Goal: Task Accomplishment & Management: Complete application form

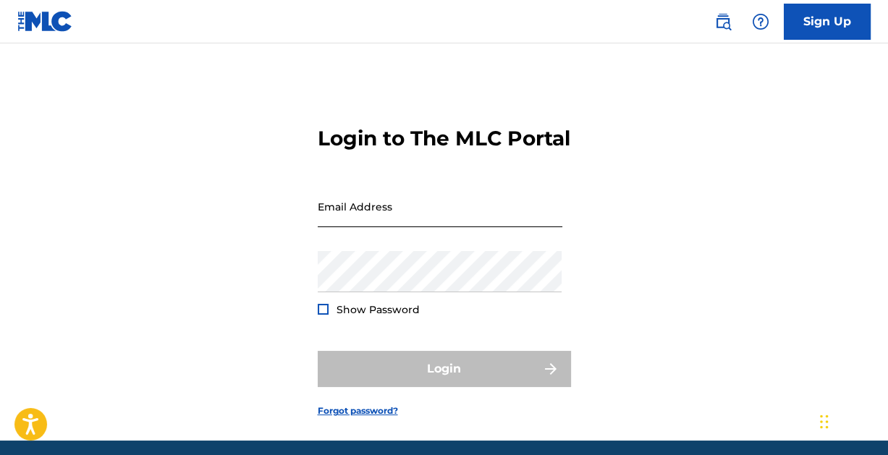
click at [381, 227] on input "Email Address" at bounding box center [440, 206] width 245 height 41
type input "[EMAIL_ADDRESS][DOMAIN_NAME]"
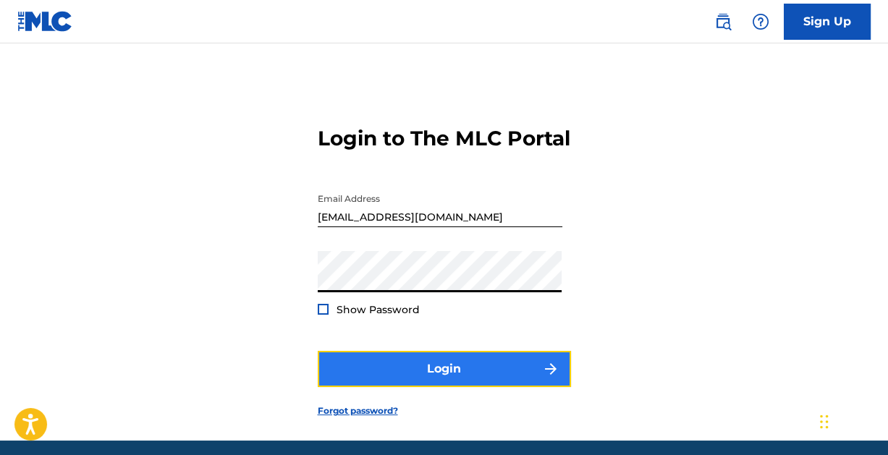
click at [446, 387] on button "Login" at bounding box center [444, 369] width 253 height 36
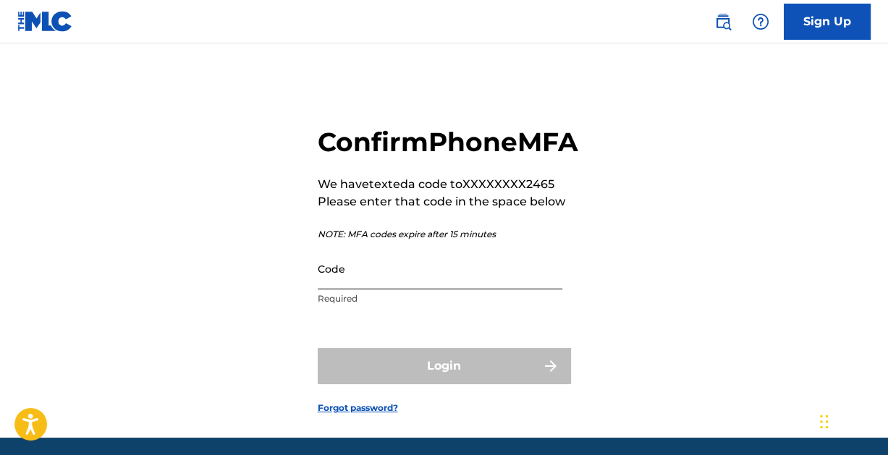
click at [364, 289] on input "Code" at bounding box center [440, 268] width 245 height 41
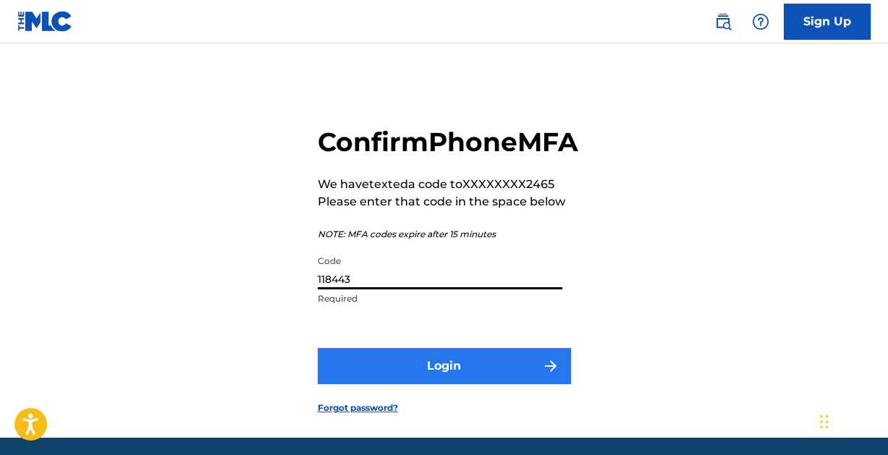
type input "118443"
click at [442, 384] on button "Login" at bounding box center [444, 366] width 253 height 36
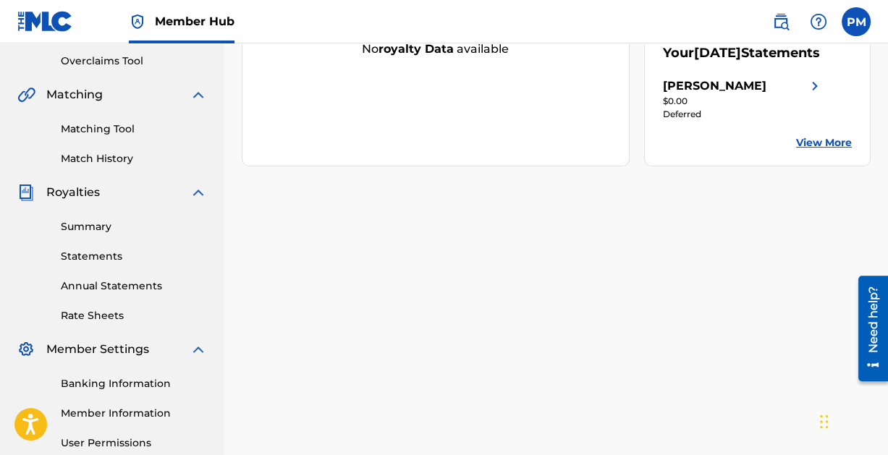
scroll to position [310, 0]
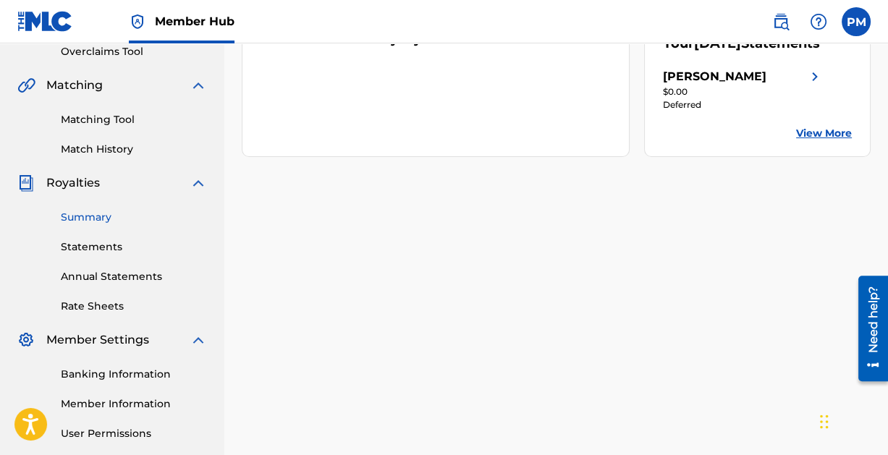
click at [88, 213] on link "Summary" at bounding box center [134, 217] width 146 height 15
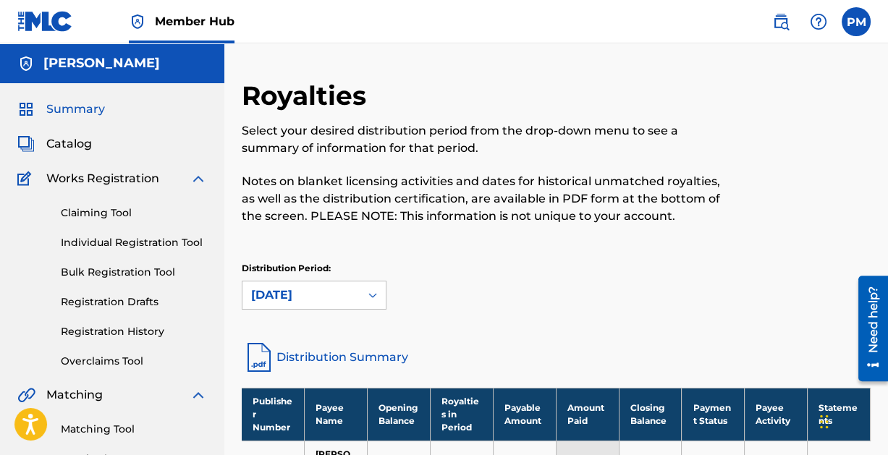
click at [79, 108] on span "Summary" at bounding box center [75, 109] width 59 height 17
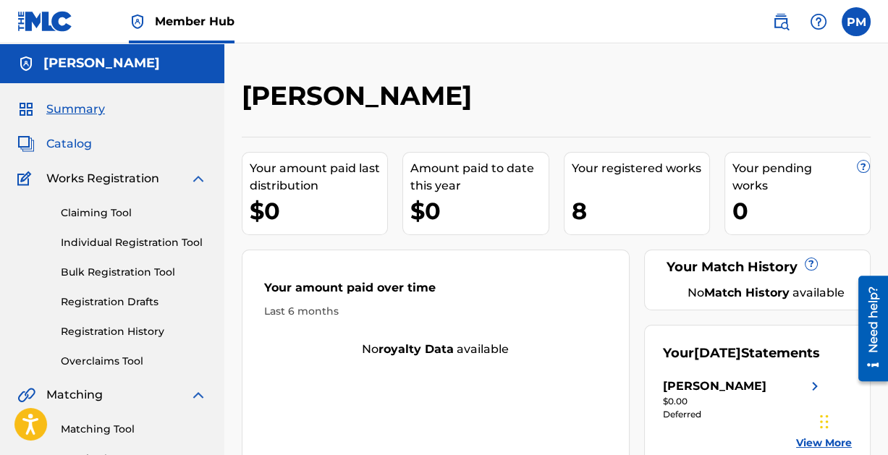
click at [67, 145] on span "Catalog" at bounding box center [69, 143] width 46 height 17
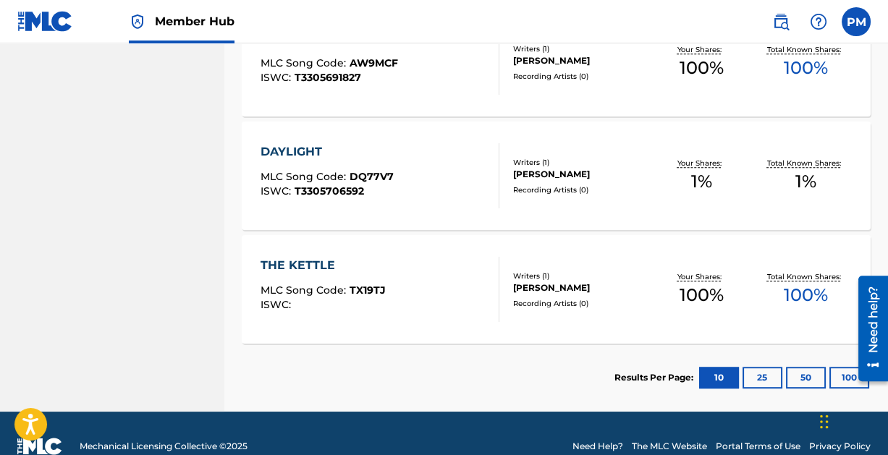
scroll to position [967, 0]
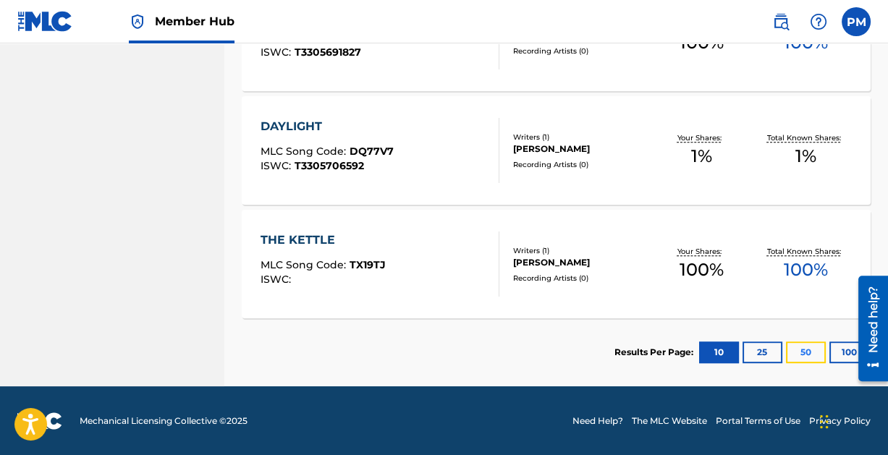
click at [807, 350] on button "50" at bounding box center [806, 353] width 40 height 22
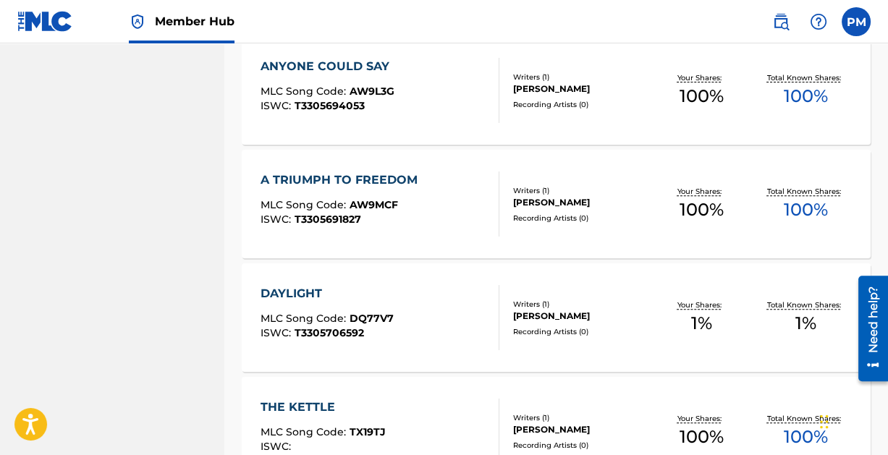
scroll to position [804, 0]
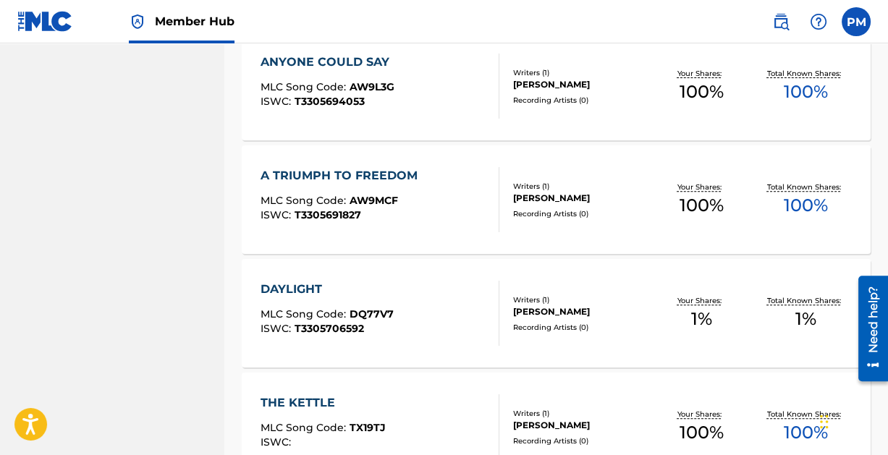
click at [362, 312] on span "DQ77V7" at bounding box center [371, 314] width 44 height 13
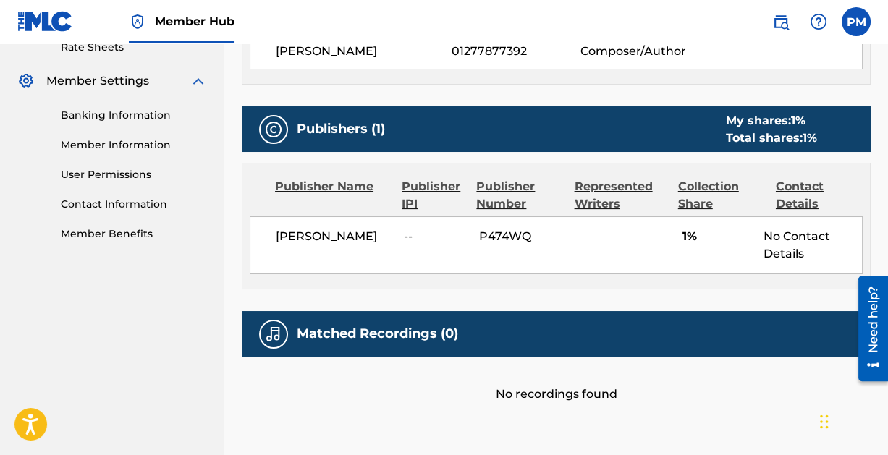
scroll to position [569, 0]
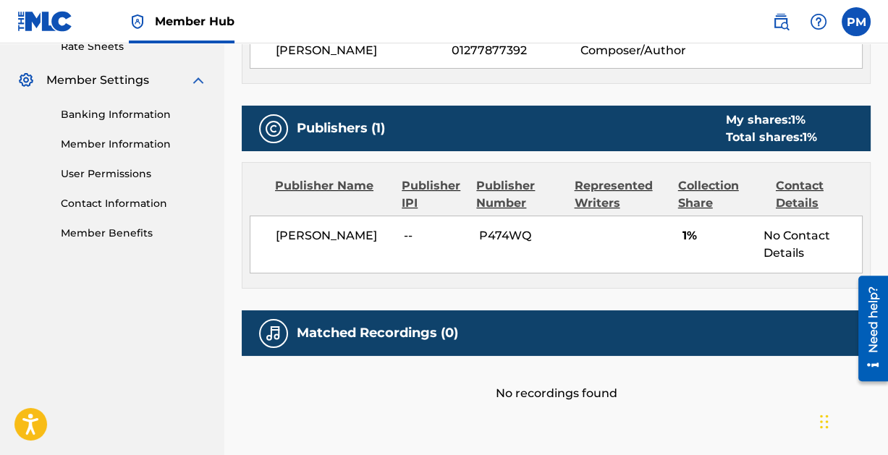
click at [697, 201] on div "Collection Share" at bounding box center [721, 194] width 87 height 35
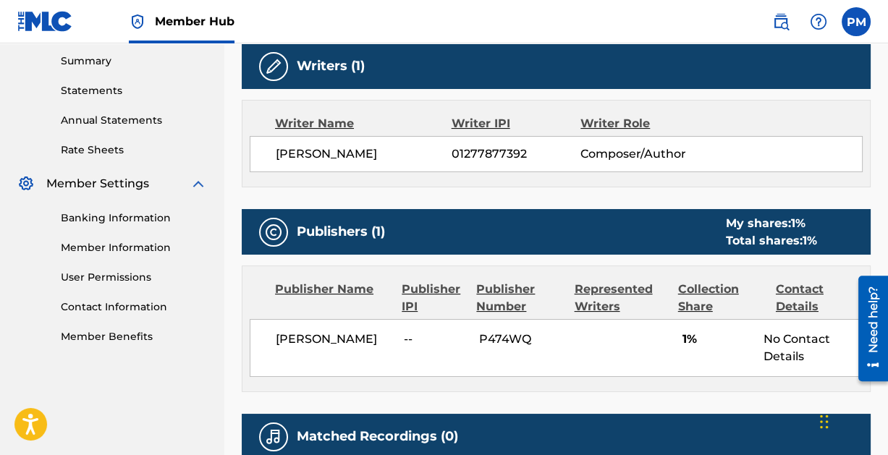
scroll to position [459, 0]
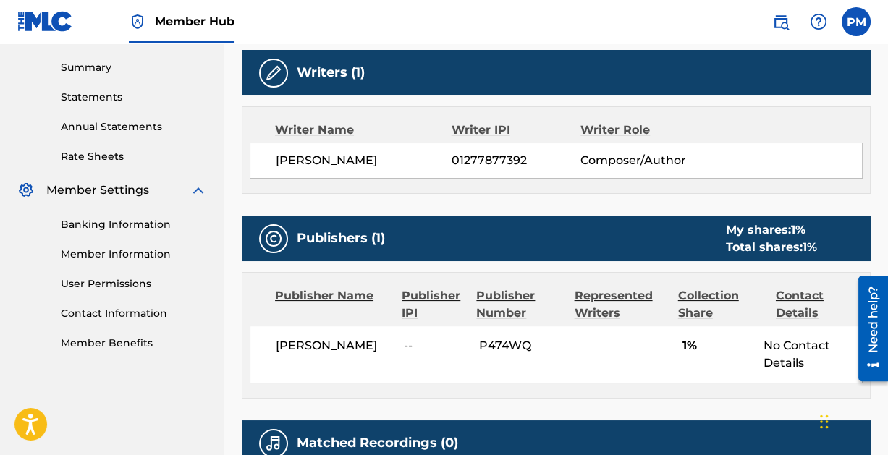
click at [272, 239] on img at bounding box center [273, 238] width 17 height 17
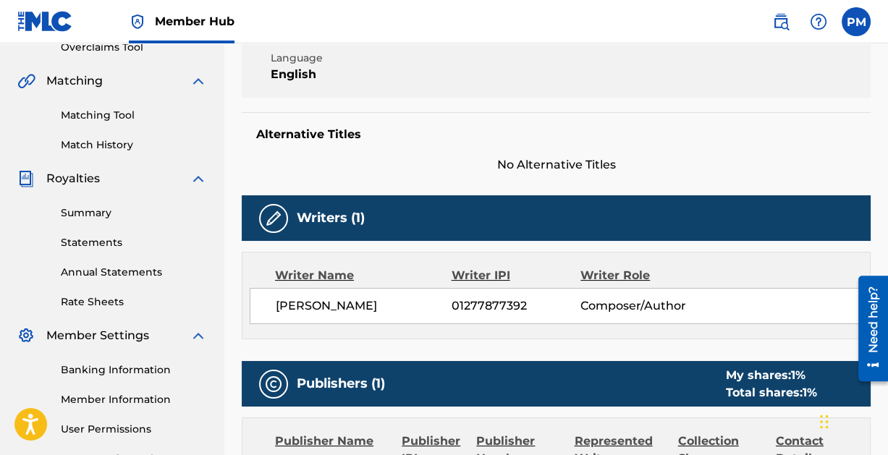
scroll to position [303, 0]
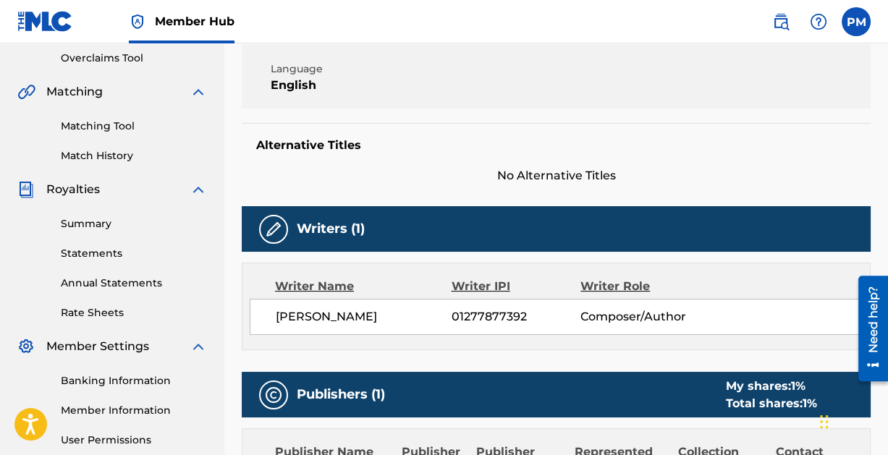
click at [274, 229] on img at bounding box center [273, 229] width 17 height 17
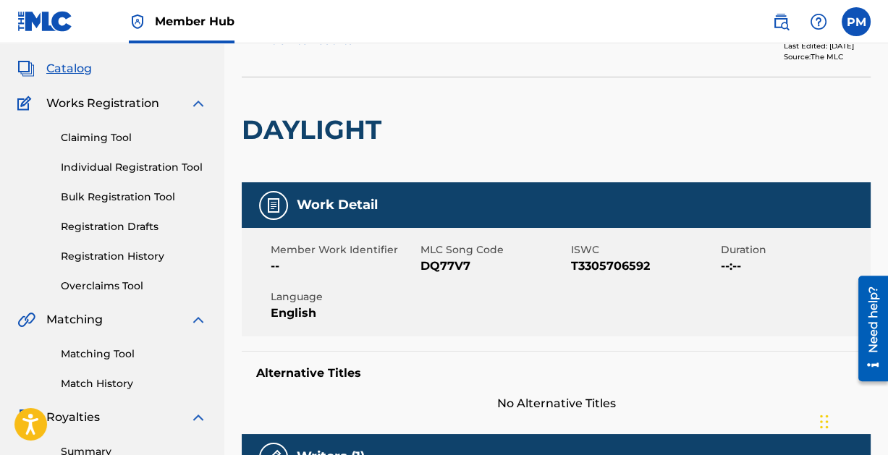
scroll to position [0, 0]
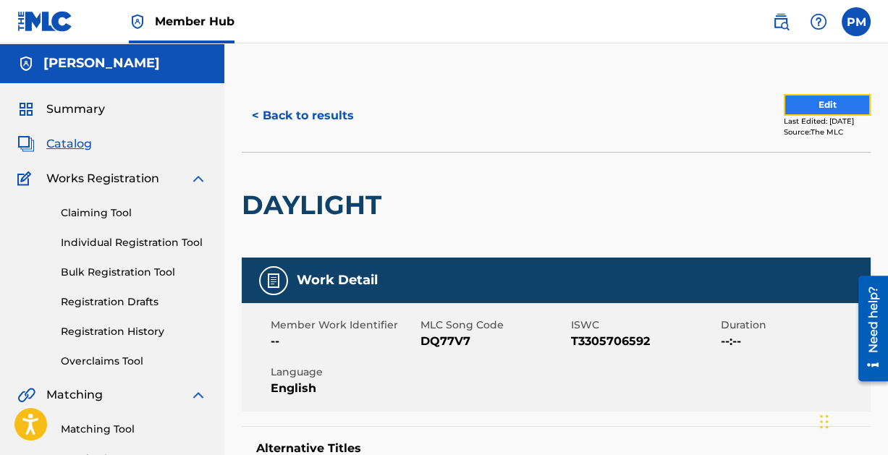
click at [816, 101] on button "Edit" at bounding box center [827, 105] width 87 height 22
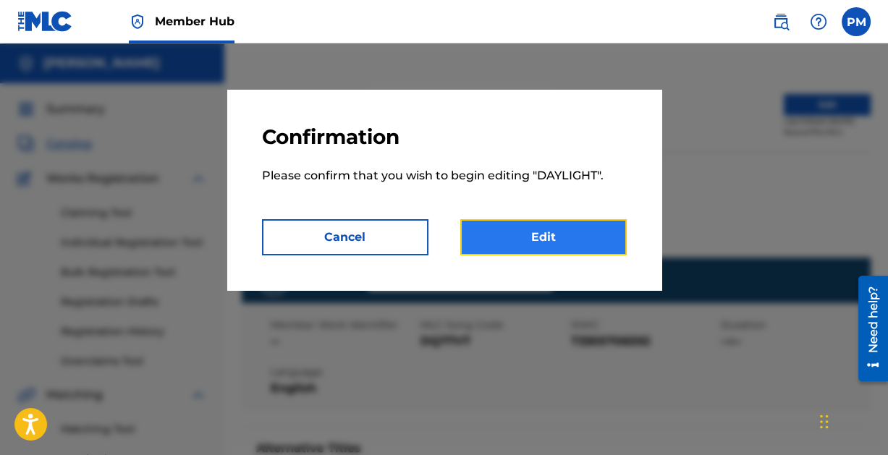
click at [519, 234] on link "Edit" at bounding box center [543, 237] width 166 height 36
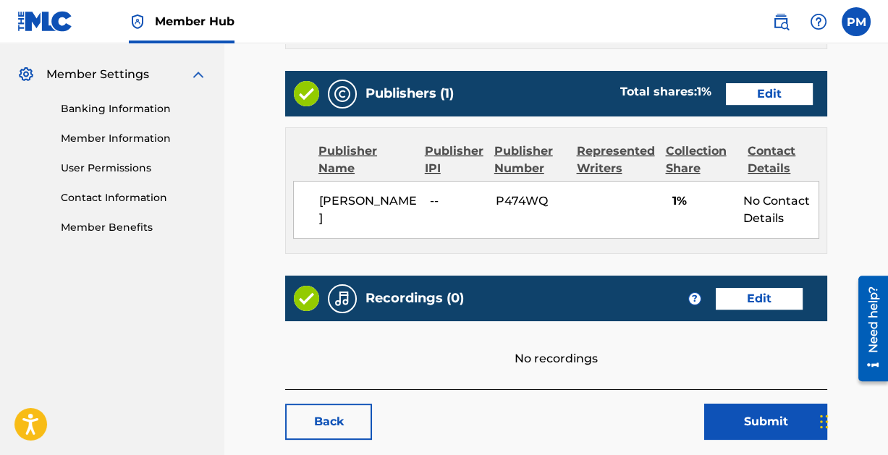
scroll to position [566, 0]
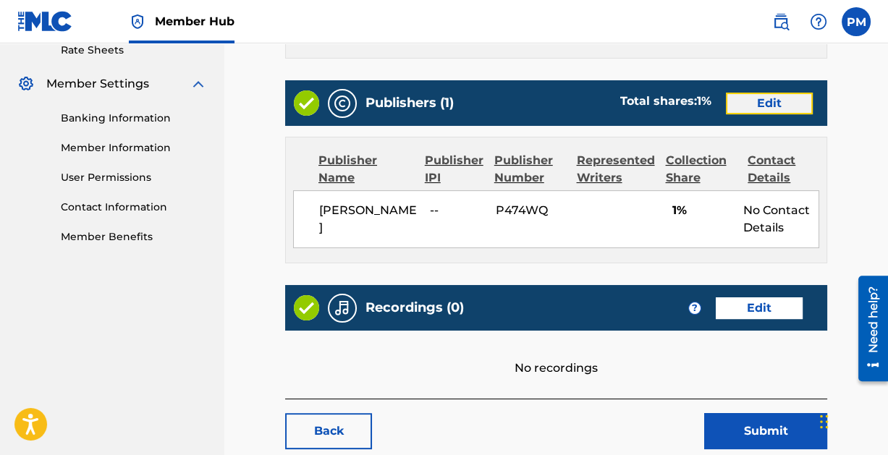
click at [764, 93] on link "Edit" at bounding box center [769, 104] width 87 height 22
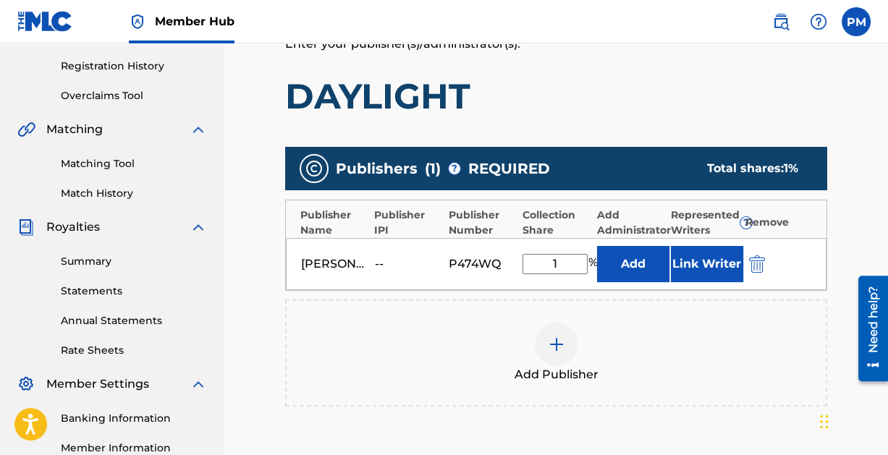
scroll to position [266, 0]
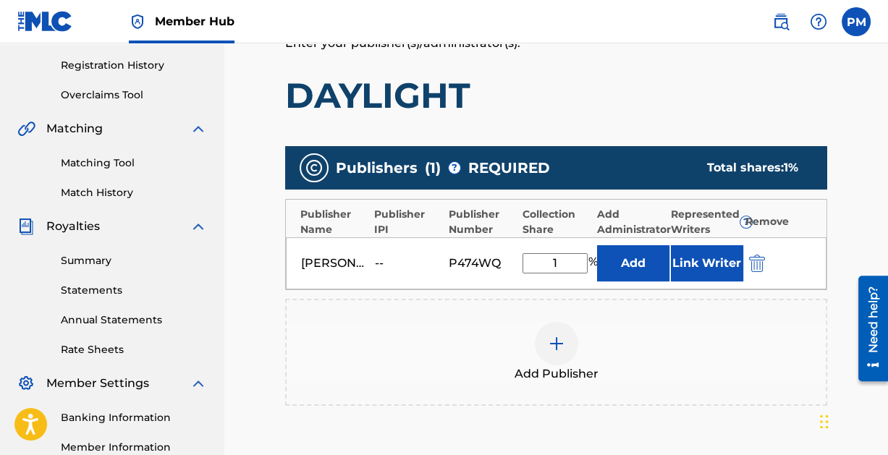
click at [565, 266] on input "1" at bounding box center [554, 263] width 65 height 20
type input "100"
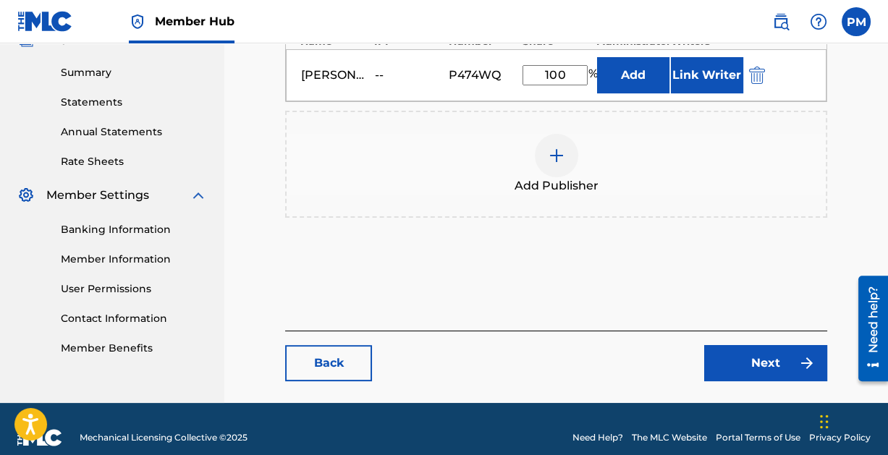
scroll to position [463, 0]
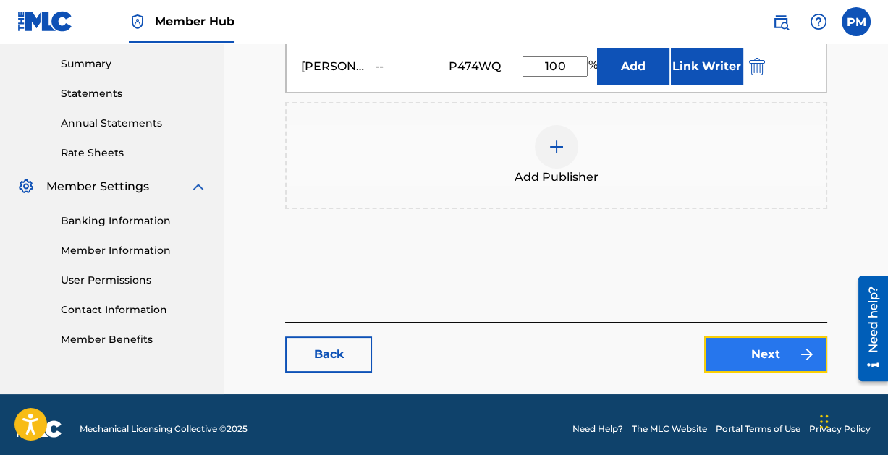
click at [758, 344] on link "Next" at bounding box center [765, 354] width 123 height 36
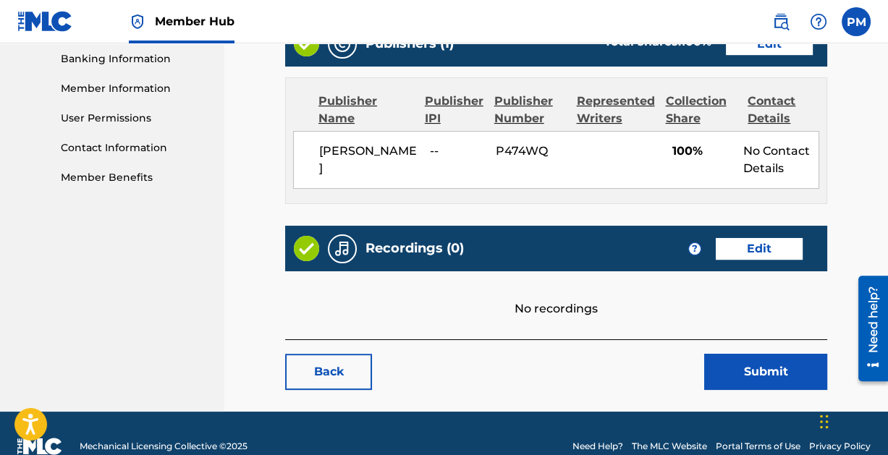
scroll to position [633, 0]
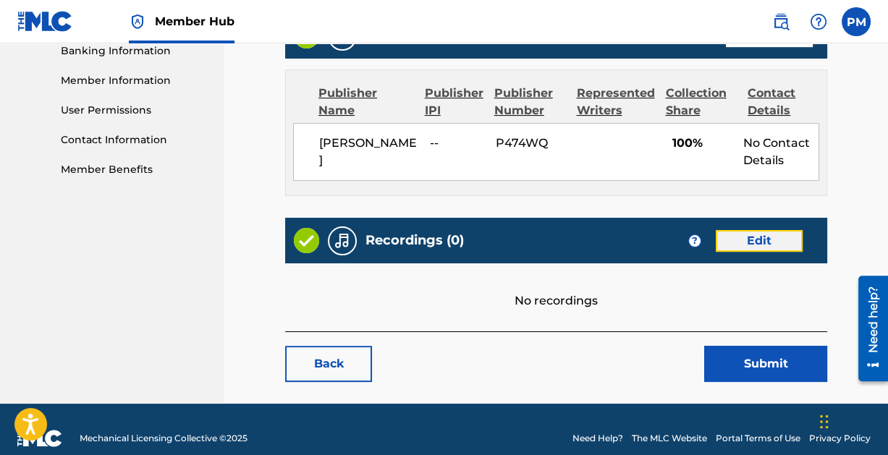
click at [752, 230] on link "Edit" at bounding box center [759, 241] width 87 height 22
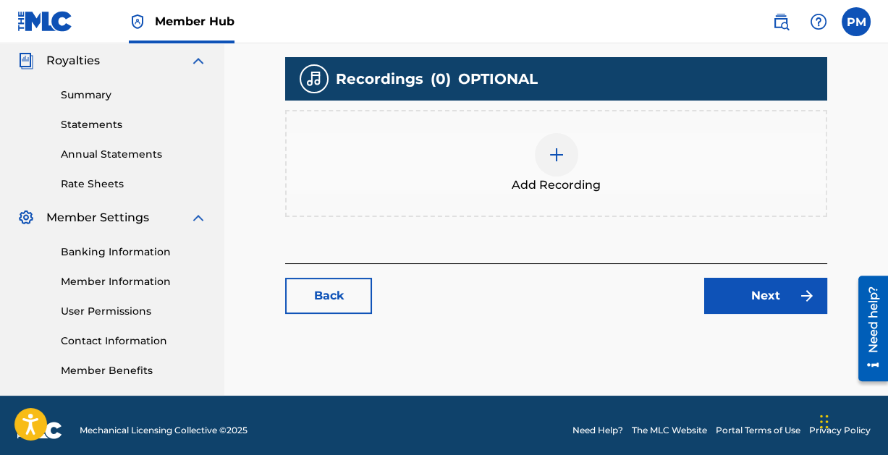
scroll to position [436, 0]
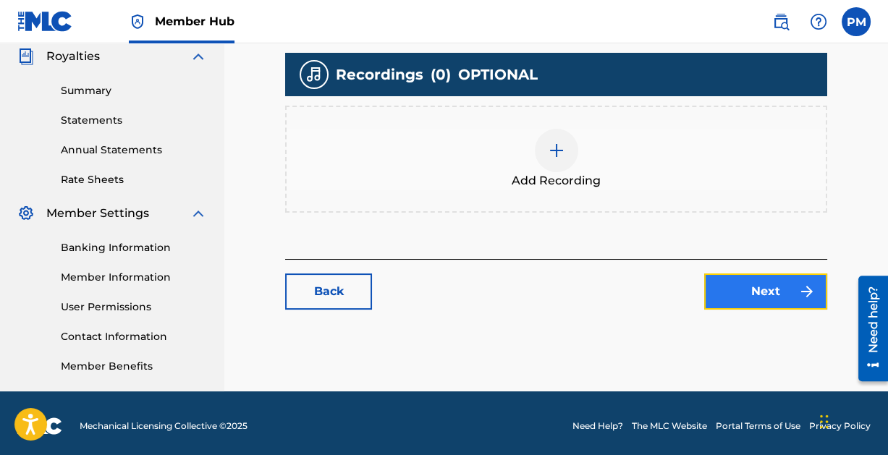
click at [765, 278] on link "Next" at bounding box center [765, 292] width 123 height 36
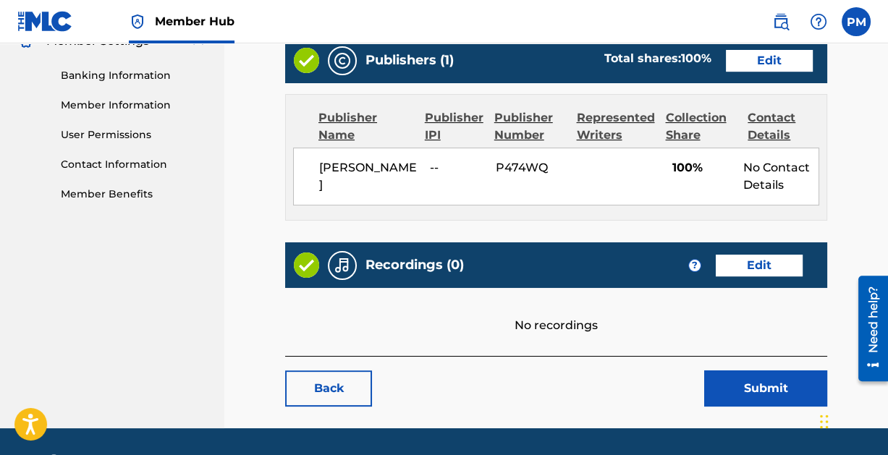
scroll to position [633, 0]
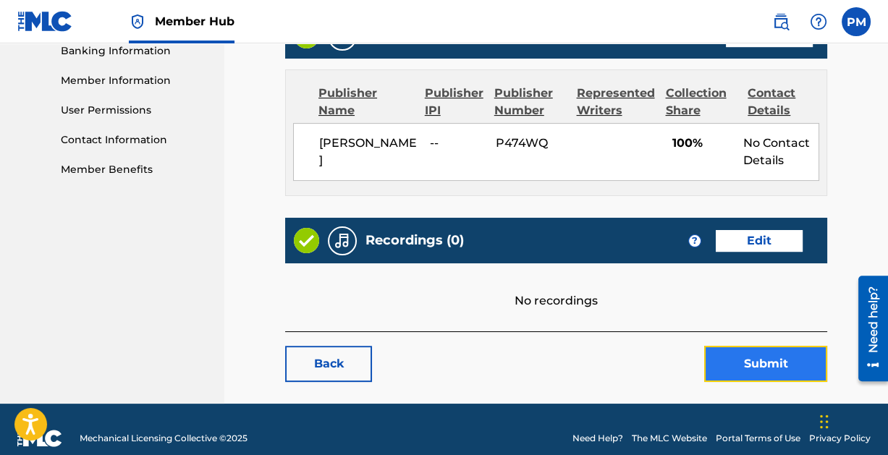
click at [758, 348] on button "Submit" at bounding box center [765, 364] width 123 height 36
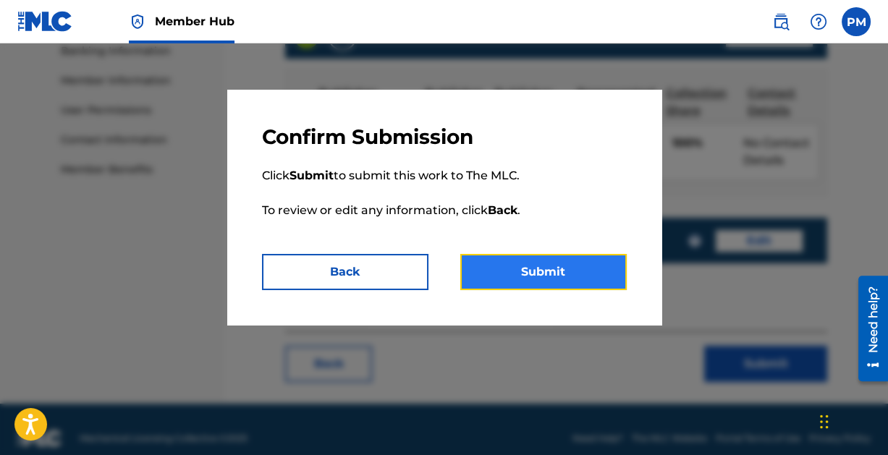
click at [528, 271] on button "Submit" at bounding box center [543, 272] width 166 height 36
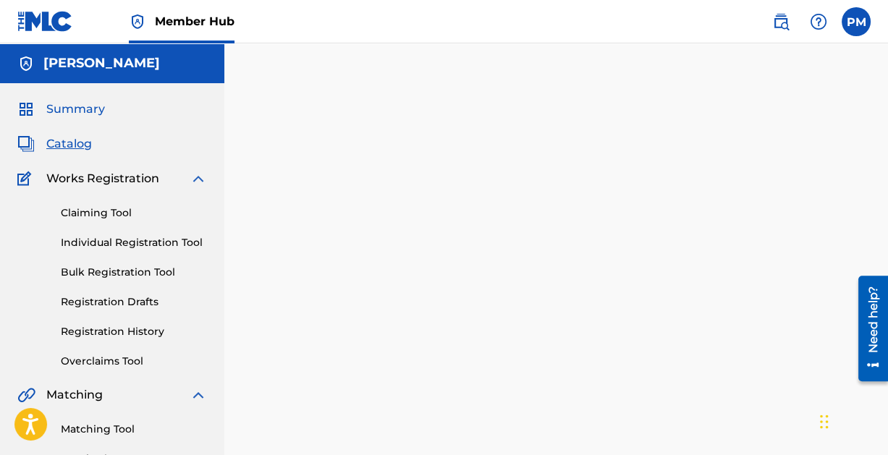
click at [78, 111] on span "Summary" at bounding box center [75, 109] width 59 height 17
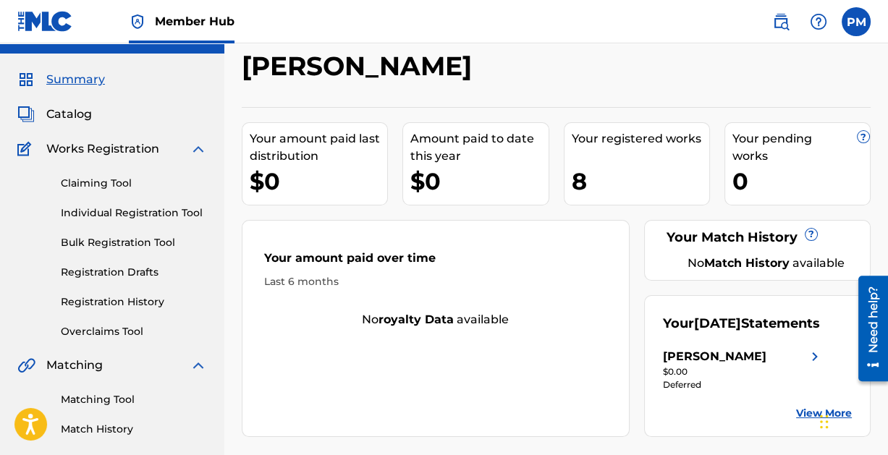
scroll to position [36, 0]
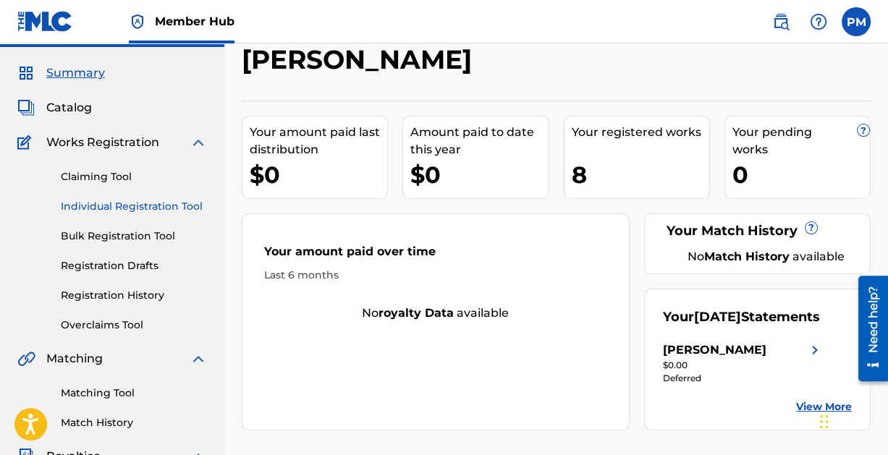
click at [130, 205] on link "Individual Registration Tool" at bounding box center [134, 206] width 146 height 15
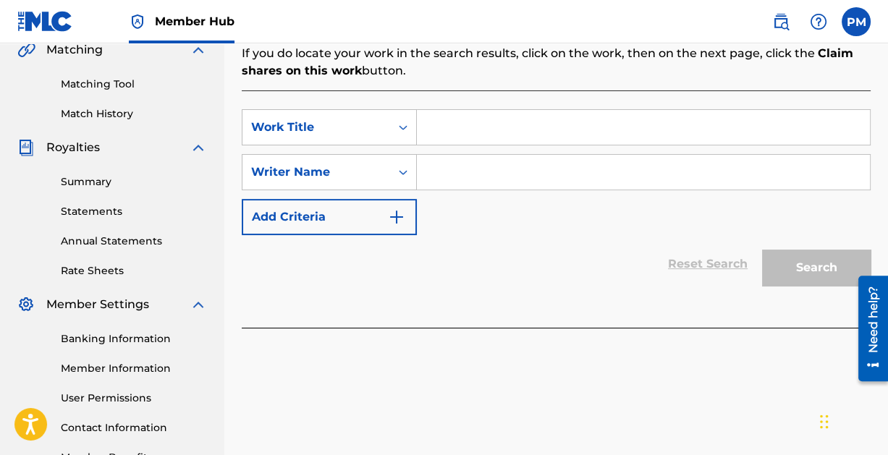
scroll to position [352, 0]
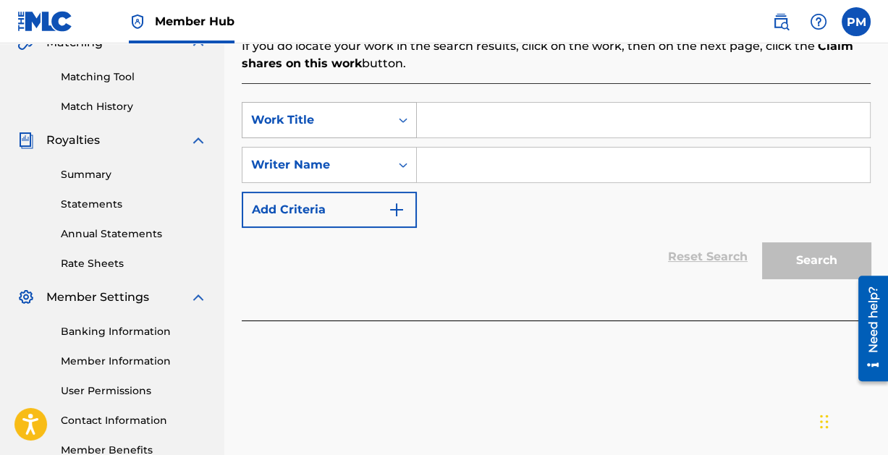
click at [399, 114] on icon "Search Form" at bounding box center [403, 120] width 14 height 14
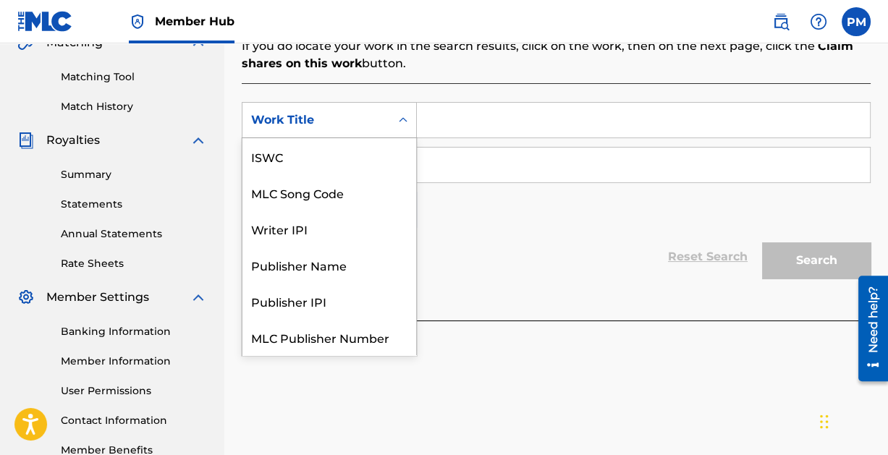
scroll to position [36, 0]
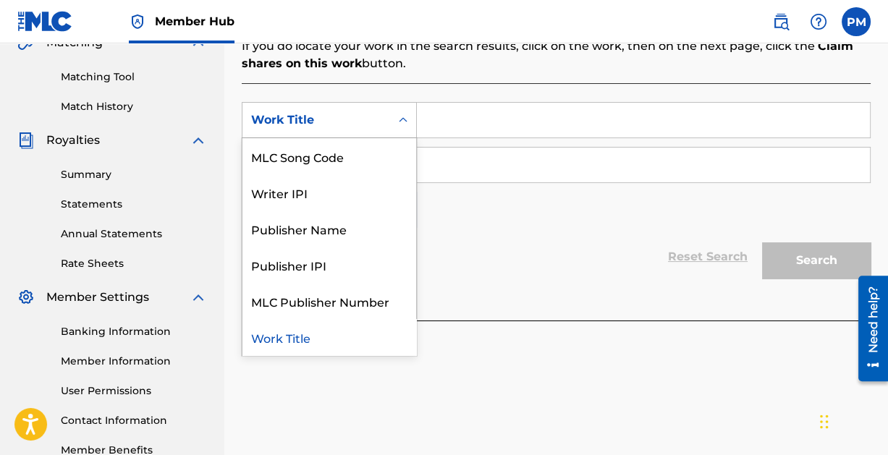
click at [472, 112] on input "Search Form" at bounding box center [643, 120] width 453 height 35
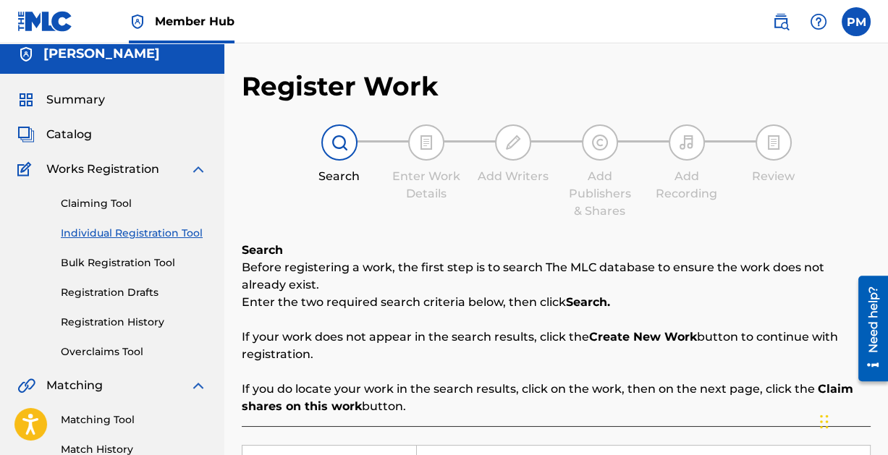
scroll to position [0, 0]
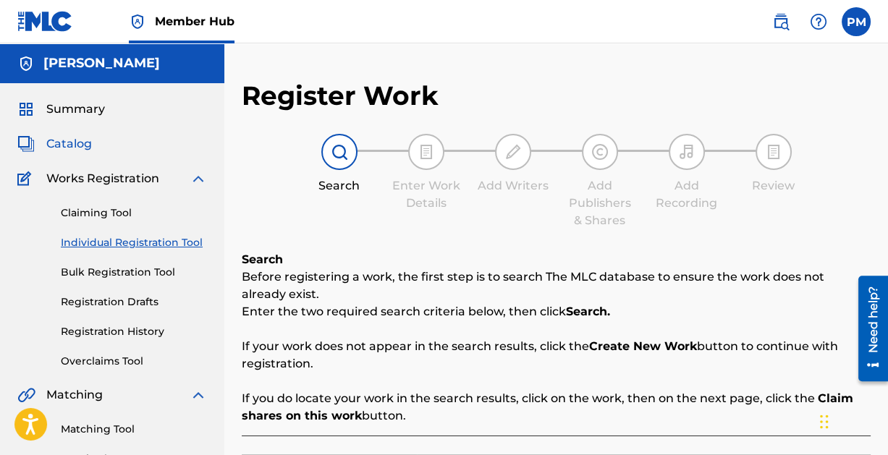
click at [60, 141] on span "Catalog" at bounding box center [69, 143] width 46 height 17
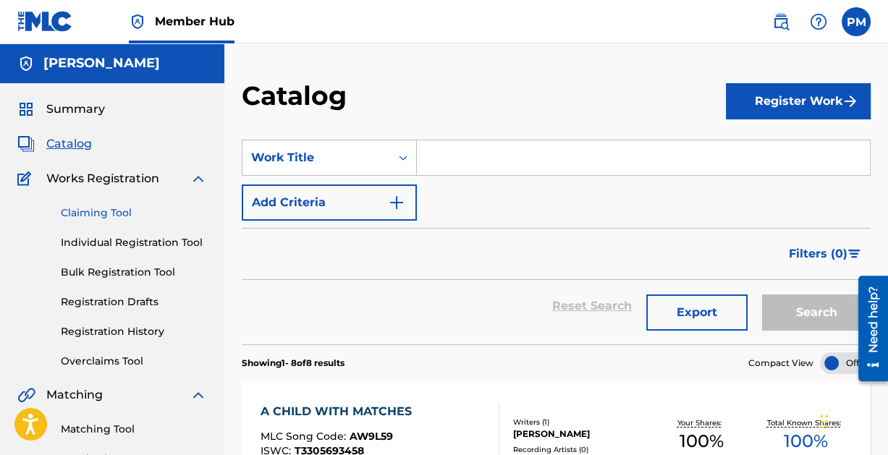
click at [103, 208] on link "Claiming Tool" at bounding box center [134, 212] width 146 height 15
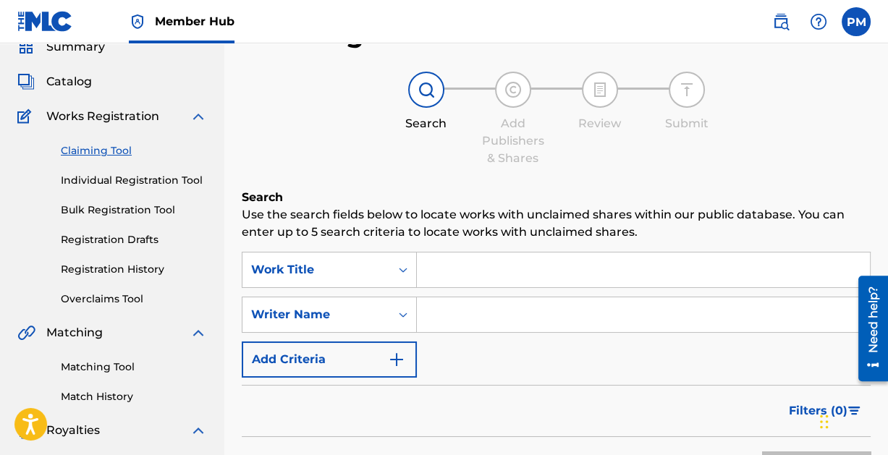
scroll to position [67, 0]
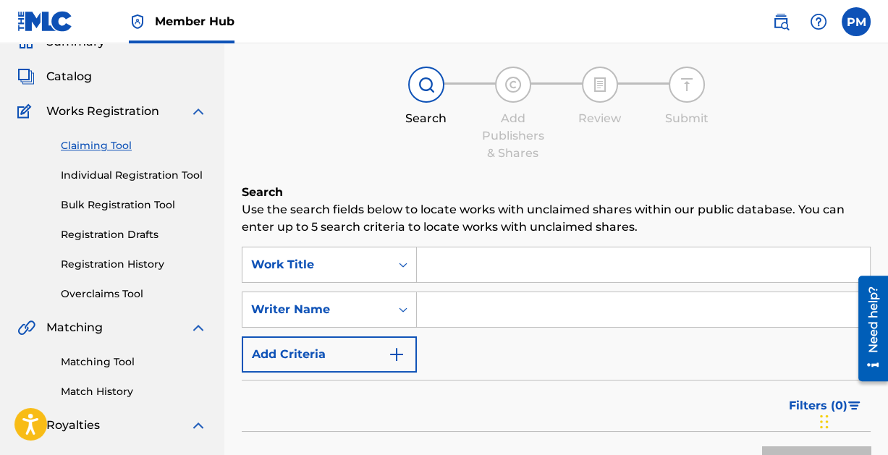
click at [495, 268] on input "Search Form" at bounding box center [643, 264] width 453 height 35
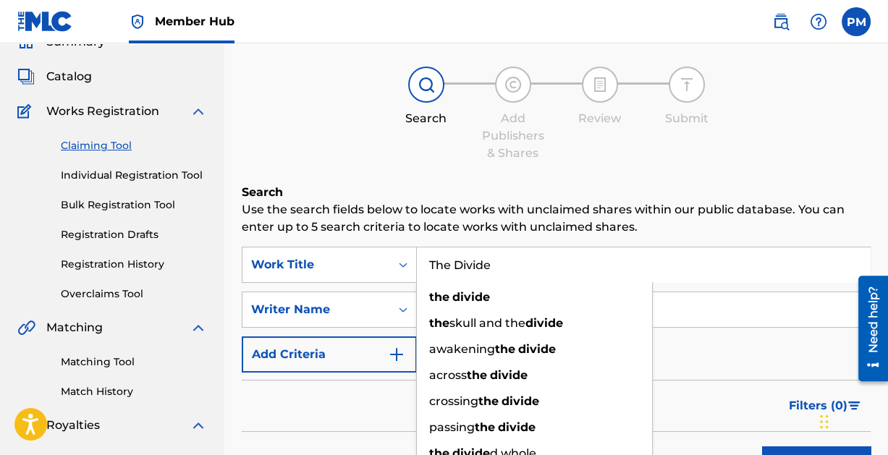
type input "The Divide"
click at [792, 229] on p "Use the search fields below to locate works with unclaimed shares within our pu…" at bounding box center [556, 218] width 629 height 35
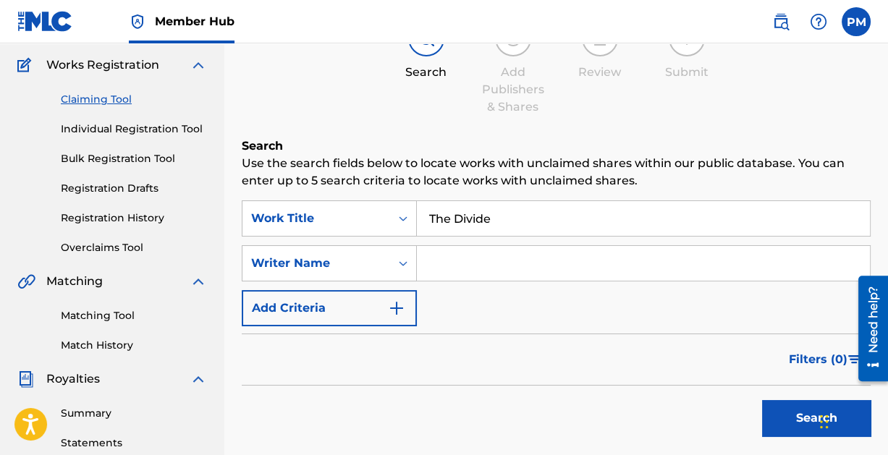
scroll to position [132, 0]
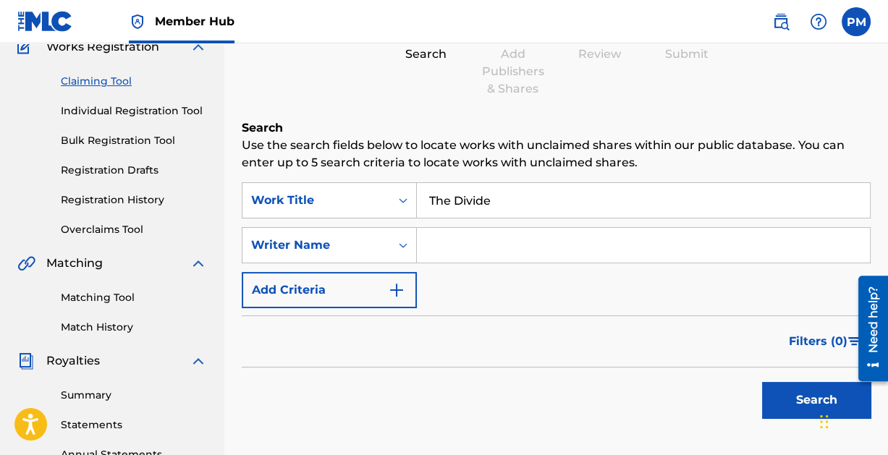
click at [462, 249] on input "Search Form" at bounding box center [643, 245] width 453 height 35
click at [472, 247] on input "Search Form" at bounding box center [643, 245] width 453 height 35
type input "[PERSON_NAME]"
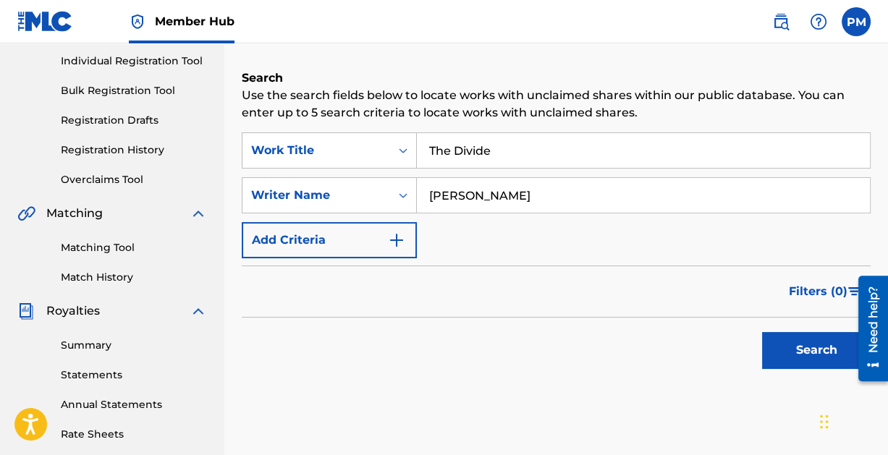
scroll to position [210, 0]
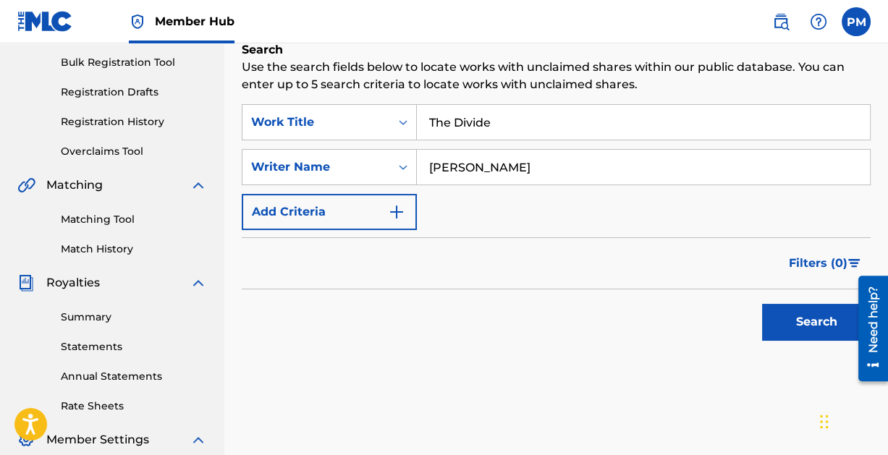
click at [493, 124] on input "The Divide" at bounding box center [643, 122] width 453 height 35
type input "The Divide (piano)"
click at [811, 315] on button "Search" at bounding box center [816, 322] width 109 height 36
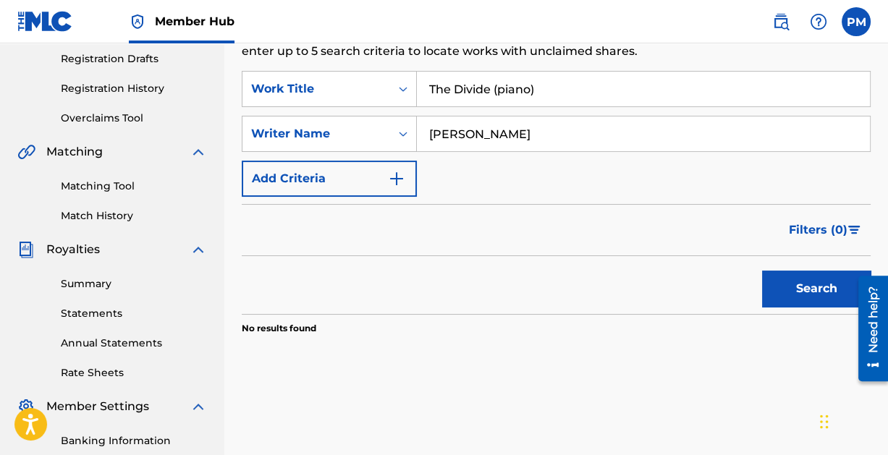
scroll to position [242, 0]
click at [807, 284] on button "Search" at bounding box center [816, 289] width 109 height 36
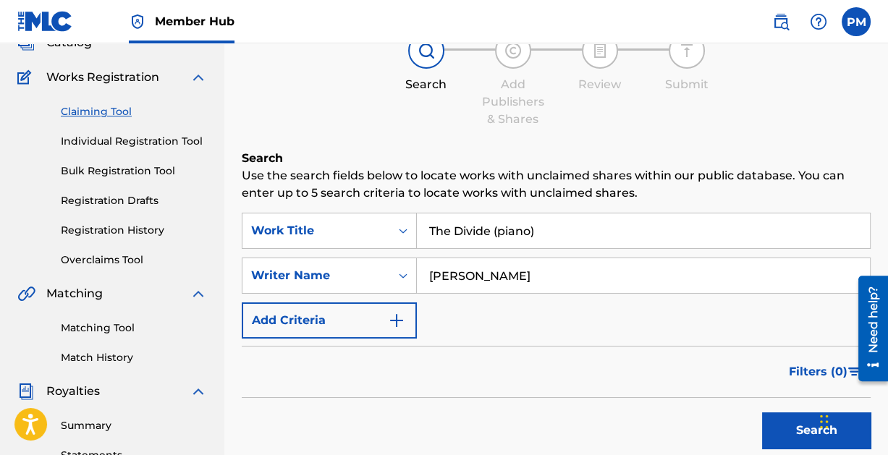
scroll to position [102, 0]
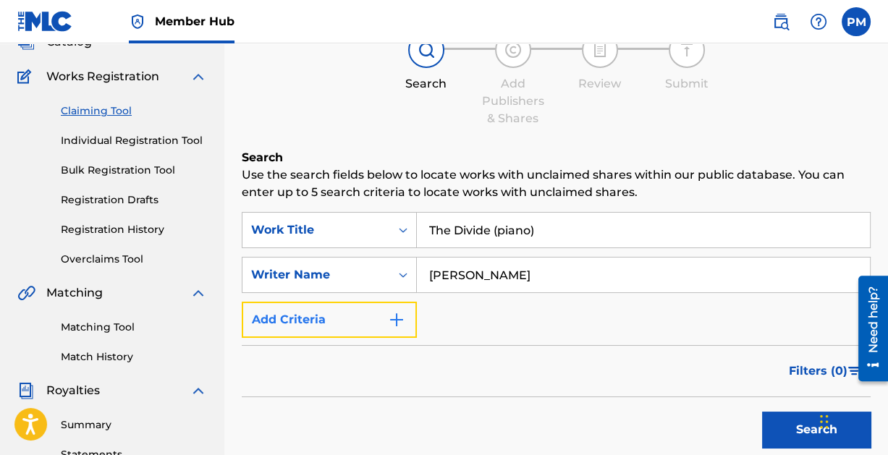
click at [389, 318] on img "Search Form" at bounding box center [396, 319] width 17 height 17
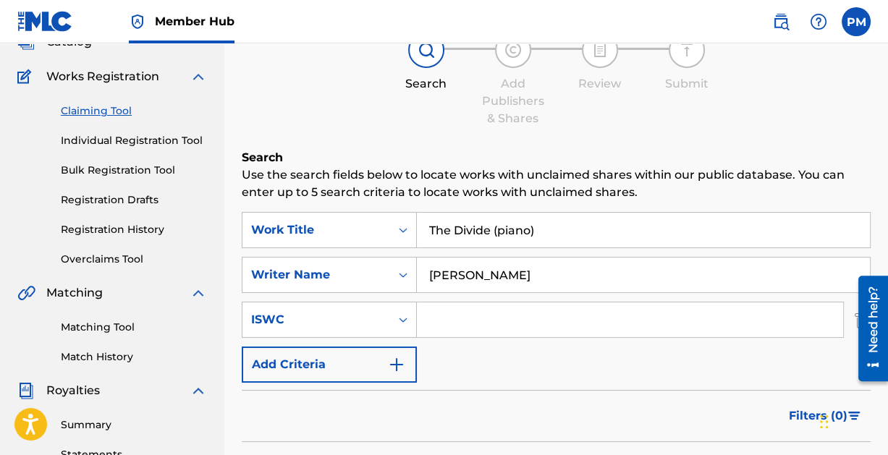
click at [482, 319] on input "Search Form" at bounding box center [630, 319] width 426 height 35
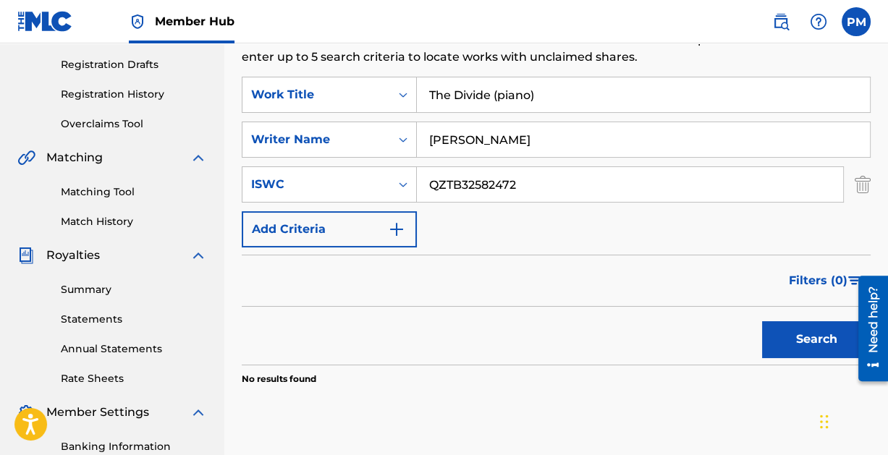
scroll to position [240, 0]
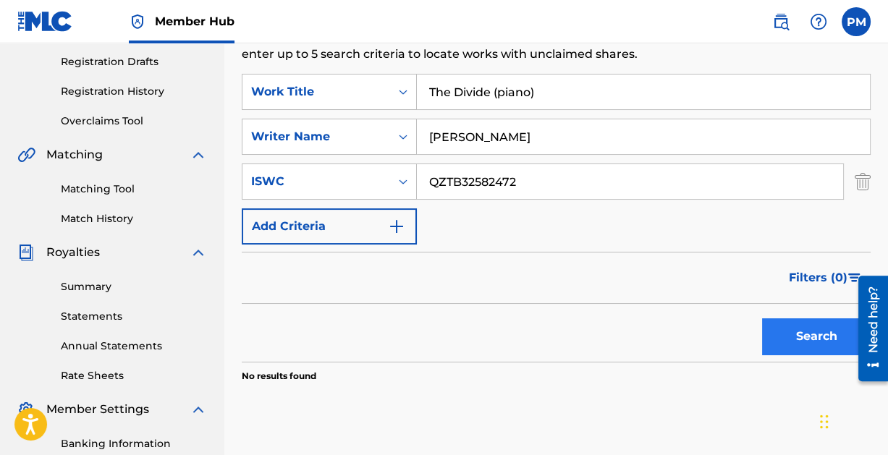
type input "QZTB32582472"
click at [815, 331] on button "Search" at bounding box center [816, 336] width 109 height 36
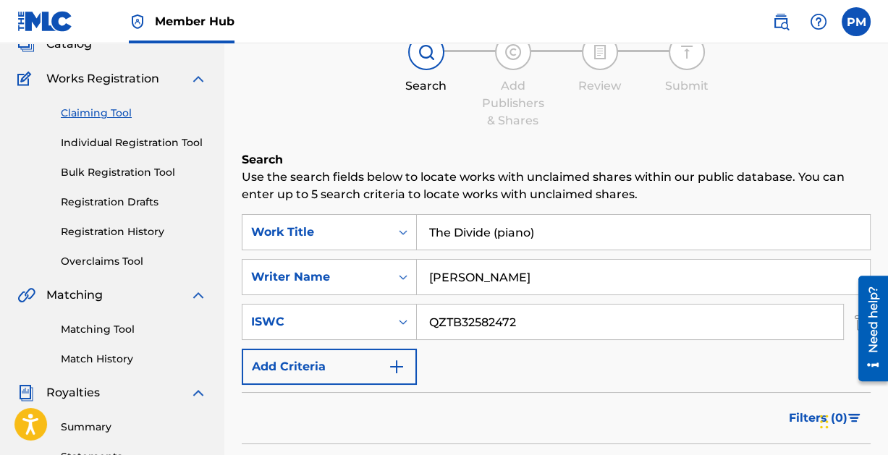
scroll to position [0, 0]
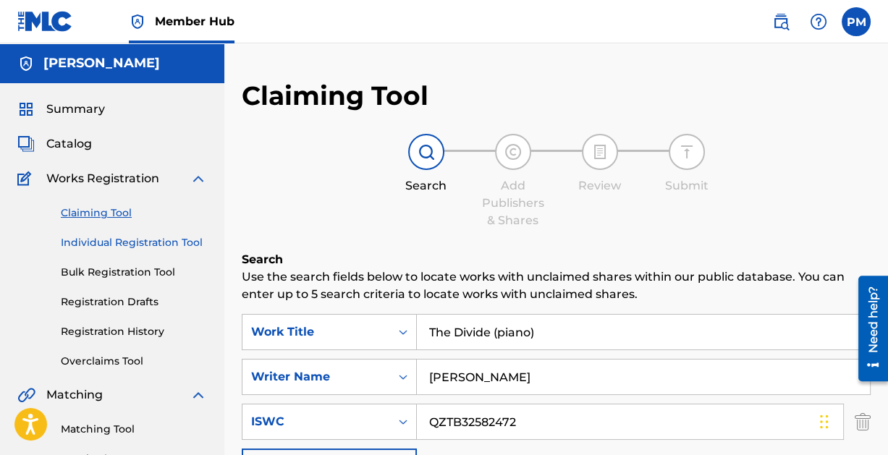
click at [133, 238] on link "Individual Registration Tool" at bounding box center [134, 242] width 146 height 15
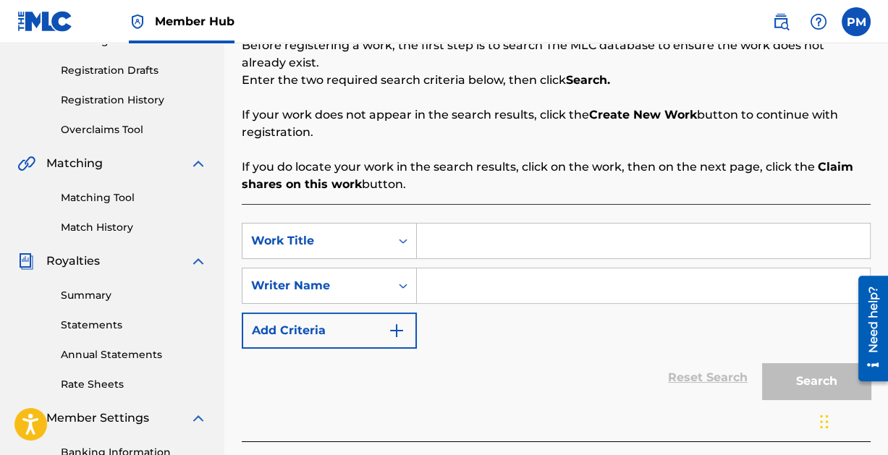
scroll to position [251, 0]
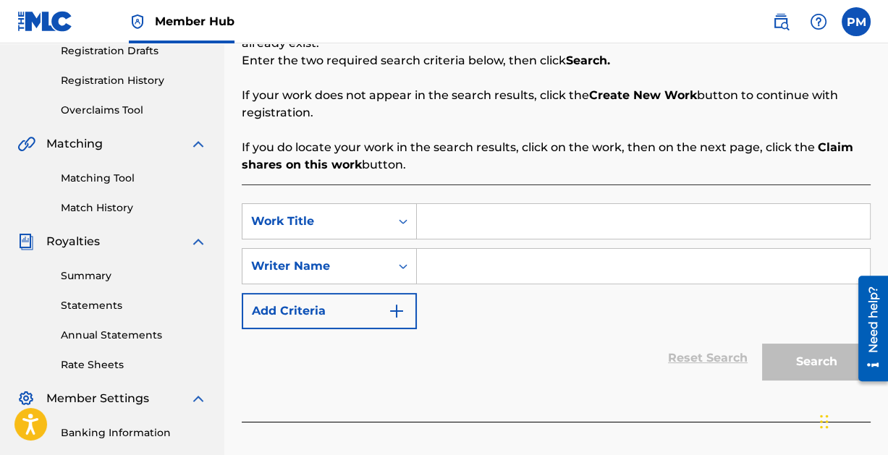
click at [481, 229] on input "Search Form" at bounding box center [643, 221] width 453 height 35
type input "The Divide (piano)"
click at [507, 257] on input "Search Form" at bounding box center [643, 266] width 453 height 35
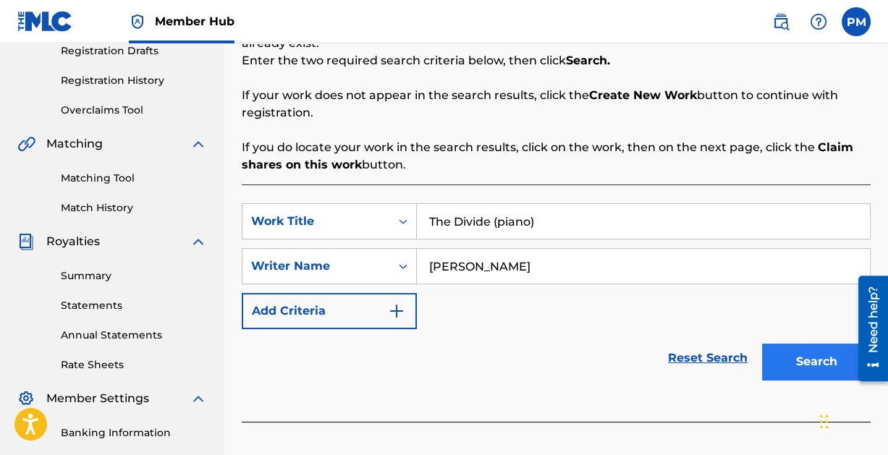
type input "[PERSON_NAME]"
click at [796, 352] on button "Search" at bounding box center [816, 362] width 109 height 36
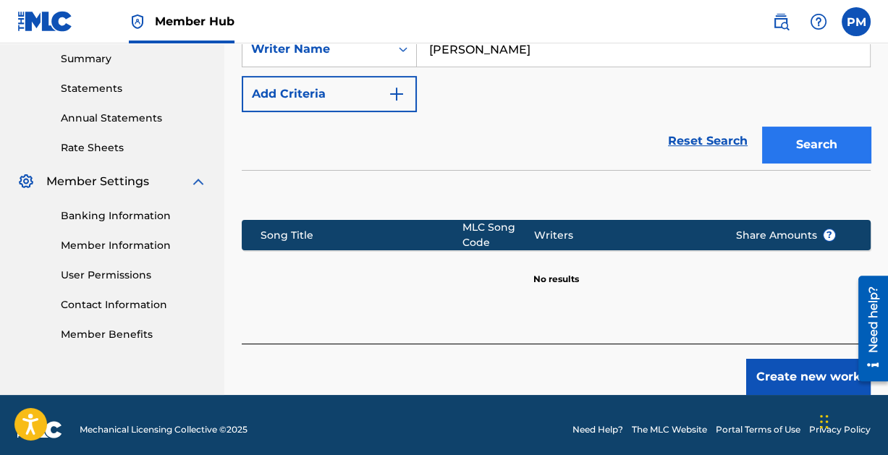
scroll to position [476, 0]
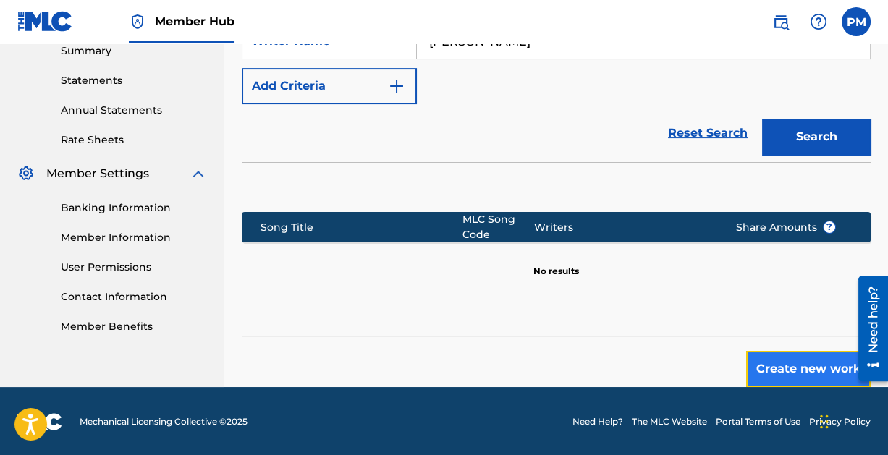
click at [798, 363] on button "Create new work" at bounding box center [808, 369] width 124 height 36
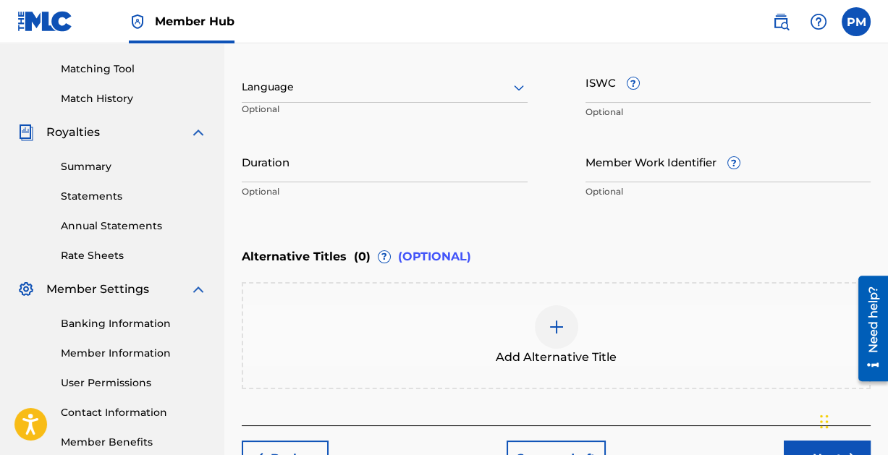
scroll to position [451, 0]
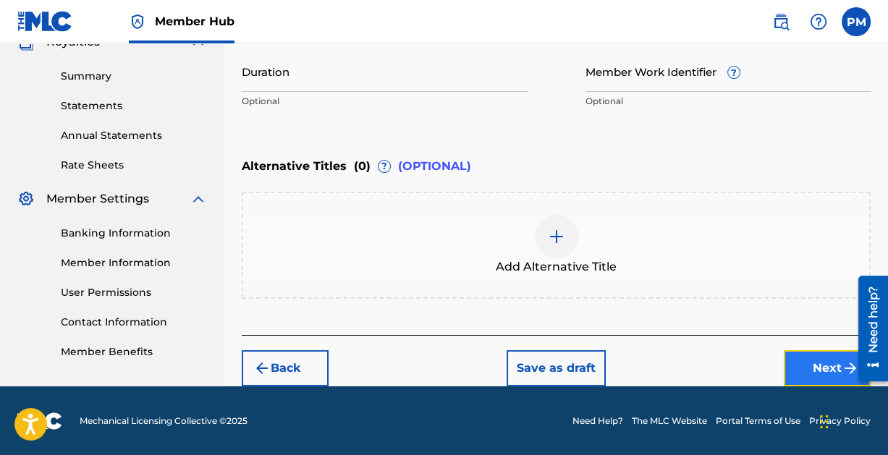
click at [826, 361] on button "Next" at bounding box center [827, 368] width 87 height 36
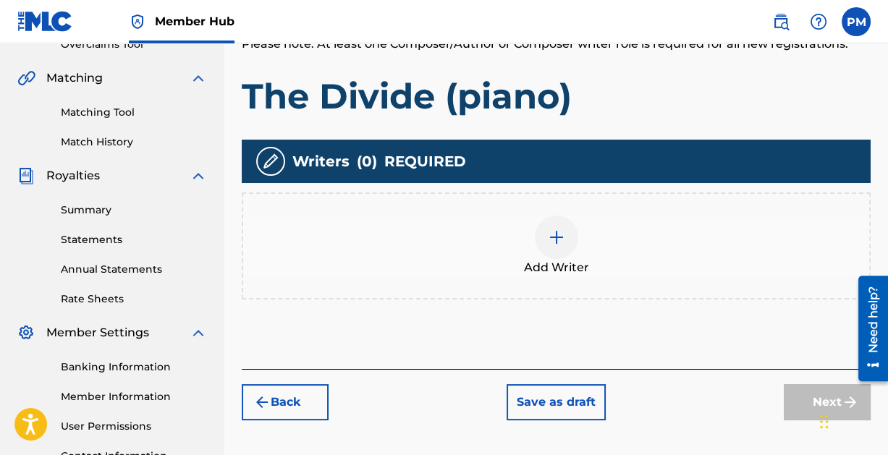
scroll to position [326, 0]
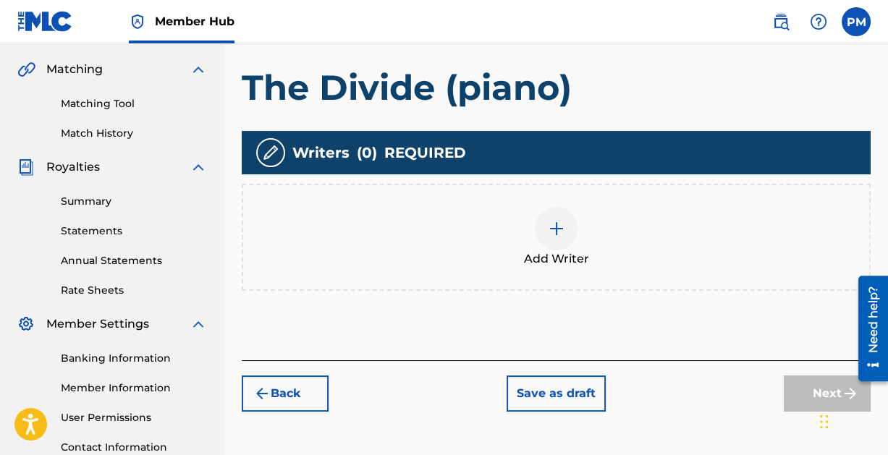
click at [556, 229] on img at bounding box center [556, 228] width 17 height 17
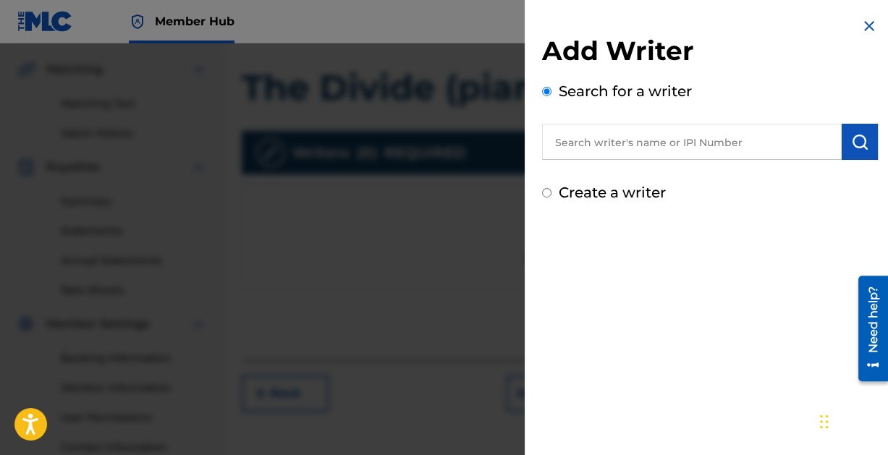
click at [668, 145] on input "text" at bounding box center [692, 142] width 300 height 36
click at [629, 145] on input "text" at bounding box center [692, 142] width 300 height 36
click at [851, 135] on img "submit" at bounding box center [859, 141] width 17 height 17
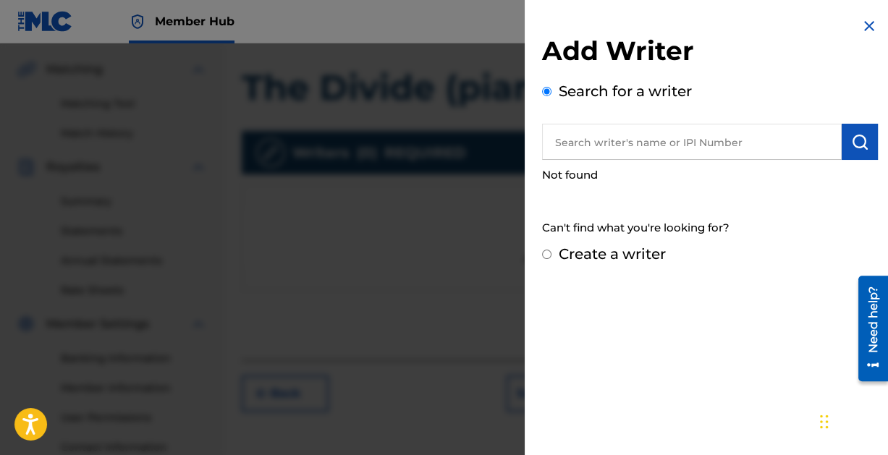
click at [624, 140] on input "text" at bounding box center [692, 142] width 300 height 36
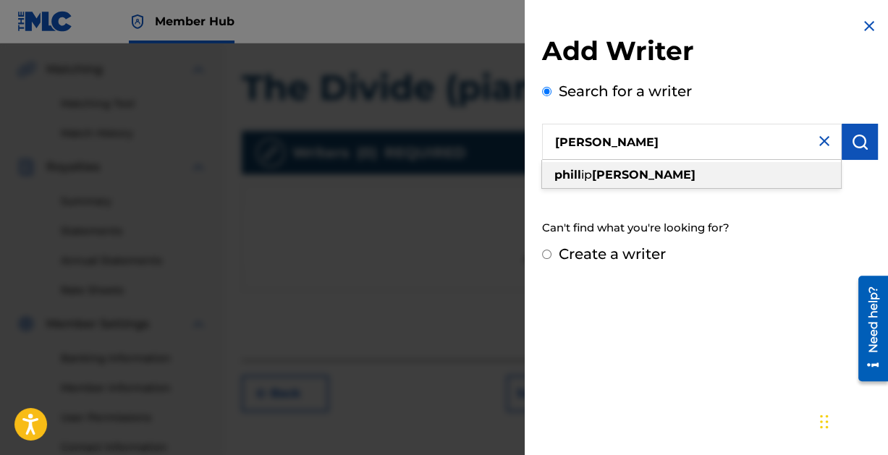
click at [644, 171] on strong "[PERSON_NAME]" at bounding box center [643, 175] width 103 height 14
type input "[PERSON_NAME]"
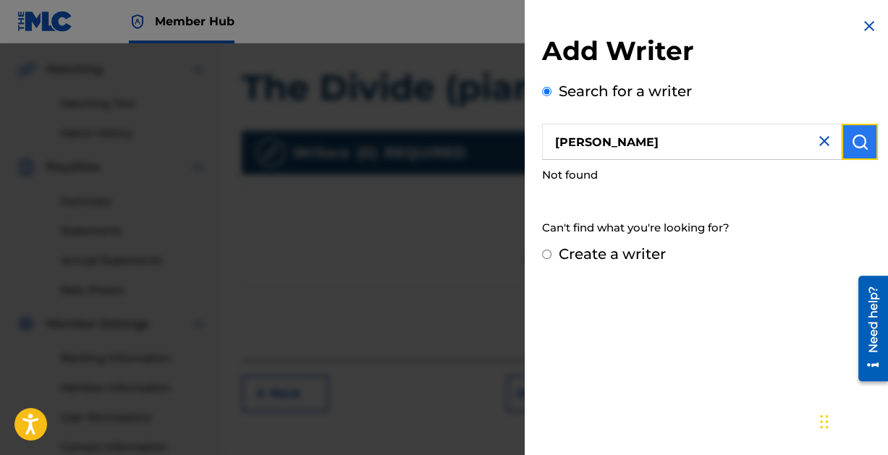
click at [857, 141] on img "submit" at bounding box center [859, 141] width 17 height 17
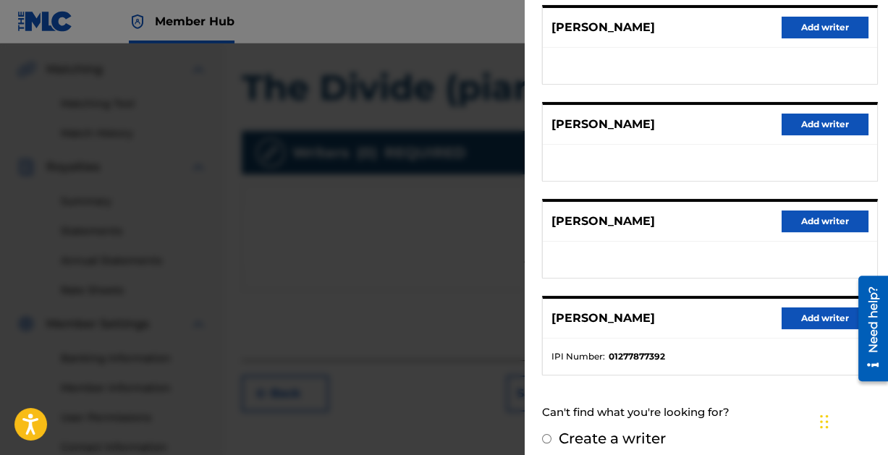
scroll to position [290, 0]
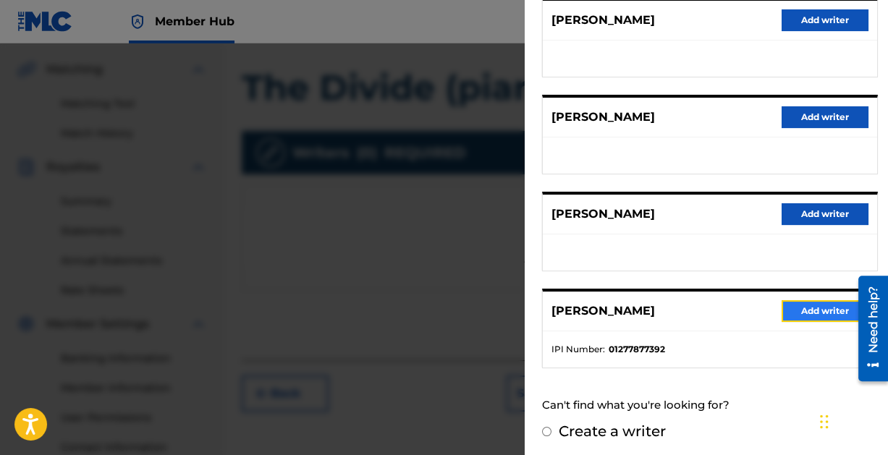
click at [824, 303] on button "Add writer" at bounding box center [824, 311] width 87 height 22
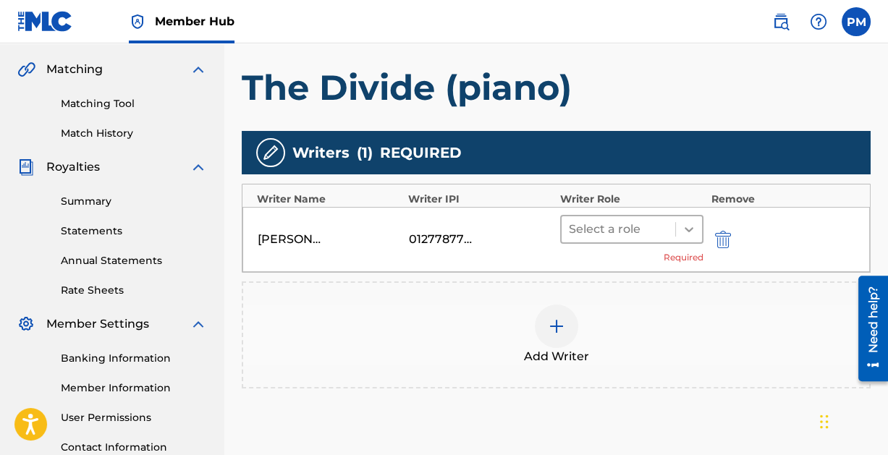
click at [687, 229] on icon at bounding box center [689, 229] width 14 height 14
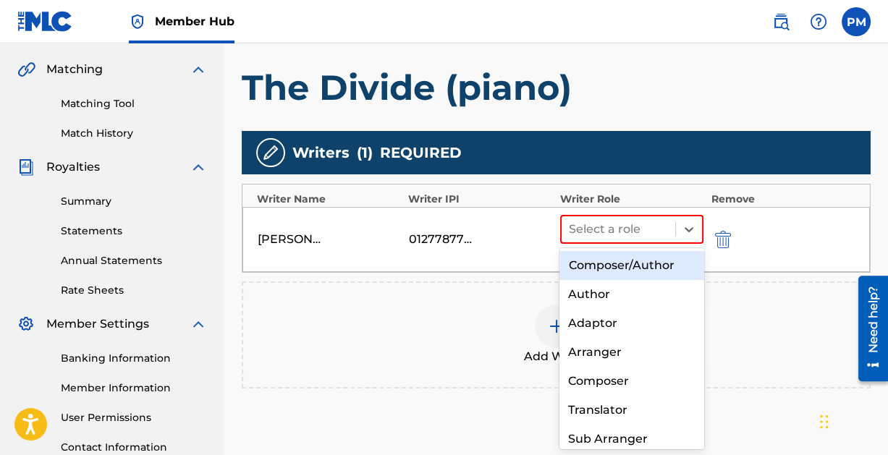
click at [660, 263] on div "Composer/Author" at bounding box center [631, 265] width 144 height 29
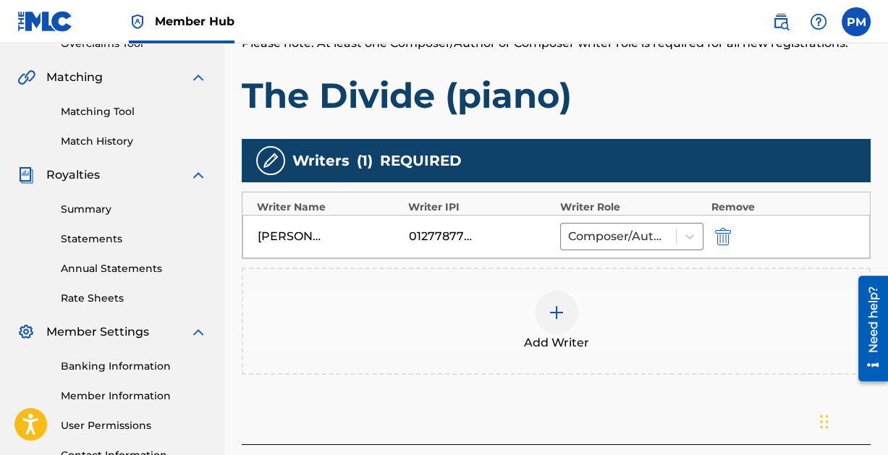
scroll to position [442, 0]
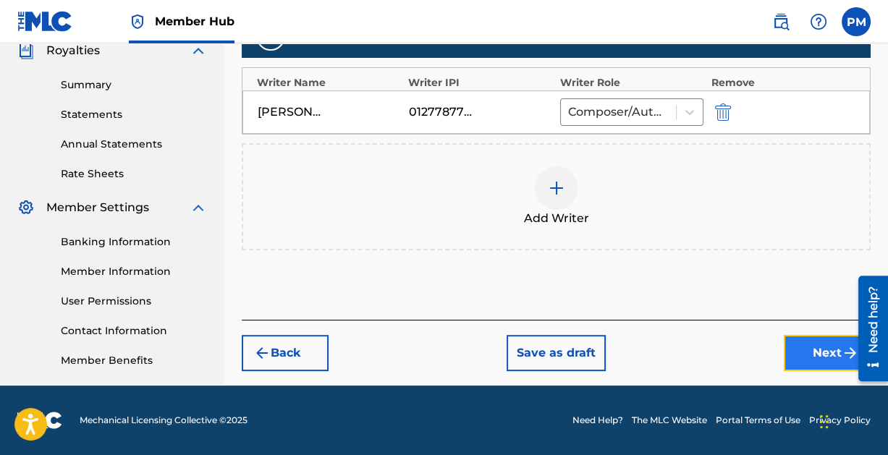
click at [814, 341] on button "Next" at bounding box center [827, 353] width 87 height 36
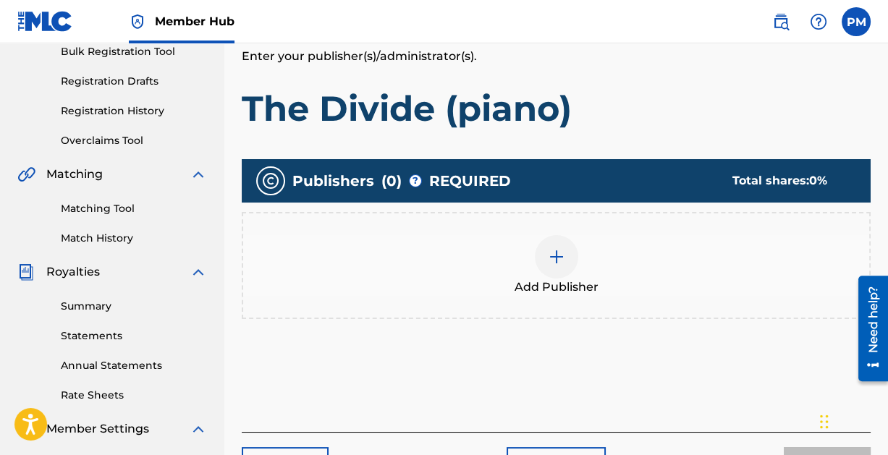
scroll to position [212, 0]
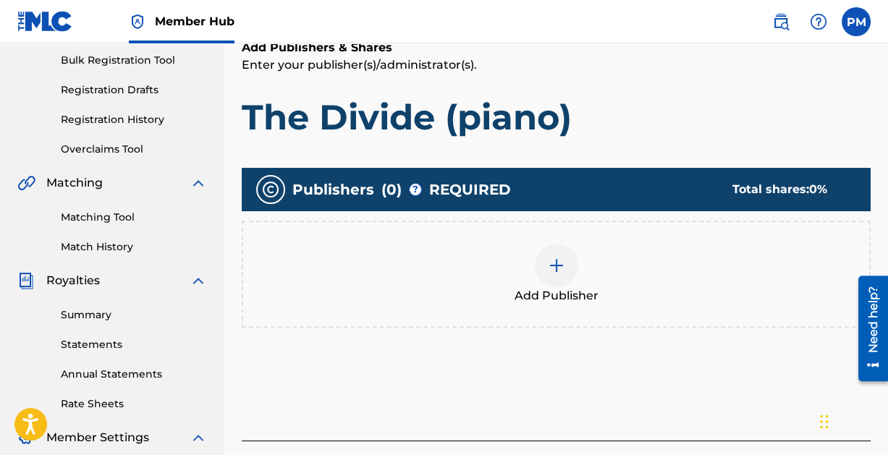
click at [550, 257] on img at bounding box center [556, 265] width 17 height 17
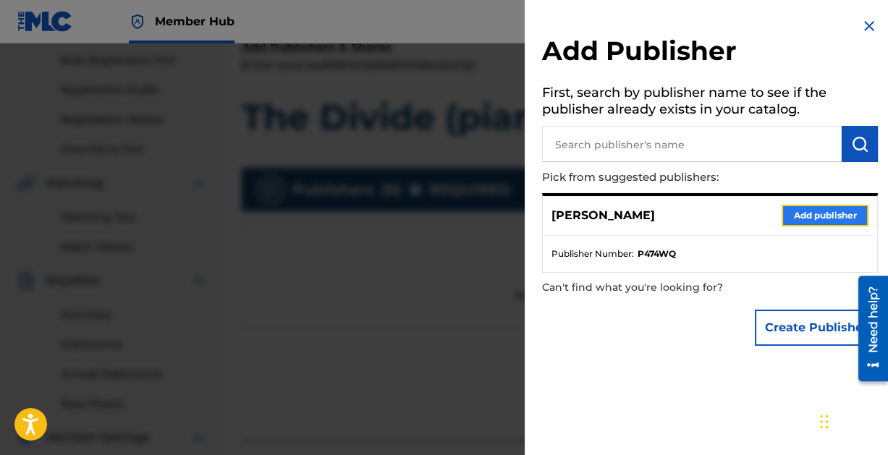
click at [822, 213] on button "Add publisher" at bounding box center [824, 216] width 87 height 22
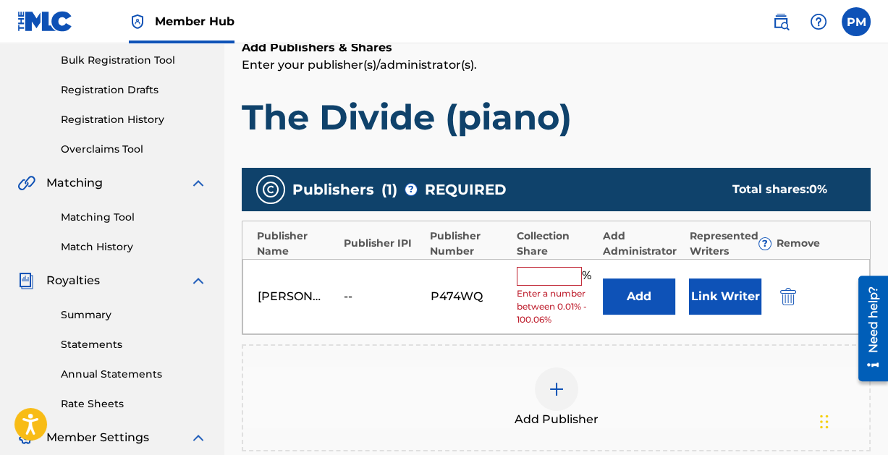
click at [531, 289] on span "Enter a number between 0.01% - 100.06%" at bounding box center [556, 306] width 79 height 39
click at [525, 271] on input "text" at bounding box center [549, 276] width 65 height 19
type input "100"
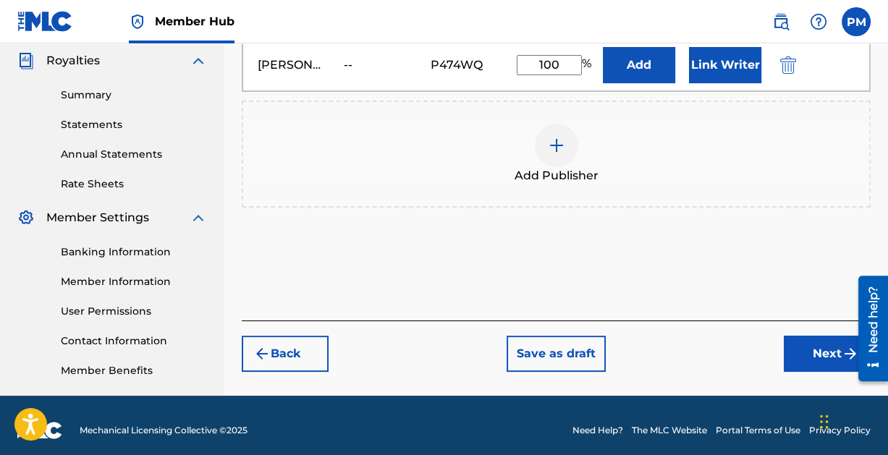
scroll to position [442, 0]
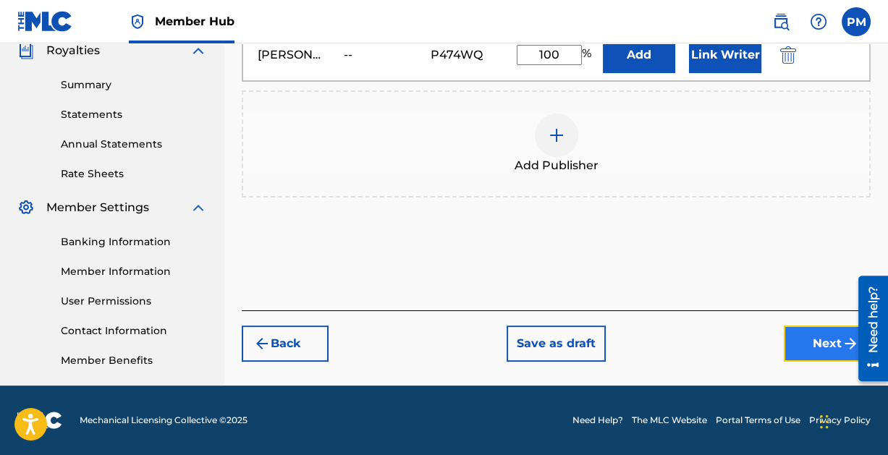
click at [824, 341] on button "Next" at bounding box center [827, 344] width 87 height 36
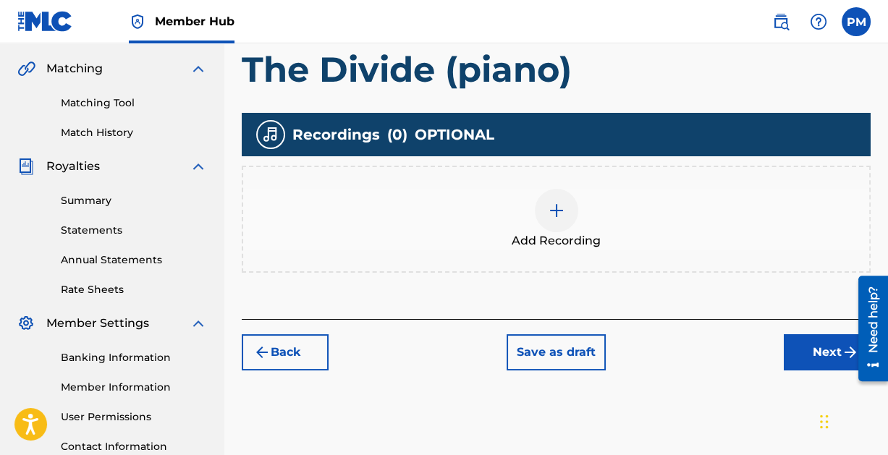
scroll to position [328, 0]
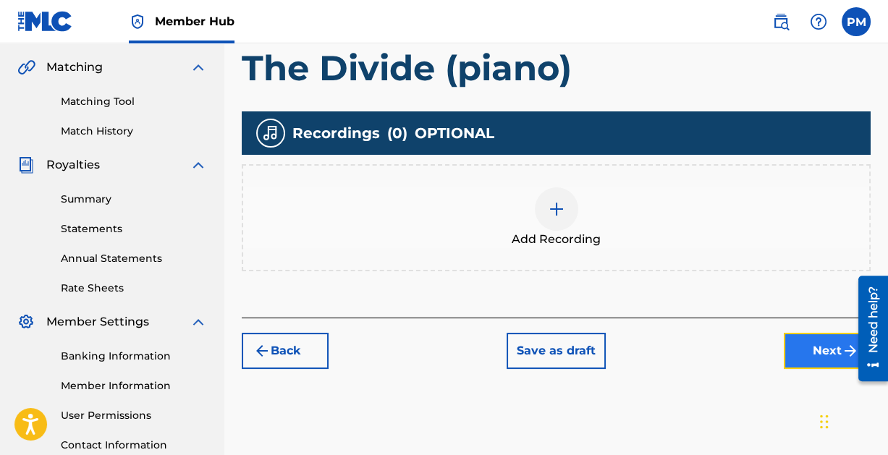
click at [810, 347] on button "Next" at bounding box center [827, 351] width 87 height 36
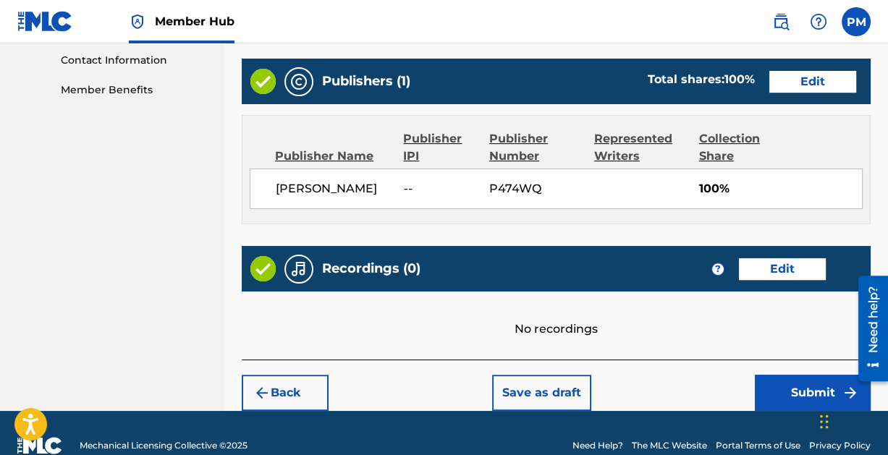
scroll to position [735, 0]
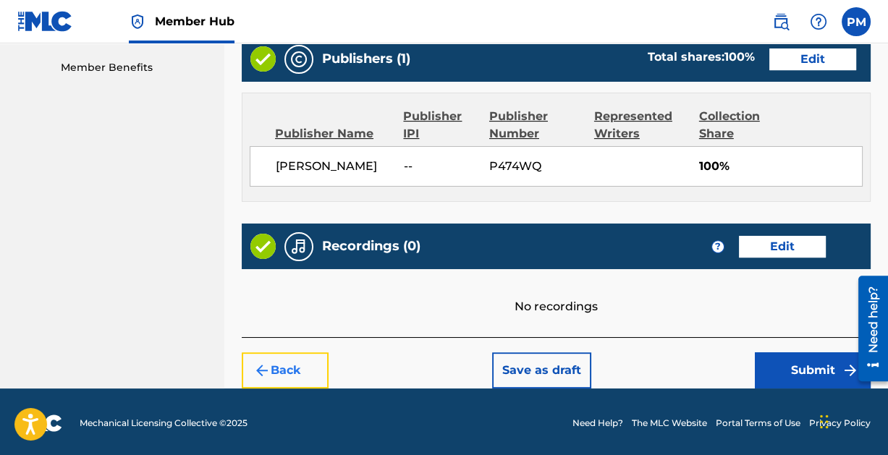
click at [276, 362] on button "Back" at bounding box center [285, 370] width 87 height 36
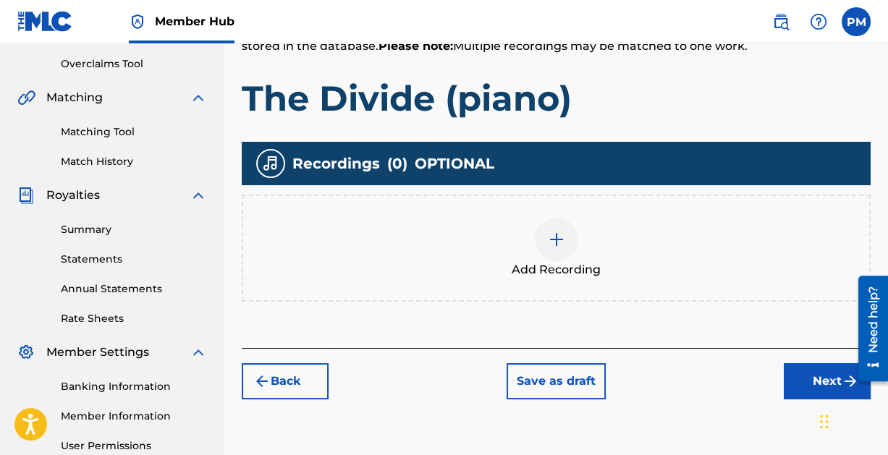
scroll to position [291, 0]
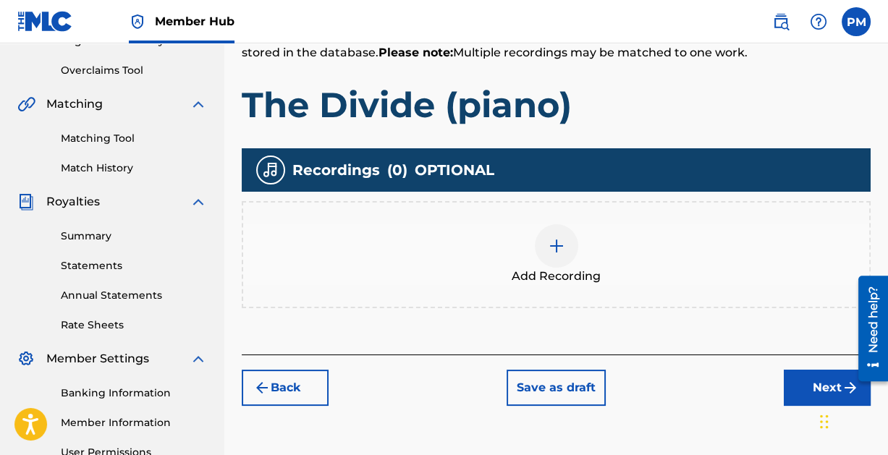
click at [558, 246] on img at bounding box center [556, 245] width 17 height 17
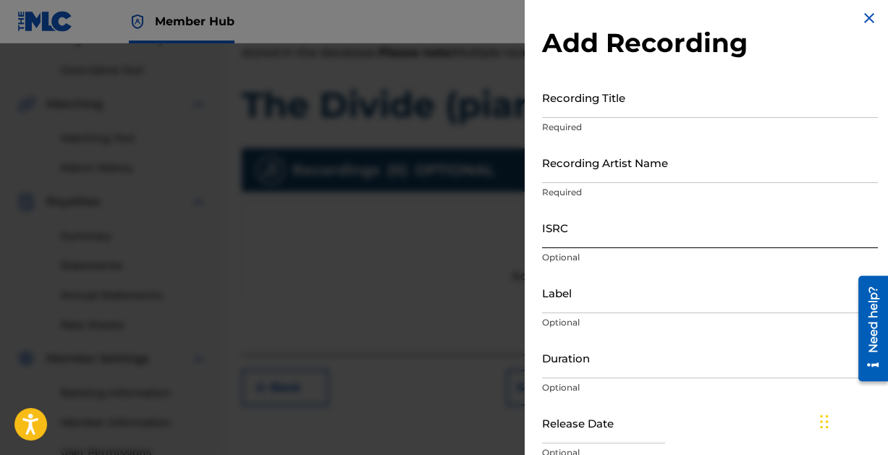
scroll to position [0, 0]
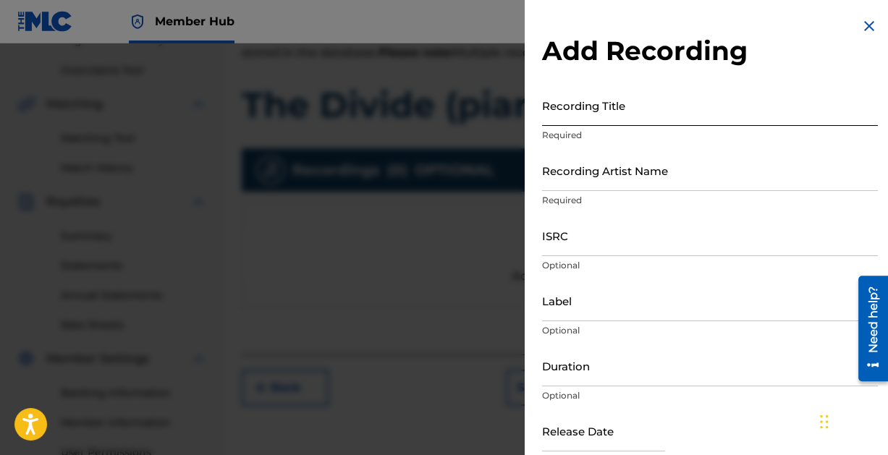
click at [627, 109] on input "Recording Title" at bounding box center [710, 105] width 336 height 41
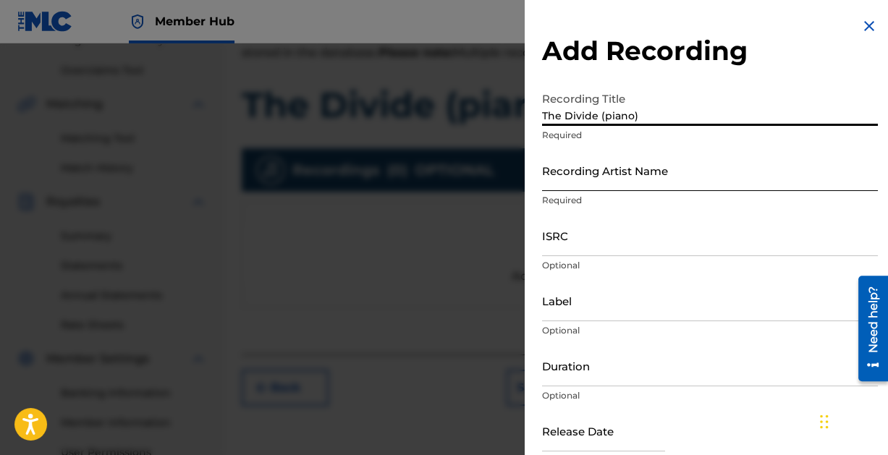
type input "The Divide (piano)"
click at [601, 175] on input "Recording Artist Name" at bounding box center [710, 170] width 336 height 41
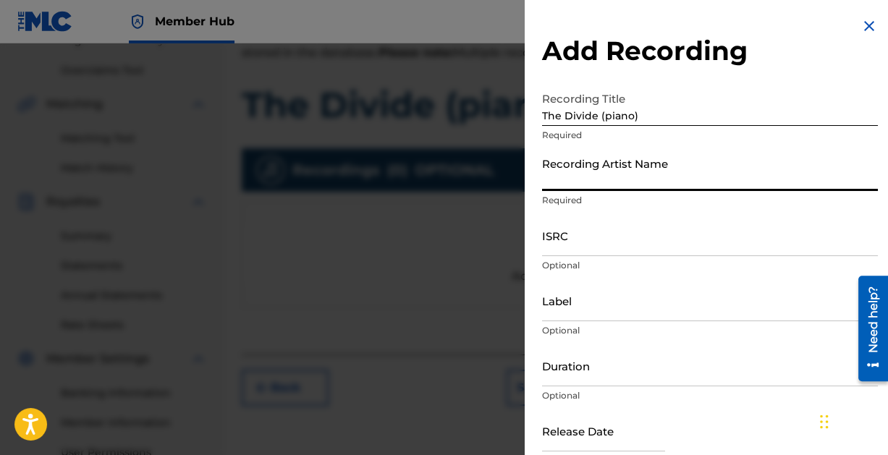
type input "[PERSON_NAME]"
click at [582, 245] on input "ISRC" at bounding box center [710, 235] width 336 height 41
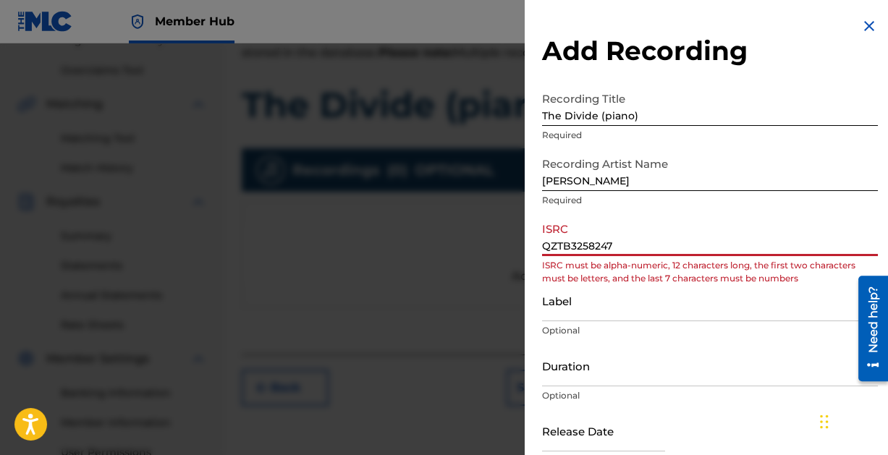
type input "QZTB32582472"
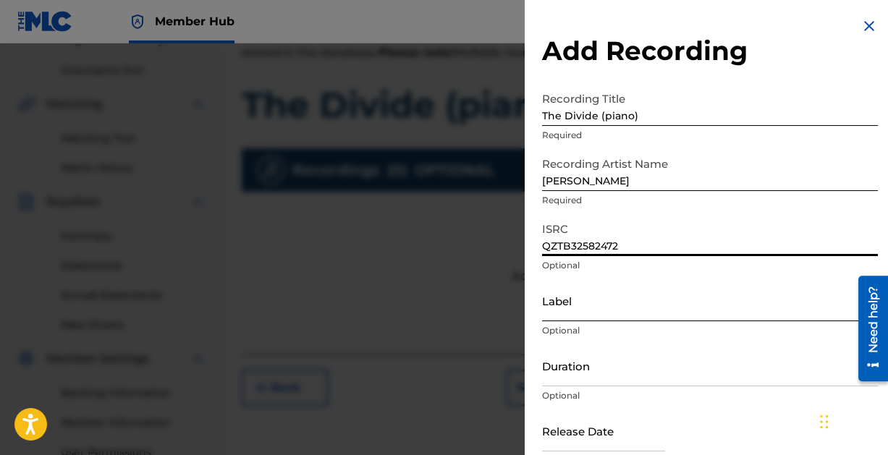
scroll to position [74, 0]
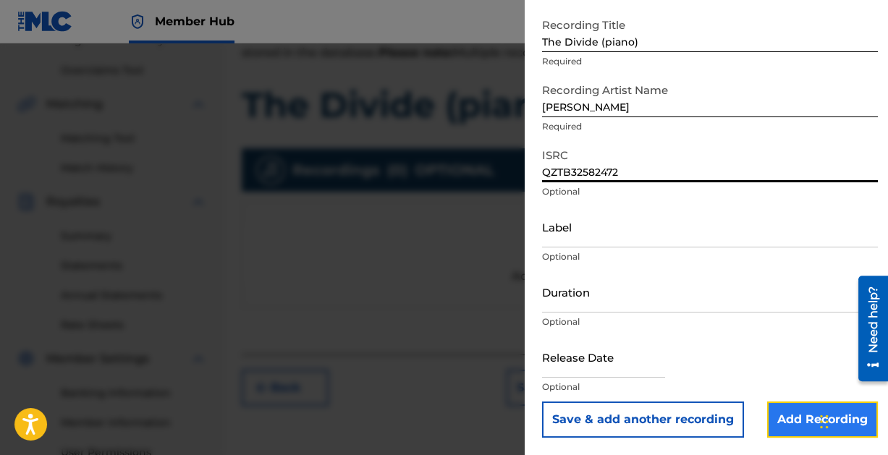
click at [785, 420] on input "Add Recording" at bounding box center [822, 420] width 111 height 36
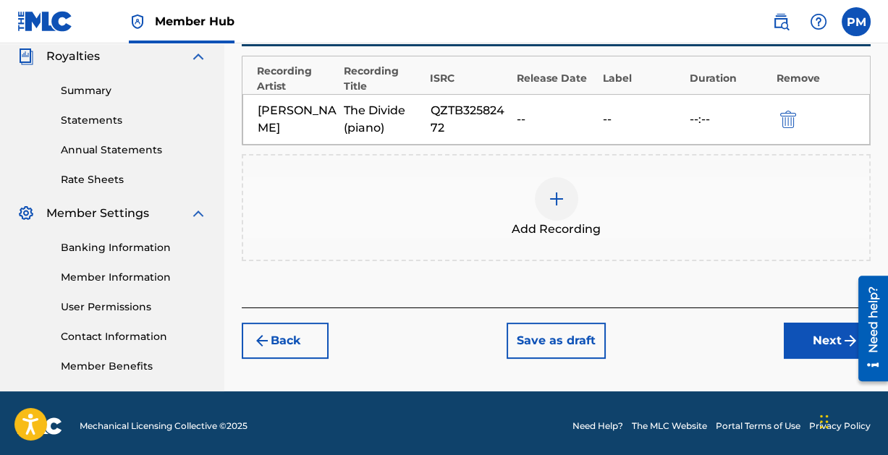
scroll to position [442, 0]
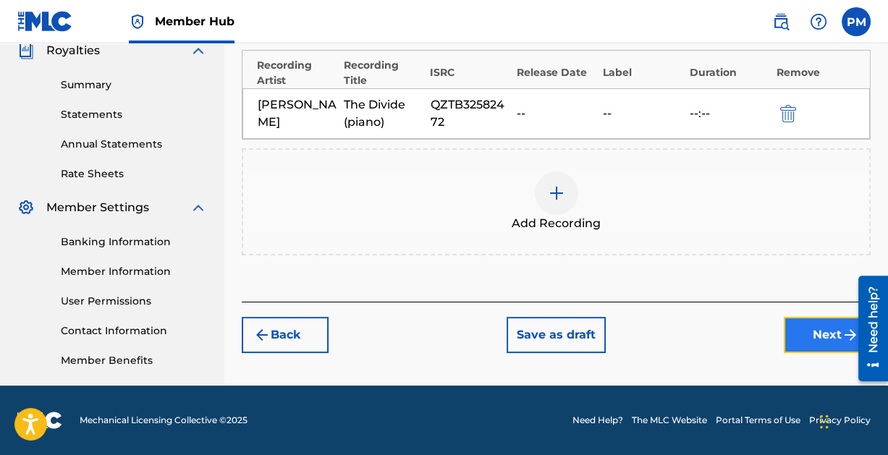
click at [820, 326] on button "Next" at bounding box center [827, 335] width 87 height 36
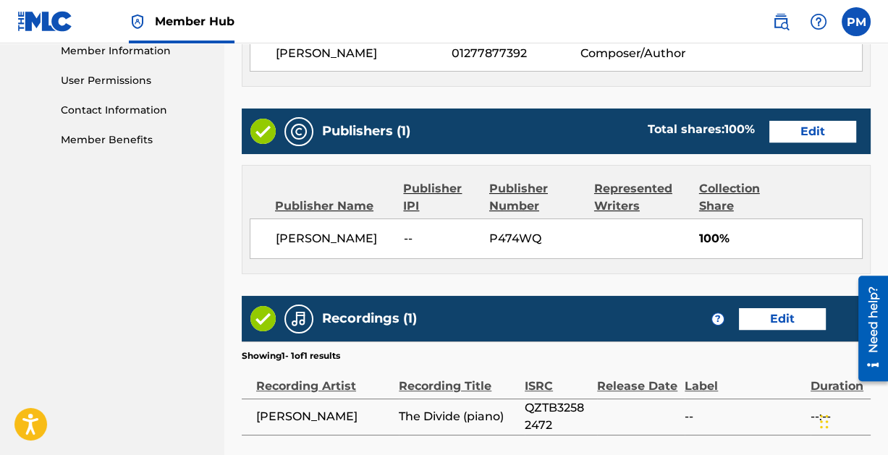
scroll to position [782, 0]
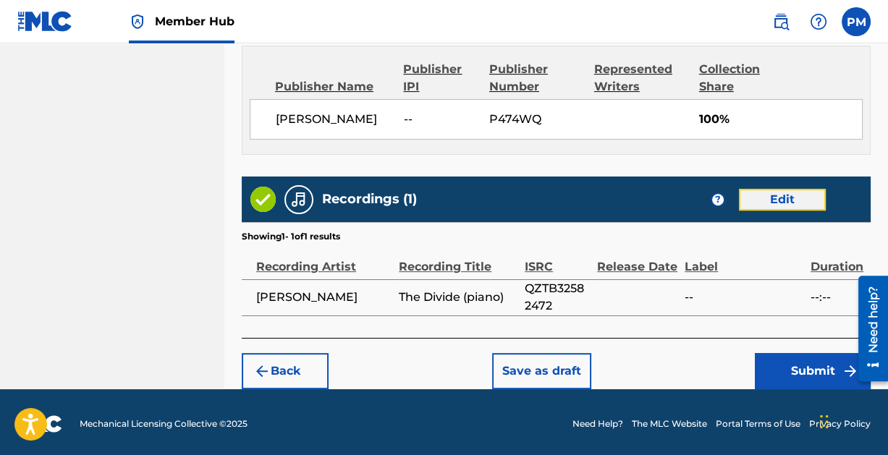
click at [796, 195] on button "Edit" at bounding box center [782, 200] width 87 height 22
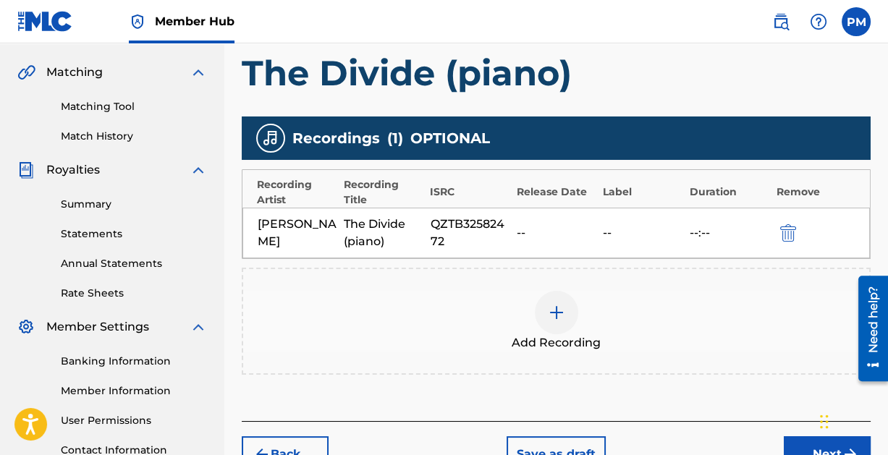
scroll to position [257, 0]
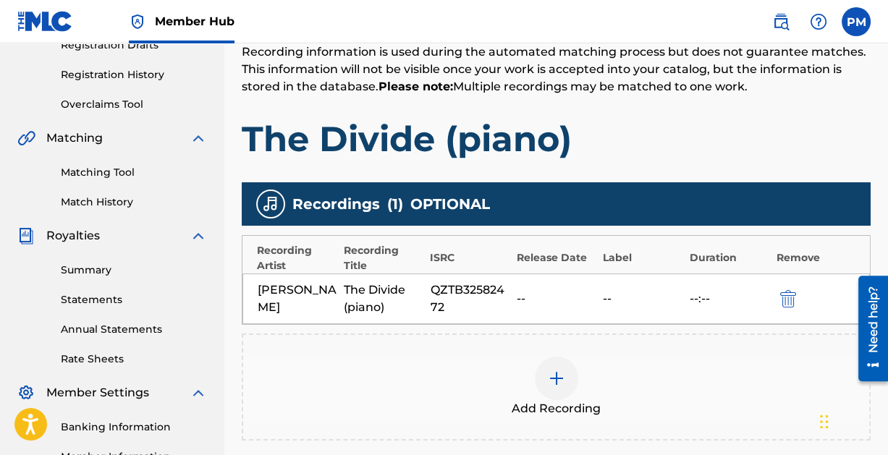
click at [524, 293] on div "--" at bounding box center [556, 298] width 79 height 17
click at [535, 256] on div "Release Date" at bounding box center [557, 257] width 80 height 15
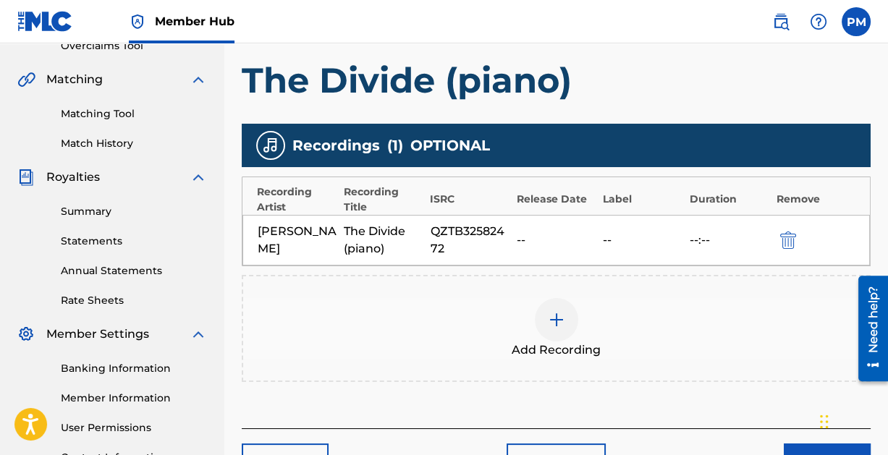
scroll to position [312, 0]
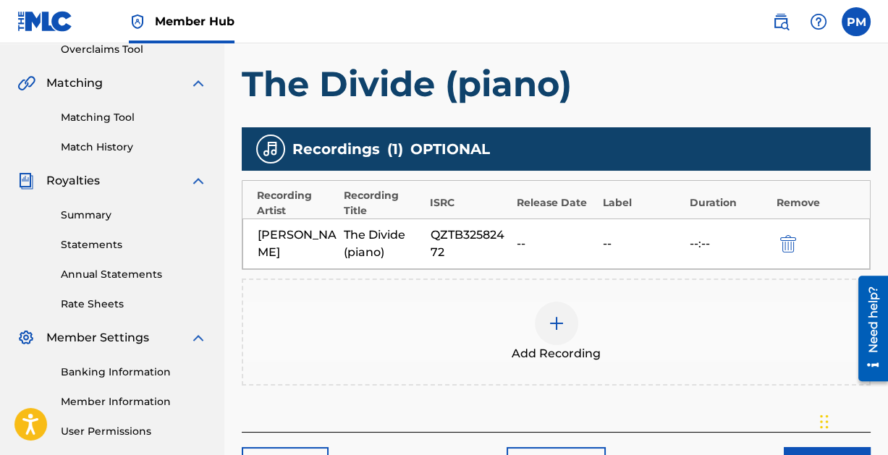
click at [557, 319] on img at bounding box center [556, 323] width 17 height 17
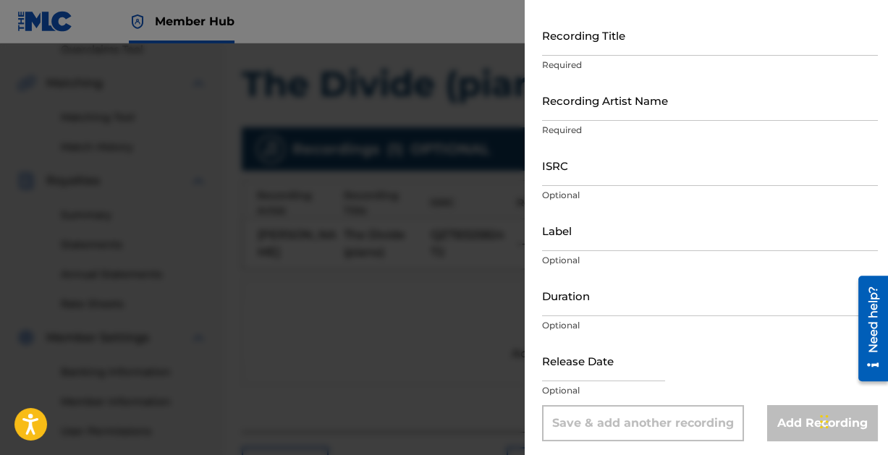
scroll to position [74, 0]
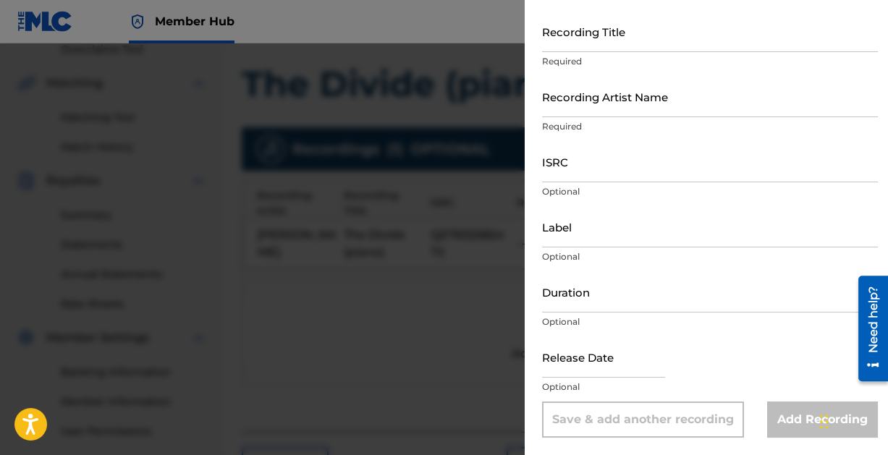
click at [360, 303] on div at bounding box center [444, 270] width 888 height 455
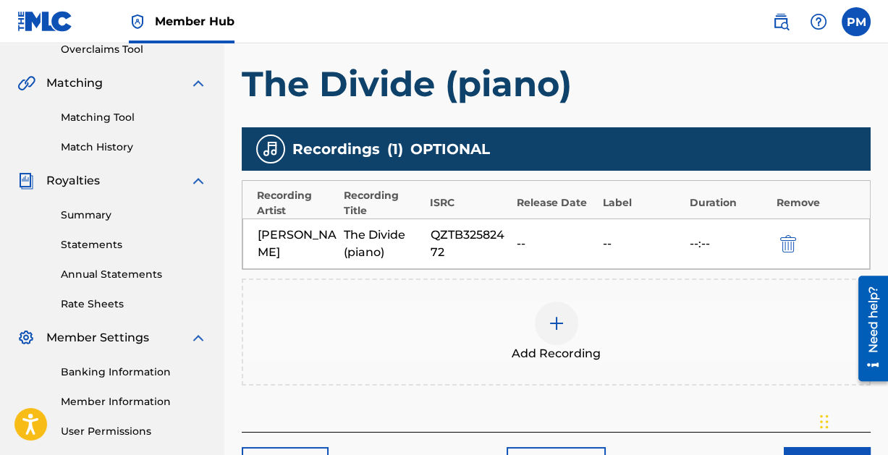
click at [449, 239] on div "QZTB32582472" at bounding box center [470, 243] width 79 height 35
click at [283, 245] on div "[PERSON_NAME]" at bounding box center [297, 243] width 79 height 35
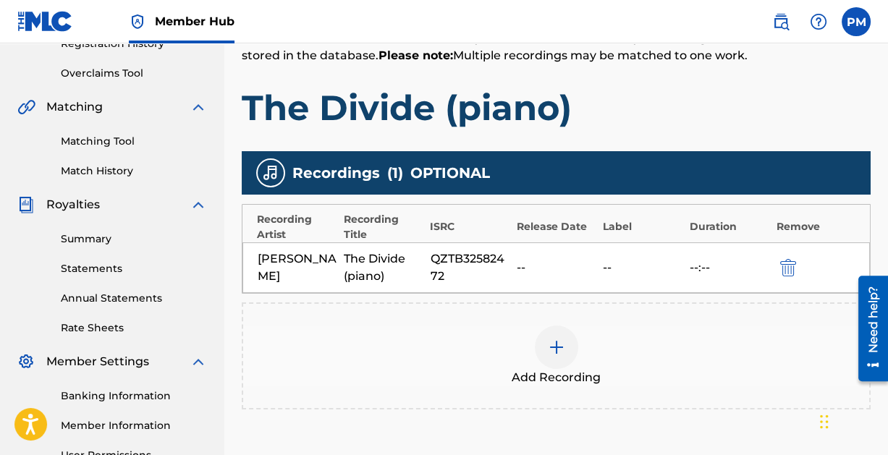
scroll to position [292, 0]
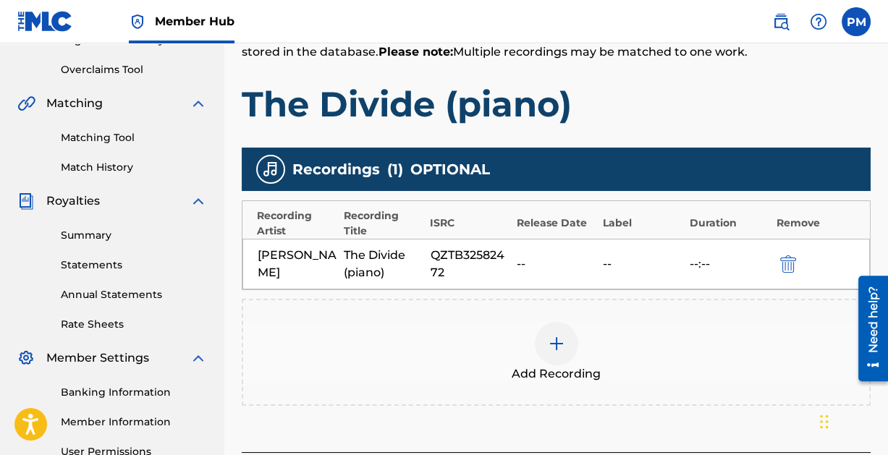
click at [551, 342] on img at bounding box center [556, 343] width 17 height 17
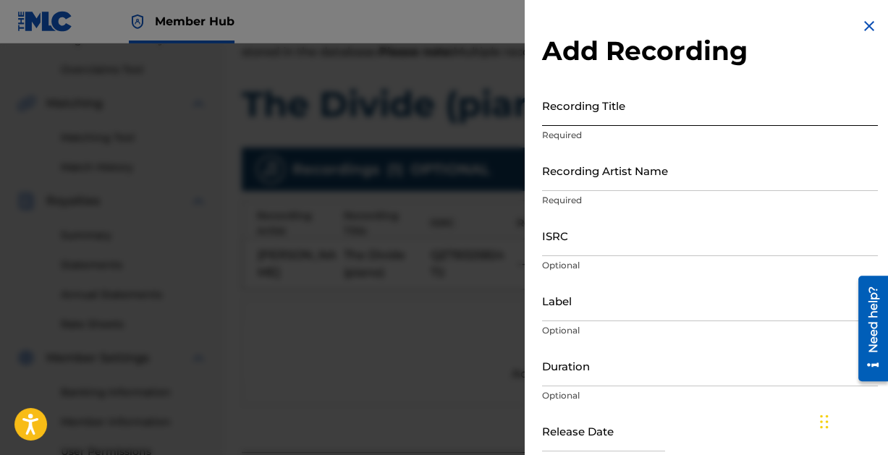
click at [611, 114] on input "Recording Title" at bounding box center [710, 105] width 336 height 41
type input "T"
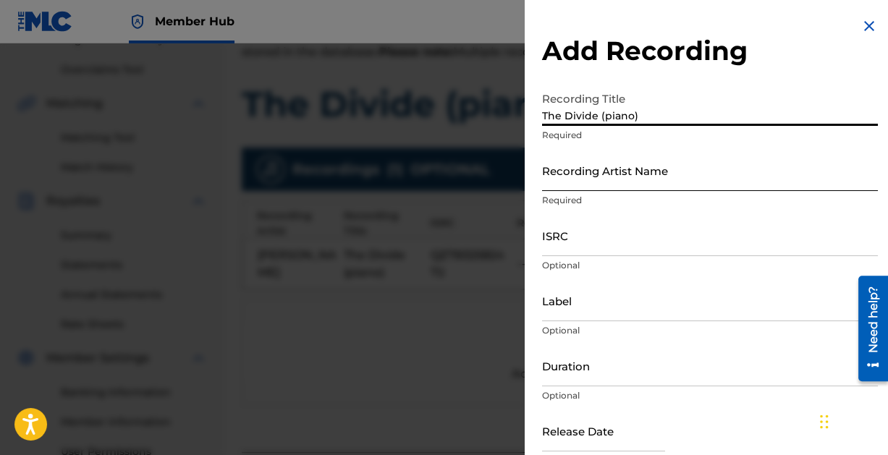
type input "The Divide (piano)"
click at [624, 180] on input "Recording Artist Name" at bounding box center [710, 170] width 336 height 41
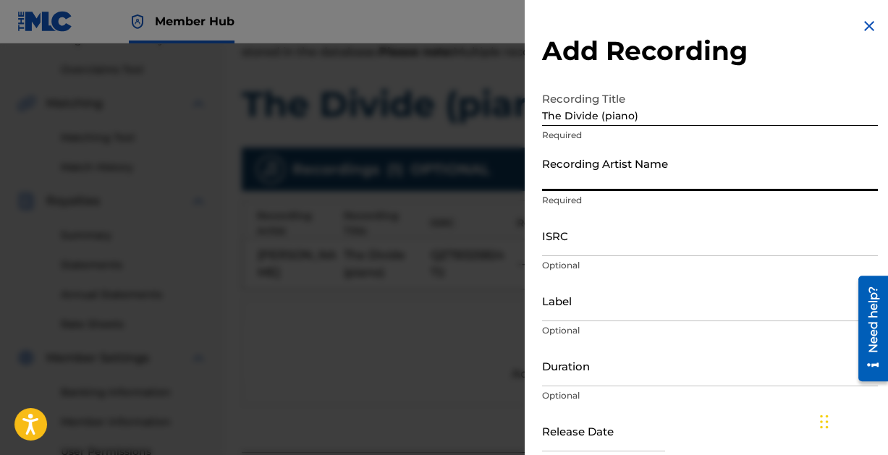
type input "[PERSON_NAME]"
click at [603, 242] on input "ISRC" at bounding box center [710, 235] width 336 height 41
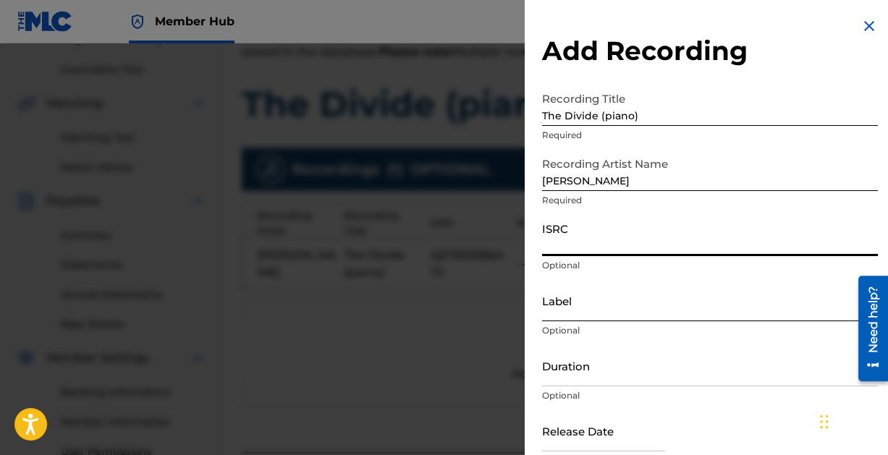
type input "QZTB32582472"
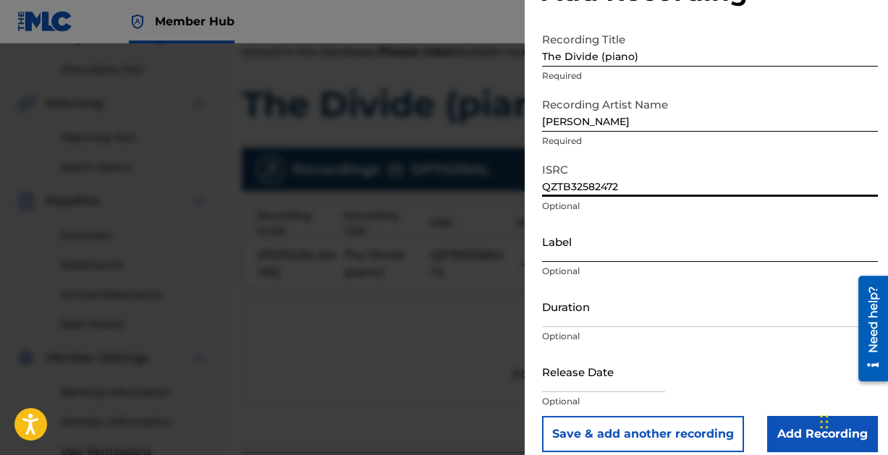
scroll to position [74, 0]
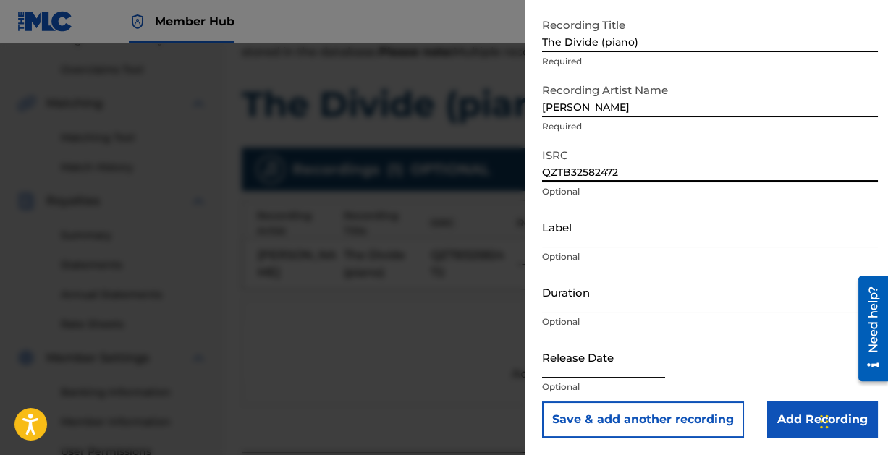
click at [571, 368] on input "text" at bounding box center [603, 356] width 123 height 41
select select "8"
select select "2025"
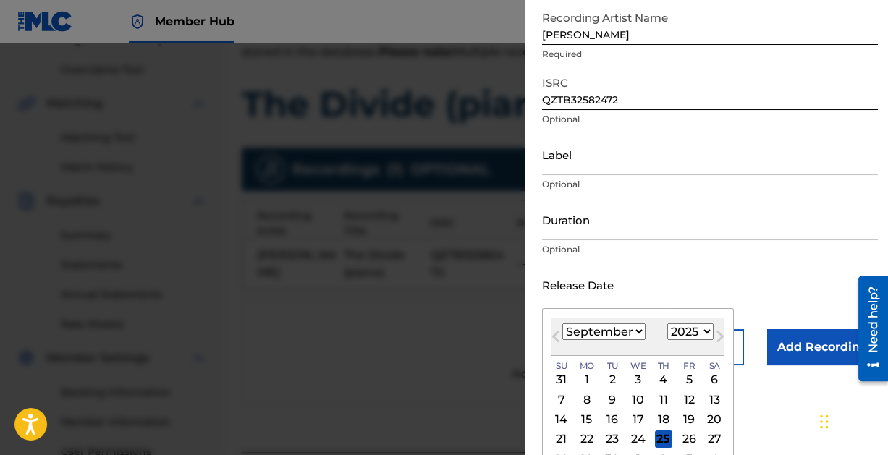
scroll to position [188, 0]
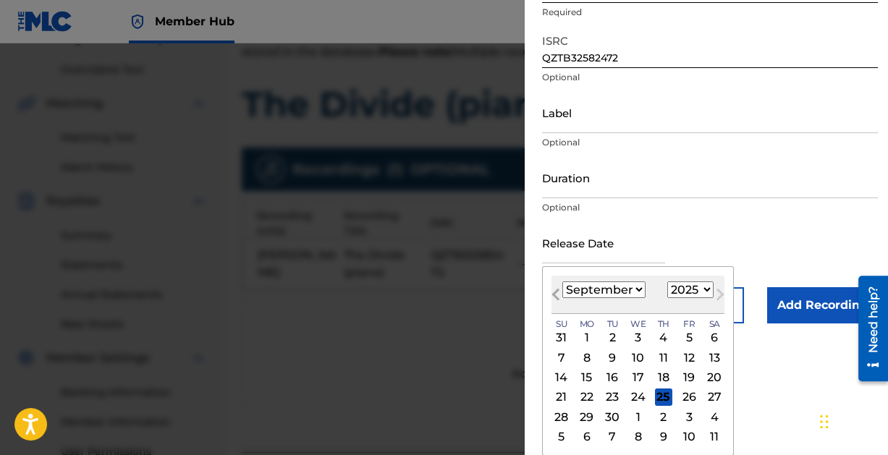
click at [557, 294] on span "Previous Month" at bounding box center [557, 297] width 0 height 22
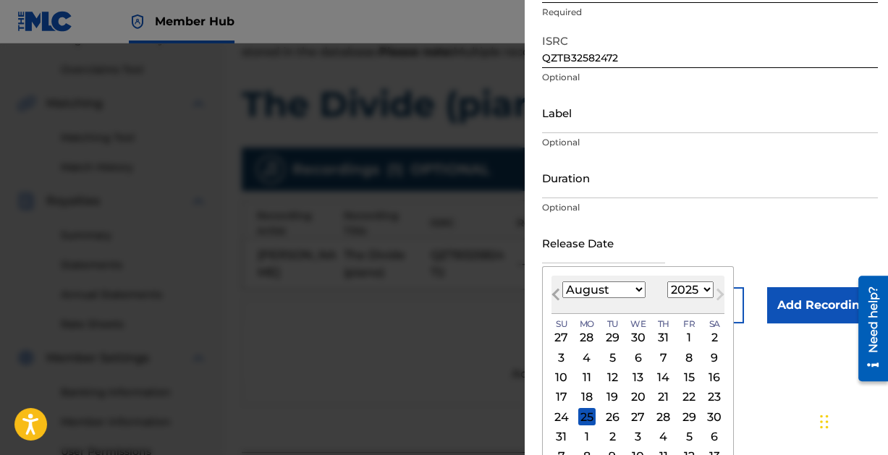
click at [557, 294] on span "Previous Month" at bounding box center [557, 297] width 0 height 22
select select "5"
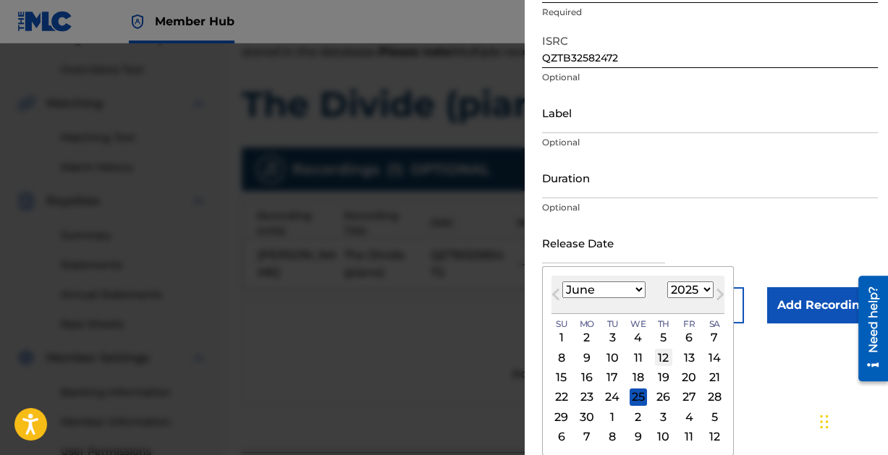
click at [665, 355] on div "12" at bounding box center [663, 357] width 17 height 17
type input "[DATE]"
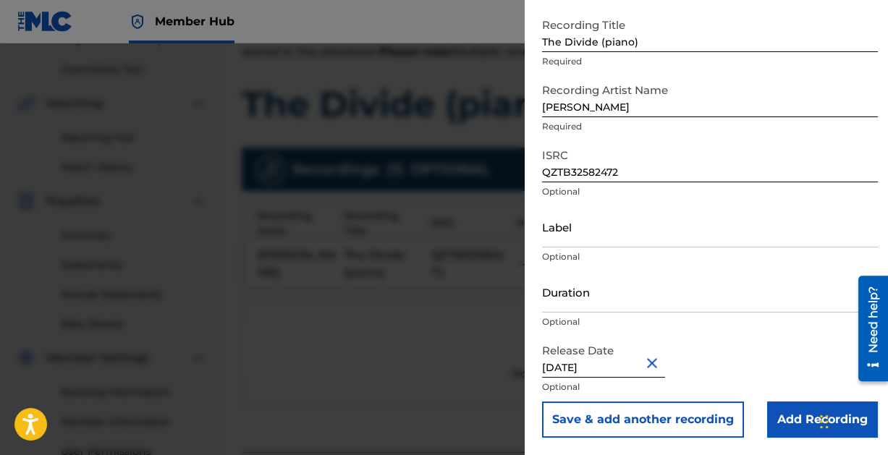
scroll to position [74, 0]
click at [579, 368] on input "[DATE]" at bounding box center [603, 356] width 123 height 41
select select "5"
select select "2025"
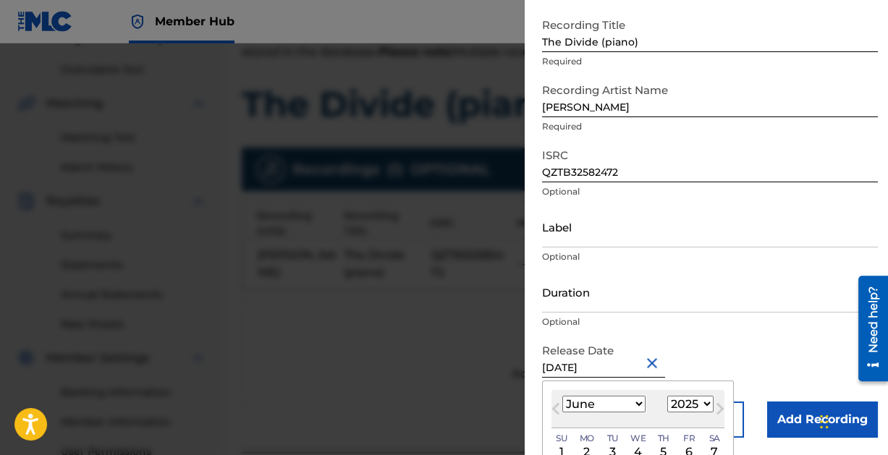
scroll to position [188, 0]
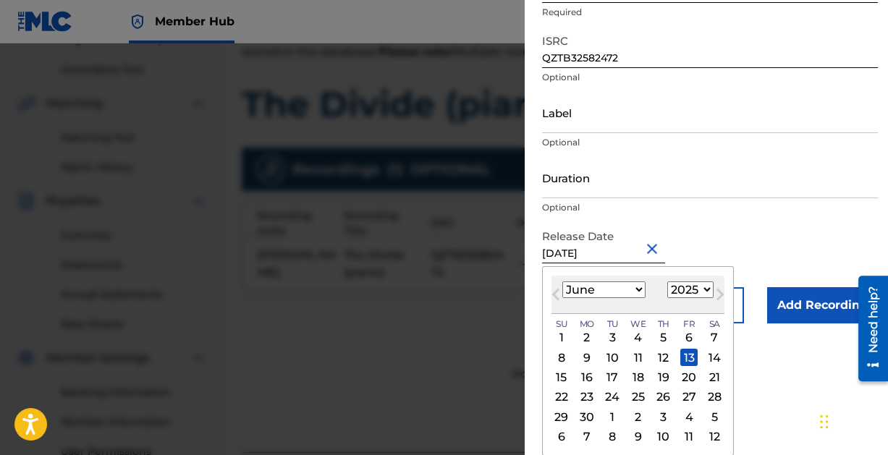
type input "[DATE]"
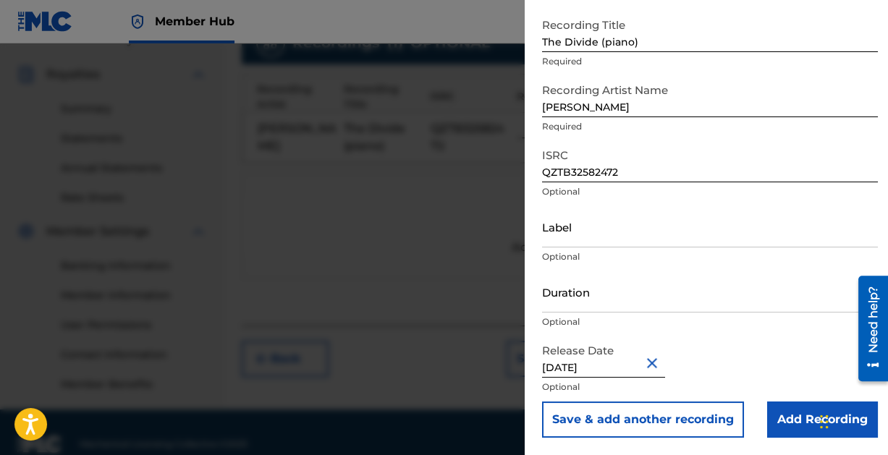
scroll to position [442, 0]
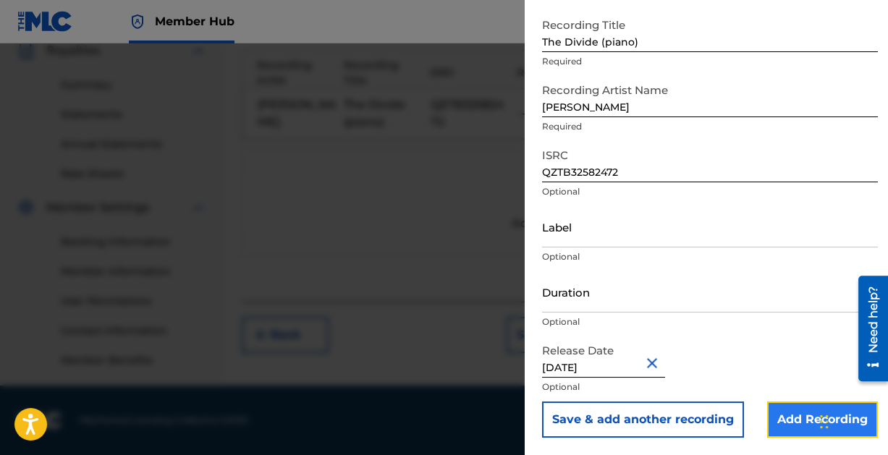
click at [787, 410] on input "Add Recording" at bounding box center [822, 420] width 111 height 36
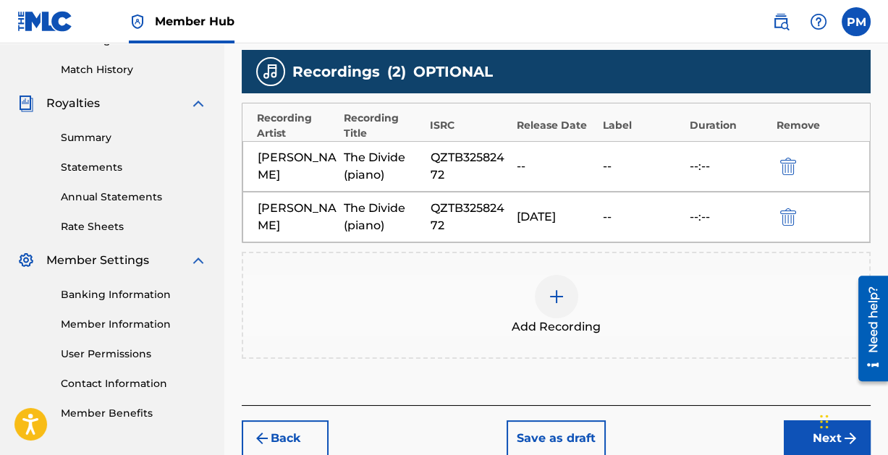
scroll to position [387, 0]
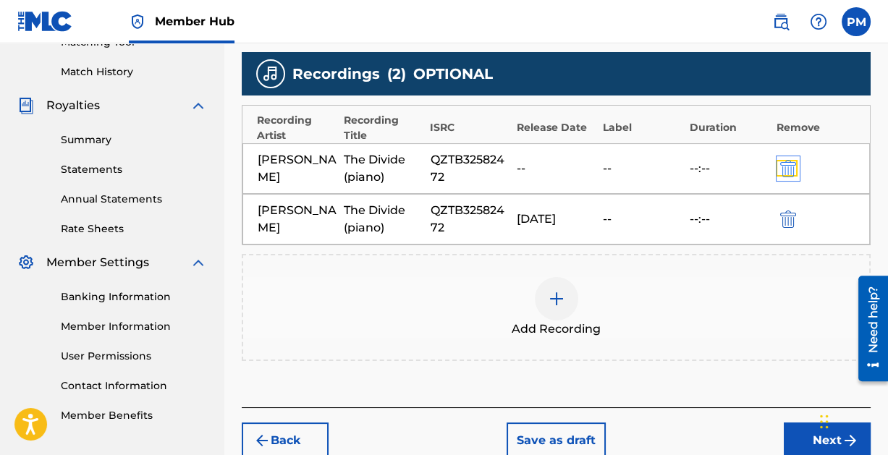
click at [789, 162] on img "submit" at bounding box center [788, 168] width 16 height 17
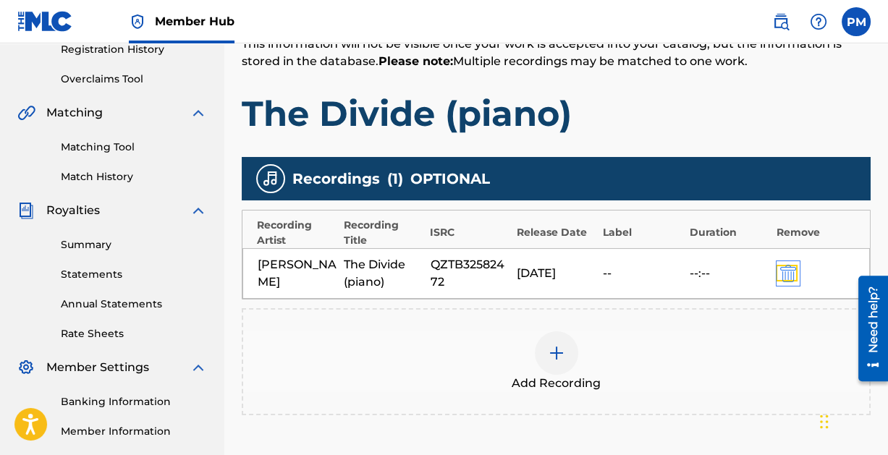
scroll to position [442, 0]
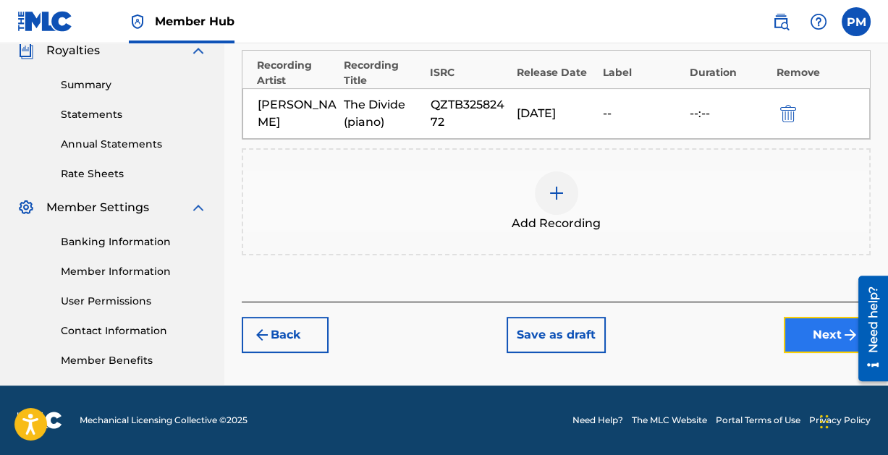
click at [817, 330] on button "Next" at bounding box center [827, 335] width 87 height 36
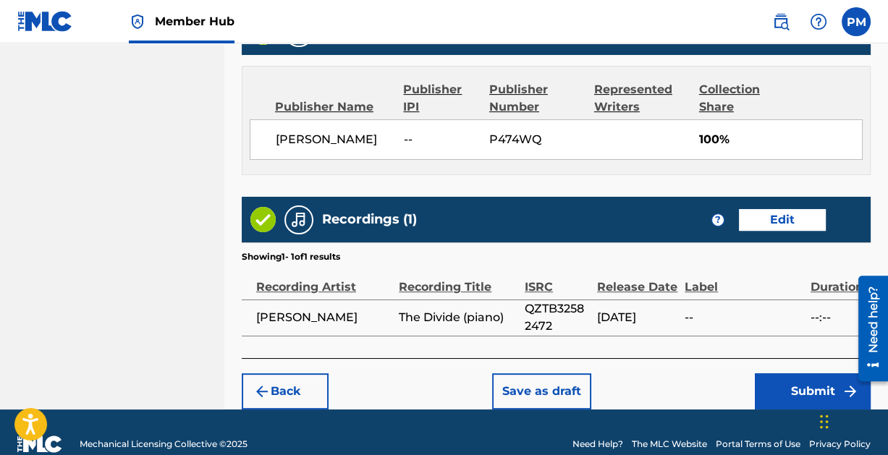
scroll to position [782, 0]
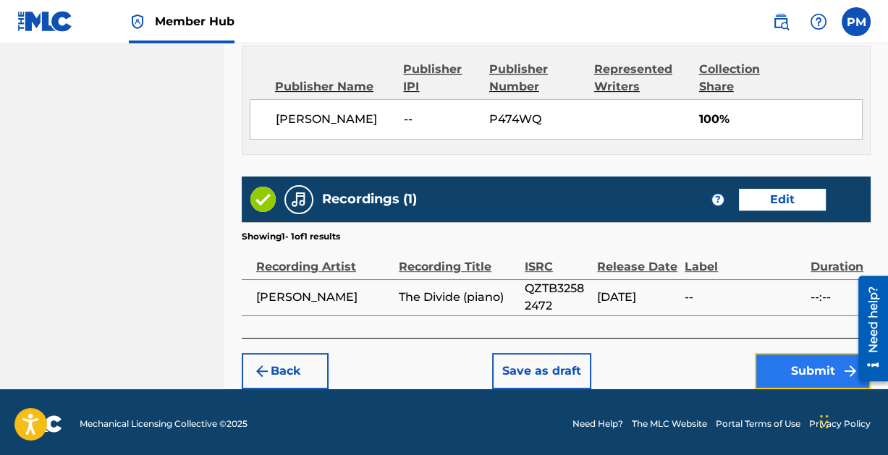
click at [818, 362] on button "Submit" at bounding box center [813, 371] width 116 height 36
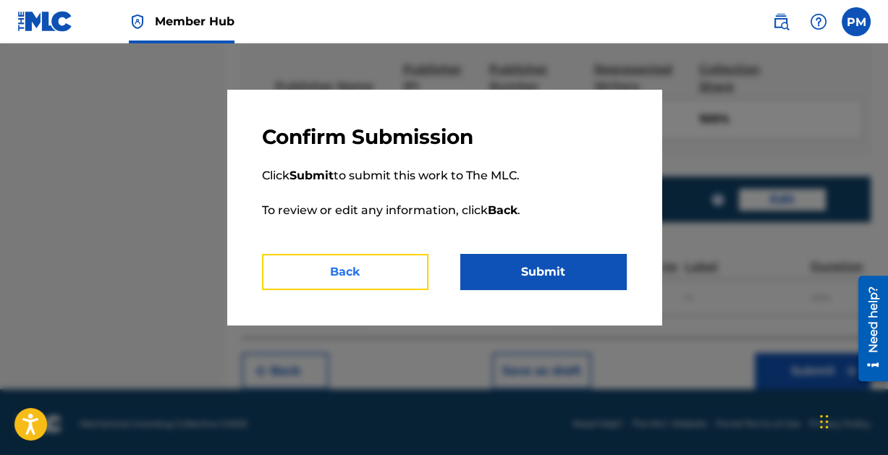
click at [328, 276] on button "Back" at bounding box center [345, 272] width 166 height 36
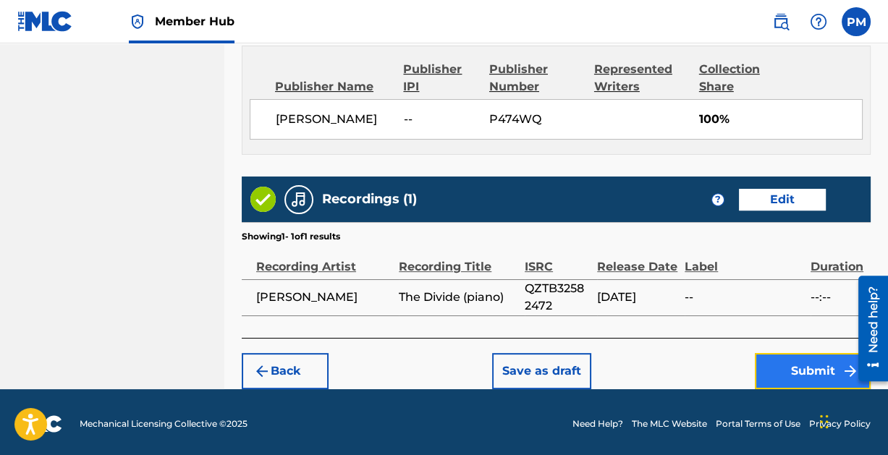
click at [797, 370] on button "Submit" at bounding box center [813, 371] width 116 height 36
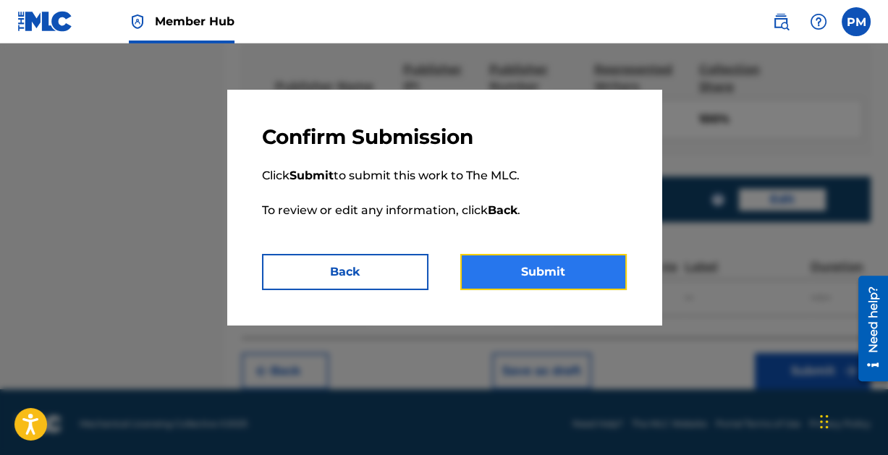
click at [533, 269] on button "Submit" at bounding box center [543, 272] width 166 height 36
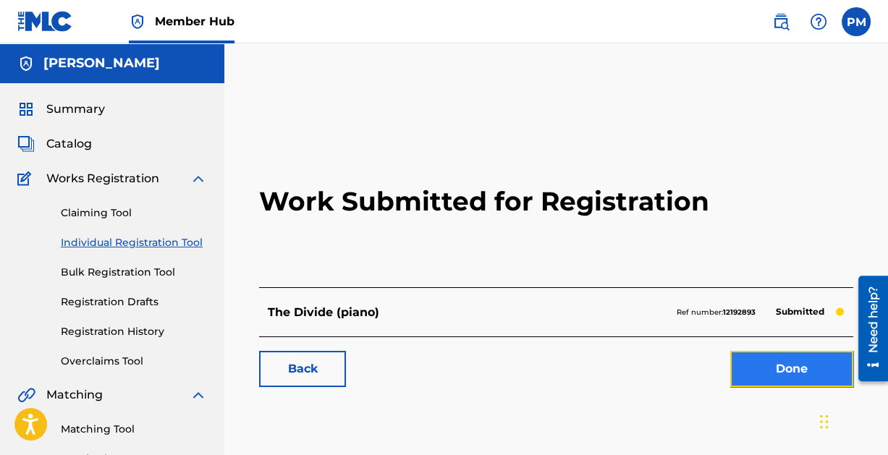
click at [789, 371] on link "Done" at bounding box center [791, 369] width 123 height 36
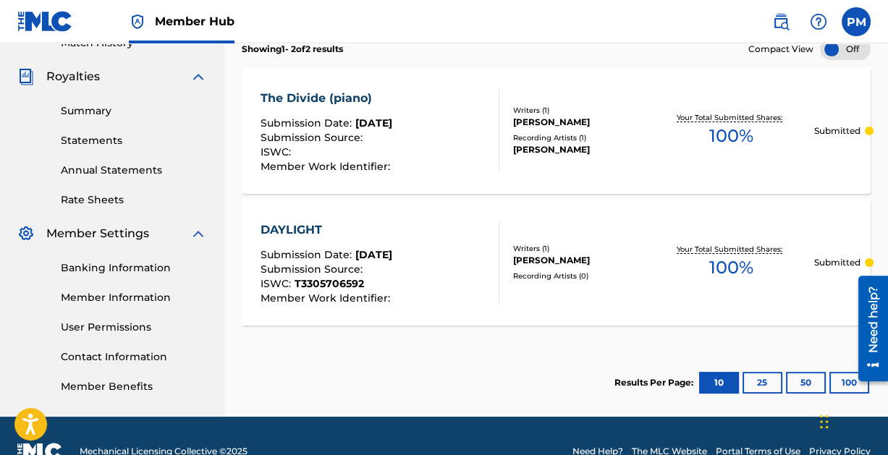
scroll to position [412, 0]
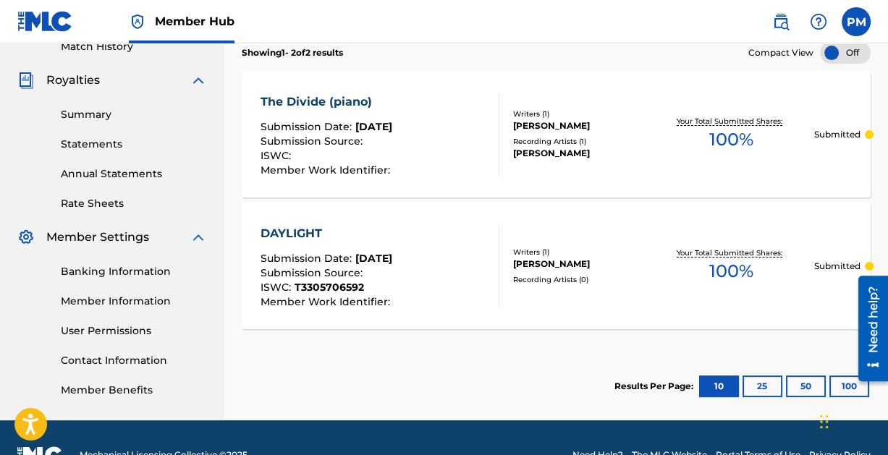
click at [292, 231] on div "DAYLIGHT" at bounding box center [326, 233] width 133 height 17
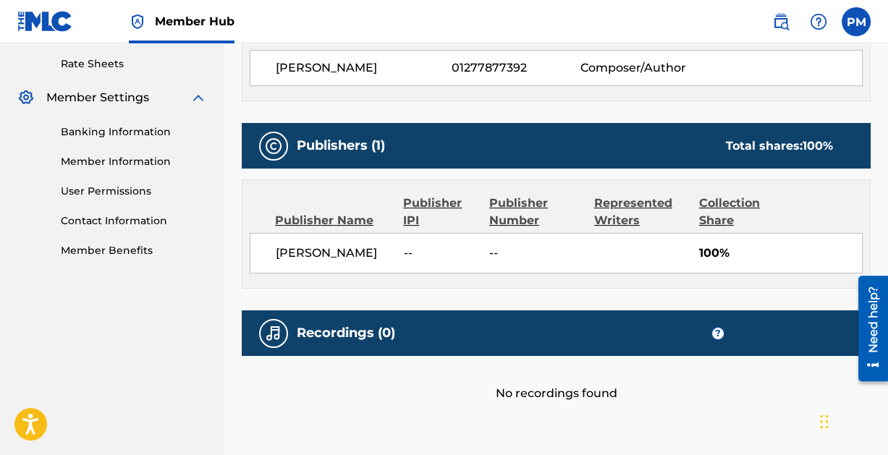
scroll to position [624, 0]
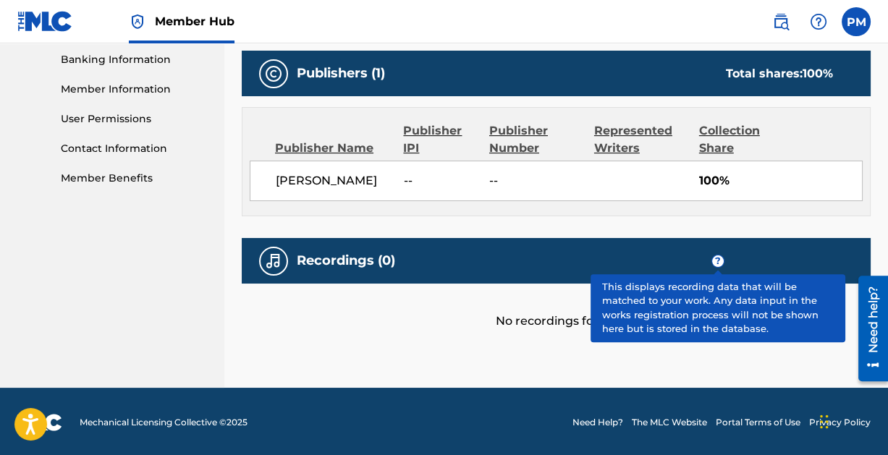
click at [717, 256] on span "?" at bounding box center [718, 261] width 12 height 12
click at [719, 260] on span "?" at bounding box center [718, 261] width 12 height 12
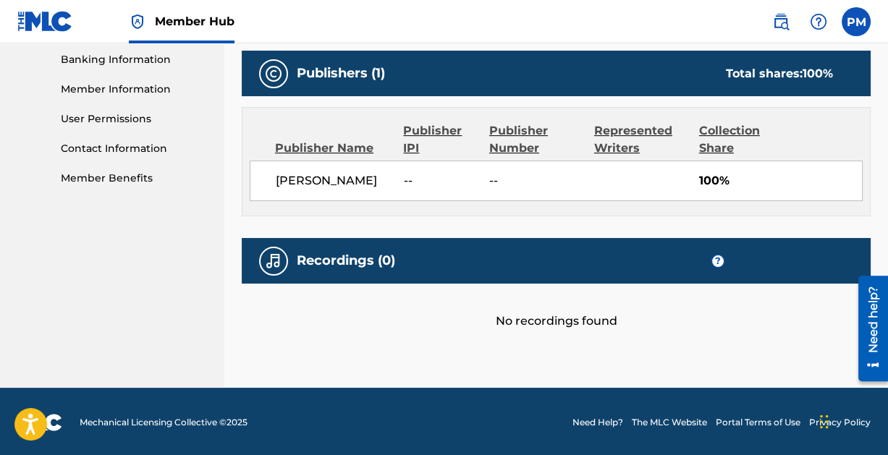
click at [446, 259] on div "Recordings (0) ?" at bounding box center [556, 261] width 629 height 46
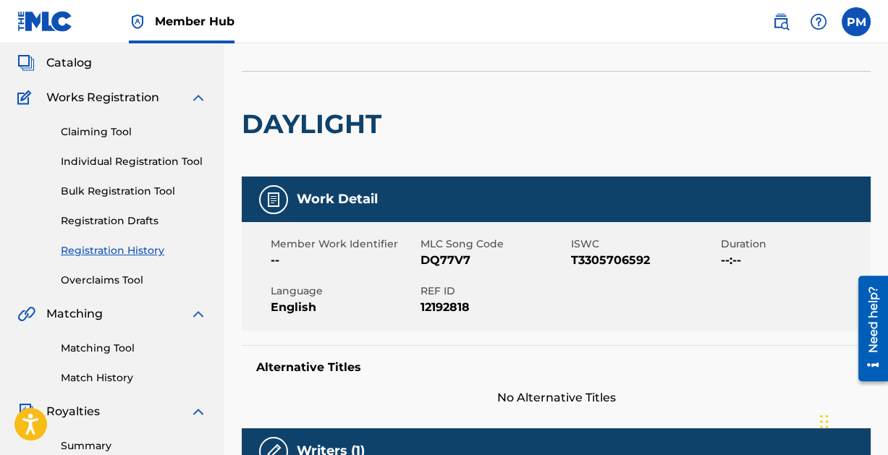
scroll to position [82, 0]
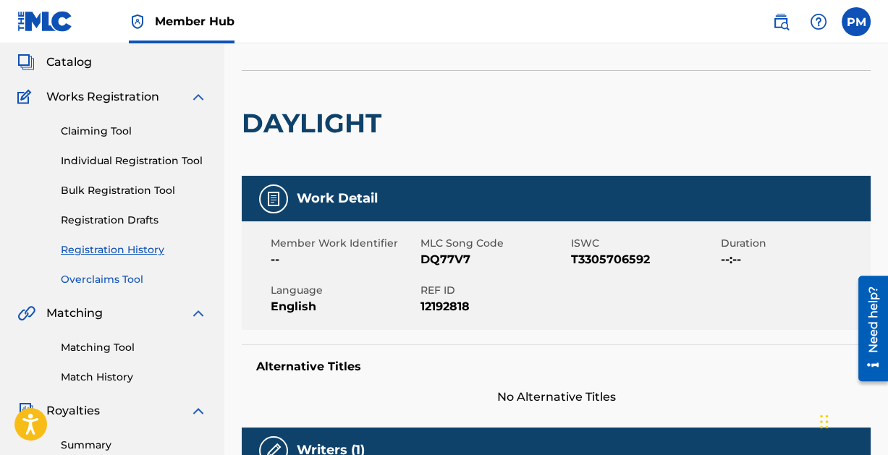
click at [99, 273] on link "Overclaims Tool" at bounding box center [134, 279] width 146 height 15
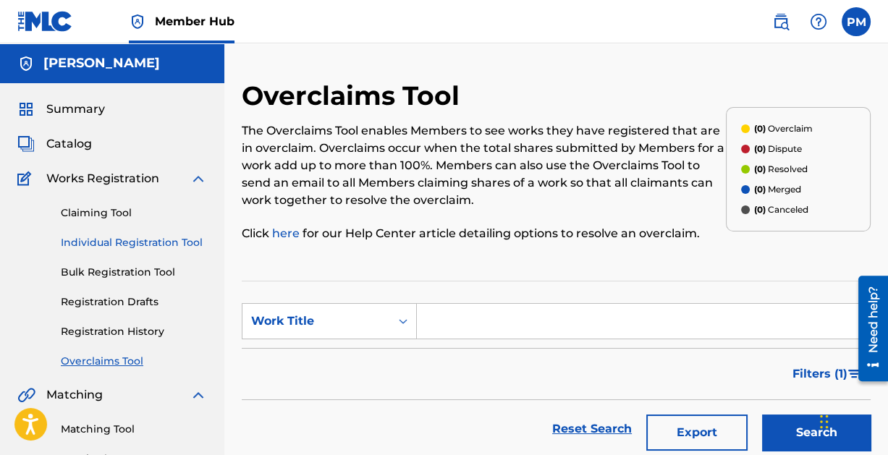
click at [115, 239] on link "Individual Registration Tool" at bounding box center [134, 242] width 146 height 15
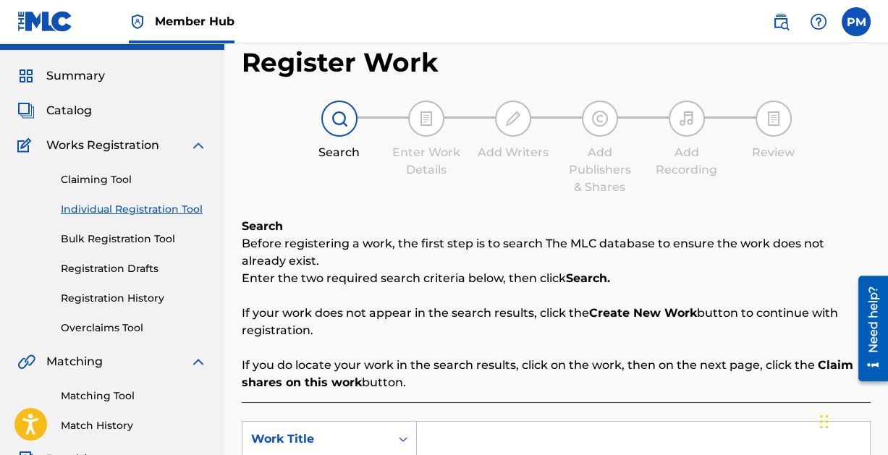
scroll to position [31, 0]
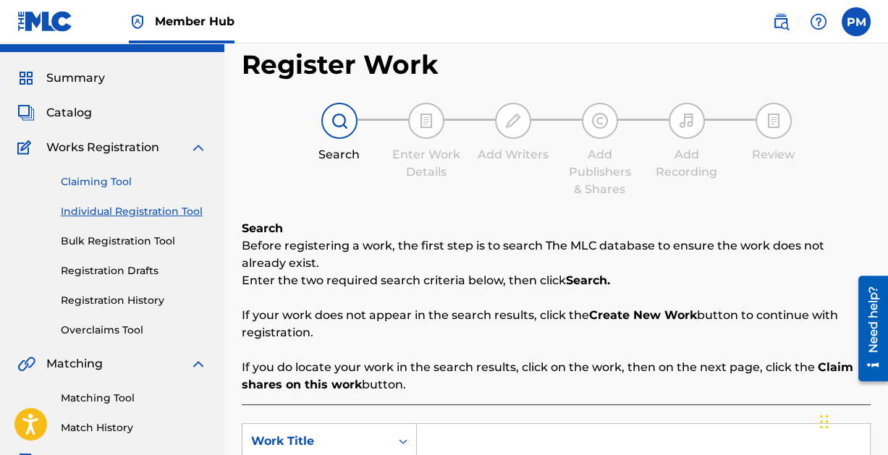
click at [98, 177] on link "Claiming Tool" at bounding box center [134, 181] width 146 height 15
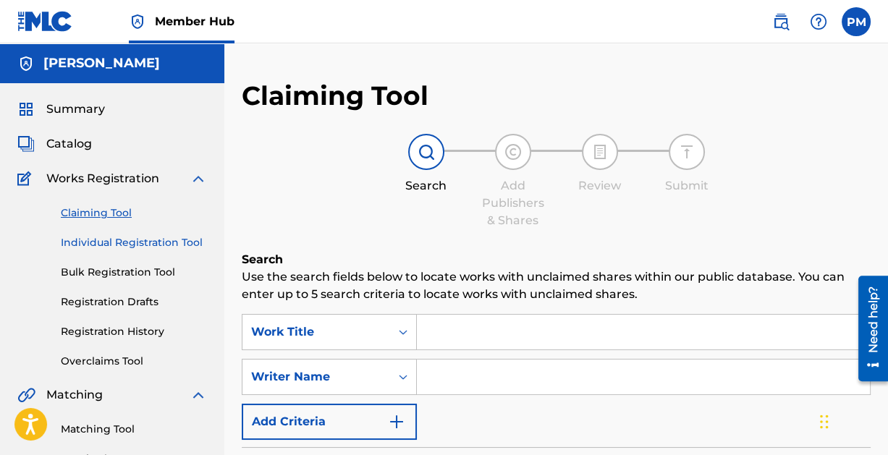
click at [111, 237] on link "Individual Registration Tool" at bounding box center [134, 242] width 146 height 15
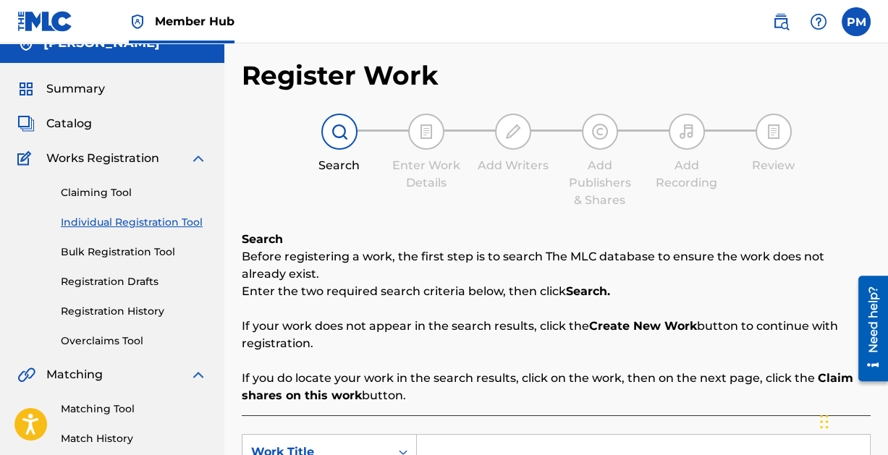
scroll to position [16, 0]
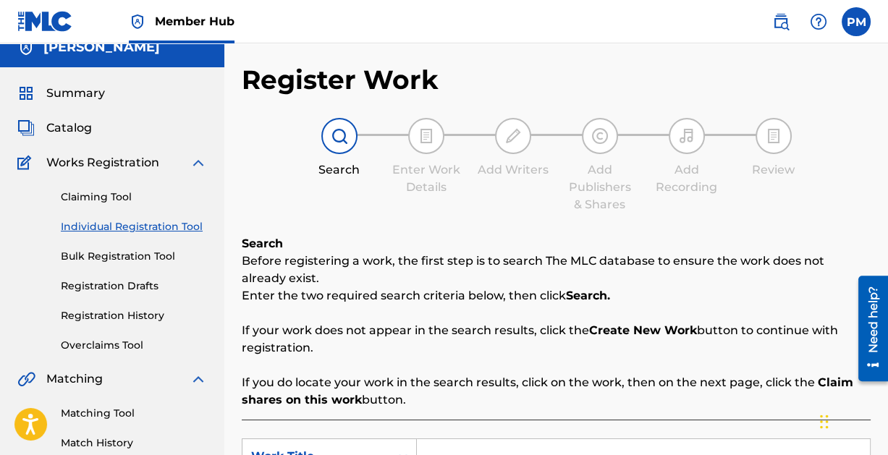
click at [122, 221] on link "Individual Registration Tool" at bounding box center [134, 226] width 146 height 15
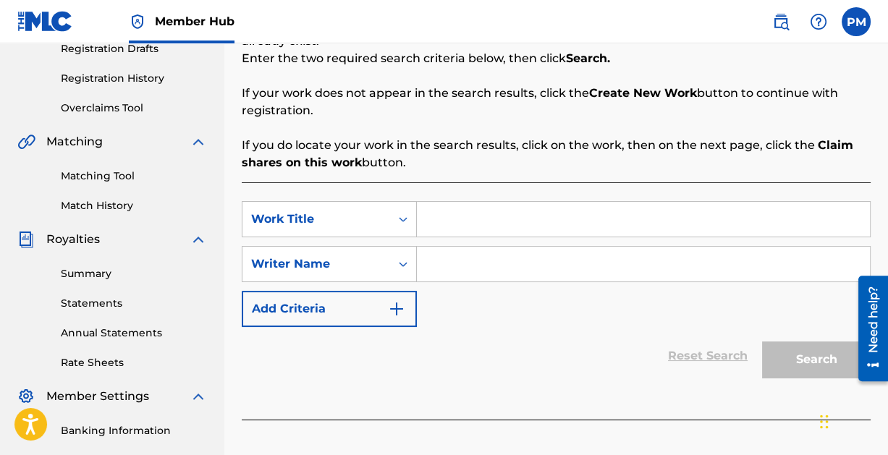
scroll to position [294, 0]
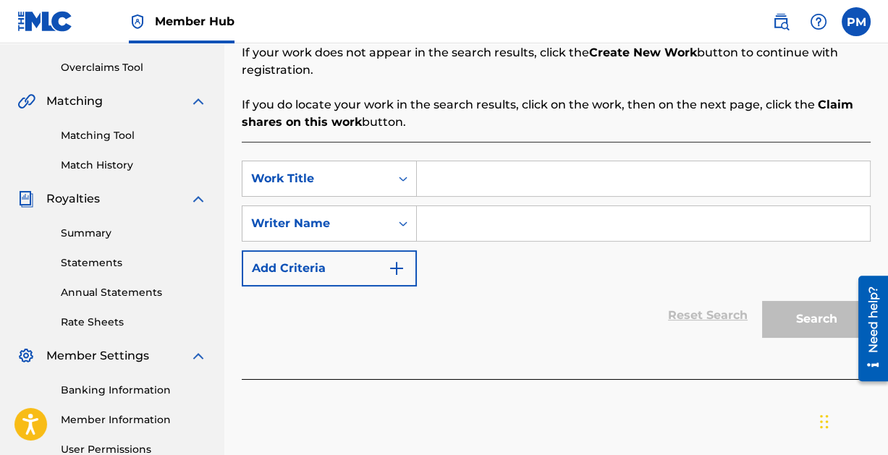
click at [488, 177] on input "Search Form" at bounding box center [643, 178] width 453 height 35
type input "Science Music For Robots"
click at [498, 221] on input "Search Form" at bounding box center [643, 223] width 453 height 35
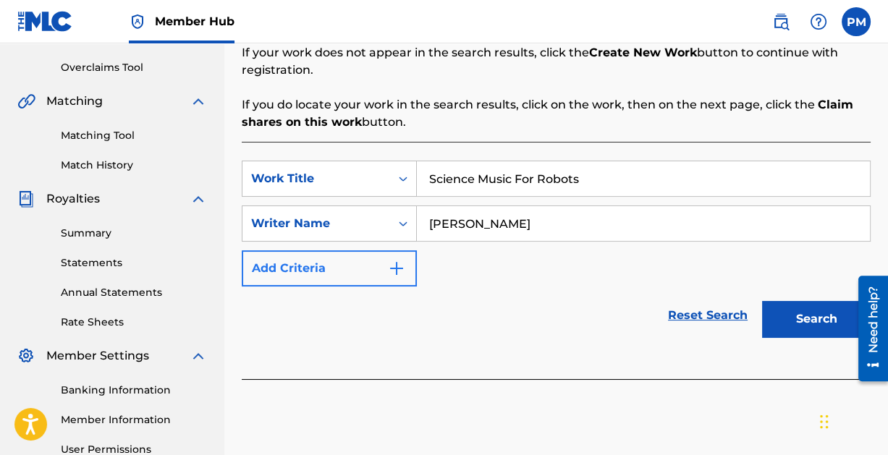
type input "[PERSON_NAME]"
click at [394, 266] on img "Search Form" at bounding box center [396, 268] width 17 height 17
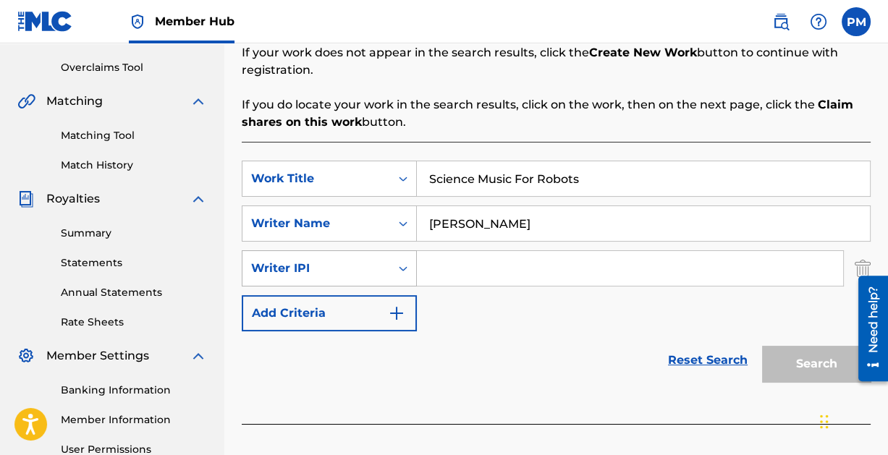
click at [407, 269] on icon "Search Form" at bounding box center [403, 268] width 14 height 14
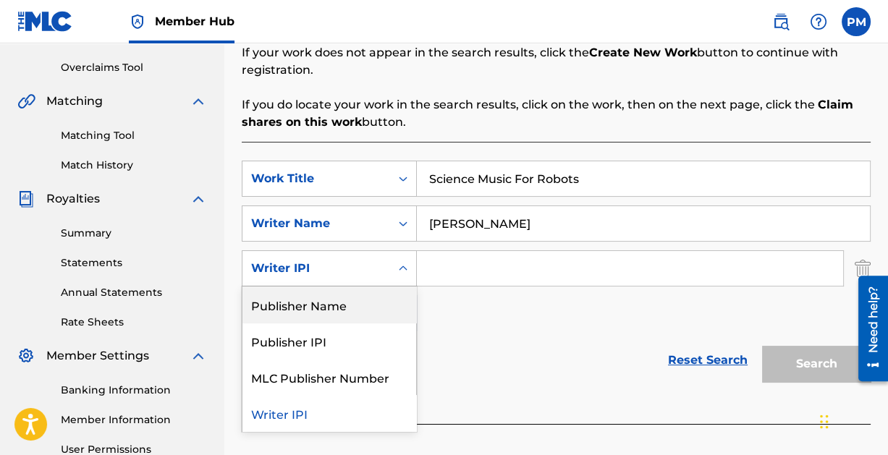
click at [511, 315] on div "SearchWithCriteria7178e352-8104-4beb-98f3-4431b527ef1e Work Title Science Music…" at bounding box center [556, 246] width 629 height 171
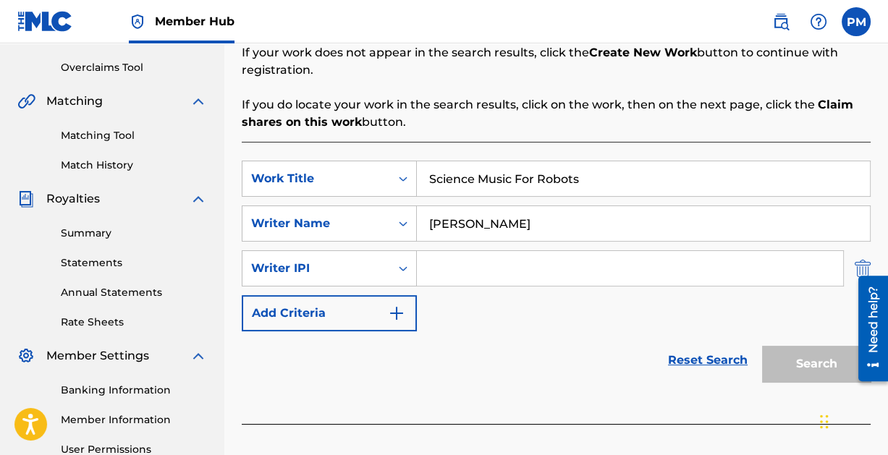
click at [861, 261] on img "Search Form" at bounding box center [863, 268] width 16 height 36
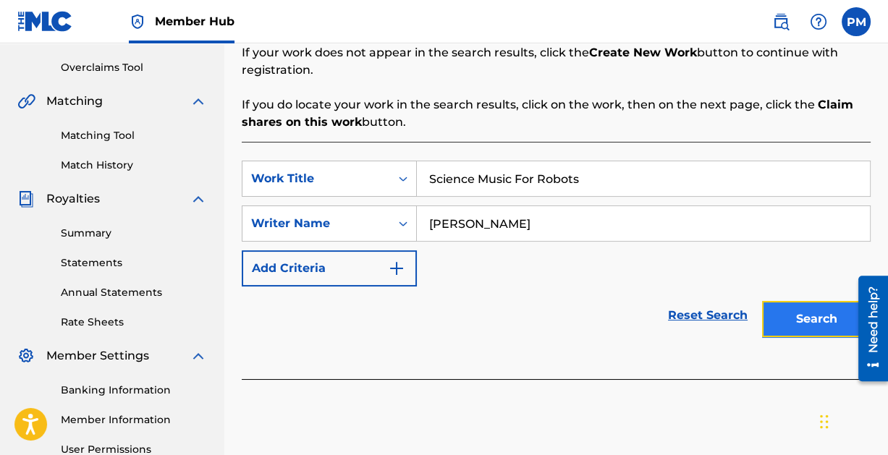
click at [811, 312] on button "Search" at bounding box center [816, 319] width 109 height 36
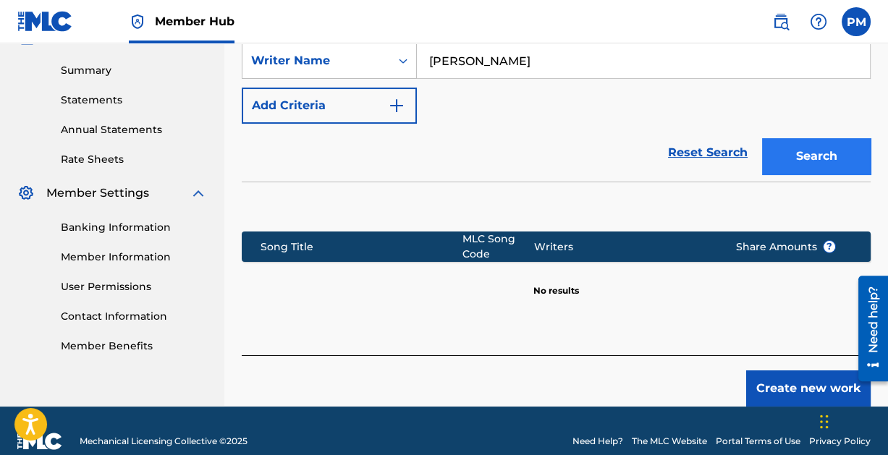
scroll to position [476, 0]
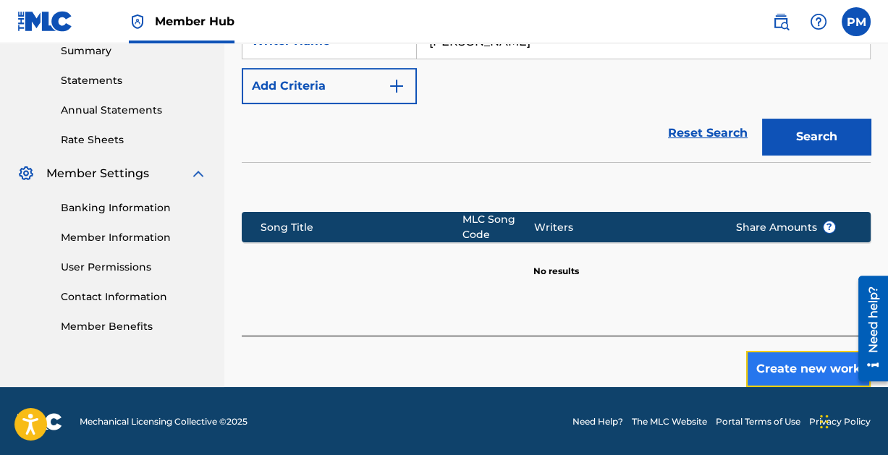
click at [802, 357] on button "Create new work" at bounding box center [808, 369] width 124 height 36
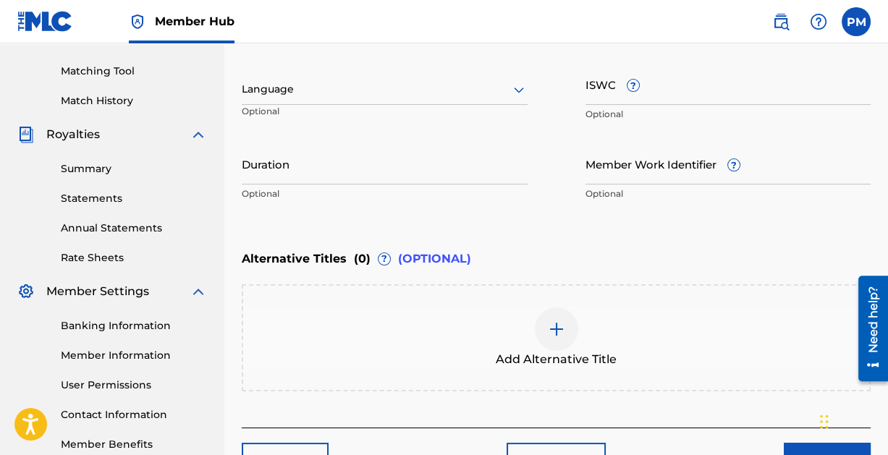
scroll to position [451, 0]
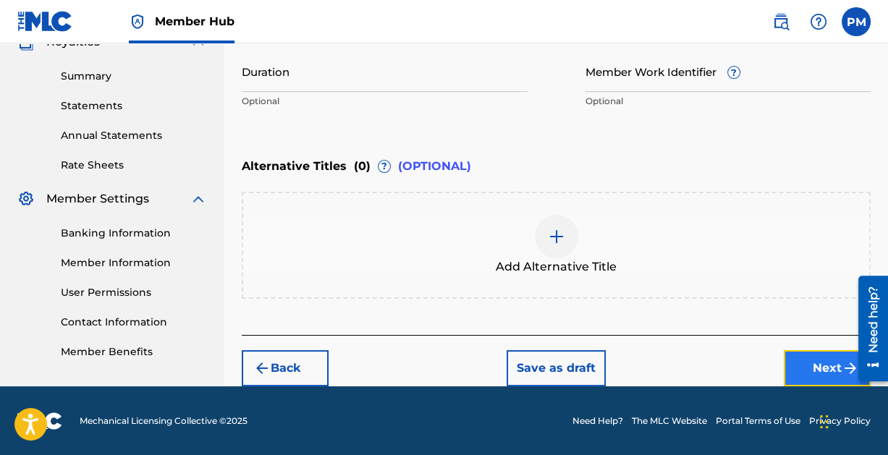
click at [812, 362] on button "Next" at bounding box center [827, 368] width 87 height 36
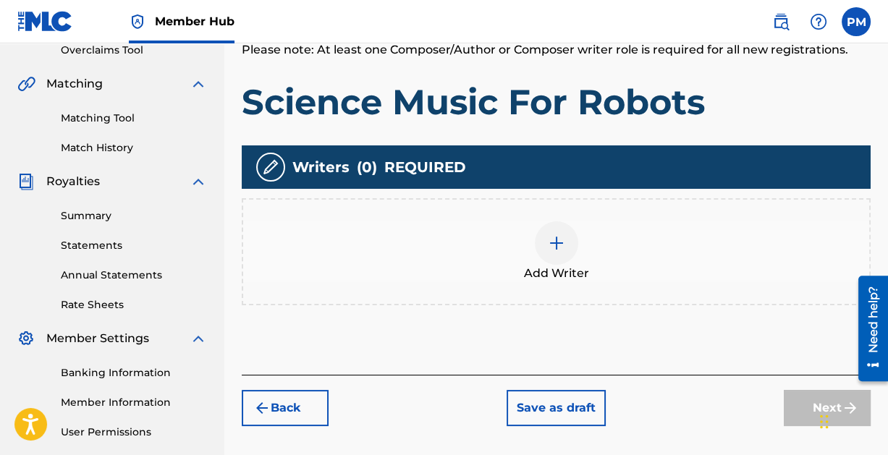
scroll to position [316, 0]
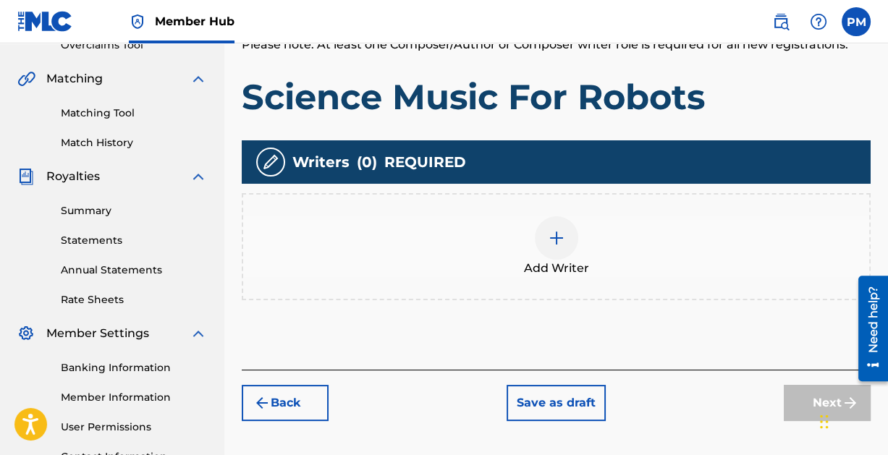
click at [551, 237] on img at bounding box center [556, 237] width 17 height 17
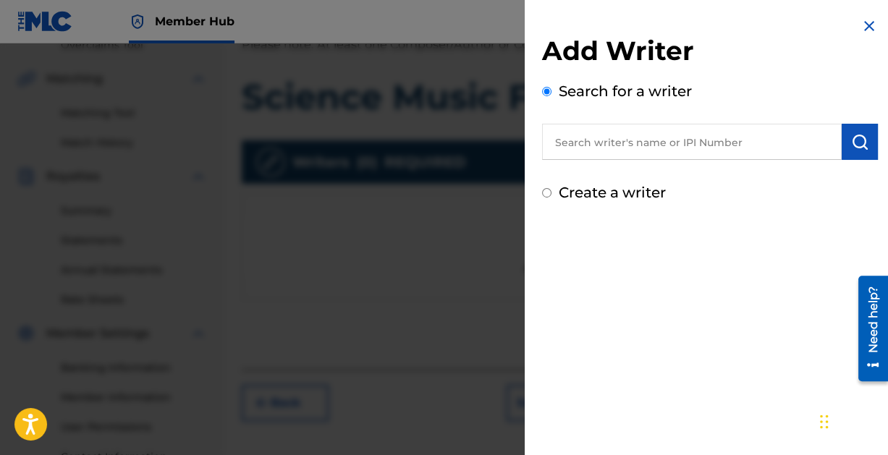
click at [626, 140] on input "text" at bounding box center [692, 142] width 300 height 36
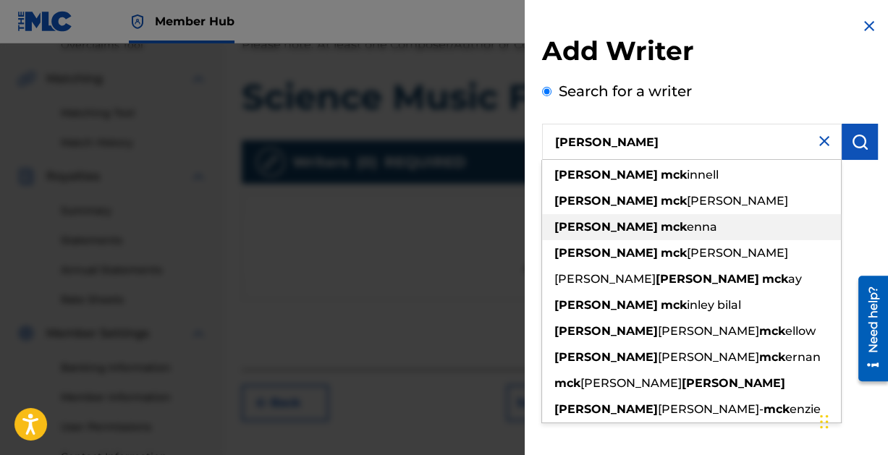
click at [687, 226] on span "enna" at bounding box center [702, 227] width 30 height 14
type input "[PERSON_NAME]"
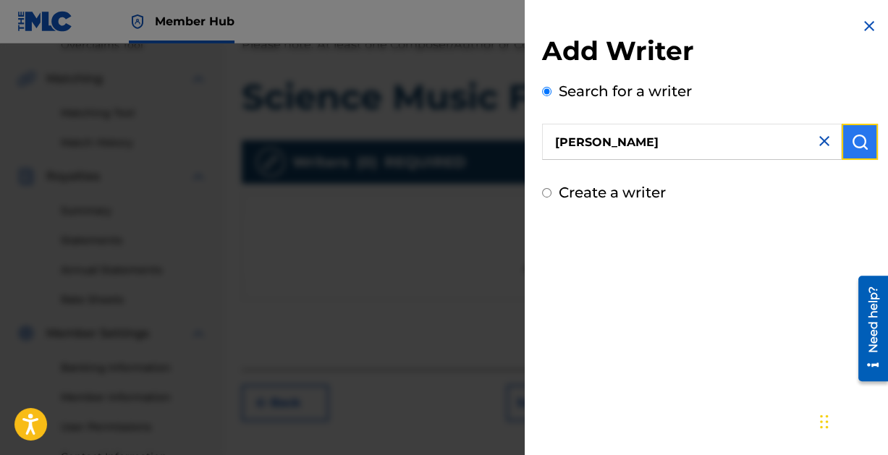
click at [854, 143] on img "submit" at bounding box center [859, 141] width 17 height 17
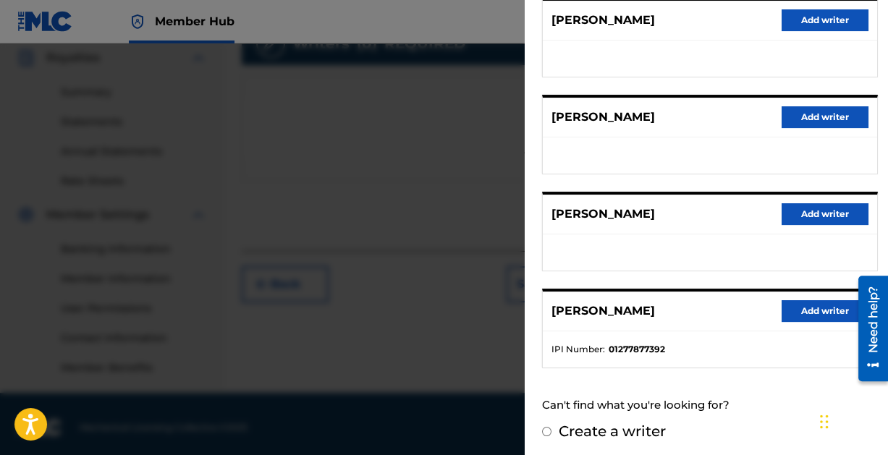
scroll to position [442, 0]
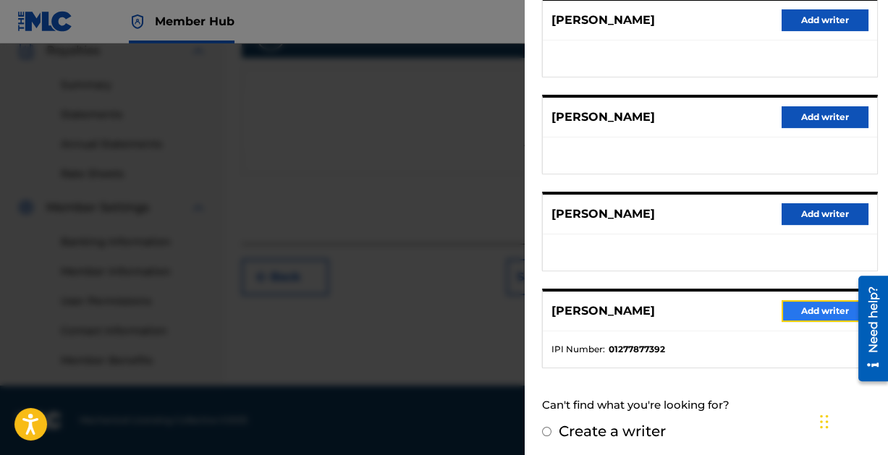
click at [818, 307] on button "Add writer" at bounding box center [824, 311] width 87 height 22
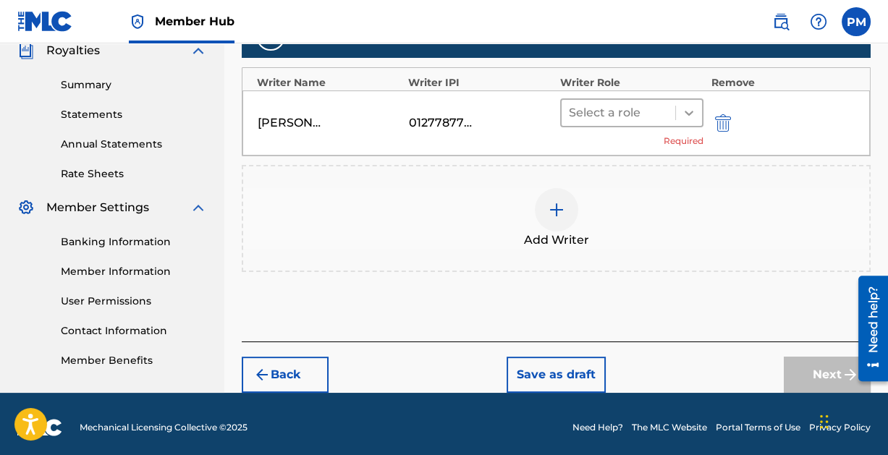
click at [684, 109] on icon at bounding box center [689, 113] width 14 height 14
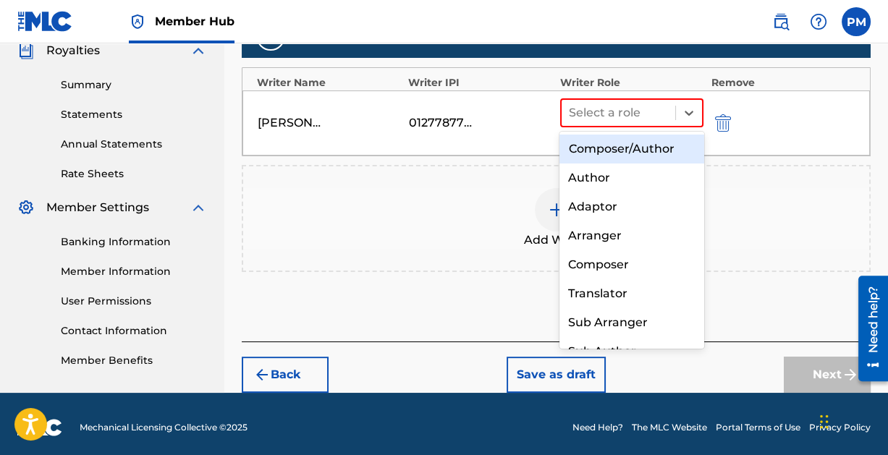
click at [667, 146] on div "Composer/Author" at bounding box center [631, 149] width 144 height 29
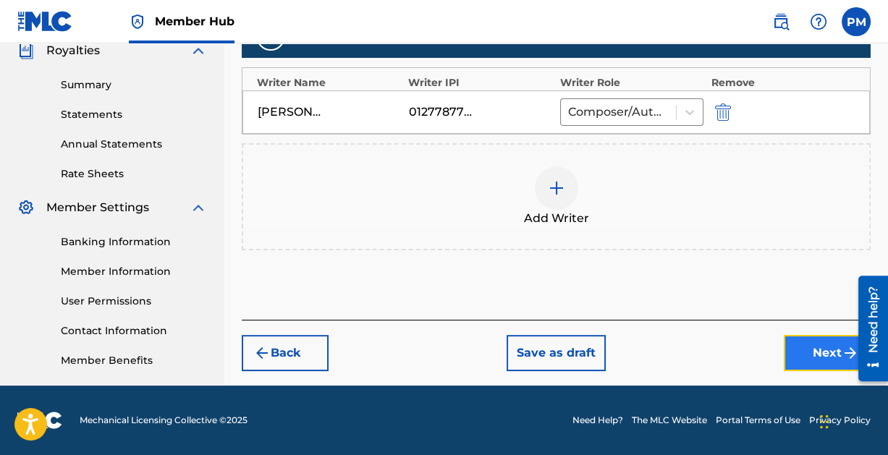
click at [828, 354] on button "Next" at bounding box center [827, 353] width 87 height 36
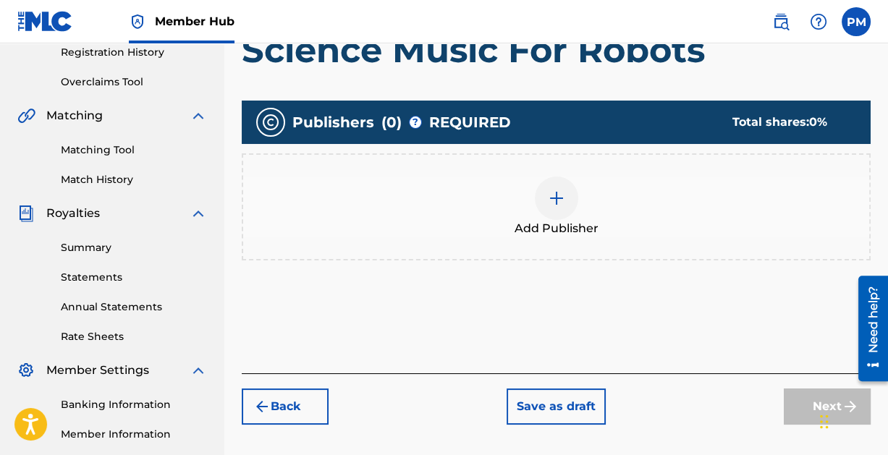
scroll to position [283, 0]
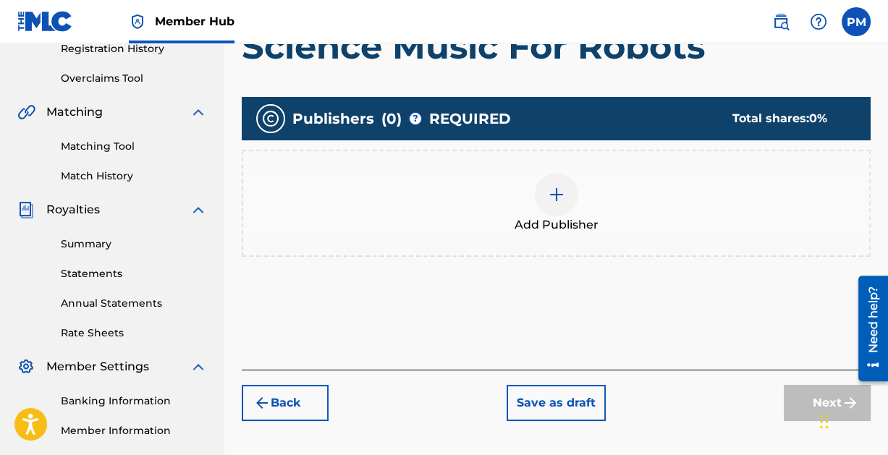
click at [555, 191] on img at bounding box center [556, 194] width 17 height 17
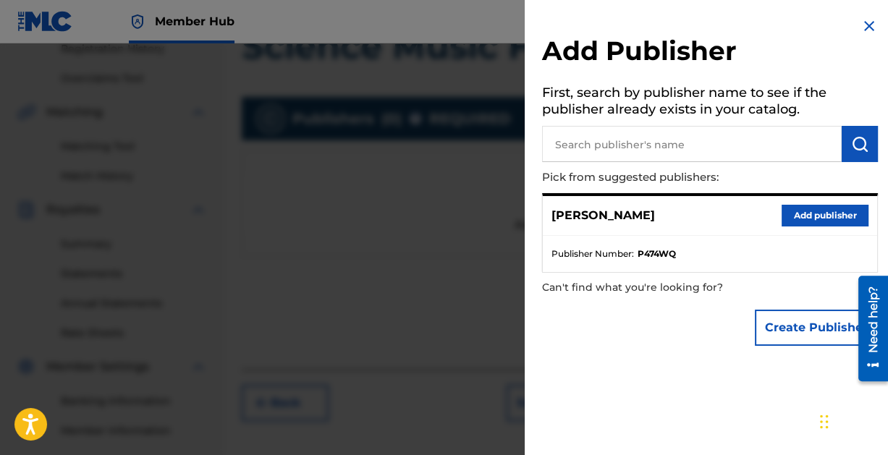
click at [752, 147] on input "text" at bounding box center [692, 144] width 300 height 36
click at [823, 213] on button "Add publisher" at bounding box center [824, 216] width 87 height 22
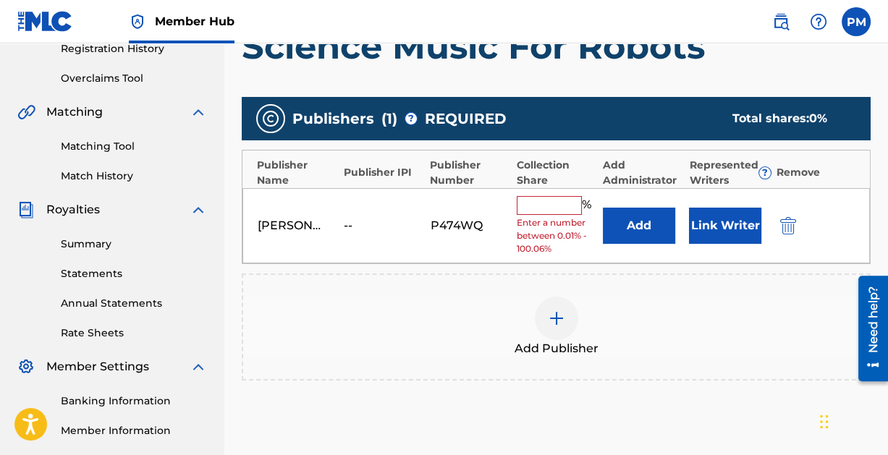
click at [536, 200] on input "text" at bounding box center [549, 205] width 65 height 19
type input "100"
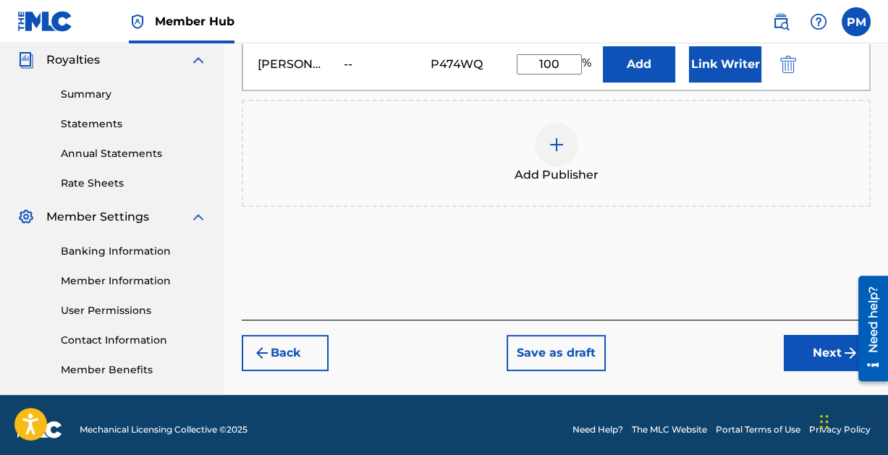
scroll to position [442, 0]
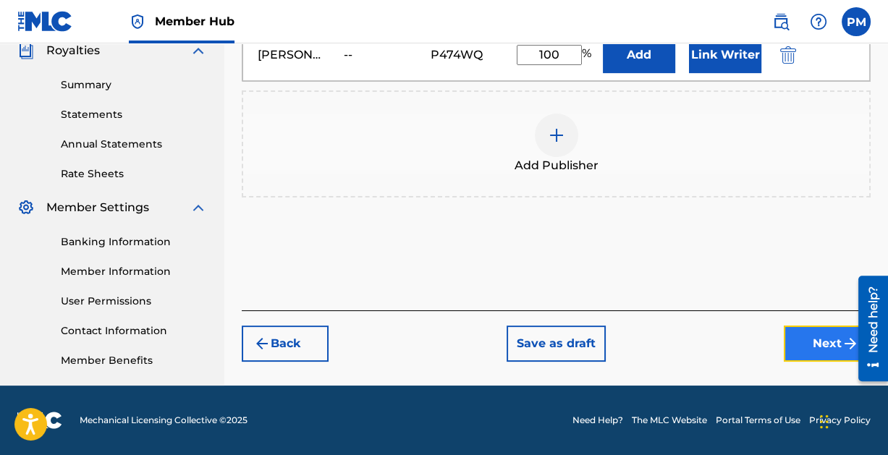
click at [823, 345] on button "Next" at bounding box center [827, 344] width 87 height 36
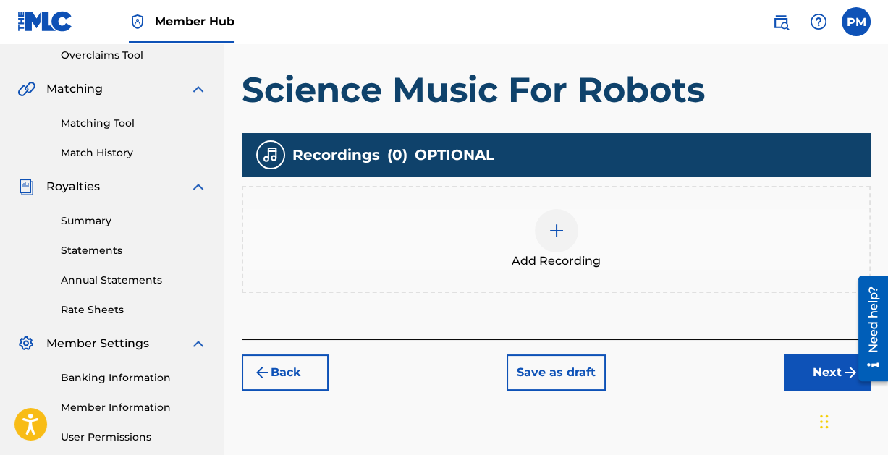
scroll to position [308, 0]
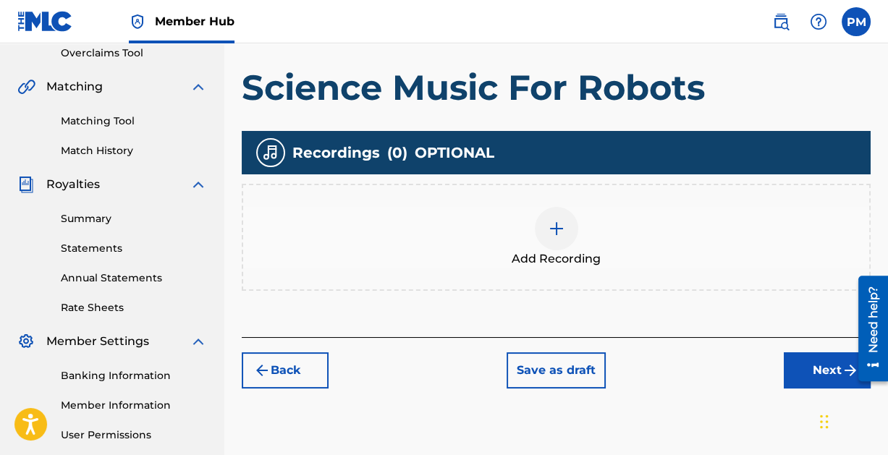
click at [557, 225] on img at bounding box center [556, 228] width 17 height 17
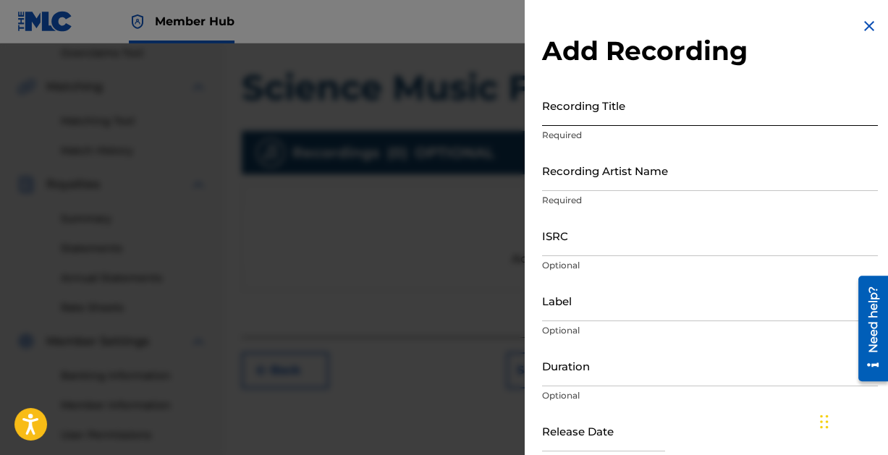
click at [603, 118] on input "Recording Title" at bounding box center [710, 105] width 336 height 41
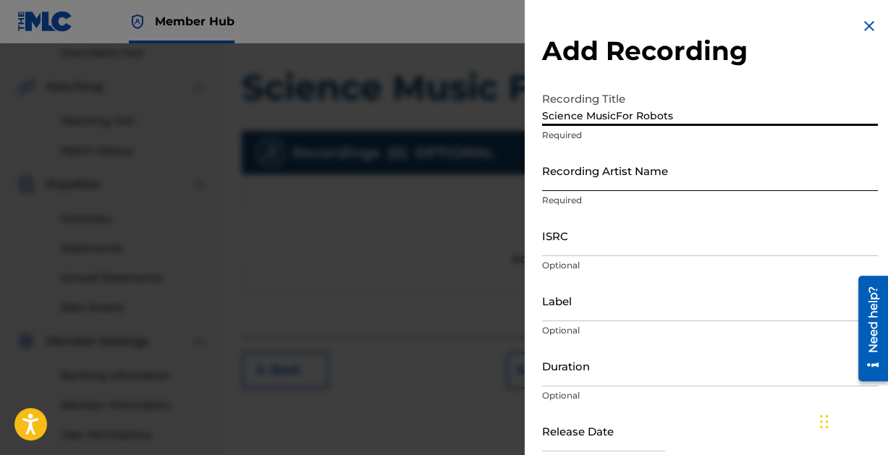
type input "Science MusicFor Robots"
click at [632, 174] on input "Recording Artist Name" at bounding box center [710, 170] width 336 height 41
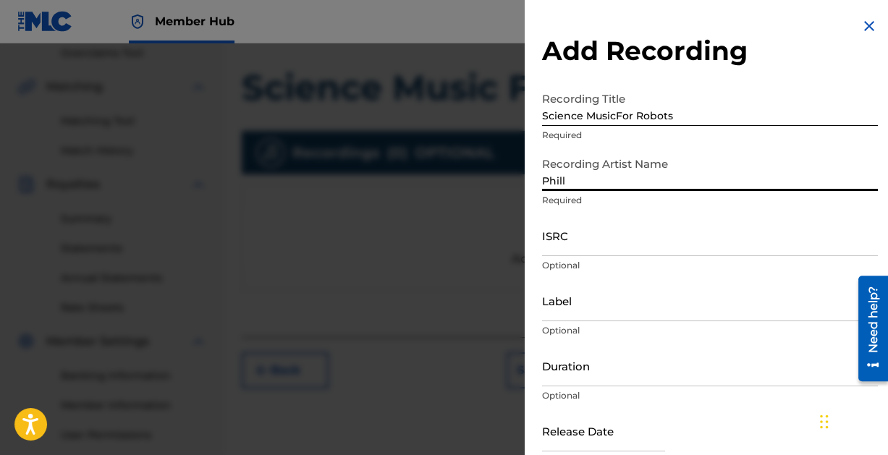
type input "[PERSON_NAME]"
click at [619, 253] on input "ISRC" at bounding box center [710, 235] width 336 height 41
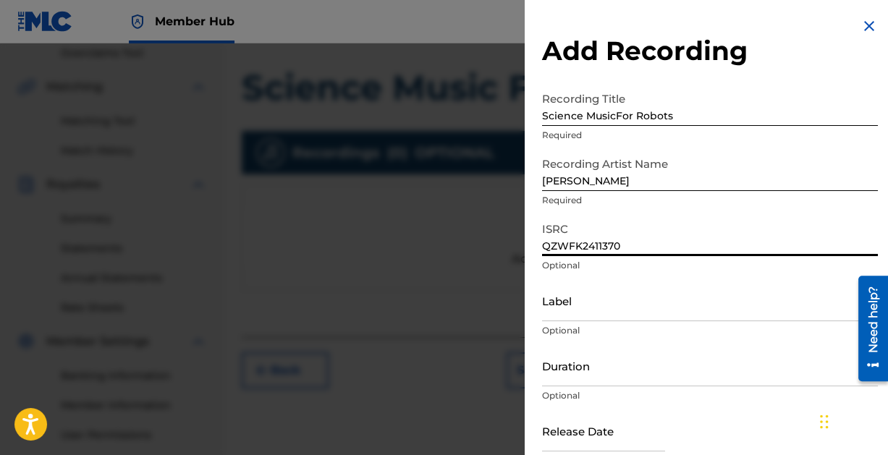
scroll to position [74, 0]
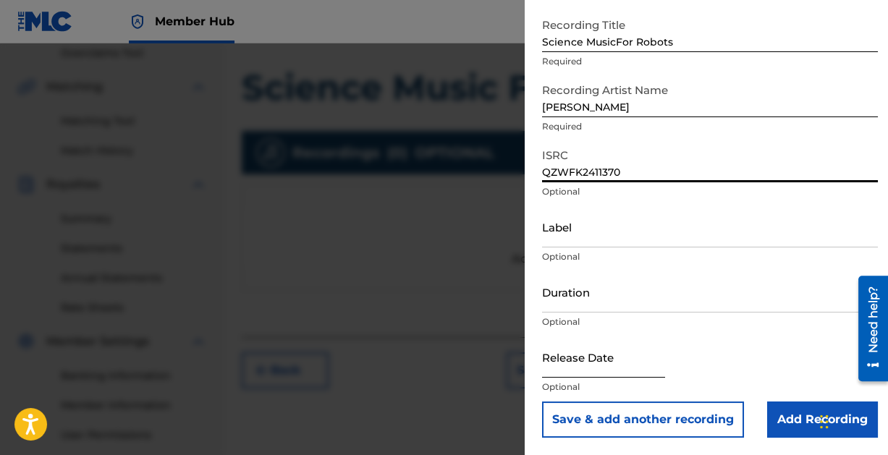
type input "QZWFK2411370"
click at [580, 369] on input "text" at bounding box center [603, 356] width 123 height 41
select select "8"
select select "2025"
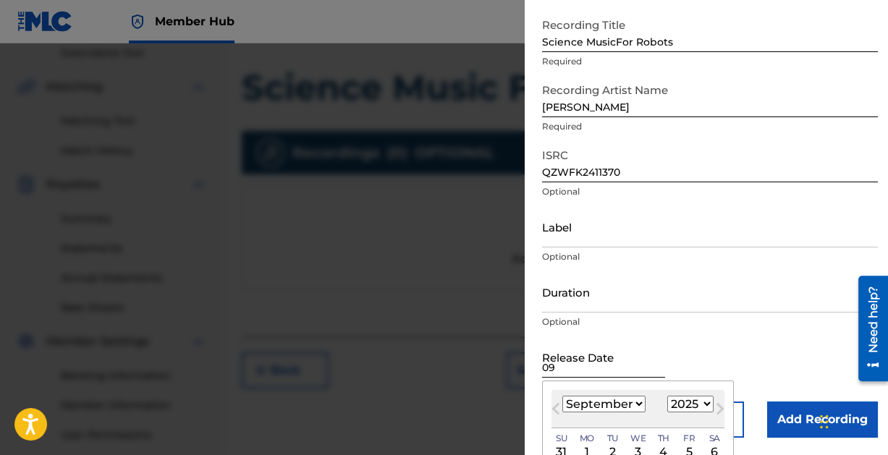
type input "0"
click at [685, 400] on select "1899 1900 1901 1902 1903 1904 1905 1906 1907 1908 1909 1910 1911 1912 1913 1914…" at bounding box center [690, 404] width 46 height 17
select select "2024"
click at [667, 396] on select "1899 1900 1901 1902 1903 1904 1905 1906 1907 1908 1909 1910 1911 1912 1913 1914…" at bounding box center [690, 404] width 46 height 17
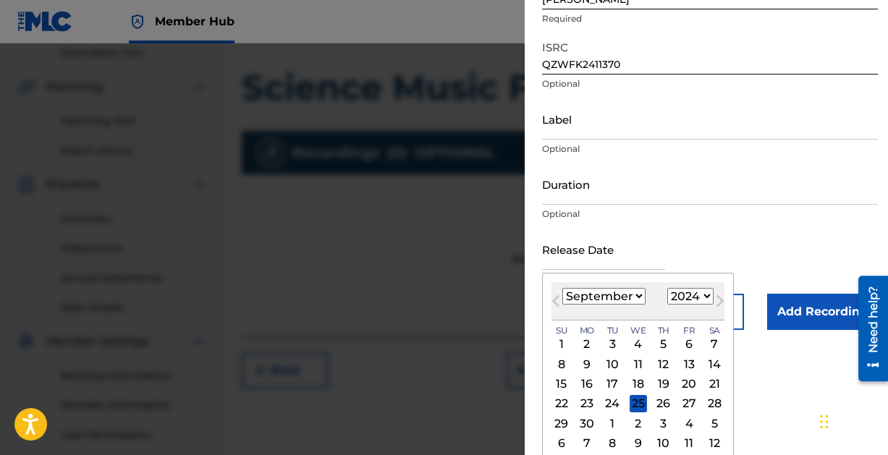
scroll to position [188, 0]
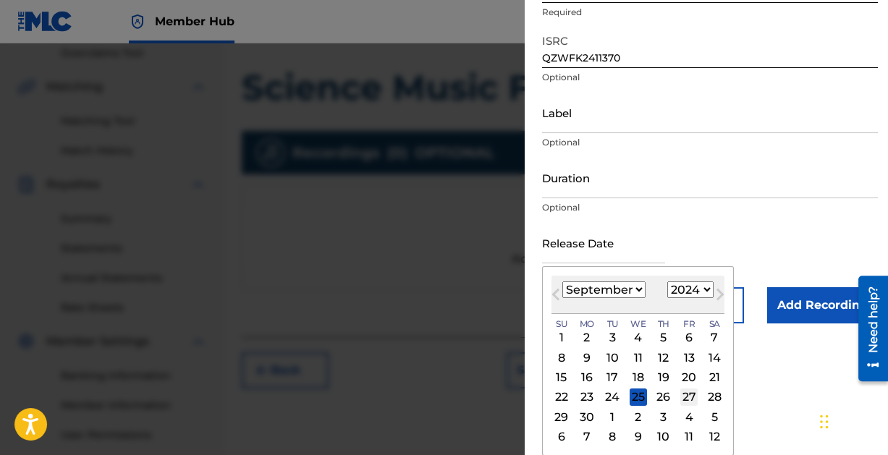
click at [691, 394] on div "27" at bounding box center [688, 397] width 17 height 17
type input "[DATE]"
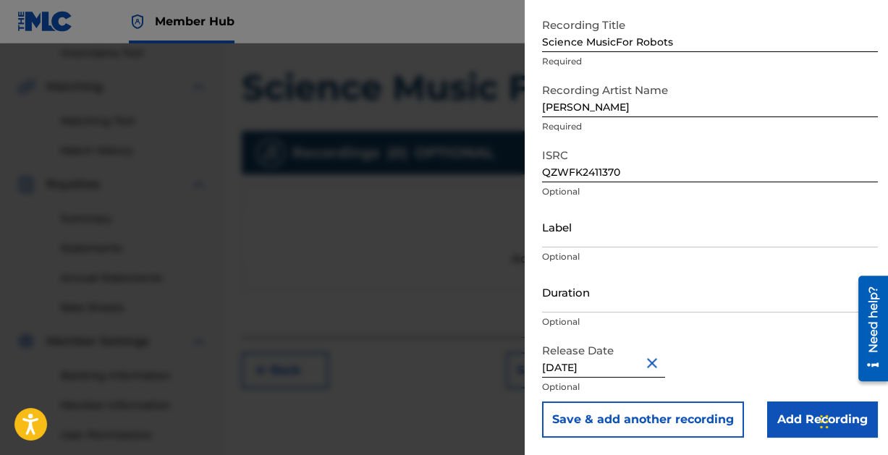
scroll to position [74, 0]
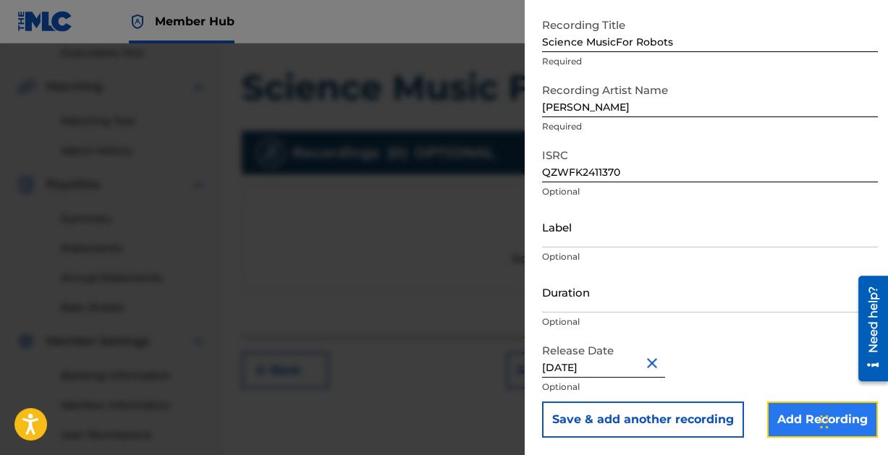
click at [784, 417] on input "Add Recording" at bounding box center [822, 420] width 111 height 36
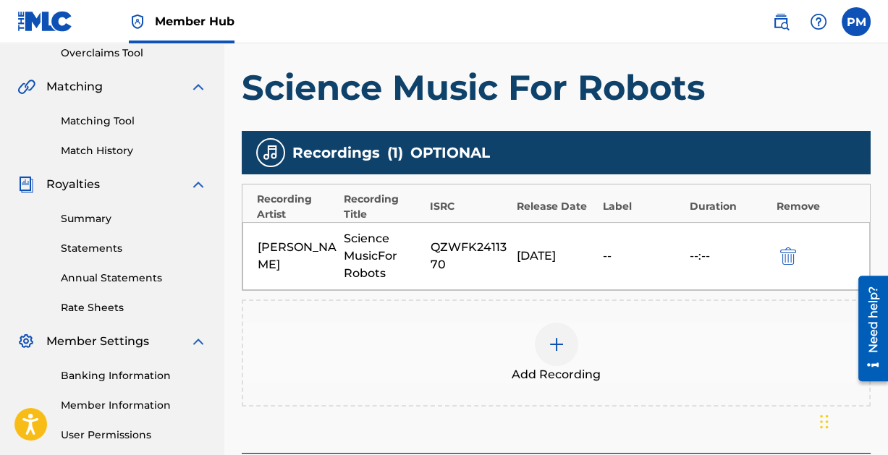
scroll to position [442, 0]
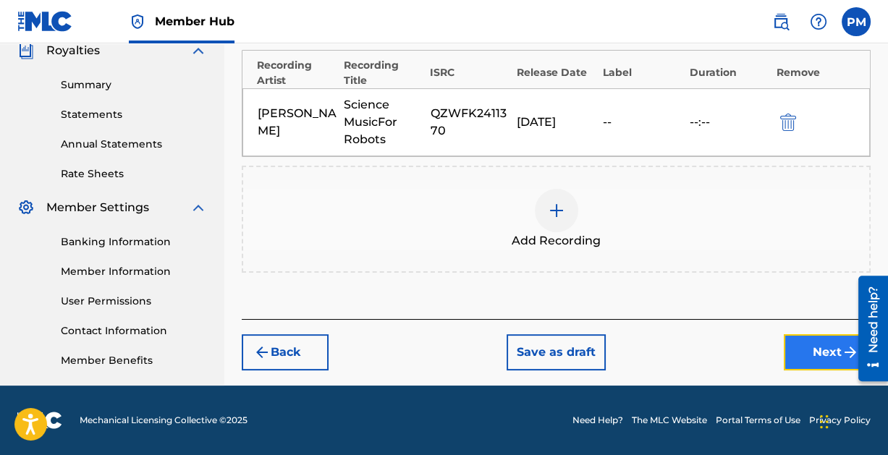
click at [822, 349] on button "Next" at bounding box center [827, 352] width 87 height 36
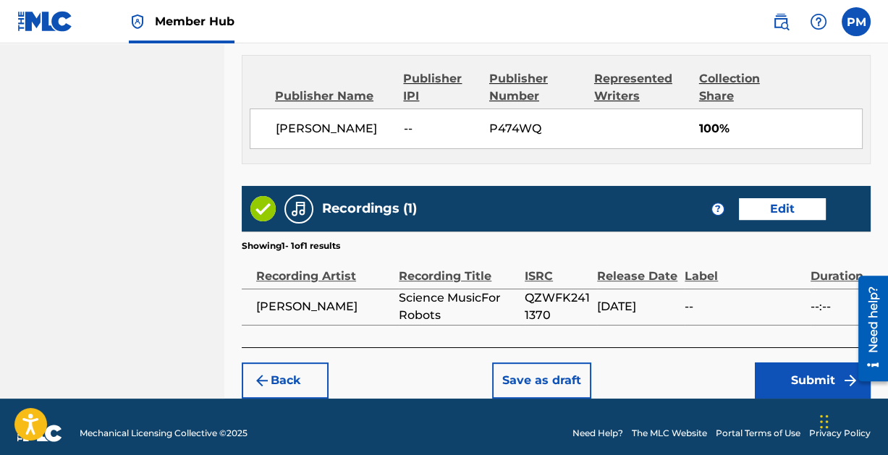
scroll to position [782, 0]
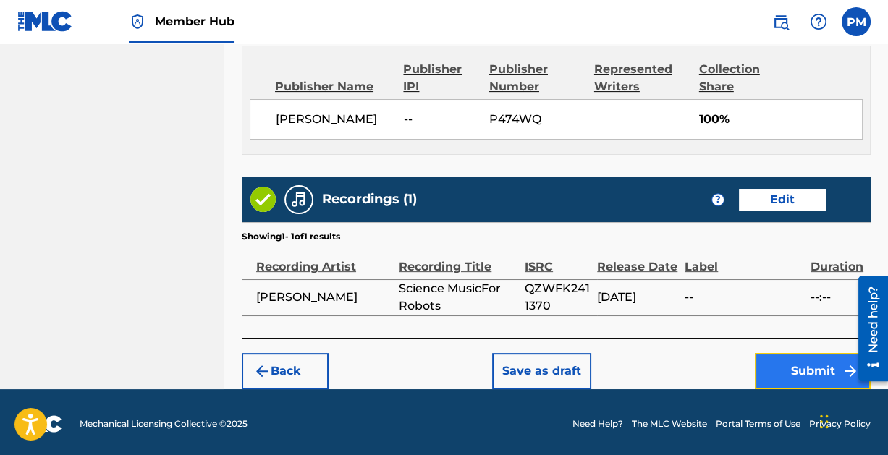
click at [810, 355] on button "Submit" at bounding box center [813, 371] width 116 height 36
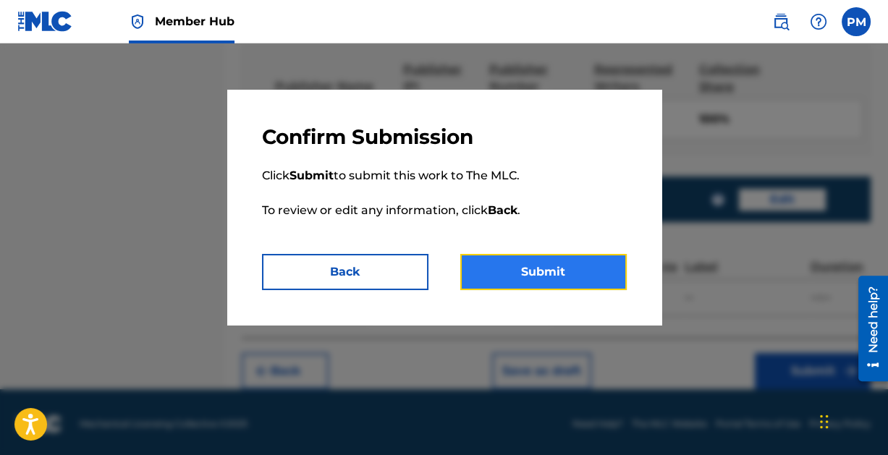
click at [522, 274] on button "Submit" at bounding box center [543, 272] width 166 height 36
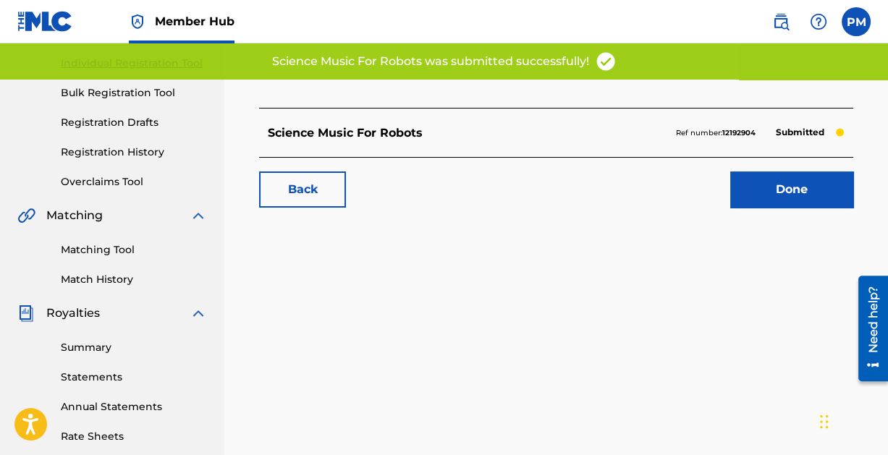
scroll to position [192, 0]
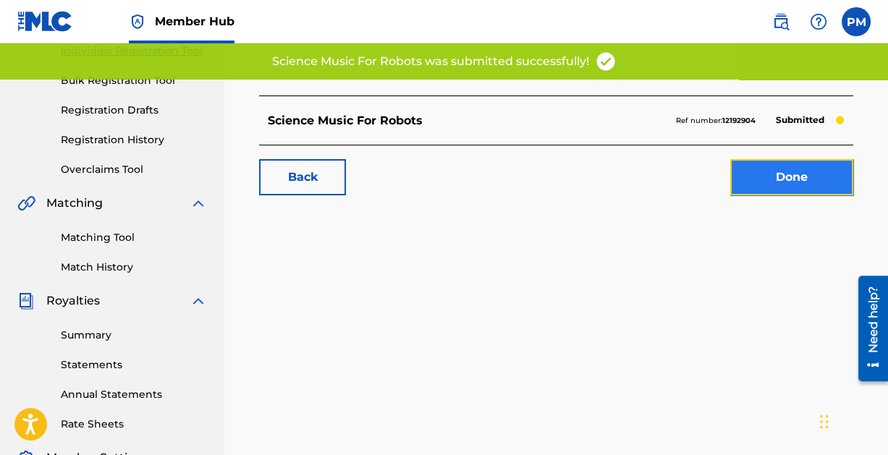
click at [801, 180] on link "Done" at bounding box center [791, 177] width 123 height 36
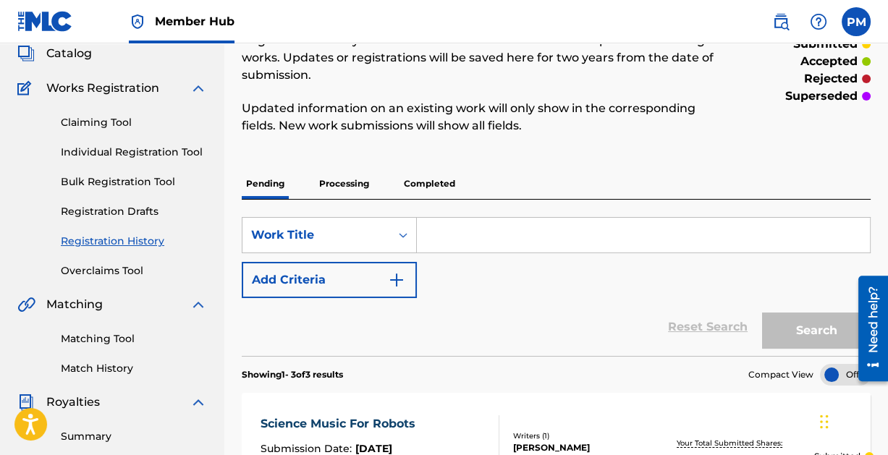
scroll to position [85, 0]
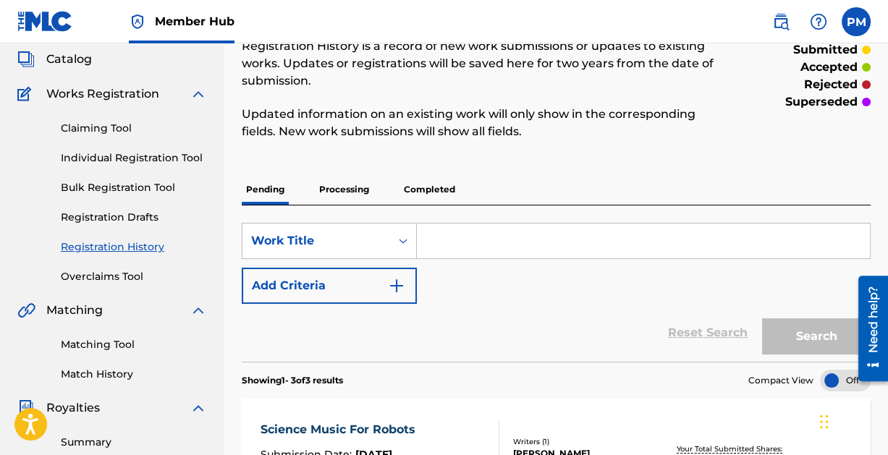
click at [352, 183] on p "Processing" at bounding box center [344, 189] width 59 height 30
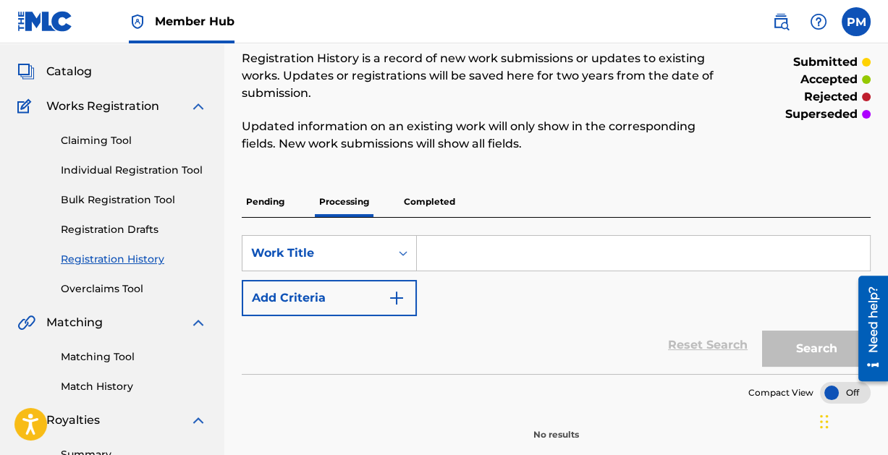
scroll to position [71, 0]
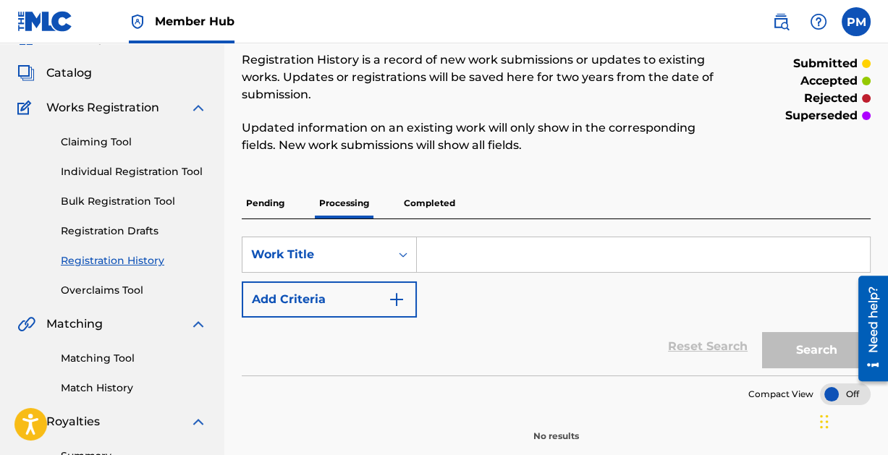
click at [434, 198] on p "Completed" at bounding box center [429, 203] width 60 height 30
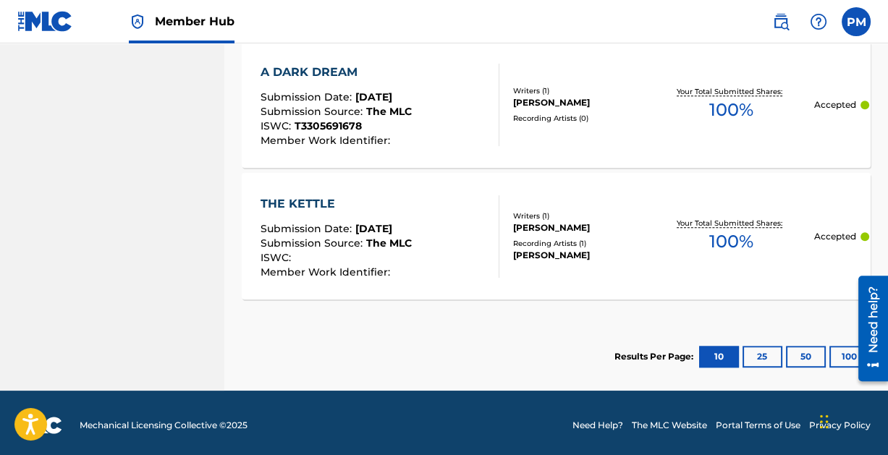
scroll to position [1295, 0]
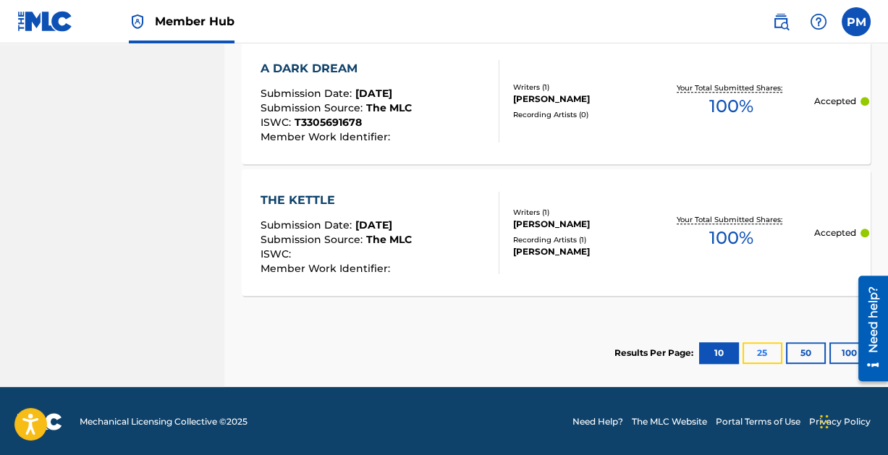
click at [763, 347] on button "25" at bounding box center [762, 353] width 40 height 22
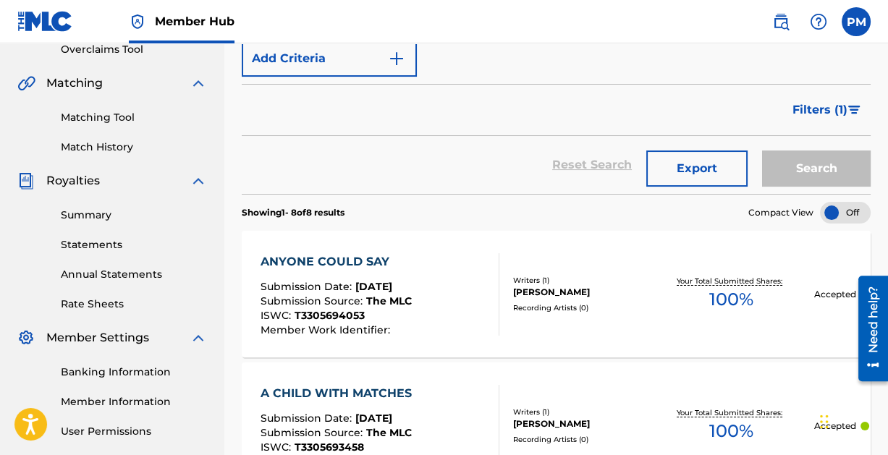
scroll to position [0, 0]
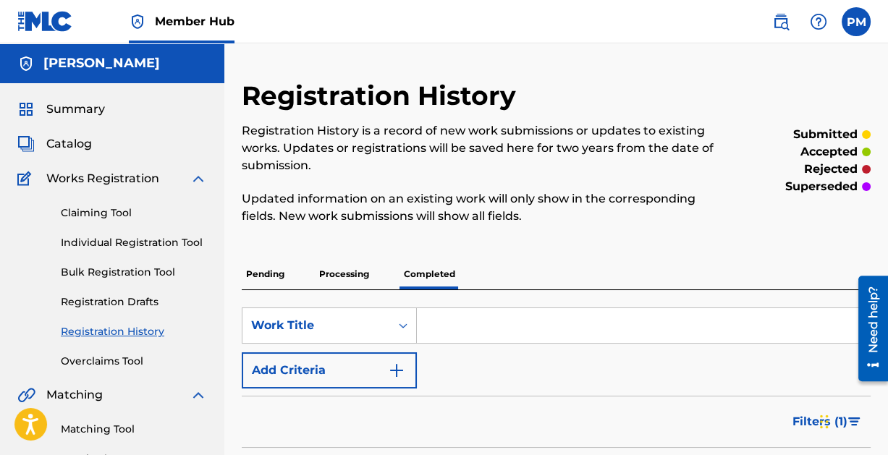
click at [270, 271] on p "Pending" at bounding box center [265, 274] width 47 height 30
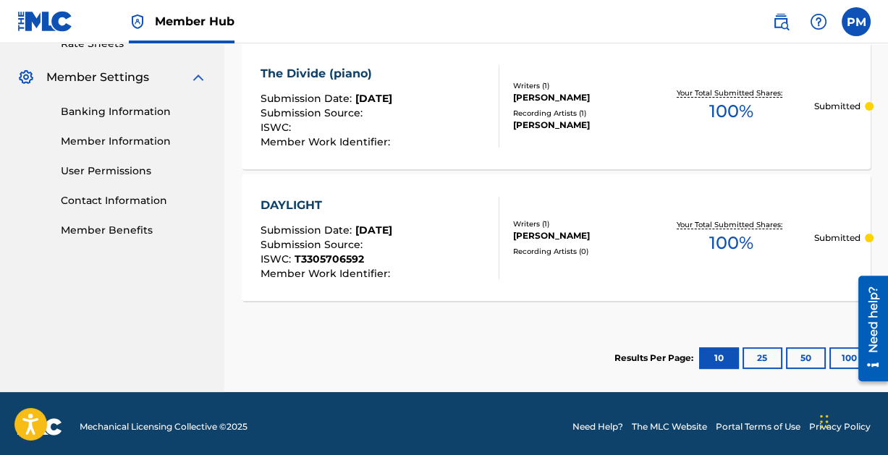
scroll to position [578, 0]
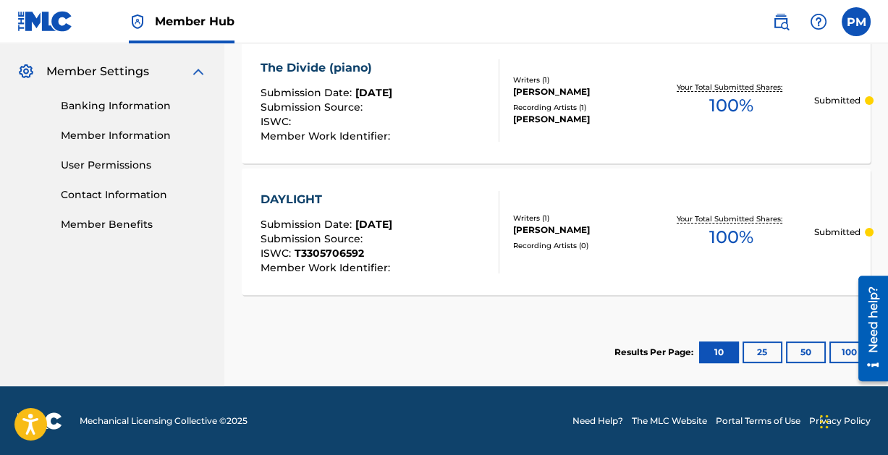
click at [297, 219] on span "Submission Date :" at bounding box center [307, 224] width 95 height 13
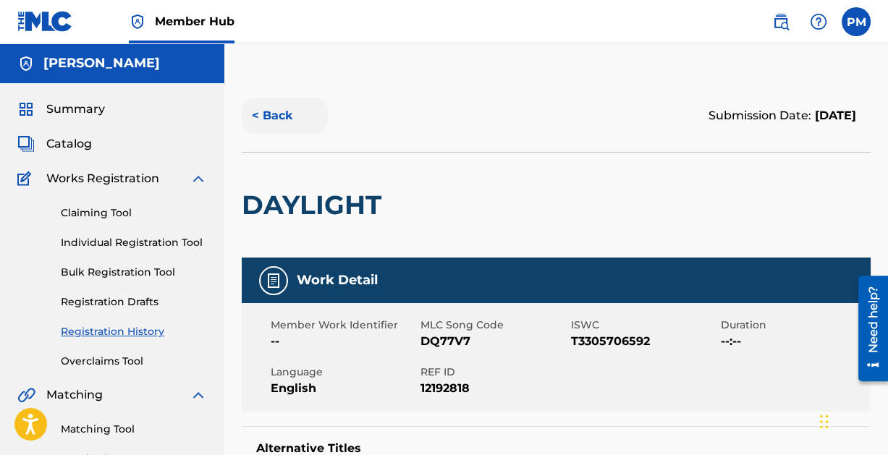
click at [280, 116] on button "< Back" at bounding box center [285, 116] width 87 height 36
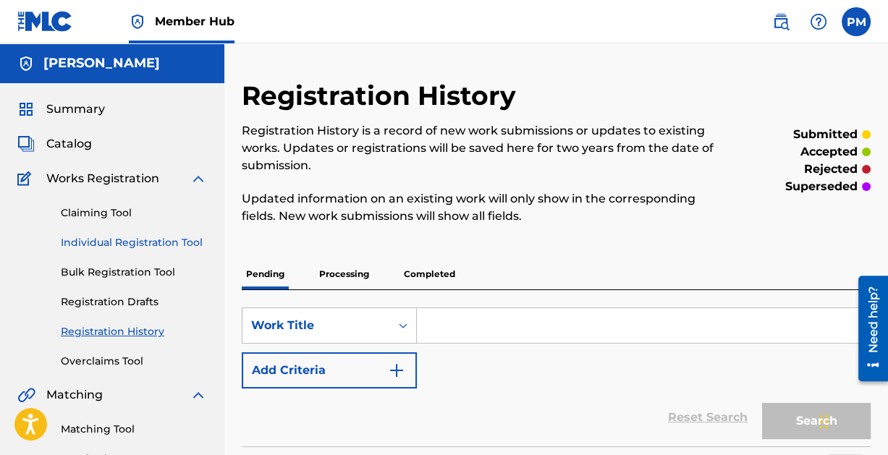
click at [99, 242] on link "Individual Registration Tool" at bounding box center [134, 242] width 146 height 15
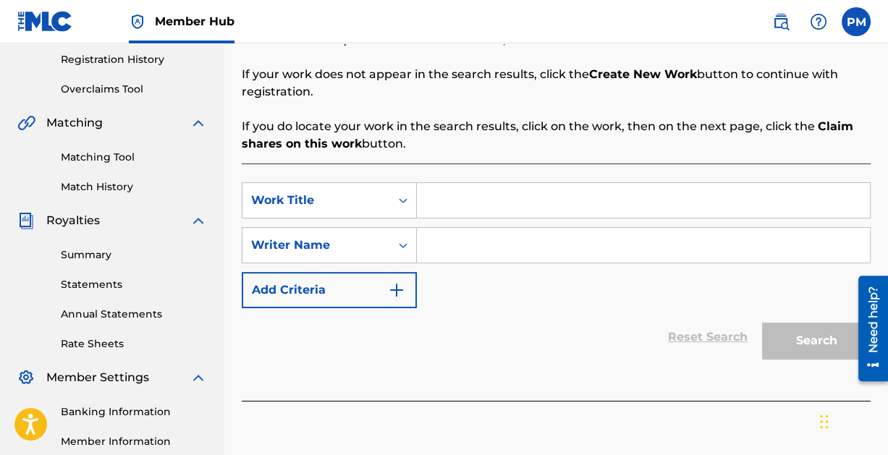
scroll to position [274, 0]
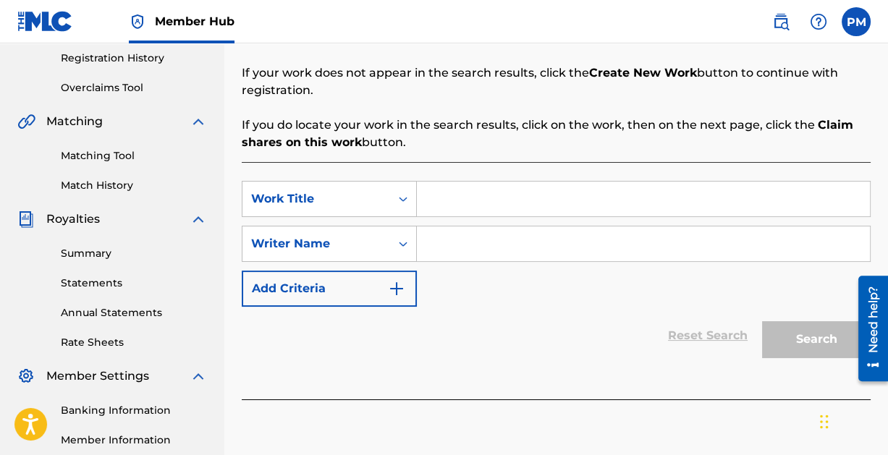
click at [525, 200] on input "Search Form" at bounding box center [643, 199] width 453 height 35
type input "That Girl"
click at [506, 240] on input "Search Form" at bounding box center [643, 243] width 453 height 35
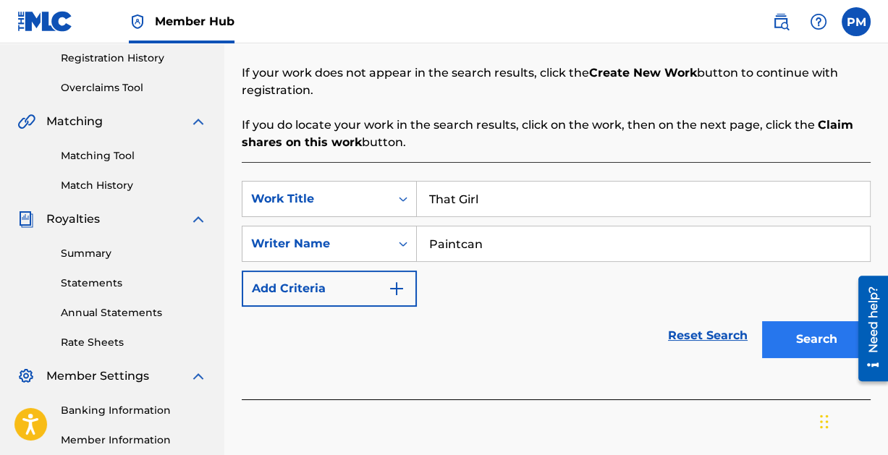
type input "Paintcan"
click at [794, 335] on button "Search" at bounding box center [816, 339] width 109 height 36
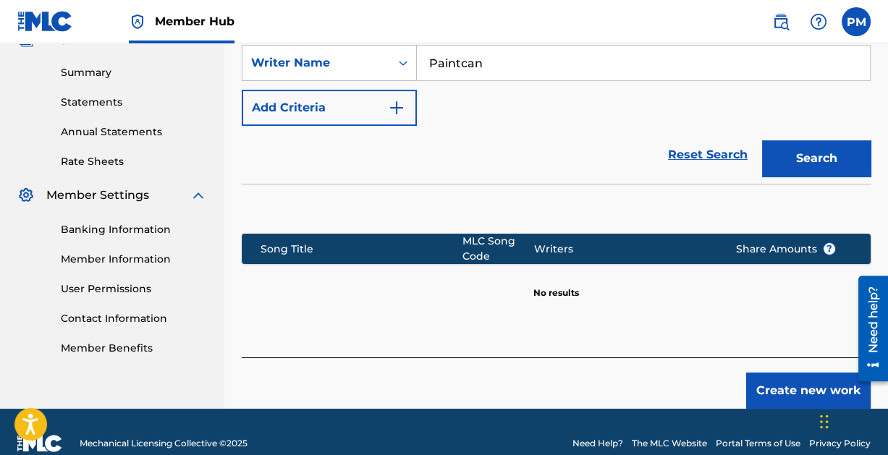
scroll to position [476, 0]
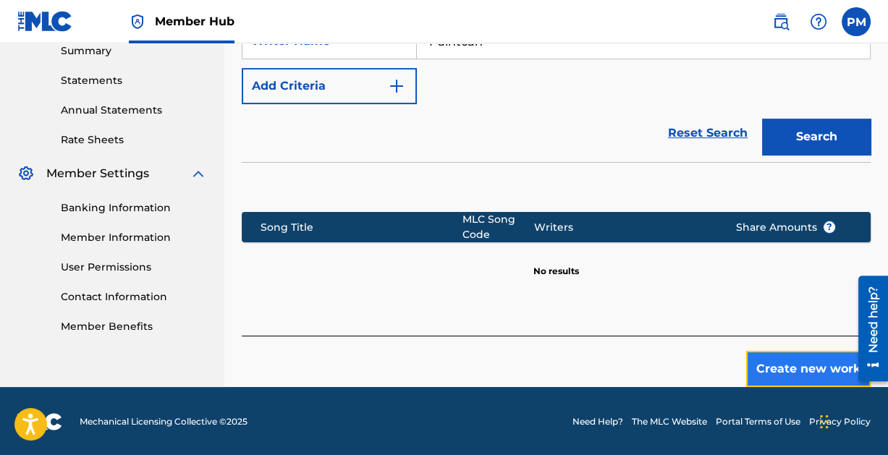
click at [809, 365] on button "Create new work" at bounding box center [808, 369] width 124 height 36
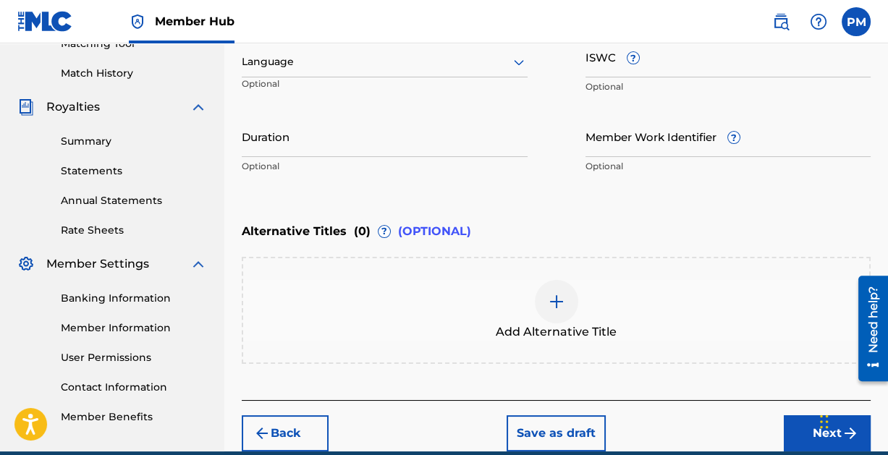
scroll to position [451, 0]
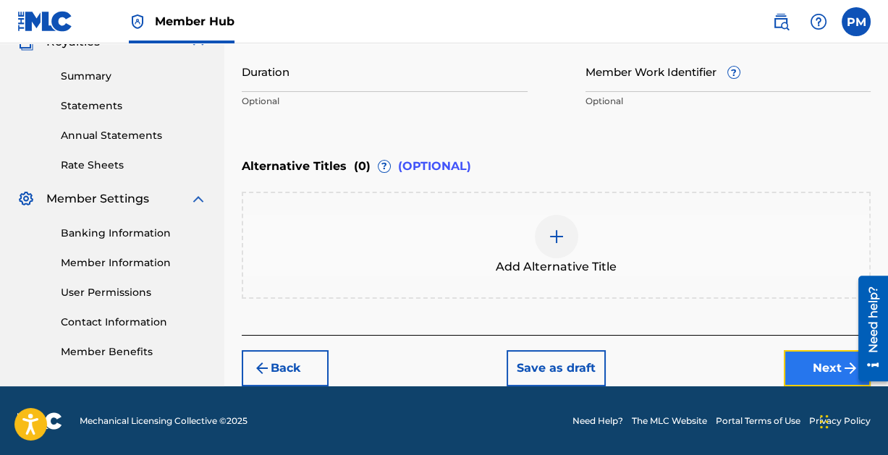
click at [816, 359] on button "Next" at bounding box center [827, 368] width 87 height 36
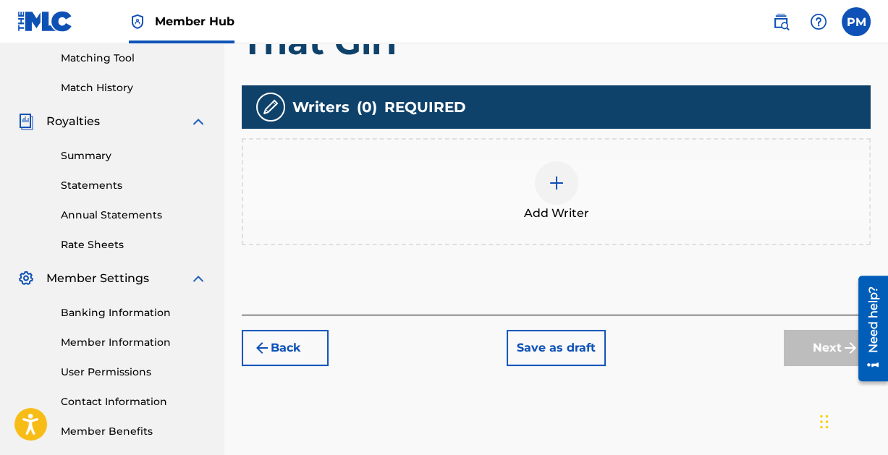
scroll to position [377, 0]
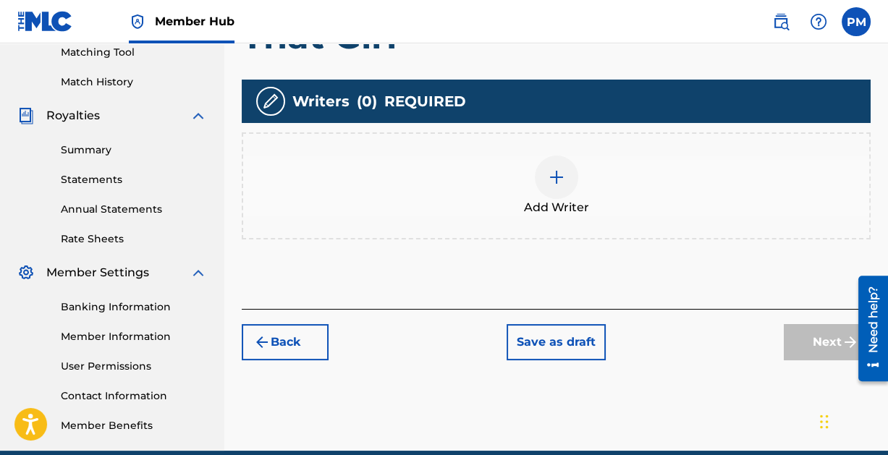
click at [548, 169] on img at bounding box center [556, 177] width 17 height 17
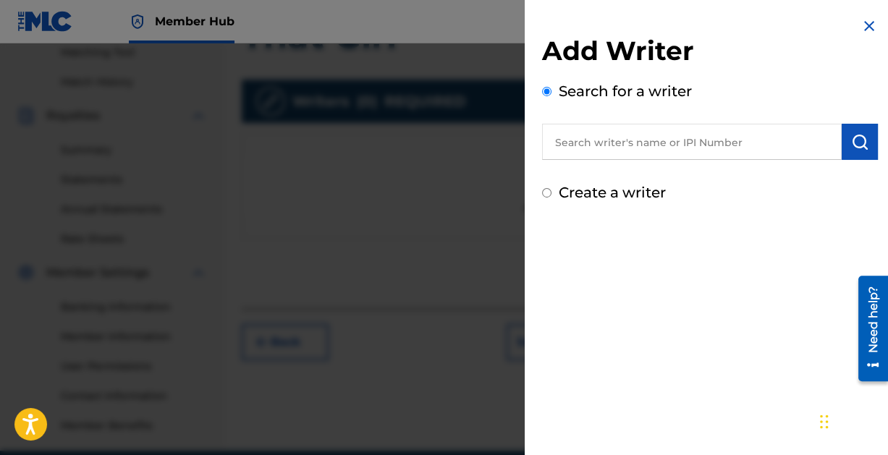
click at [609, 141] on input "text" at bounding box center [692, 142] width 300 height 36
click at [631, 139] on input "text" at bounding box center [692, 142] width 300 height 36
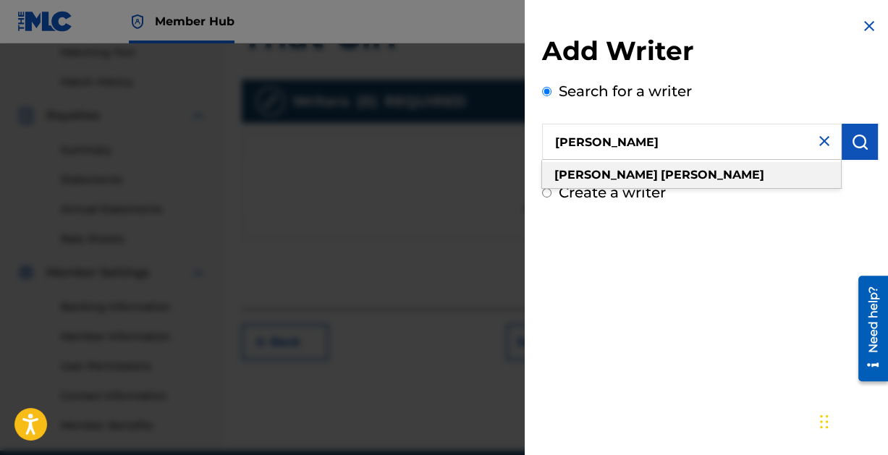
click at [661, 175] on strong "[PERSON_NAME]" at bounding box center [712, 175] width 103 height 14
type input "[PERSON_NAME]"
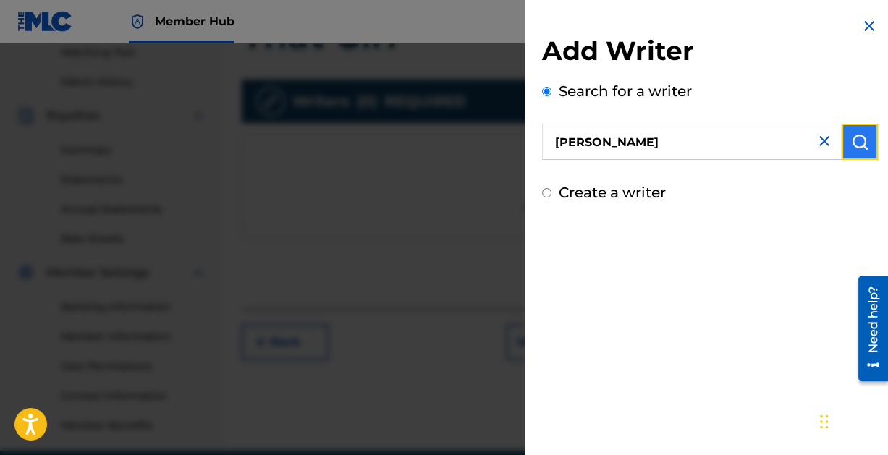
click at [855, 140] on img "submit" at bounding box center [859, 141] width 17 height 17
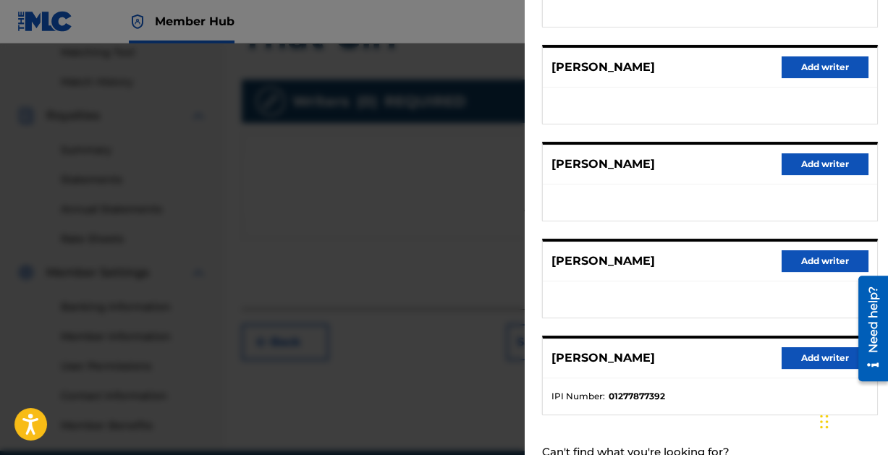
scroll to position [290, 0]
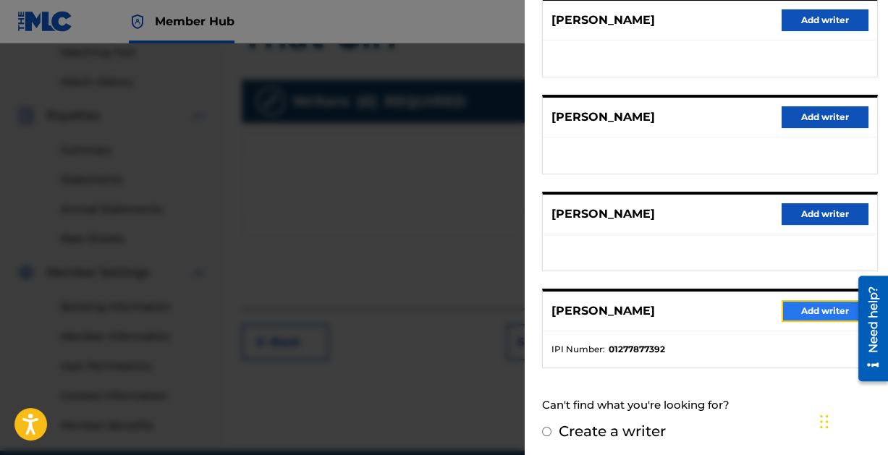
click at [821, 308] on button "Add writer" at bounding box center [824, 311] width 87 height 22
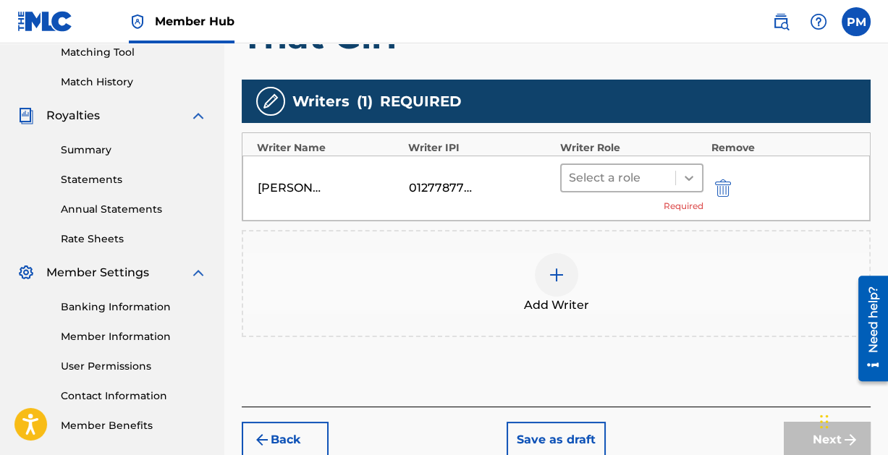
click at [687, 176] on icon at bounding box center [689, 178] width 14 height 14
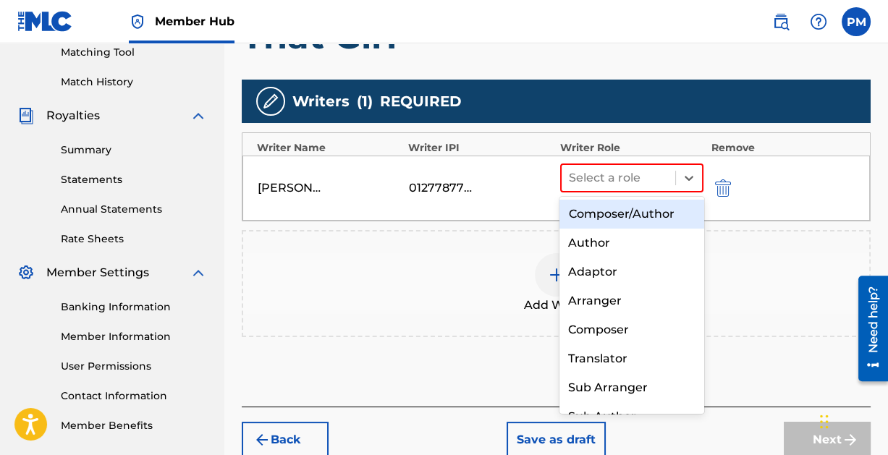
click at [640, 213] on div "Composer/Author" at bounding box center [631, 214] width 144 height 29
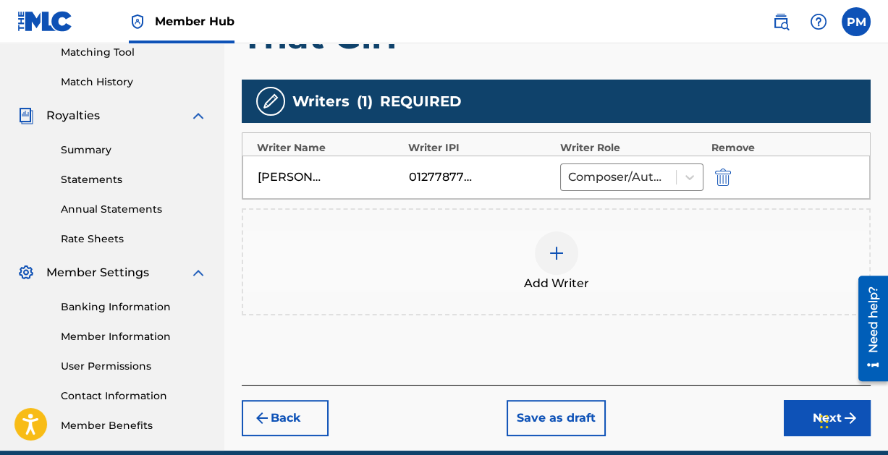
scroll to position [442, 0]
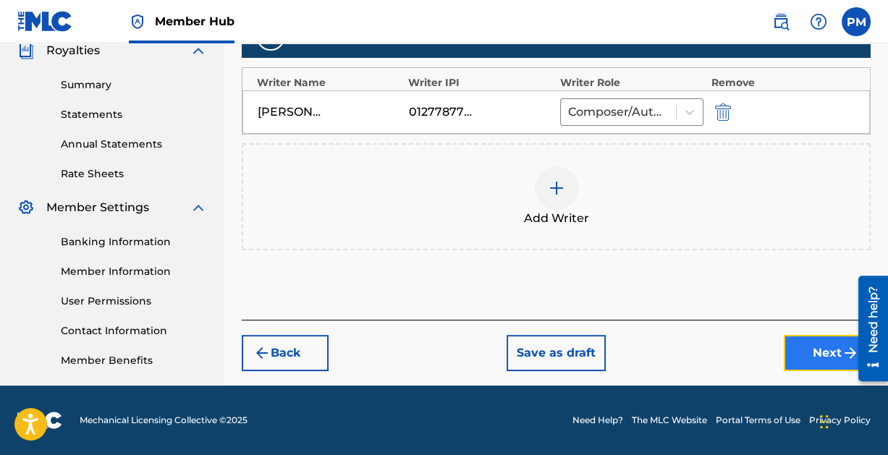
click at [815, 350] on button "Next" at bounding box center [827, 353] width 87 height 36
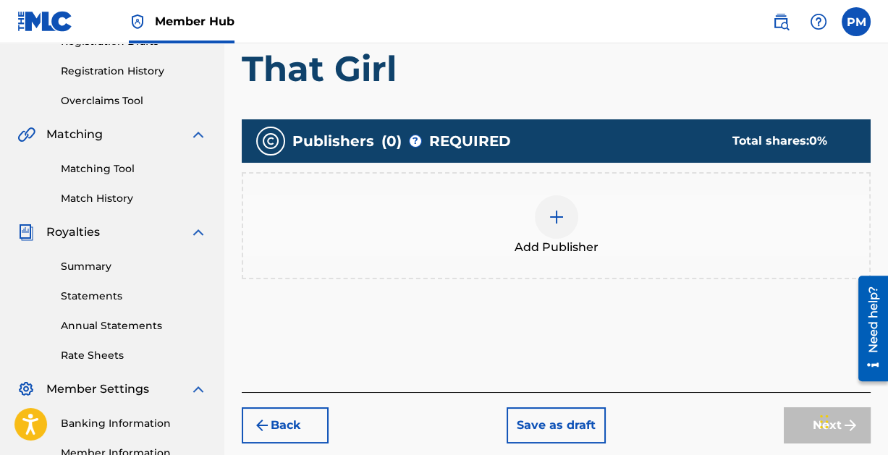
scroll to position [261, 0]
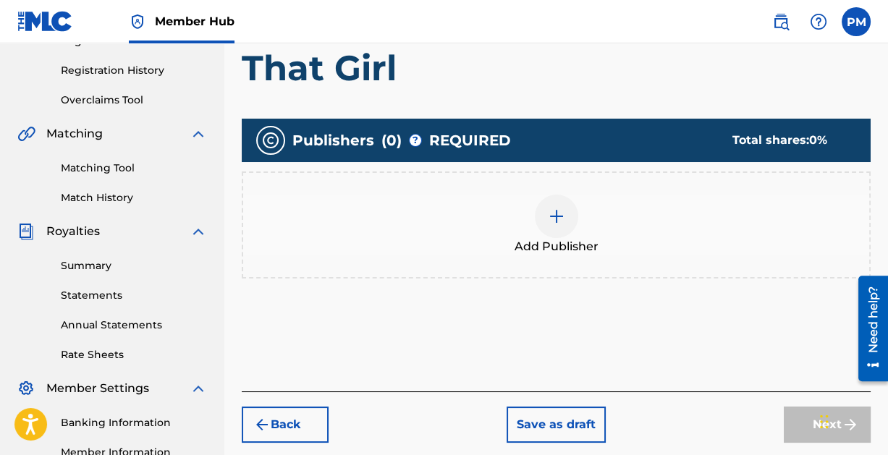
click at [557, 213] on img at bounding box center [556, 216] width 17 height 17
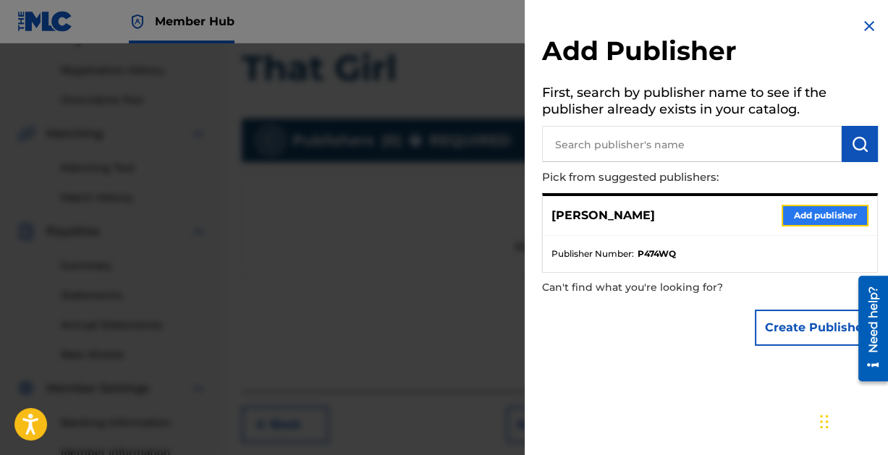
click at [815, 215] on button "Add publisher" at bounding box center [824, 216] width 87 height 22
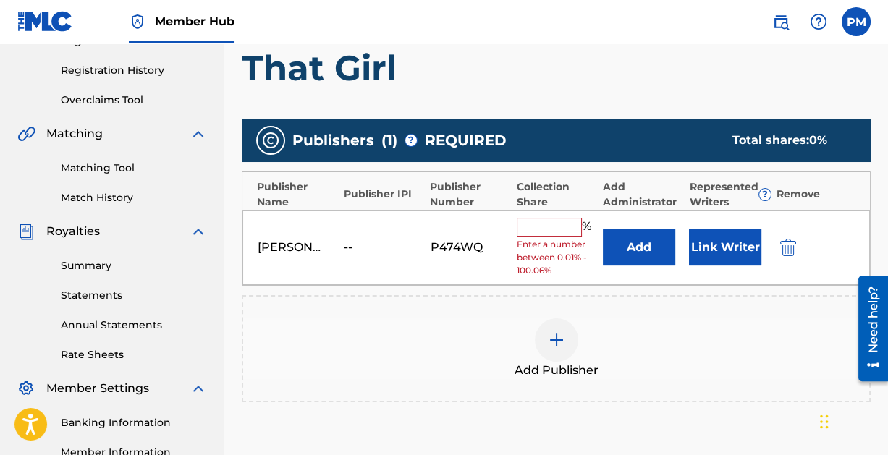
click at [550, 221] on input "text" at bounding box center [549, 227] width 65 height 19
type input "100"
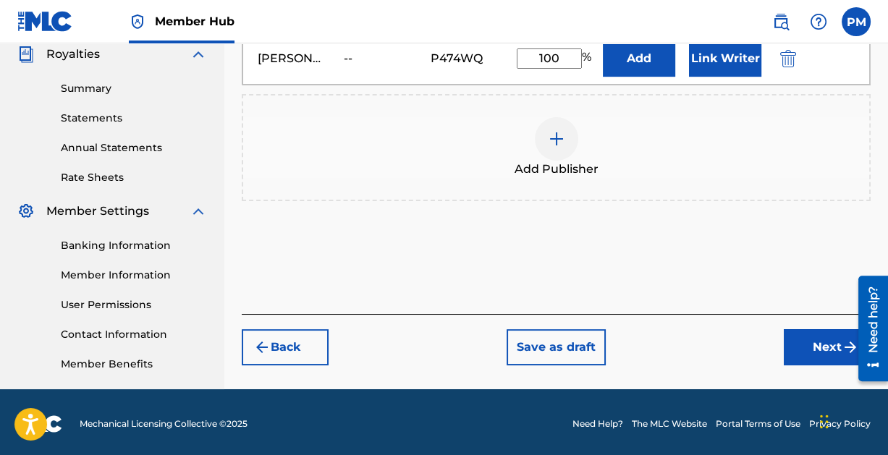
scroll to position [442, 0]
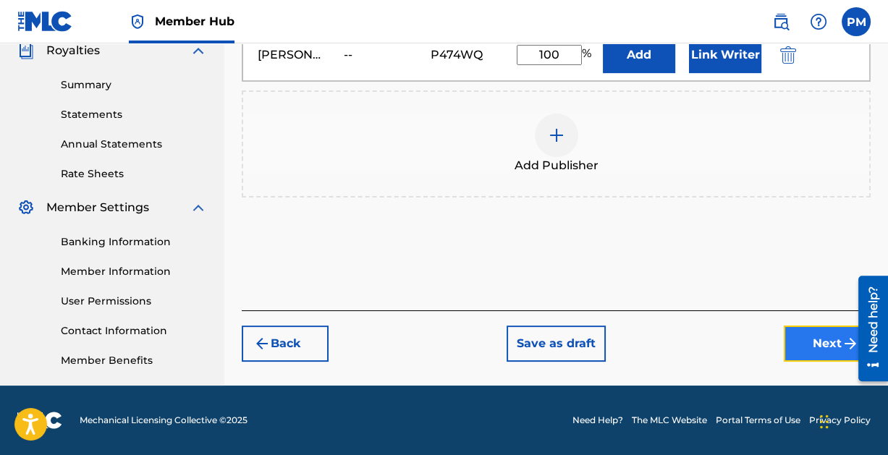
click at [811, 336] on button "Next" at bounding box center [827, 344] width 87 height 36
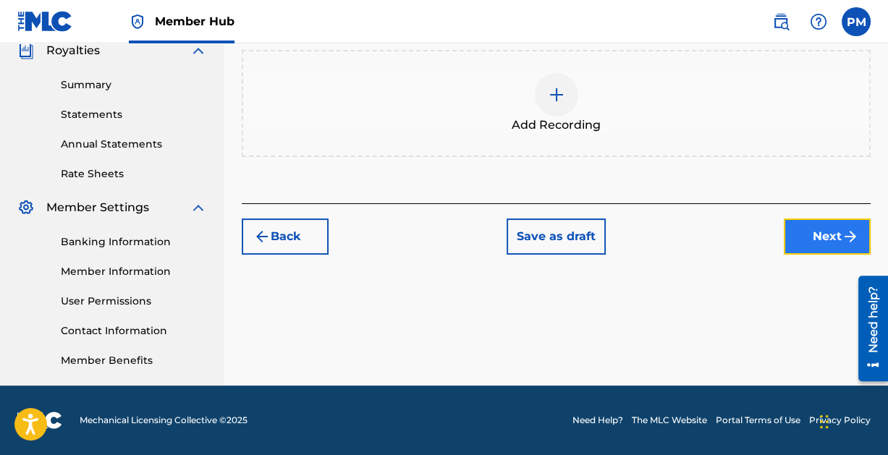
click at [831, 226] on button "Next" at bounding box center [827, 237] width 87 height 36
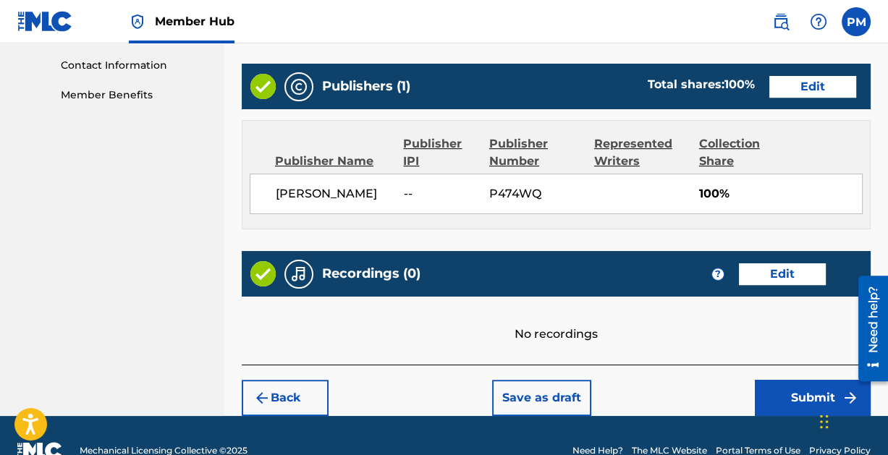
scroll to position [735, 0]
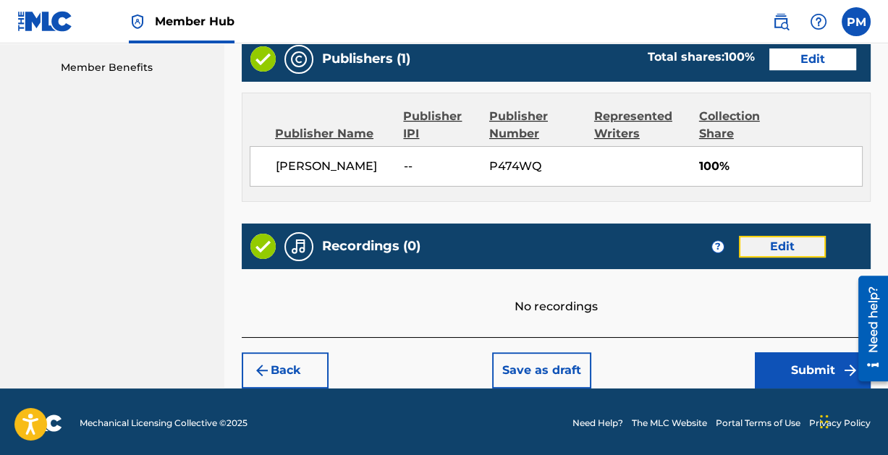
click at [779, 237] on button "Edit" at bounding box center [782, 247] width 87 height 22
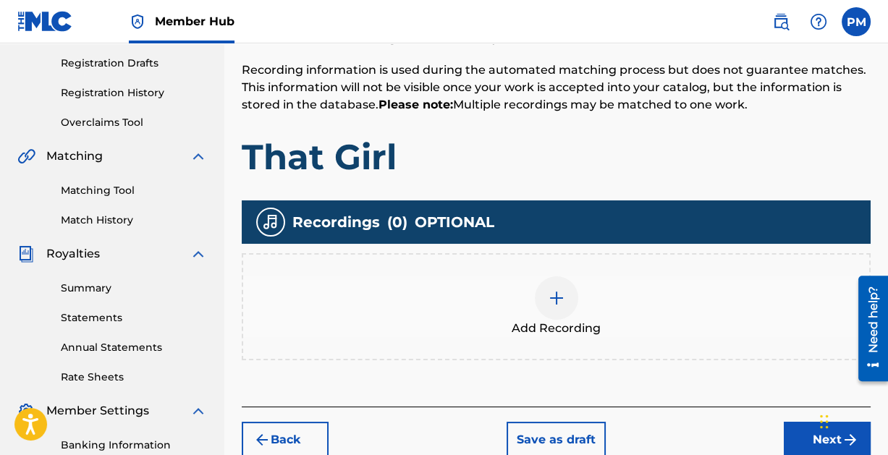
scroll to position [243, 0]
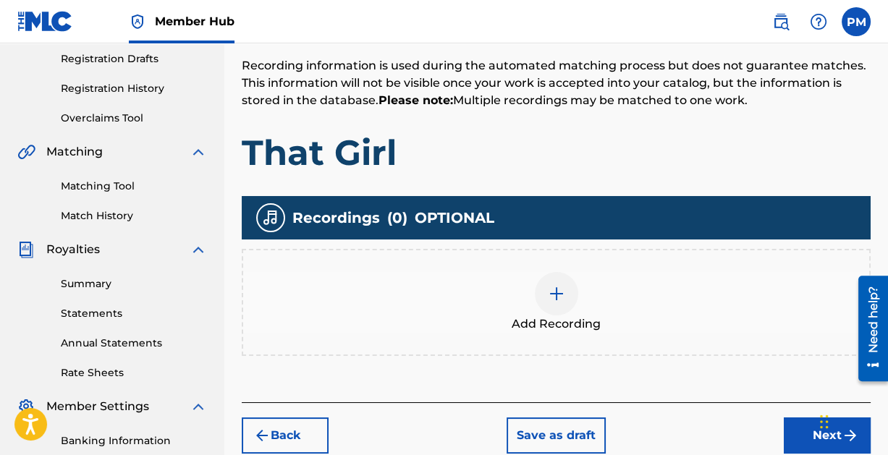
click at [559, 279] on div at bounding box center [556, 293] width 43 height 43
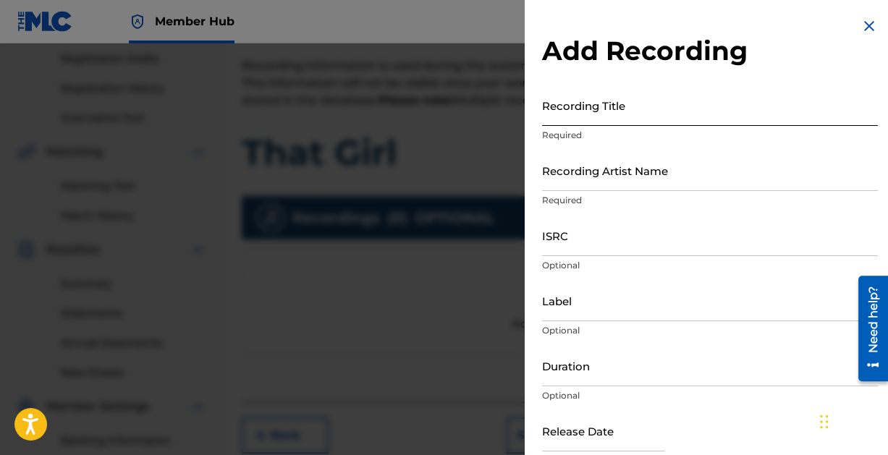
click at [650, 119] on input "Recording Title" at bounding box center [710, 105] width 336 height 41
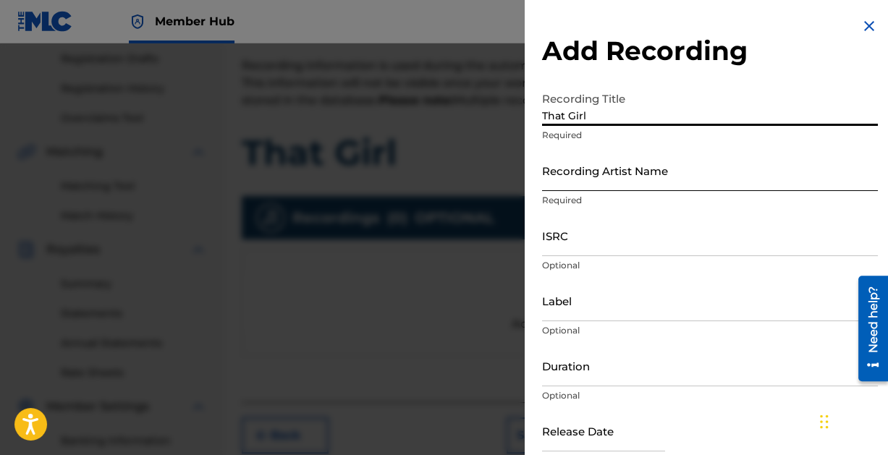
type input "That Girl"
click at [650, 184] on input "Recording Artist Name" at bounding box center [710, 170] width 336 height 41
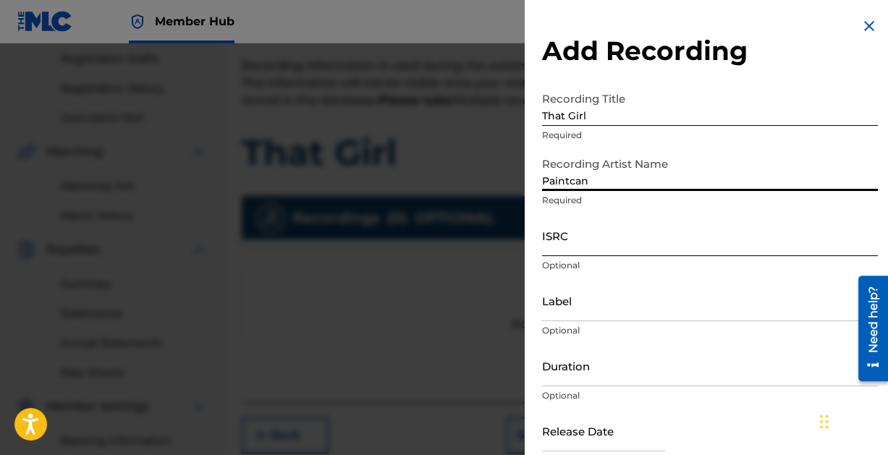
type input "Paintcan"
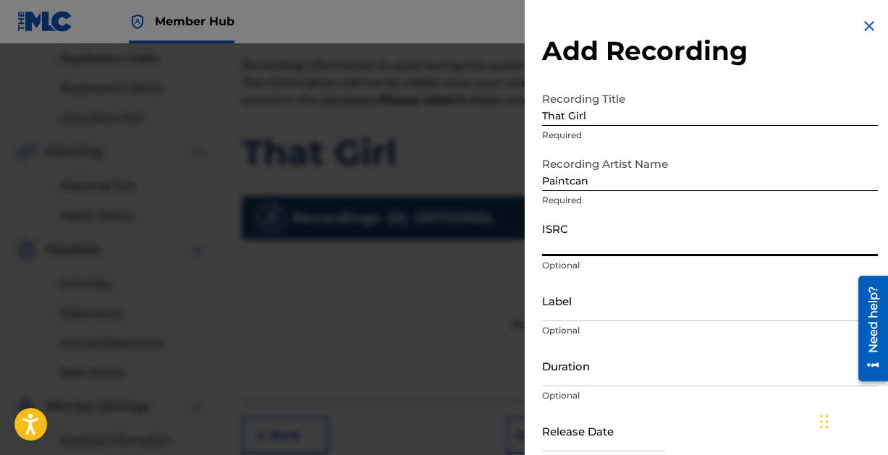
click at [609, 242] on input "ISRC" at bounding box center [710, 235] width 336 height 41
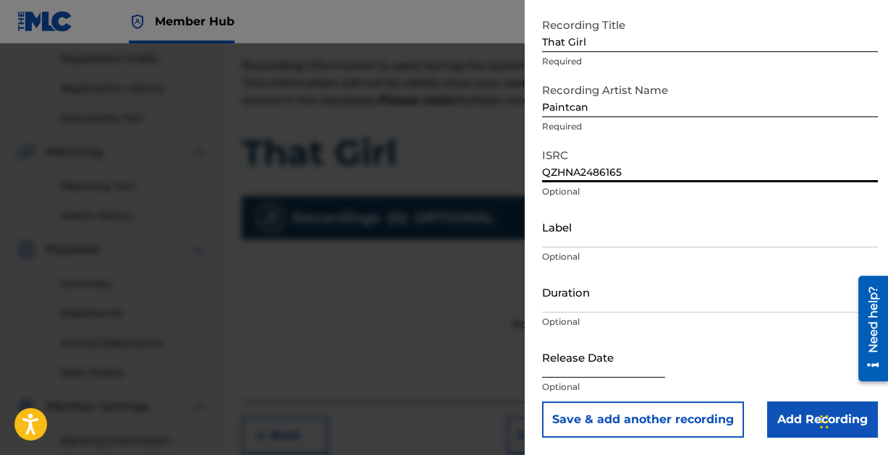
type input "QZHNA2486165"
click at [571, 362] on input "text" at bounding box center [603, 356] width 123 height 41
select select "8"
select select "2025"
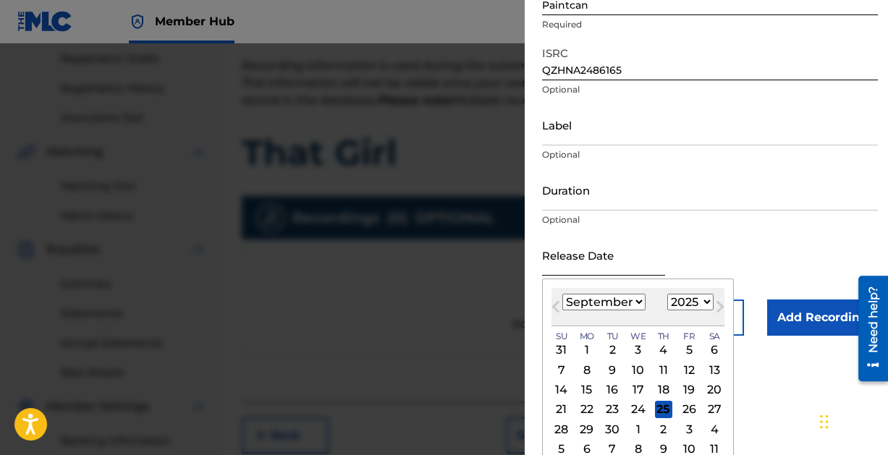
scroll to position [188, 0]
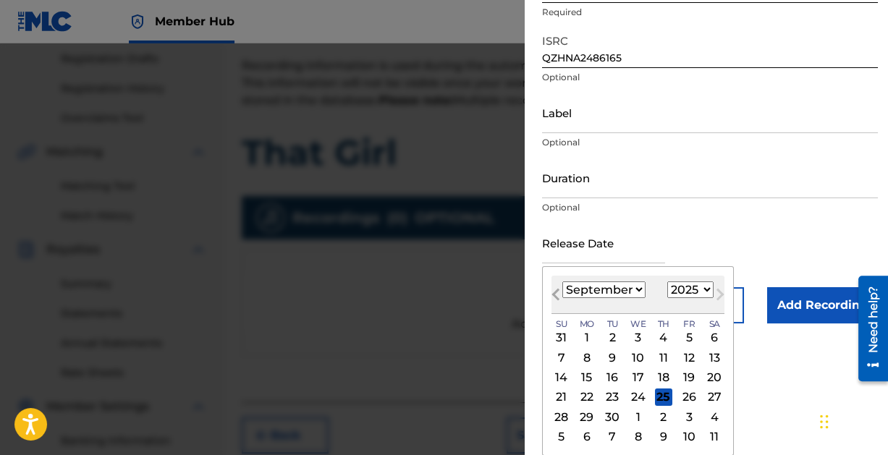
click at [555, 288] on button "Previous Month" at bounding box center [555, 297] width 23 height 23
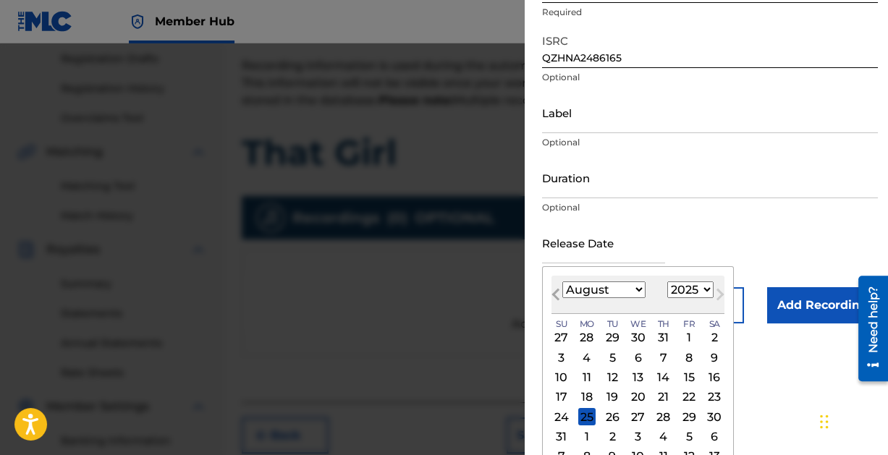
click at [555, 288] on button "Previous Month" at bounding box center [555, 297] width 23 height 23
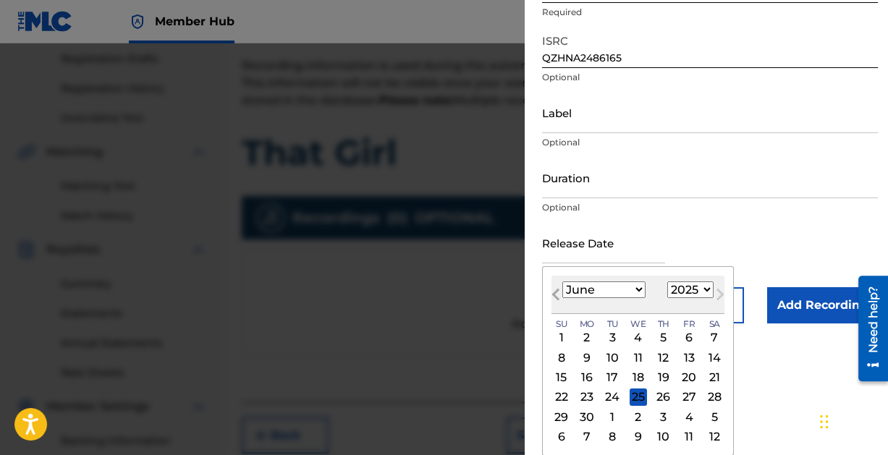
click at [555, 288] on button "Previous Month" at bounding box center [555, 297] width 23 height 23
select select "2"
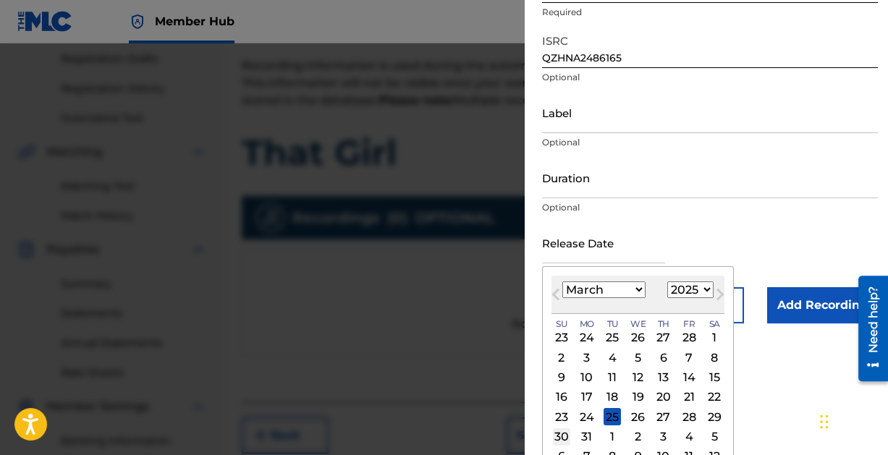
click at [561, 433] on div "30" at bounding box center [561, 436] width 17 height 17
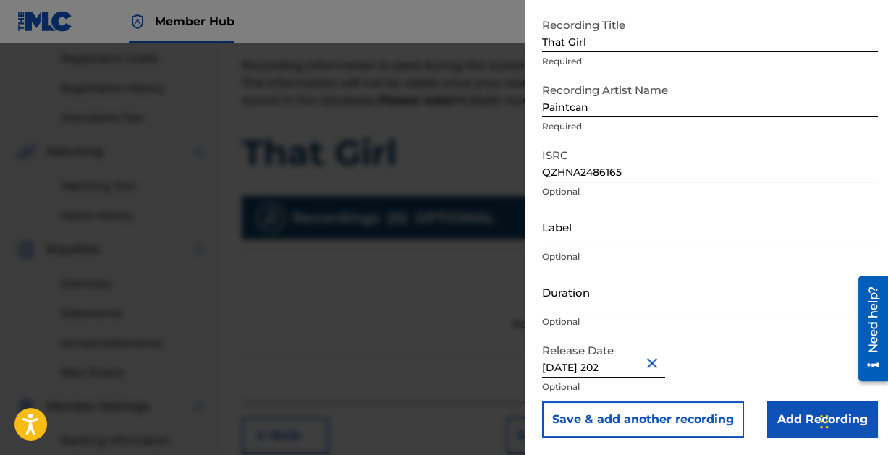
type input "[DATE]"
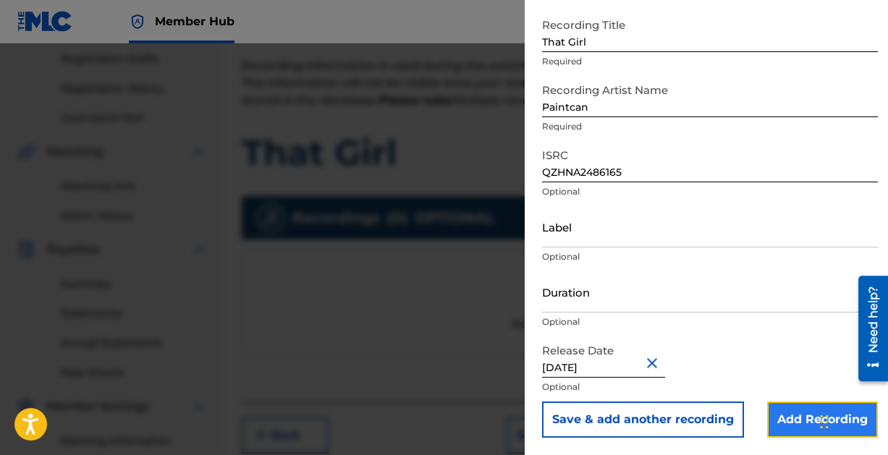
click at [789, 414] on input "Add Recording" at bounding box center [822, 420] width 111 height 36
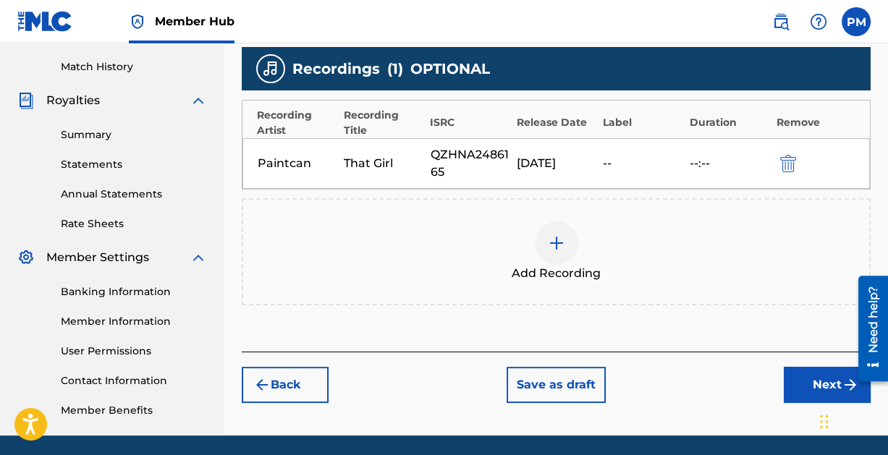
scroll to position [442, 0]
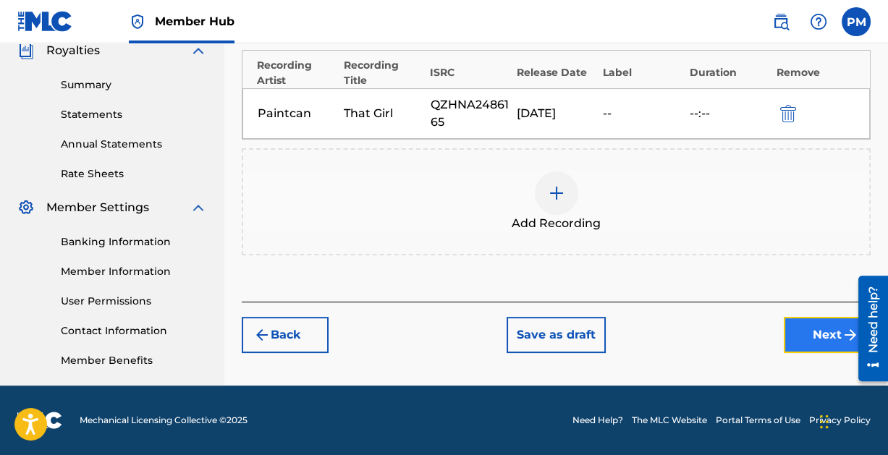
click at [831, 334] on button "Next" at bounding box center [827, 335] width 87 height 36
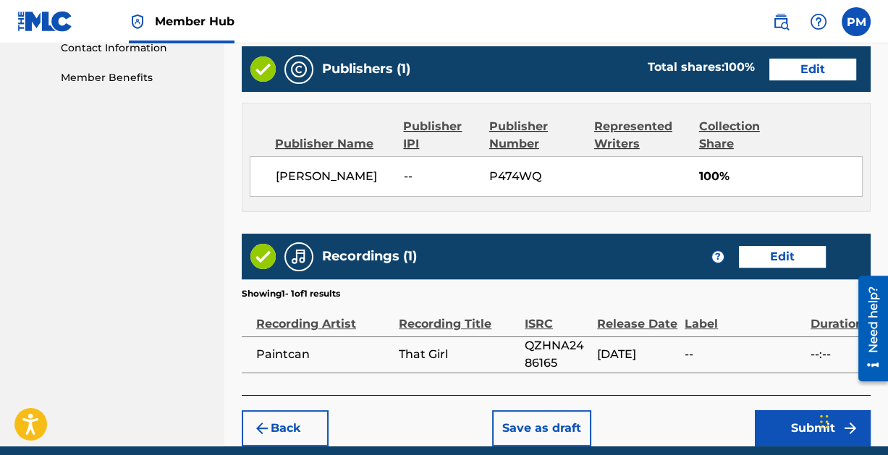
scroll to position [782, 0]
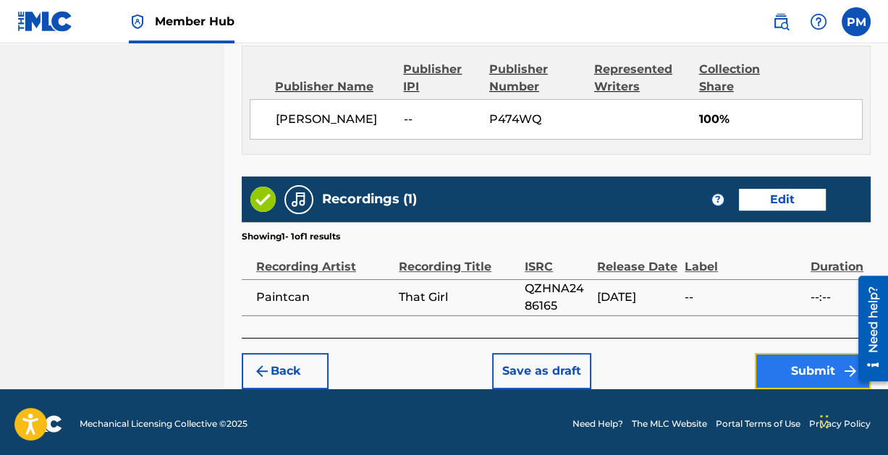
click at [798, 360] on button "Submit" at bounding box center [813, 371] width 116 height 36
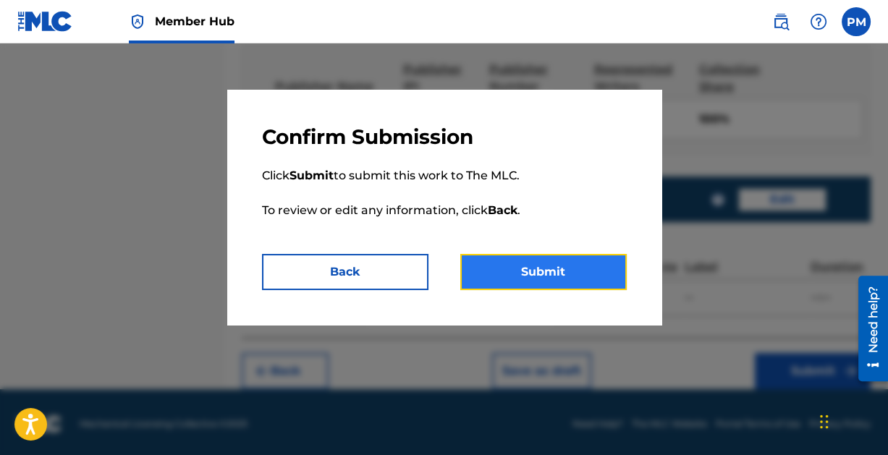
click at [525, 271] on button "Submit" at bounding box center [543, 272] width 166 height 36
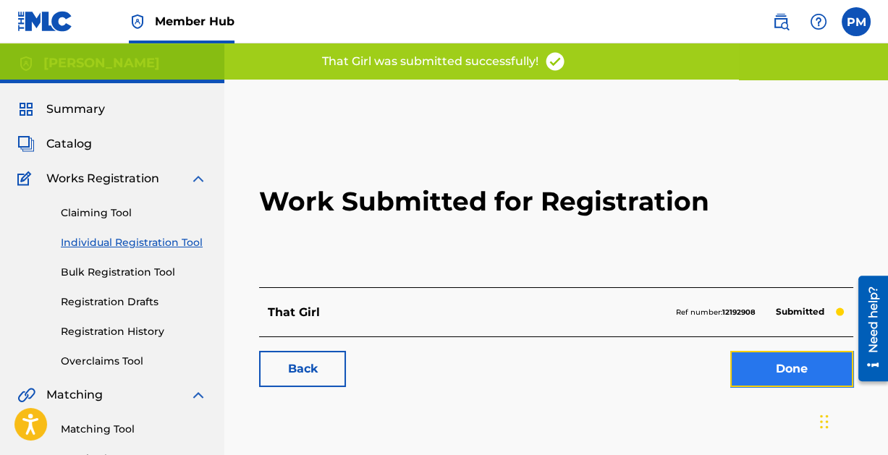
click at [791, 365] on link "Done" at bounding box center [791, 369] width 123 height 36
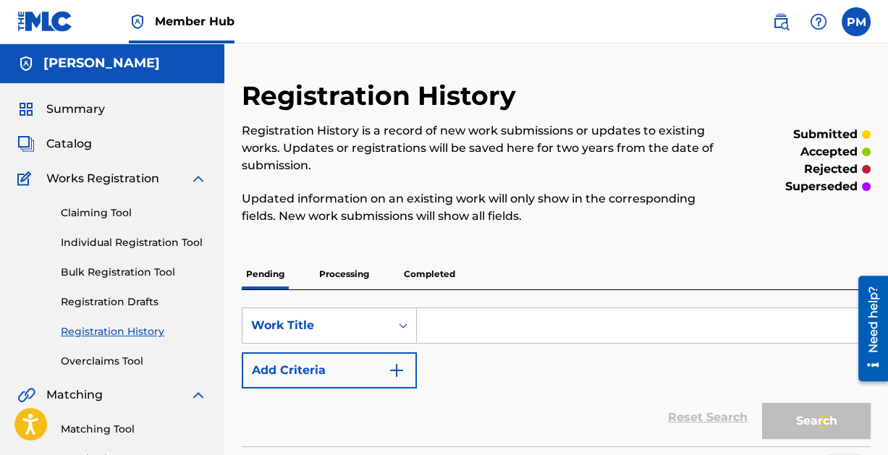
click at [354, 271] on p "Processing" at bounding box center [344, 274] width 59 height 30
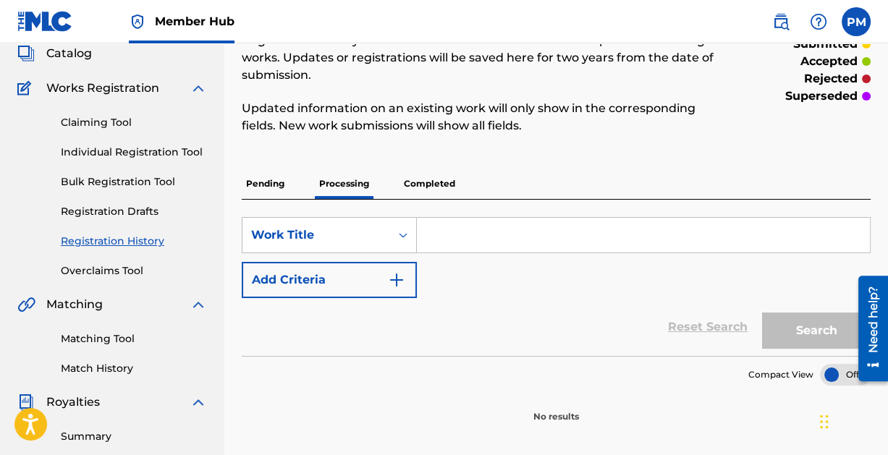
scroll to position [85, 0]
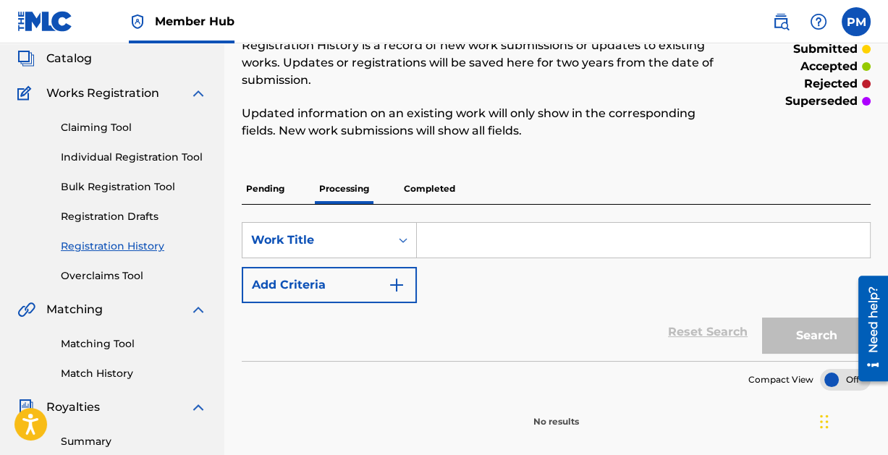
click at [272, 185] on p "Pending" at bounding box center [265, 189] width 47 height 30
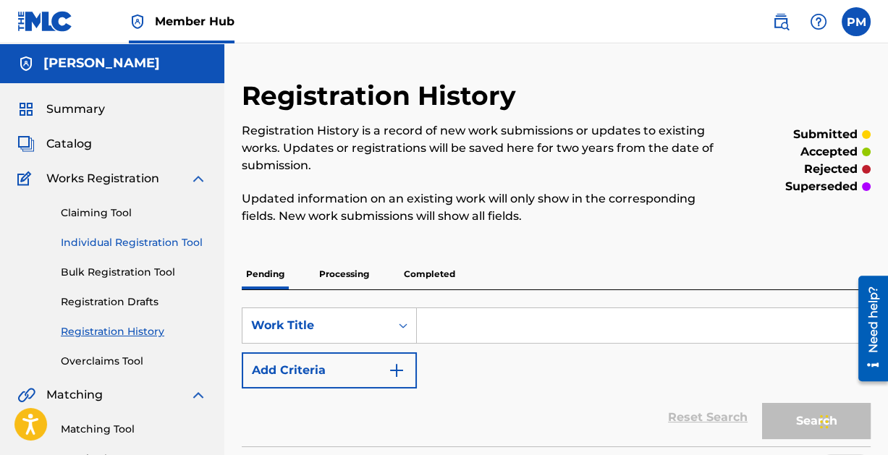
click at [114, 239] on link "Individual Registration Tool" at bounding box center [134, 242] width 146 height 15
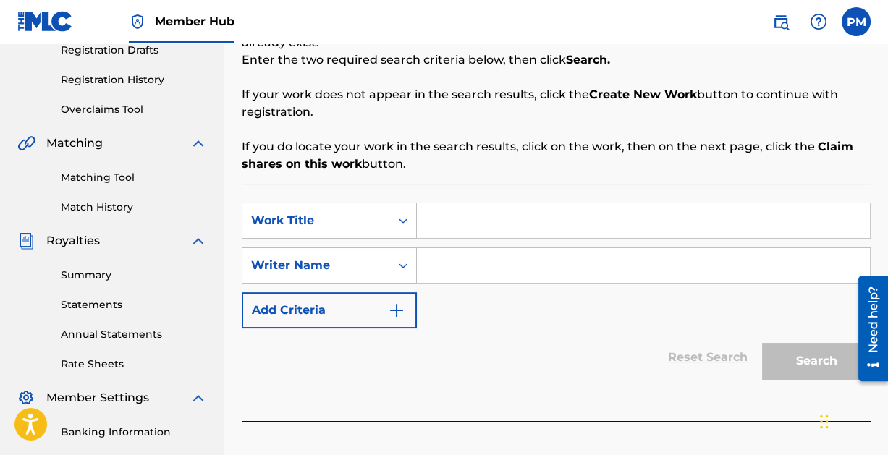
scroll to position [250, 0]
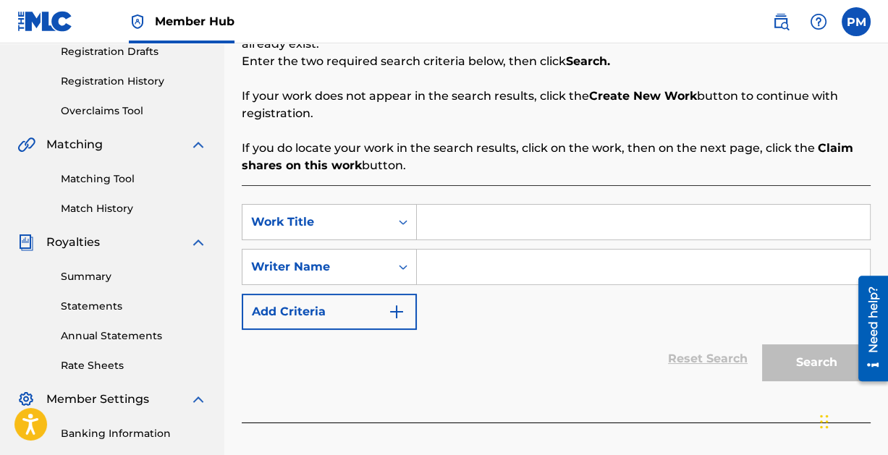
click at [488, 208] on input "Search Form" at bounding box center [643, 222] width 453 height 35
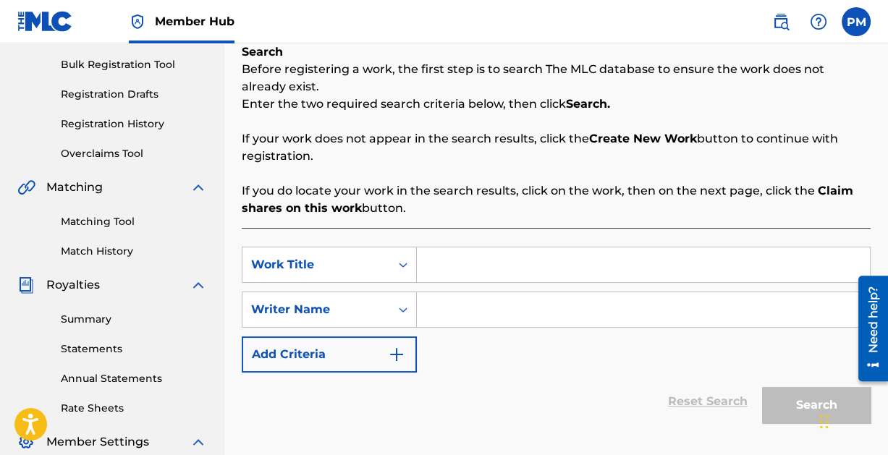
scroll to position [211, 0]
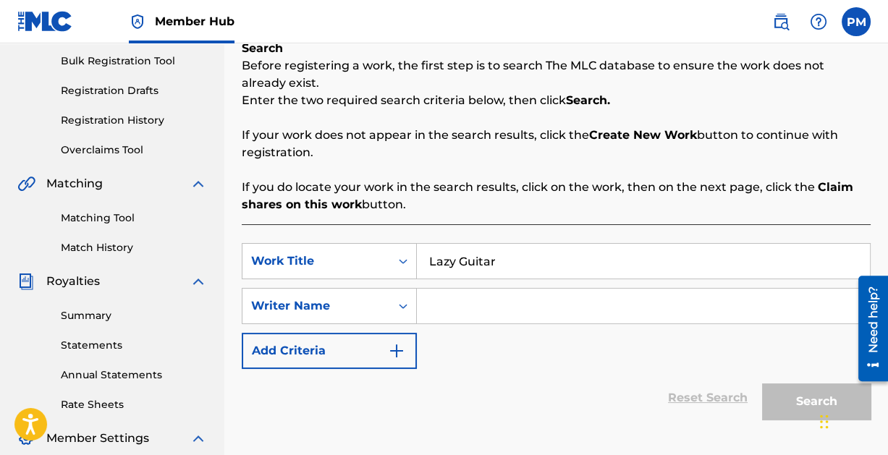
type input "Lazy Guitar"
click at [486, 306] on input "Search Form" at bounding box center [643, 306] width 453 height 35
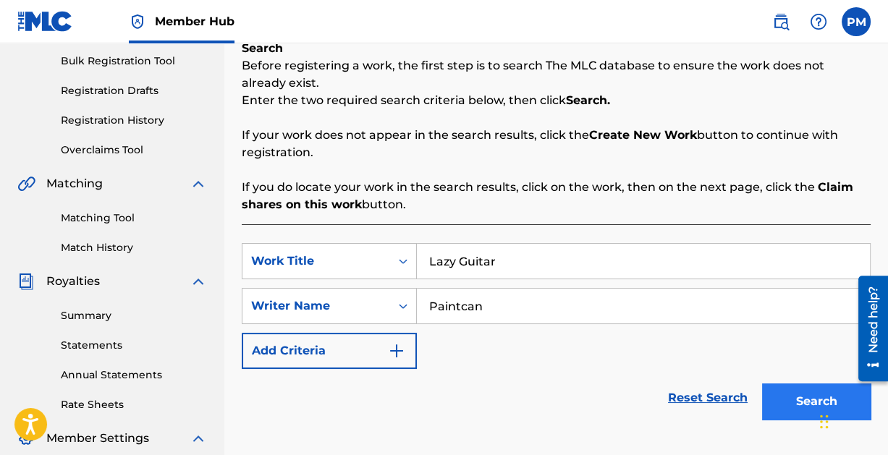
type input "Paintcan"
click at [796, 400] on button "Search" at bounding box center [816, 401] width 109 height 36
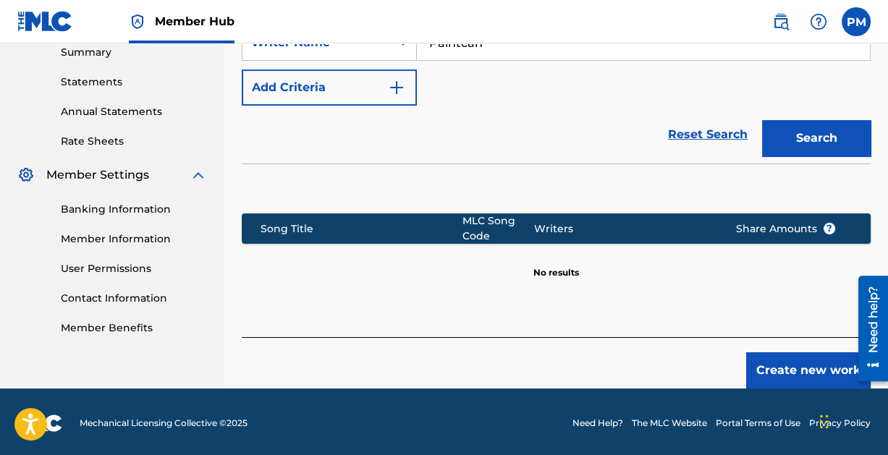
scroll to position [476, 0]
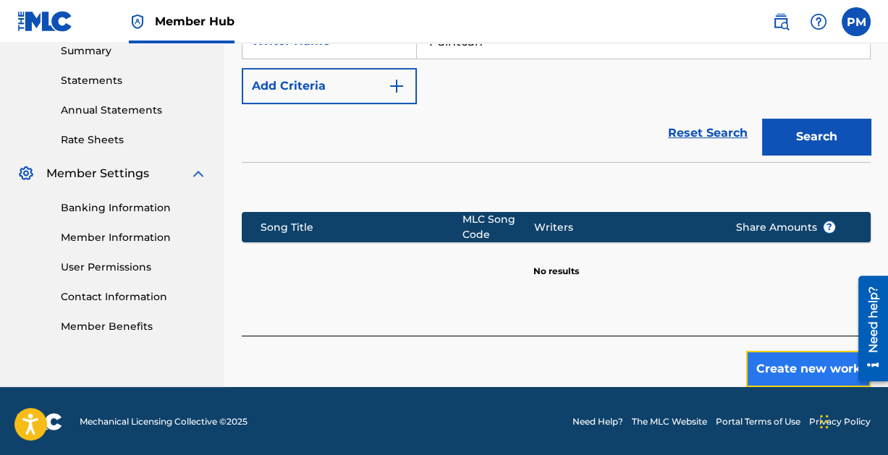
click at [800, 368] on button "Create new work" at bounding box center [808, 369] width 124 height 36
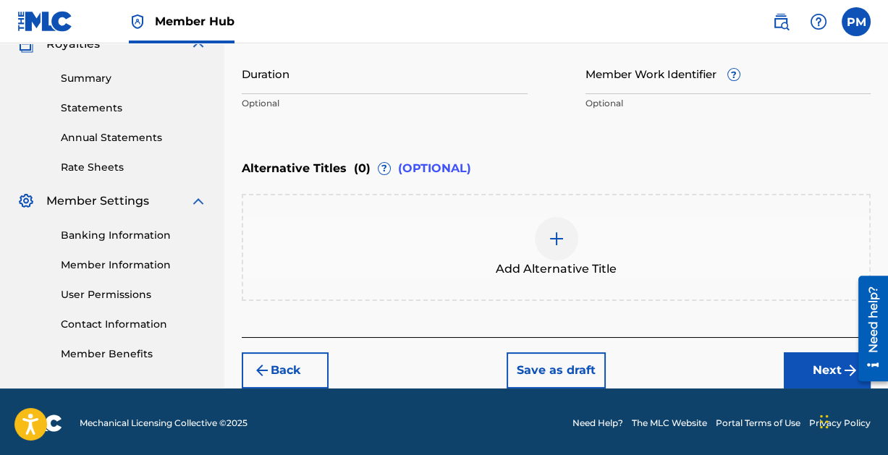
scroll to position [451, 0]
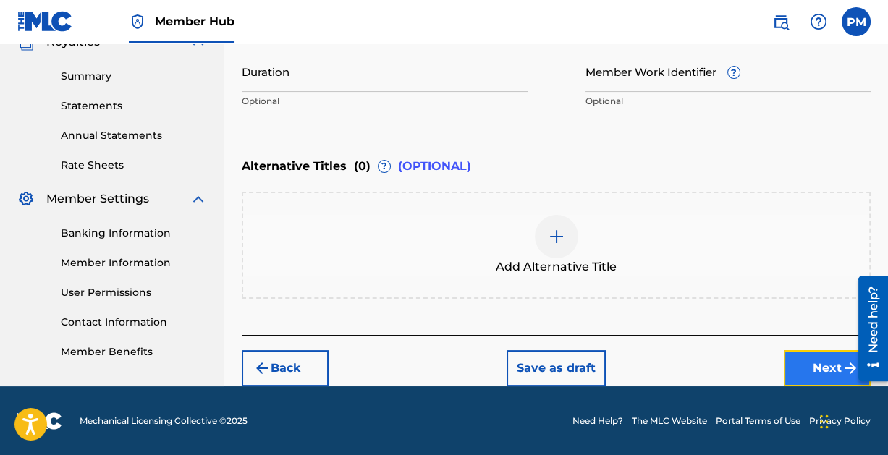
click at [818, 362] on button "Next" at bounding box center [827, 368] width 87 height 36
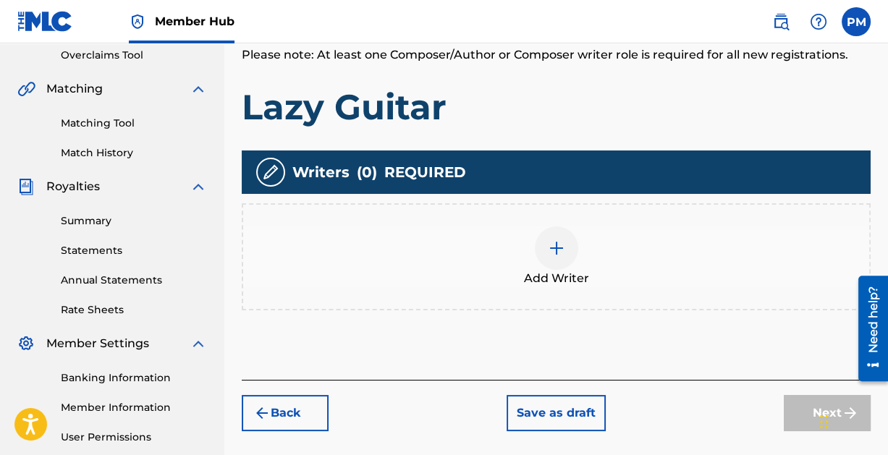
scroll to position [308, 0]
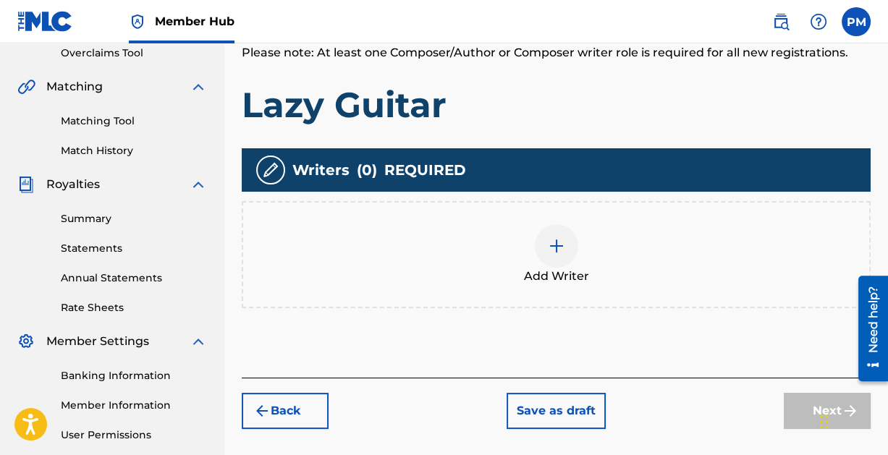
click at [560, 242] on img at bounding box center [556, 245] width 17 height 17
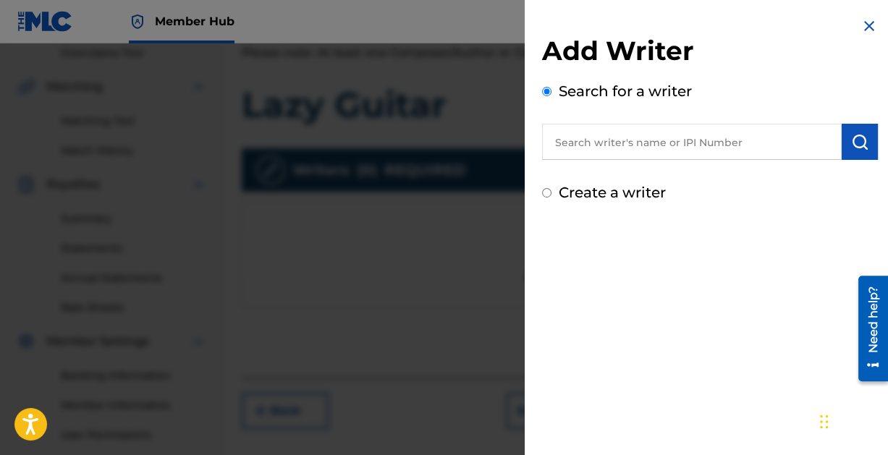
click at [669, 143] on input "text" at bounding box center [692, 142] width 300 height 36
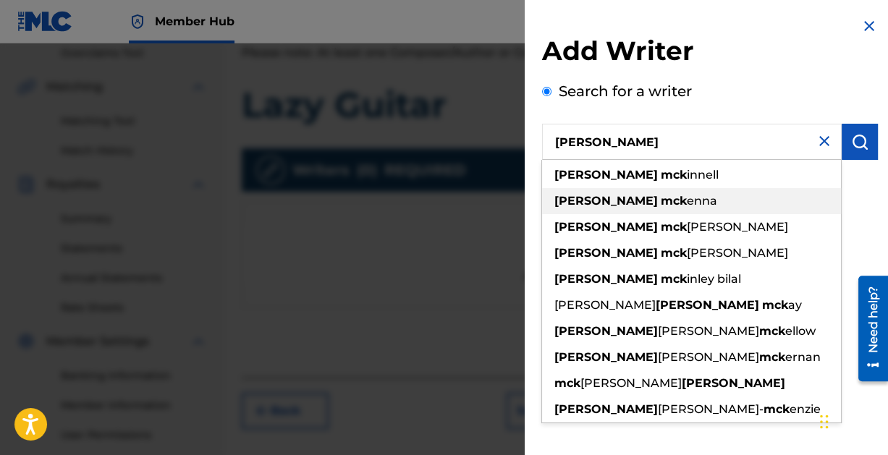
click at [659, 195] on div "[PERSON_NAME]" at bounding box center [691, 201] width 299 height 26
type input "[PERSON_NAME]"
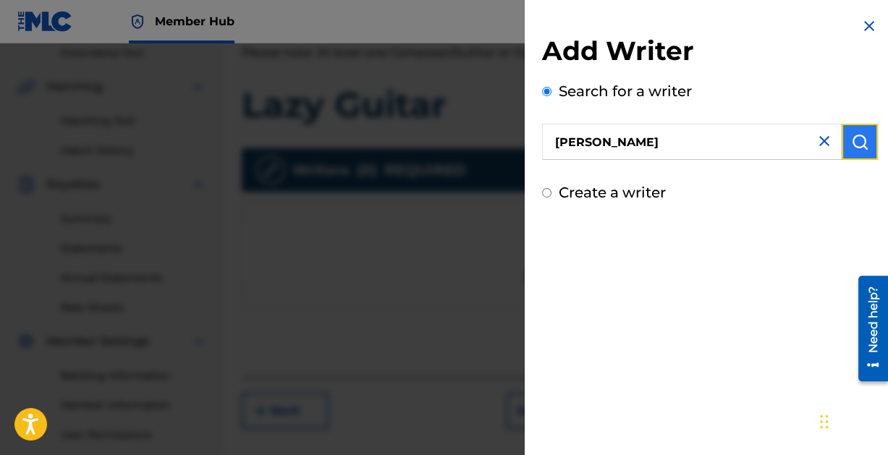
click at [857, 137] on img "submit" at bounding box center [859, 141] width 17 height 17
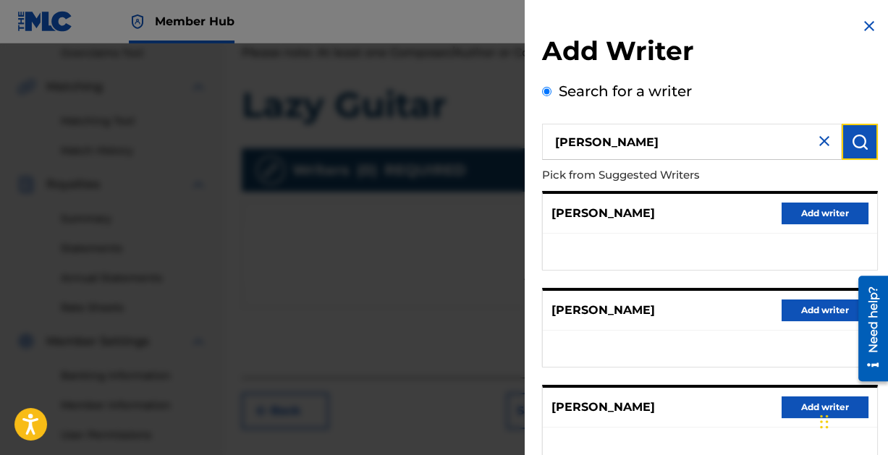
scroll to position [290, 0]
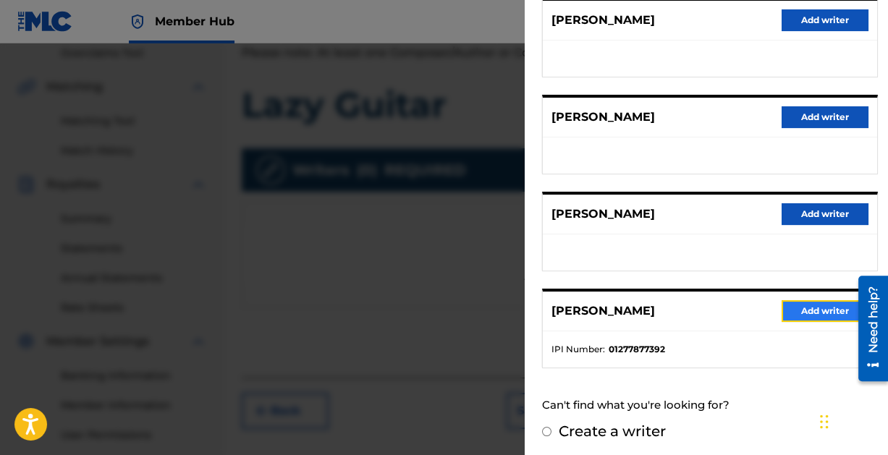
click at [831, 302] on button "Add writer" at bounding box center [824, 311] width 87 height 22
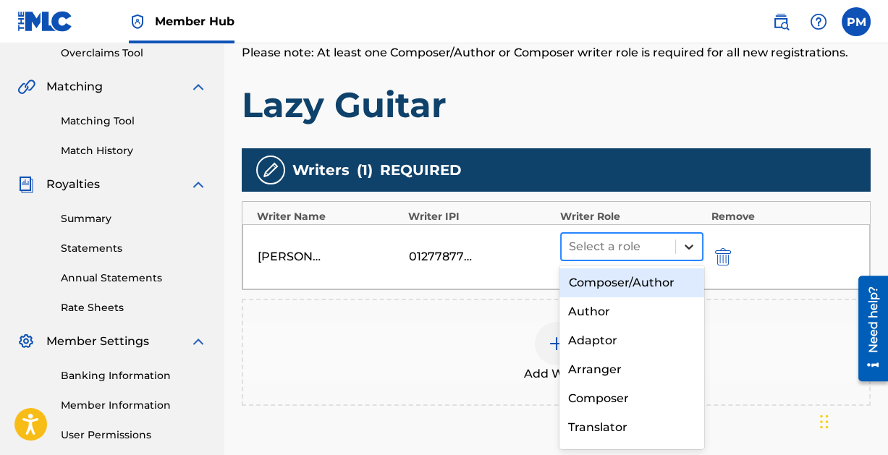
click at [684, 241] on icon at bounding box center [689, 246] width 14 height 14
click at [632, 280] on div "Composer/Author" at bounding box center [631, 282] width 144 height 29
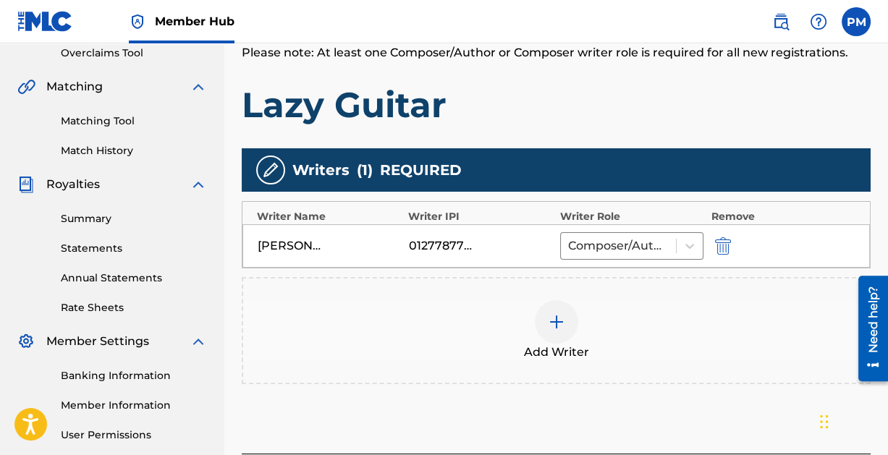
scroll to position [442, 0]
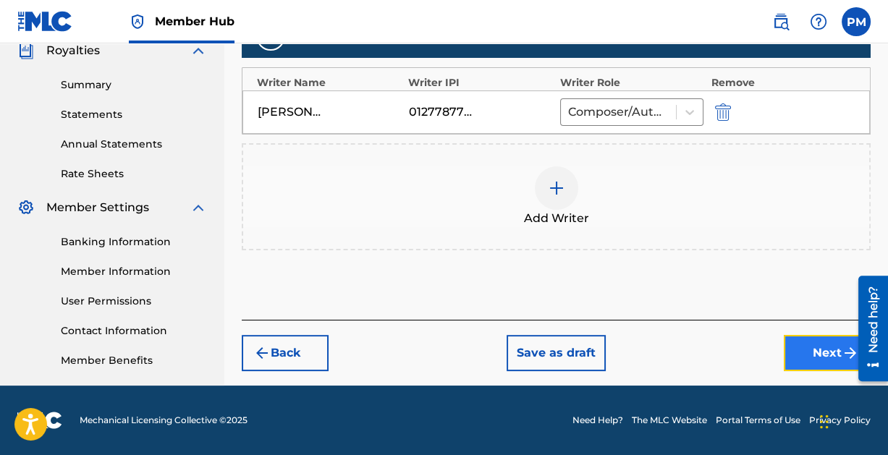
click at [816, 354] on button "Next" at bounding box center [827, 353] width 87 height 36
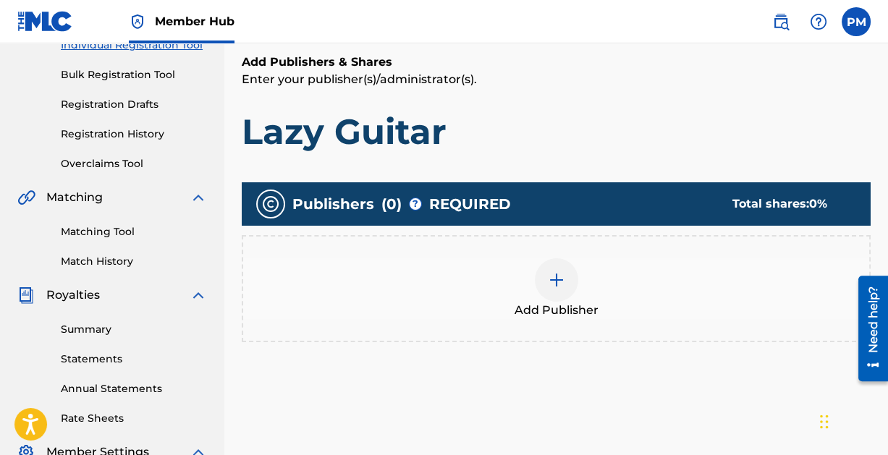
scroll to position [177, 0]
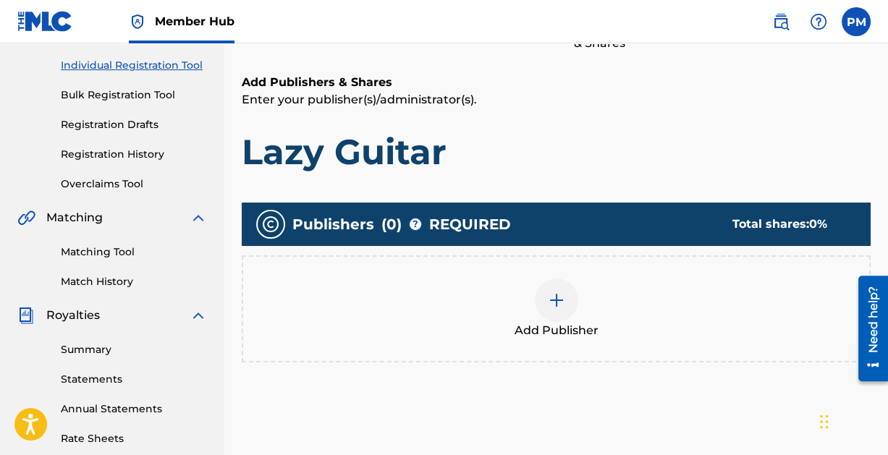
click at [561, 294] on img at bounding box center [556, 300] width 17 height 17
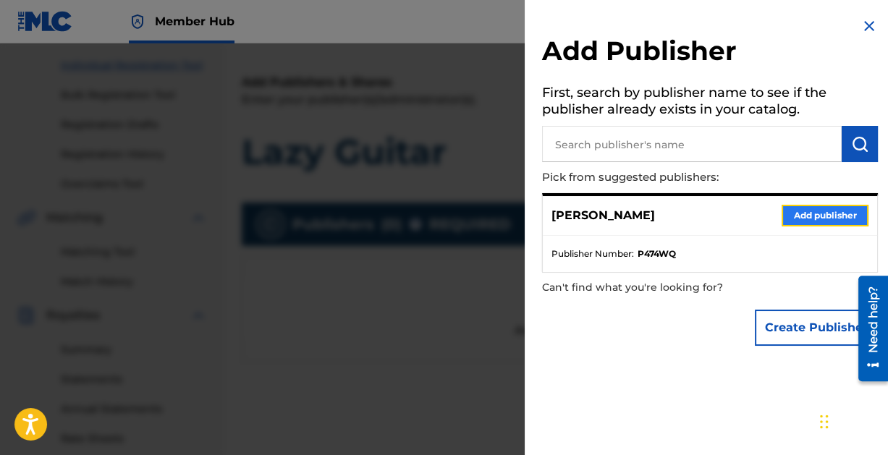
click at [831, 216] on button "Add publisher" at bounding box center [824, 216] width 87 height 22
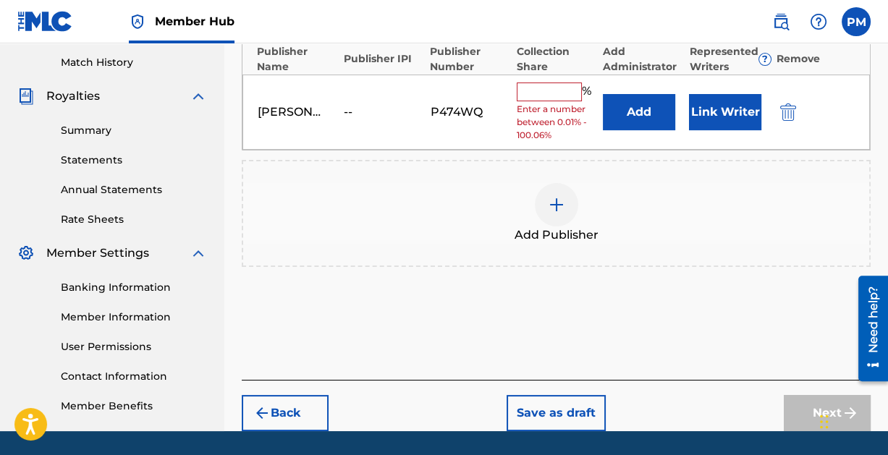
scroll to position [420, 0]
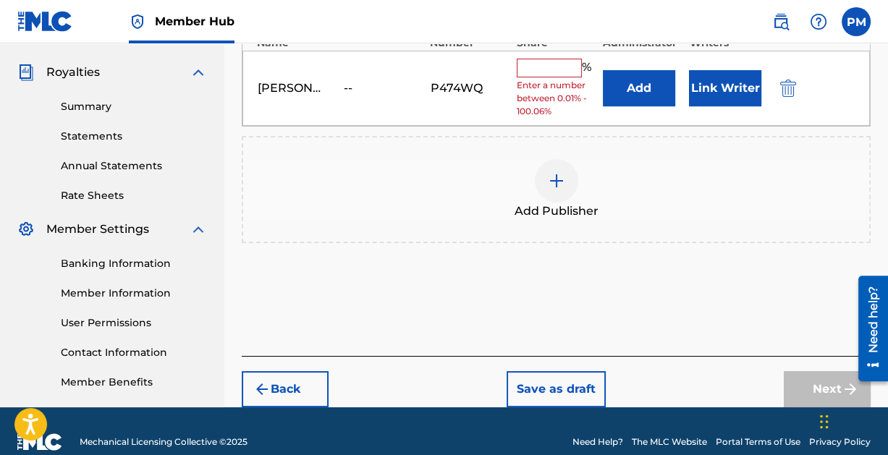
click at [533, 65] on input "text" at bounding box center [549, 68] width 65 height 19
type input "100"
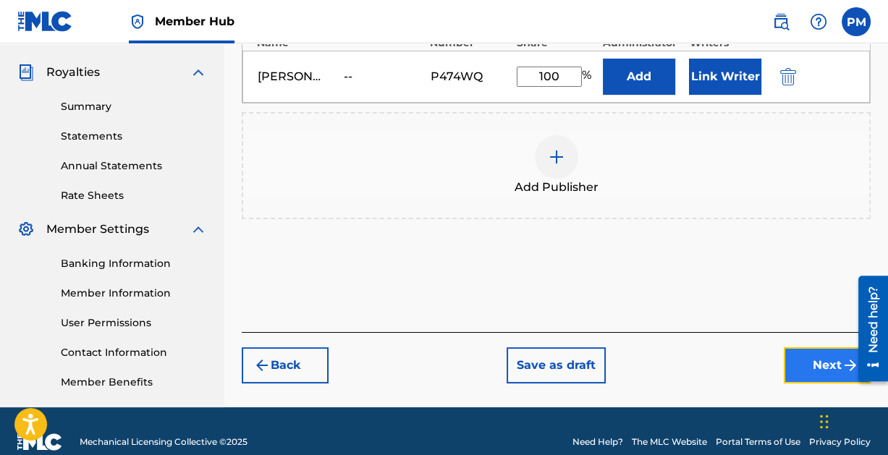
click at [819, 362] on button "Next" at bounding box center [827, 365] width 87 height 36
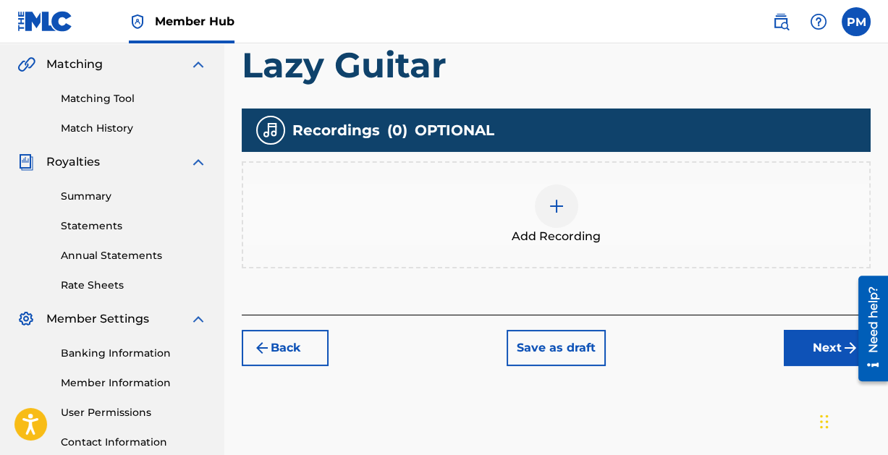
scroll to position [318, 0]
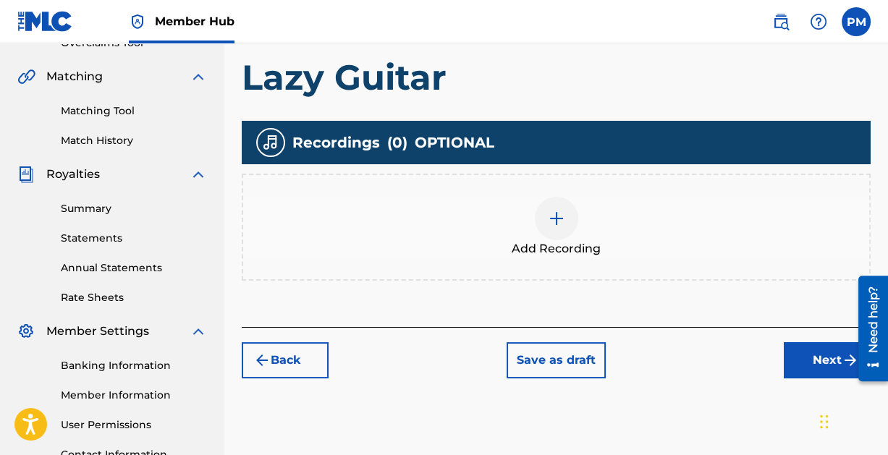
click at [559, 217] on img at bounding box center [556, 218] width 17 height 17
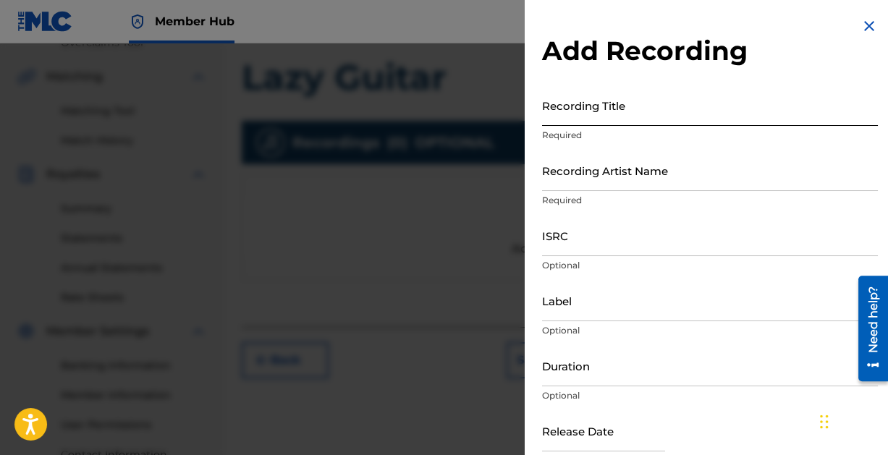
click at [630, 113] on input "Recording Title" at bounding box center [710, 105] width 336 height 41
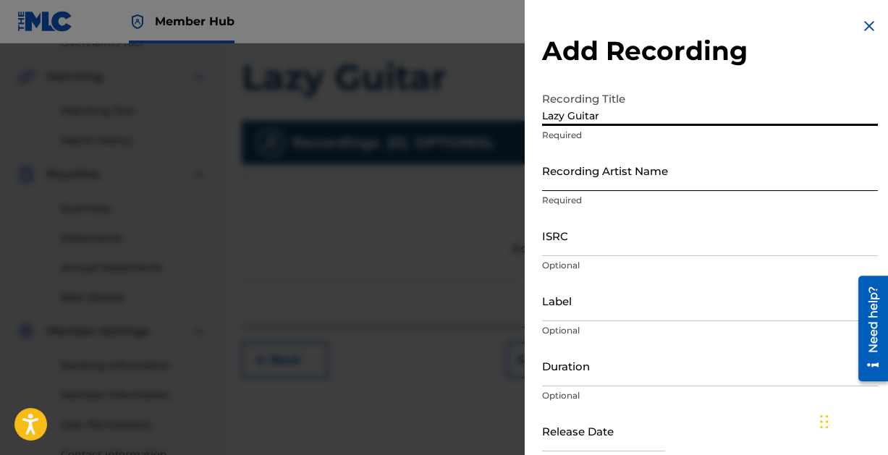
type input "Lazy Guitar"
click at [606, 181] on input "Recording Artist Name" at bounding box center [710, 170] width 336 height 41
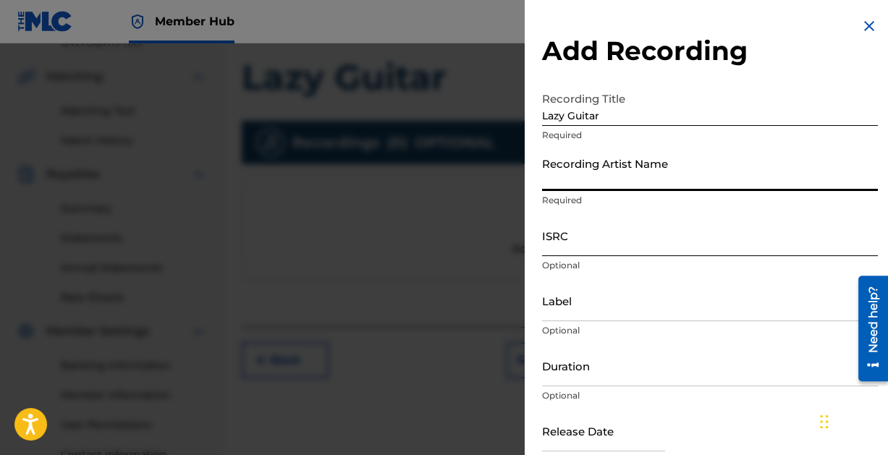
type input "Paintcan"
click at [603, 243] on input "ISRC" at bounding box center [710, 235] width 336 height 41
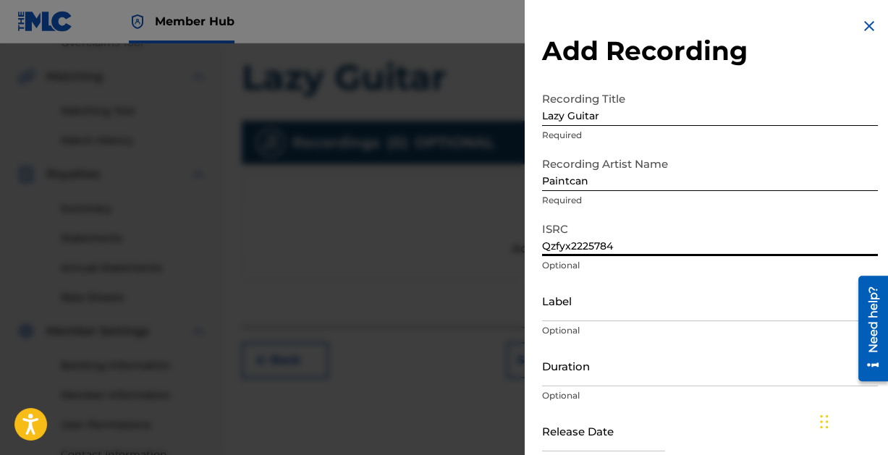
click at [569, 250] on input "Qzfyx2225784" at bounding box center [710, 235] width 336 height 41
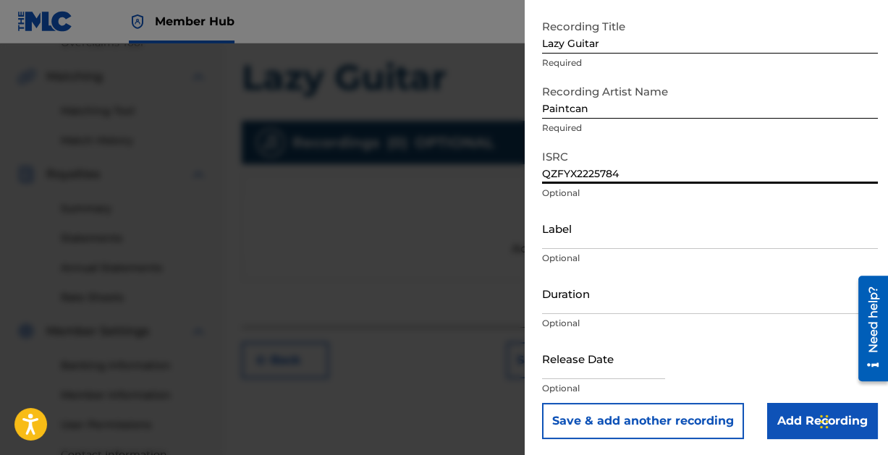
scroll to position [74, 0]
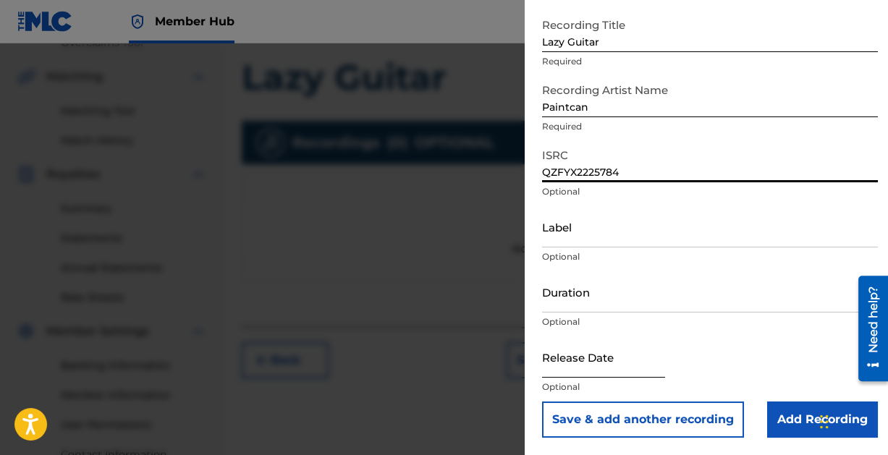
type input "QZFYX2225784"
click at [575, 376] on input "text" at bounding box center [603, 356] width 123 height 41
select select "8"
select select "2025"
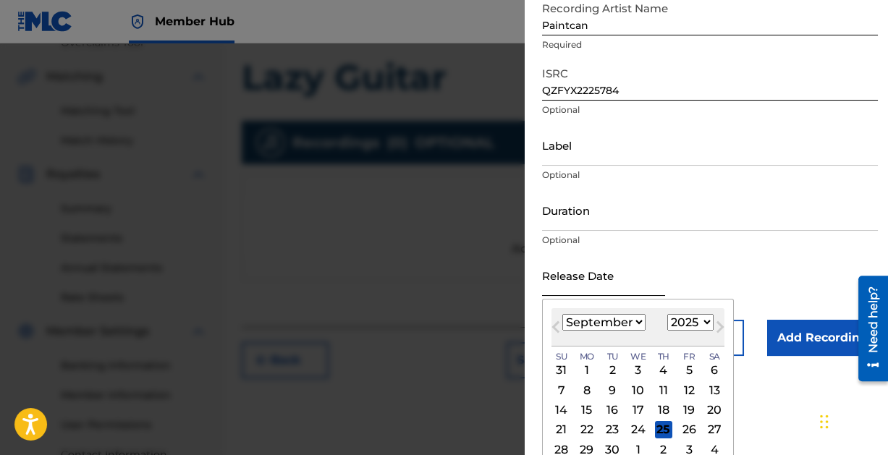
scroll to position [188, 0]
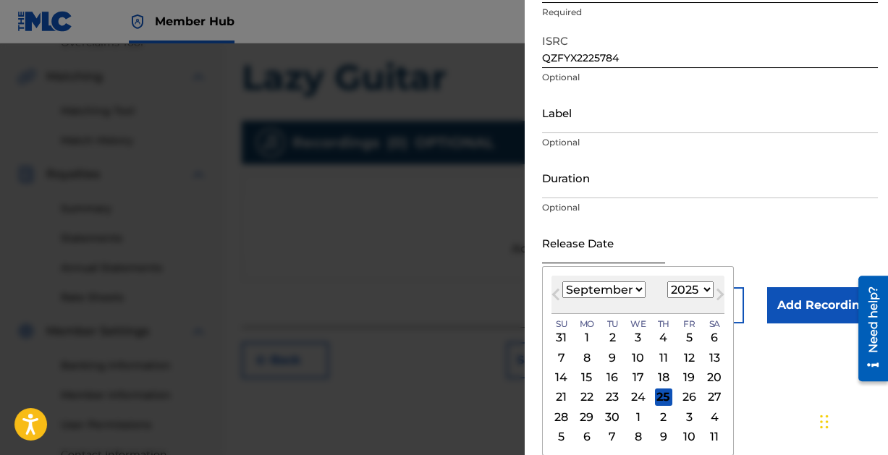
click at [566, 246] on input "text" at bounding box center [603, 242] width 123 height 41
click at [557, 294] on span "Previous Month" at bounding box center [557, 297] width 0 height 22
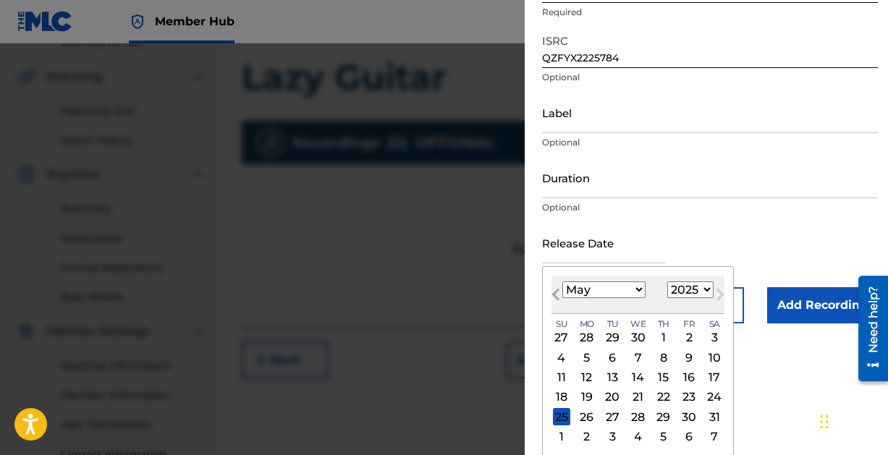
click at [557, 294] on span "Previous Month" at bounding box center [557, 297] width 0 height 22
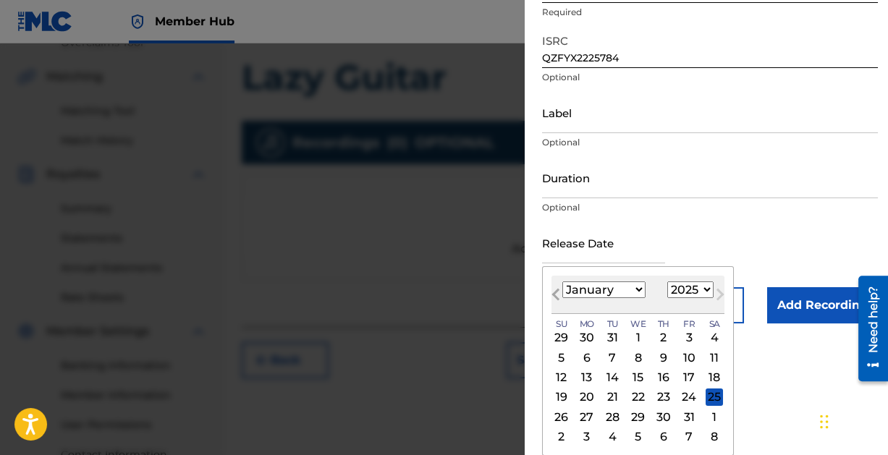
select select "11"
select select "2024"
click at [637, 288] on select "January February March April May June July August September October November De…" at bounding box center [603, 289] width 83 height 17
select select "0"
click at [562, 281] on select "January February March April May June July August September October November De…" at bounding box center [603, 289] width 83 height 17
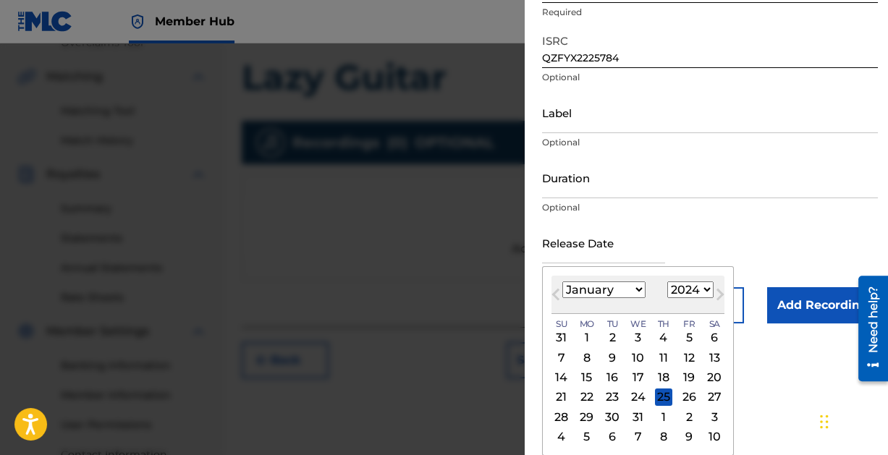
click at [708, 289] on select "1899 1900 1901 1902 1903 1904 1905 1906 1907 1908 1909 1910 1911 1912 1913 1914…" at bounding box center [690, 289] width 46 height 17
select select "2022"
click at [667, 281] on select "1899 1900 1901 1902 1903 1904 1905 1906 1907 1908 1909 1910 1911 1912 1913 1914…" at bounding box center [690, 289] width 46 height 17
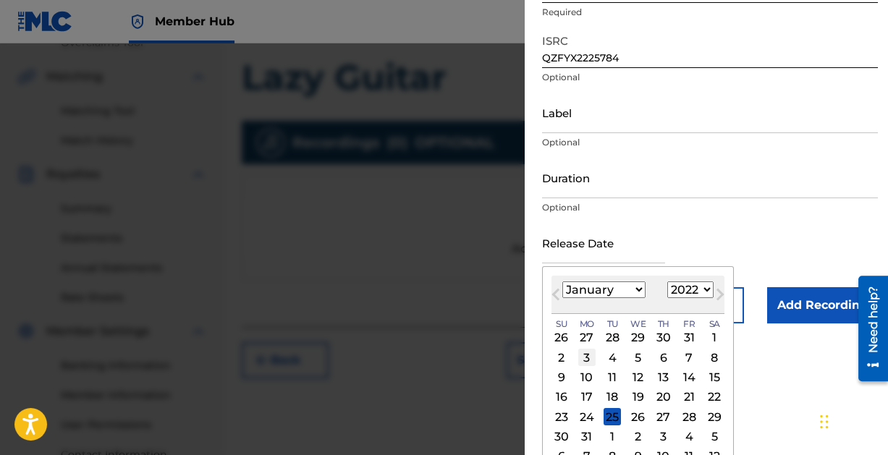
click at [585, 356] on div "3" at bounding box center [586, 357] width 17 height 17
type input "[DATE]"
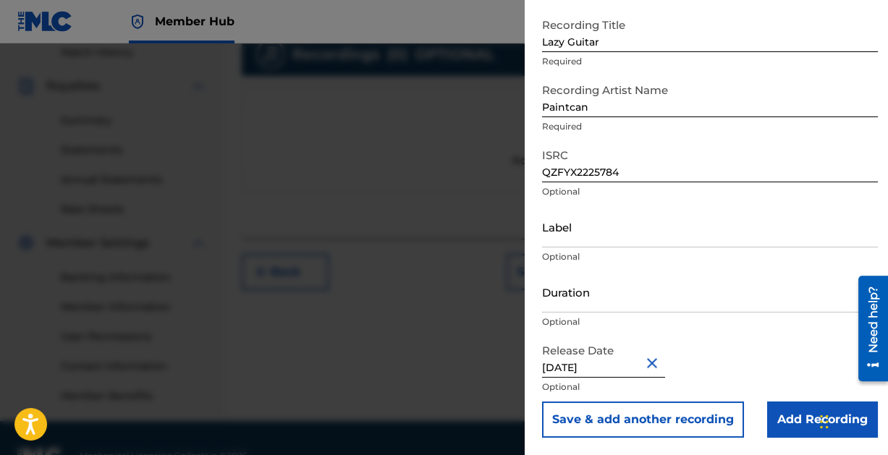
scroll to position [410, 0]
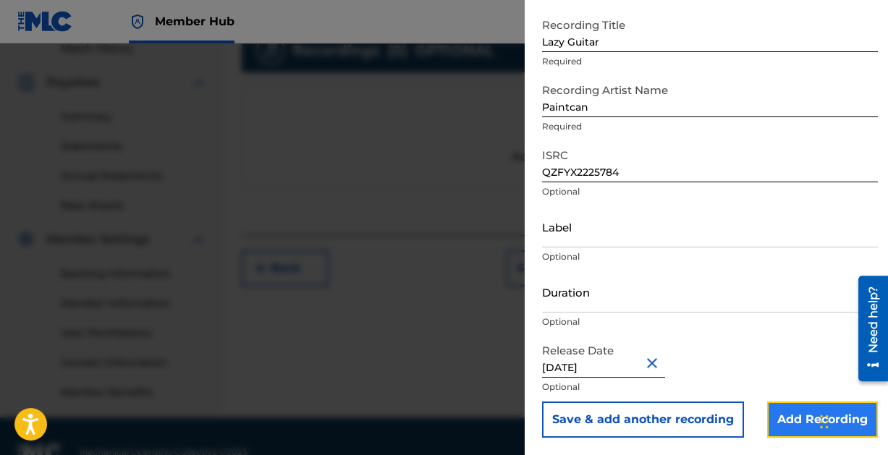
click at [790, 413] on input "Add Recording" at bounding box center [822, 420] width 111 height 36
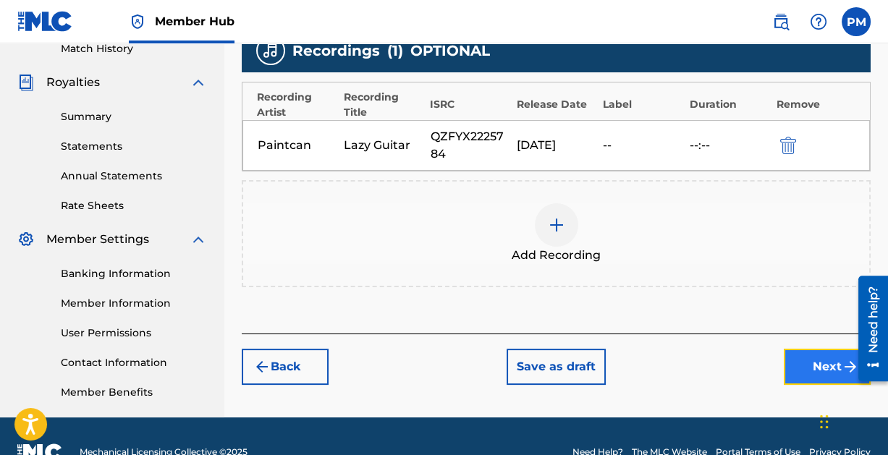
click at [815, 362] on button "Next" at bounding box center [827, 367] width 87 height 36
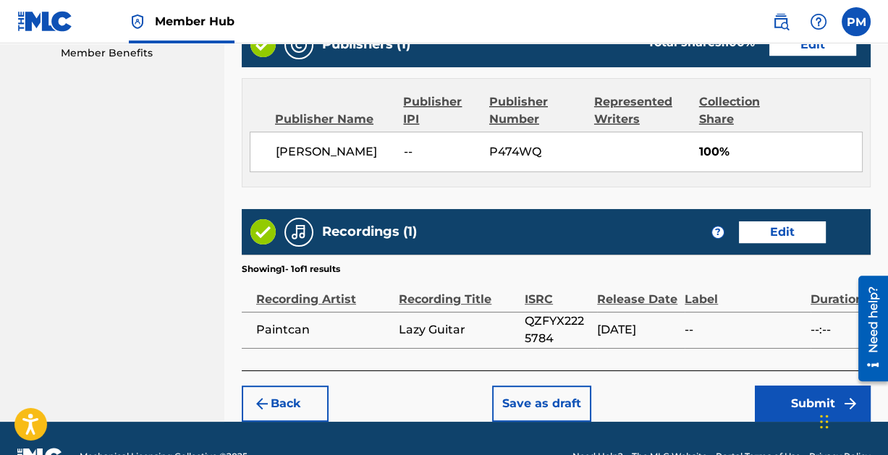
scroll to position [782, 0]
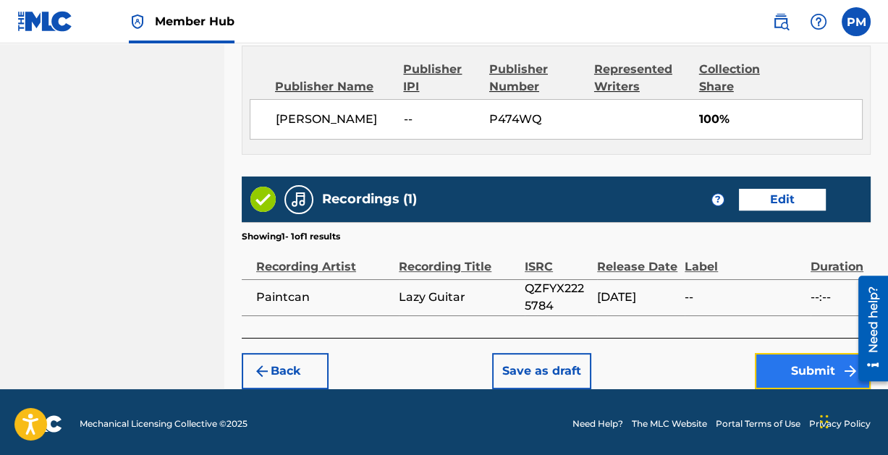
click at [812, 374] on button "Submit" at bounding box center [813, 371] width 116 height 36
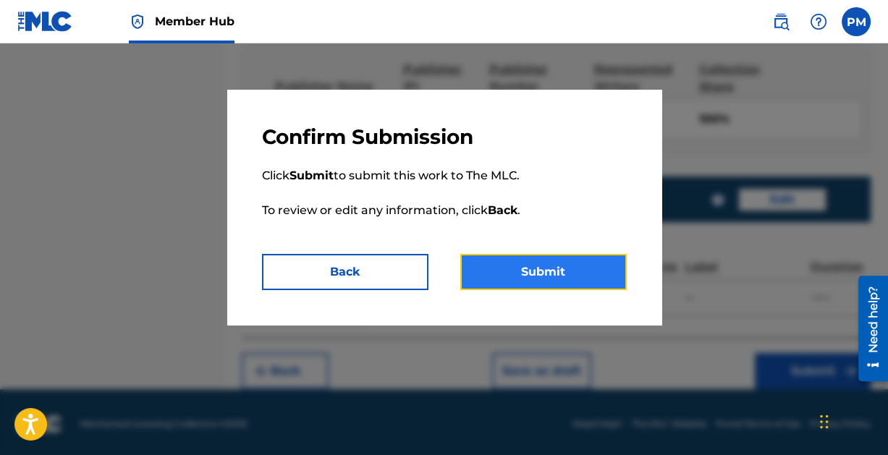
click at [518, 264] on button "Submit" at bounding box center [543, 272] width 166 height 36
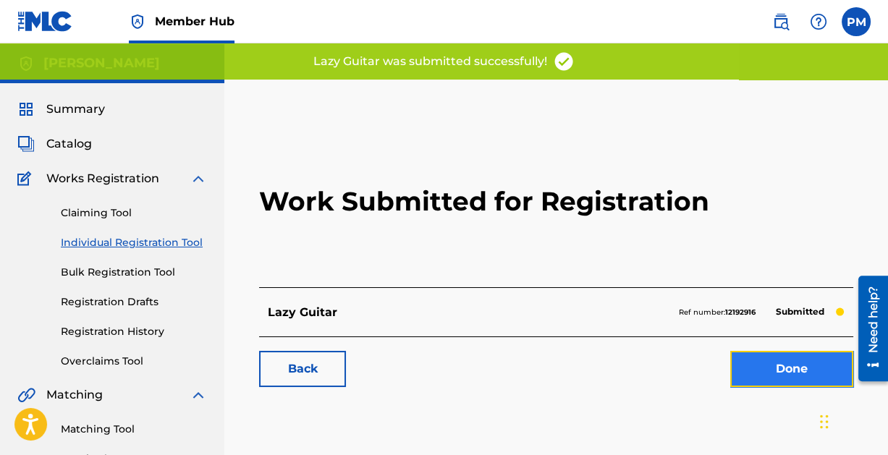
click at [784, 360] on link "Done" at bounding box center [791, 369] width 123 height 36
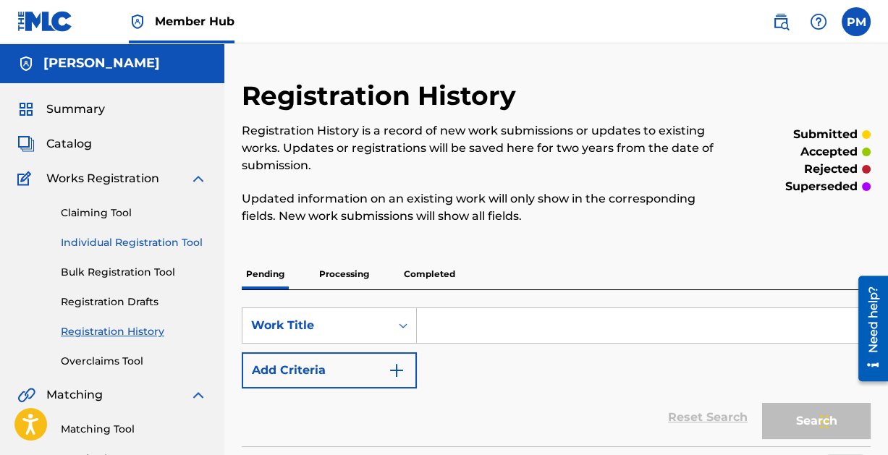
click at [111, 240] on link "Individual Registration Tool" at bounding box center [134, 242] width 146 height 15
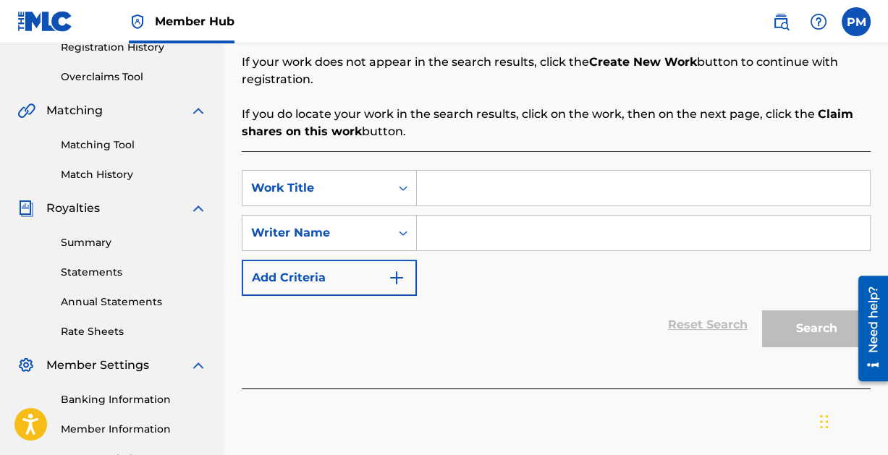
scroll to position [291, 0]
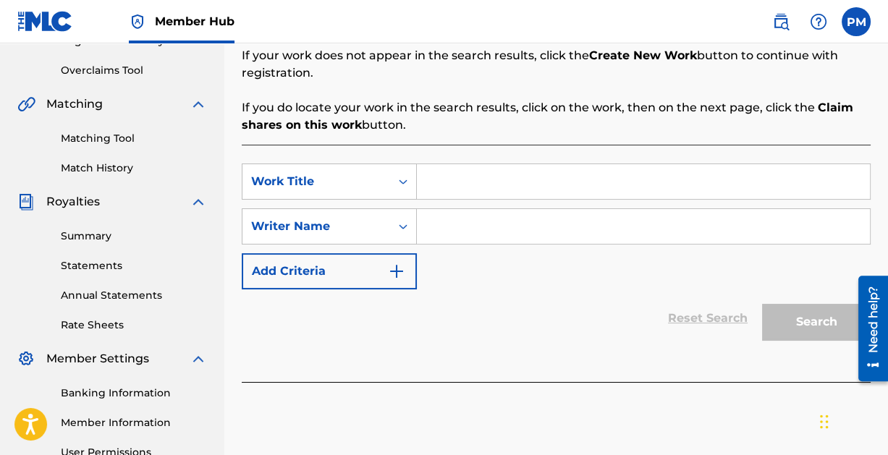
click at [451, 181] on input "Search Form" at bounding box center [643, 181] width 453 height 35
type input "Out On the Scene"
click at [462, 234] on input "Search Form" at bounding box center [643, 226] width 453 height 35
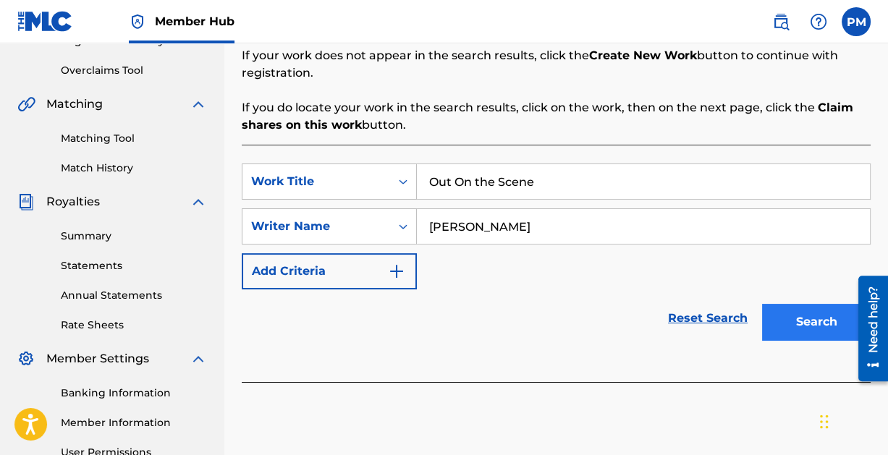
type input "[PERSON_NAME]"
click at [802, 322] on button "Search" at bounding box center [816, 322] width 109 height 36
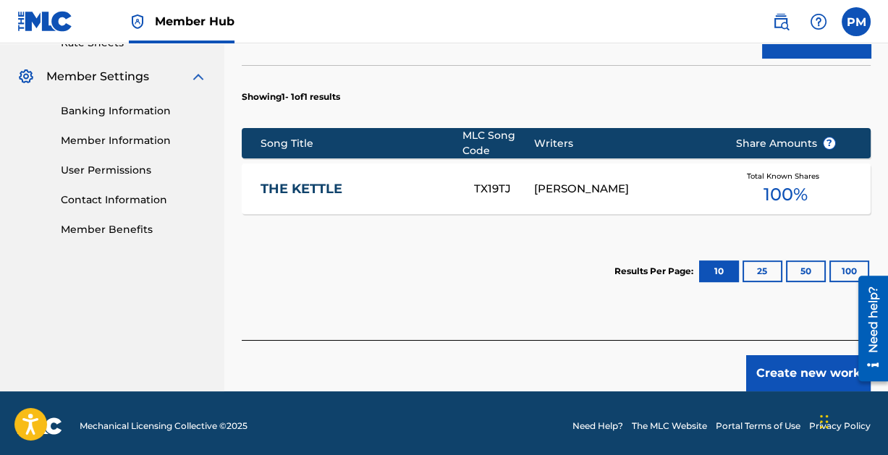
scroll to position [577, 0]
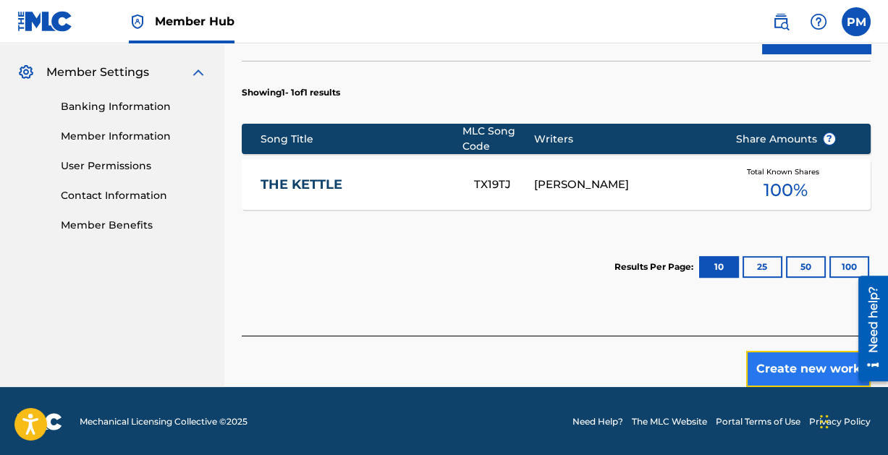
click at [797, 364] on button "Create new work" at bounding box center [808, 369] width 124 height 36
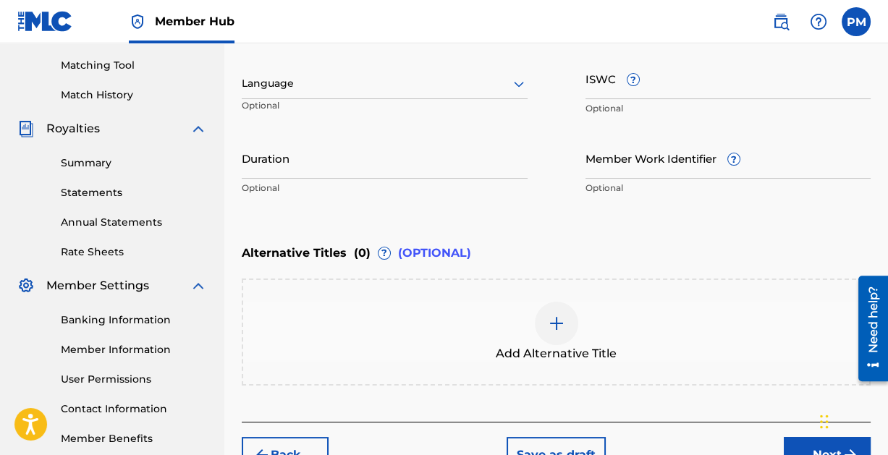
scroll to position [451, 0]
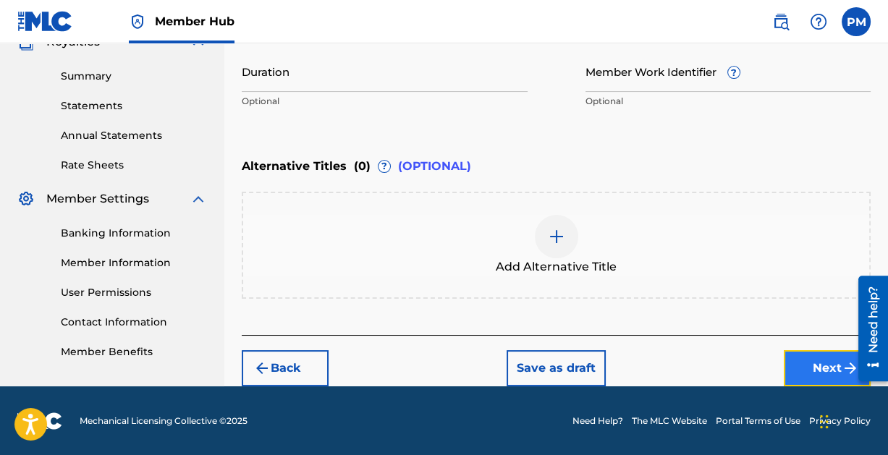
click at [806, 360] on button "Next" at bounding box center [827, 368] width 87 height 36
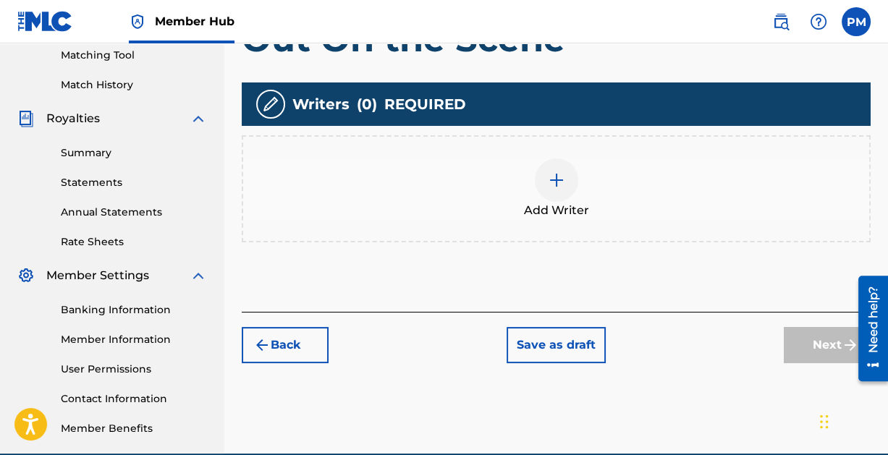
scroll to position [377, 0]
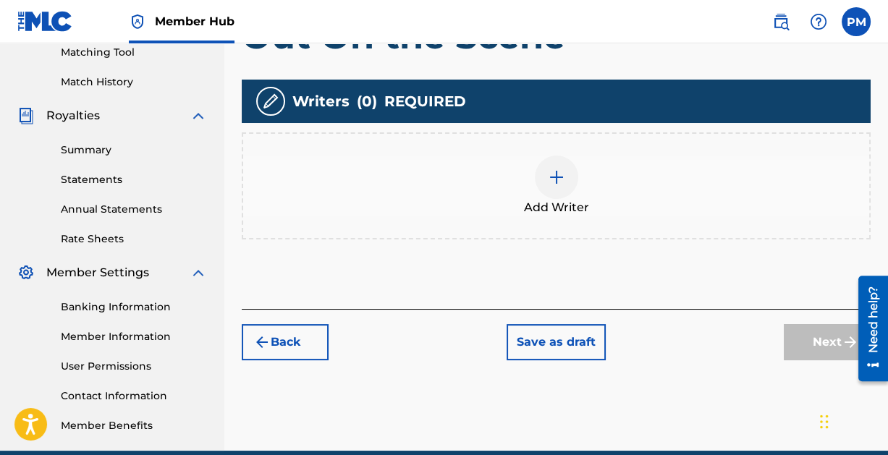
click at [559, 172] on img at bounding box center [556, 177] width 17 height 17
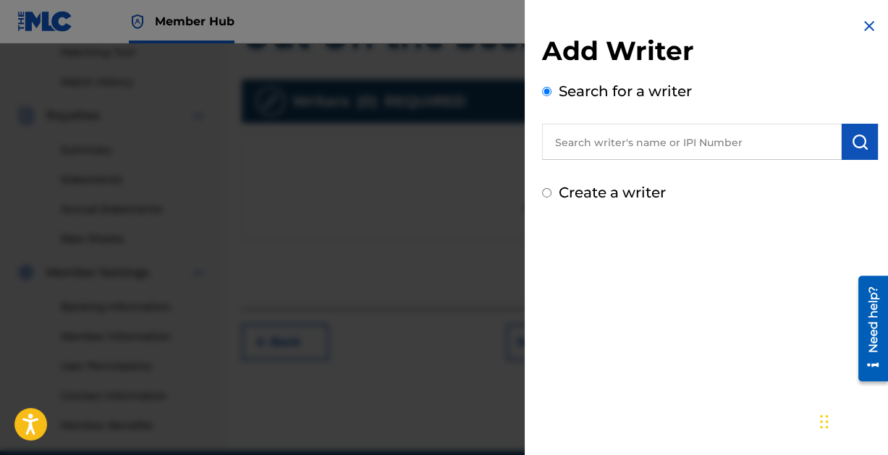
click at [629, 143] on input "text" at bounding box center [692, 142] width 300 height 36
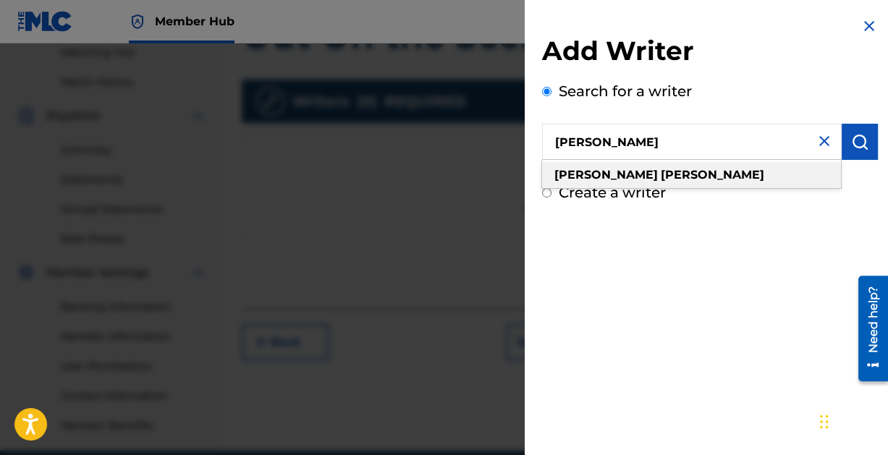
click at [661, 171] on strong "[PERSON_NAME]" at bounding box center [712, 175] width 103 height 14
type input "[PERSON_NAME]"
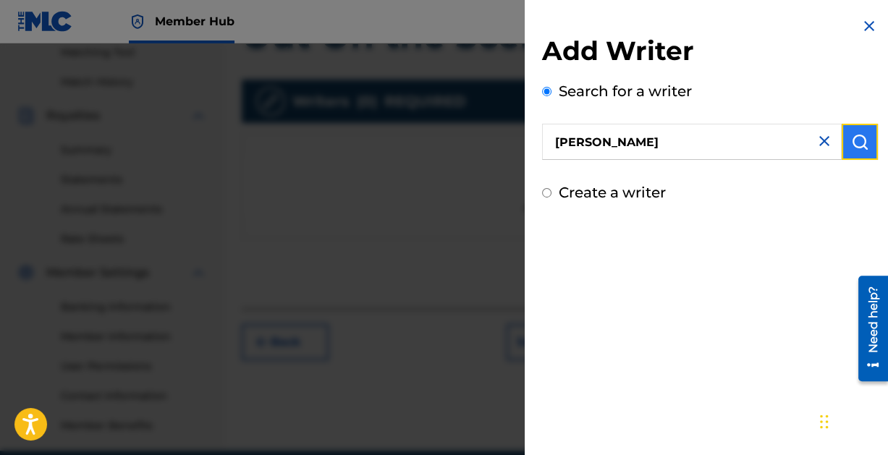
click at [856, 141] on img "submit" at bounding box center [859, 141] width 17 height 17
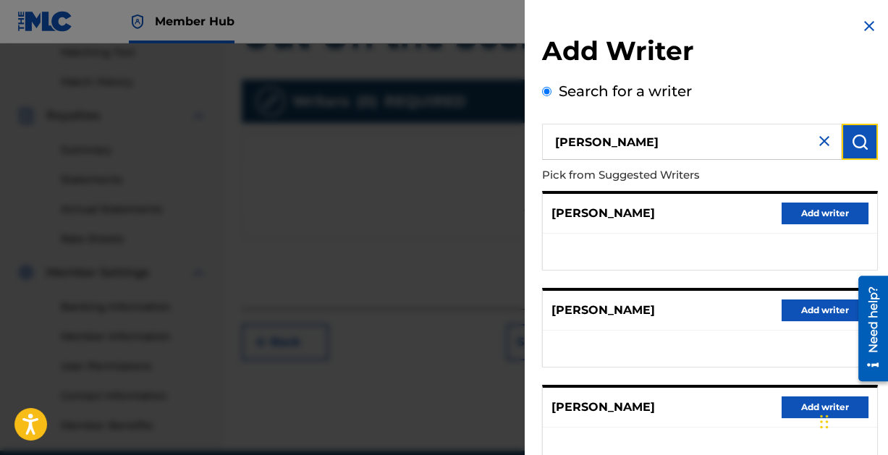
scroll to position [290, 0]
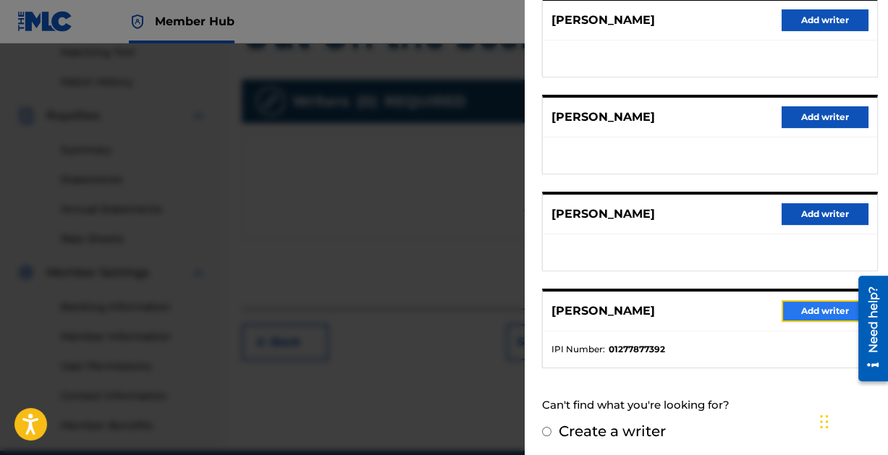
click at [831, 305] on button "Add writer" at bounding box center [824, 311] width 87 height 22
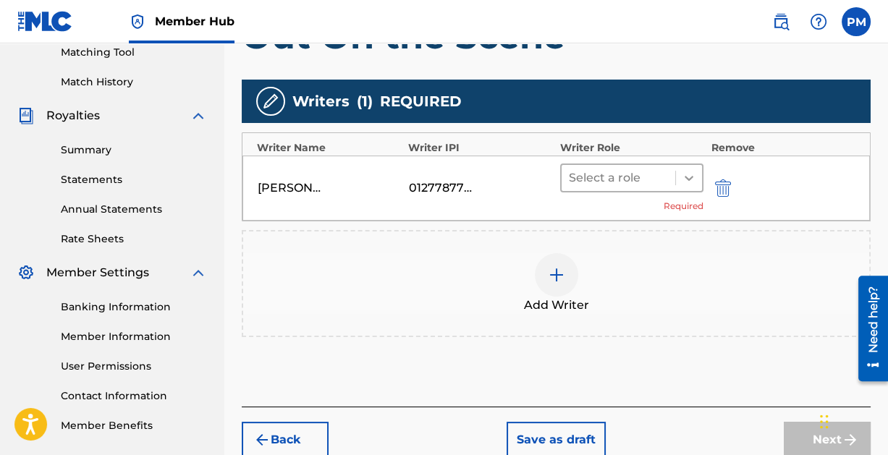
click at [696, 167] on div at bounding box center [689, 178] width 26 height 26
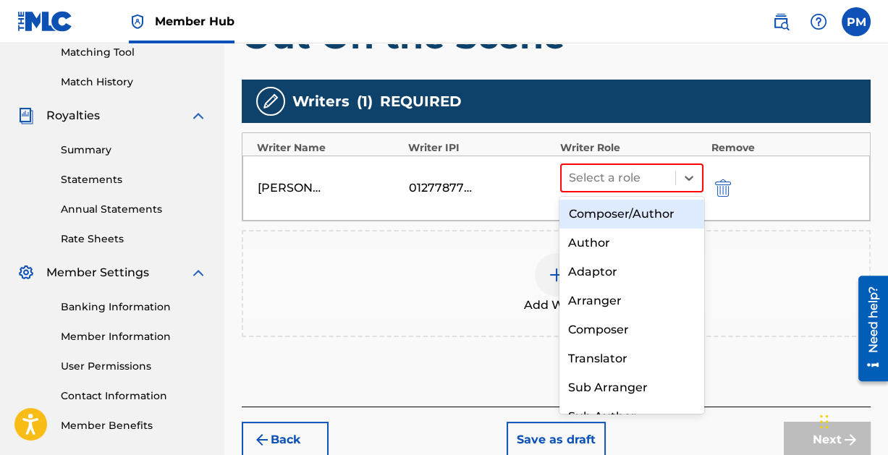
click at [656, 212] on div "Composer/Author" at bounding box center [631, 214] width 144 height 29
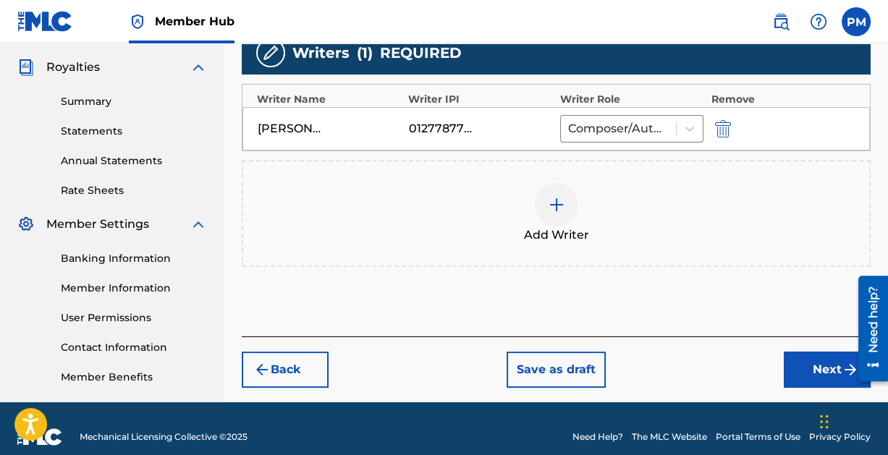
scroll to position [442, 0]
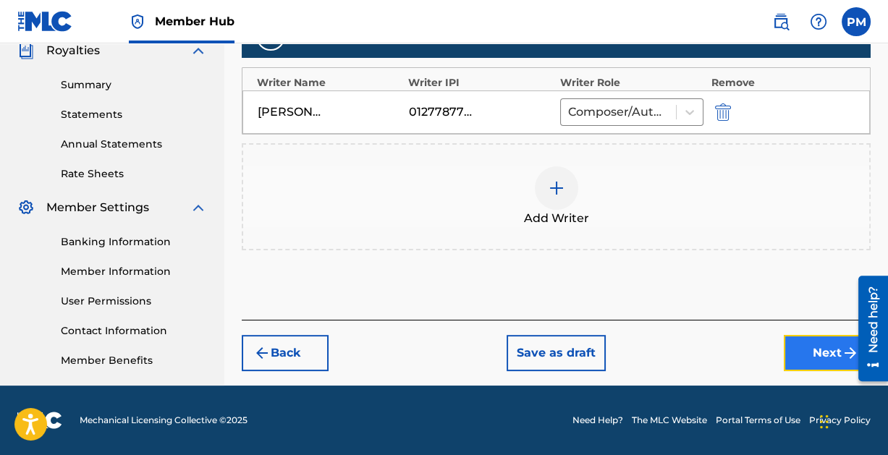
click at [819, 345] on button "Next" at bounding box center [827, 353] width 87 height 36
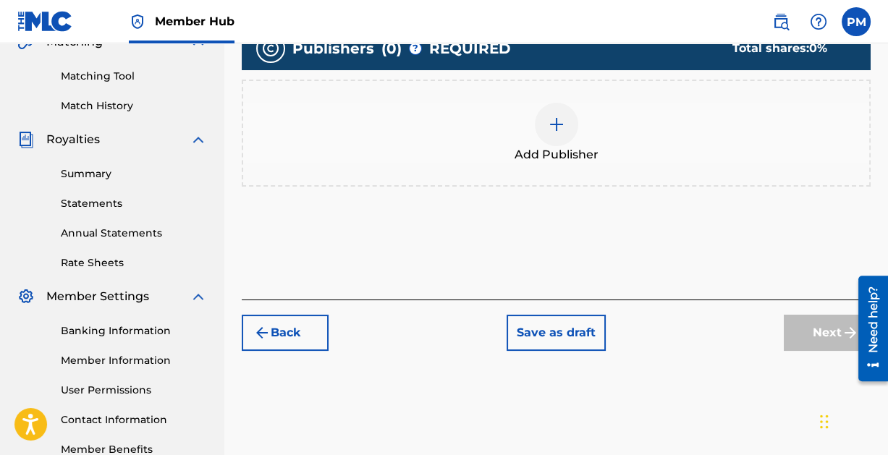
scroll to position [232, 0]
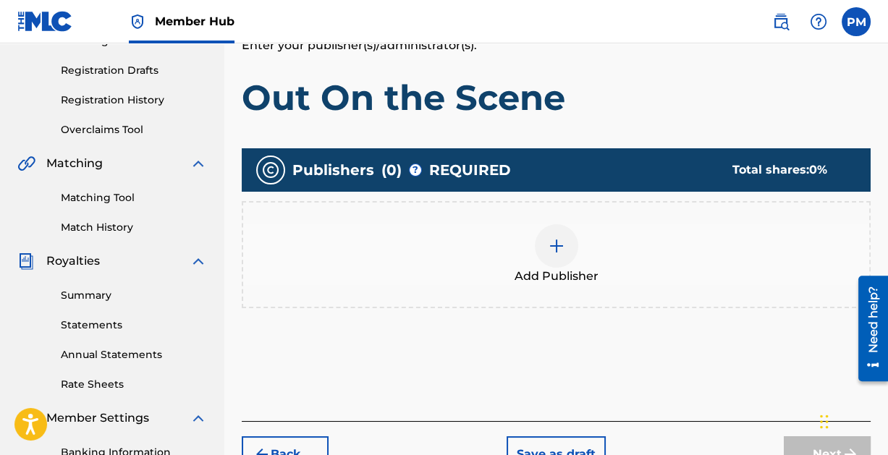
click at [551, 250] on img at bounding box center [556, 245] width 17 height 17
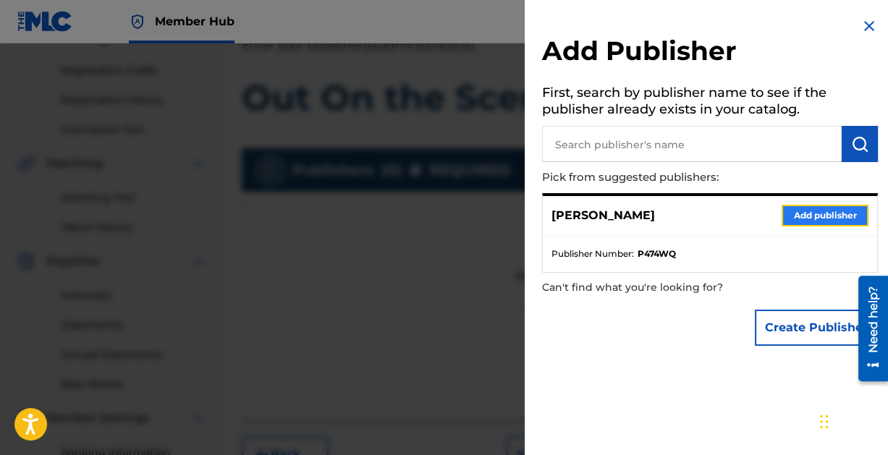
click at [823, 210] on button "Add publisher" at bounding box center [824, 216] width 87 height 22
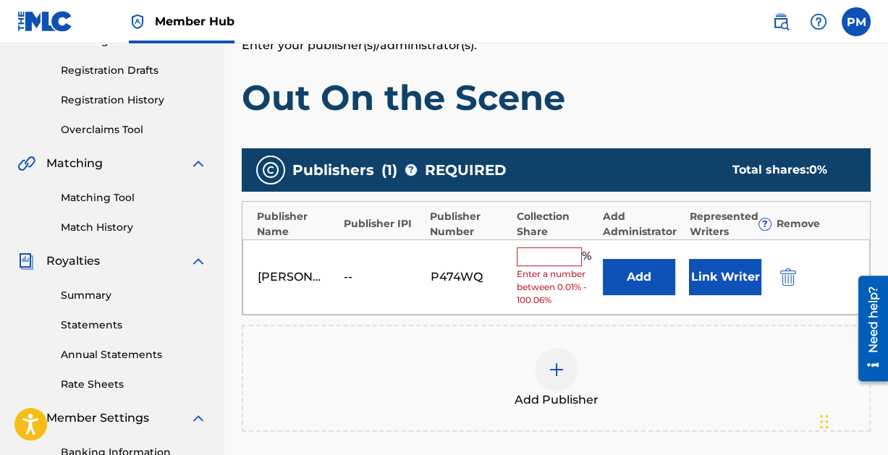
click at [555, 250] on input "text" at bounding box center [549, 256] width 65 height 19
type input "100"
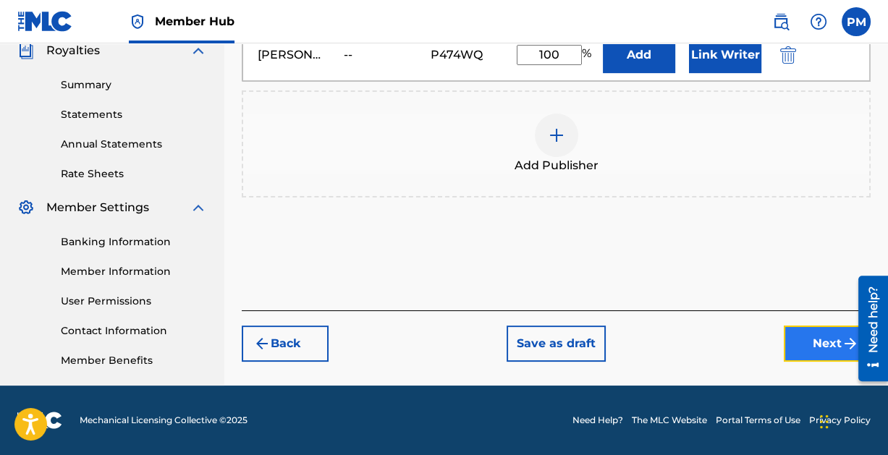
click at [805, 332] on button "Next" at bounding box center [827, 344] width 87 height 36
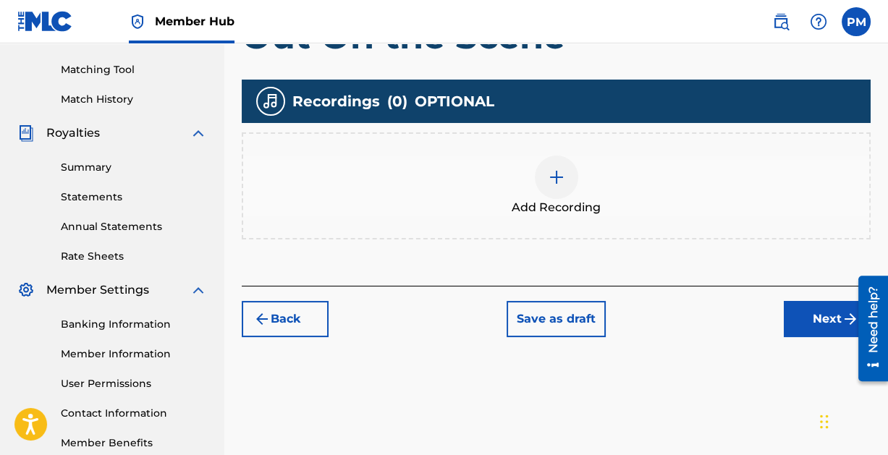
scroll to position [377, 0]
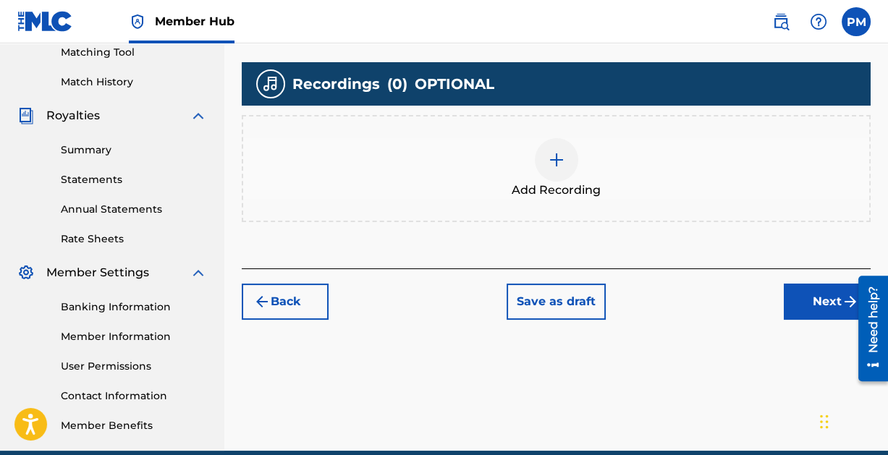
click at [560, 161] on img at bounding box center [556, 159] width 17 height 17
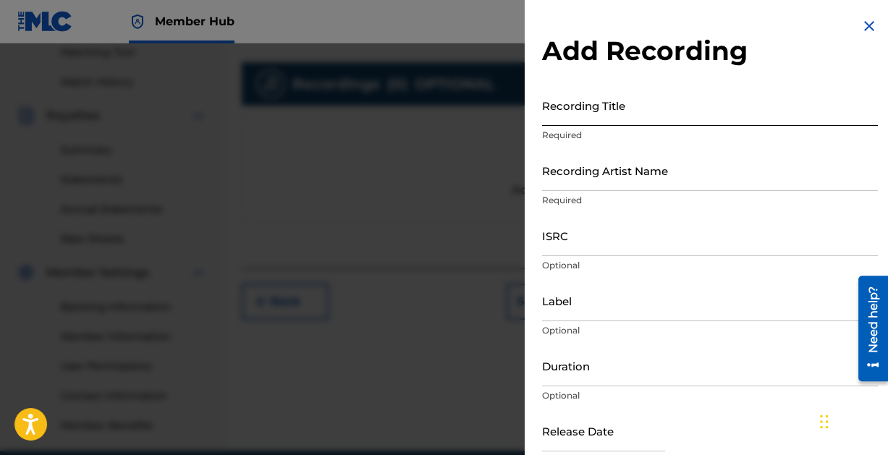
click at [606, 116] on input "Recording Title" at bounding box center [710, 105] width 336 height 41
type input "d"
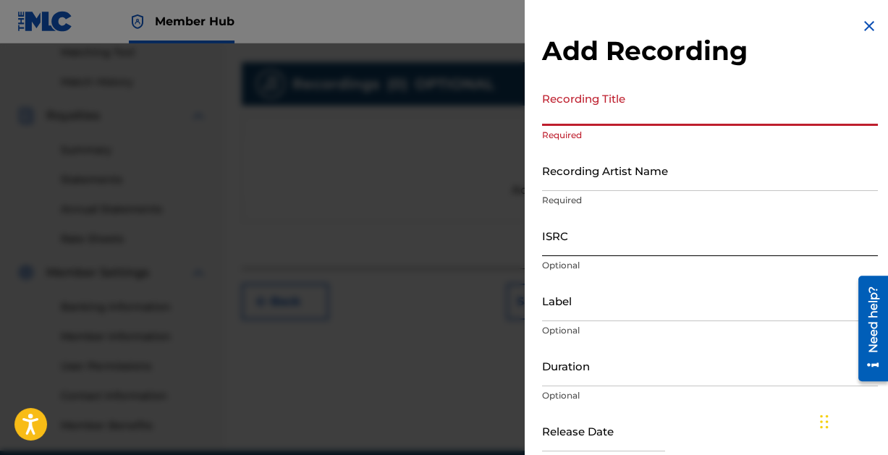
click at [588, 249] on input "ISRC" at bounding box center [710, 235] width 336 height 41
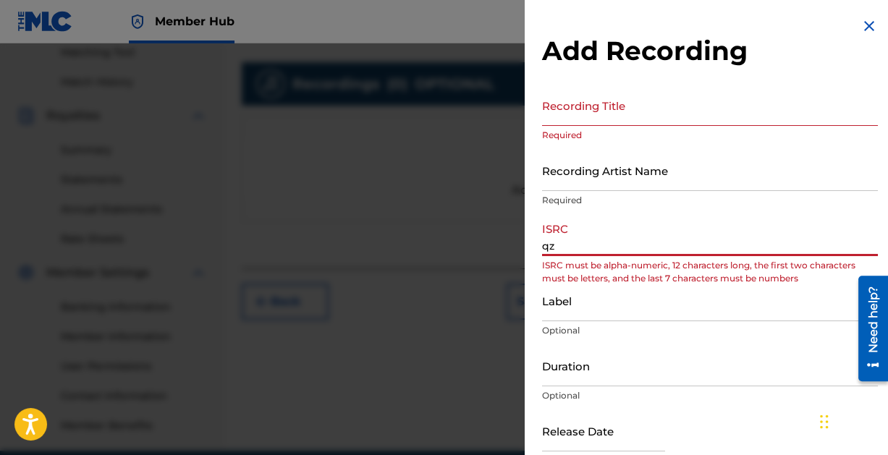
type input "q"
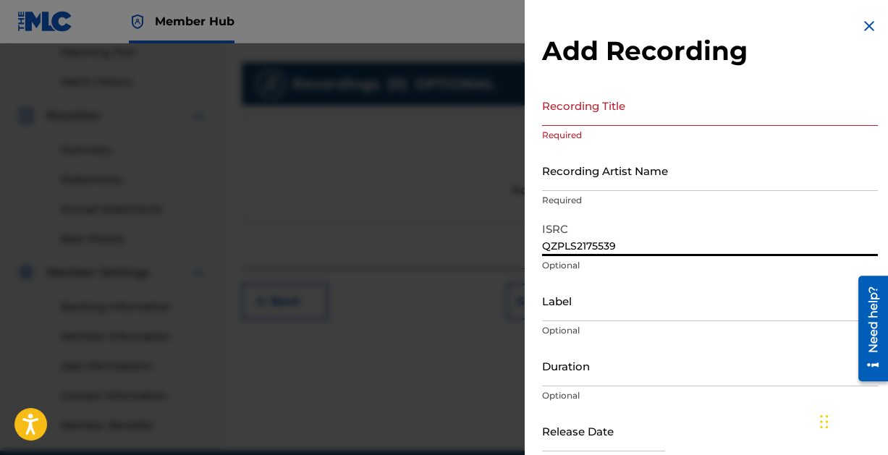
type input "QZPLS2175539"
click at [648, 109] on input "Recording Title" at bounding box center [710, 105] width 336 height 41
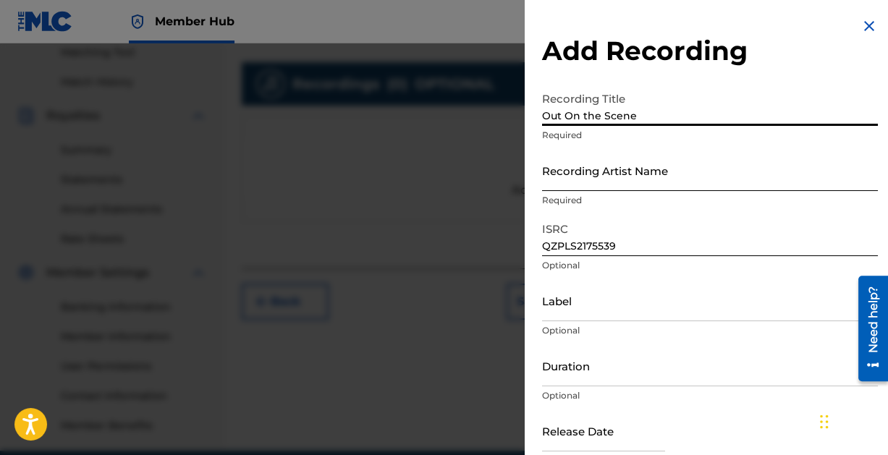
type input "Out On the Scene"
click at [646, 176] on input "Recording Artist Name" at bounding box center [710, 170] width 336 height 41
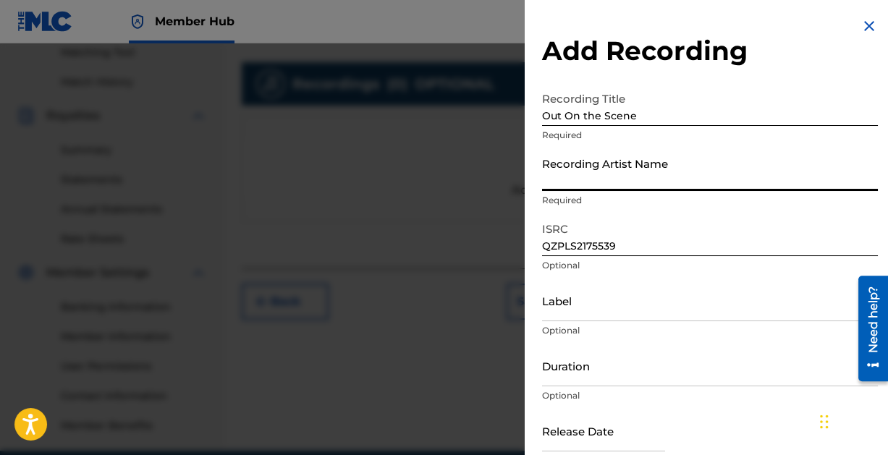
type input "Paintcan"
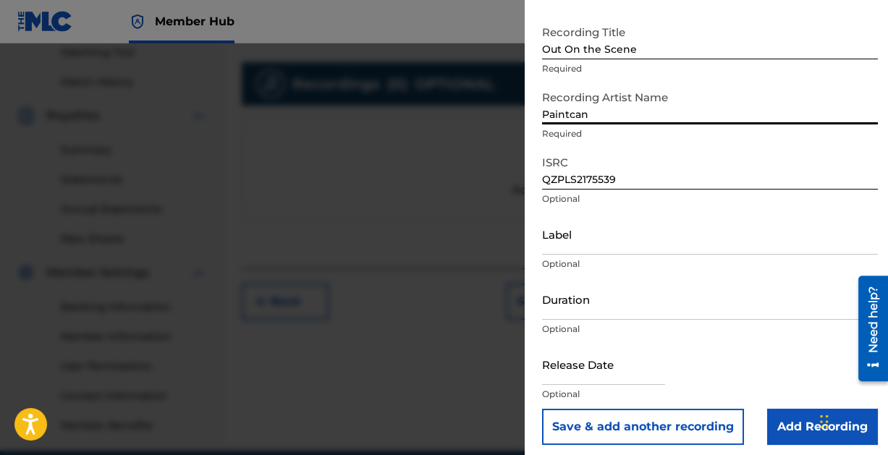
scroll to position [74, 0]
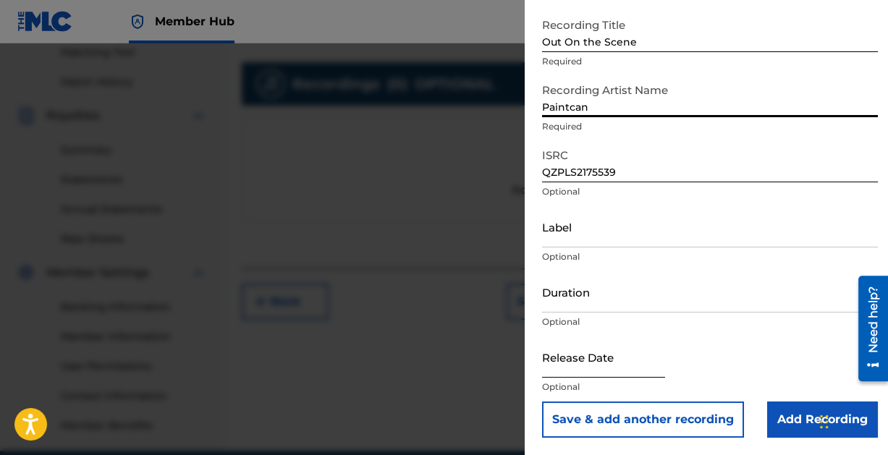
click at [556, 365] on input "text" at bounding box center [603, 356] width 123 height 41
select select "8"
select select "2025"
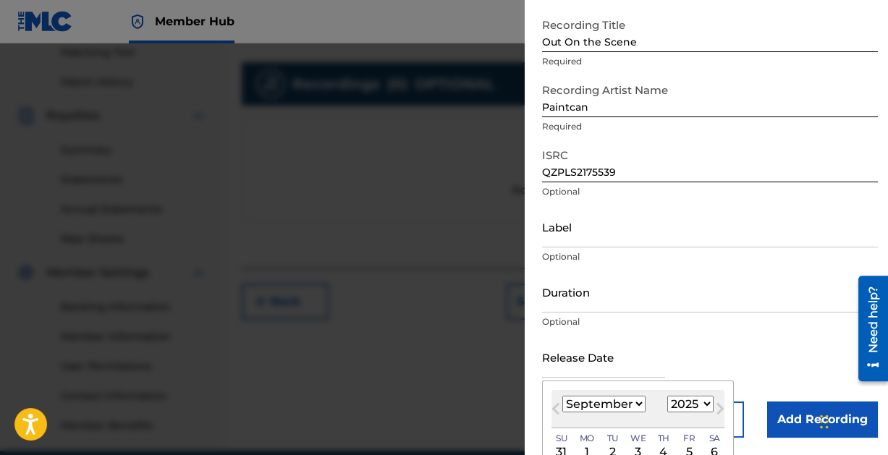
click at [616, 404] on select "January February March April May June July August September October November De…" at bounding box center [603, 404] width 83 height 17
select select "11"
click at [562, 396] on select "January February March April May June July August September October November De…" at bounding box center [603, 404] width 83 height 17
click at [695, 404] on select "1899 1900 1901 1902 1903 1904 1905 1906 1907 1908 1909 1910 1911 1912 1913 1914…" at bounding box center [690, 404] width 46 height 17
select select "2021"
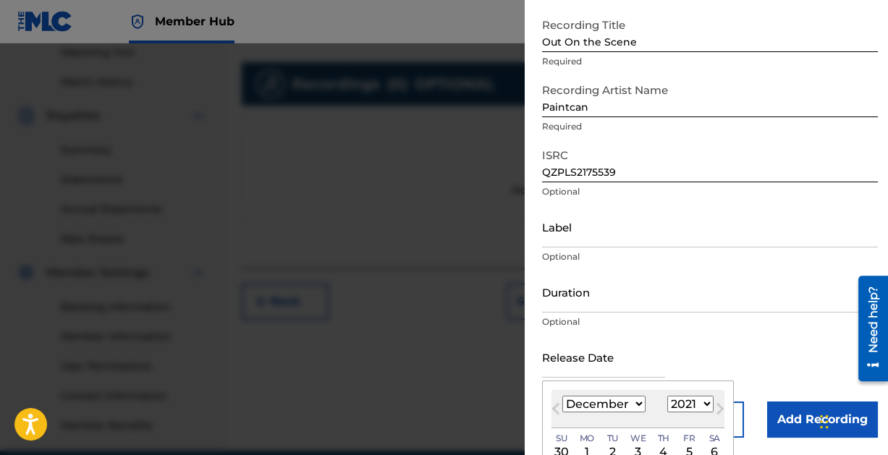
click at [667, 396] on select "1899 1900 1901 1902 1903 1904 1905 1906 1907 1908 1909 1910 1911 1912 1913 1914…" at bounding box center [690, 404] width 46 height 17
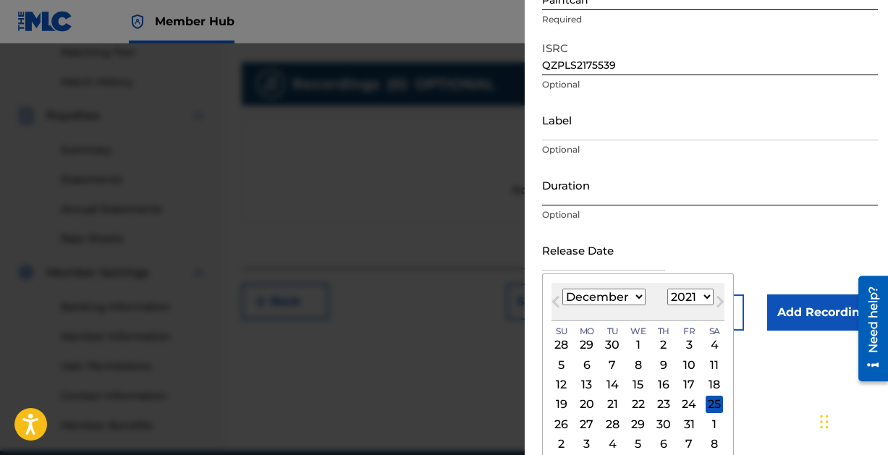
scroll to position [188, 0]
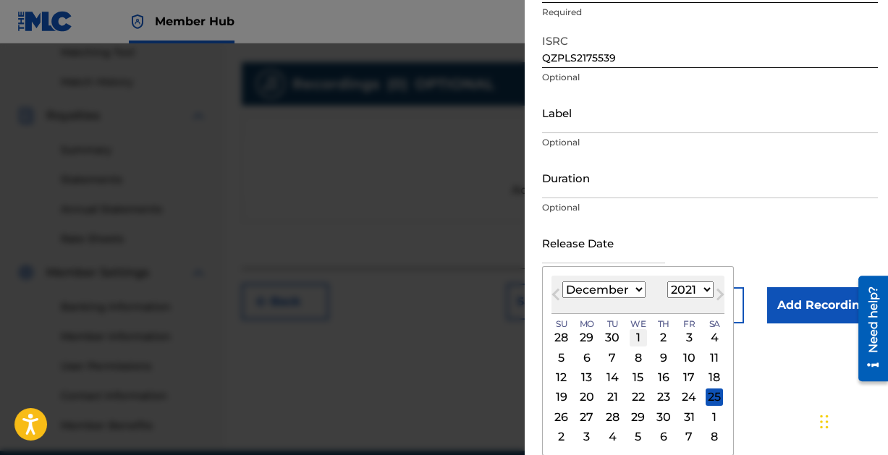
click at [639, 337] on div "1" at bounding box center [637, 337] width 17 height 17
type input "[DATE]"
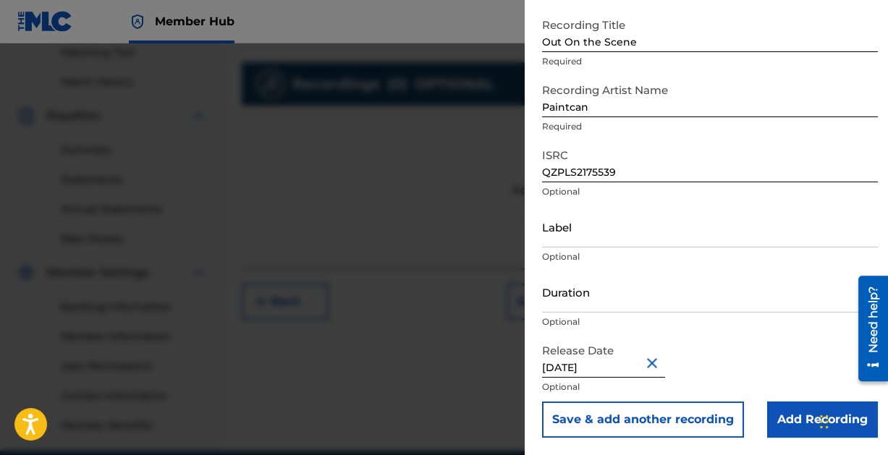
scroll to position [74, 0]
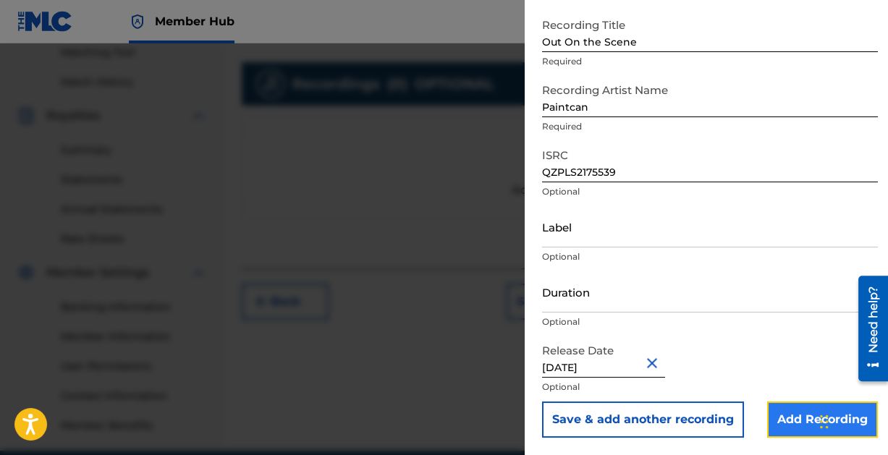
click at [790, 414] on input "Add Recording" at bounding box center [822, 420] width 111 height 36
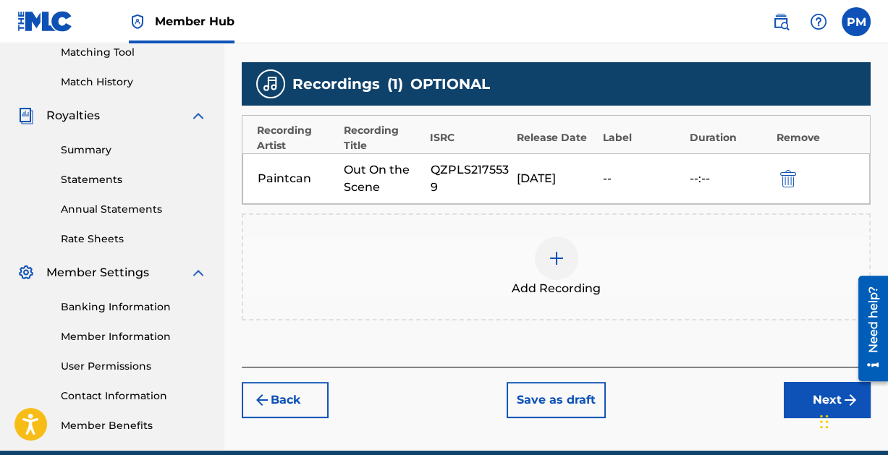
scroll to position [442, 0]
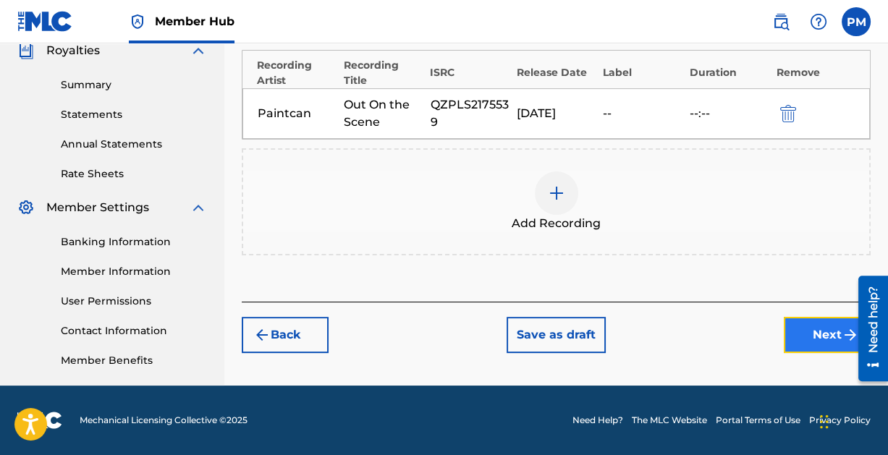
click at [814, 322] on button "Next" at bounding box center [827, 335] width 87 height 36
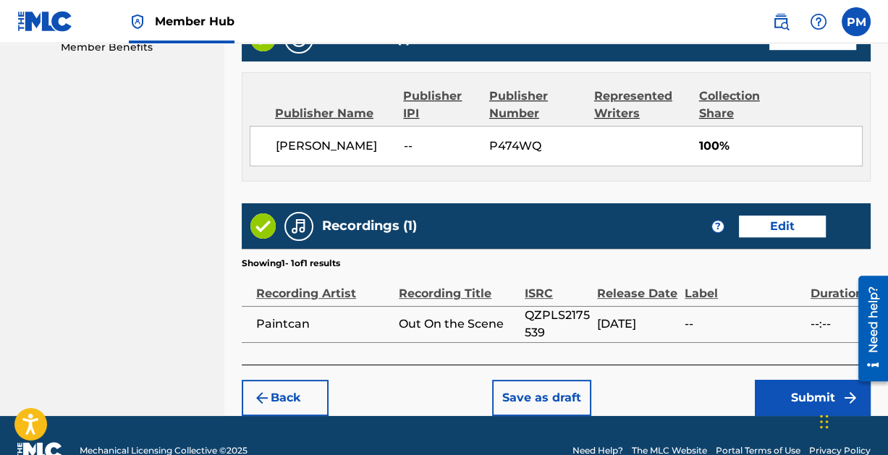
scroll to position [782, 0]
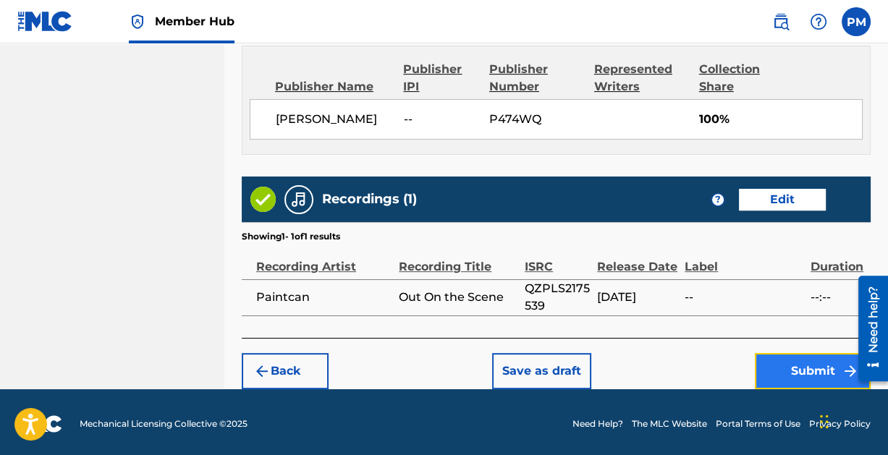
click at [800, 362] on button "Submit" at bounding box center [813, 371] width 116 height 36
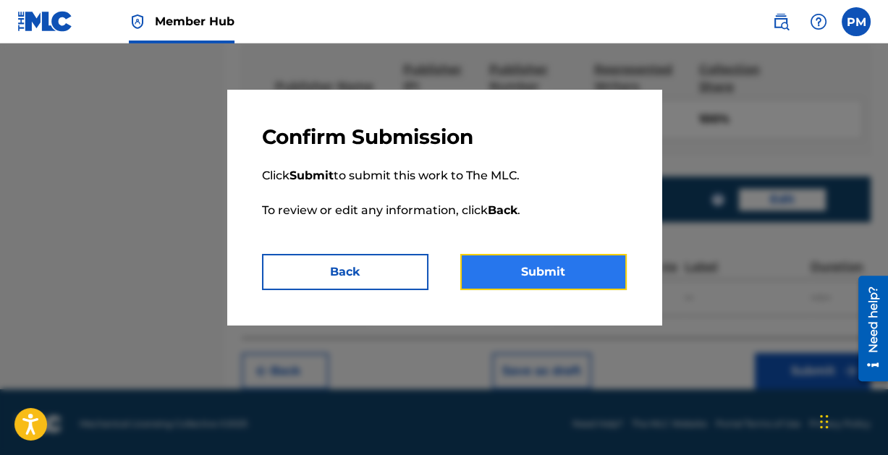
click at [543, 272] on button "Submit" at bounding box center [543, 272] width 166 height 36
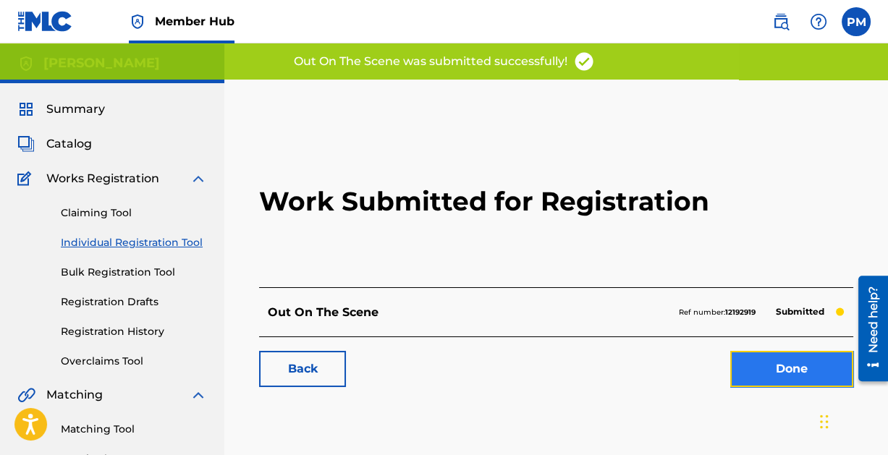
click at [779, 360] on link "Done" at bounding box center [791, 369] width 123 height 36
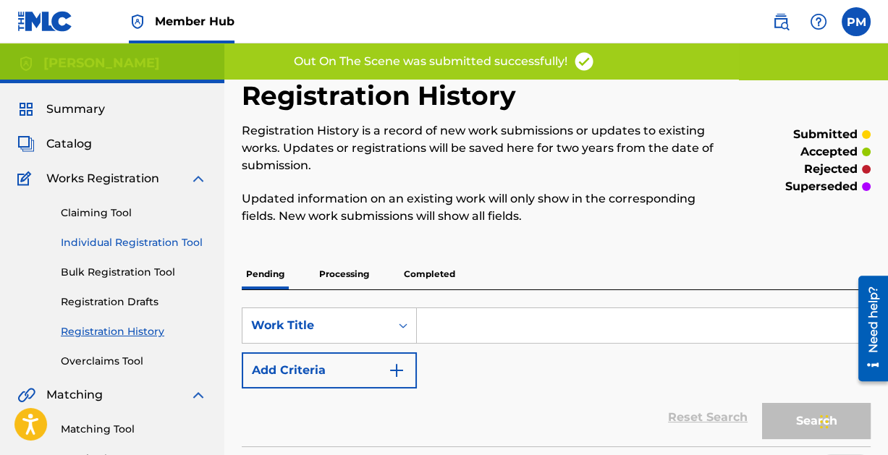
click at [99, 237] on link "Individual Registration Tool" at bounding box center [134, 242] width 146 height 15
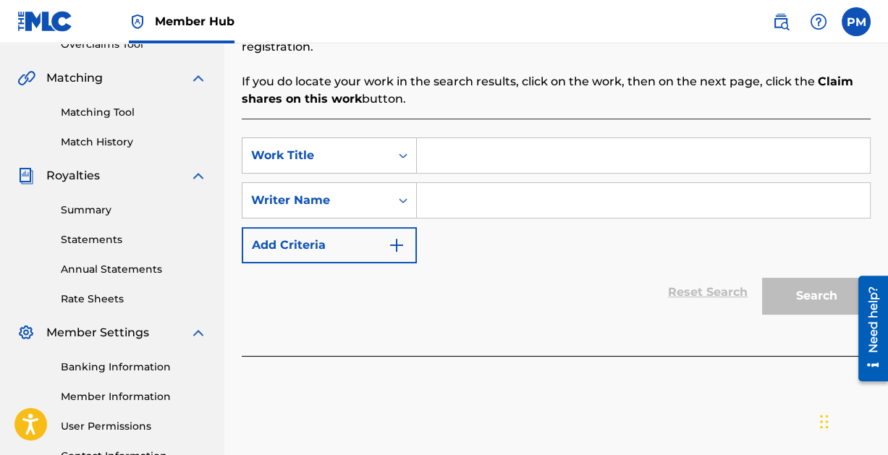
scroll to position [315, 0]
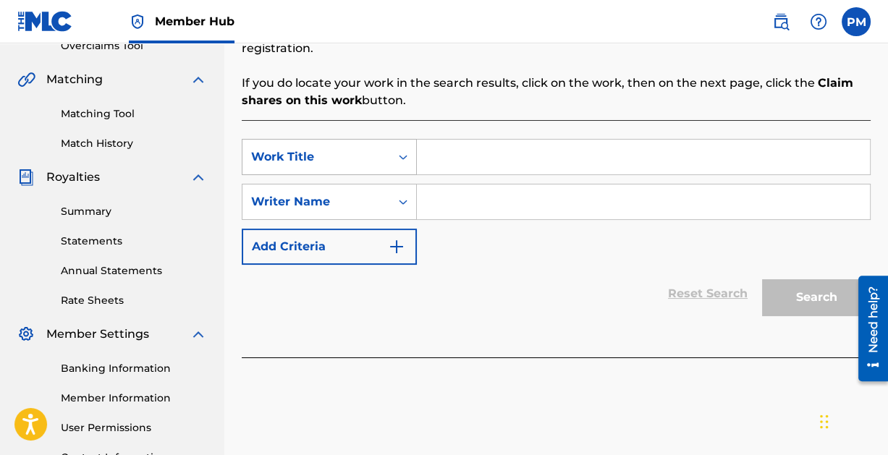
click at [404, 153] on icon "Search Form" at bounding box center [403, 157] width 14 height 14
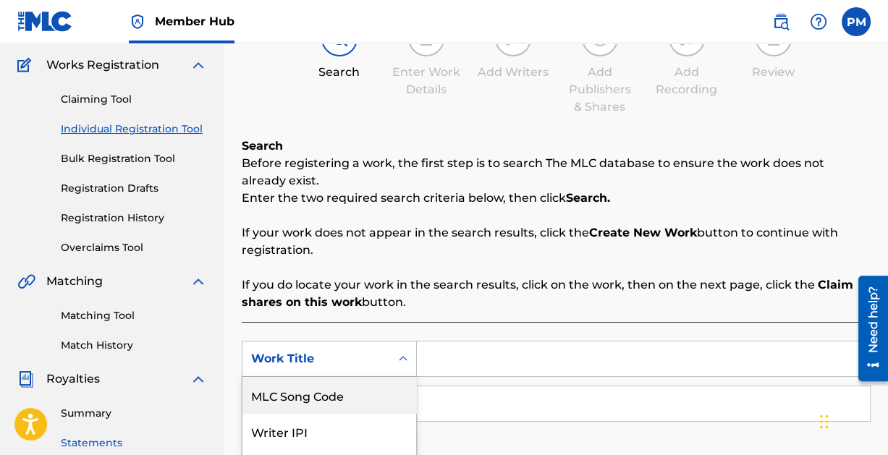
scroll to position [0, 0]
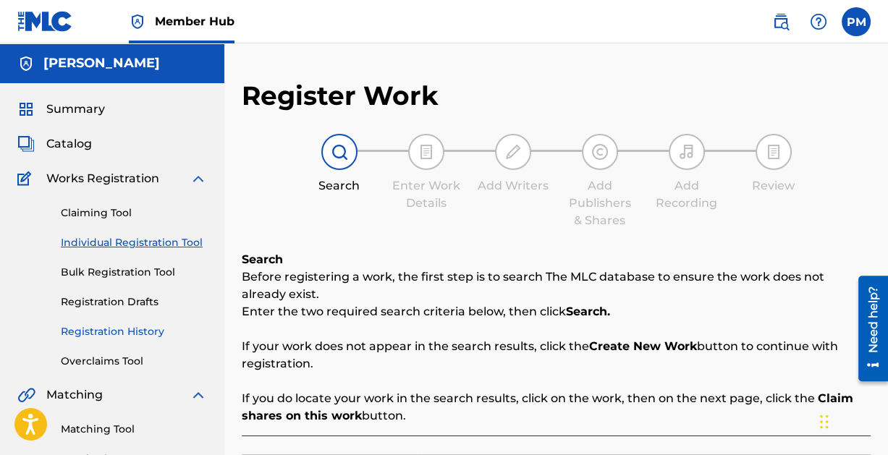
click at [125, 326] on link "Registration History" at bounding box center [134, 331] width 146 height 15
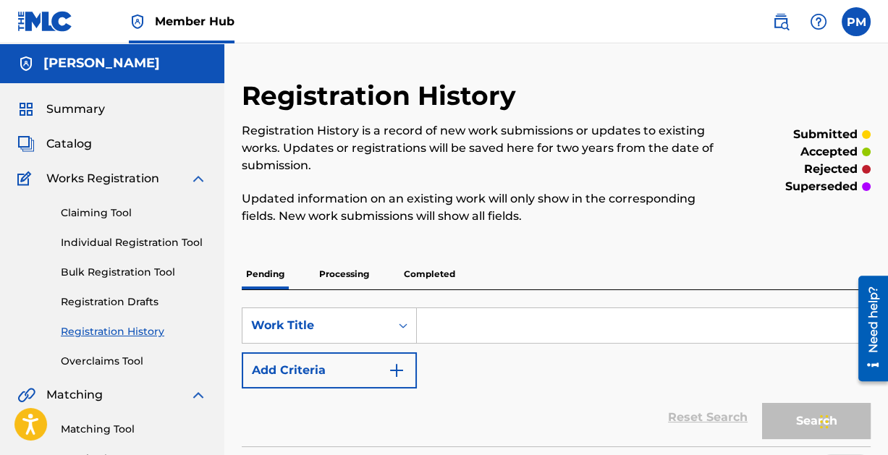
click at [349, 264] on p "Processing" at bounding box center [344, 274] width 59 height 30
click at [263, 269] on p "Pending" at bounding box center [265, 274] width 47 height 30
click at [105, 244] on link "Individual Registration Tool" at bounding box center [134, 242] width 146 height 15
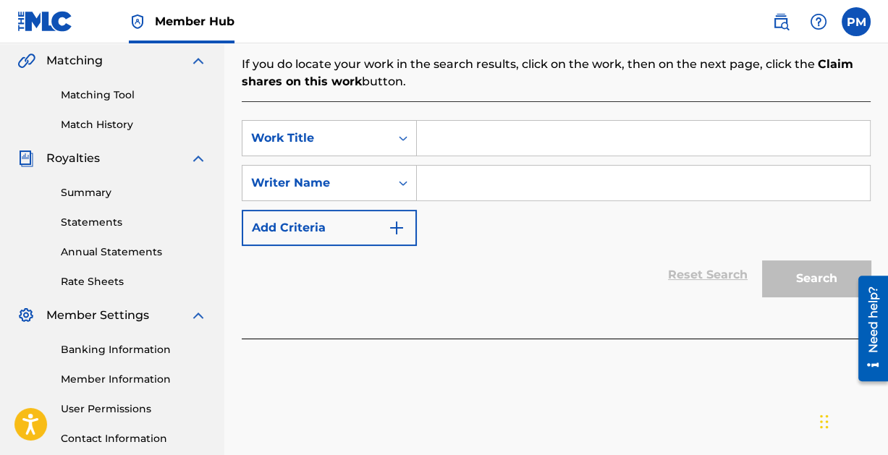
scroll to position [335, 0]
click at [460, 150] on input "Search Form" at bounding box center [643, 137] width 453 height 35
click at [461, 141] on input "Search Form" at bounding box center [643, 137] width 453 height 35
type input "Time to Change"
click at [492, 185] on input "Search Form" at bounding box center [643, 182] width 453 height 35
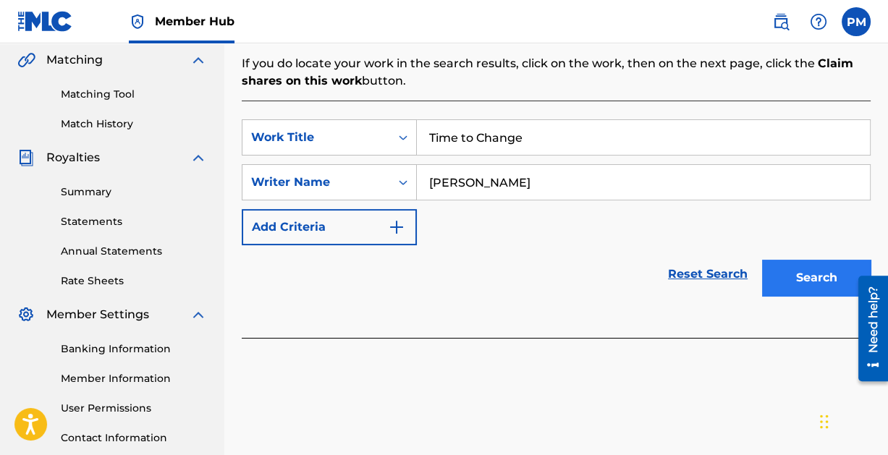
type input "[PERSON_NAME]"
click at [825, 275] on button "Search" at bounding box center [816, 278] width 109 height 36
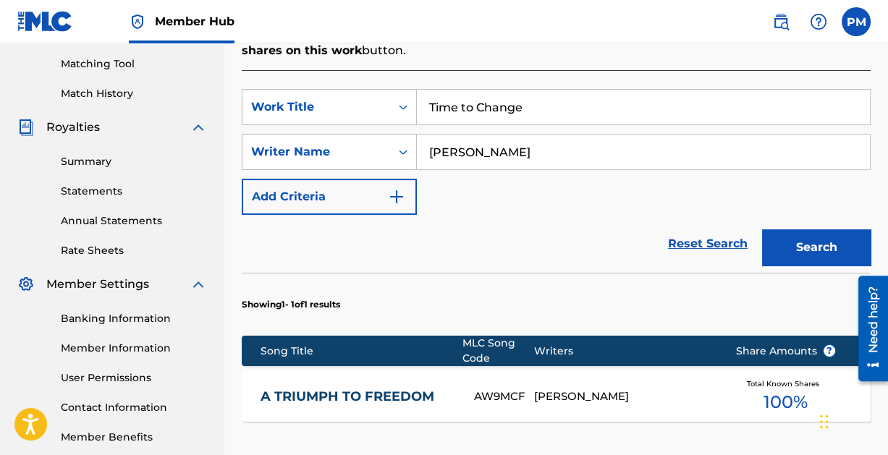
scroll to position [577, 0]
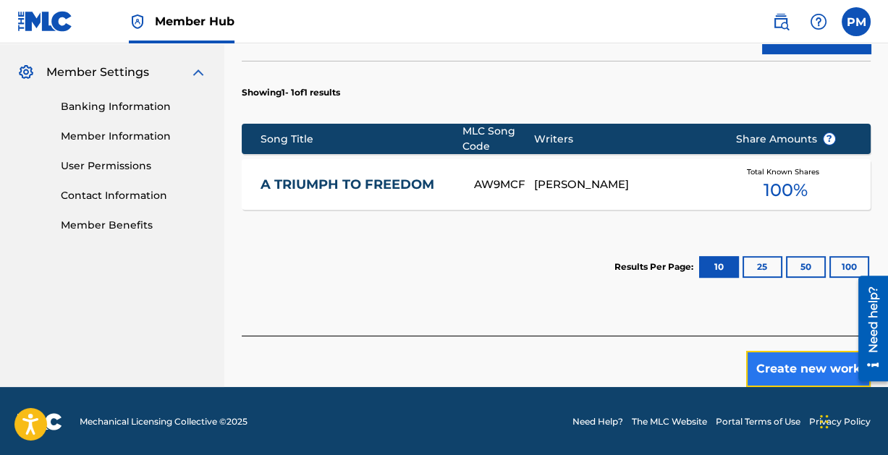
click at [805, 368] on button "Create new work" at bounding box center [808, 369] width 124 height 36
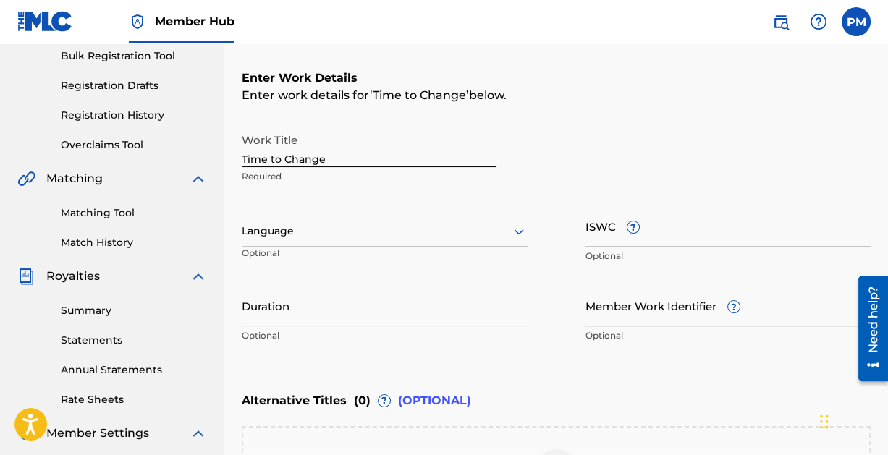
scroll to position [451, 0]
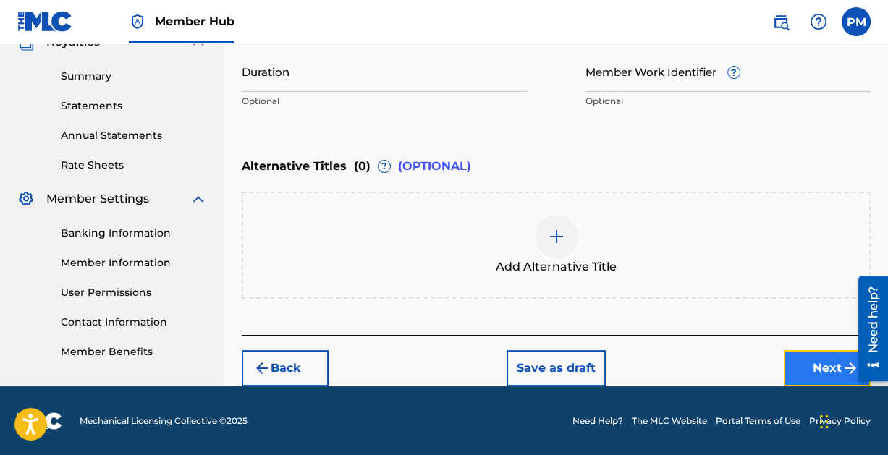
click at [805, 352] on button "Next" at bounding box center [827, 368] width 87 height 36
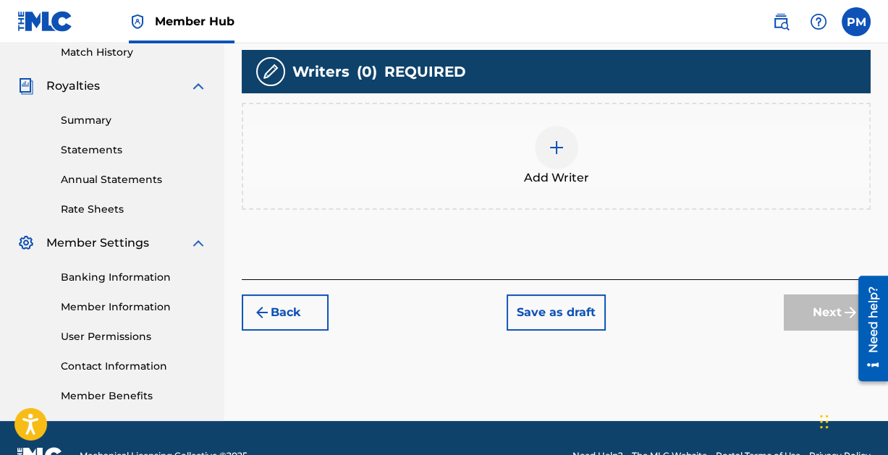
scroll to position [411, 0]
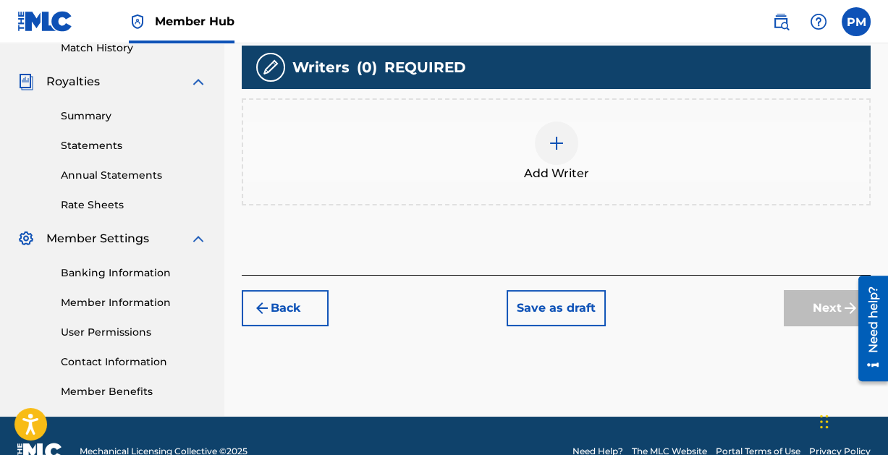
click at [559, 139] on img at bounding box center [556, 143] width 17 height 17
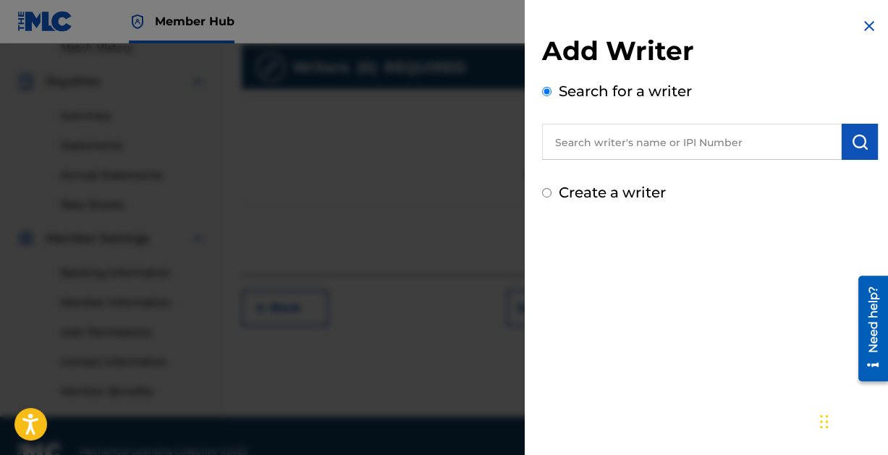
click at [692, 150] on input "text" at bounding box center [692, 142] width 300 height 36
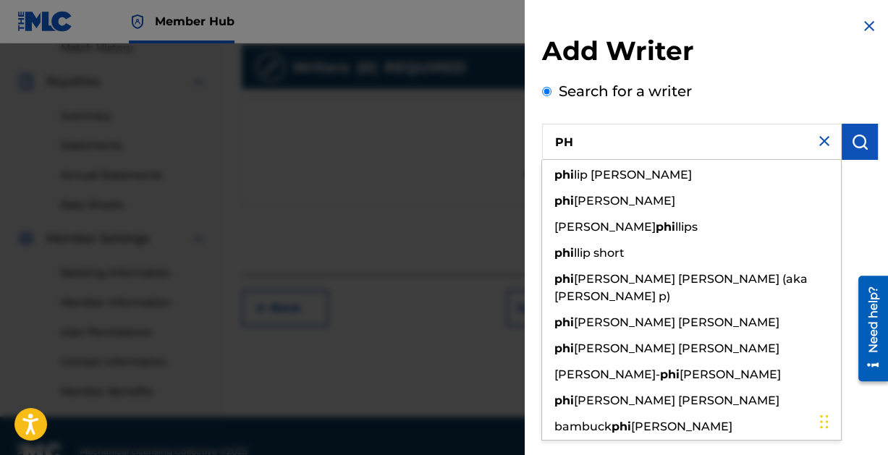
type input "P"
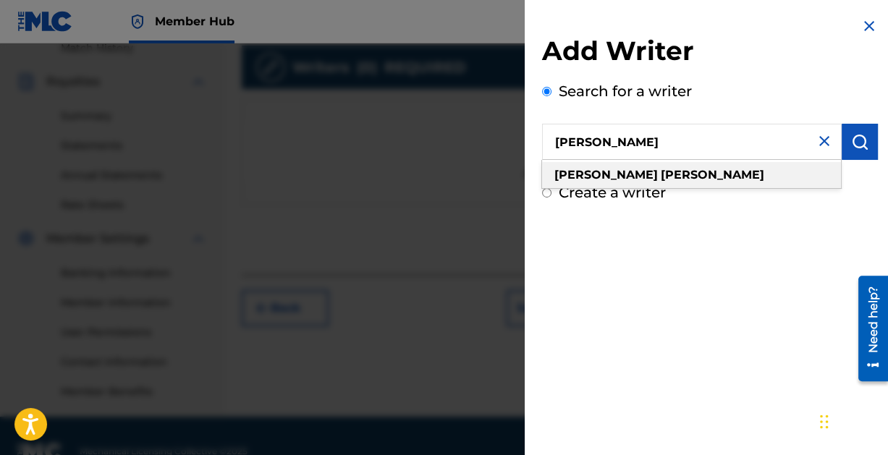
type input "[PERSON_NAME]"
click at [681, 178] on div "[PERSON_NAME]" at bounding box center [691, 175] width 299 height 26
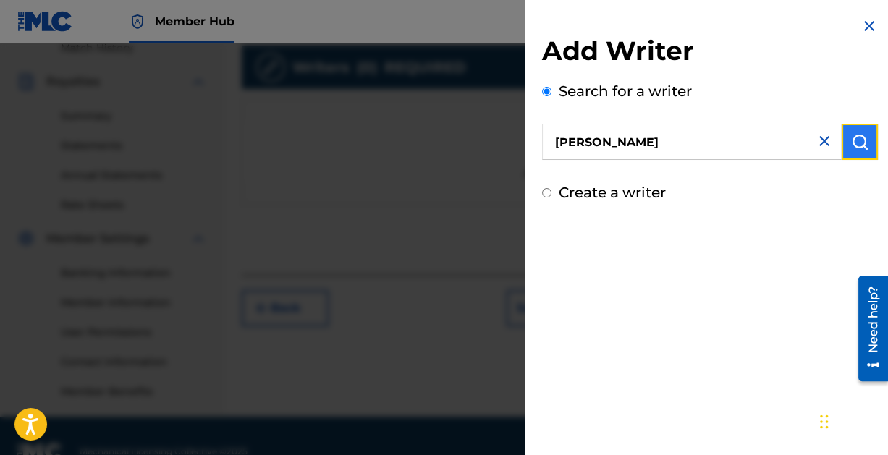
click at [855, 143] on img "submit" at bounding box center [859, 141] width 17 height 17
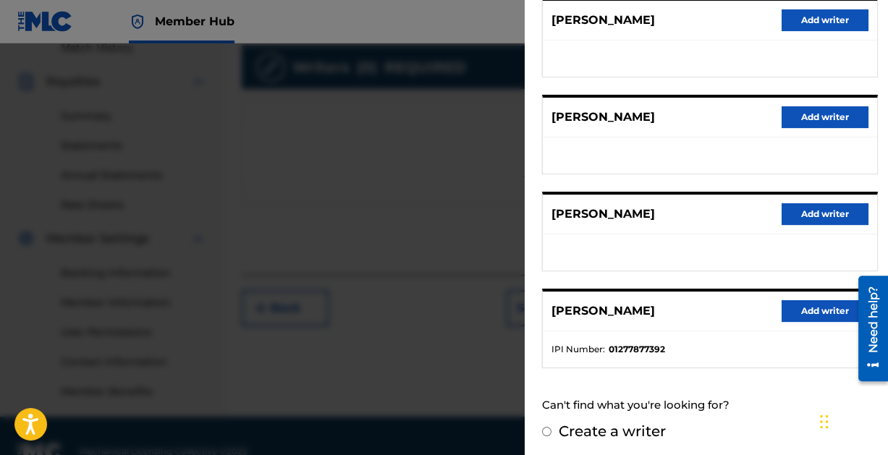
scroll to position [442, 0]
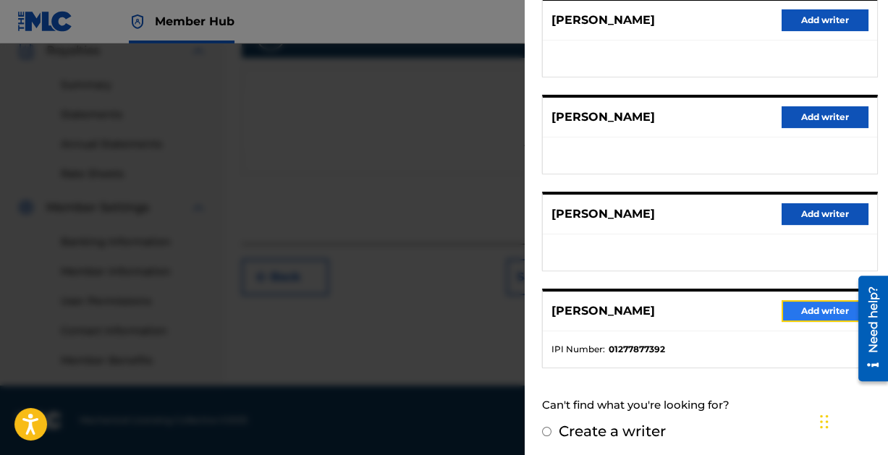
click at [810, 303] on button "Add writer" at bounding box center [824, 311] width 87 height 22
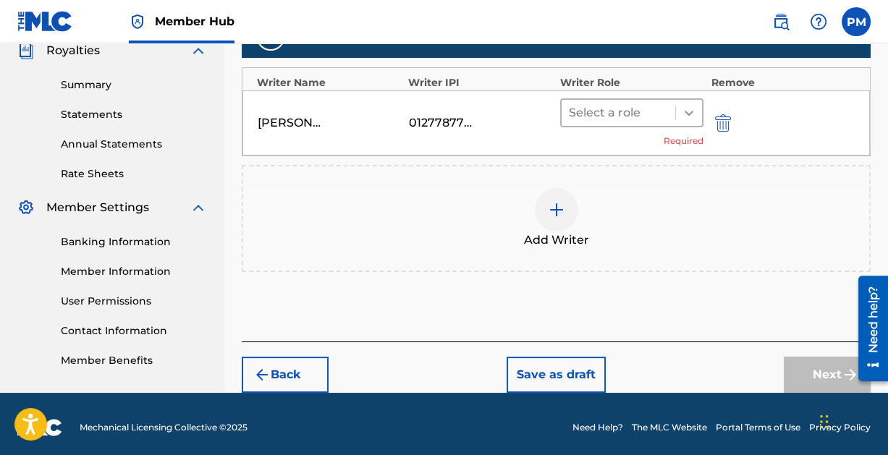
click at [685, 109] on icon at bounding box center [689, 113] width 14 height 14
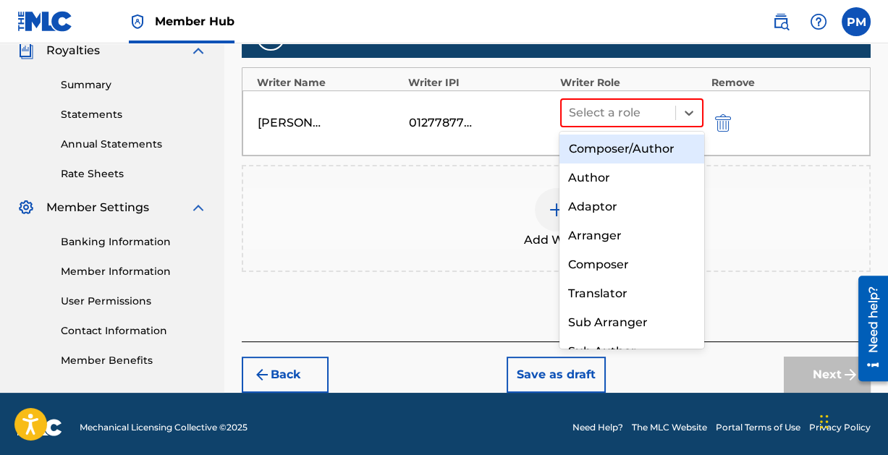
click at [660, 147] on div "Composer/Author" at bounding box center [631, 149] width 144 height 29
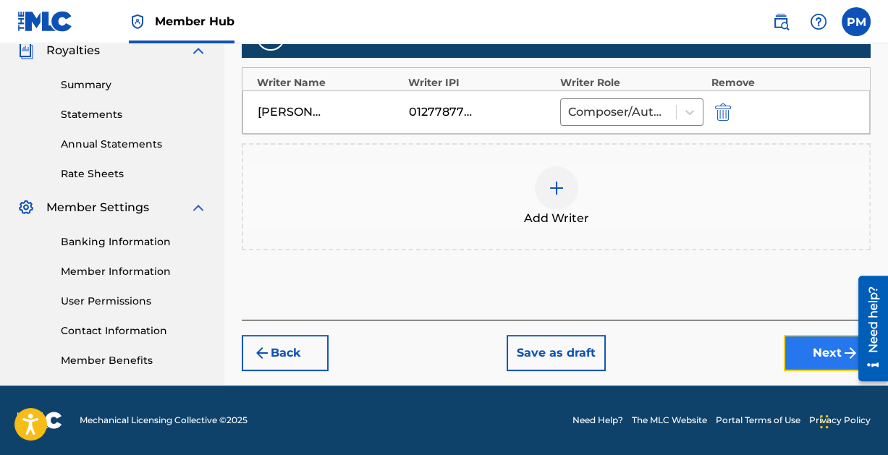
click at [823, 343] on button "Next" at bounding box center [827, 353] width 87 height 36
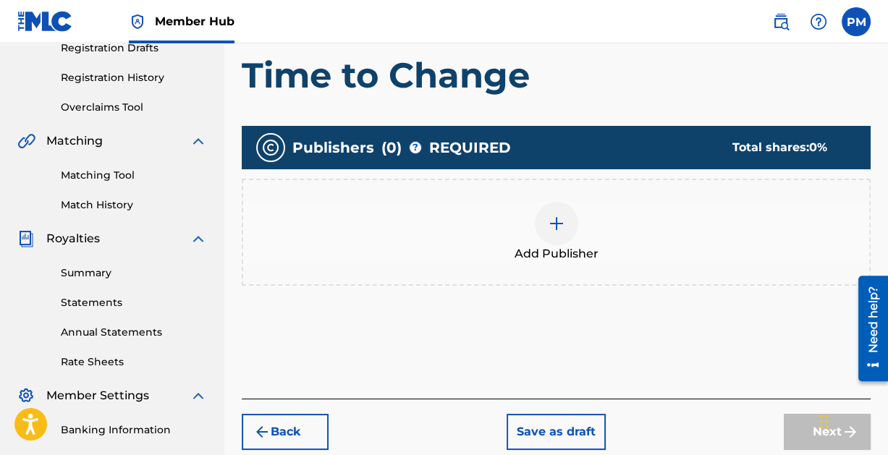
scroll to position [315, 0]
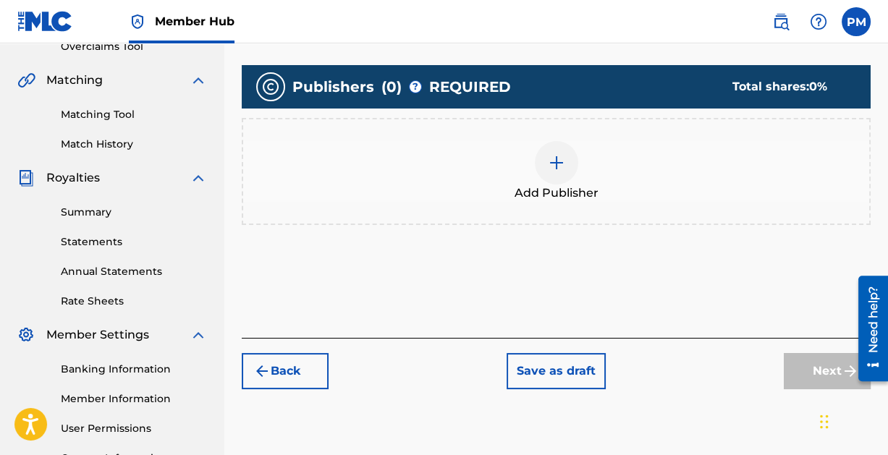
click at [553, 163] on img at bounding box center [556, 162] width 17 height 17
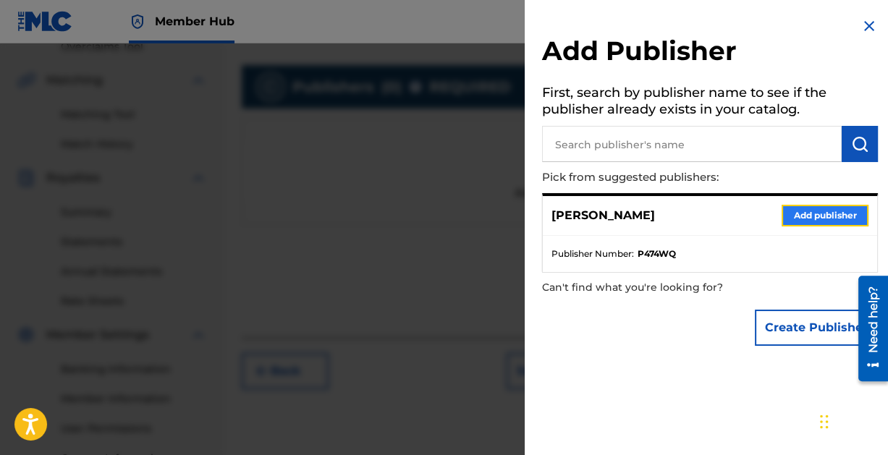
click at [819, 213] on button "Add publisher" at bounding box center [824, 216] width 87 height 22
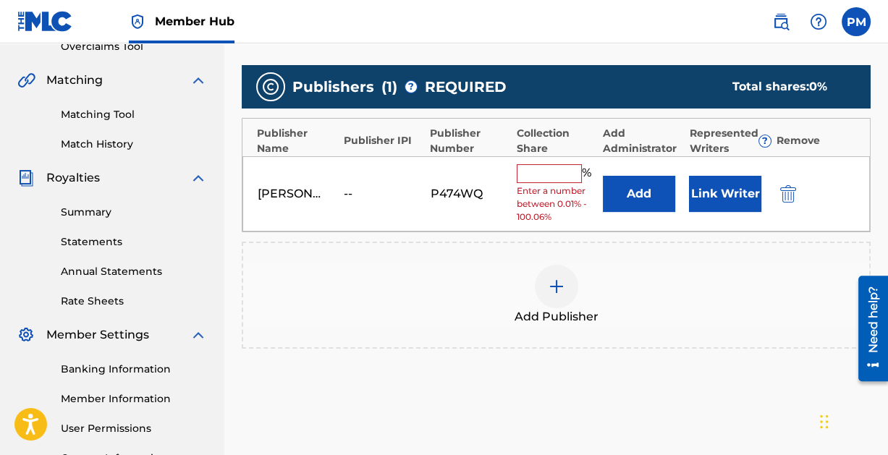
click at [556, 167] on input "text" at bounding box center [549, 173] width 65 height 19
type input "100"
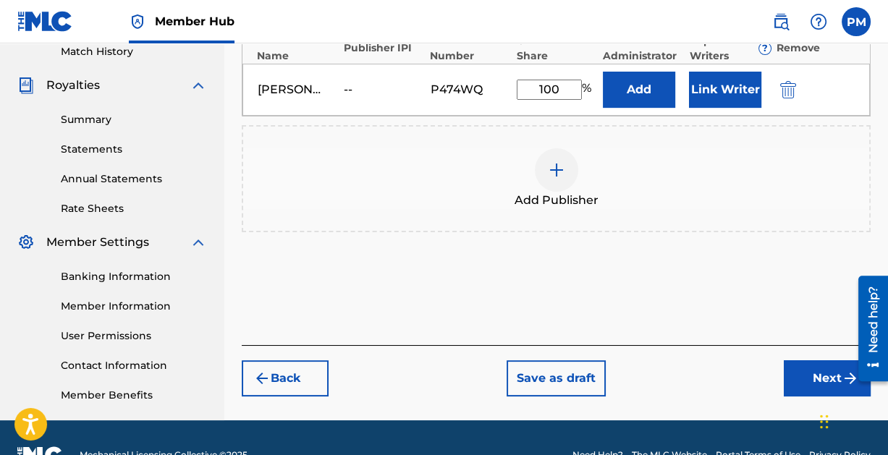
scroll to position [442, 0]
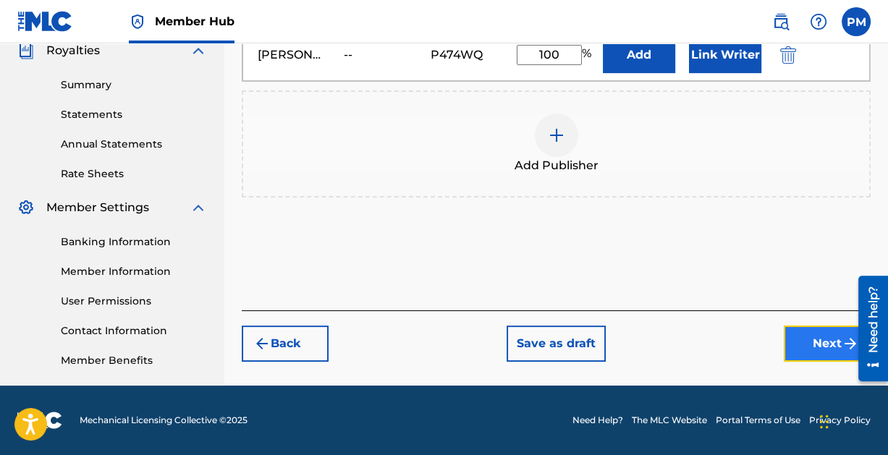
click at [819, 336] on button "Next" at bounding box center [827, 344] width 87 height 36
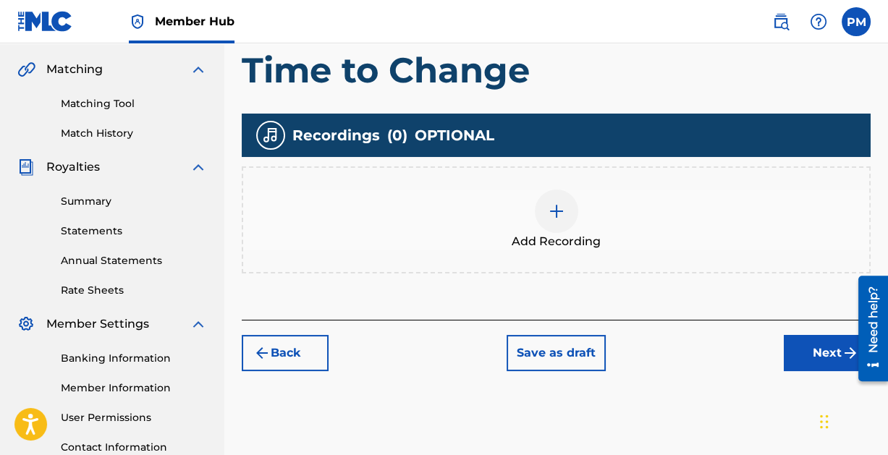
scroll to position [328, 0]
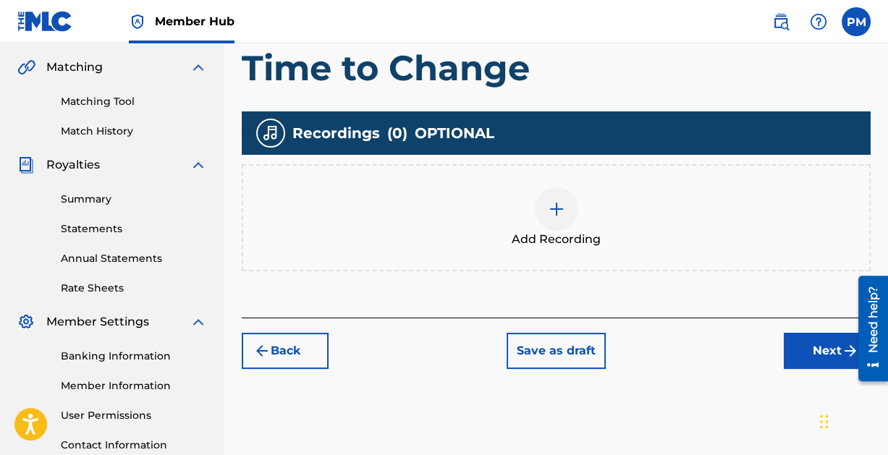
click at [565, 210] on div at bounding box center [556, 208] width 43 height 43
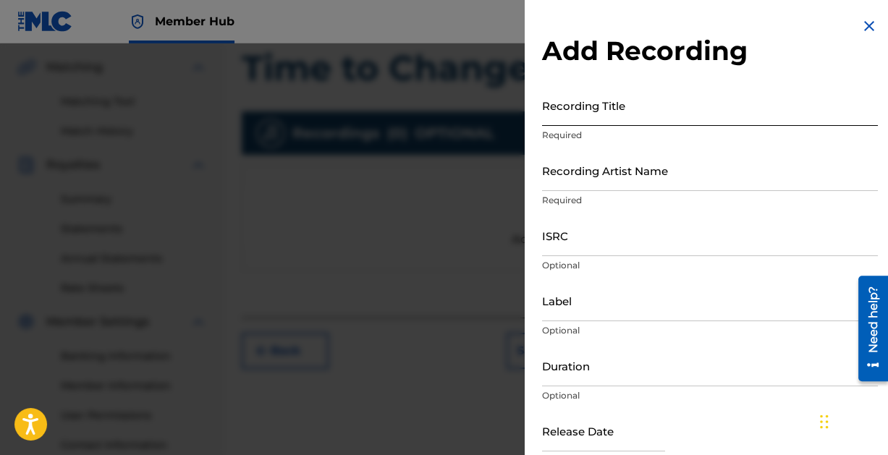
click at [637, 110] on input "Recording Title" at bounding box center [710, 105] width 336 height 41
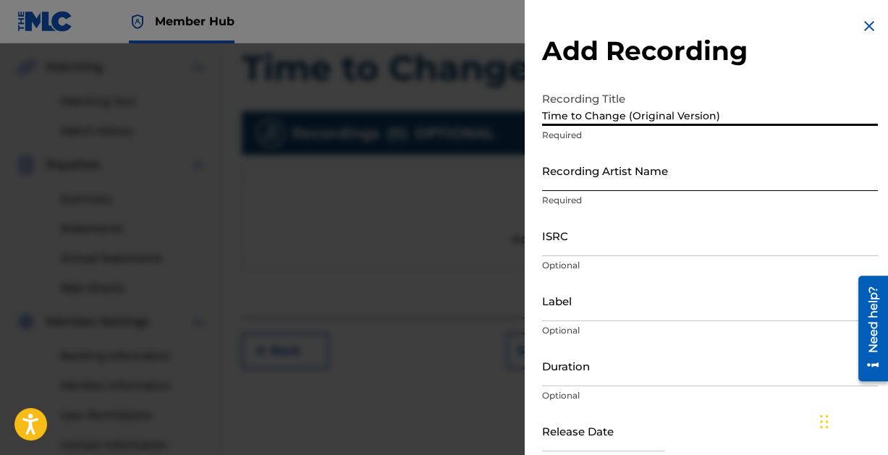
type input "Time to Change (Original Version)"
click at [648, 181] on input "Recording Artist Name" at bounding box center [710, 170] width 336 height 41
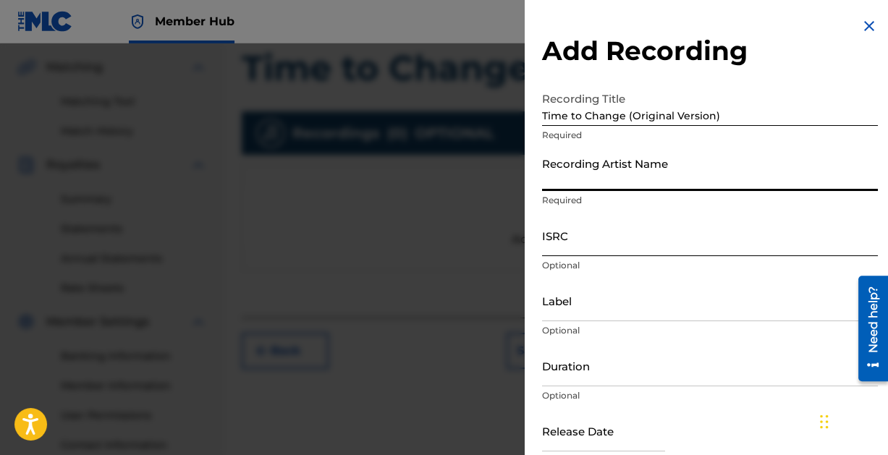
type input "Paintcan"
click at [636, 250] on input "ISRC" at bounding box center [710, 235] width 336 height 41
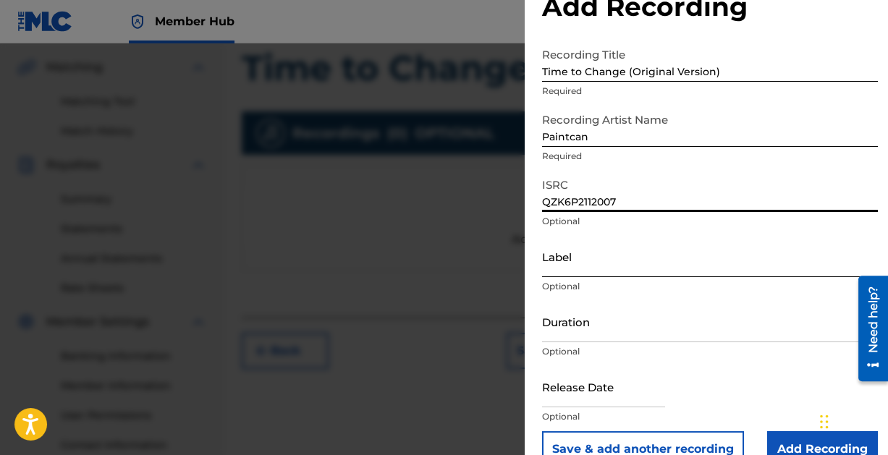
scroll to position [74, 0]
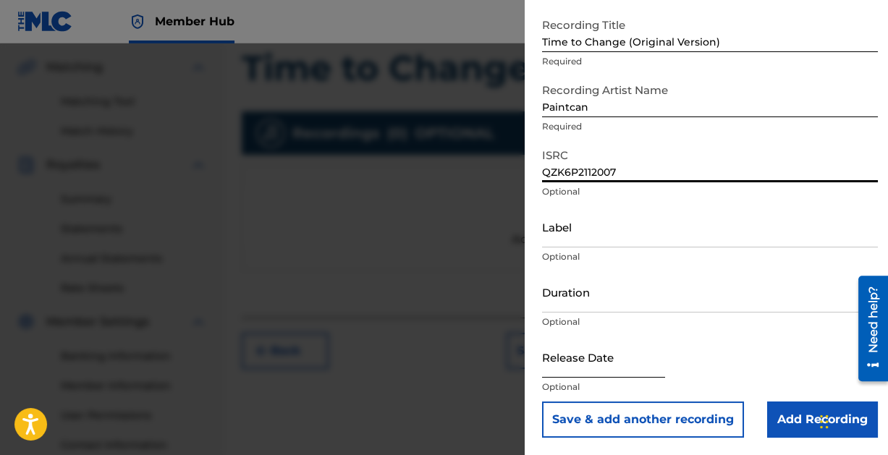
type input "QZK6P2112007"
click at [561, 372] on input "text" at bounding box center [603, 356] width 123 height 41
select select "8"
select select "2025"
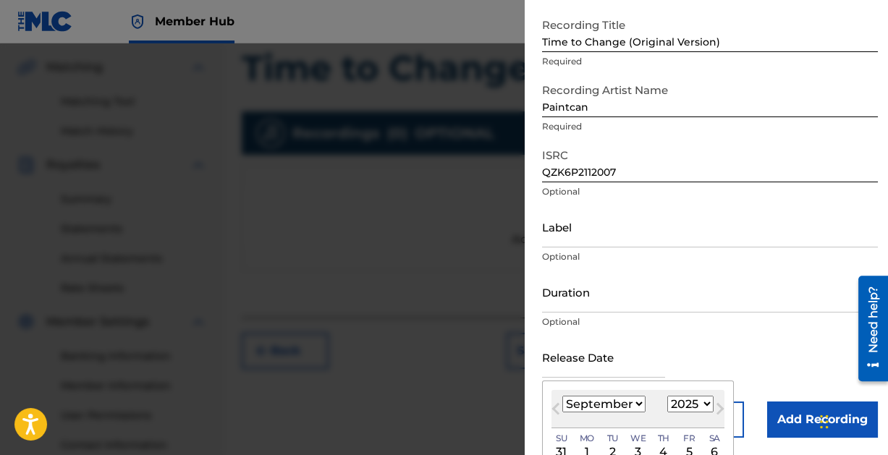
click at [629, 400] on select "January February March April May June July August September October November De…" at bounding box center [603, 404] width 83 height 17
select select "5"
click at [562, 396] on select "January February March April May June July August September October November De…" at bounding box center [603, 404] width 83 height 17
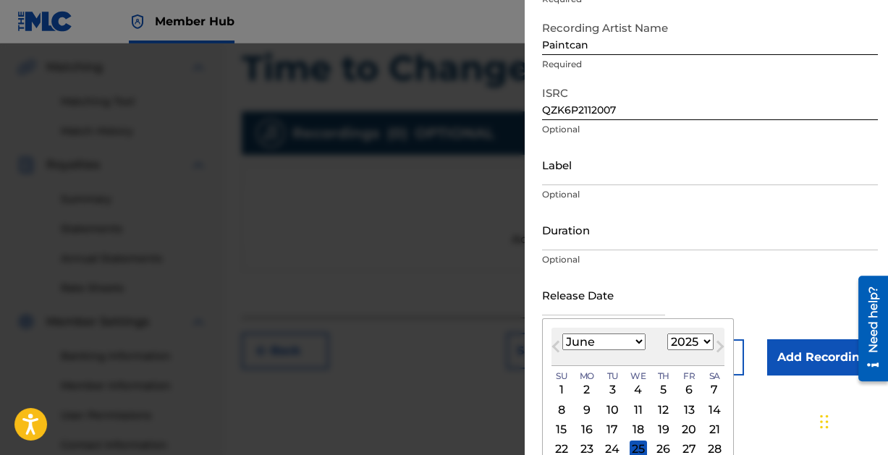
scroll to position [139, 0]
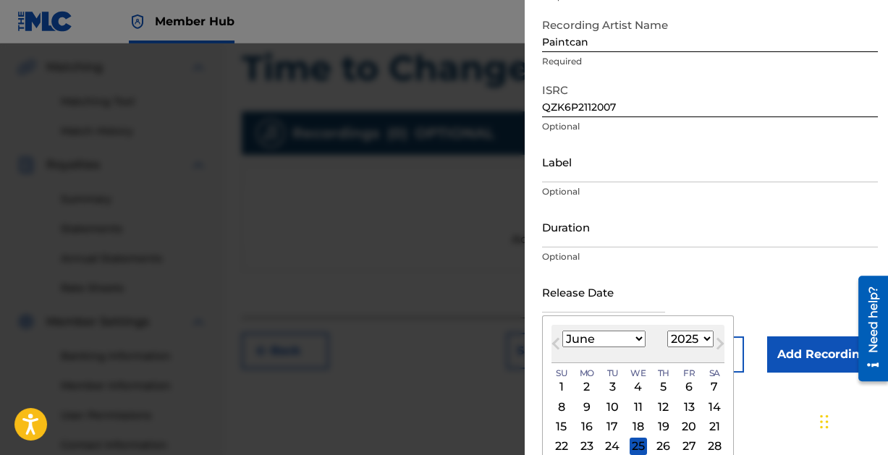
click at [708, 339] on select "1899 1900 1901 1902 1903 1904 1905 1906 1907 1908 1909 1910 1911 1912 1913 1914…" at bounding box center [690, 339] width 46 height 17
select select "2021"
click at [667, 331] on select "1899 1900 1901 1902 1903 1904 1905 1906 1907 1908 1909 1910 1911 1912 1913 1914…" at bounding box center [690, 339] width 46 height 17
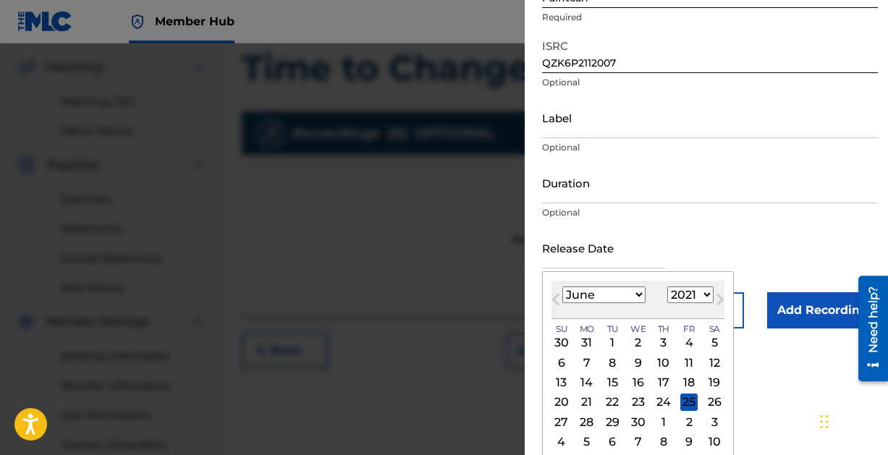
scroll to position [188, 0]
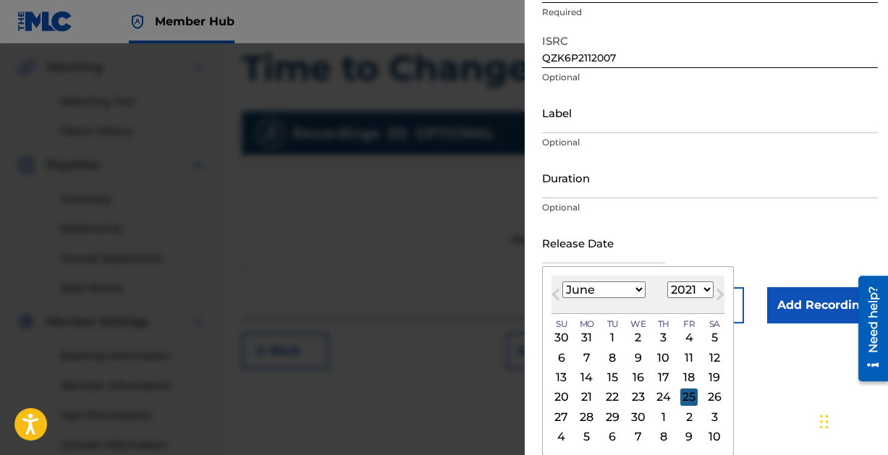
click at [690, 394] on div "25" at bounding box center [688, 397] width 17 height 17
type input "[DATE]"
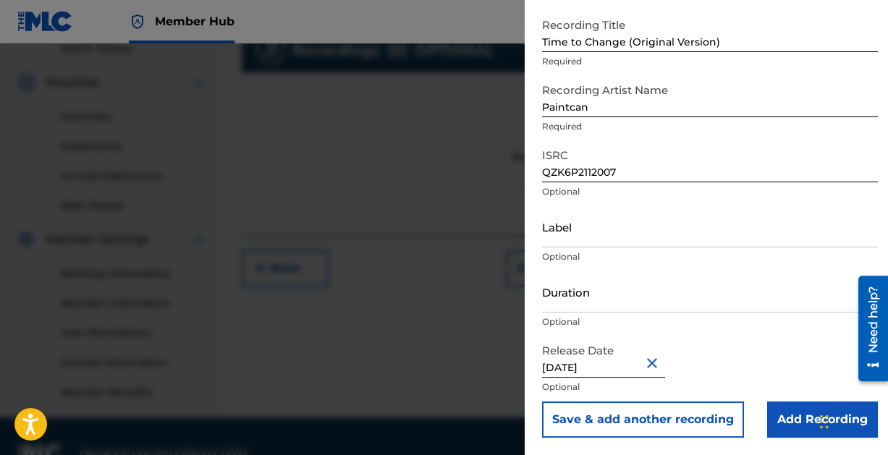
scroll to position [442, 0]
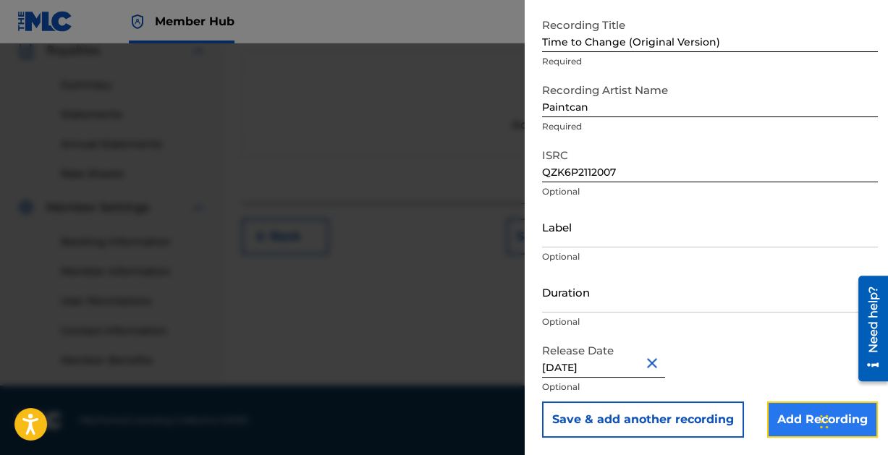
click at [773, 411] on input "Add Recording" at bounding box center [822, 420] width 111 height 36
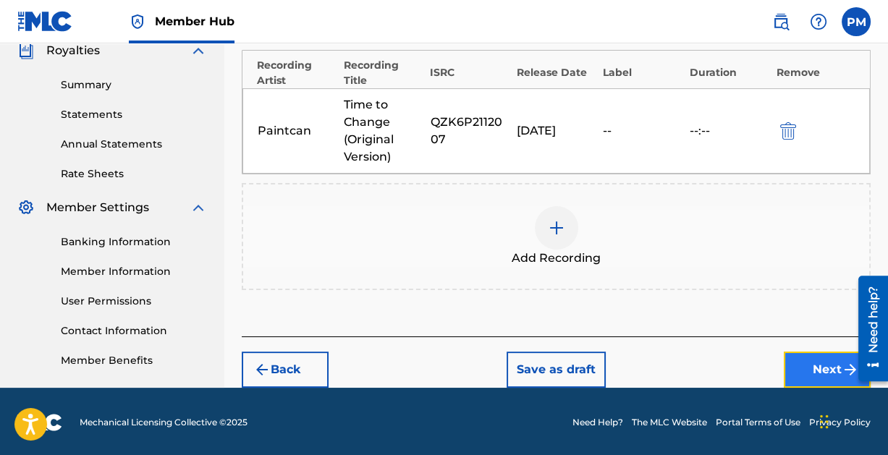
click at [815, 364] on button "Next" at bounding box center [827, 370] width 87 height 36
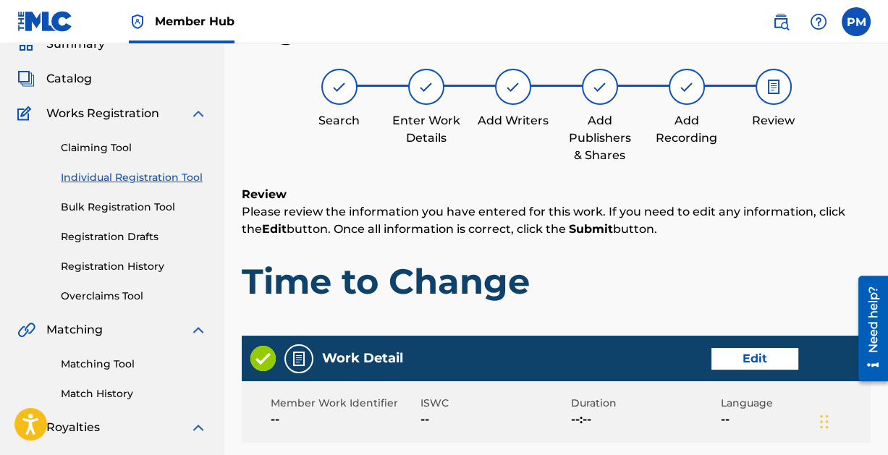
scroll to position [782, 0]
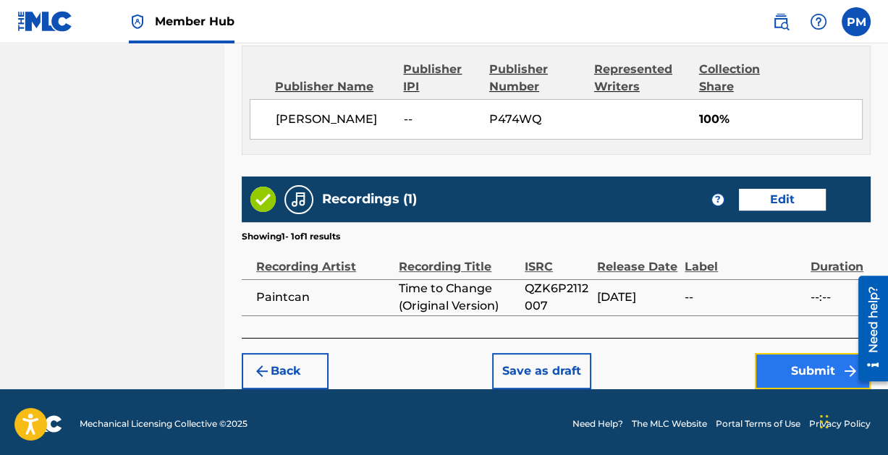
click at [805, 357] on button "Submit" at bounding box center [813, 371] width 116 height 36
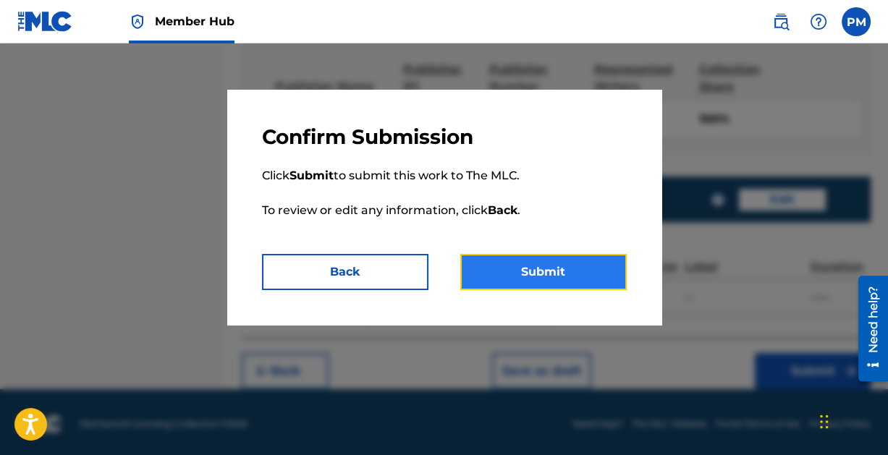
click at [538, 264] on button "Submit" at bounding box center [543, 272] width 166 height 36
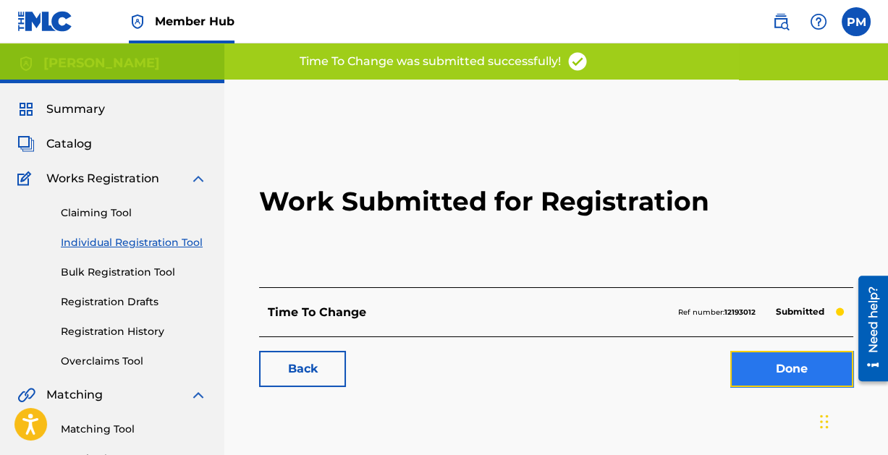
click at [773, 370] on link "Done" at bounding box center [791, 369] width 123 height 36
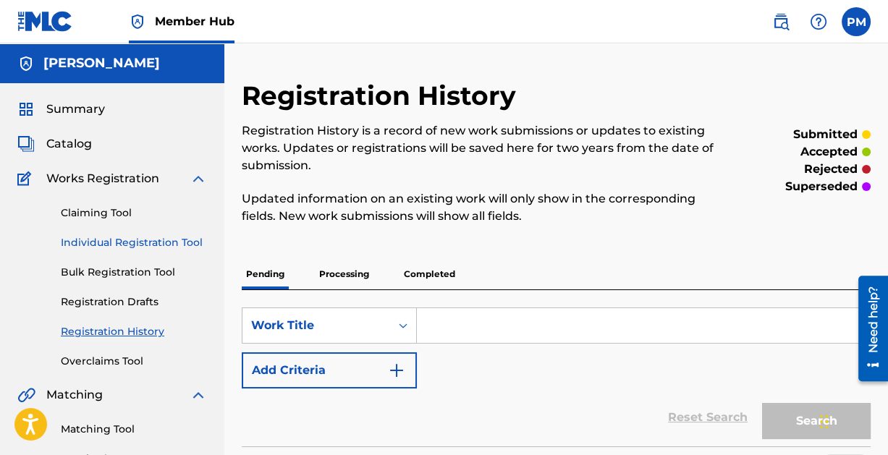
click at [116, 240] on link "Individual Registration Tool" at bounding box center [134, 242] width 146 height 15
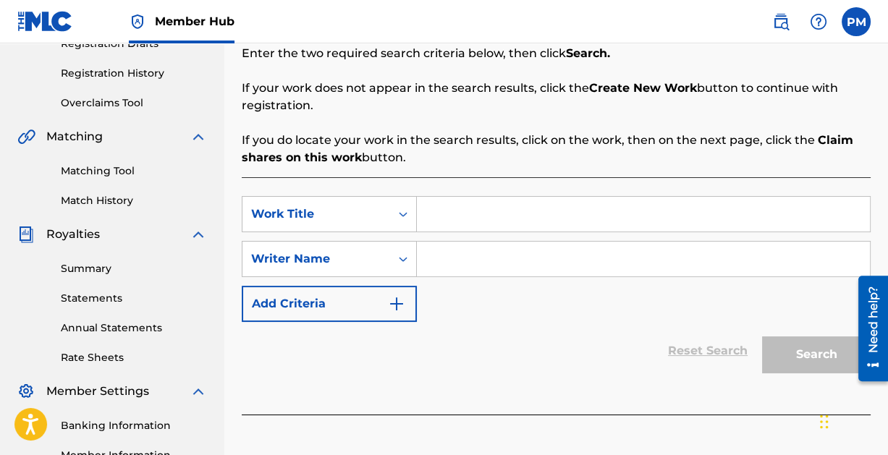
scroll to position [260, 0]
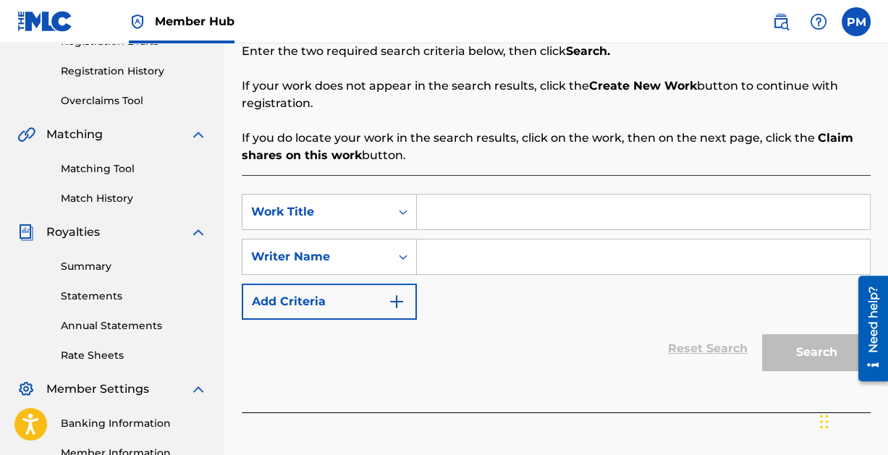
click at [449, 202] on input "Search Form" at bounding box center [643, 212] width 453 height 35
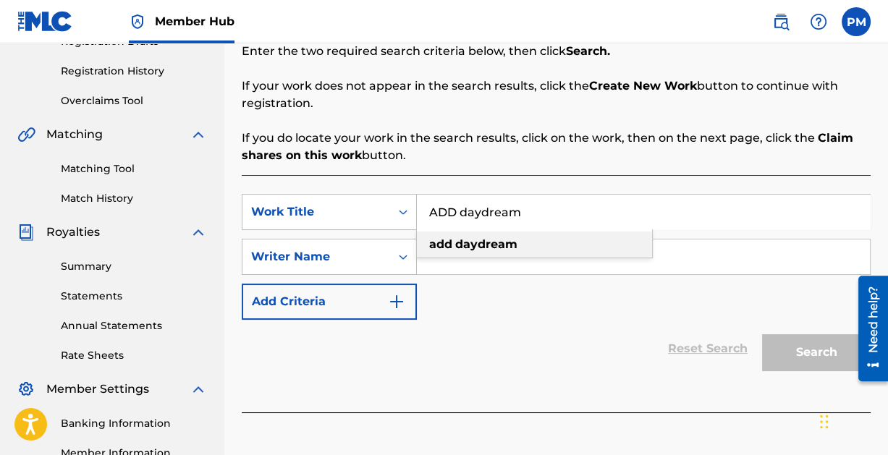
click at [455, 246] on strong "daydream" at bounding box center [486, 244] width 62 height 14
type input "add daydream"
click at [465, 261] on input "Search Form" at bounding box center [643, 256] width 453 height 35
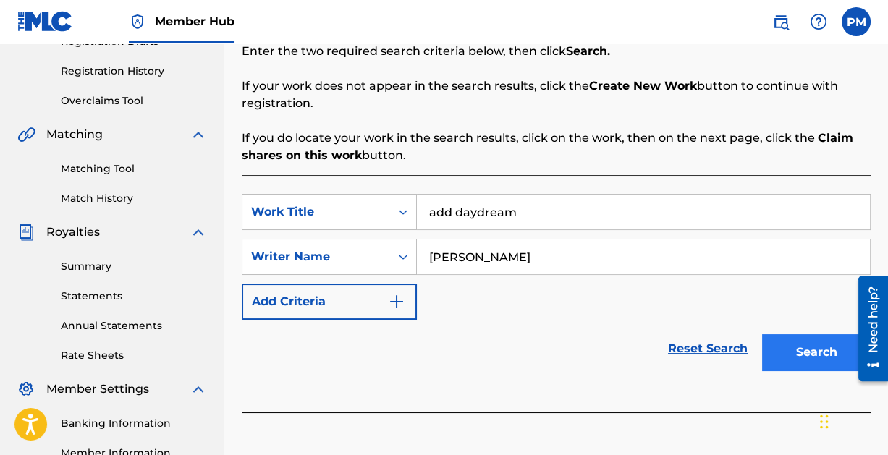
type input "[PERSON_NAME]"
click at [815, 350] on button "Search" at bounding box center [816, 352] width 109 height 36
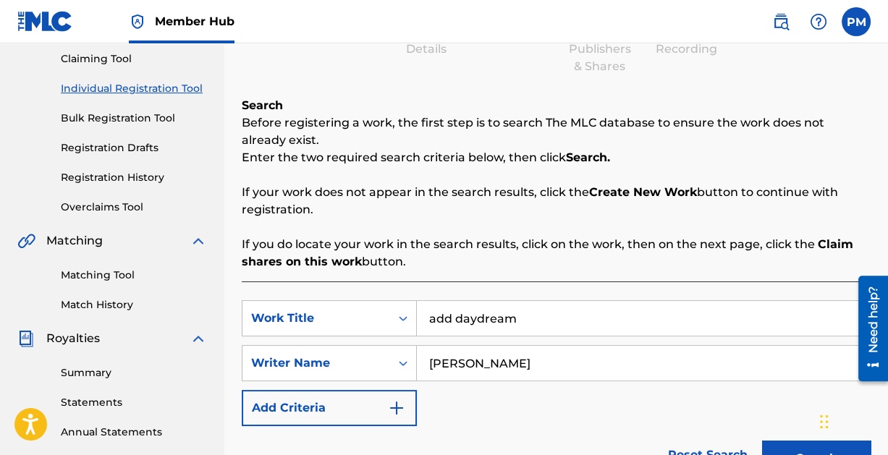
scroll to position [150, 0]
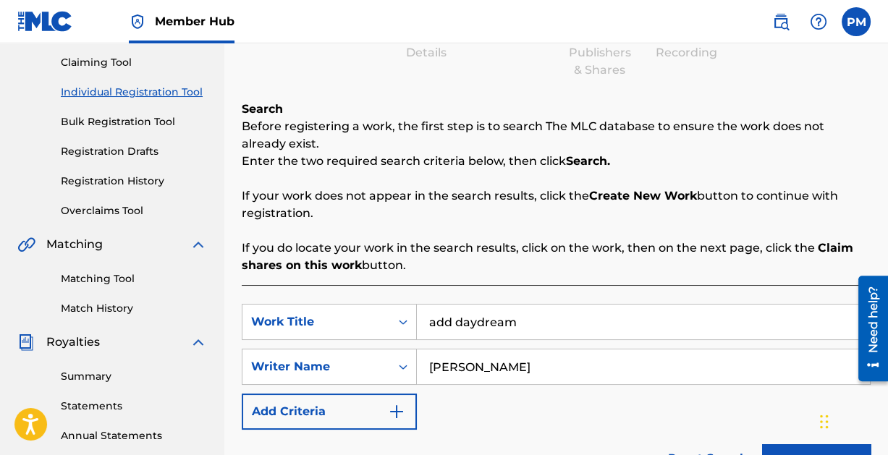
click at [554, 331] on input "add daydream" at bounding box center [643, 322] width 453 height 35
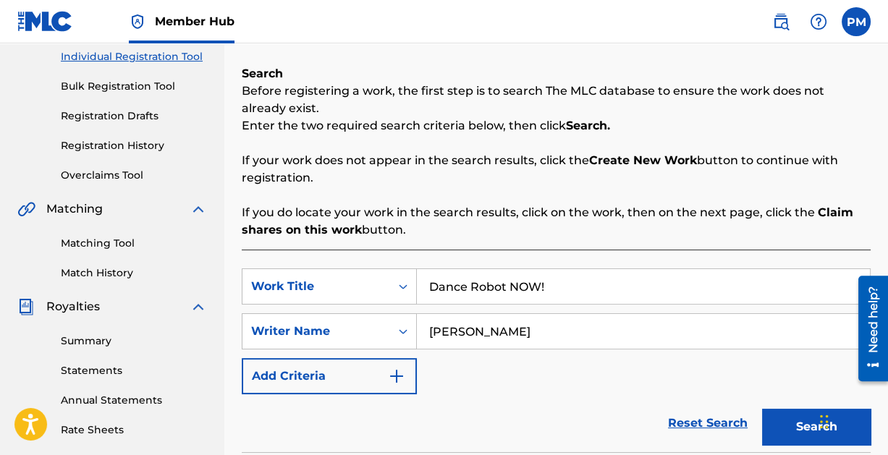
scroll to position [188, 0]
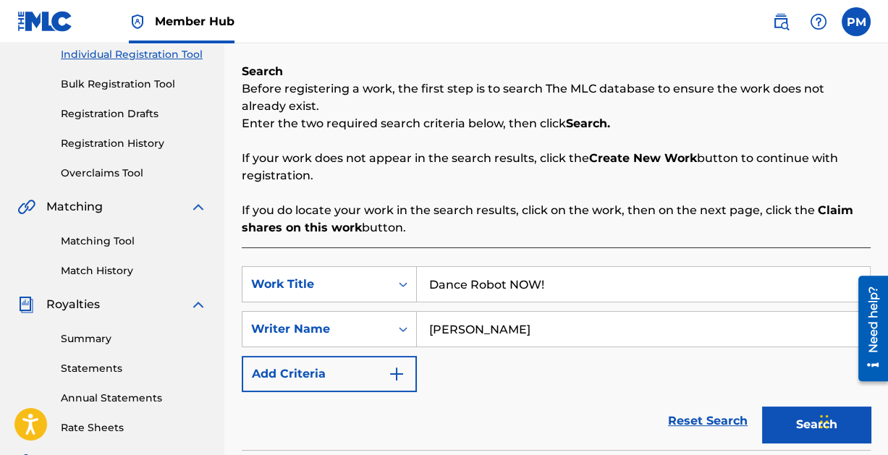
type input "Dance Robot NOW!"
drag, startPoint x: 530, startPoint y: 332, endPoint x: 348, endPoint y: 334, distance: 181.6
click at [348, 334] on div "SearchWithCriteria4e2df754-22ad-462c-b495-cc5969179c34 Writer Name [PERSON_NAME]" at bounding box center [556, 329] width 629 height 36
click at [782, 417] on button "Search" at bounding box center [816, 425] width 109 height 36
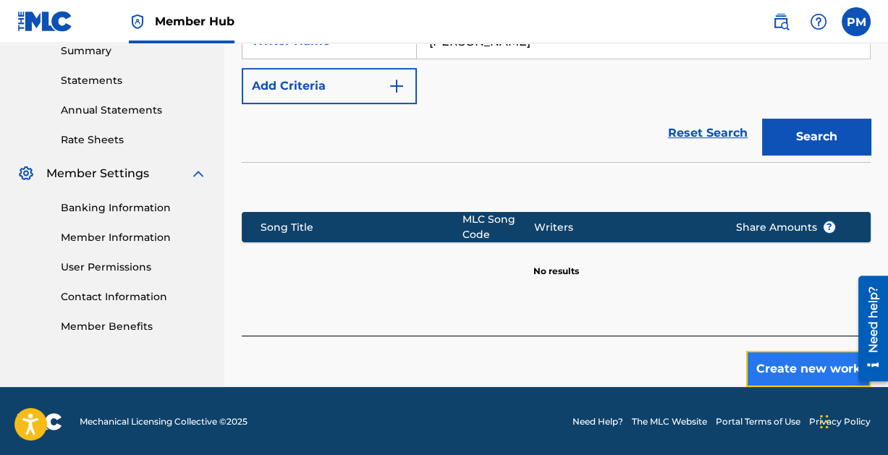
click at [805, 366] on button "Create new work" at bounding box center [808, 369] width 124 height 36
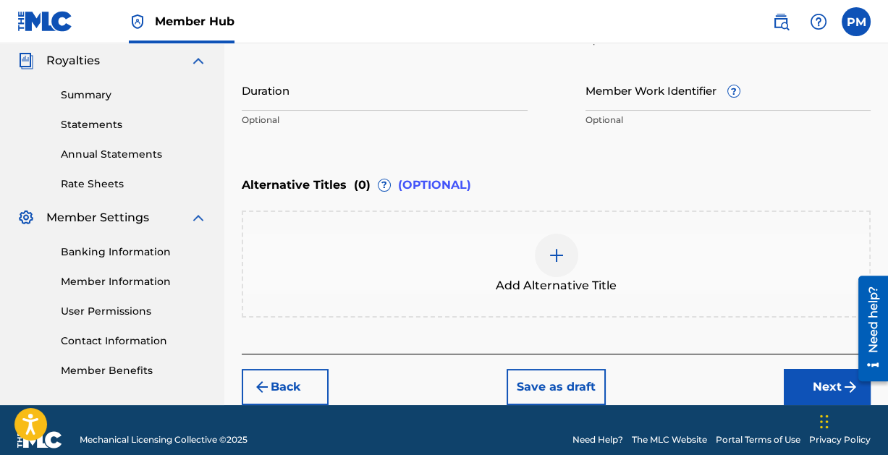
scroll to position [451, 0]
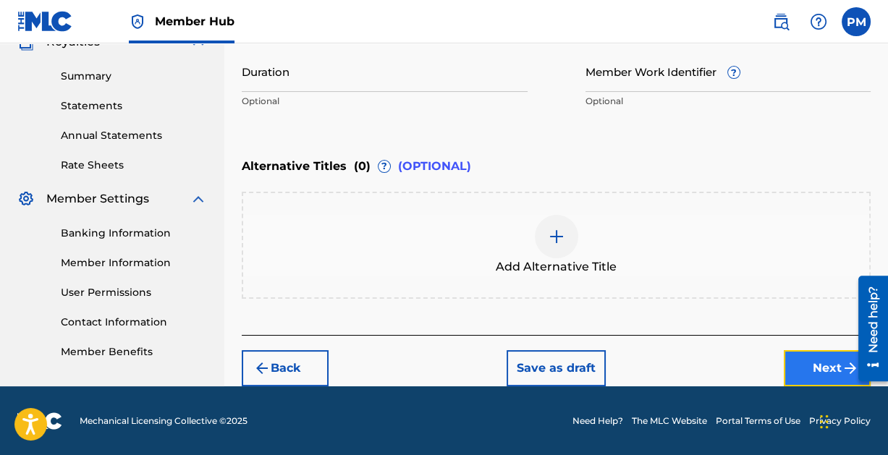
click at [822, 363] on button "Next" at bounding box center [827, 368] width 87 height 36
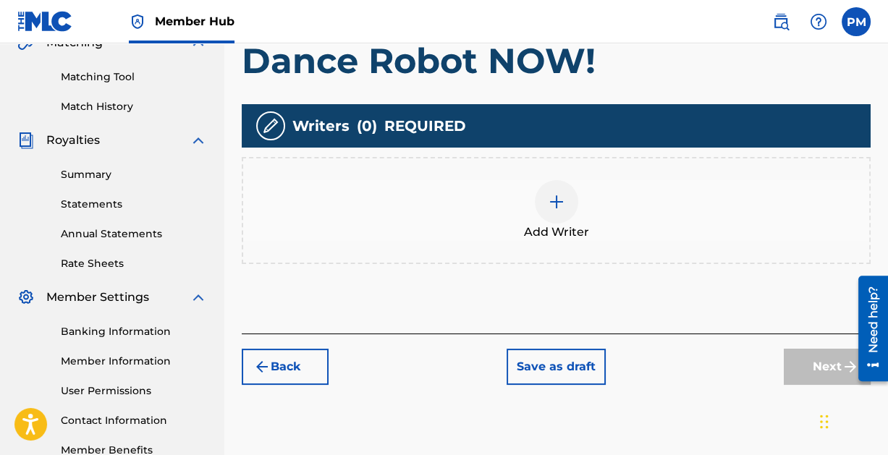
scroll to position [356, 0]
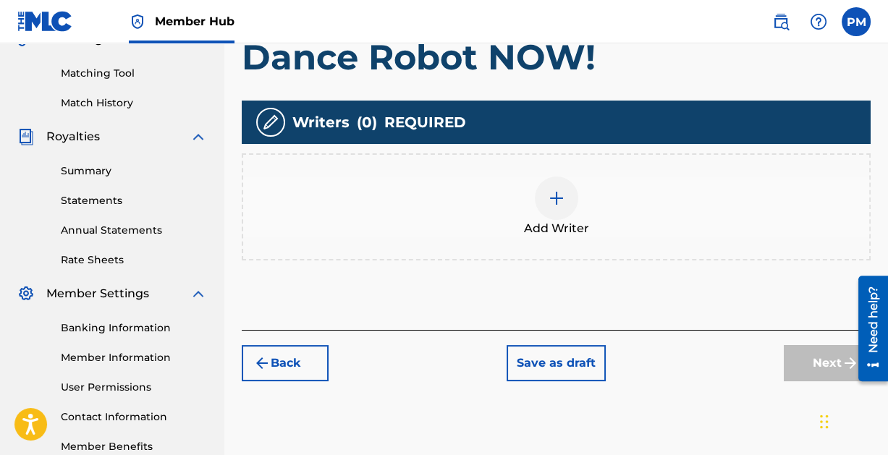
click at [550, 195] on img at bounding box center [556, 198] width 17 height 17
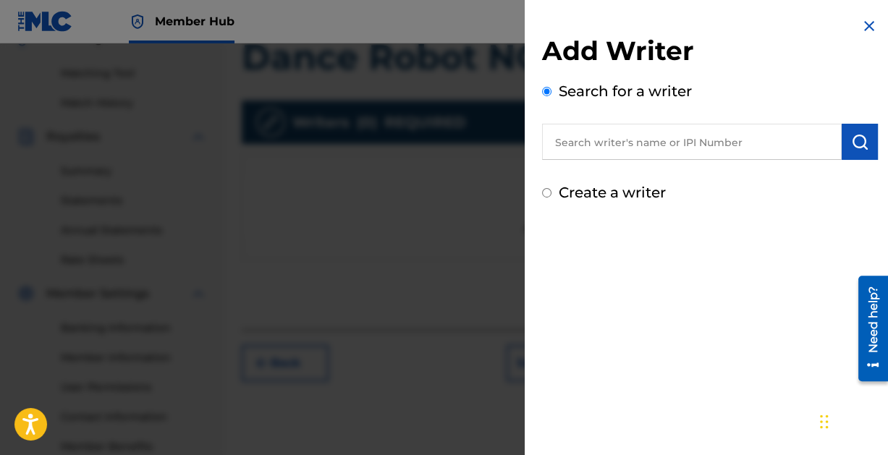
click at [635, 144] on input "text" at bounding box center [692, 142] width 300 height 36
paste input "[PERSON_NAME]"
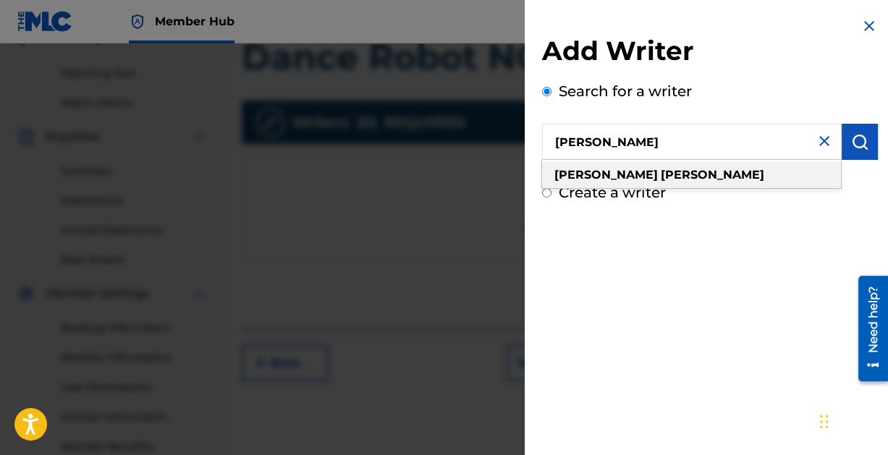
click at [661, 175] on strong "[PERSON_NAME]" at bounding box center [712, 175] width 103 height 14
type input "[PERSON_NAME]"
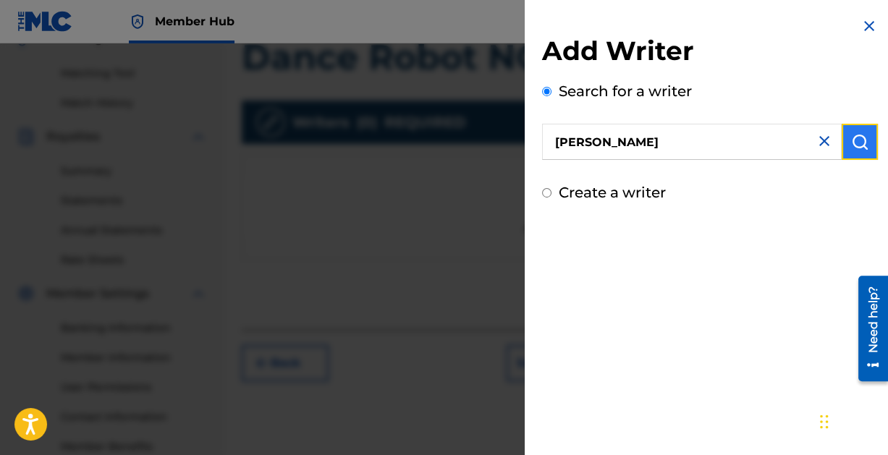
click at [851, 135] on img "submit" at bounding box center [859, 141] width 17 height 17
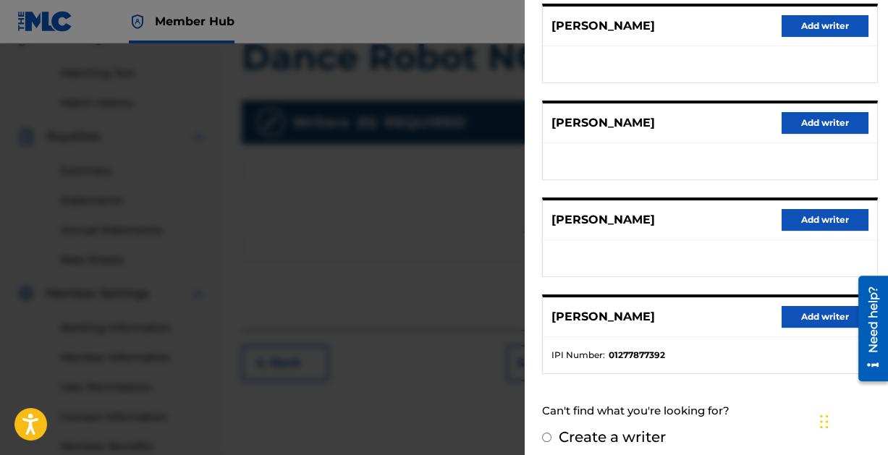
scroll to position [290, 0]
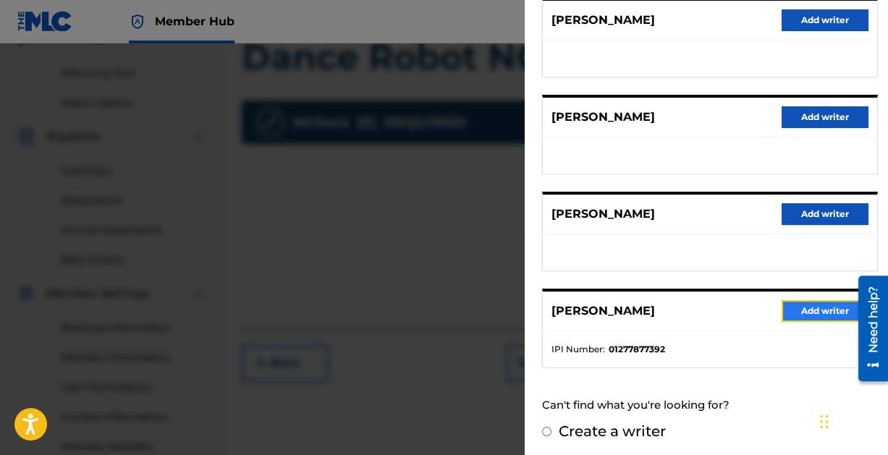
click at [826, 305] on button "Add writer" at bounding box center [824, 311] width 87 height 22
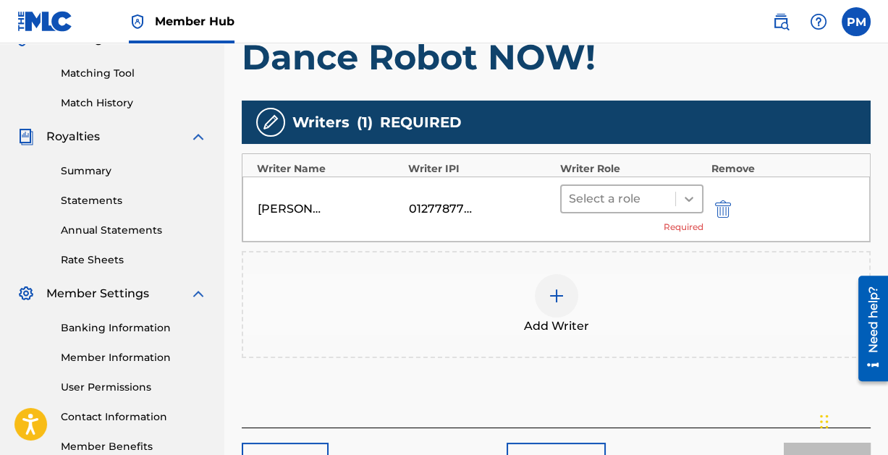
click at [682, 198] on icon at bounding box center [689, 199] width 14 height 14
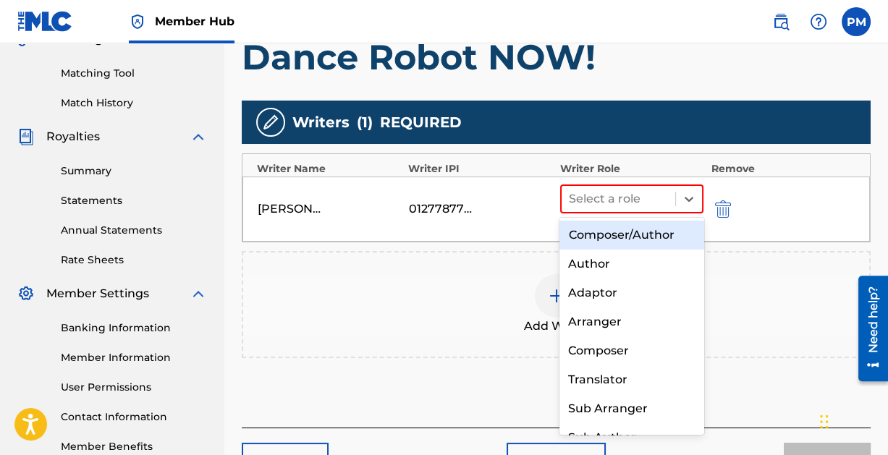
click at [658, 233] on div "Composer/Author" at bounding box center [631, 235] width 144 height 29
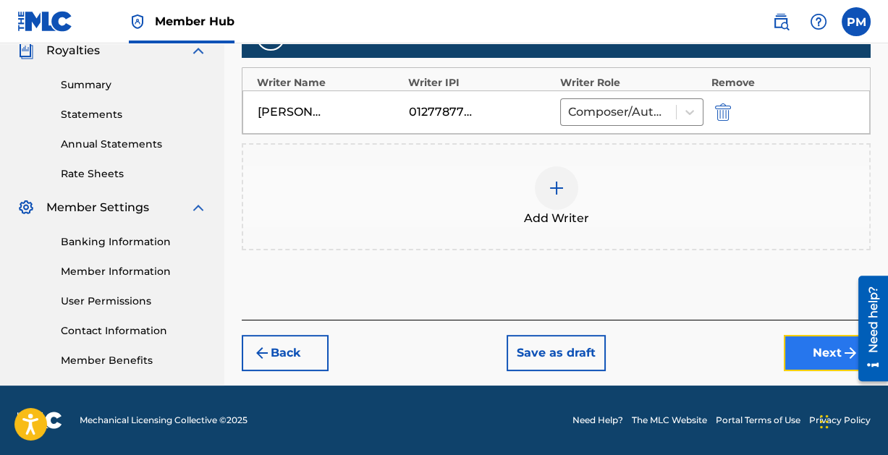
click at [805, 345] on button "Next" at bounding box center [827, 353] width 87 height 36
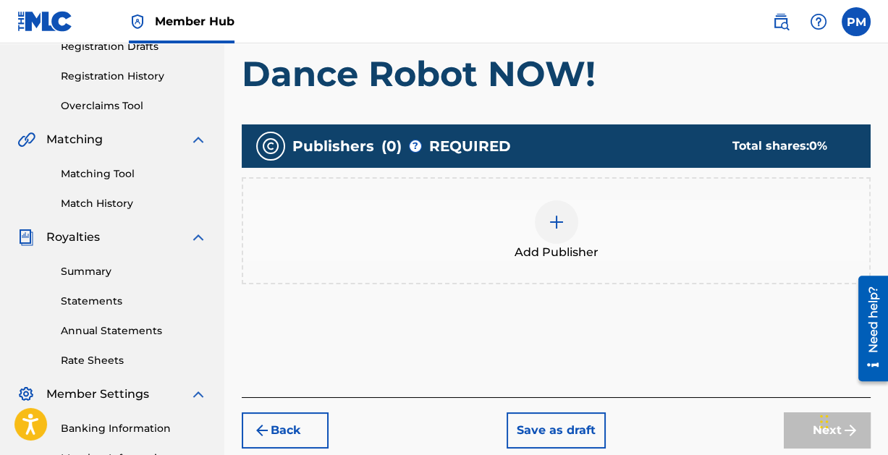
scroll to position [265, 0]
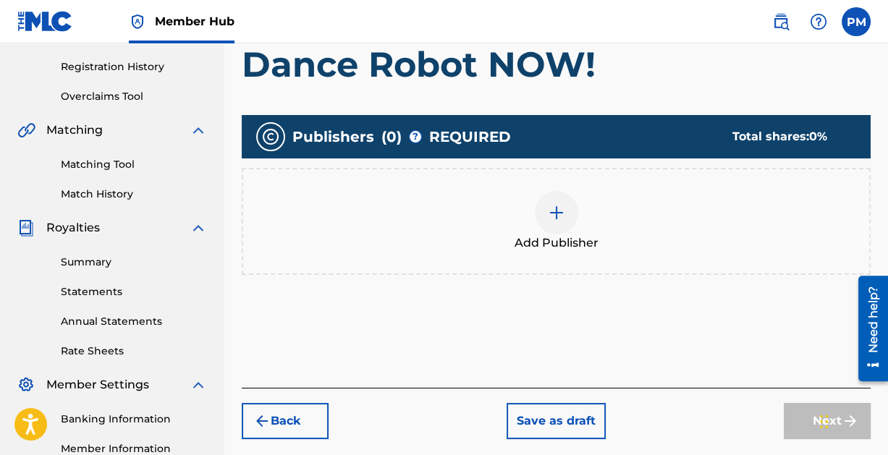
click at [566, 208] on div at bounding box center [556, 212] width 43 height 43
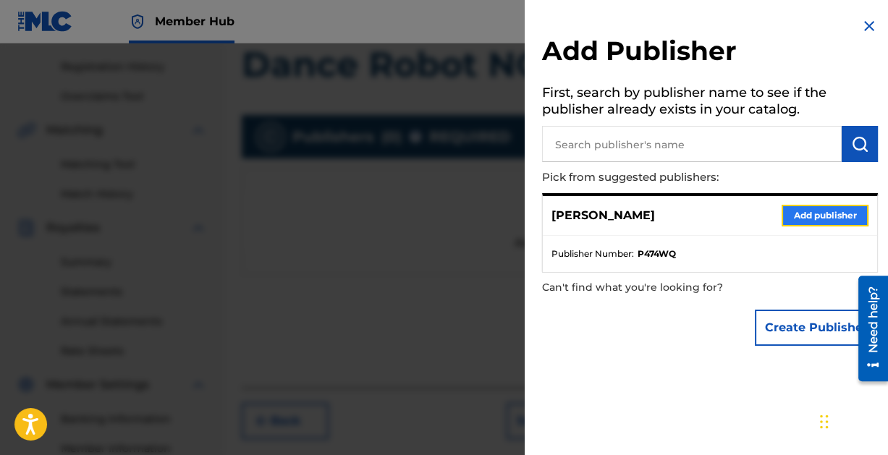
click at [825, 214] on button "Add publisher" at bounding box center [824, 216] width 87 height 22
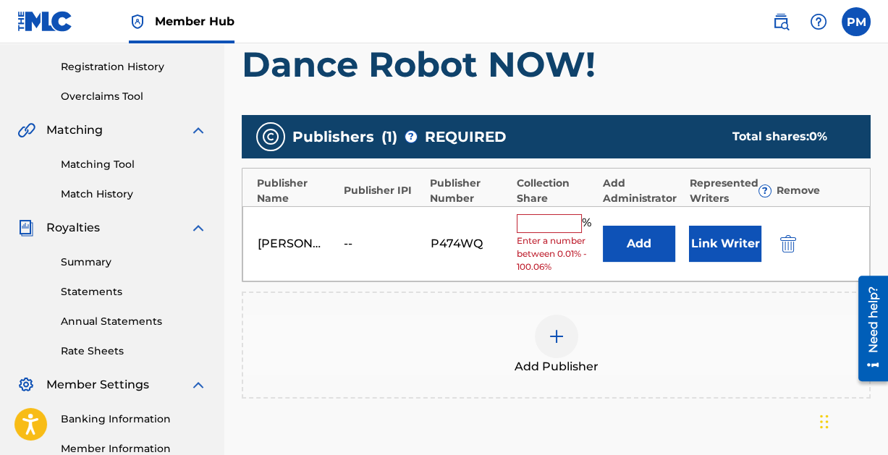
click at [555, 231] on div "% Enter a number between 0.01% - 100.06%" at bounding box center [556, 244] width 79 height 60
click at [553, 224] on input "text" at bounding box center [549, 223] width 65 height 19
type input "100"
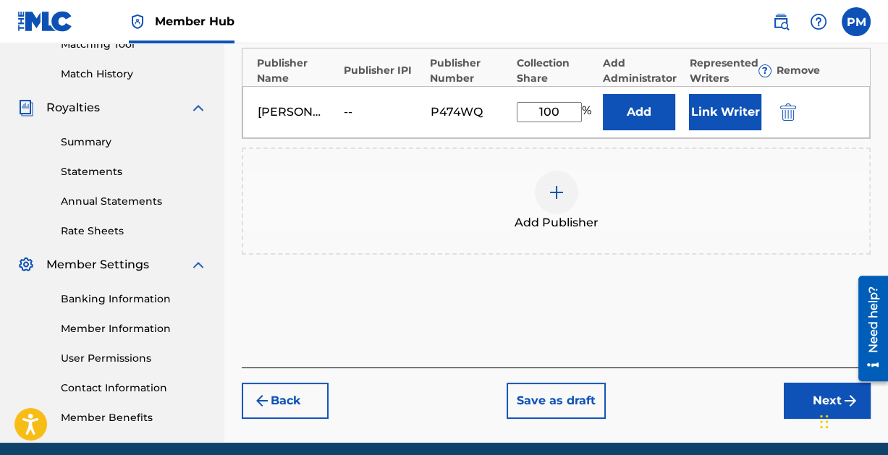
scroll to position [442, 0]
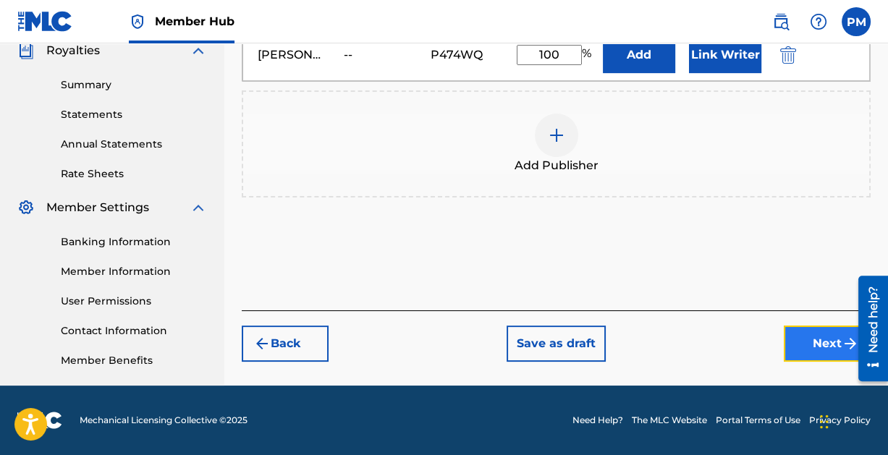
click at [818, 332] on button "Next" at bounding box center [827, 344] width 87 height 36
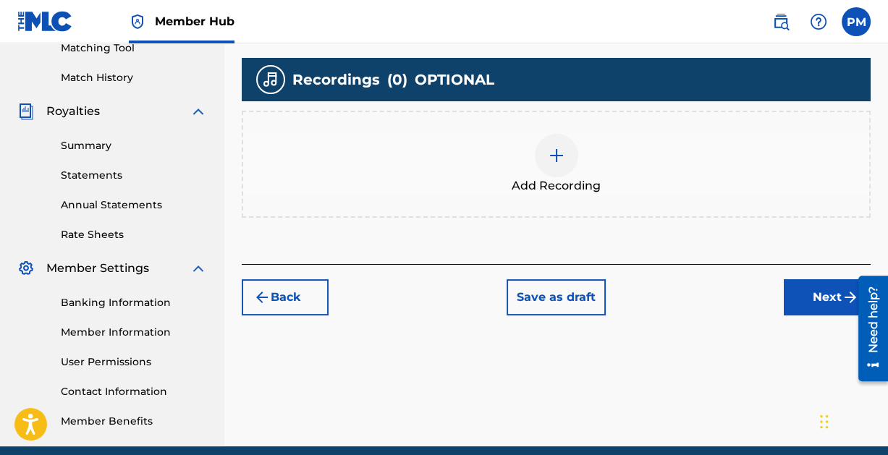
scroll to position [391, 0]
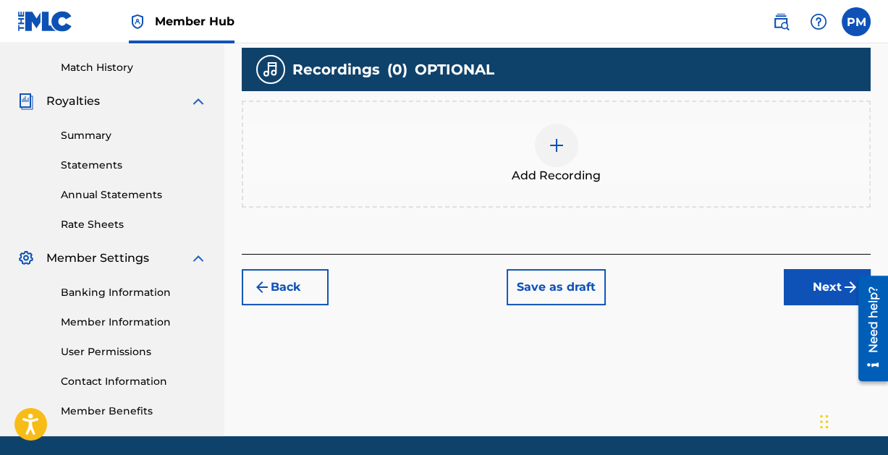
click at [552, 143] on img at bounding box center [556, 145] width 17 height 17
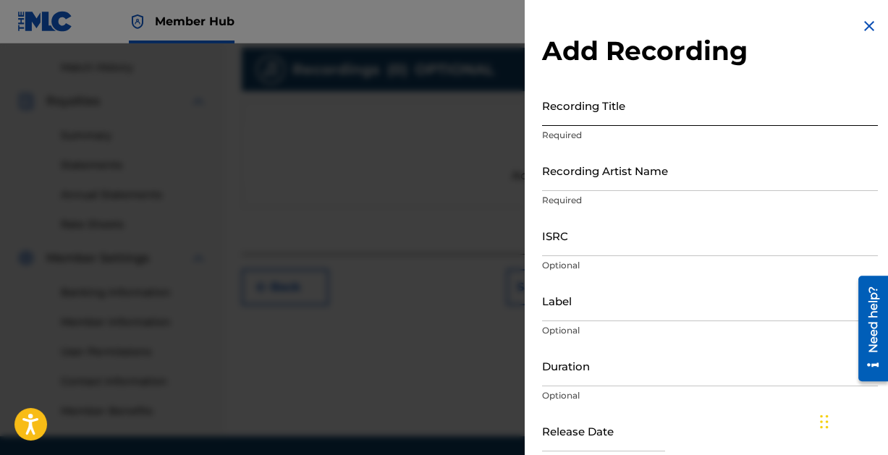
click at [580, 116] on input "Recording Title" at bounding box center [710, 105] width 336 height 41
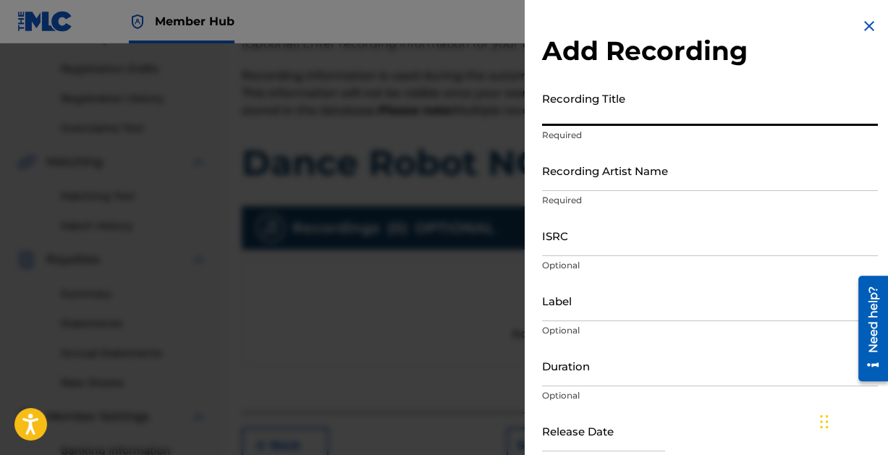
scroll to position [232, 0]
type input "Dance Robot NOW!"
click at [602, 177] on input "Recording Artist Name" at bounding box center [710, 170] width 336 height 41
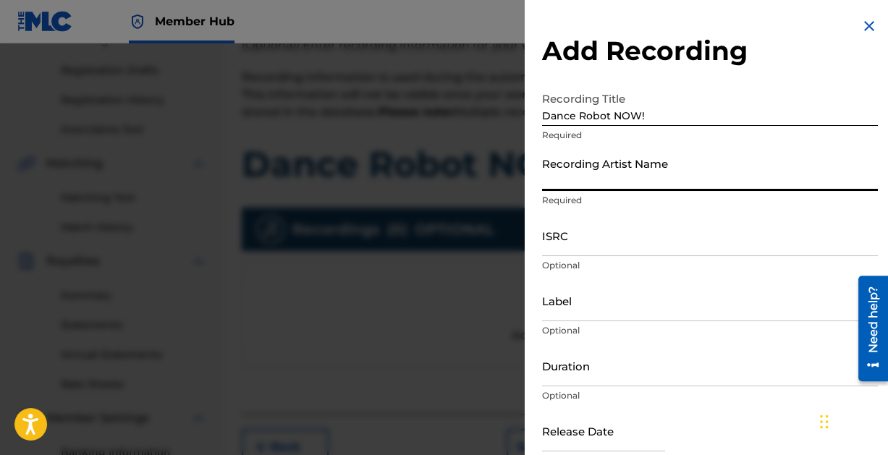
type input "Paintcan"
click at [612, 243] on input "ISRC" at bounding box center [710, 235] width 336 height 41
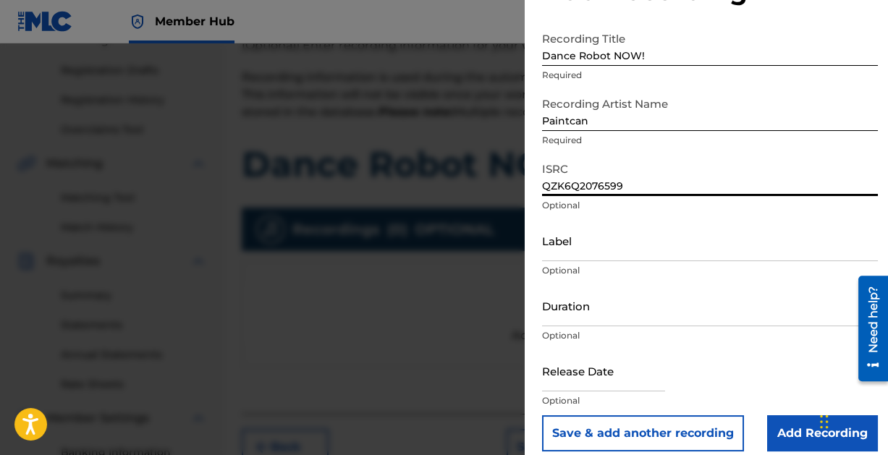
scroll to position [74, 0]
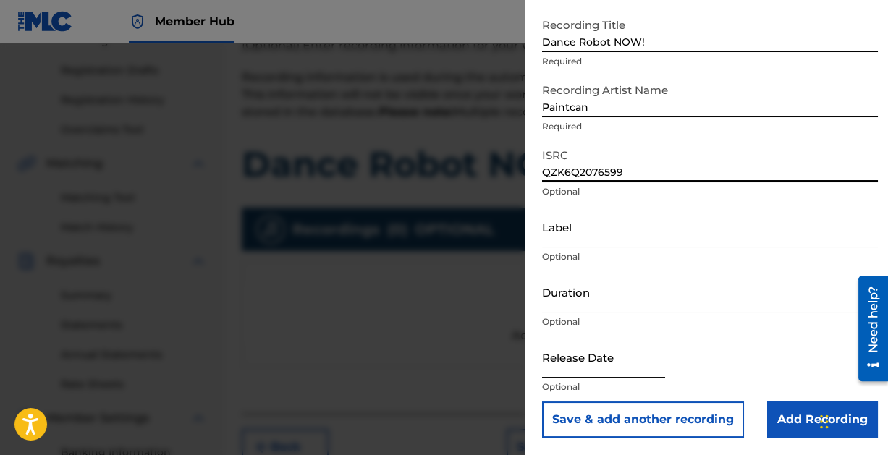
type input "QZK6Q2076599"
click at [559, 365] on input "text" at bounding box center [603, 356] width 123 height 41
select select "8"
select select "2025"
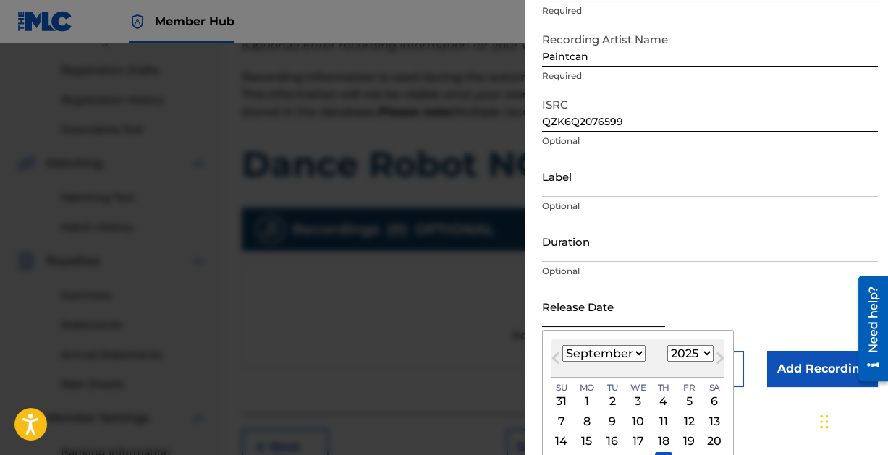
scroll to position [123, 0]
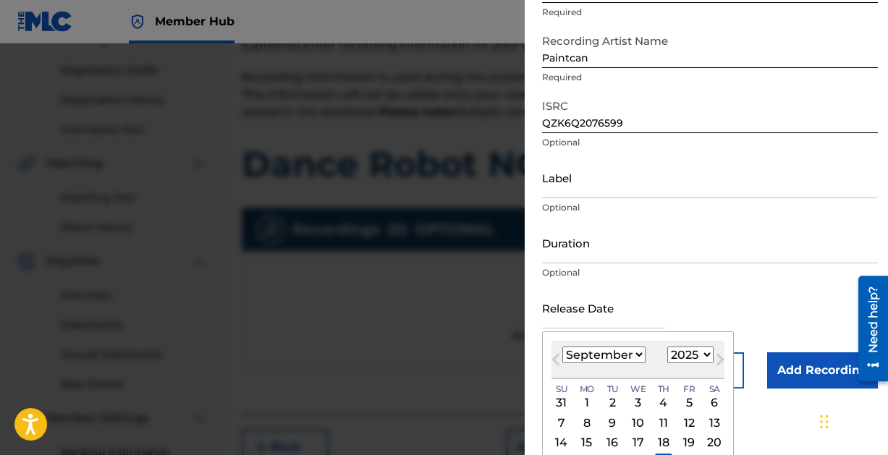
click at [629, 355] on select "January February March April May June July August September October November De…" at bounding box center [603, 355] width 83 height 17
select select "6"
click at [562, 347] on select "January February March April May June July August September October November De…" at bounding box center [603, 355] width 83 height 17
click at [707, 355] on select "1899 1900 1901 1902 1903 1904 1905 1906 1907 1908 1909 1910 1911 1912 1913 1914…" at bounding box center [690, 355] width 46 height 17
select select "2020"
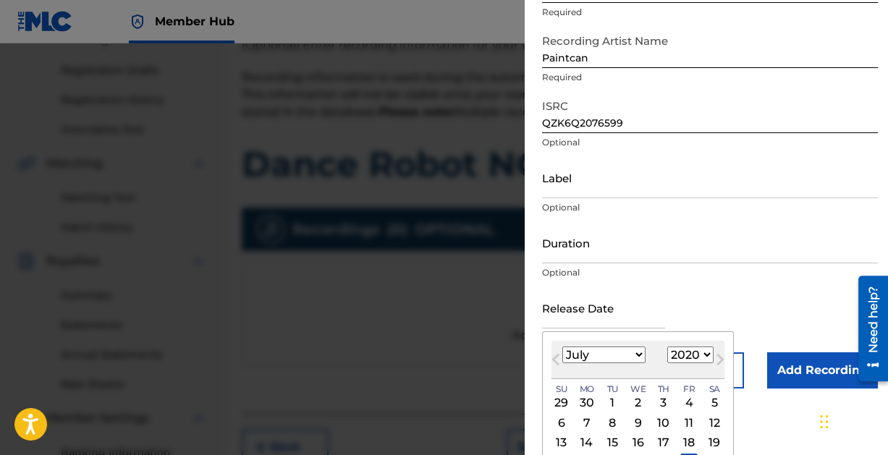
click at [667, 347] on select "1899 1900 1901 1902 1903 1904 1905 1906 1907 1908 1909 1910 1911 1912 1913 1914…" at bounding box center [690, 355] width 46 height 17
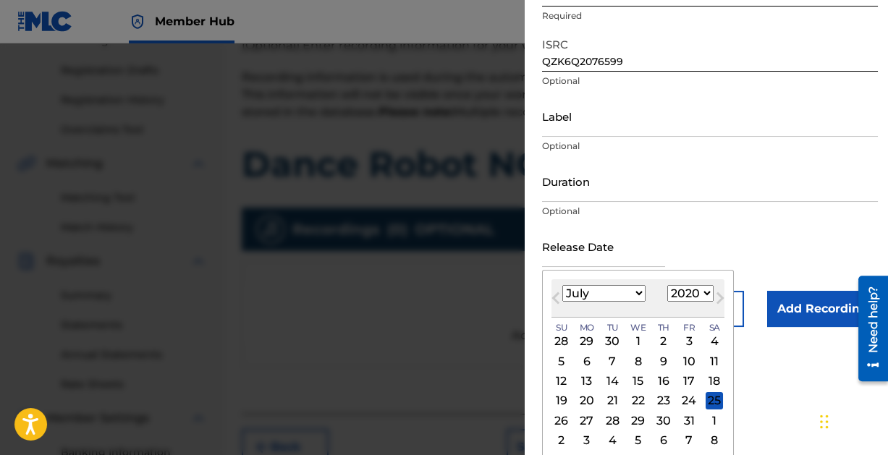
scroll to position [188, 0]
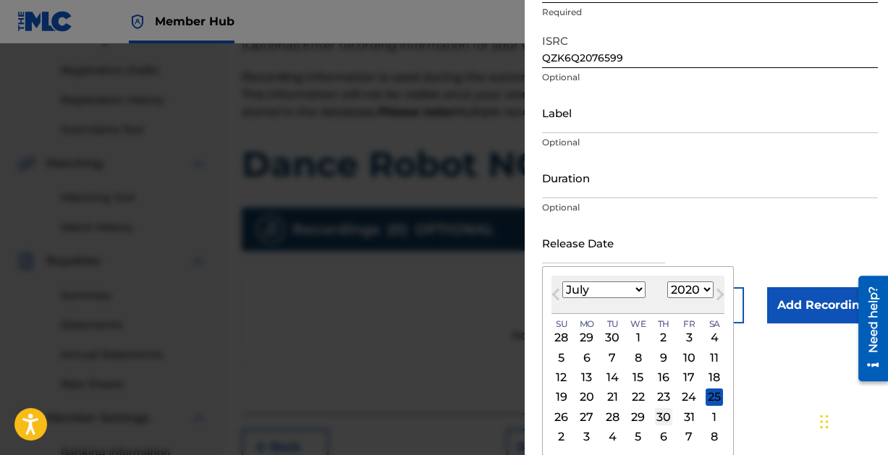
click at [663, 415] on div "30" at bounding box center [663, 416] width 17 height 17
type input "[DATE]"
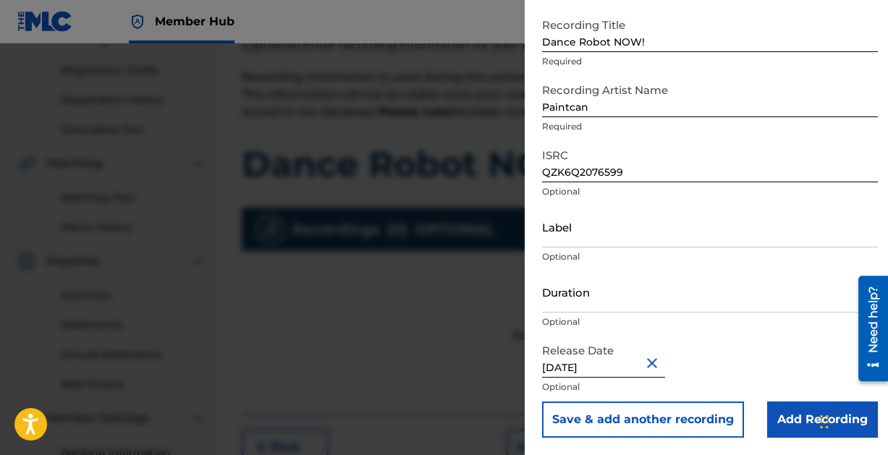
scroll to position [74, 0]
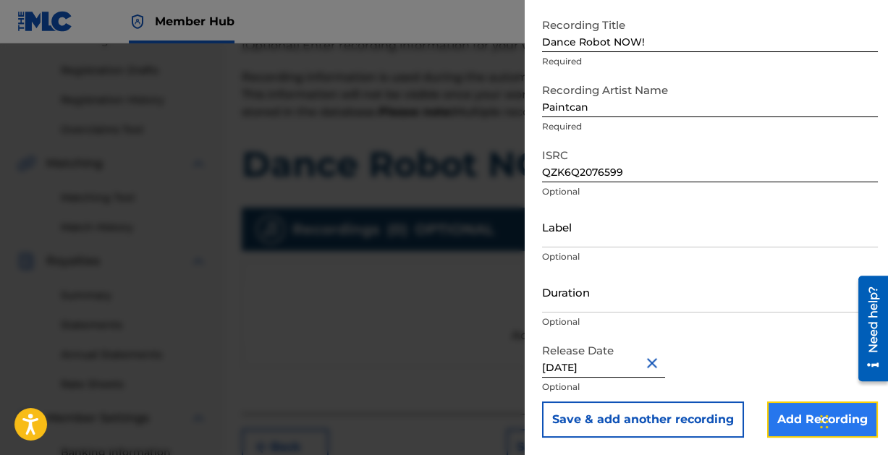
click at [776, 420] on input "Add Recording" at bounding box center [822, 420] width 111 height 36
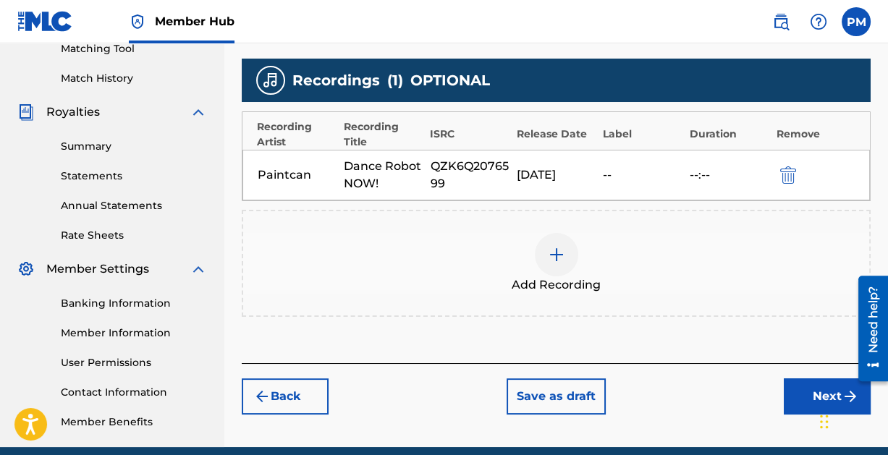
scroll to position [391, 0]
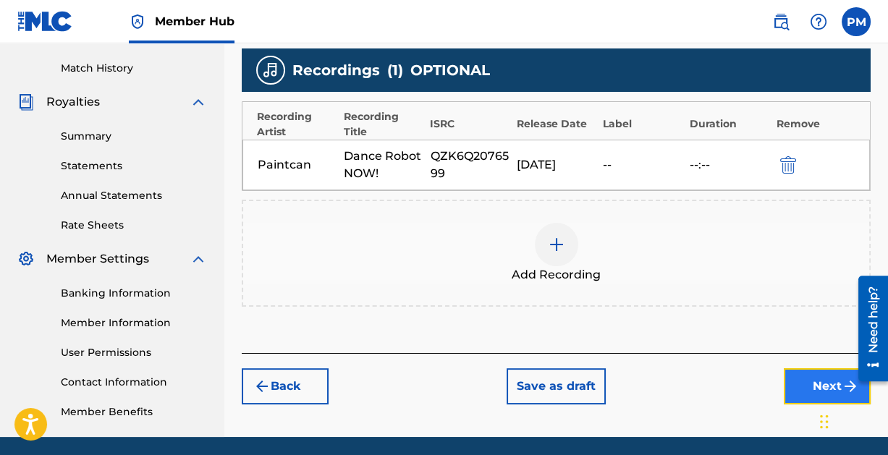
click at [805, 381] on button "Next" at bounding box center [827, 386] width 87 height 36
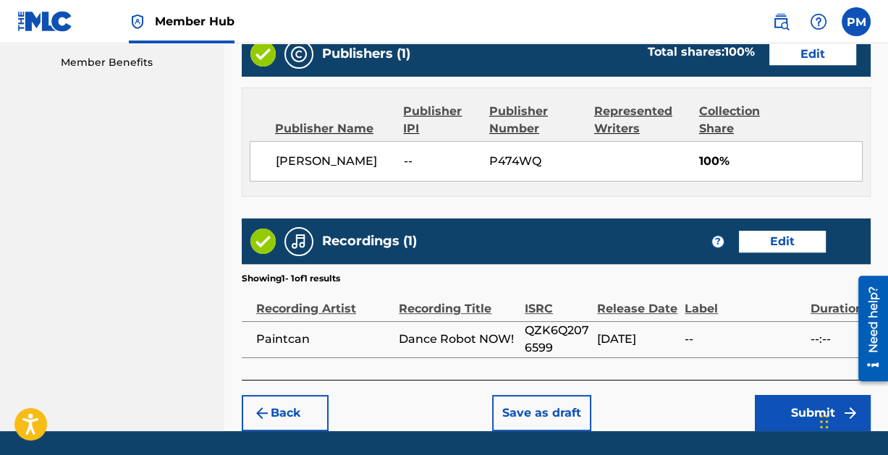
scroll to position [782, 0]
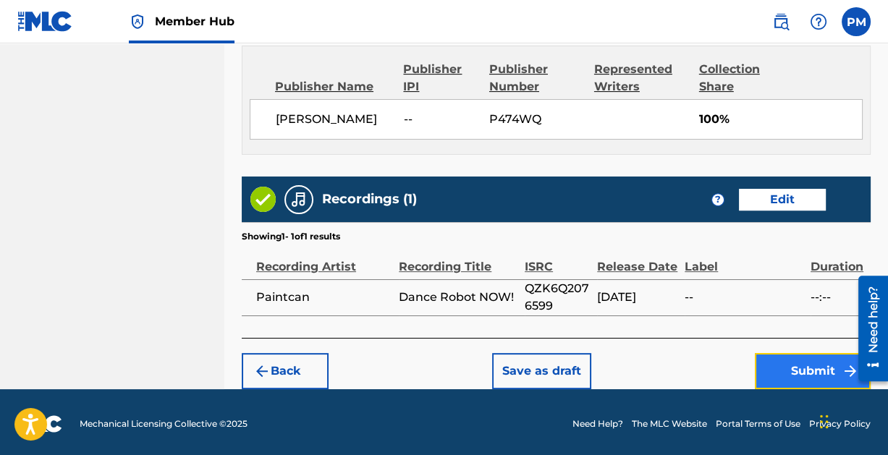
click at [804, 369] on button "Submit" at bounding box center [813, 371] width 116 height 36
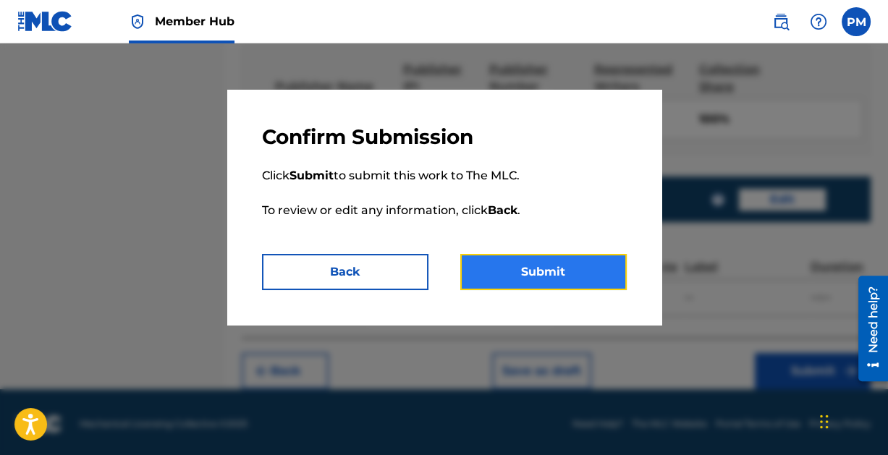
click at [548, 272] on button "Submit" at bounding box center [543, 272] width 166 height 36
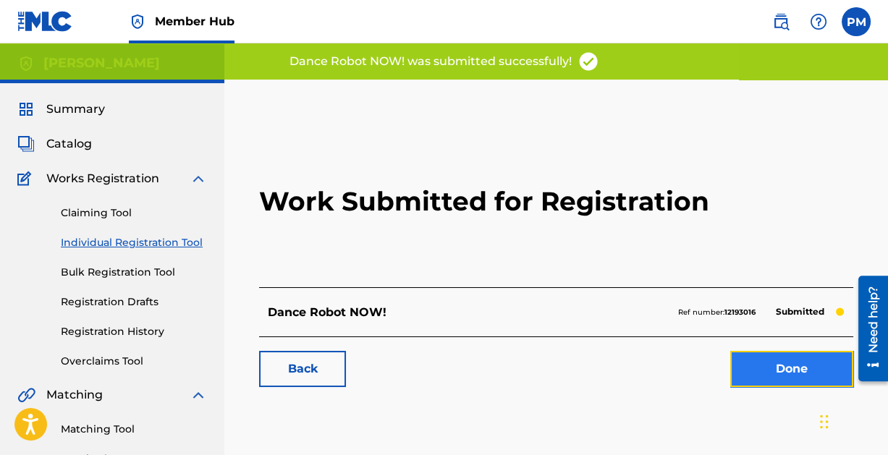
click at [767, 363] on link "Done" at bounding box center [791, 369] width 123 height 36
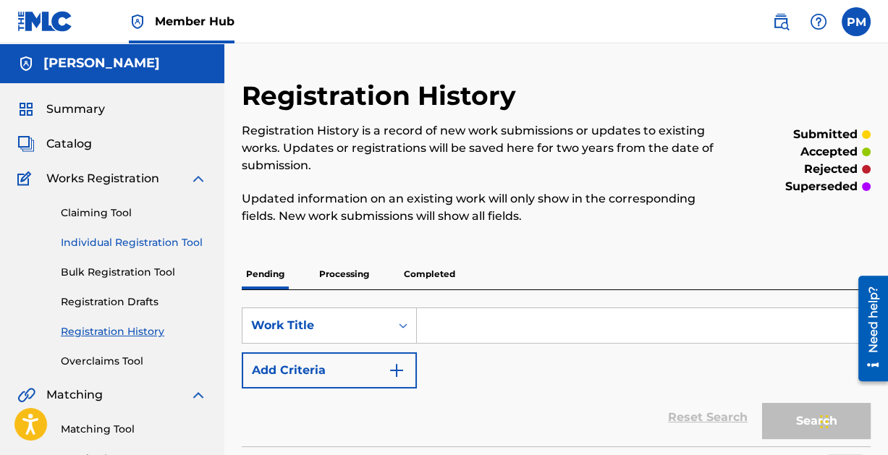
click at [99, 239] on link "Individual Registration Tool" at bounding box center [134, 242] width 146 height 15
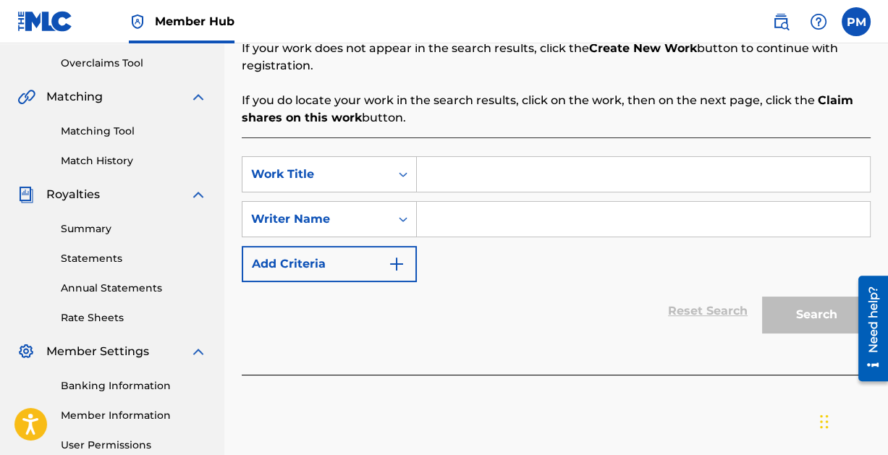
scroll to position [297, 0]
click at [475, 177] on input "Search Form" at bounding box center [643, 175] width 453 height 35
type input "Highland RUN"
click at [486, 224] on input "Search Form" at bounding box center [643, 220] width 453 height 35
paste input "[PERSON_NAME]"
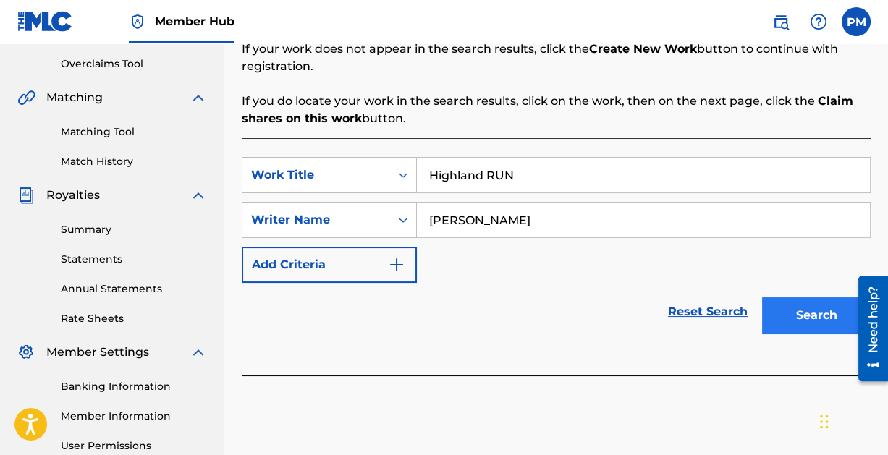
type input "[PERSON_NAME]"
click at [807, 310] on button "Search" at bounding box center [816, 315] width 109 height 36
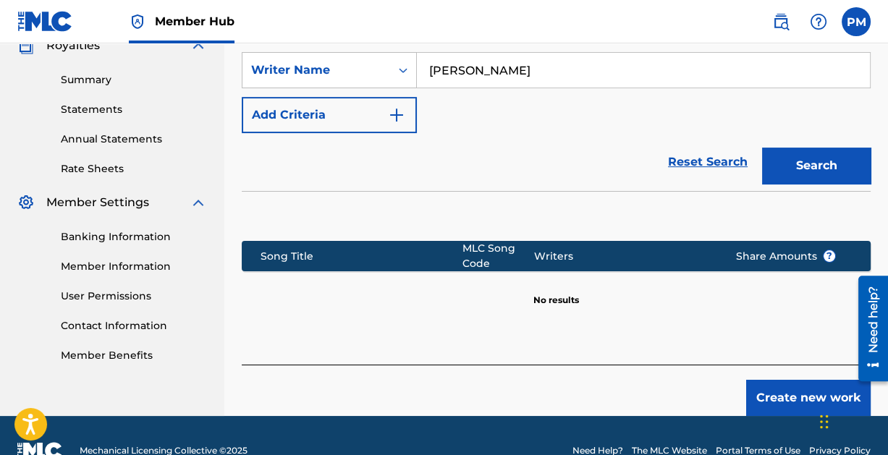
scroll to position [476, 0]
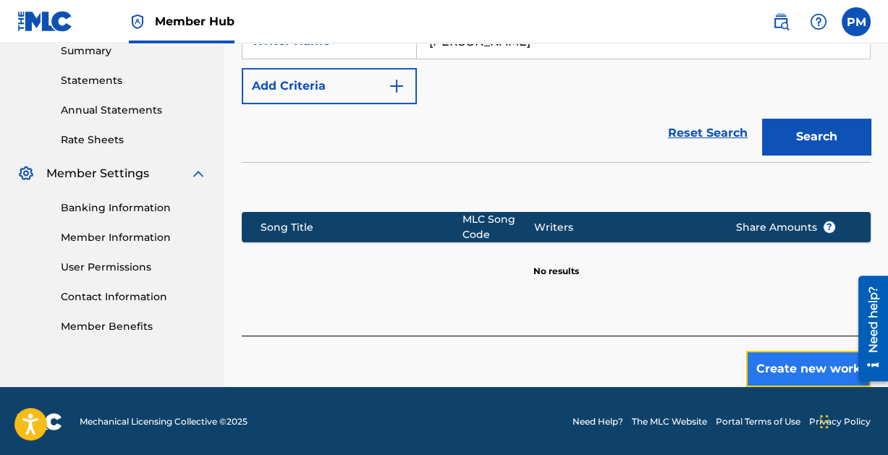
click at [801, 368] on button "Create new work" at bounding box center [808, 369] width 124 height 36
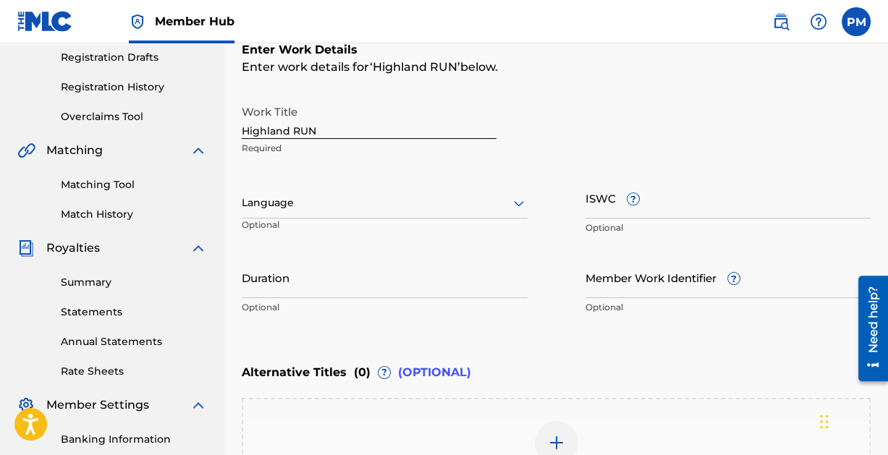
scroll to position [451, 0]
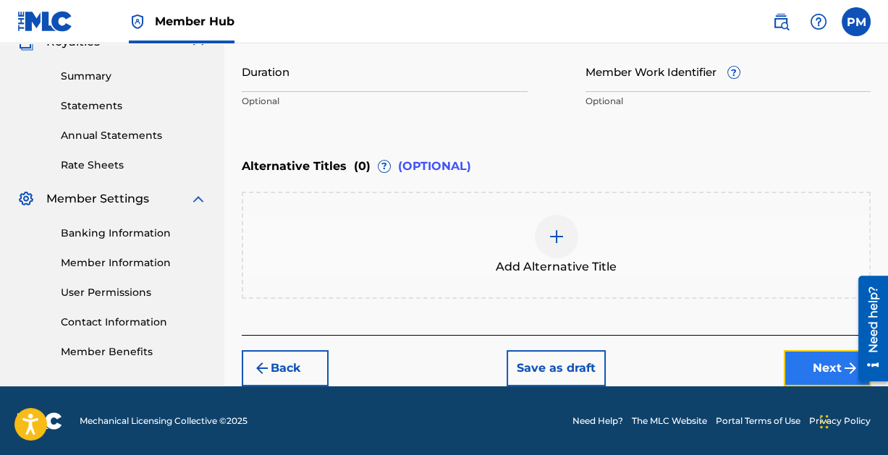
click at [813, 362] on button "Next" at bounding box center [827, 368] width 87 height 36
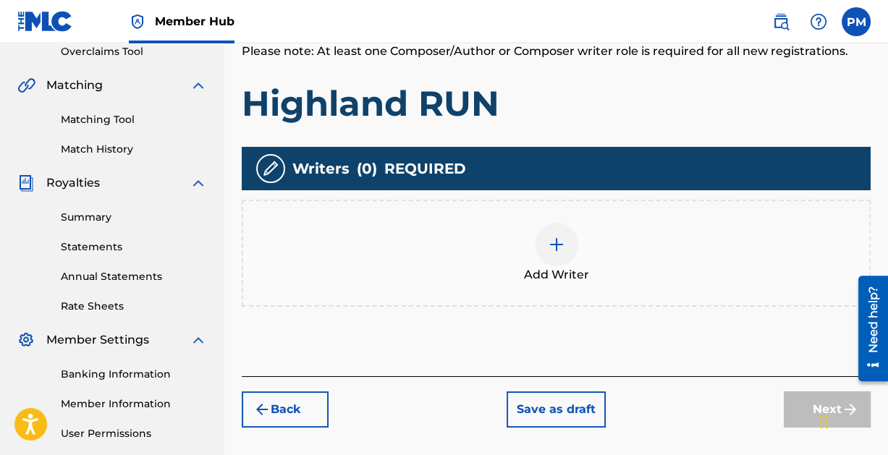
scroll to position [305, 0]
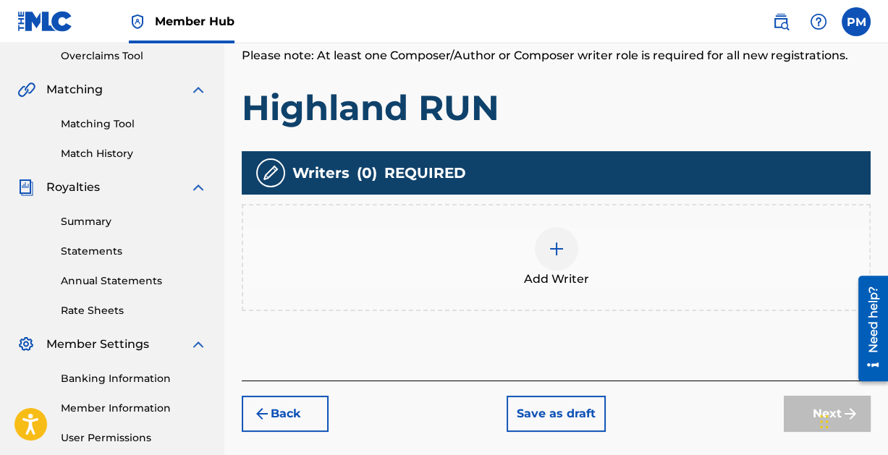
click at [554, 243] on img at bounding box center [556, 248] width 17 height 17
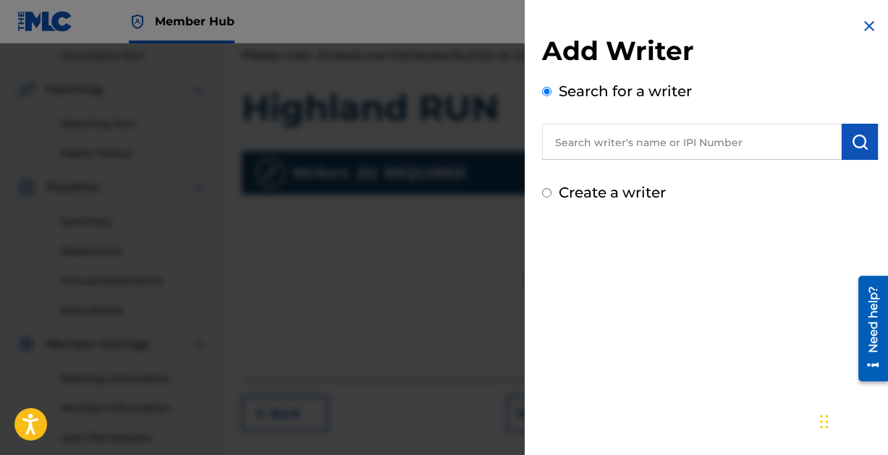
click at [640, 142] on input "text" at bounding box center [692, 142] width 300 height 36
paste input "[PERSON_NAME]"
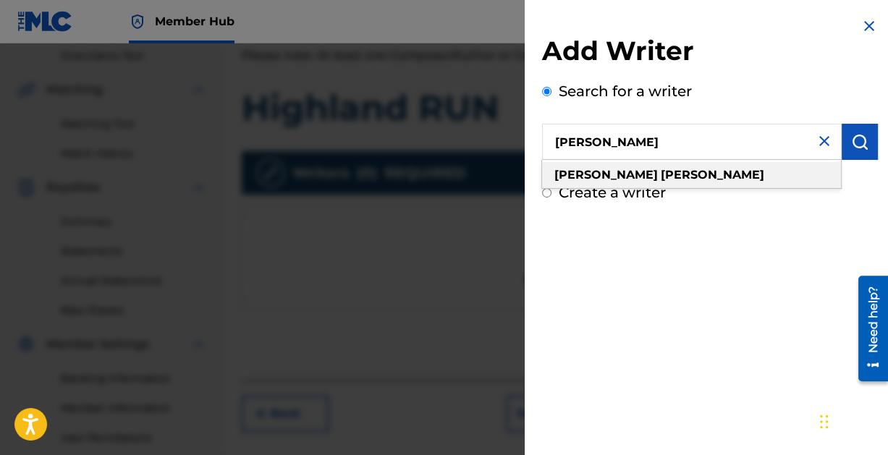
click at [661, 175] on strong "[PERSON_NAME]" at bounding box center [712, 175] width 103 height 14
type input "[PERSON_NAME]"
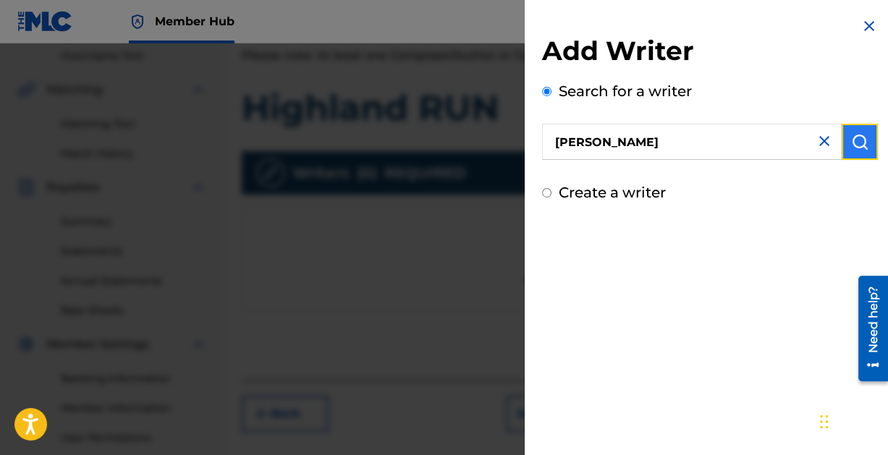
click at [844, 134] on button "submit" at bounding box center [859, 142] width 36 height 36
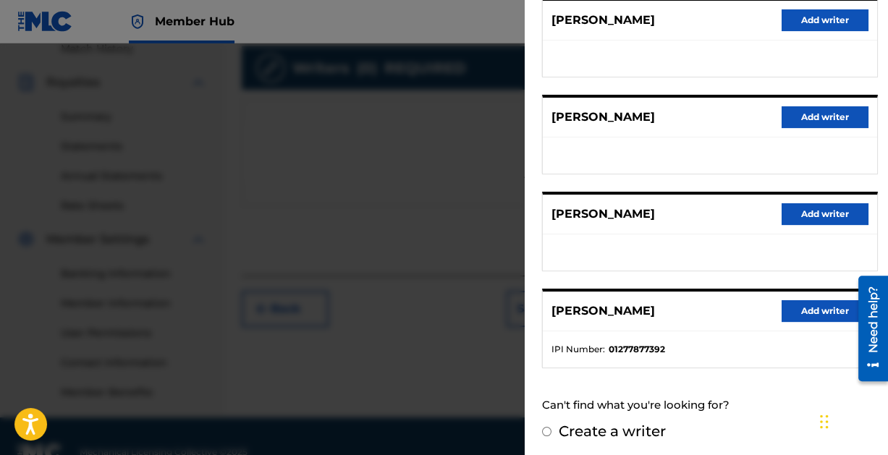
scroll to position [442, 0]
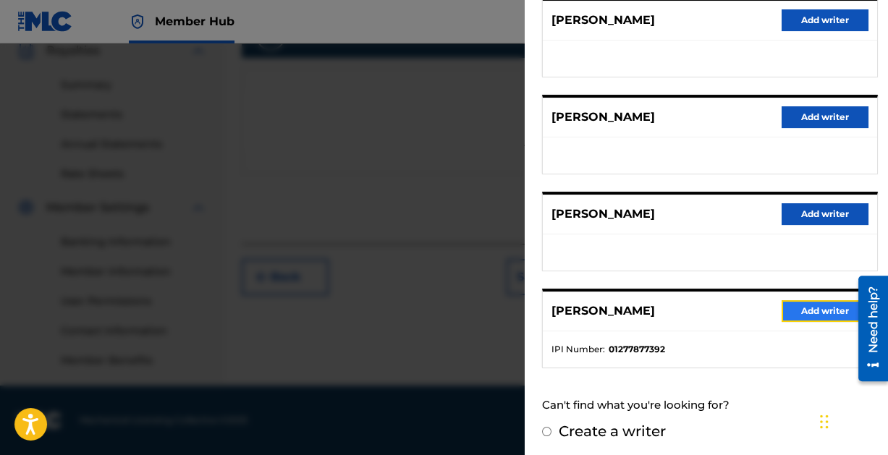
click at [800, 305] on button "Add writer" at bounding box center [824, 311] width 87 height 22
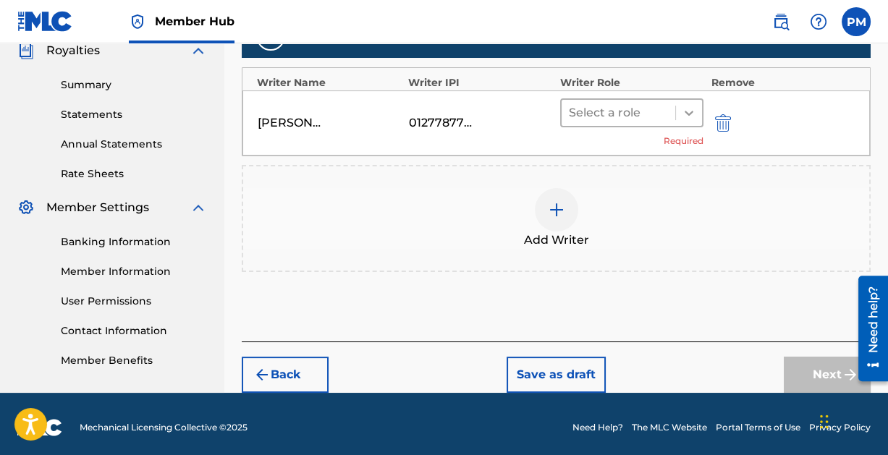
click at [679, 113] on div at bounding box center [689, 113] width 26 height 26
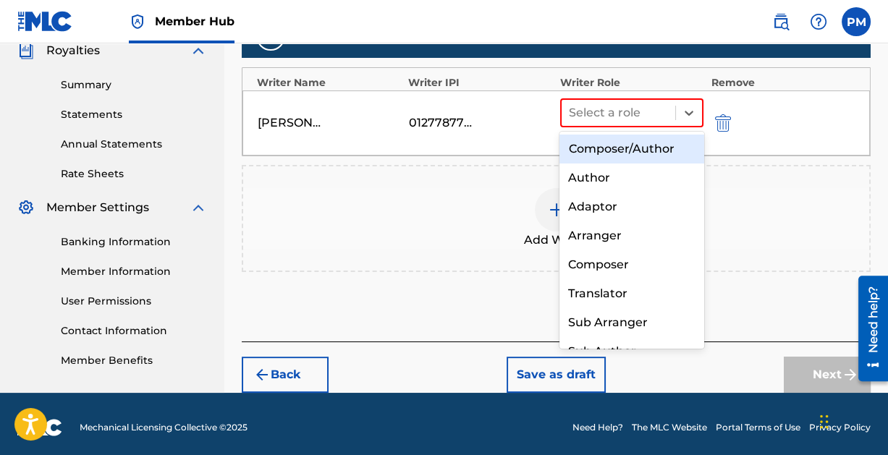
click at [650, 147] on div "Composer/Author" at bounding box center [631, 149] width 144 height 29
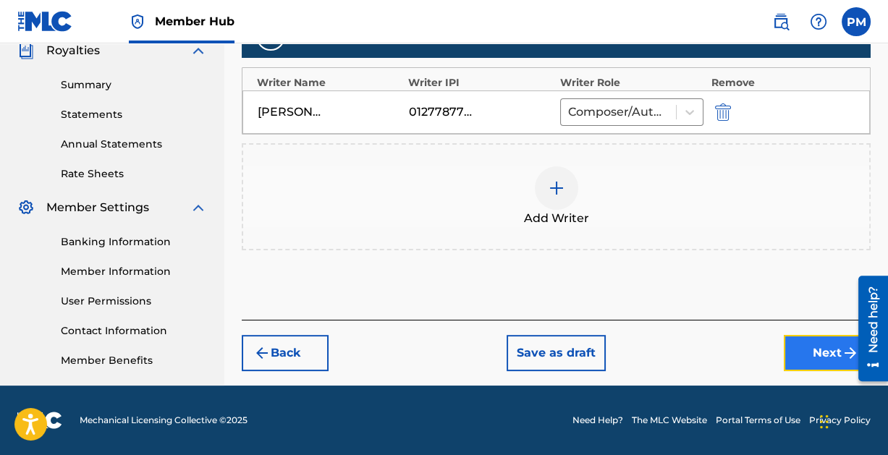
click at [823, 349] on button "Next" at bounding box center [827, 353] width 87 height 36
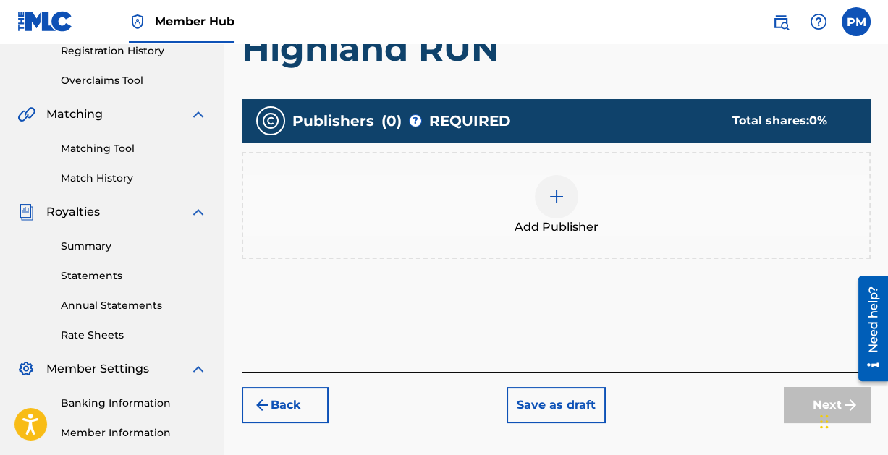
scroll to position [297, 0]
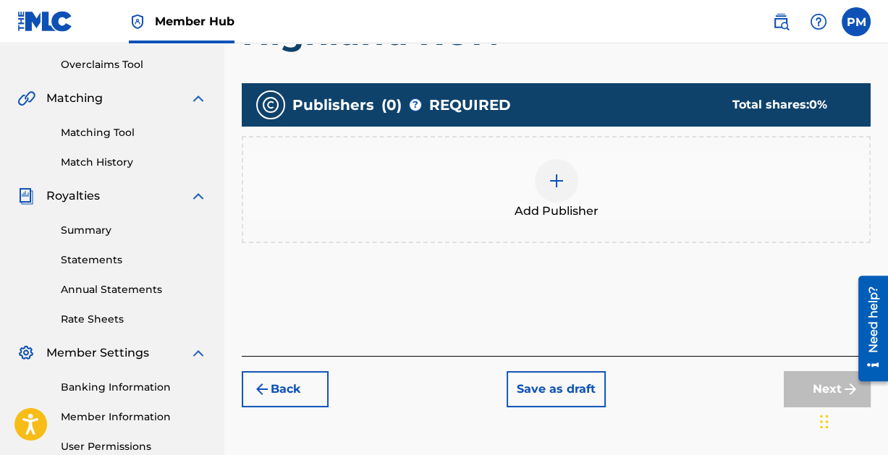
click at [556, 184] on img at bounding box center [556, 180] width 17 height 17
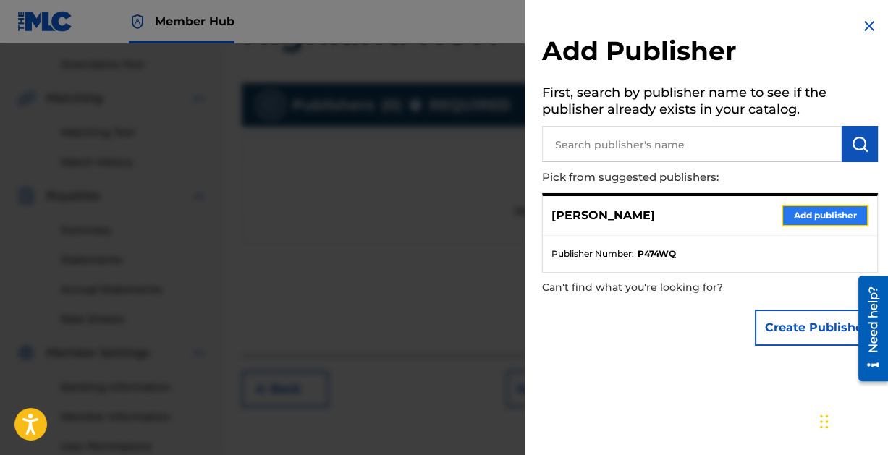
click at [818, 217] on button "Add publisher" at bounding box center [824, 216] width 87 height 22
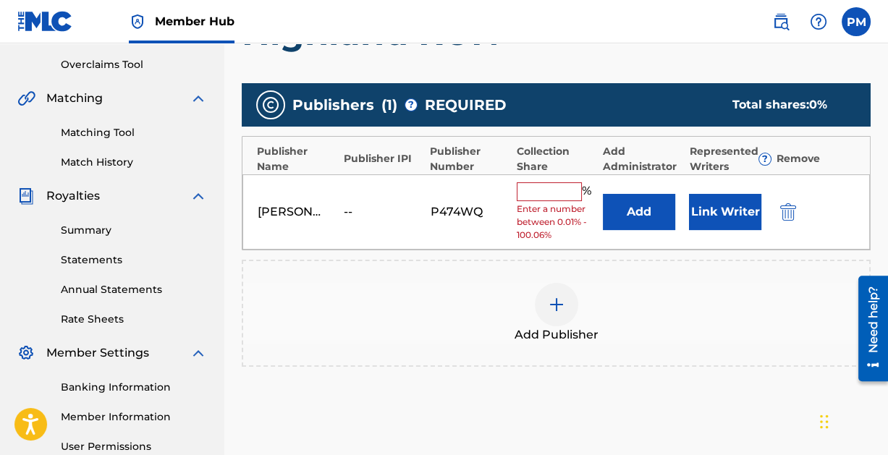
click at [554, 198] on input "text" at bounding box center [549, 191] width 65 height 19
type input "100"
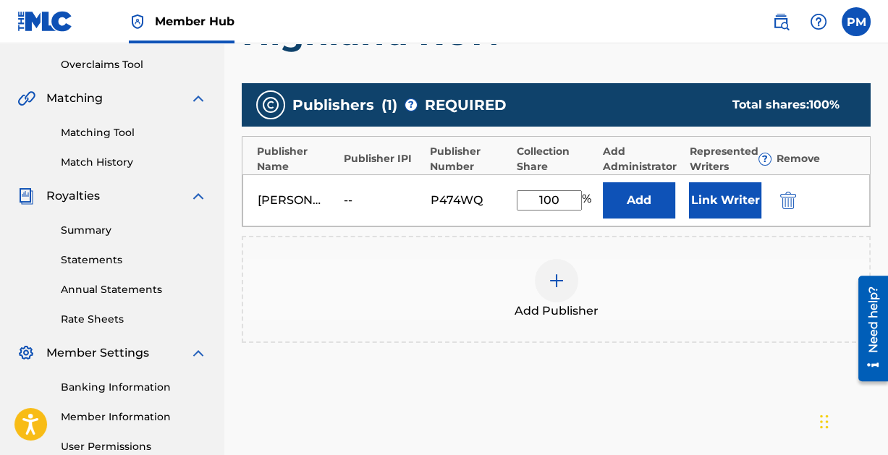
scroll to position [442, 0]
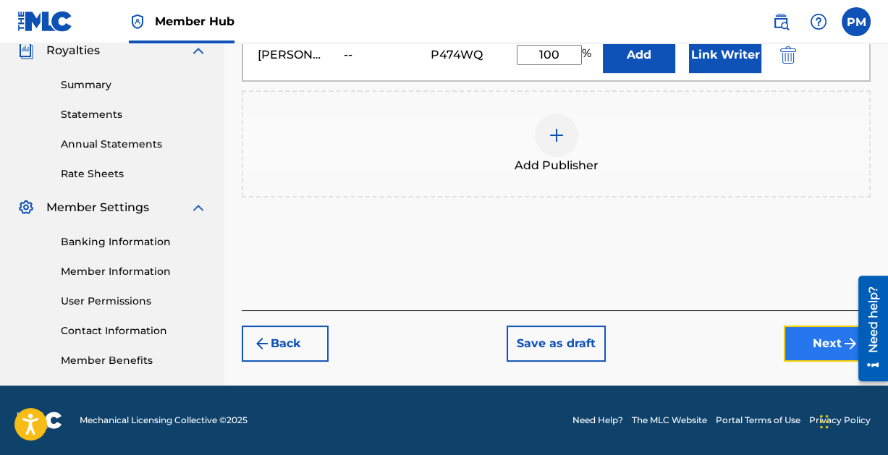
click at [820, 336] on button "Next" at bounding box center [827, 344] width 87 height 36
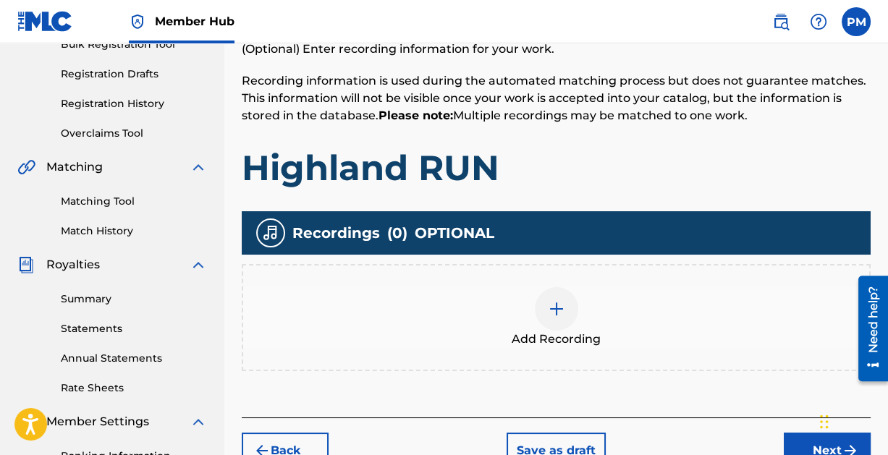
scroll to position [227, 0]
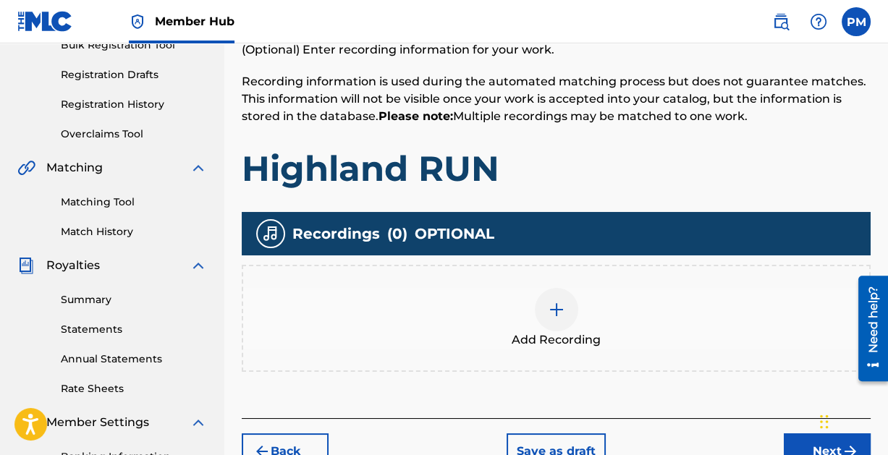
click at [554, 307] on img at bounding box center [556, 309] width 17 height 17
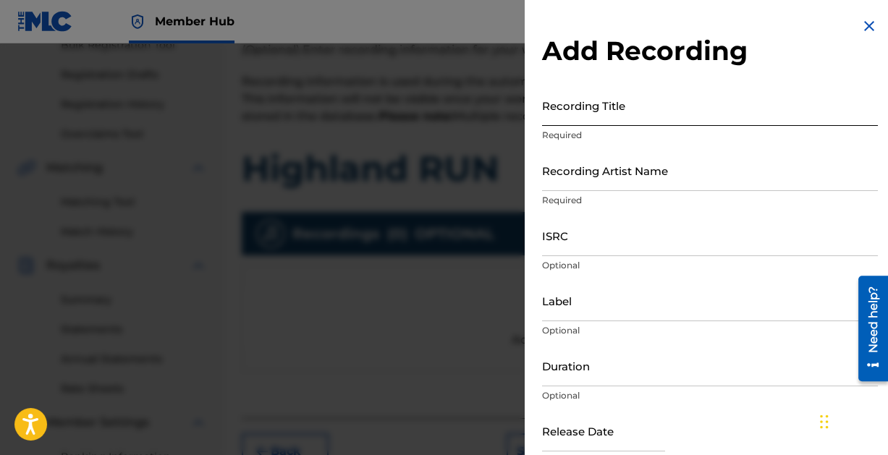
click at [605, 109] on input "Recording Title" at bounding box center [710, 105] width 336 height 41
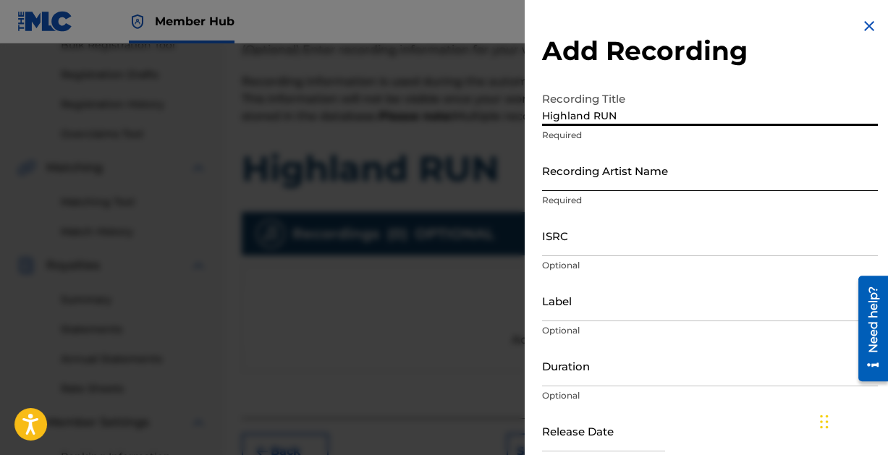
type input "Highland RUN"
click at [619, 179] on input "Recording Artist Name" at bounding box center [710, 170] width 336 height 41
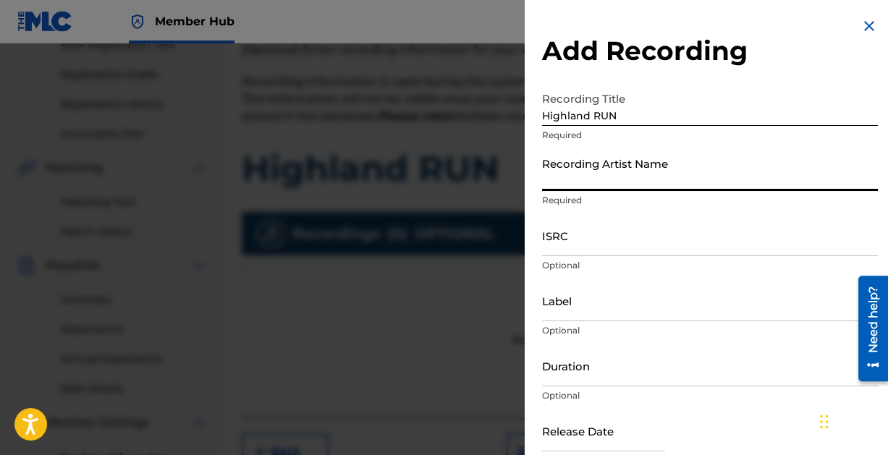
type input "Paintcan"
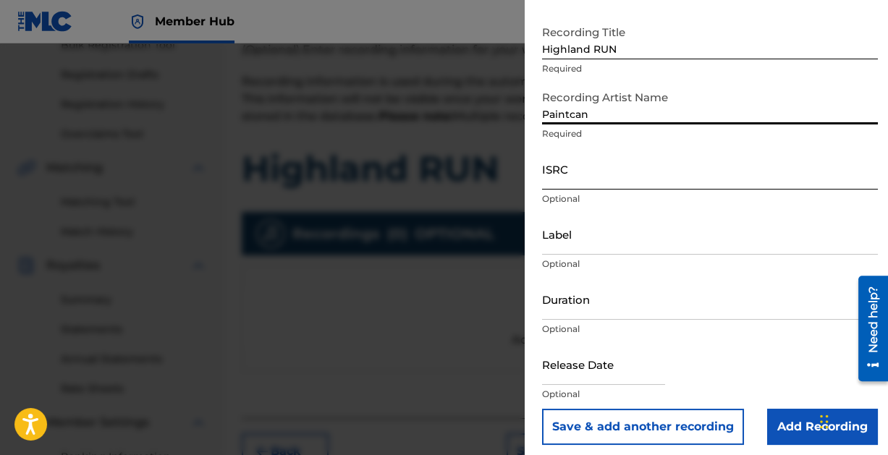
click at [611, 177] on input "ISRC" at bounding box center [710, 168] width 336 height 41
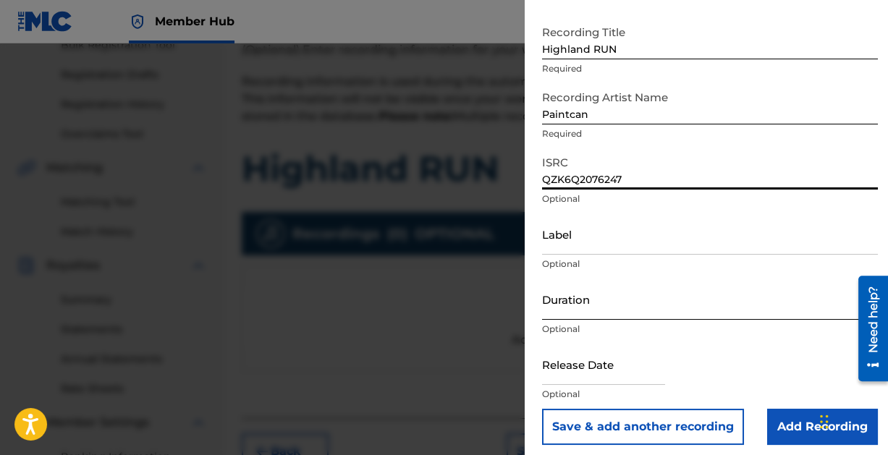
scroll to position [74, 0]
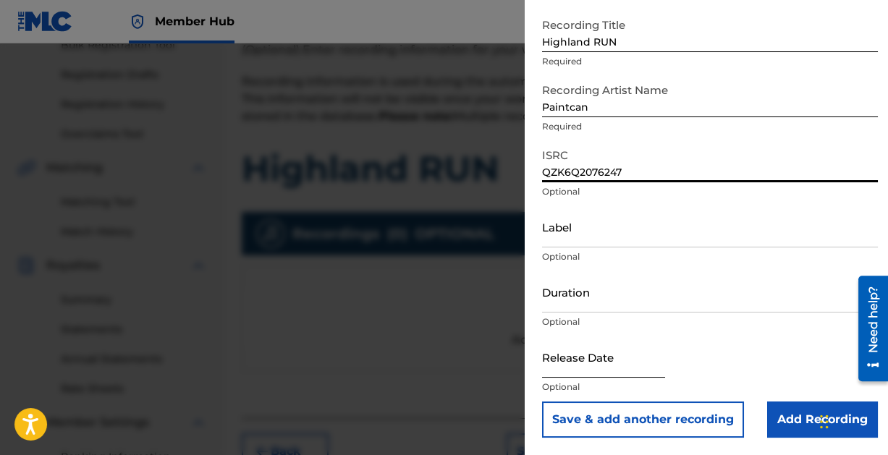
type input "QZK6Q2076247"
click at [581, 367] on input "text" at bounding box center [603, 356] width 123 height 41
select select "8"
select select "2025"
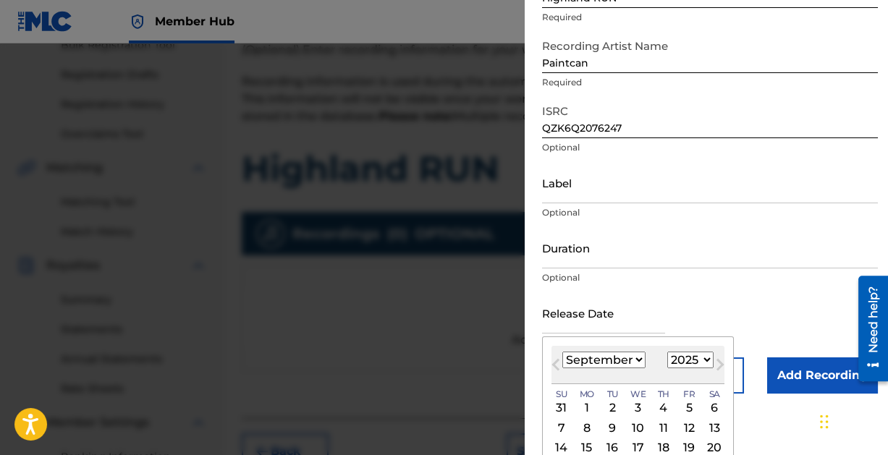
scroll to position [114, 0]
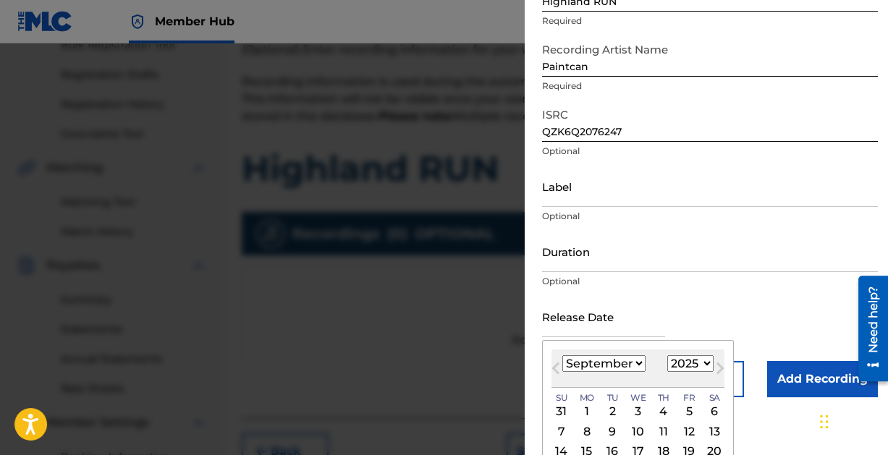
click at [630, 359] on select "January February March April May June July August September October November De…" at bounding box center [603, 363] width 83 height 17
select select "6"
click at [562, 355] on select "January February March April May June July August September October November De…" at bounding box center [603, 363] width 83 height 17
click at [701, 359] on select "1899 1900 1901 1902 1903 1904 1905 1906 1907 1908 1909 1910 1911 1912 1913 1914…" at bounding box center [690, 363] width 46 height 17
select select "2020"
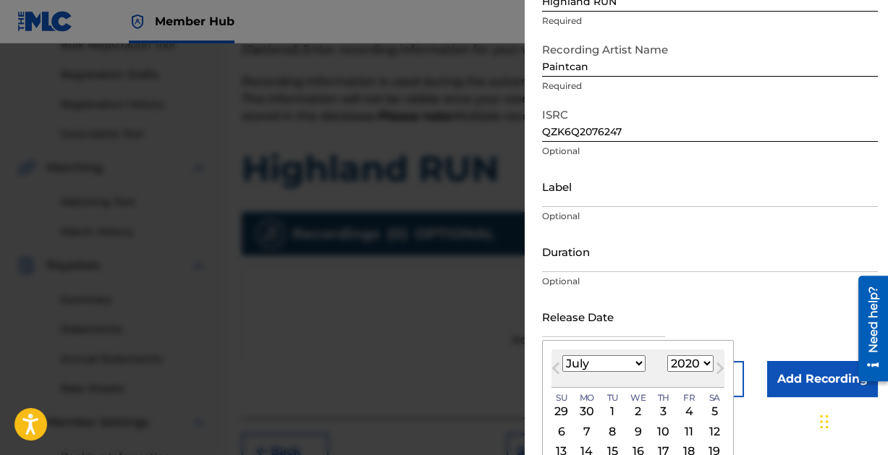
click at [667, 355] on select "1899 1900 1901 1902 1903 1904 1905 1906 1907 1908 1909 1910 1911 1912 1913 1914…" at bounding box center [690, 363] width 46 height 17
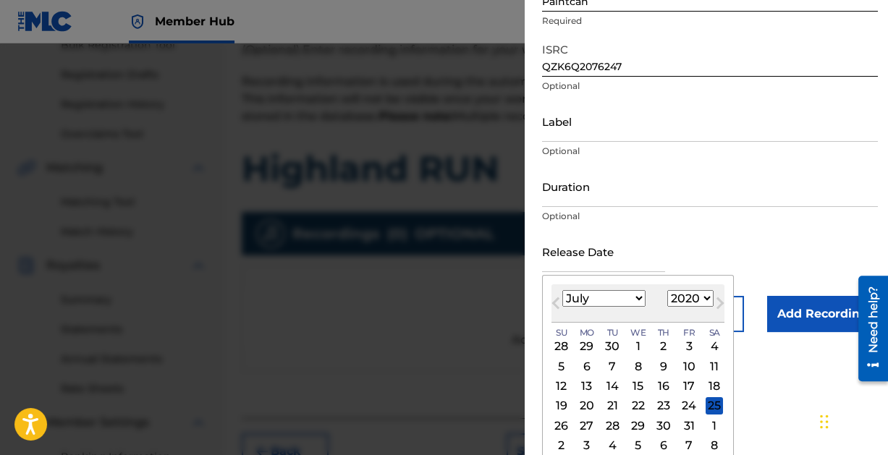
scroll to position [188, 0]
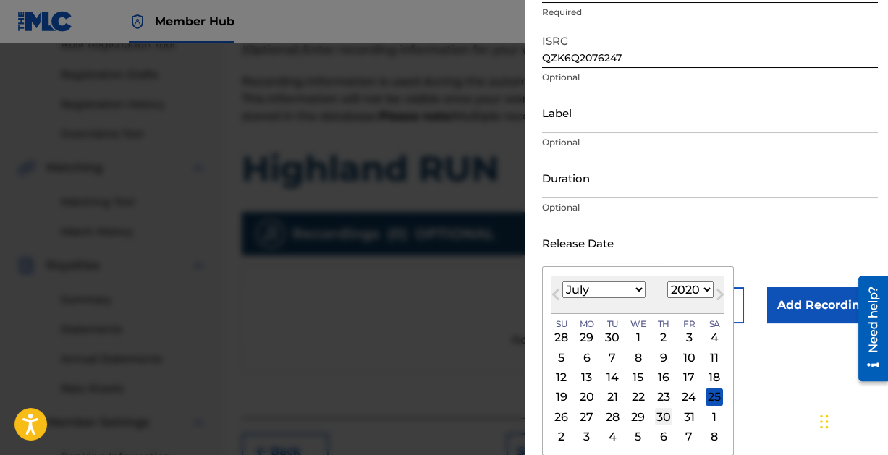
click at [663, 415] on div "30" at bounding box center [663, 416] width 17 height 17
type input "[DATE]"
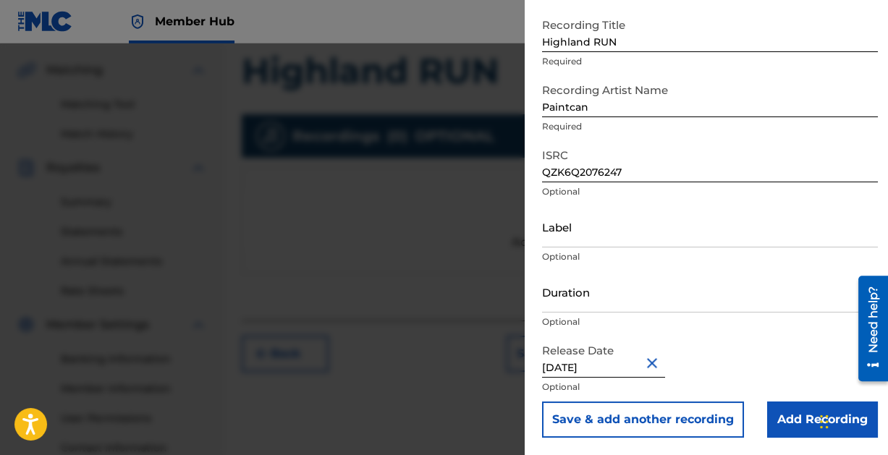
scroll to position [340, 0]
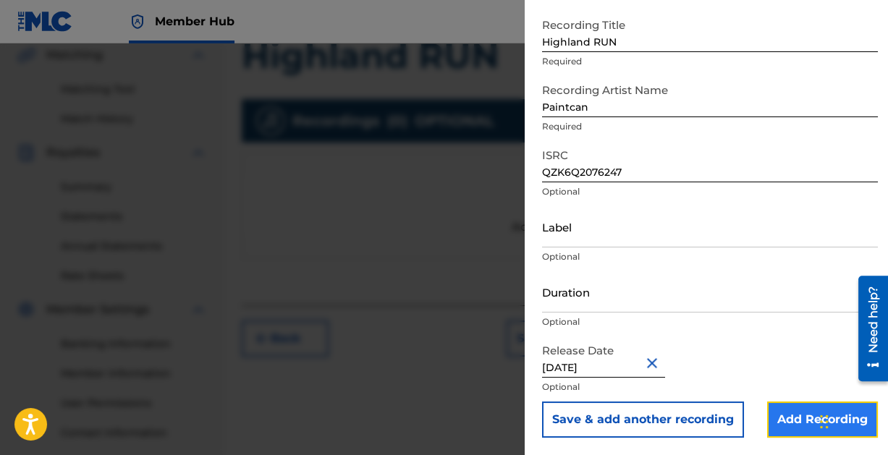
click at [795, 419] on input "Add Recording" at bounding box center [822, 420] width 111 height 36
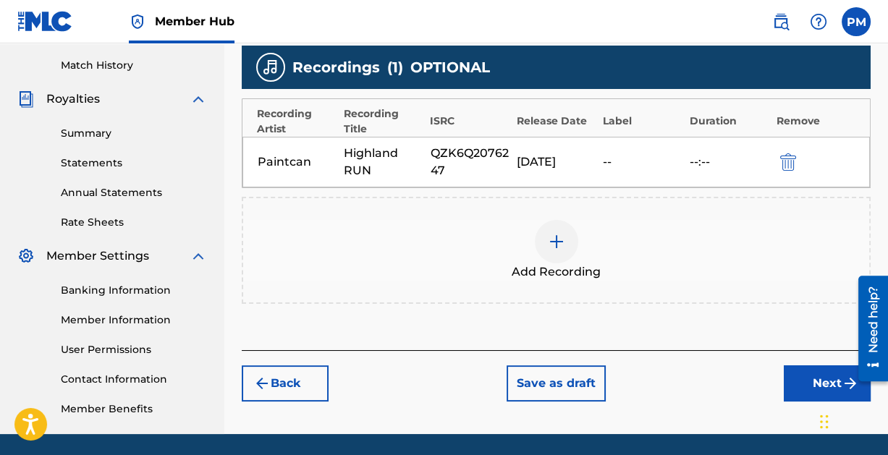
scroll to position [442, 0]
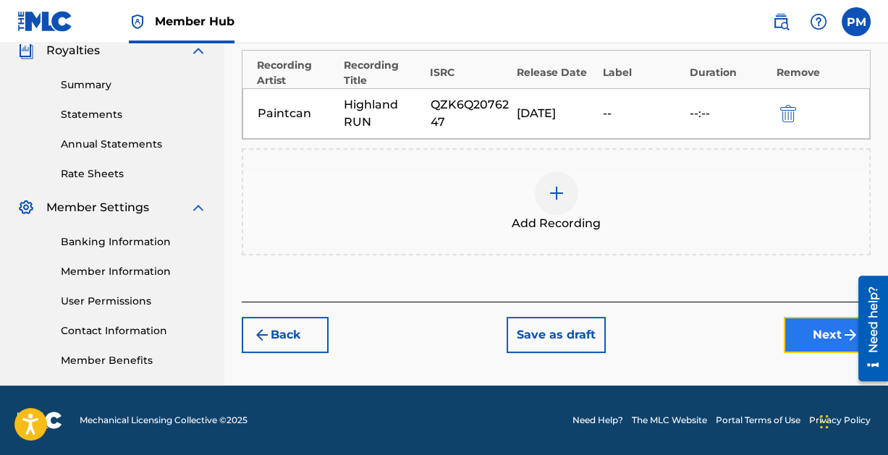
click at [819, 327] on button "Next" at bounding box center [827, 335] width 87 height 36
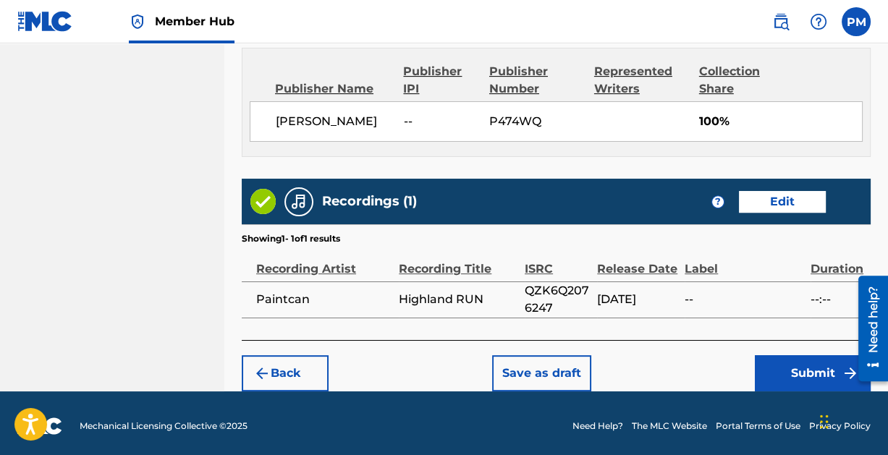
scroll to position [782, 0]
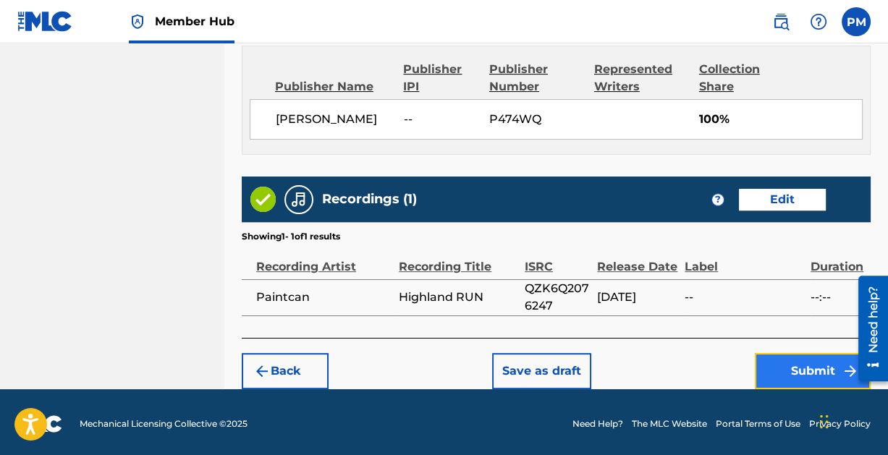
click at [807, 362] on button "Submit" at bounding box center [813, 371] width 116 height 36
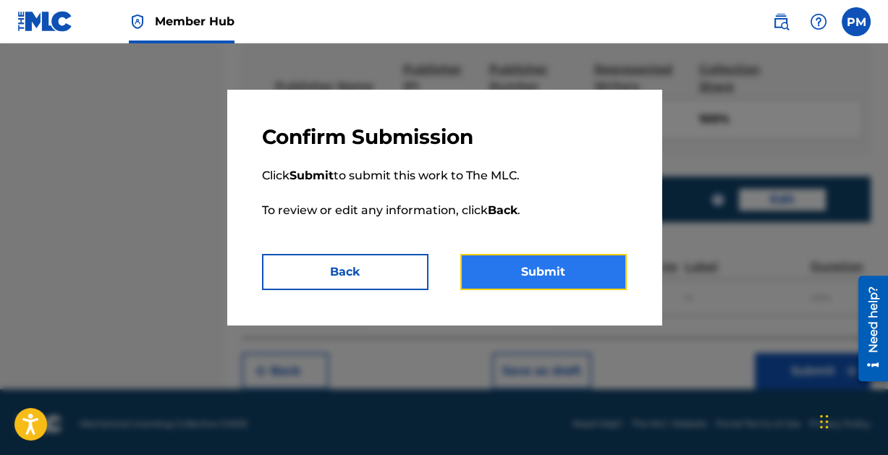
click at [529, 267] on button "Submit" at bounding box center [543, 272] width 166 height 36
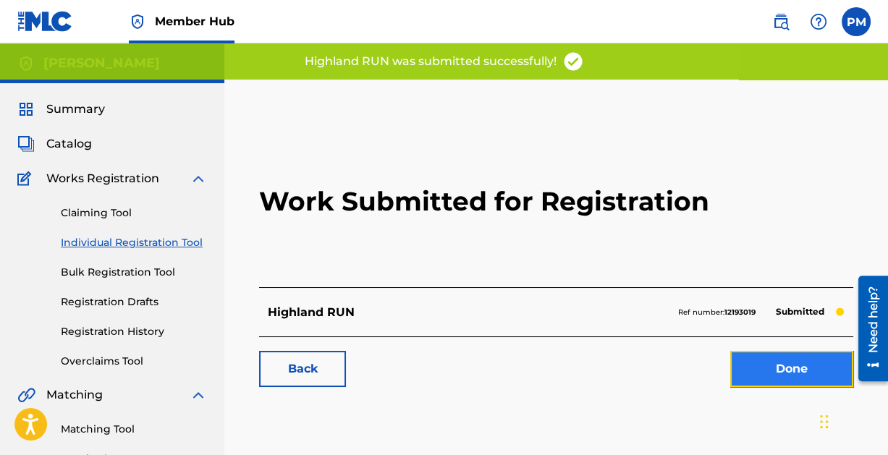
click at [788, 364] on link "Done" at bounding box center [791, 369] width 123 height 36
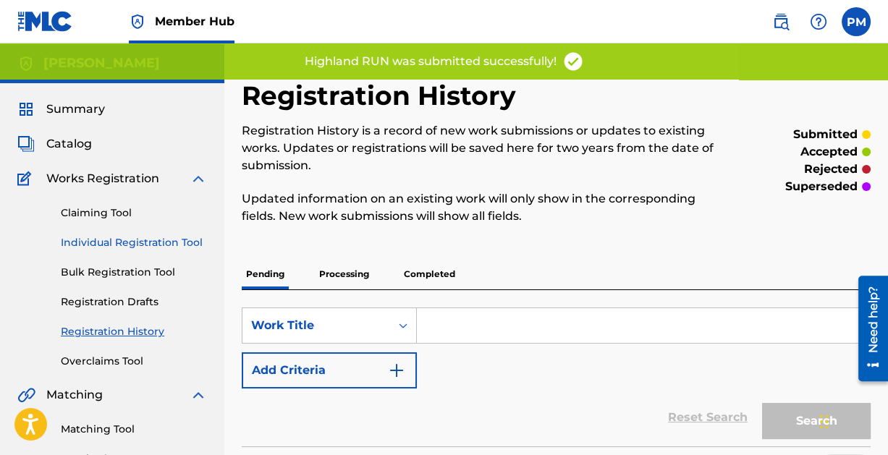
click at [120, 245] on link "Individual Registration Tool" at bounding box center [134, 242] width 146 height 15
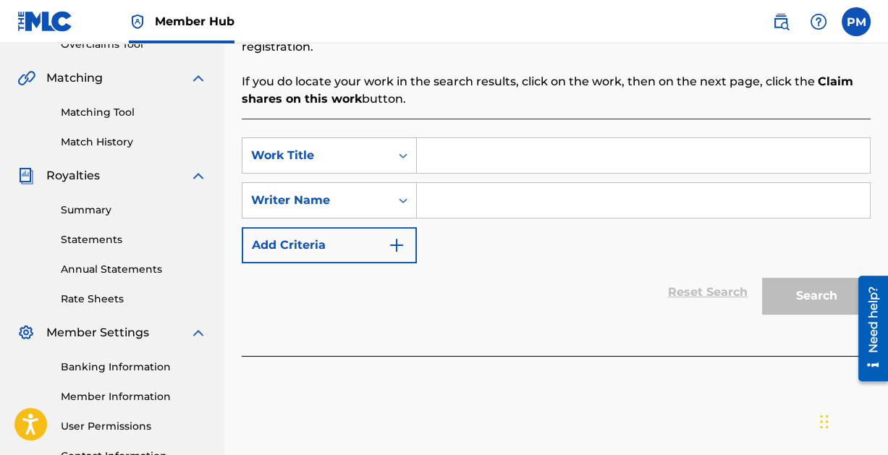
scroll to position [311, 0]
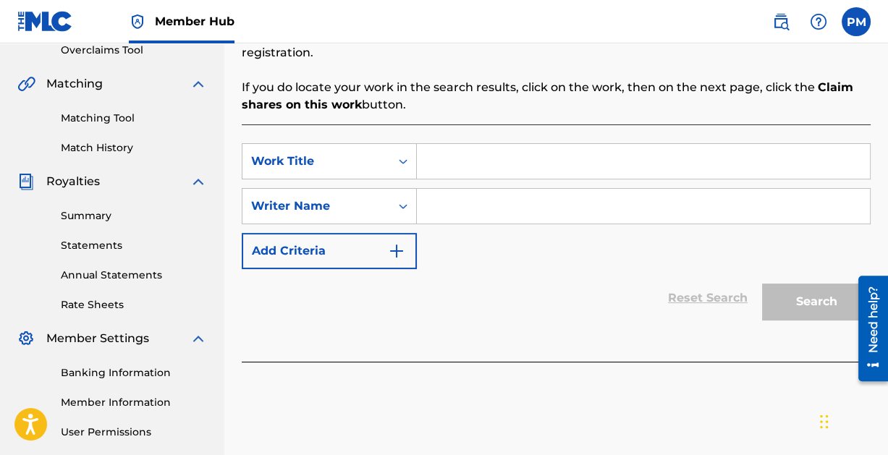
click at [451, 161] on input "Search Form" at bounding box center [643, 161] width 453 height 35
type input "Where Do You Go?"
click at [463, 204] on input "Search Form" at bounding box center [643, 206] width 453 height 35
paste input "[PERSON_NAME]"
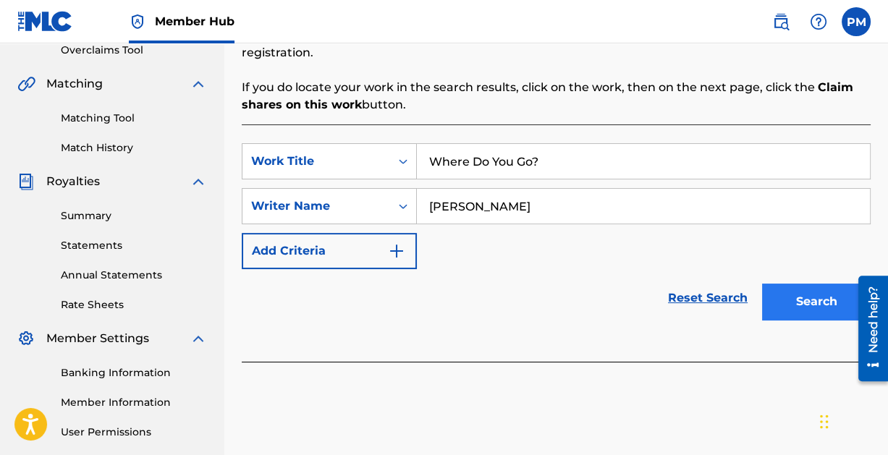
type input "[PERSON_NAME]"
click at [807, 300] on button "Search" at bounding box center [816, 302] width 109 height 36
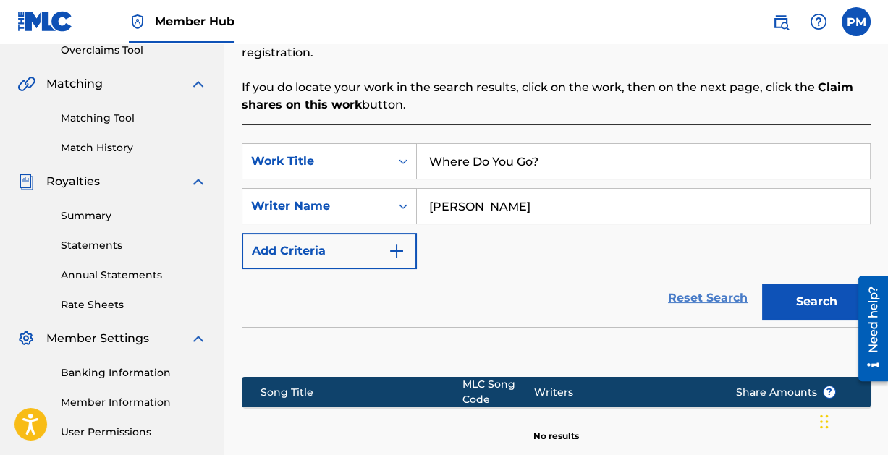
scroll to position [476, 0]
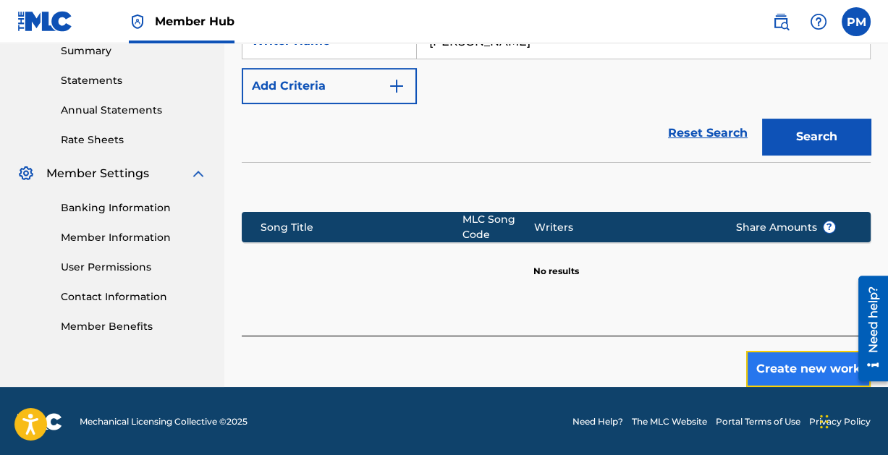
click at [789, 368] on button "Create new work" at bounding box center [808, 369] width 124 height 36
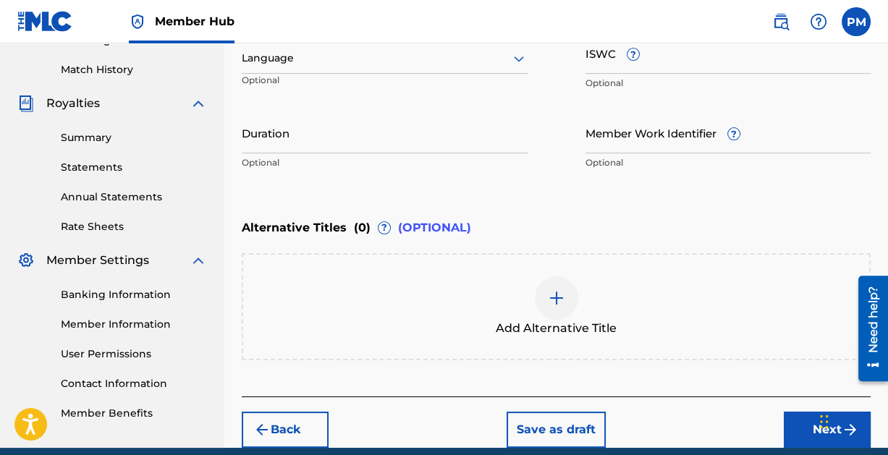
scroll to position [420, 0]
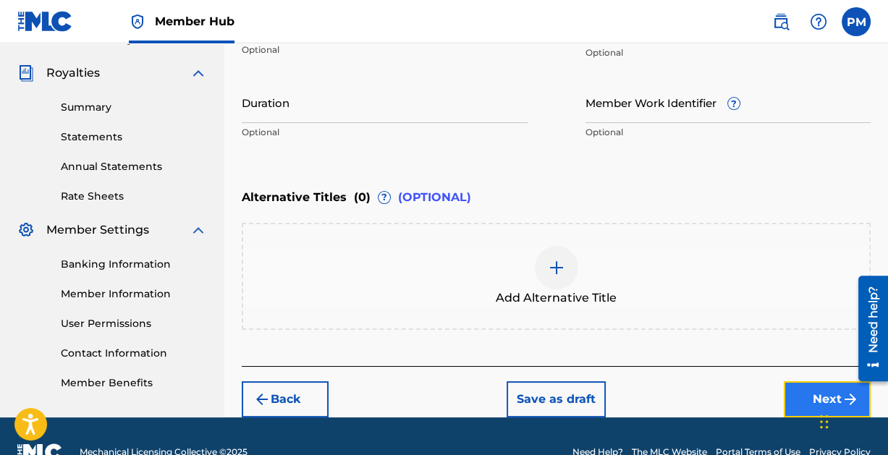
click at [809, 387] on button "Next" at bounding box center [827, 399] width 87 height 36
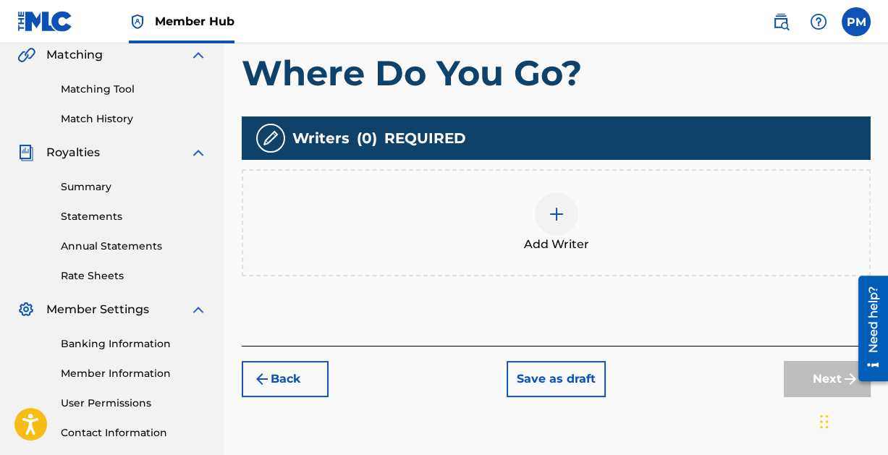
scroll to position [347, 0]
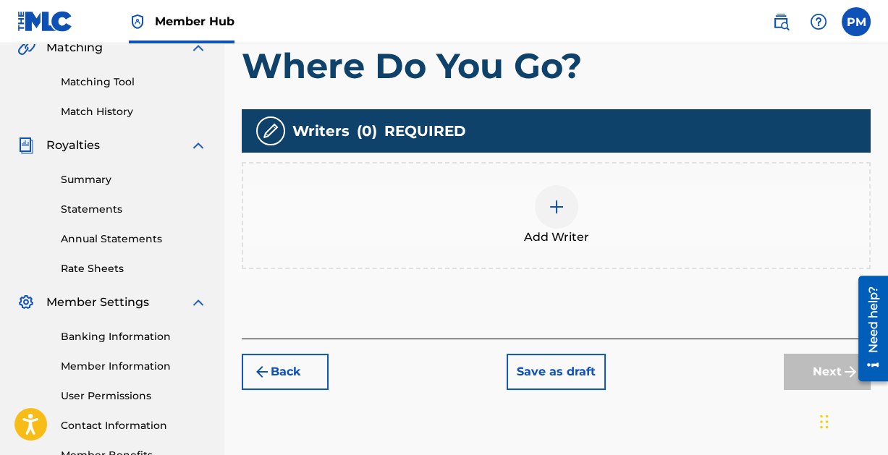
click at [557, 200] on img at bounding box center [556, 206] width 17 height 17
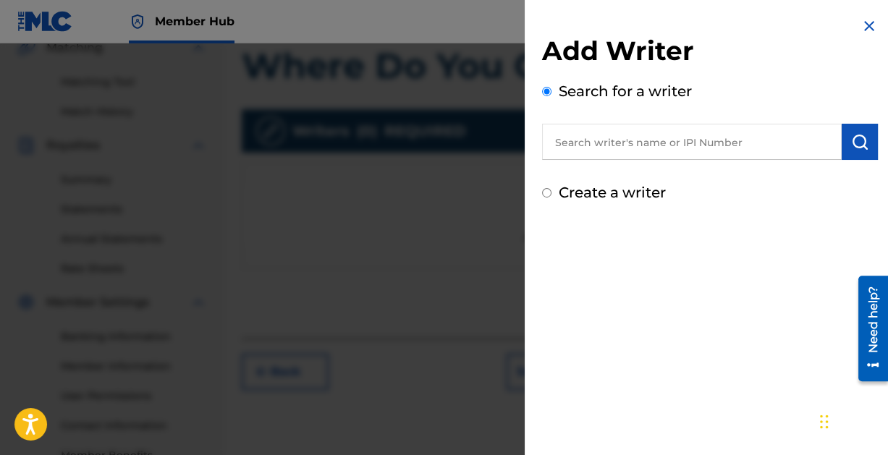
click at [635, 145] on input "text" at bounding box center [692, 142] width 300 height 36
paste input "[PERSON_NAME]"
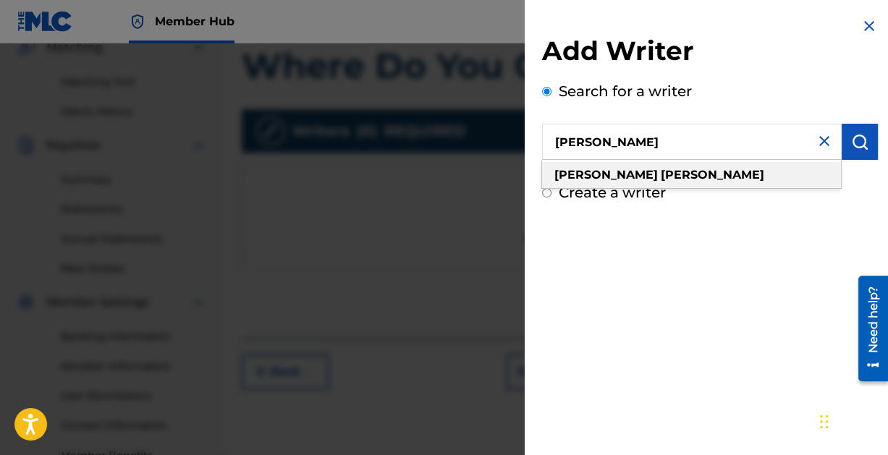
click at [689, 173] on div "[PERSON_NAME]" at bounding box center [691, 175] width 299 height 26
type input "[PERSON_NAME]"
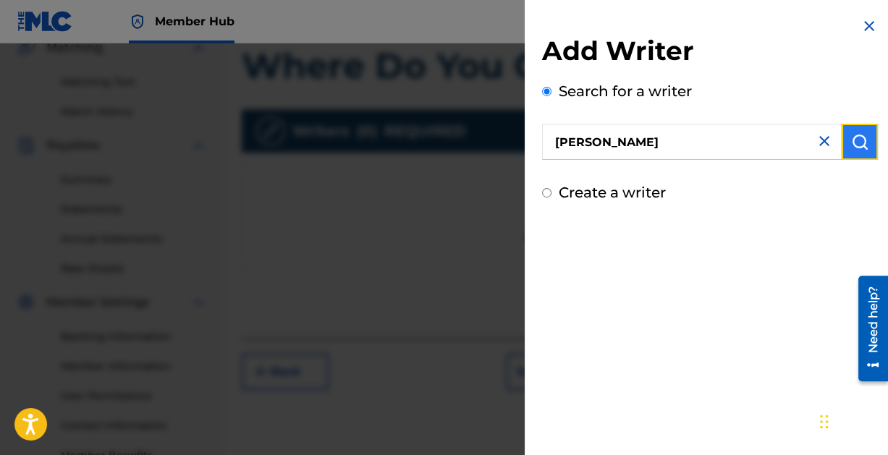
click at [855, 144] on img "submit" at bounding box center [859, 141] width 17 height 17
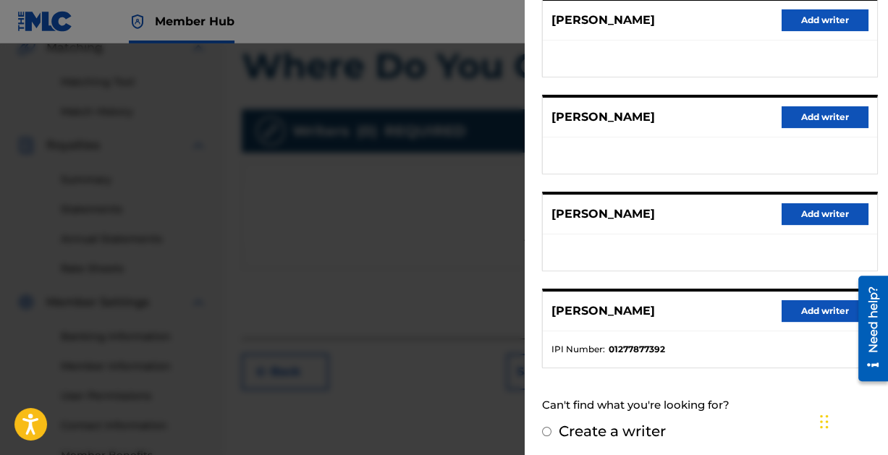
scroll to position [442, 0]
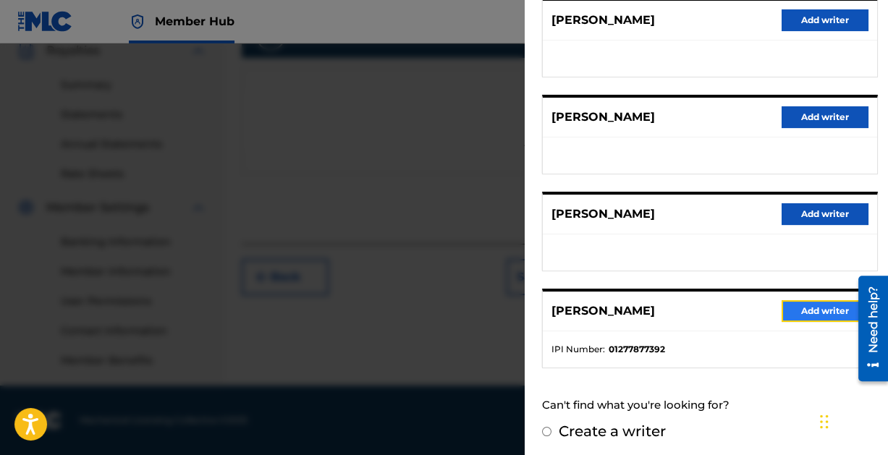
click at [801, 303] on button "Add writer" at bounding box center [824, 311] width 87 height 22
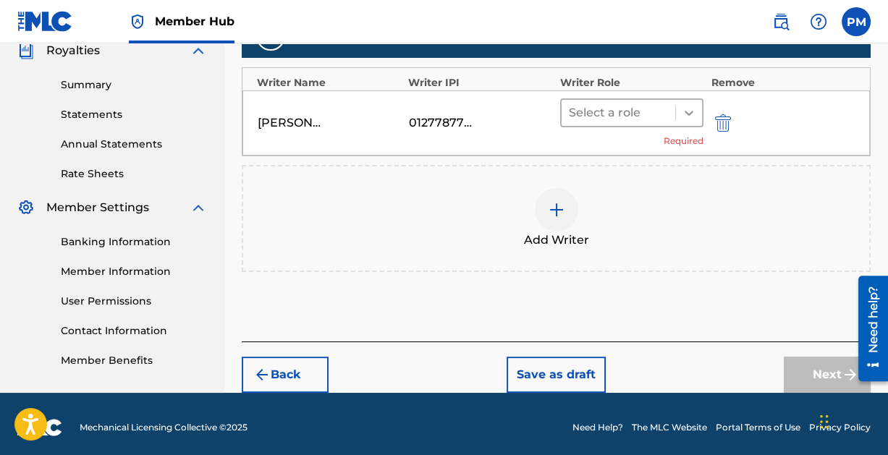
click at [687, 112] on icon at bounding box center [688, 113] width 9 height 5
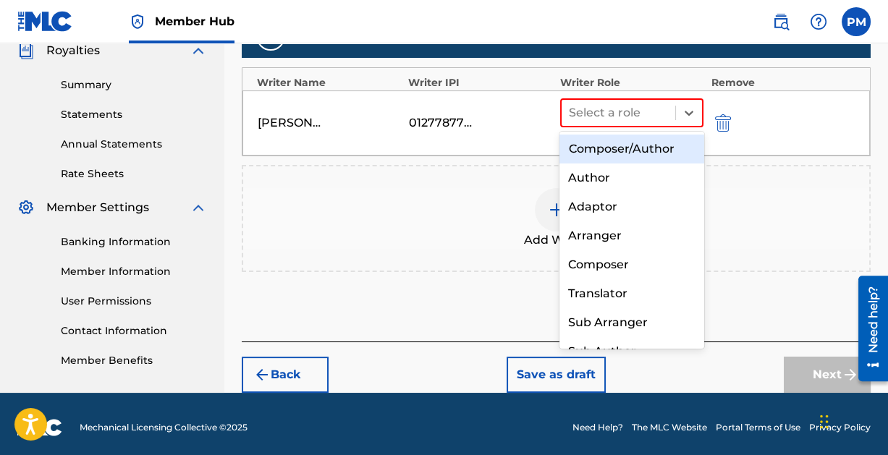
click at [650, 147] on div "Composer/Author" at bounding box center [631, 149] width 144 height 29
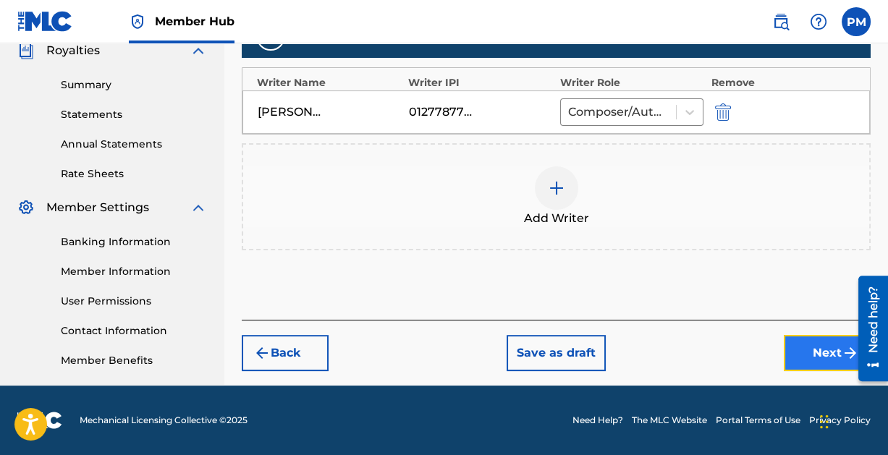
click at [811, 342] on button "Next" at bounding box center [827, 353] width 87 height 36
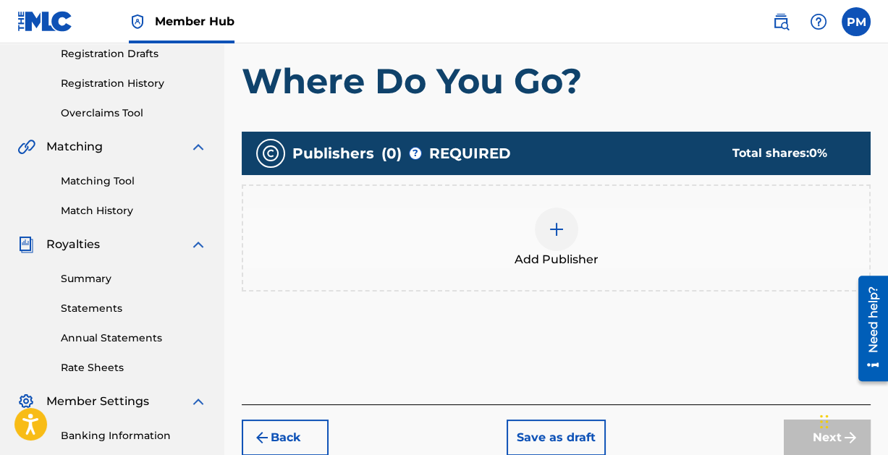
scroll to position [250, 0]
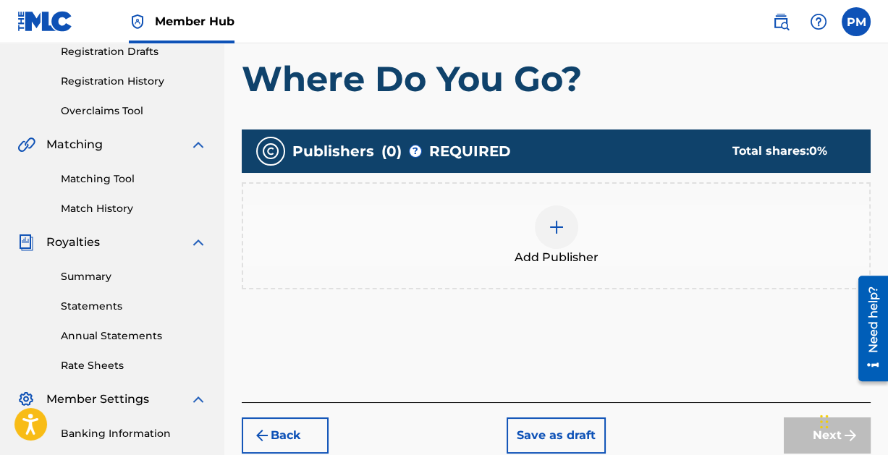
click at [555, 219] on img at bounding box center [556, 227] width 17 height 17
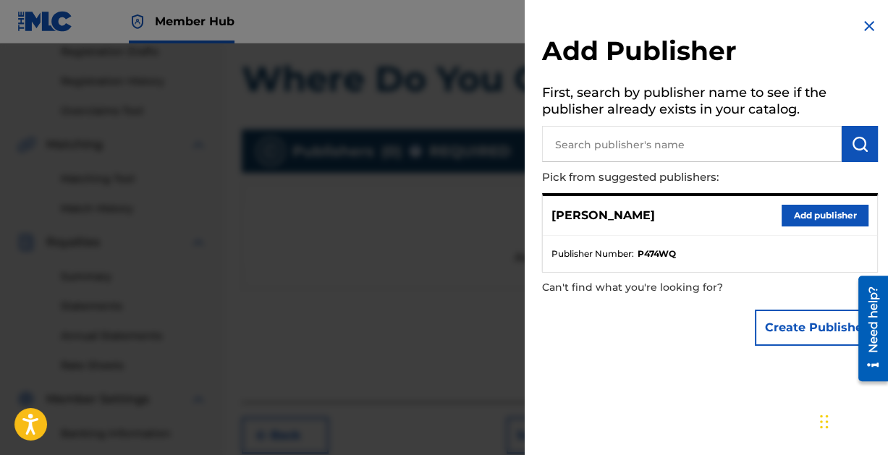
click at [616, 145] on input "text" at bounding box center [692, 144] width 300 height 36
click at [807, 213] on button "Add publisher" at bounding box center [824, 216] width 87 height 22
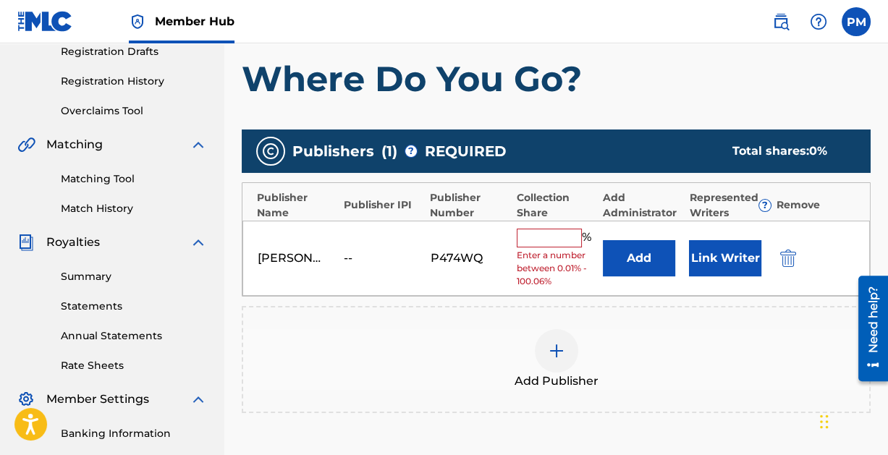
click at [538, 237] on input "text" at bounding box center [549, 238] width 65 height 19
type input "100"
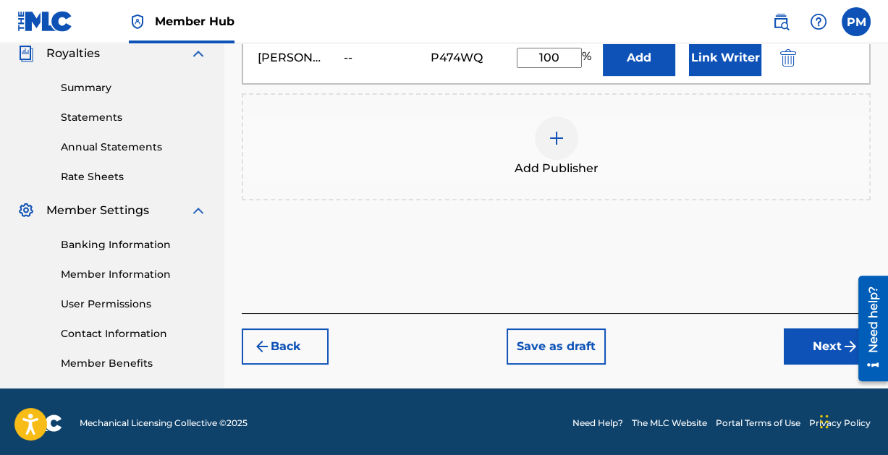
scroll to position [442, 0]
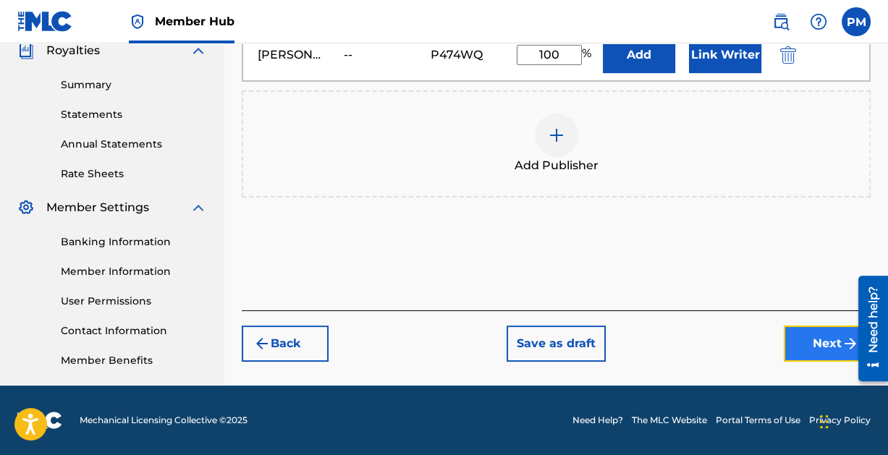
click at [810, 339] on button "Next" at bounding box center [827, 344] width 87 height 36
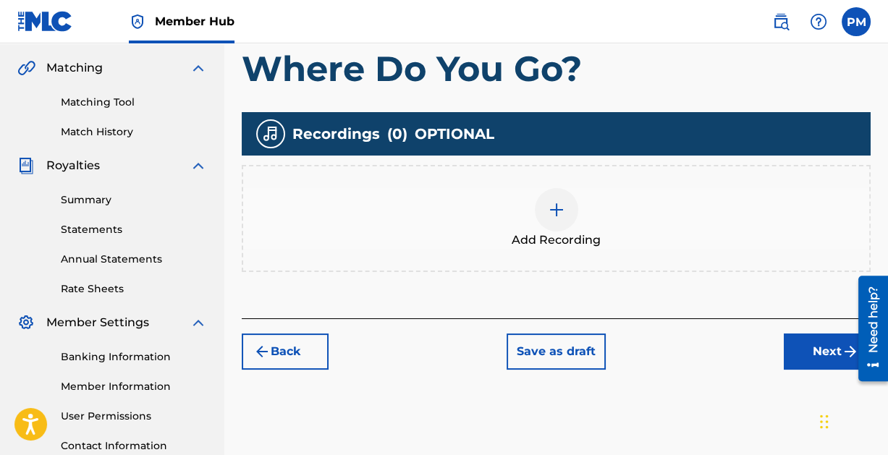
scroll to position [333, 0]
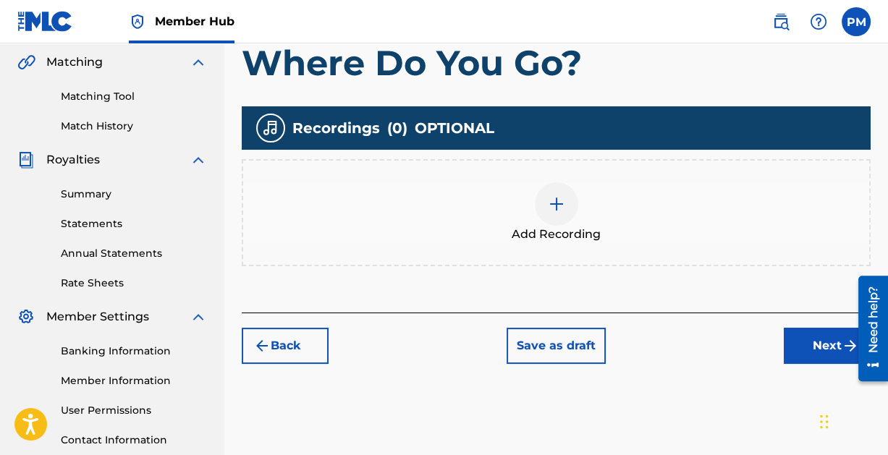
click at [565, 205] on div at bounding box center [556, 203] width 43 height 43
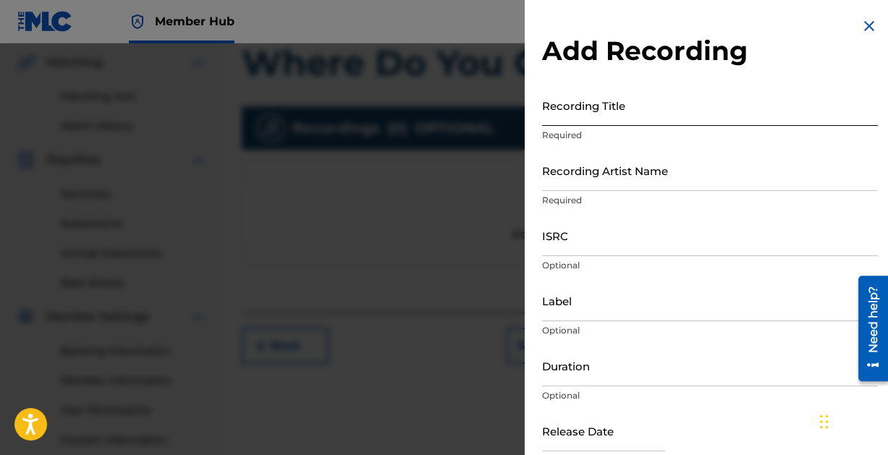
click at [677, 109] on input "Recording Title" at bounding box center [710, 105] width 336 height 41
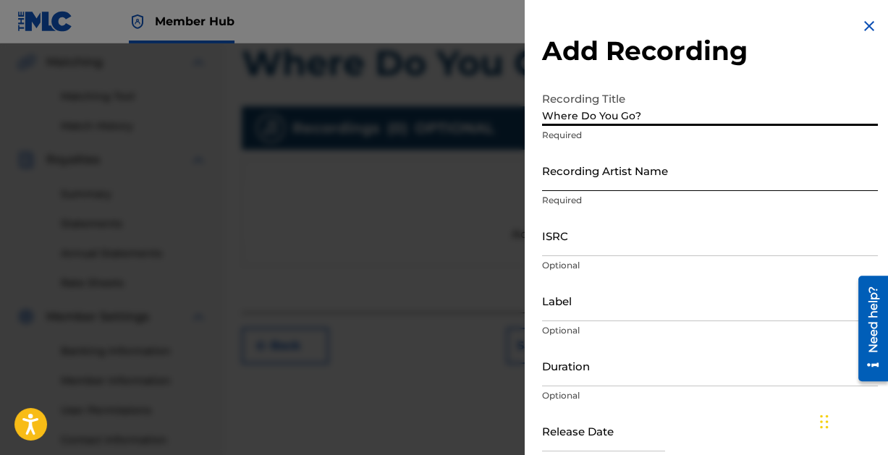
type input "Where Do You Go?"
click at [646, 179] on input "Recording Artist Name" at bounding box center [710, 170] width 336 height 41
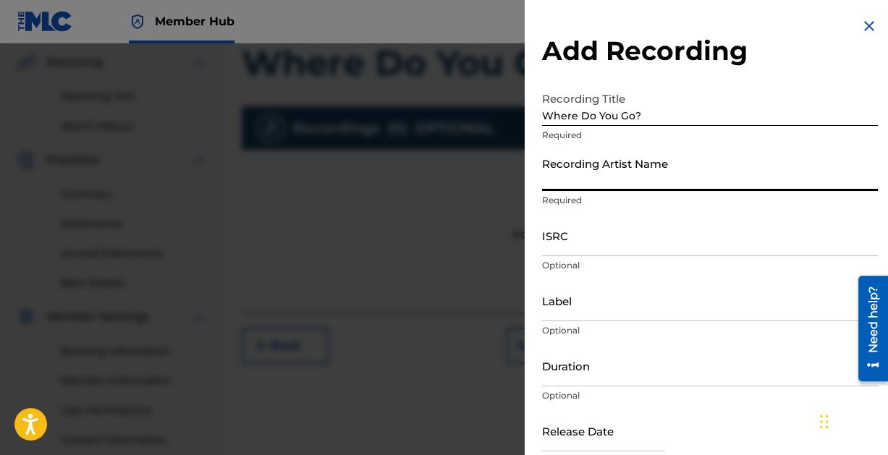
type input "[PERSON_NAME]"
click at [647, 245] on input "ISRC" at bounding box center [710, 235] width 336 height 41
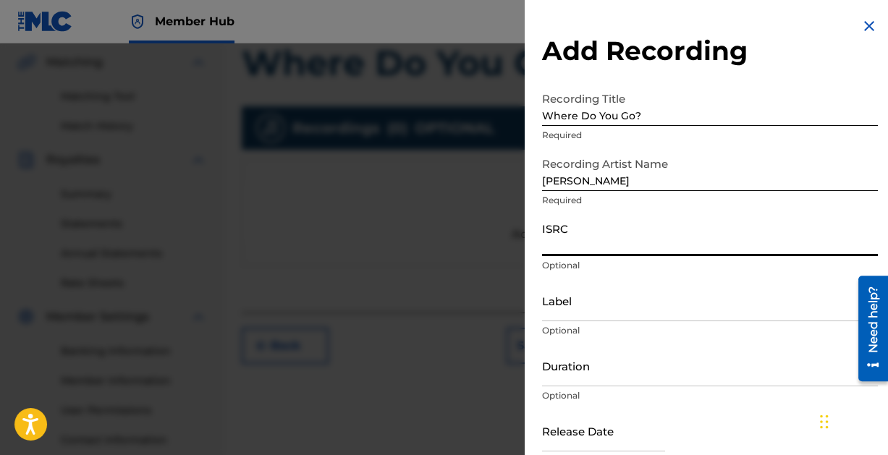
click at [618, 247] on input "ISRC" at bounding box center [710, 235] width 336 height 41
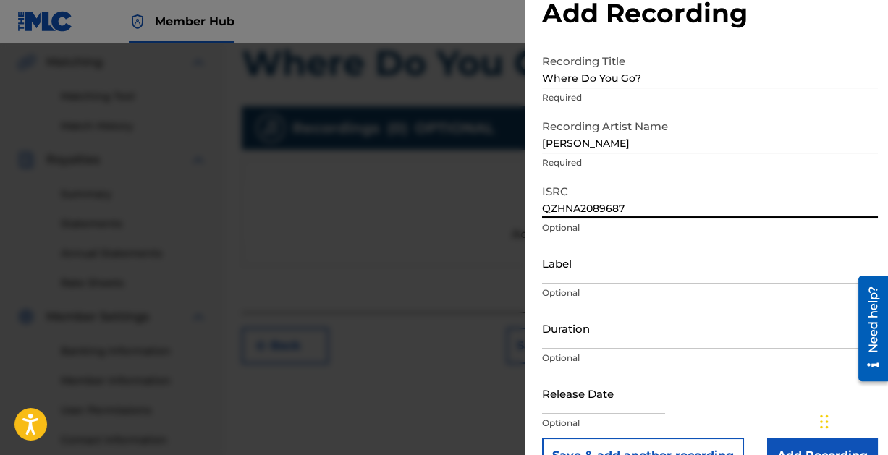
scroll to position [74, 0]
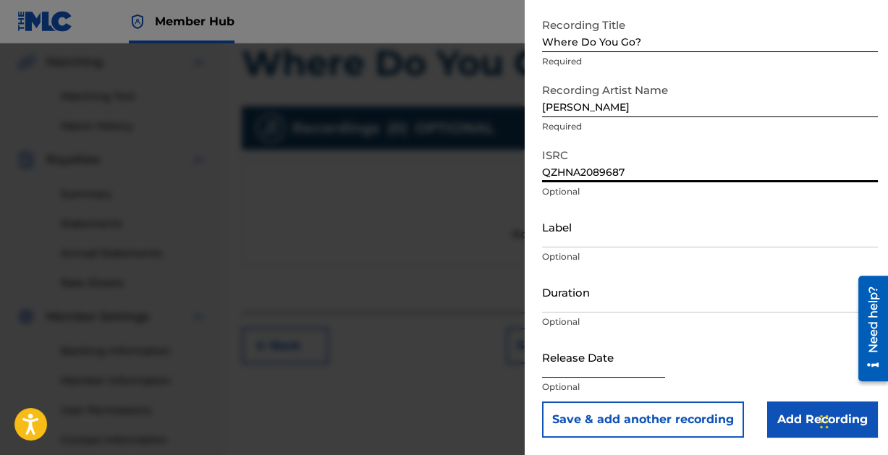
type input "QZHNA2089687"
click at [566, 367] on input "text" at bounding box center [603, 356] width 123 height 41
select select "8"
select select "2025"
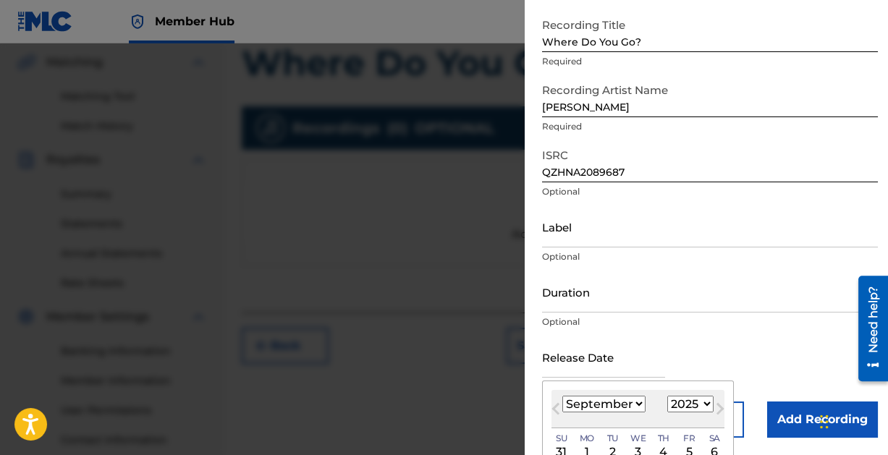
click at [627, 402] on select "January February March April May June July August September October November De…" at bounding box center [603, 404] width 83 height 17
select select "6"
click at [562, 396] on select "January February March April May June July August September October November De…" at bounding box center [603, 404] width 83 height 17
click at [707, 405] on select "1899 1900 1901 1902 1903 1904 1905 1906 1907 1908 1909 1910 1911 1912 1913 1914…" at bounding box center [690, 404] width 46 height 17
select select "2020"
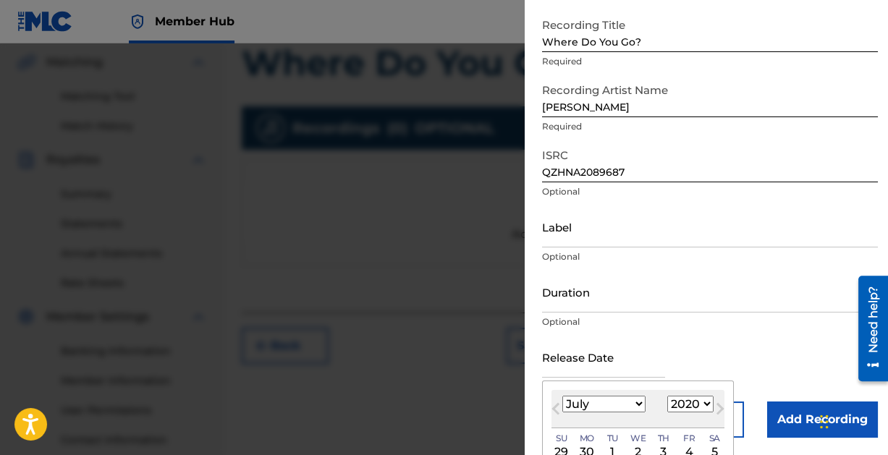
click at [667, 396] on select "1899 1900 1901 1902 1903 1904 1905 1906 1907 1908 1909 1910 1911 1912 1913 1914…" at bounding box center [690, 404] width 46 height 17
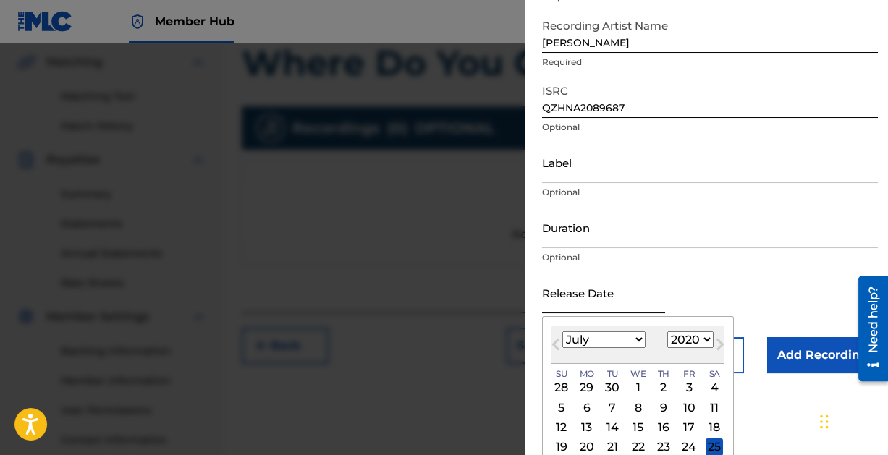
scroll to position [188, 0]
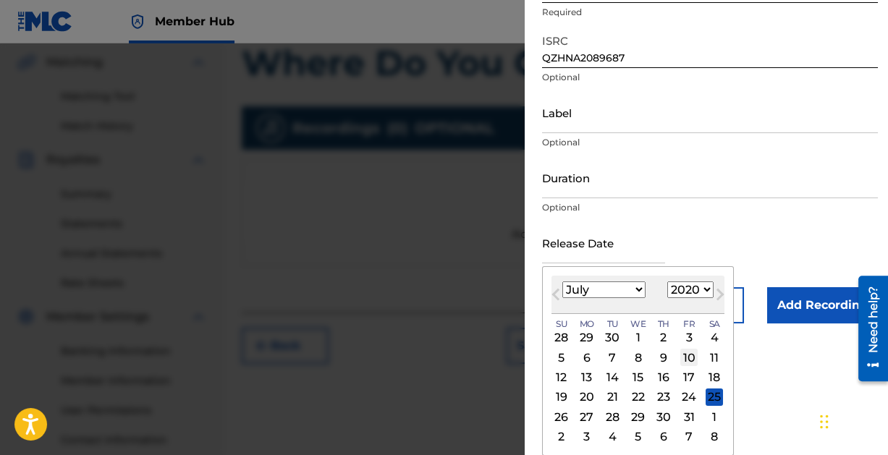
click at [692, 353] on div "10" at bounding box center [688, 357] width 17 height 17
type input "[DATE]"
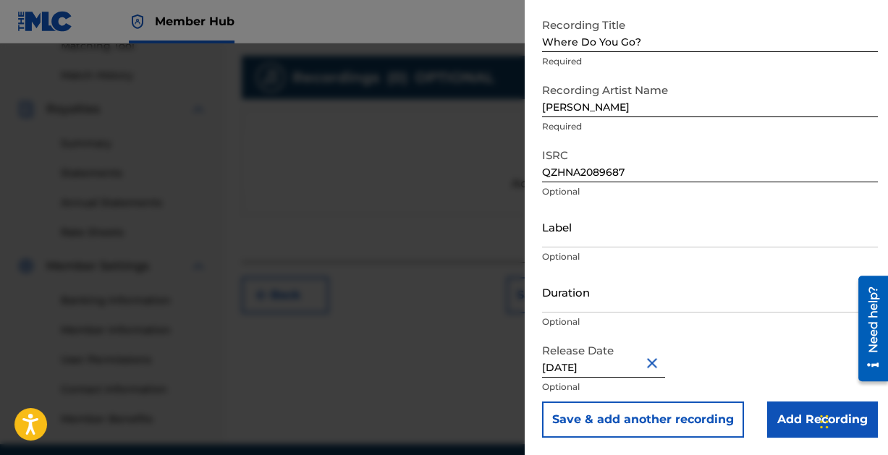
scroll to position [388, 0]
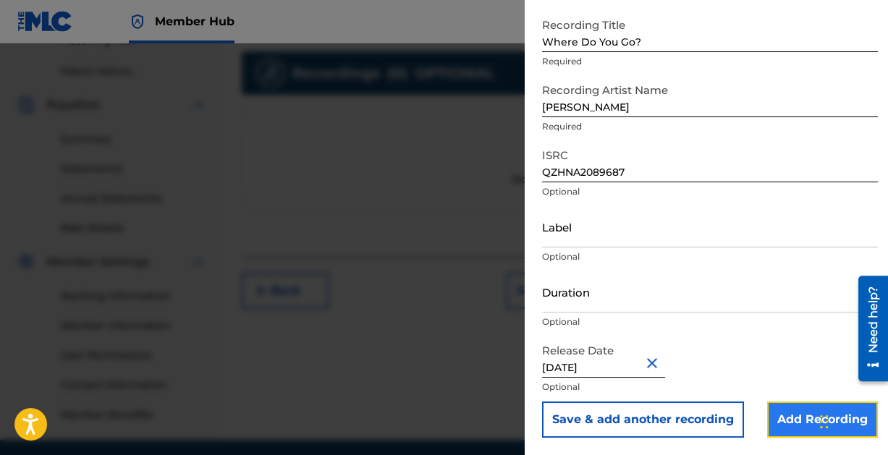
click at [783, 415] on input "Add Recording" at bounding box center [822, 420] width 111 height 36
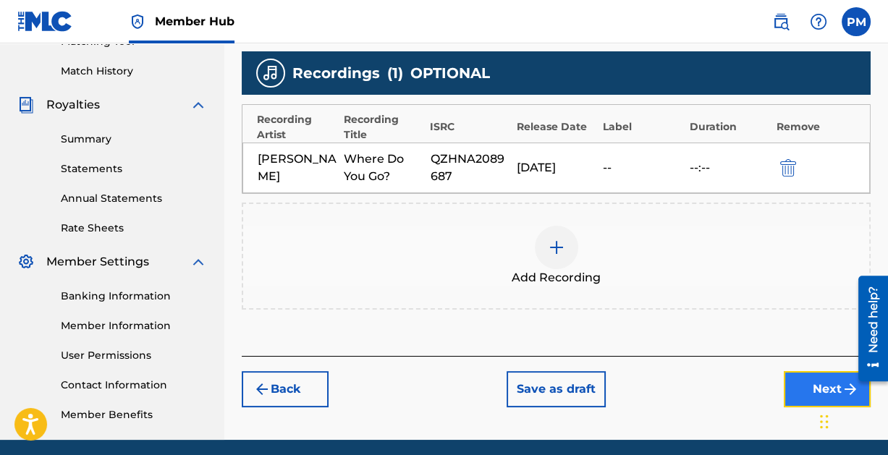
click at [805, 382] on button "Next" at bounding box center [827, 389] width 87 height 36
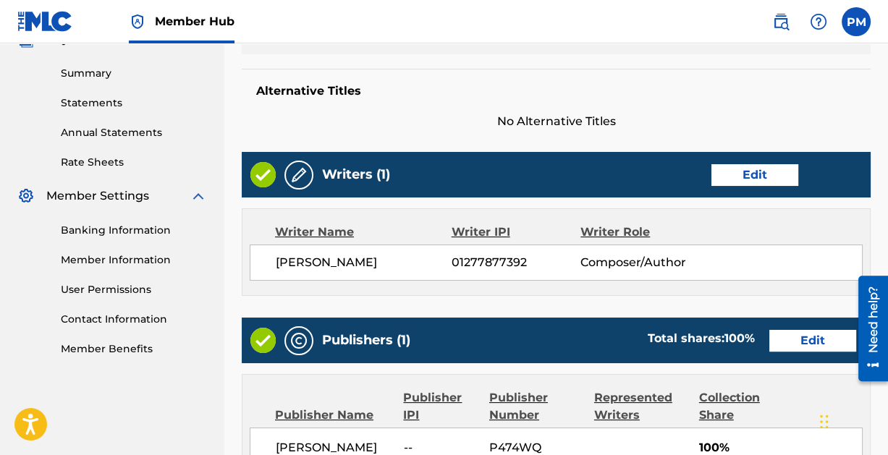
scroll to position [782, 0]
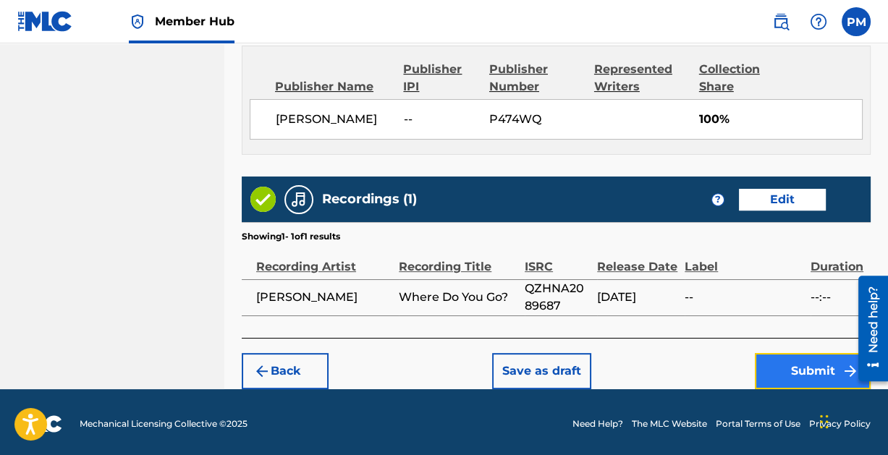
click at [807, 364] on button "Submit" at bounding box center [813, 371] width 116 height 36
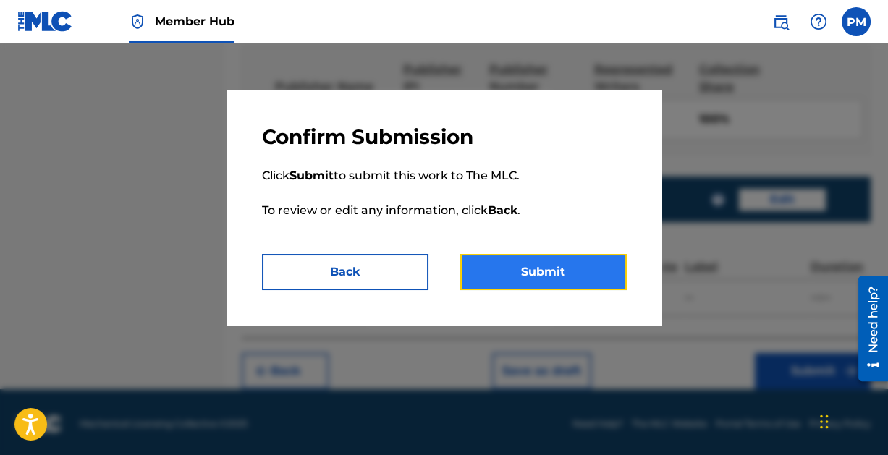
click at [523, 260] on button "Submit" at bounding box center [543, 272] width 166 height 36
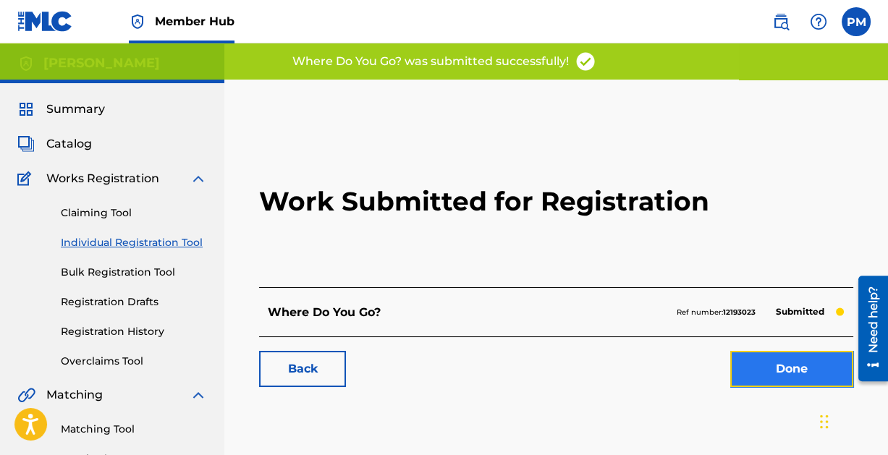
click at [775, 367] on link "Done" at bounding box center [791, 369] width 123 height 36
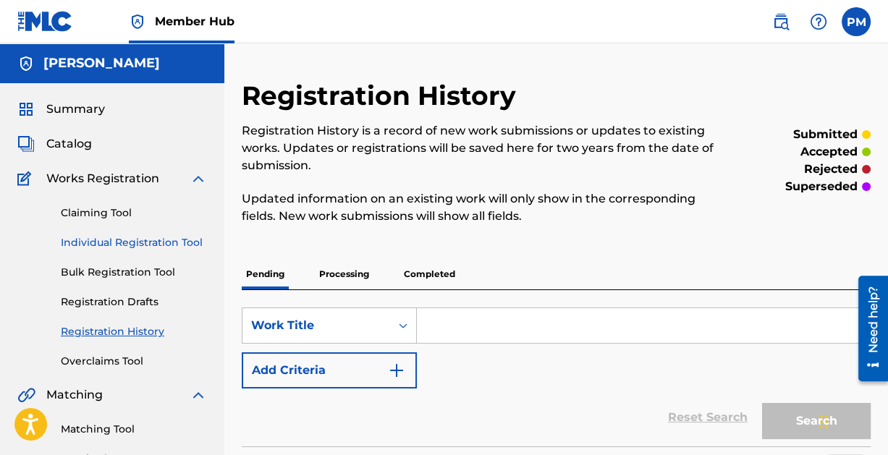
click at [115, 241] on link "Individual Registration Tool" at bounding box center [134, 242] width 146 height 15
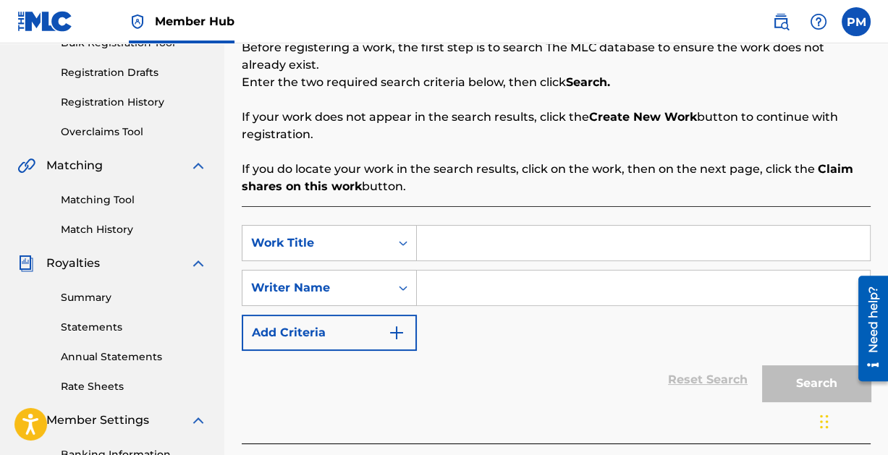
scroll to position [226, 0]
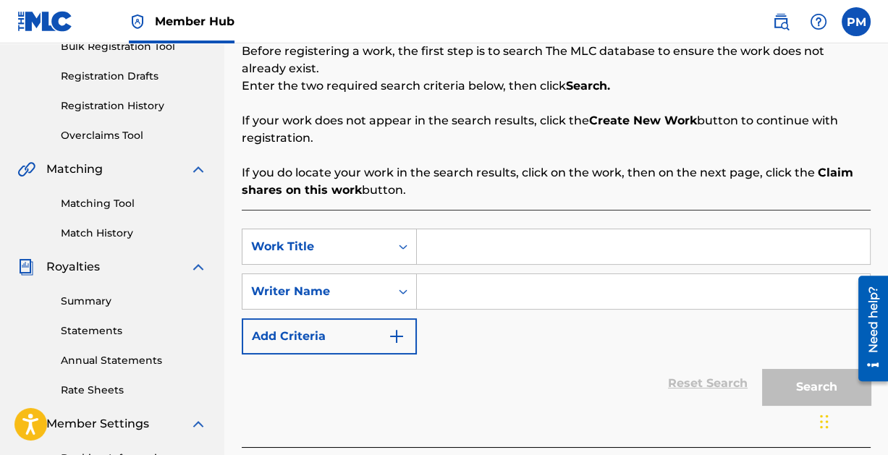
click at [445, 245] on input "Search Form" at bounding box center [643, 246] width 453 height 35
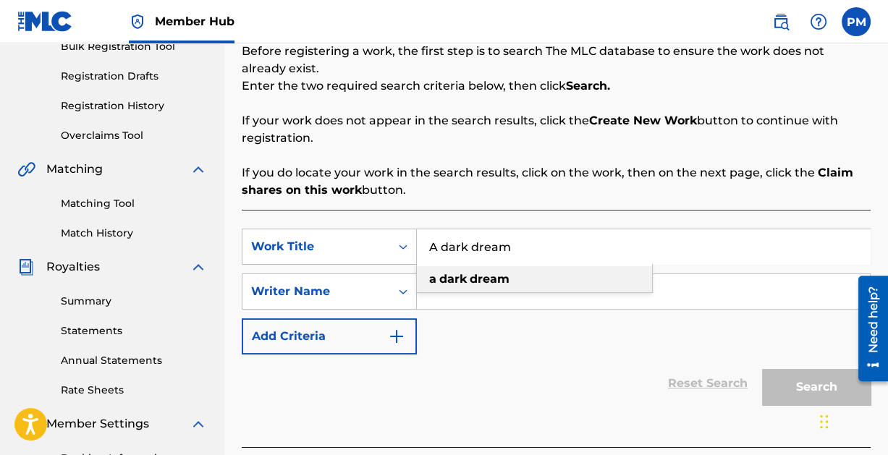
click at [467, 284] on span "Search Form" at bounding box center [468, 279] width 3 height 14
type input "a dark dream"
click at [506, 289] on input "Search Form" at bounding box center [643, 291] width 453 height 35
type input "p"
paste input "[PERSON_NAME]"
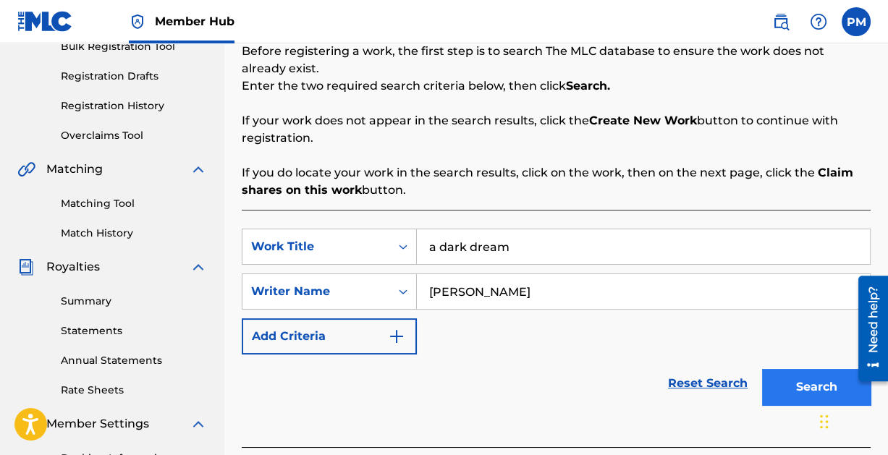
type input "[PERSON_NAME]"
click at [807, 387] on button "Search" at bounding box center [816, 387] width 109 height 36
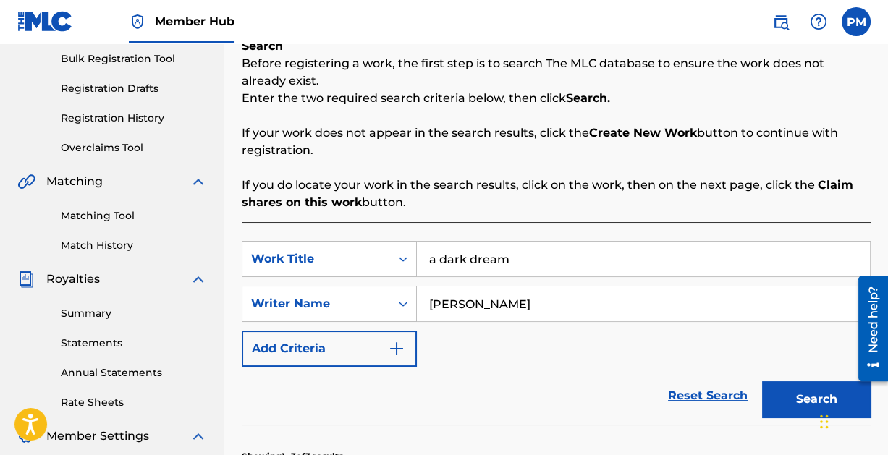
scroll to position [197, 0]
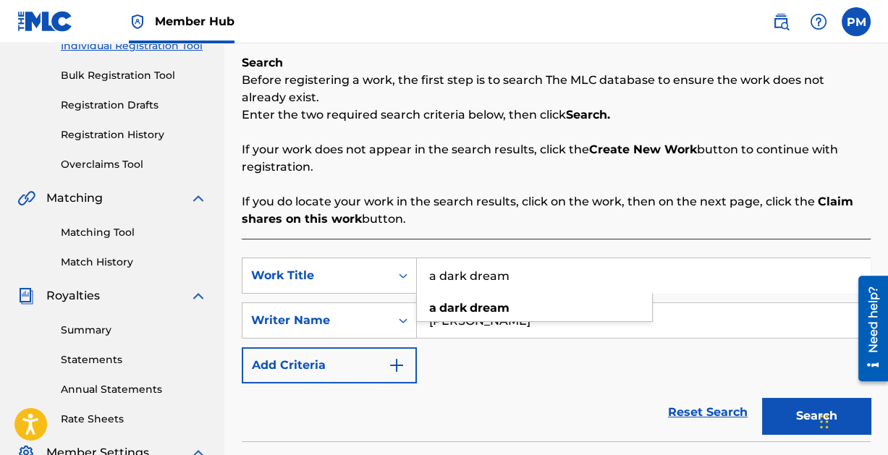
drag, startPoint x: 534, startPoint y: 282, endPoint x: 277, endPoint y: 239, distance: 260.4
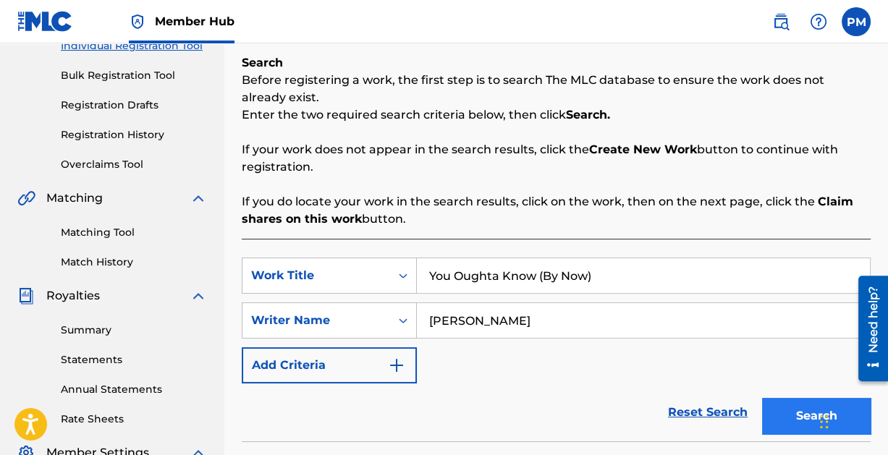
type input "You Oughta Know (By Now)"
click at [793, 411] on button "Search" at bounding box center [816, 416] width 109 height 36
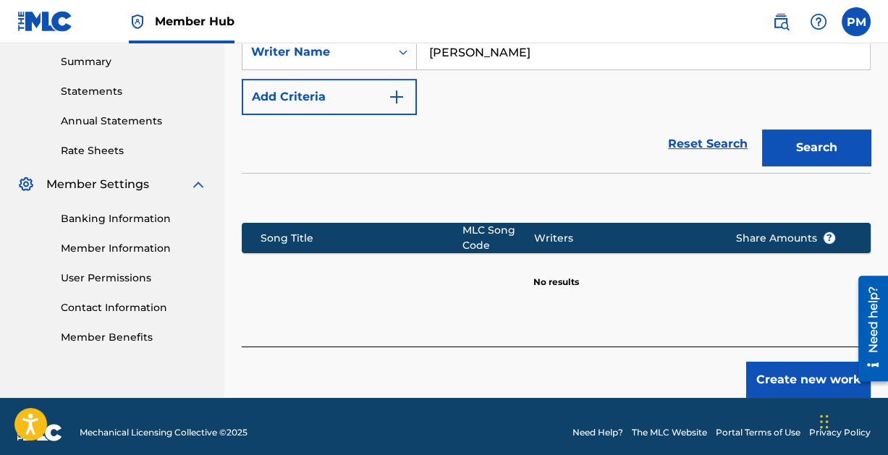
scroll to position [476, 0]
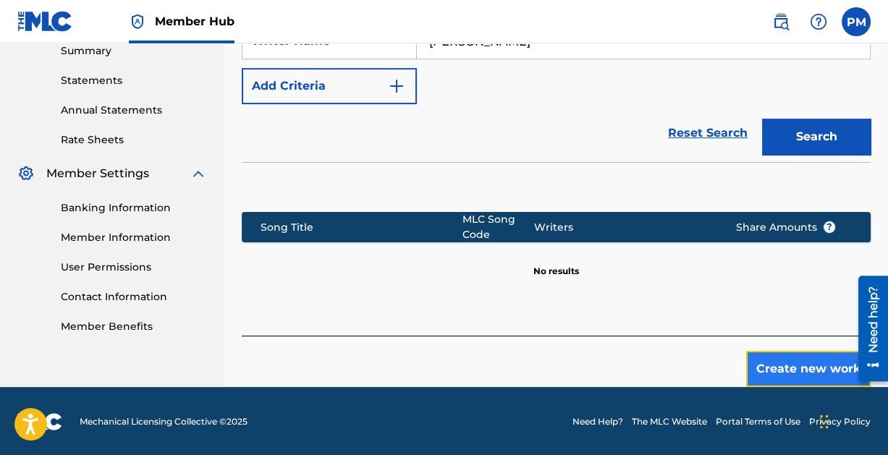
click at [803, 365] on button "Create new work" at bounding box center [808, 369] width 124 height 36
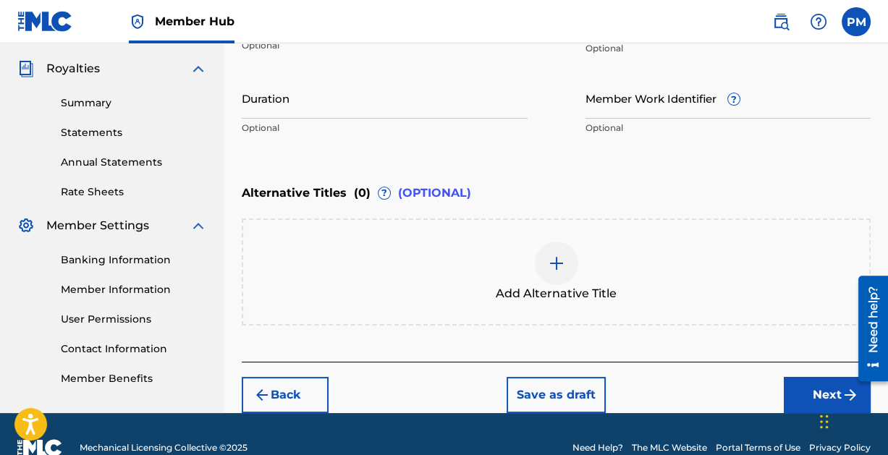
scroll to position [451, 0]
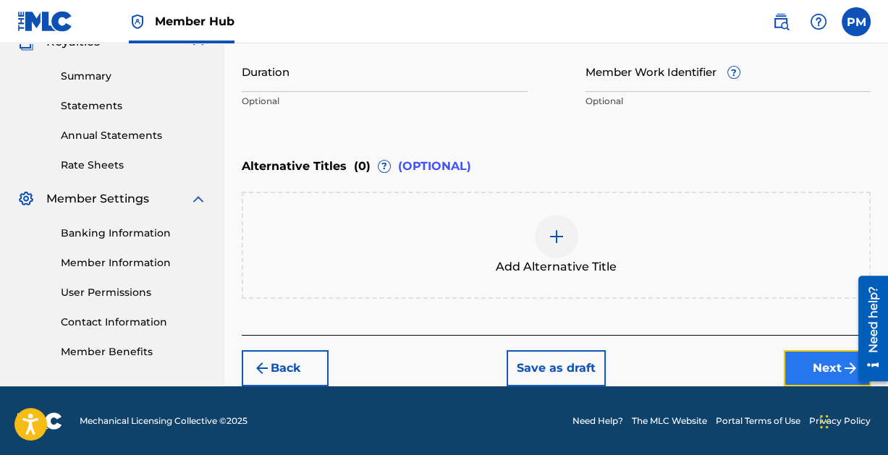
click at [811, 361] on button "Next" at bounding box center [827, 368] width 87 height 36
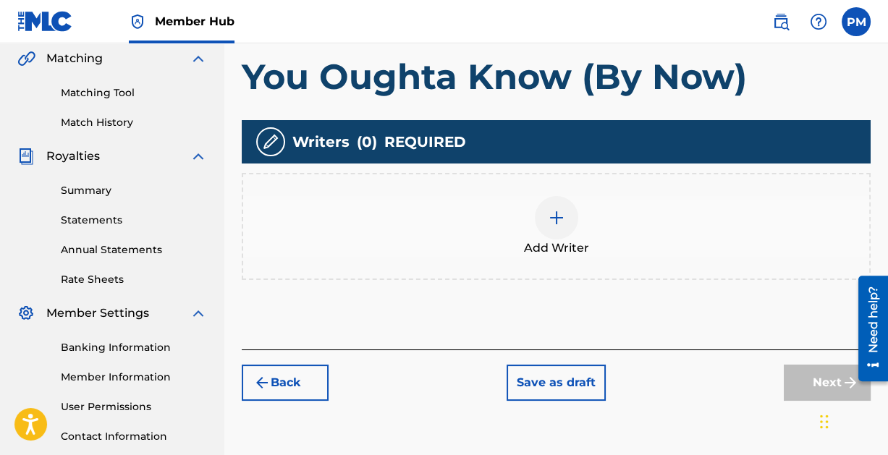
scroll to position [339, 0]
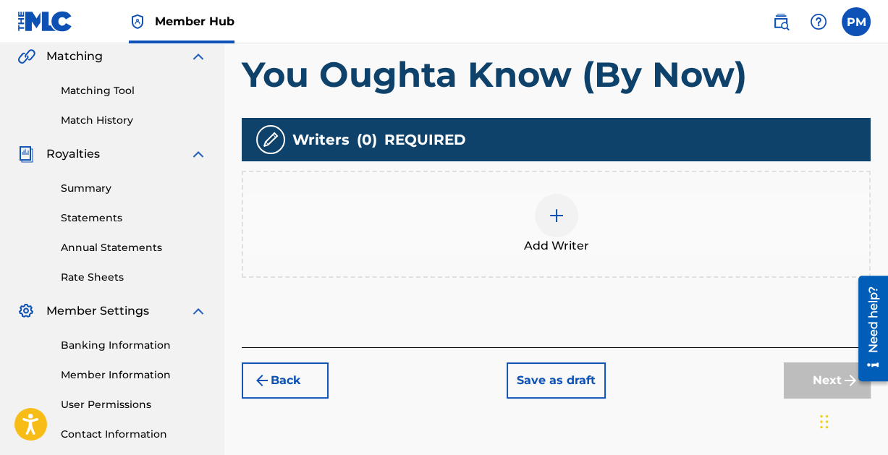
click at [554, 213] on img at bounding box center [556, 215] width 17 height 17
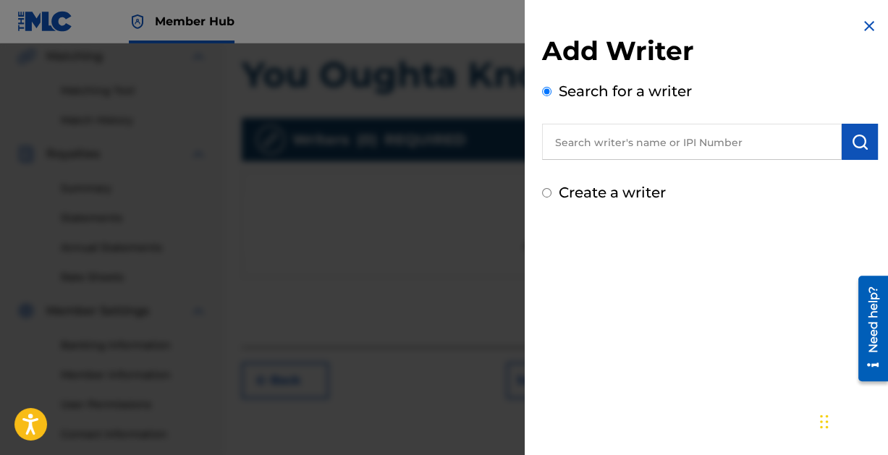
click at [599, 143] on input "text" at bounding box center [692, 142] width 300 height 36
paste input "[PERSON_NAME]"
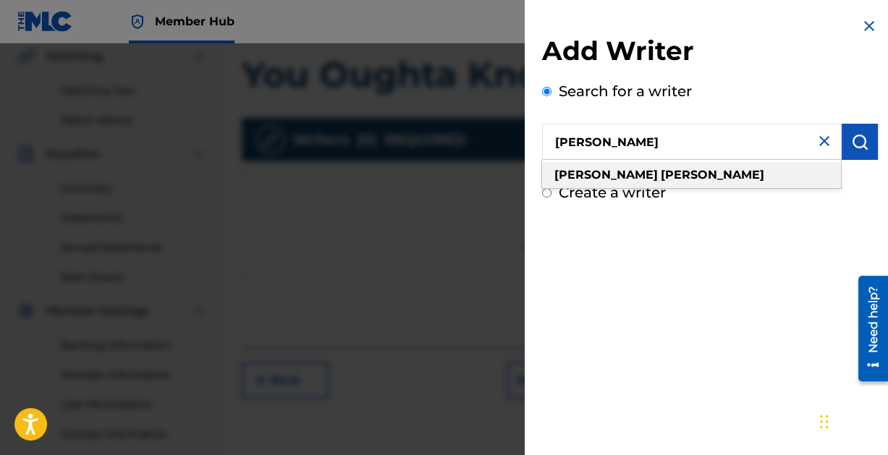
click at [611, 163] on div "[PERSON_NAME]" at bounding box center [691, 175] width 299 height 26
type input "[PERSON_NAME]"
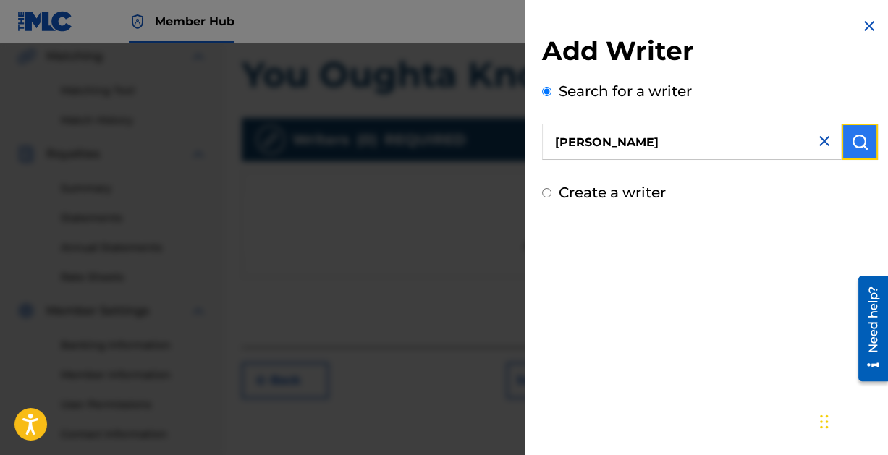
click at [855, 143] on img "submit" at bounding box center [859, 141] width 17 height 17
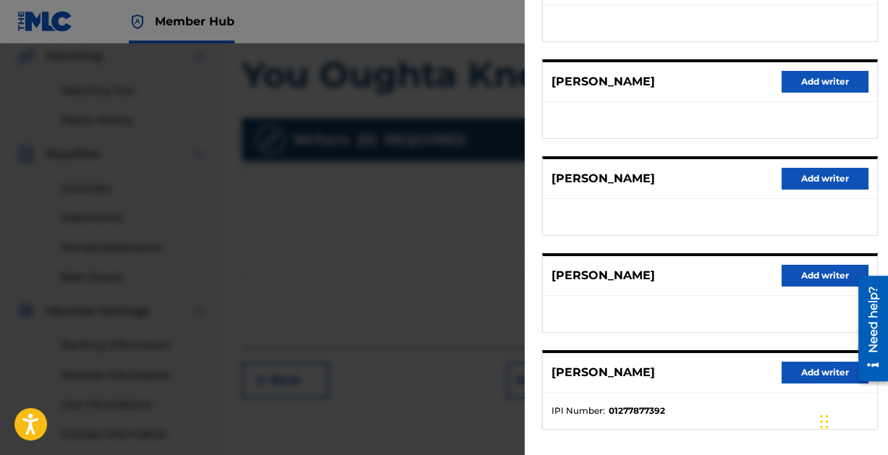
scroll to position [290, 0]
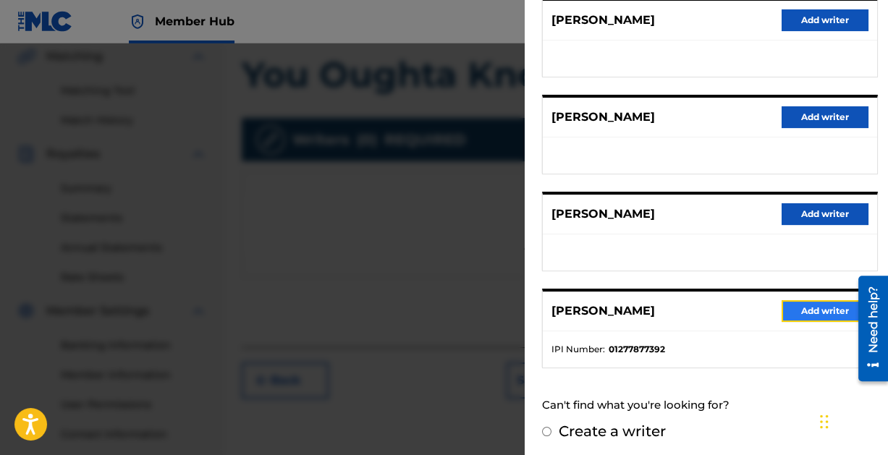
click at [816, 305] on button "Add writer" at bounding box center [824, 311] width 87 height 22
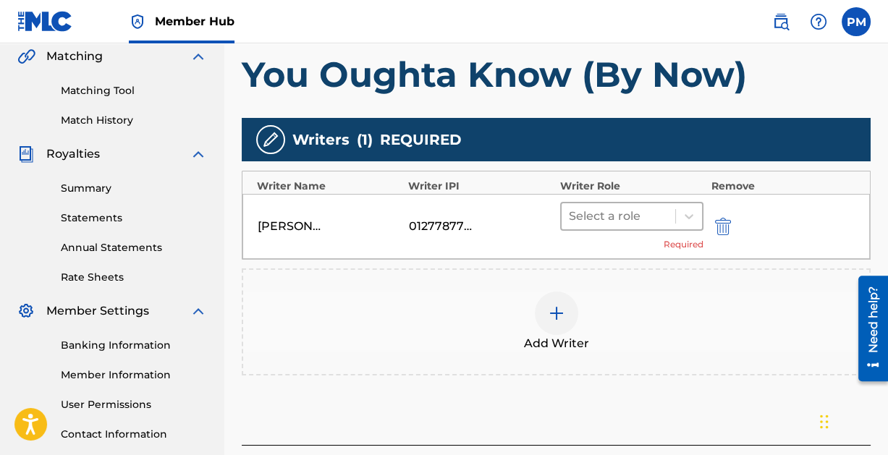
click at [667, 211] on div at bounding box center [619, 216] width 100 height 20
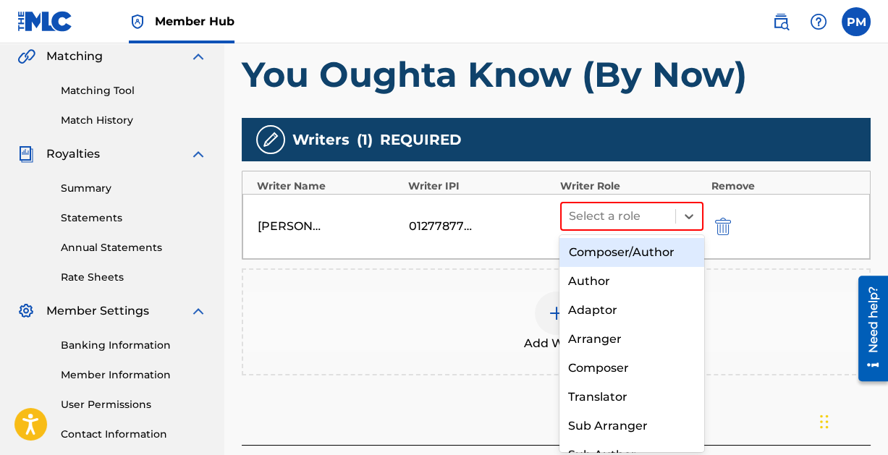
click at [644, 250] on div "Composer/Author" at bounding box center [631, 252] width 144 height 29
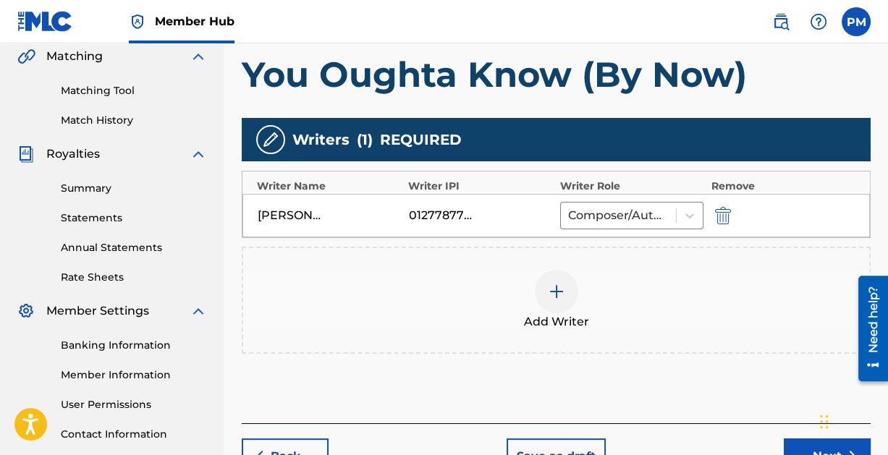
scroll to position [442, 0]
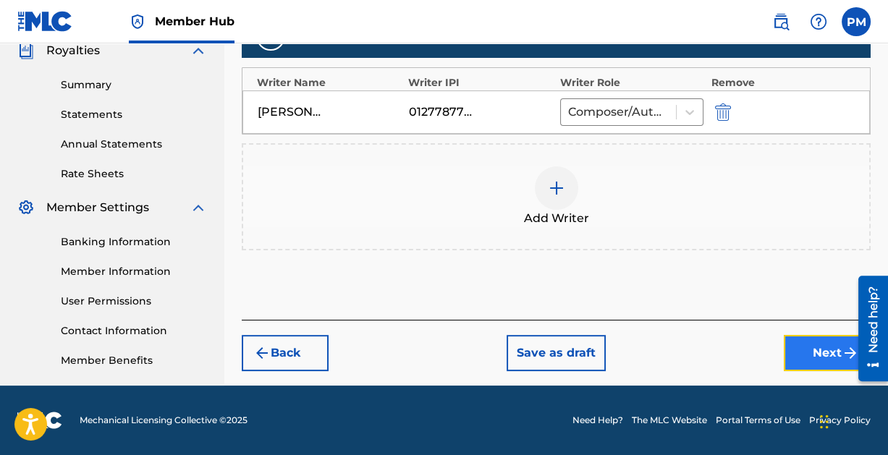
click at [800, 345] on button "Next" at bounding box center [827, 353] width 87 height 36
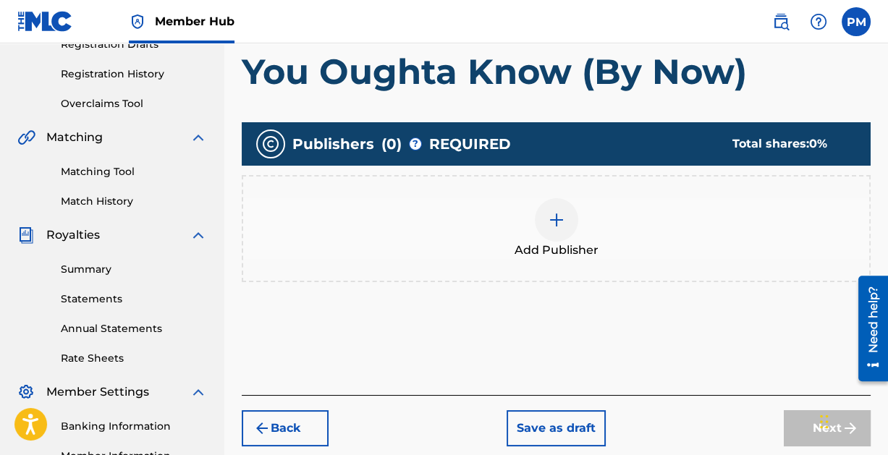
scroll to position [266, 0]
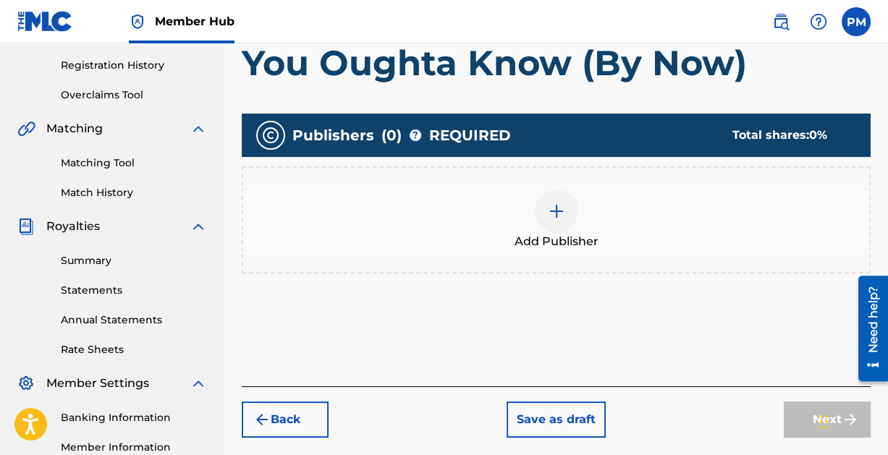
click at [563, 211] on img at bounding box center [556, 211] width 17 height 17
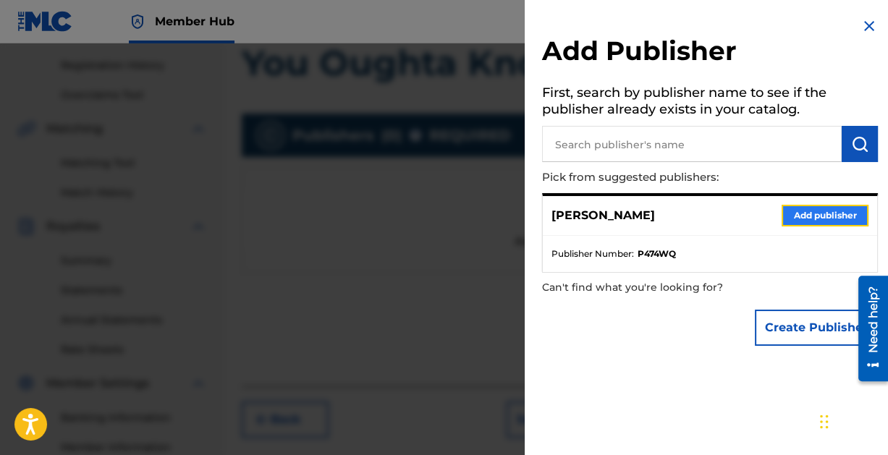
click at [810, 211] on button "Add publisher" at bounding box center [824, 216] width 87 height 22
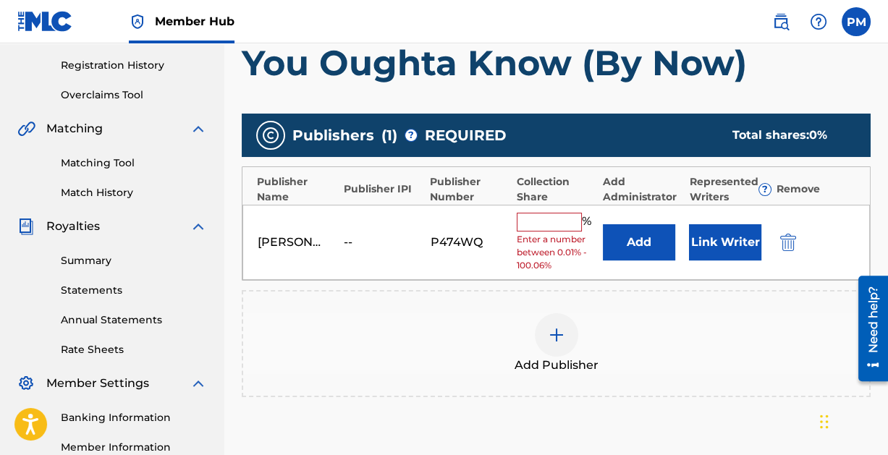
click at [556, 224] on input "text" at bounding box center [549, 222] width 65 height 19
type input "100"
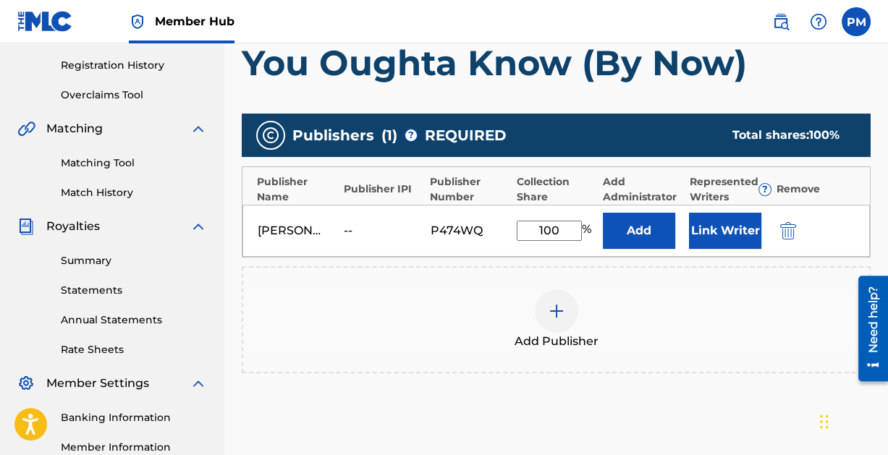
scroll to position [442, 0]
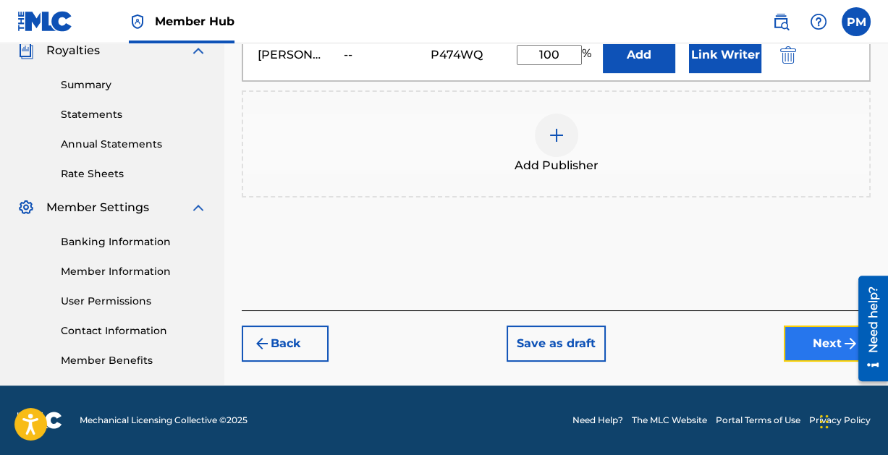
click at [818, 349] on button "Next" at bounding box center [827, 344] width 87 height 36
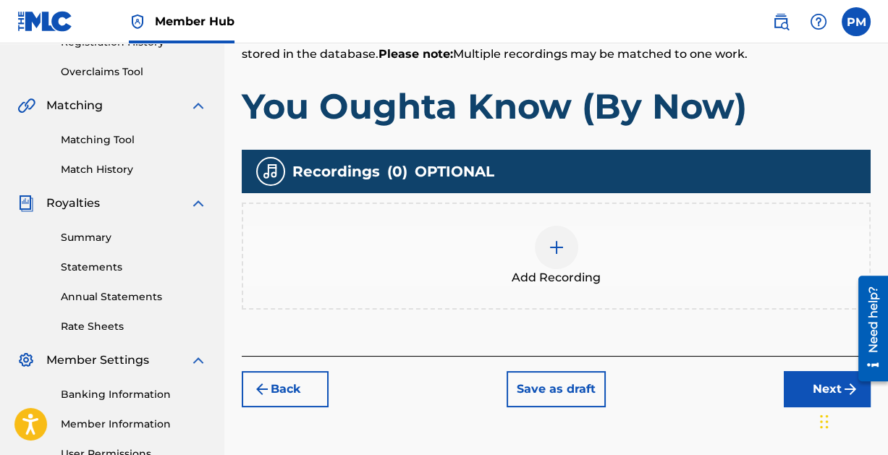
scroll to position [290, 0]
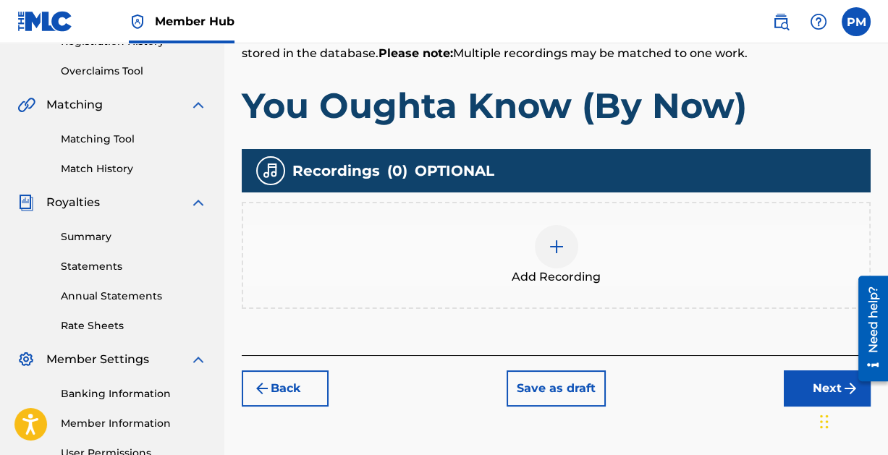
click at [554, 247] on img at bounding box center [556, 246] width 17 height 17
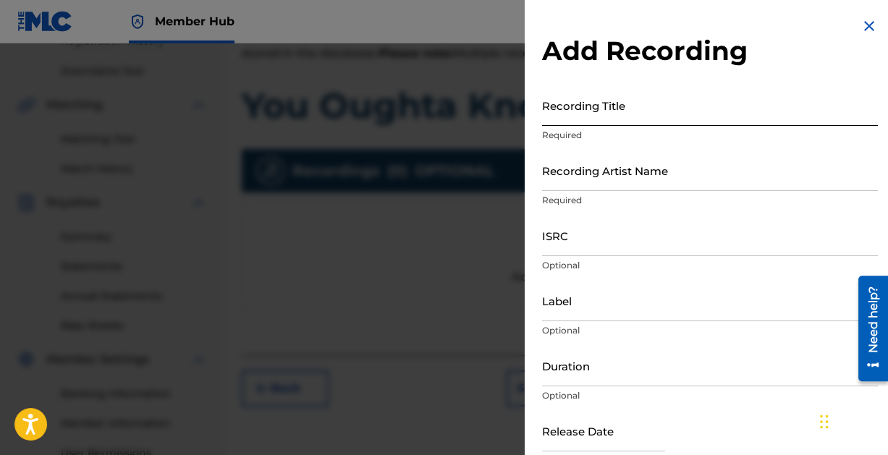
click at [585, 108] on input "Recording Title" at bounding box center [710, 105] width 336 height 41
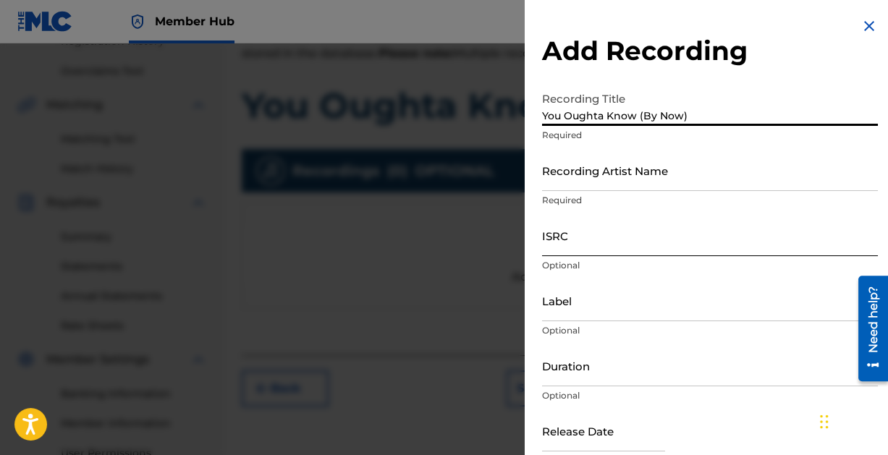
type input "You Oughta Know (By Now)"
click at [571, 245] on input "ISRC" at bounding box center [710, 235] width 336 height 41
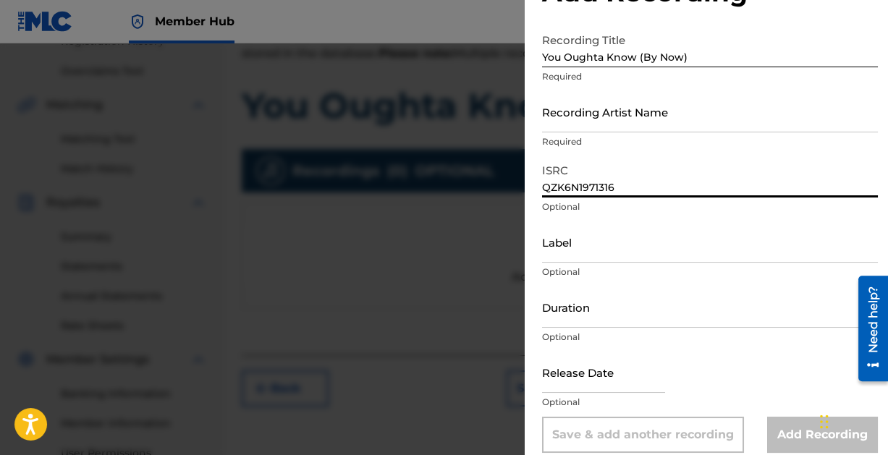
scroll to position [74, 0]
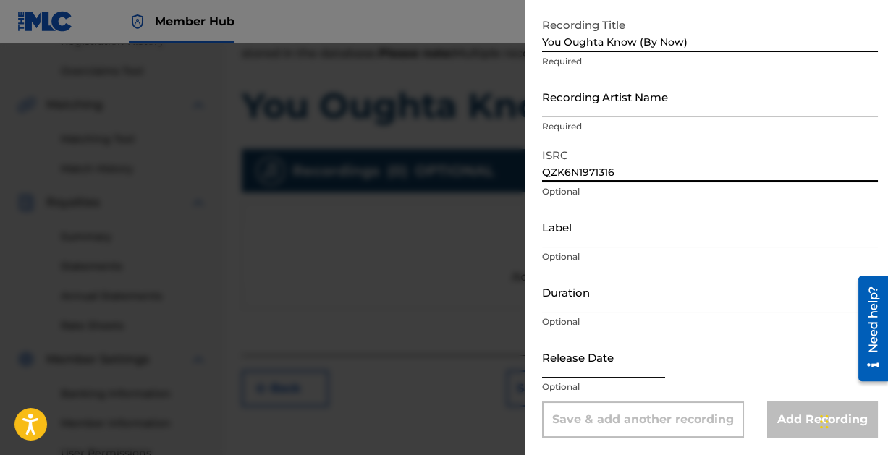
type input "QZK6N1971316"
click at [603, 365] on input "text" at bounding box center [603, 356] width 123 height 41
select select "8"
select select "2025"
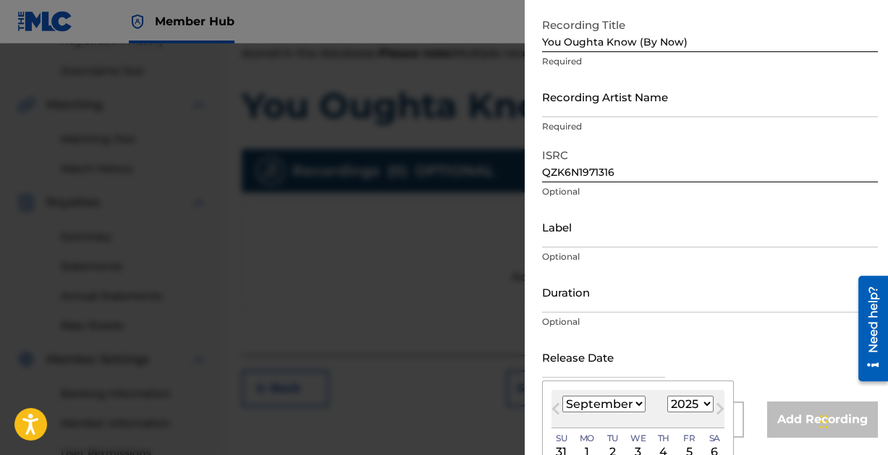
click at [631, 401] on select "January February March April May June July August September October November De…" at bounding box center [603, 404] width 83 height 17
select select "11"
click at [562, 396] on select "January February March April May June July August September October November De…" at bounding box center [603, 404] width 83 height 17
click at [702, 402] on select "1899 1900 1901 1902 1903 1904 1905 1906 1907 1908 1909 1910 1911 1912 1913 1914…" at bounding box center [690, 404] width 46 height 17
select select "2019"
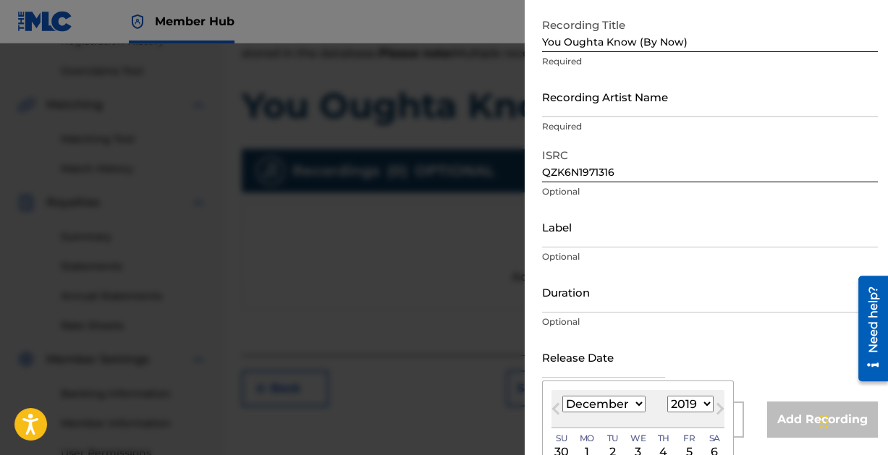
click at [667, 396] on select "1899 1900 1901 1902 1903 1904 1905 1906 1907 1908 1909 1910 1911 1912 1913 1914…" at bounding box center [690, 404] width 46 height 17
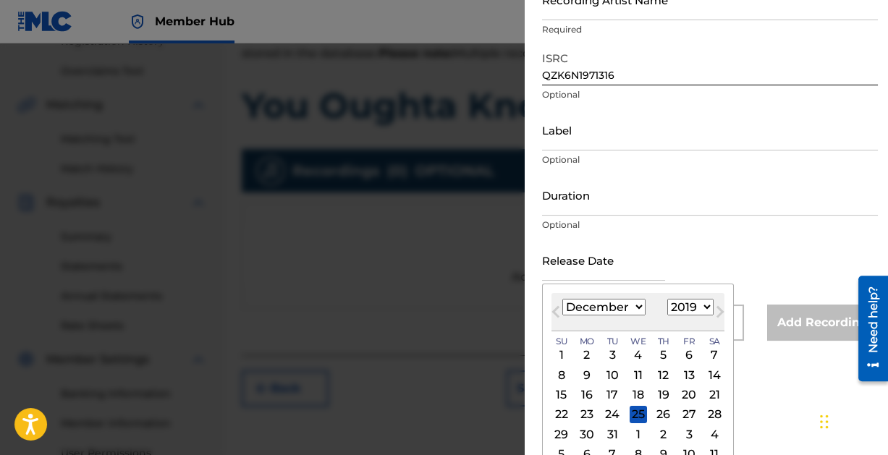
scroll to position [188, 0]
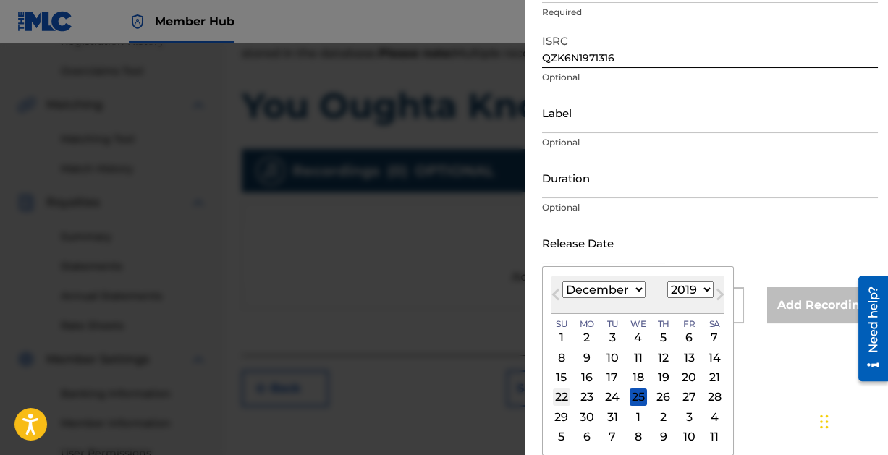
click at [558, 391] on div "22" at bounding box center [561, 397] width 17 height 17
type input "[DATE]"
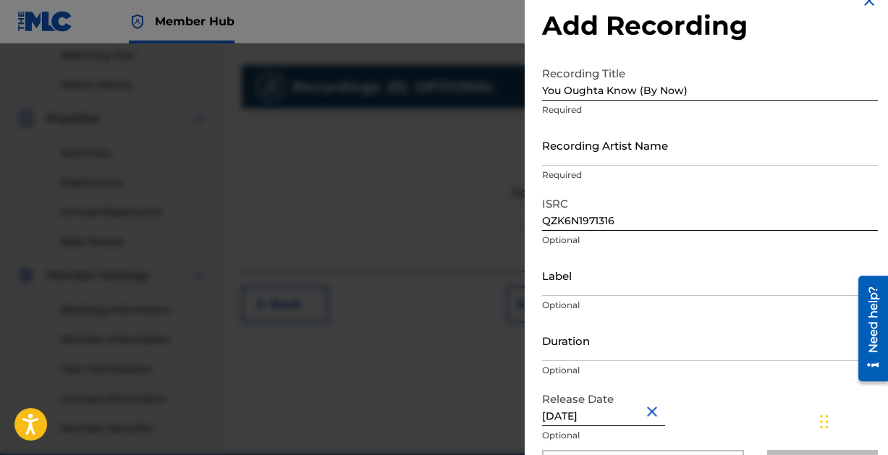
scroll to position [38, 0]
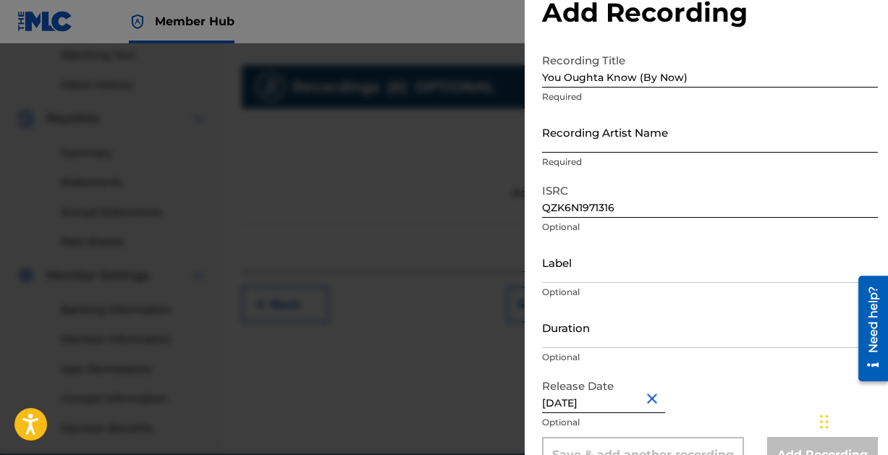
click at [585, 137] on input "Recording Artist Name" at bounding box center [710, 131] width 336 height 41
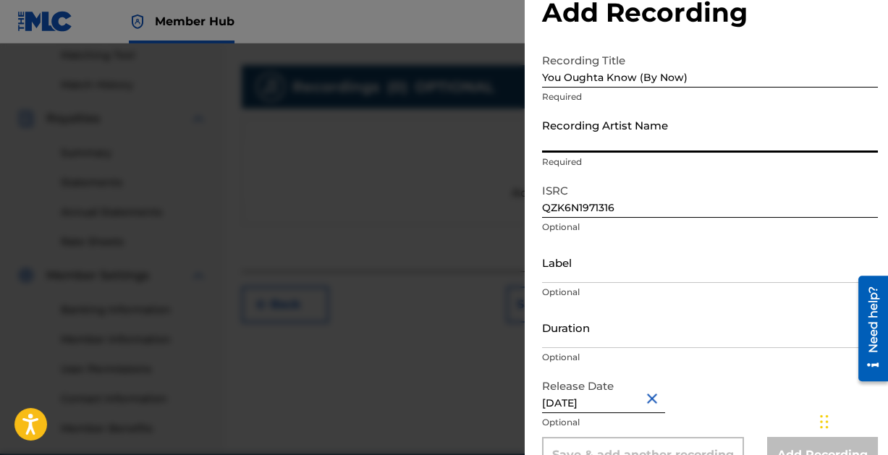
type input "Paintcan"
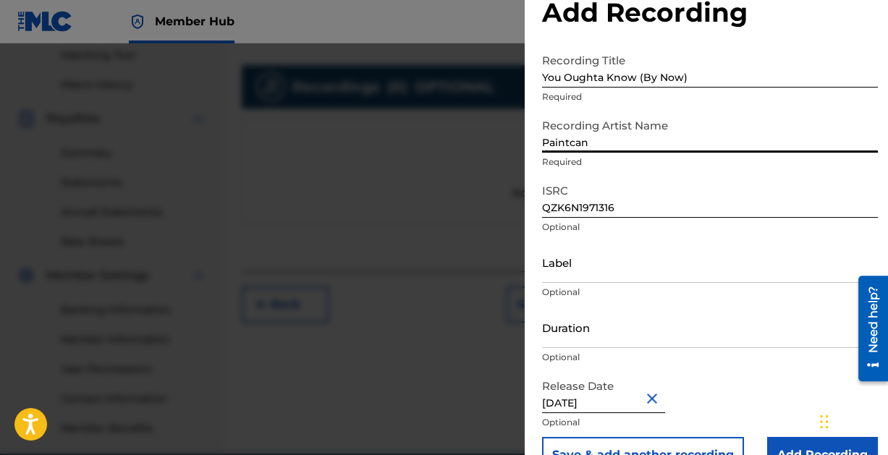
scroll to position [74, 0]
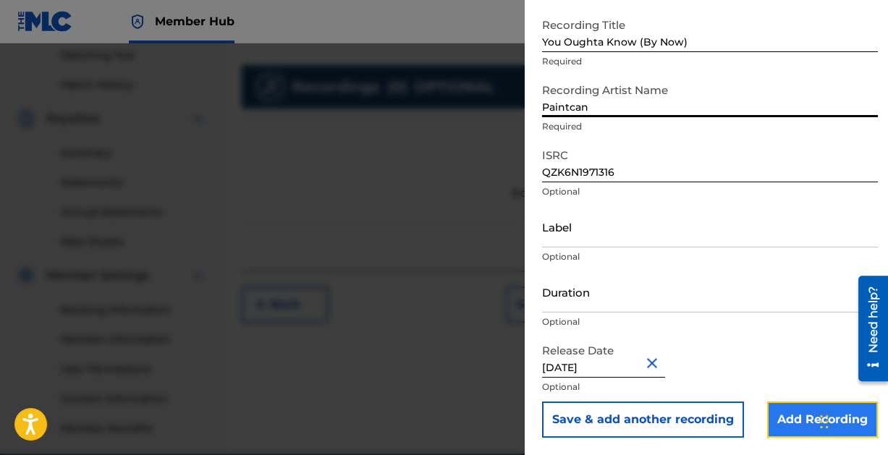
click at [783, 415] on input "Add Recording" at bounding box center [822, 420] width 111 height 36
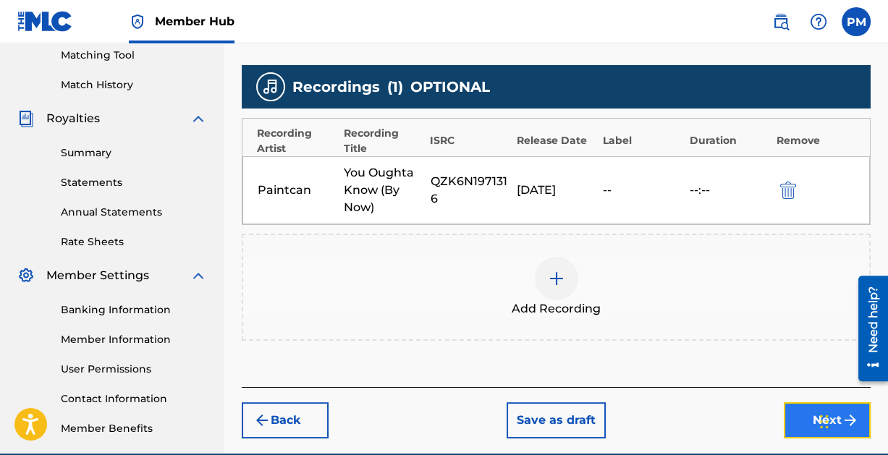
click at [804, 416] on button "Next" at bounding box center [827, 420] width 87 height 36
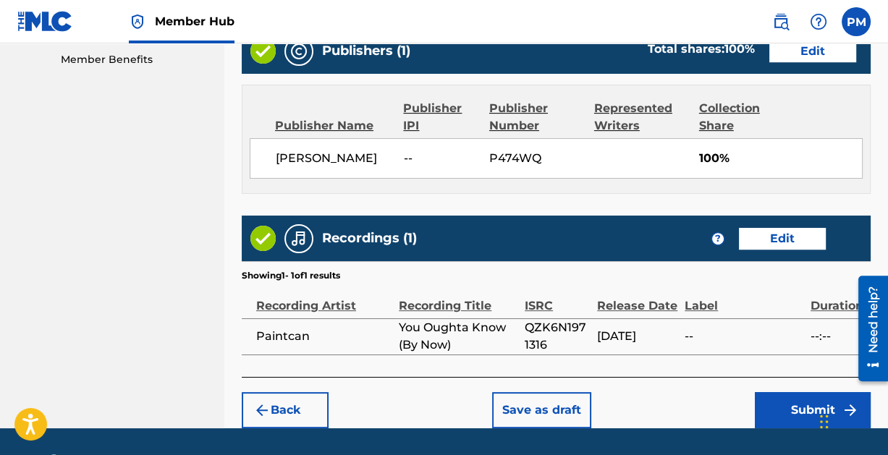
scroll to position [782, 0]
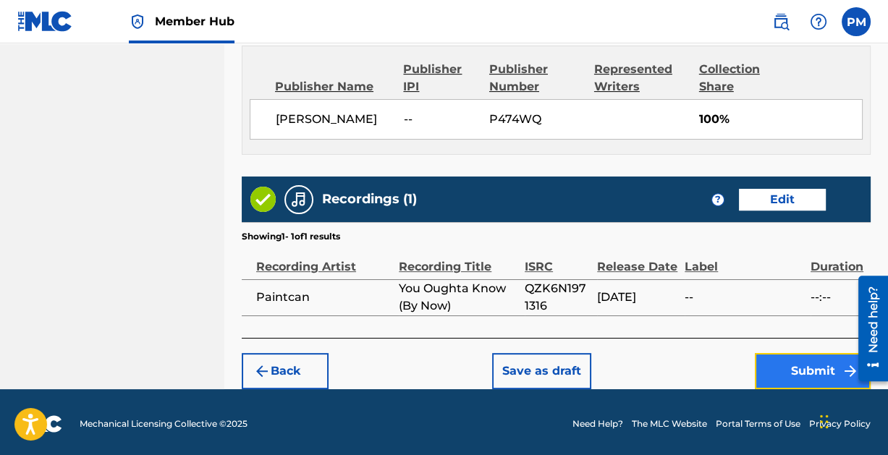
click at [818, 366] on button "Submit" at bounding box center [813, 371] width 116 height 36
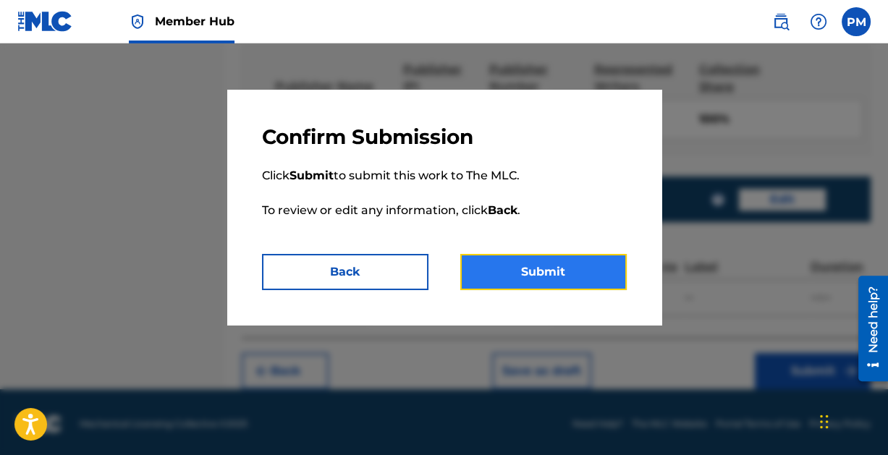
click at [527, 258] on button "Submit" at bounding box center [543, 272] width 166 height 36
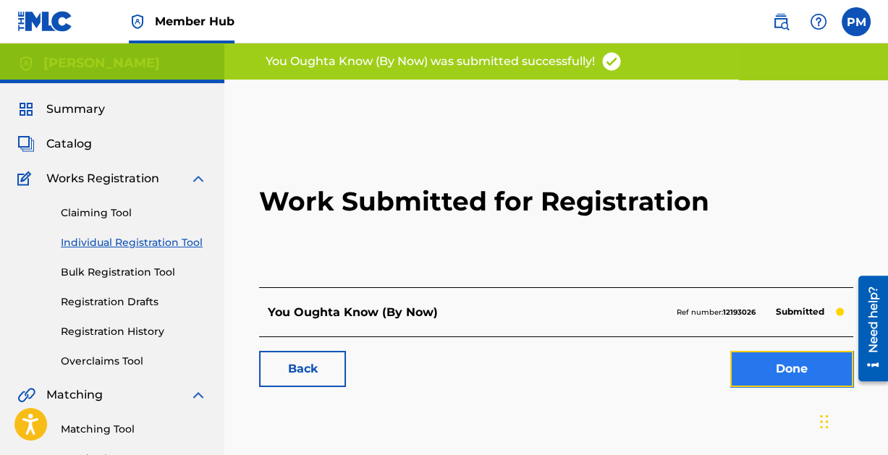
click at [785, 362] on link "Done" at bounding box center [791, 369] width 123 height 36
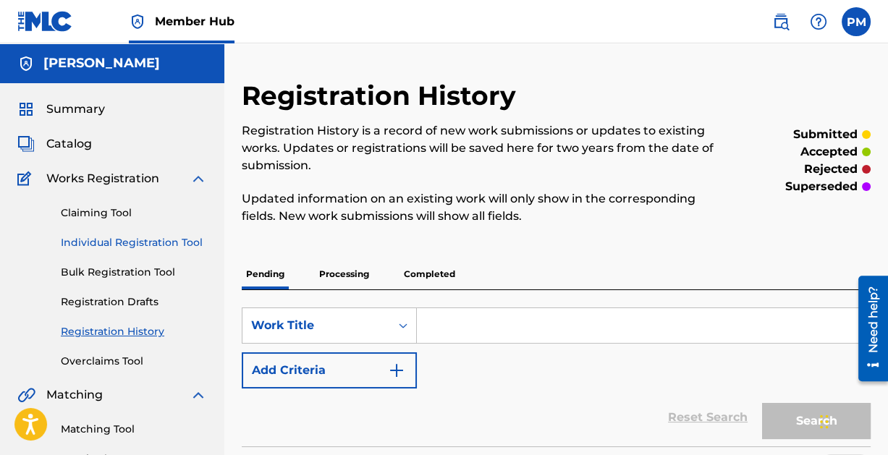
click at [179, 236] on link "Individual Registration Tool" at bounding box center [134, 242] width 146 height 15
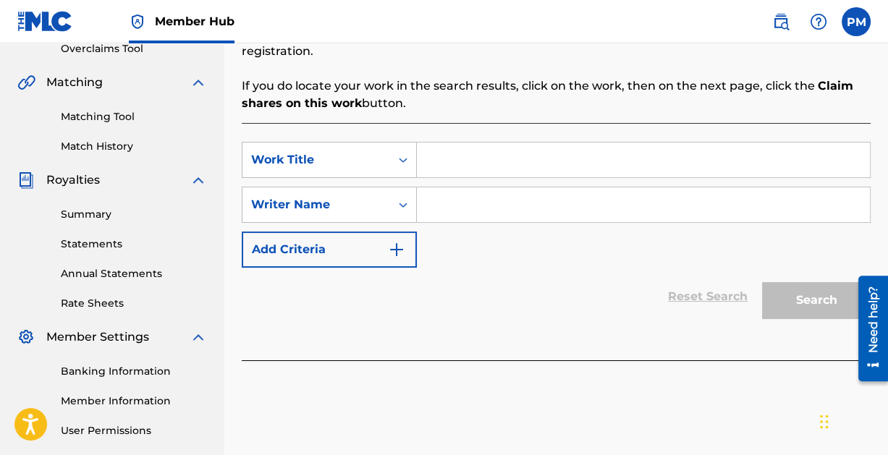
scroll to position [327, 0]
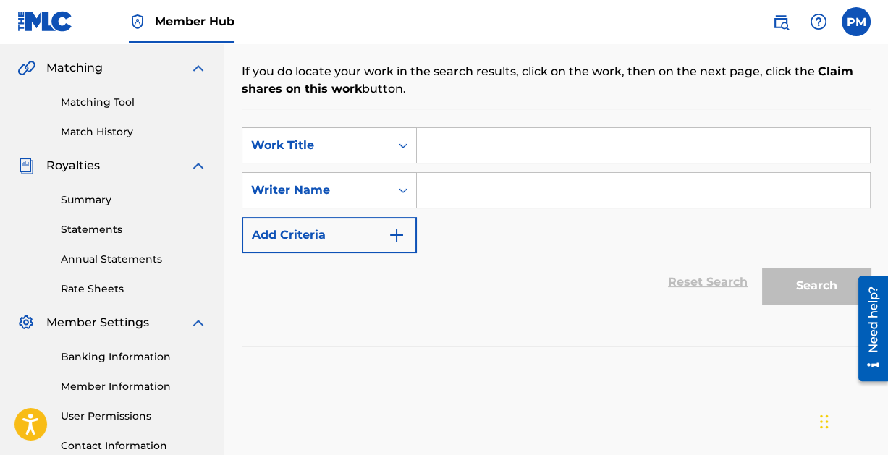
click at [486, 148] on input "Search Form" at bounding box center [643, 145] width 453 height 35
click at [472, 135] on input "Search Form" at bounding box center [643, 145] width 453 height 35
type input "Midnight Run"
click at [512, 190] on input "Search Form" at bounding box center [643, 190] width 453 height 35
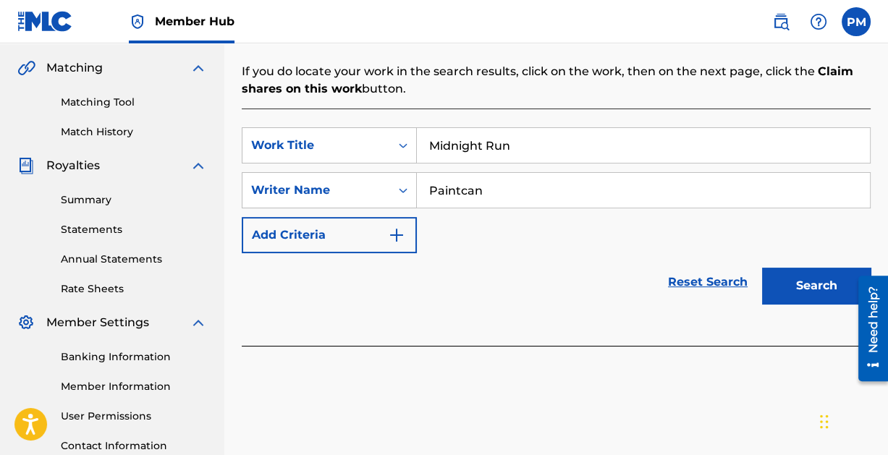
paste input "hillip [PERSON_NAME]"
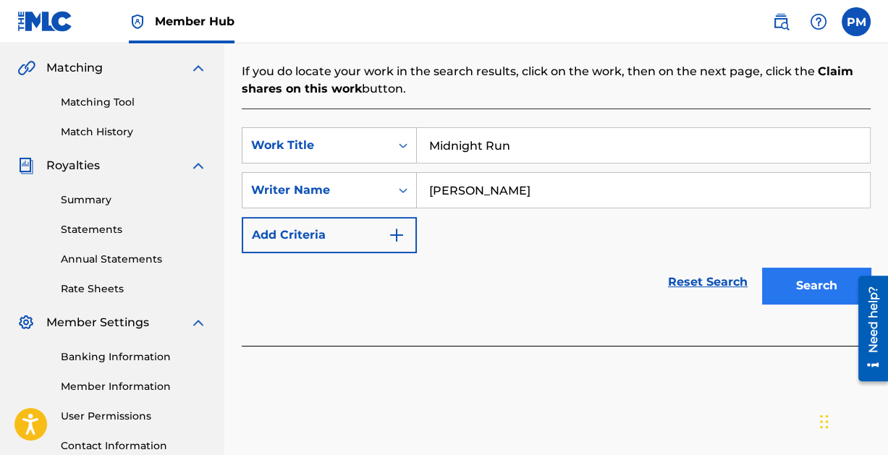
type input "[PERSON_NAME]"
click at [806, 283] on button "Search" at bounding box center [816, 286] width 109 height 36
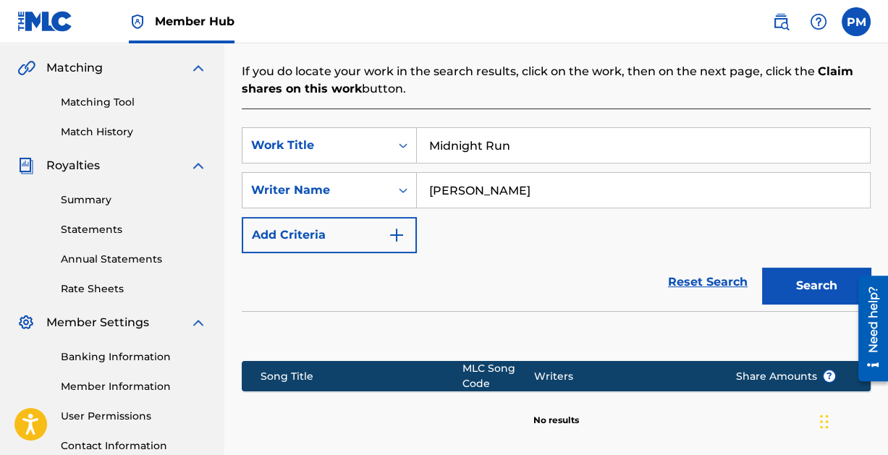
scroll to position [476, 0]
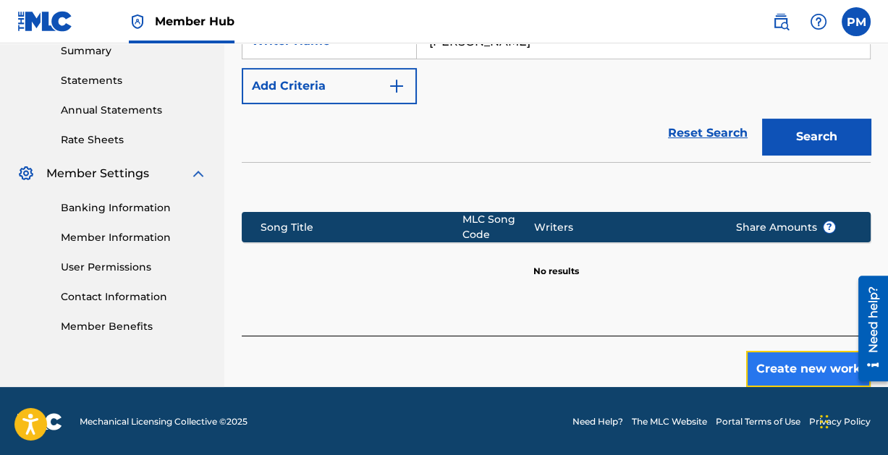
click at [811, 360] on button "Create new work" at bounding box center [808, 369] width 124 height 36
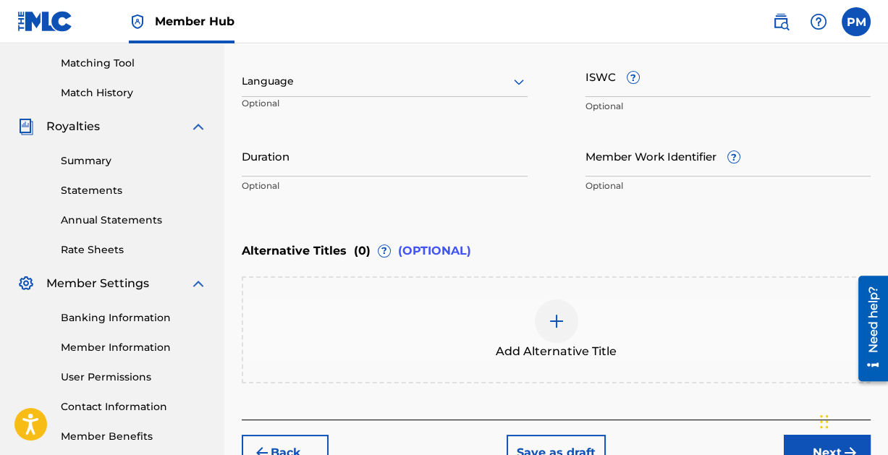
scroll to position [451, 0]
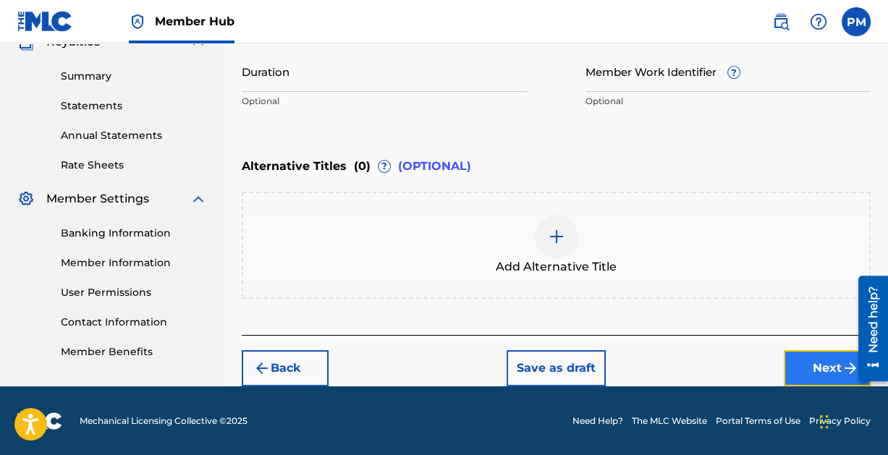
click at [807, 352] on button "Next" at bounding box center [827, 368] width 87 height 36
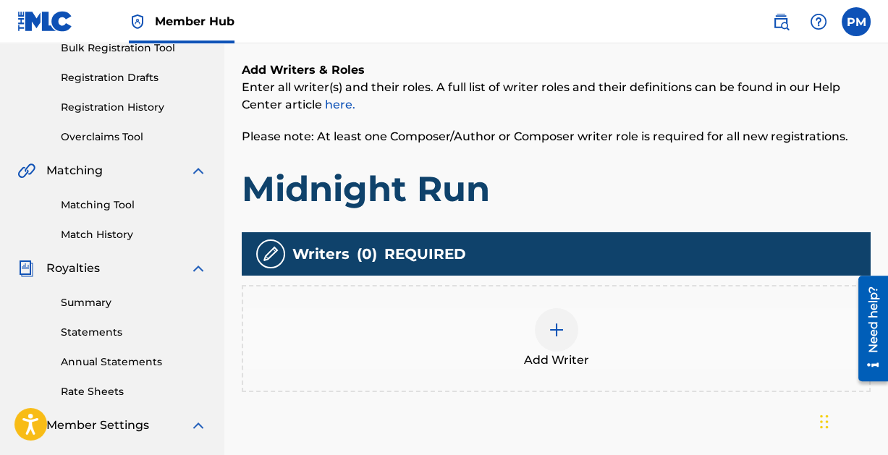
scroll to position [221, 0]
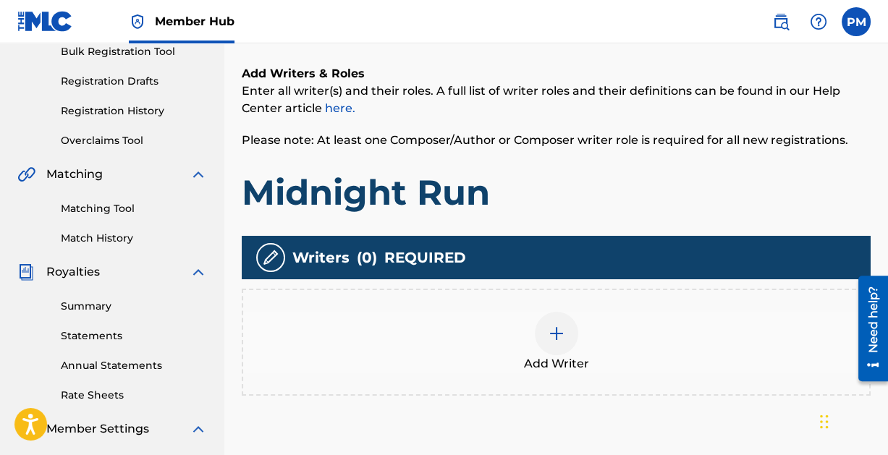
click at [554, 328] on img at bounding box center [556, 333] width 17 height 17
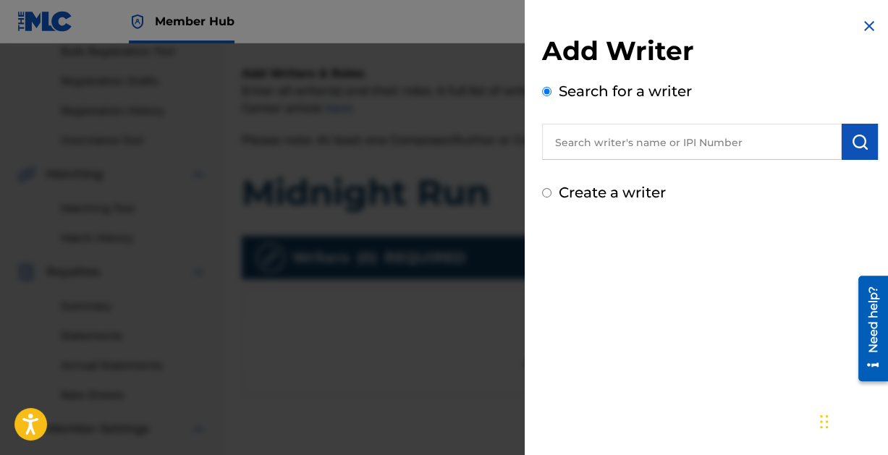
click at [661, 135] on input "text" at bounding box center [692, 142] width 300 height 36
paste input "[PERSON_NAME]"
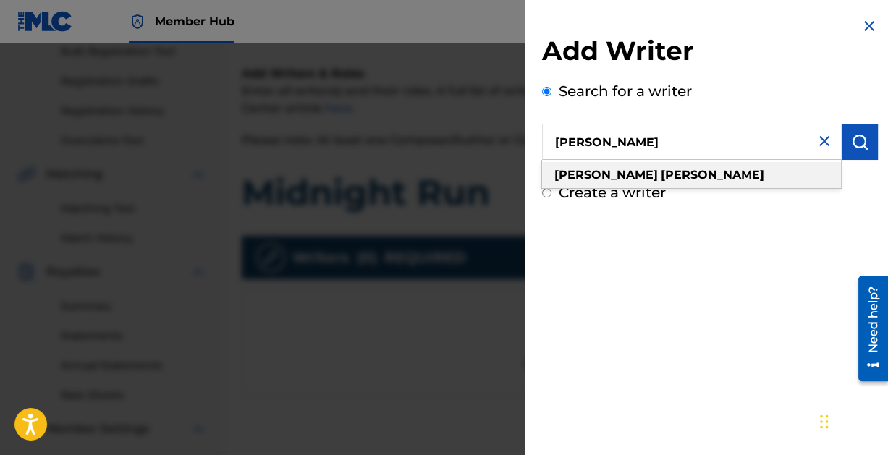
click at [693, 165] on div "[PERSON_NAME]" at bounding box center [691, 175] width 299 height 26
type input "[PERSON_NAME]"
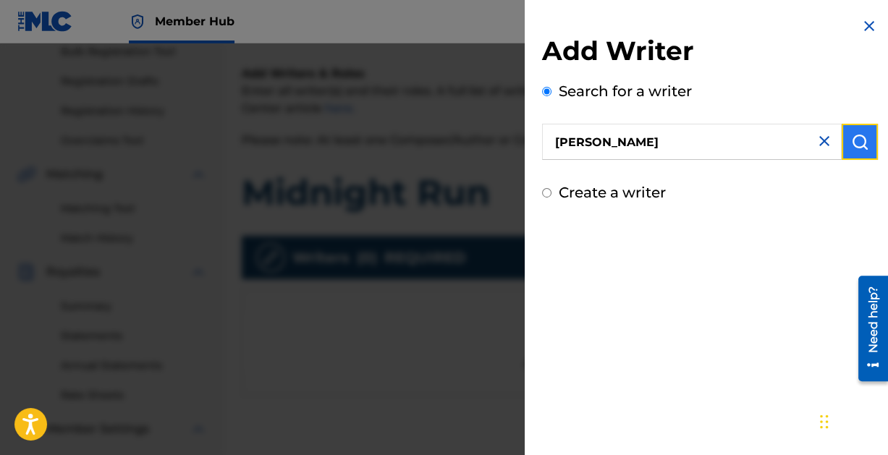
click at [852, 133] on img "submit" at bounding box center [859, 141] width 17 height 17
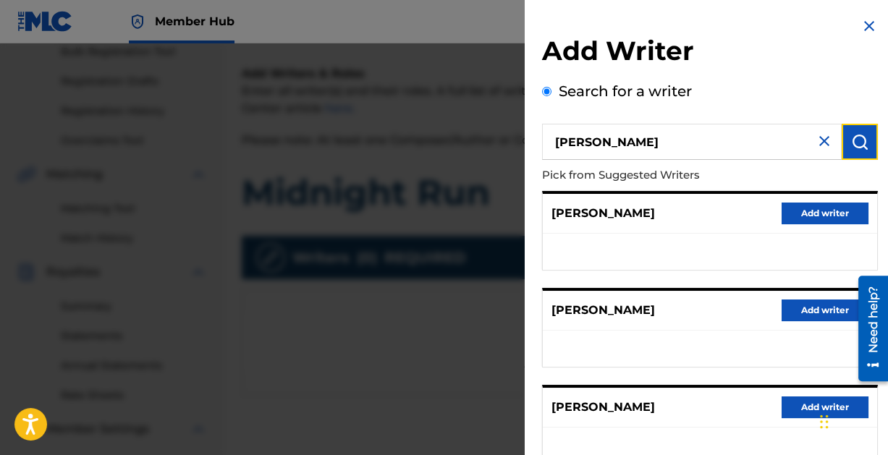
scroll to position [290, 0]
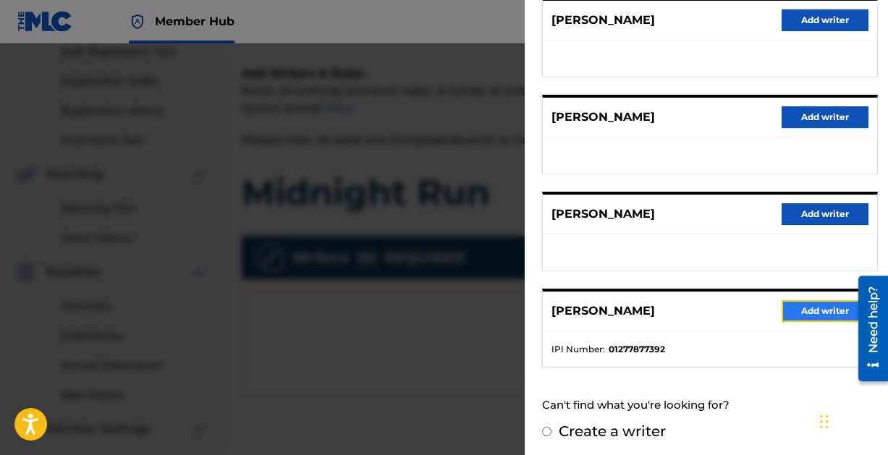
click at [836, 310] on button "Add writer" at bounding box center [824, 311] width 87 height 22
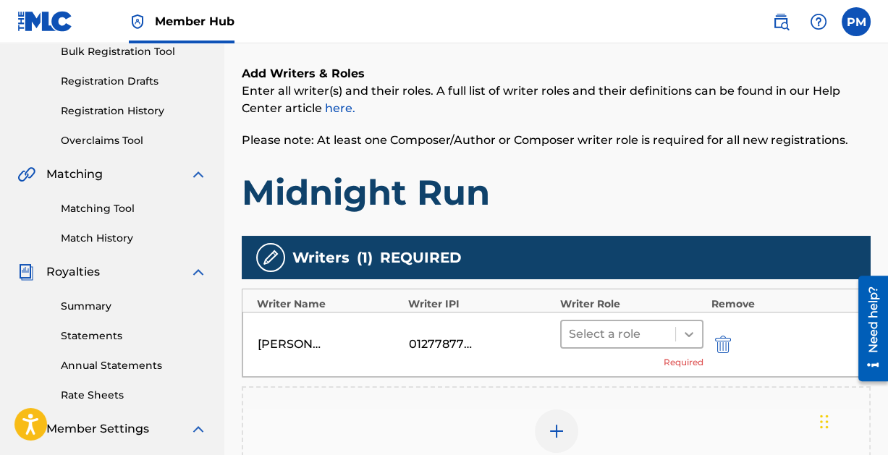
click at [683, 331] on icon at bounding box center [689, 334] width 14 height 14
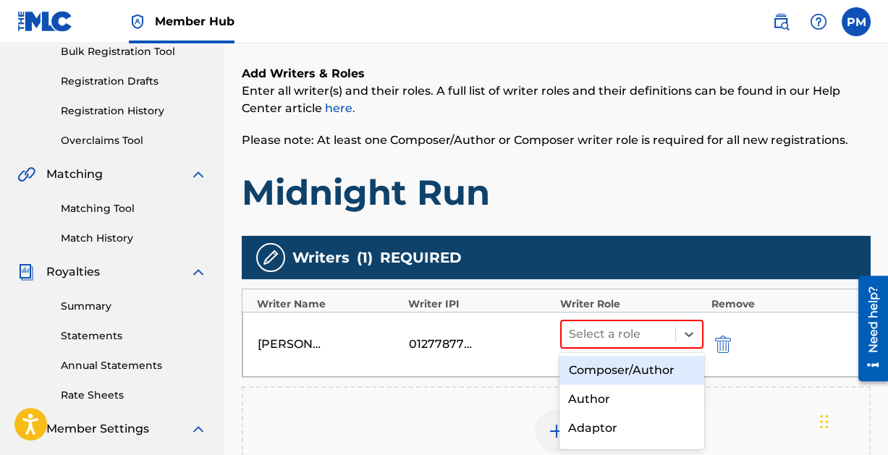
click at [675, 368] on div "Composer/Author" at bounding box center [631, 370] width 144 height 29
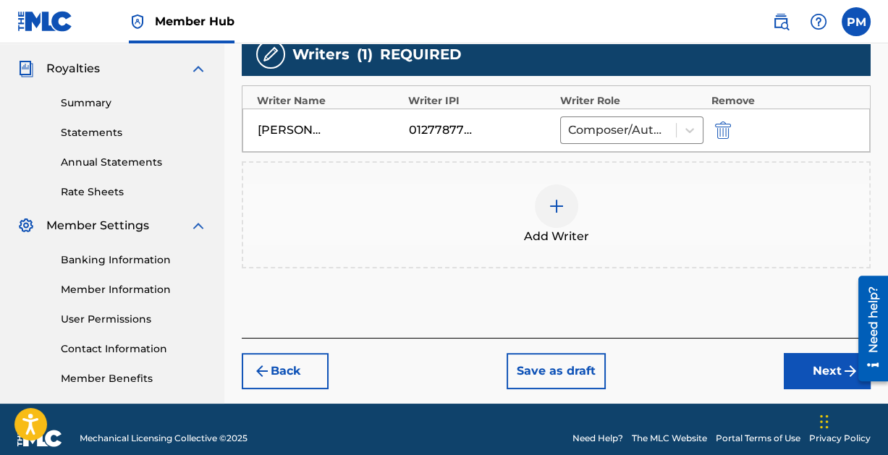
scroll to position [429, 0]
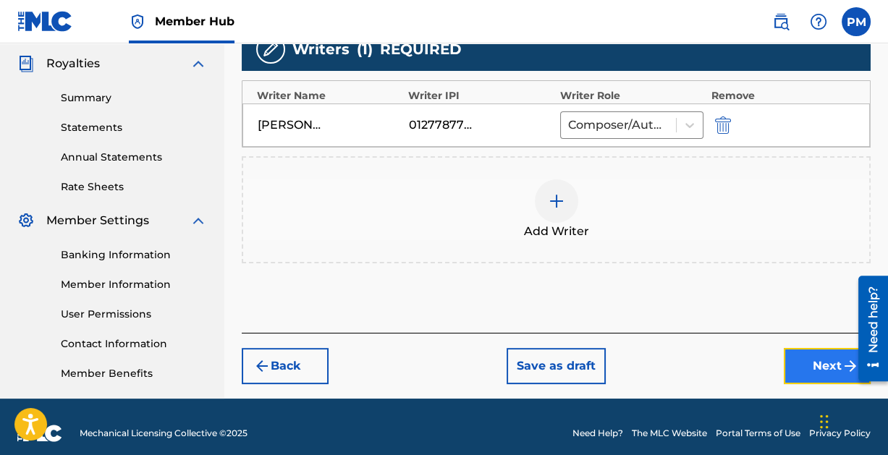
click at [829, 359] on button "Next" at bounding box center [827, 366] width 87 height 36
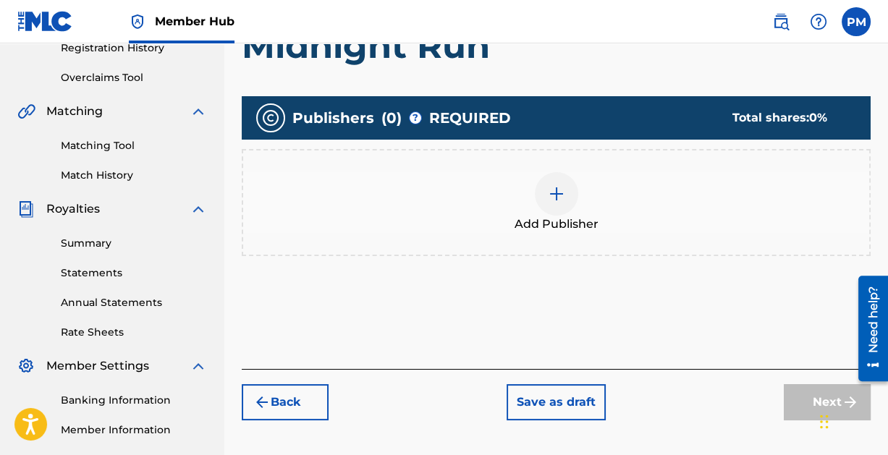
scroll to position [280, 0]
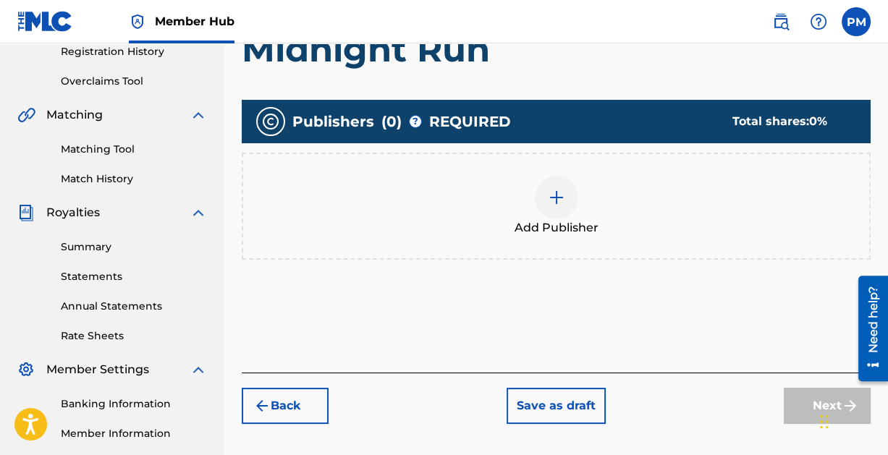
click at [551, 194] on img at bounding box center [556, 197] width 17 height 17
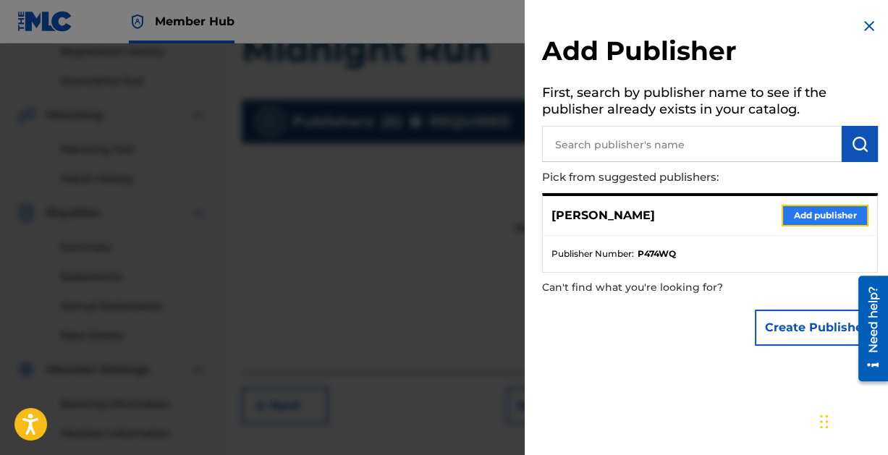
click at [797, 212] on button "Add publisher" at bounding box center [824, 216] width 87 height 22
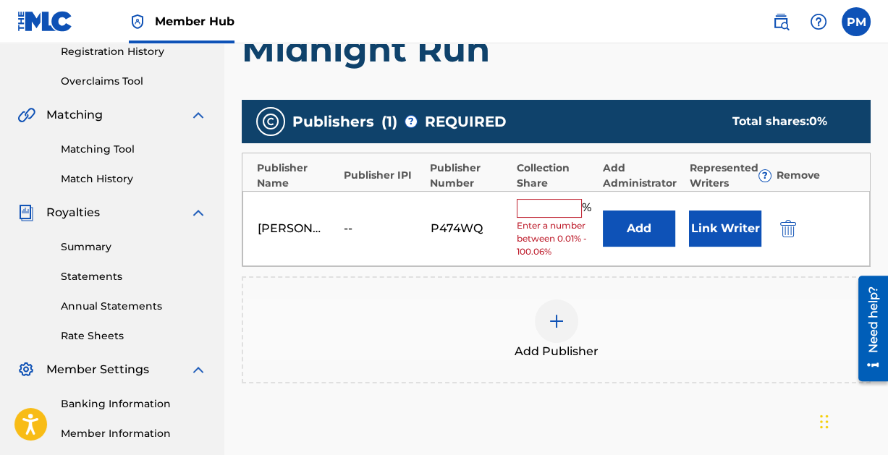
click at [556, 211] on input "text" at bounding box center [549, 208] width 65 height 19
type input "100"
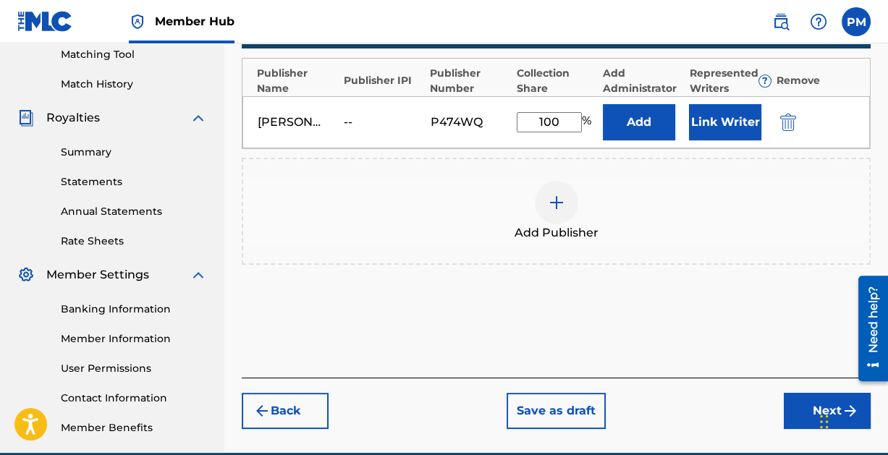
scroll to position [442, 0]
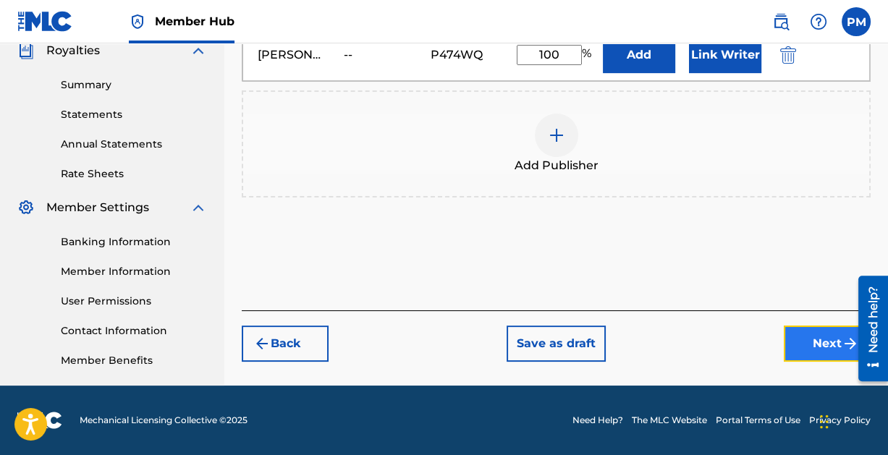
click at [813, 337] on button "Next" at bounding box center [827, 344] width 87 height 36
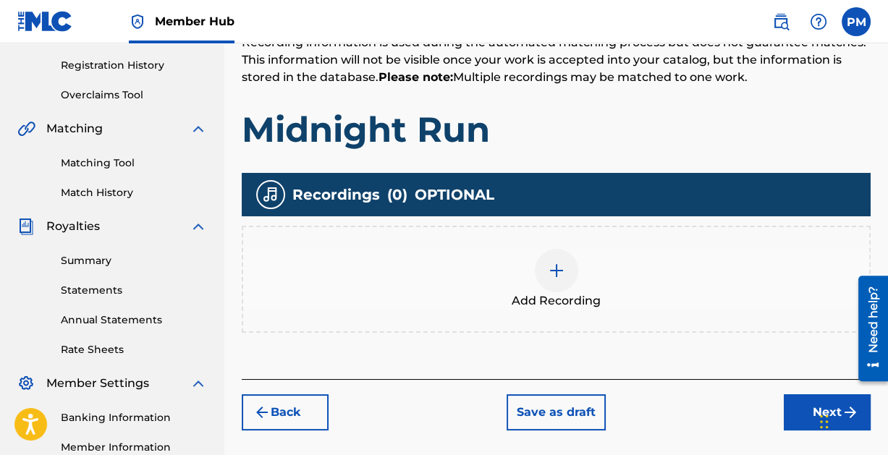
scroll to position [302, 0]
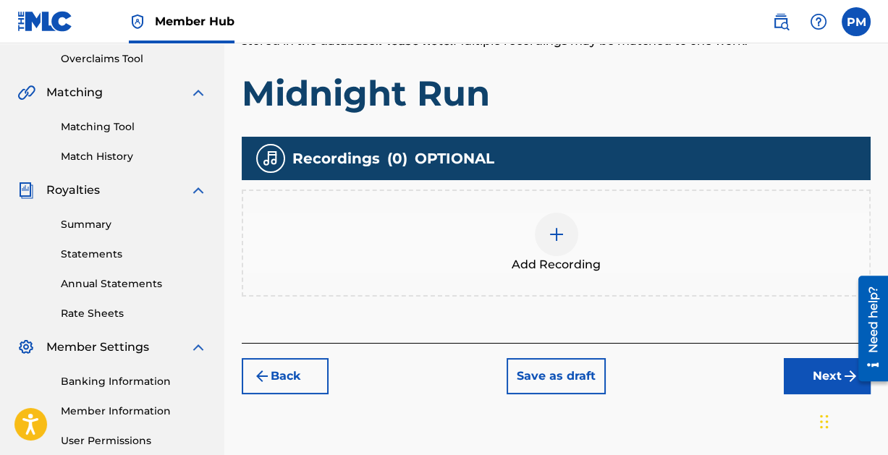
click at [553, 227] on img at bounding box center [556, 234] width 17 height 17
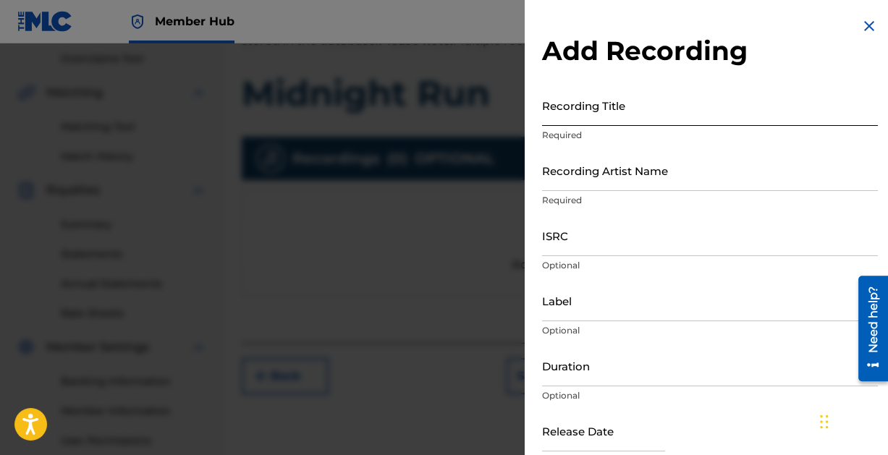
click at [614, 111] on input "Recording Title" at bounding box center [710, 105] width 336 height 41
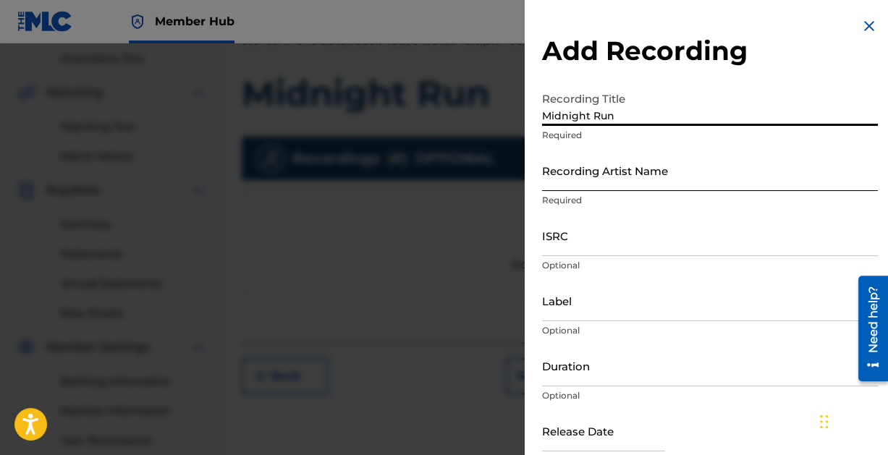
type input "Midnight Run"
click at [635, 179] on input "Recording Artist Name" at bounding box center [710, 170] width 336 height 41
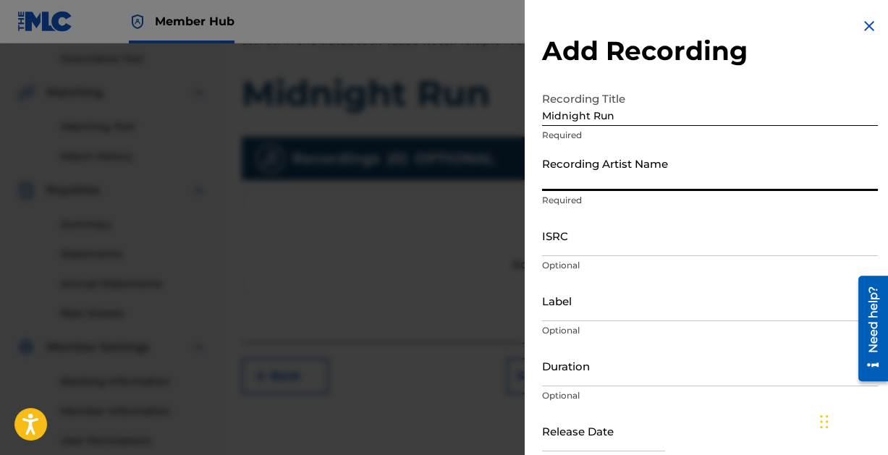
type input "Paintcan"
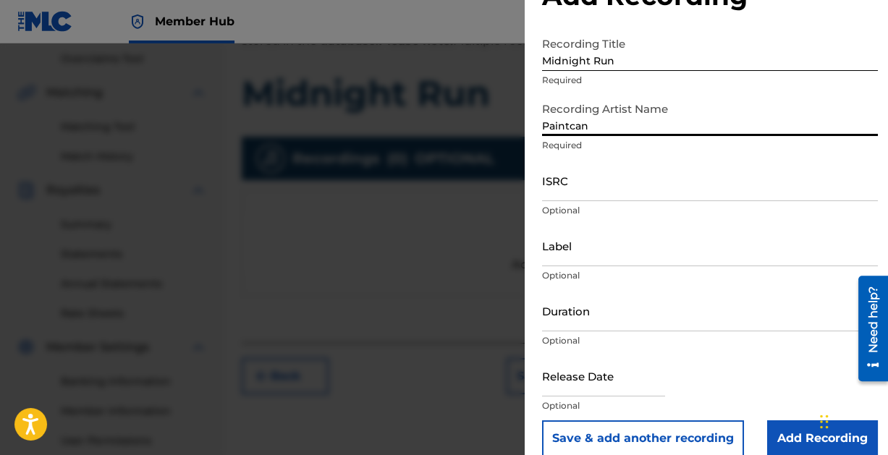
scroll to position [74, 0]
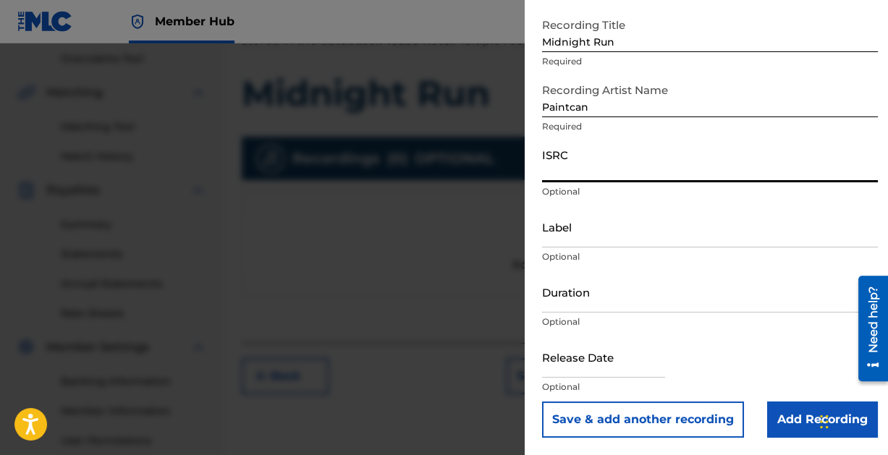
click at [561, 169] on input "ISRC" at bounding box center [710, 161] width 336 height 41
type input "QZHN71930217"
click at [593, 363] on input "text" at bounding box center [603, 356] width 123 height 41
select select "8"
select select "2025"
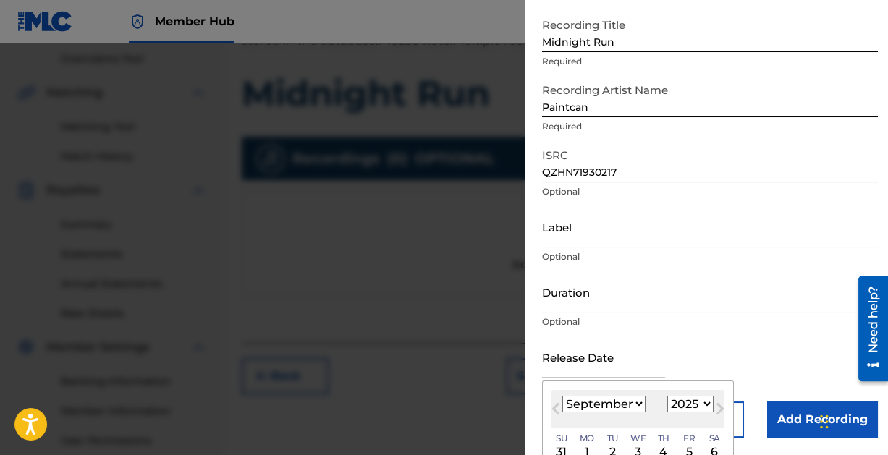
click at [634, 400] on select "January February March April May June July August September October November De…" at bounding box center [603, 404] width 83 height 17
select select "9"
click at [562, 396] on select "January February March April May June July August September October November De…" at bounding box center [603, 404] width 83 height 17
click at [695, 404] on select "1899 1900 1901 1902 1903 1904 1905 1906 1907 1908 1909 1910 1911 1912 1913 1914…" at bounding box center [690, 404] width 46 height 17
select select "2019"
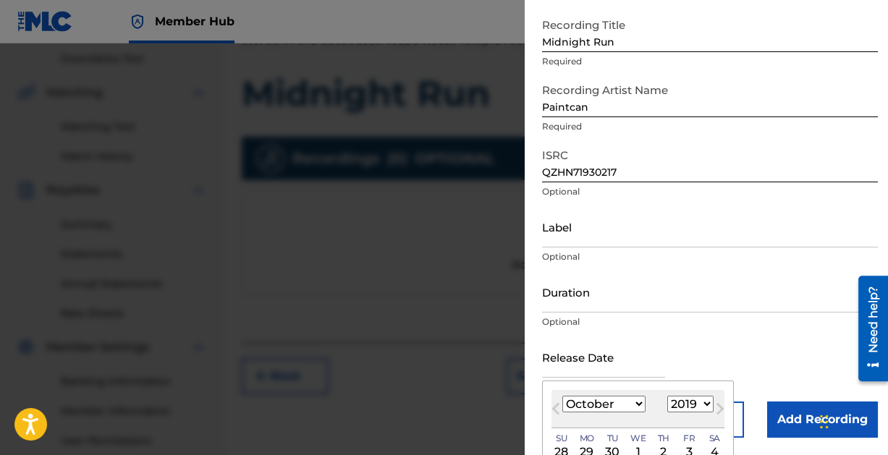
click at [667, 396] on select "1899 1900 1901 1902 1903 1904 1905 1906 1907 1908 1909 1910 1911 1912 1913 1914…" at bounding box center [690, 404] width 46 height 17
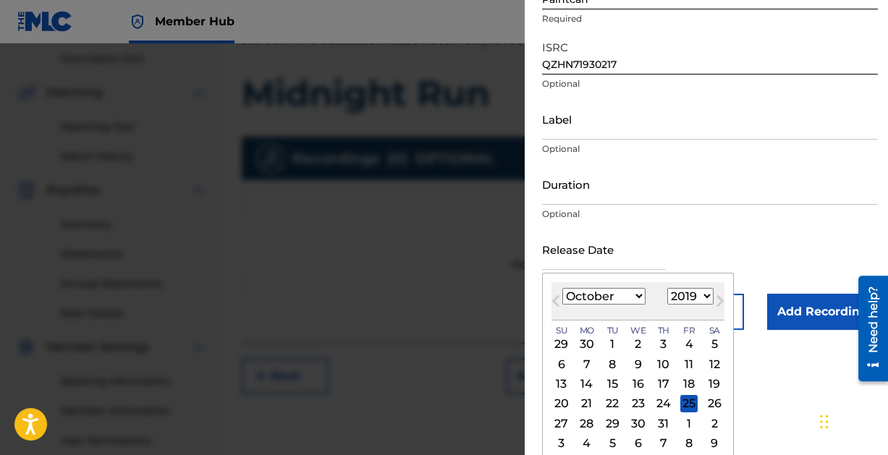
scroll to position [188, 0]
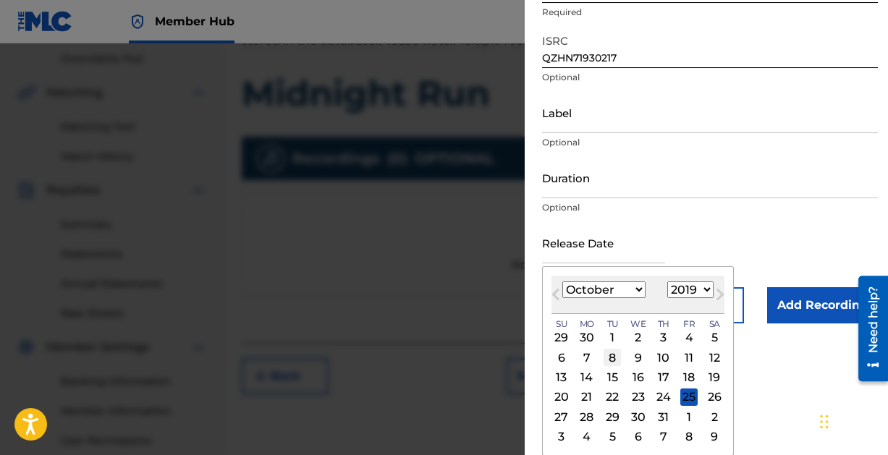
click at [612, 351] on div "8" at bounding box center [611, 357] width 17 height 17
type input "[DATE]"
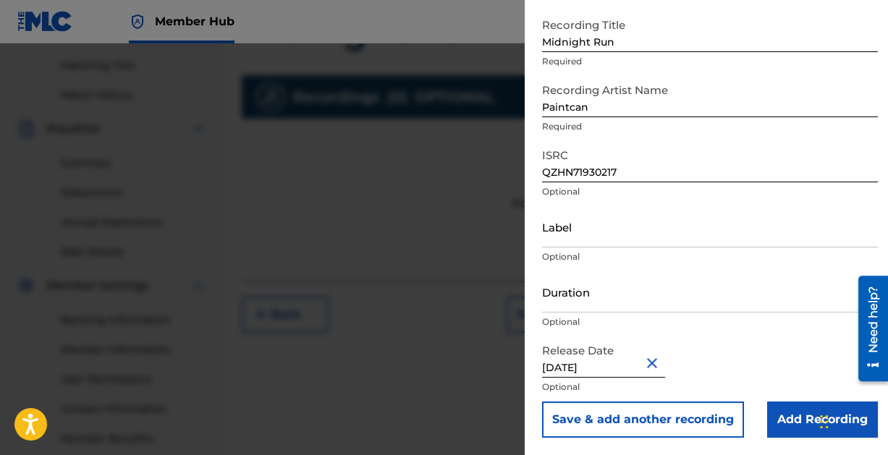
scroll to position [381, 0]
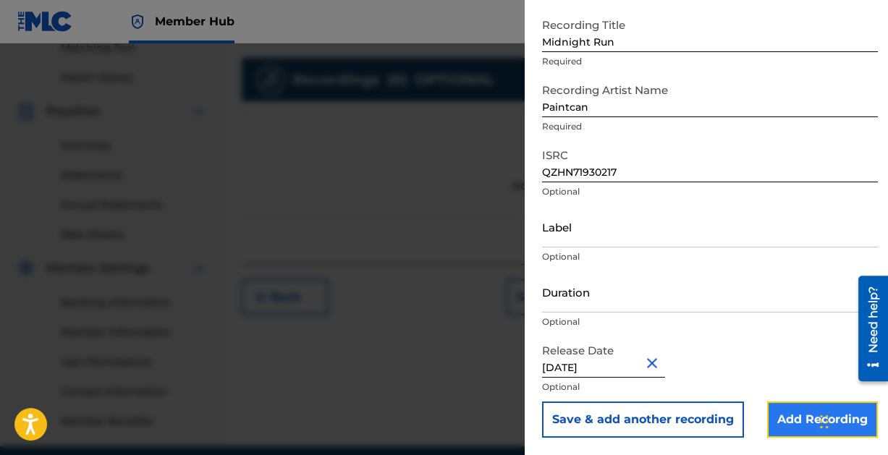
click at [786, 411] on input "Add Recording" at bounding box center [822, 420] width 111 height 36
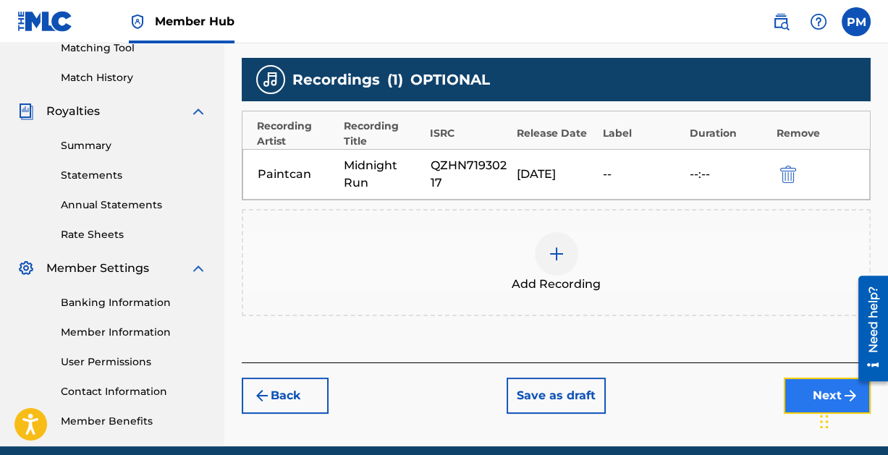
click at [799, 390] on button "Next" at bounding box center [827, 396] width 87 height 36
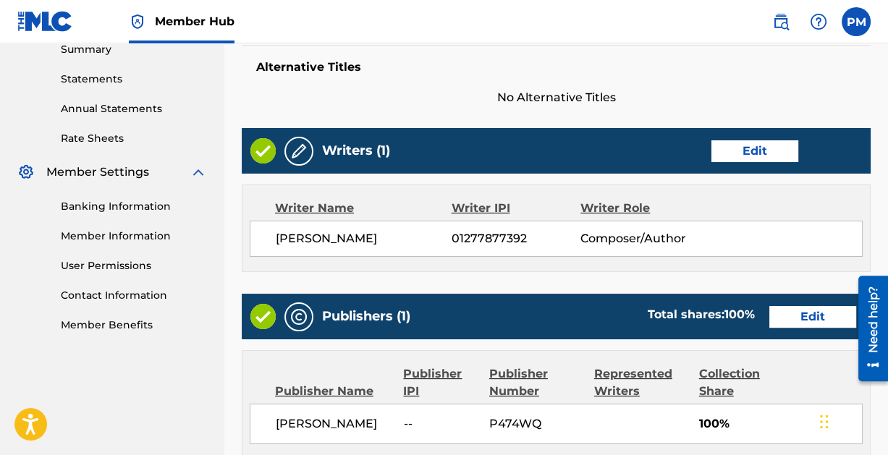
scroll to position [782, 0]
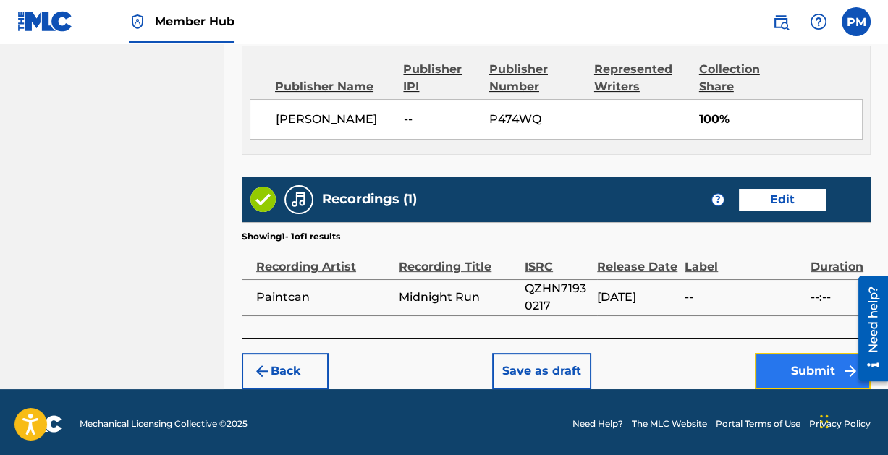
click at [806, 366] on button "Submit" at bounding box center [813, 371] width 116 height 36
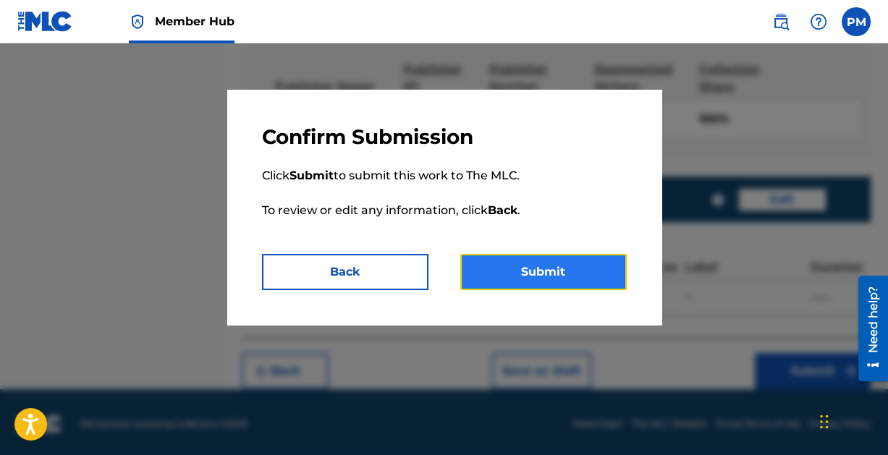
click at [544, 263] on button "Submit" at bounding box center [543, 272] width 166 height 36
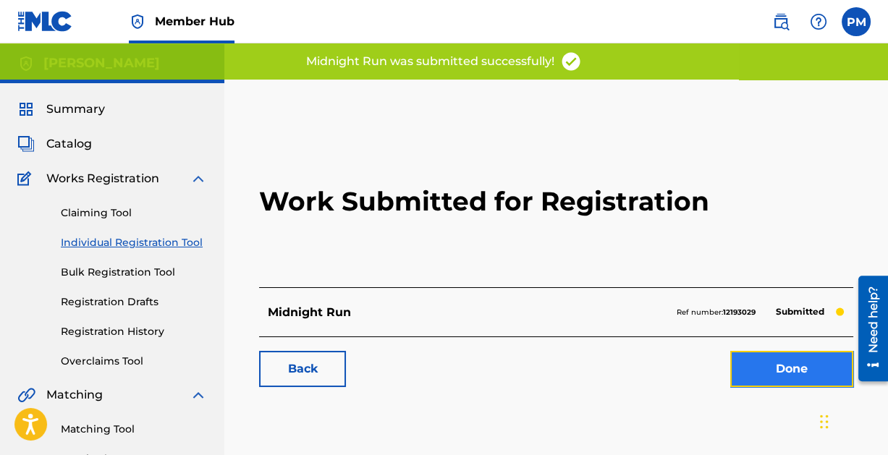
click at [798, 365] on link "Done" at bounding box center [791, 369] width 123 height 36
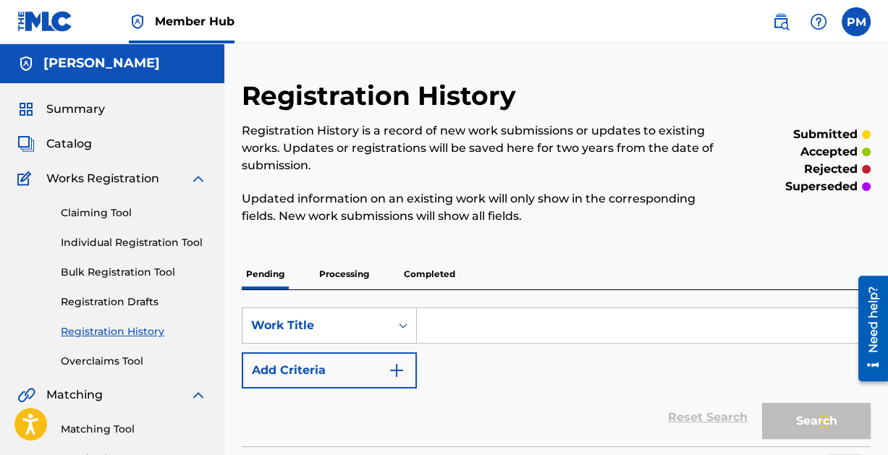
click at [493, 324] on input "Search Form" at bounding box center [643, 325] width 453 height 35
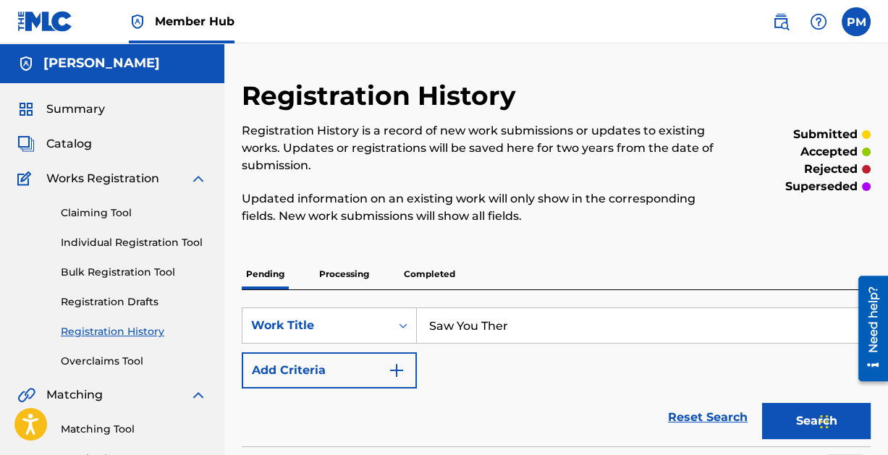
type input "Saw You There"
click at [109, 237] on link "Individual Registration Tool" at bounding box center [134, 242] width 146 height 15
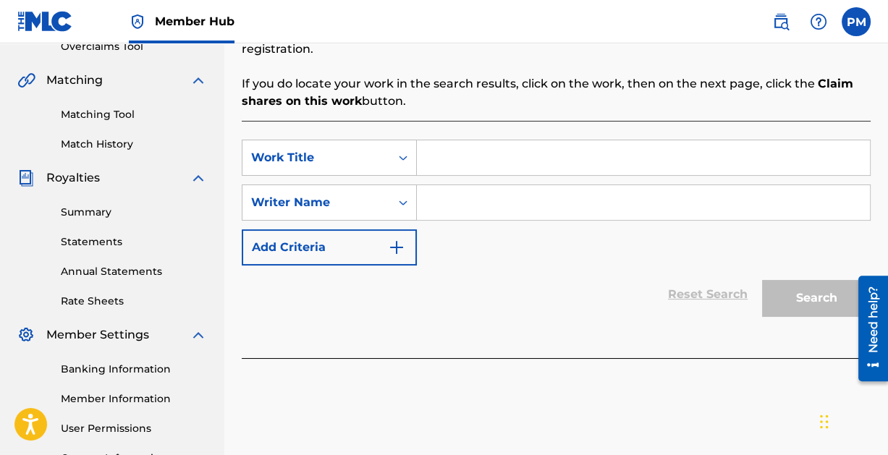
scroll to position [319, 0]
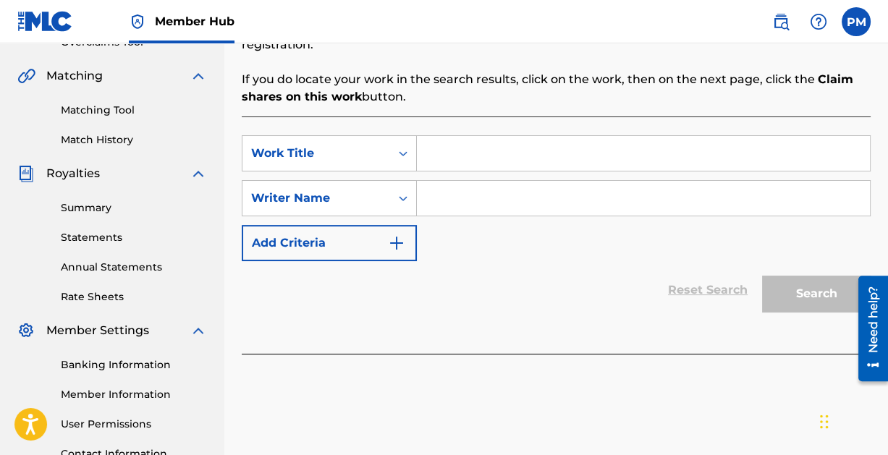
click at [541, 153] on input "Search Form" at bounding box center [643, 153] width 453 height 35
click at [459, 155] on input "Sawe You There" at bounding box center [643, 153] width 453 height 35
type input "Saw You There"
click at [459, 197] on input "Search Form" at bounding box center [643, 198] width 453 height 35
paste input "[PERSON_NAME]"
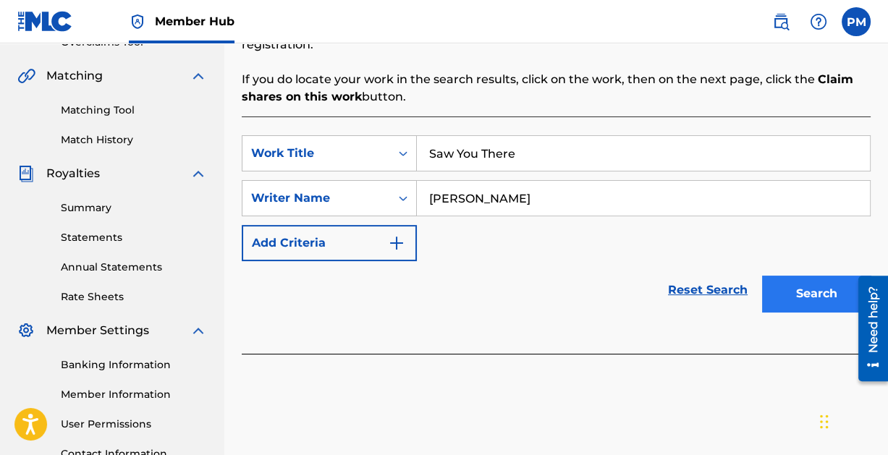
type input "[PERSON_NAME]"
click at [821, 289] on button "Search" at bounding box center [816, 294] width 109 height 36
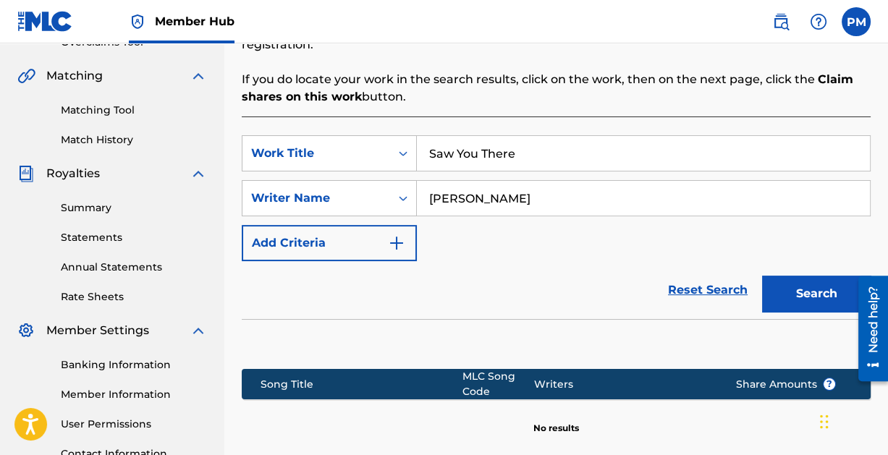
scroll to position [476, 0]
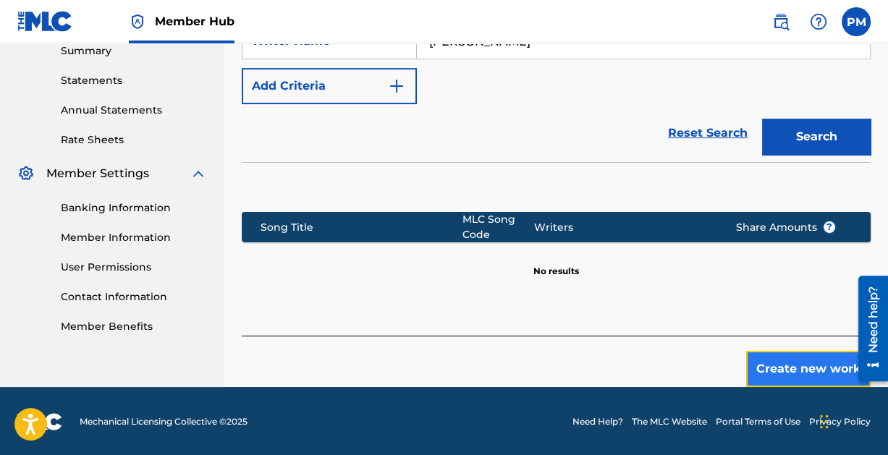
click at [793, 363] on button "Create new work" at bounding box center [808, 369] width 124 height 36
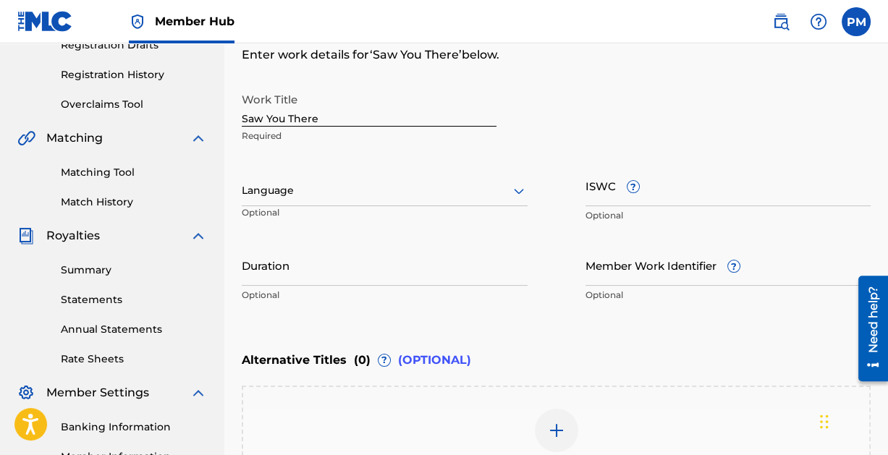
scroll to position [451, 0]
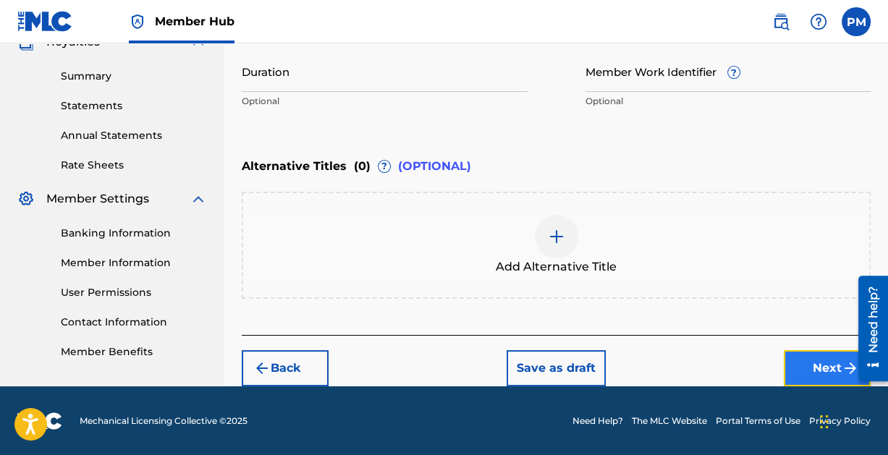
click at [811, 360] on button "Next" at bounding box center [827, 368] width 87 height 36
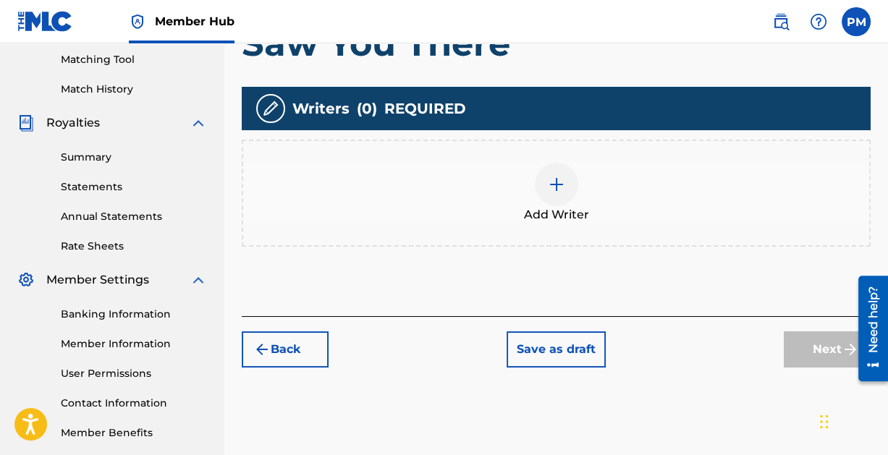
scroll to position [370, 0]
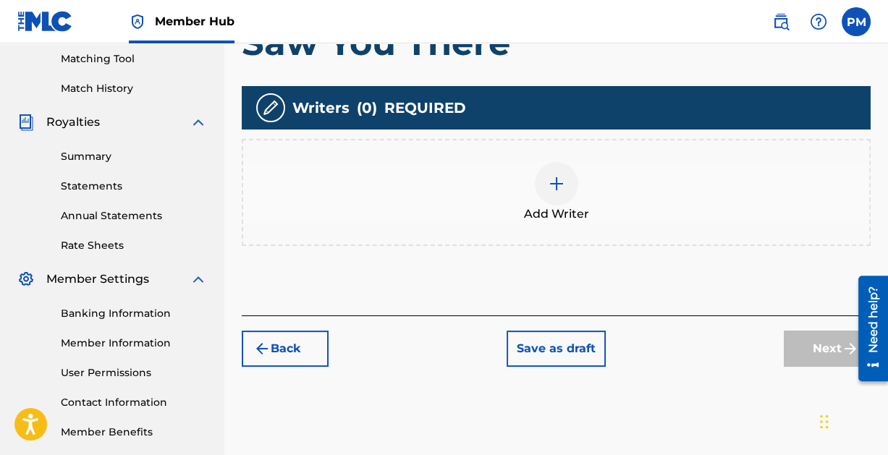
click at [554, 185] on img at bounding box center [556, 183] width 17 height 17
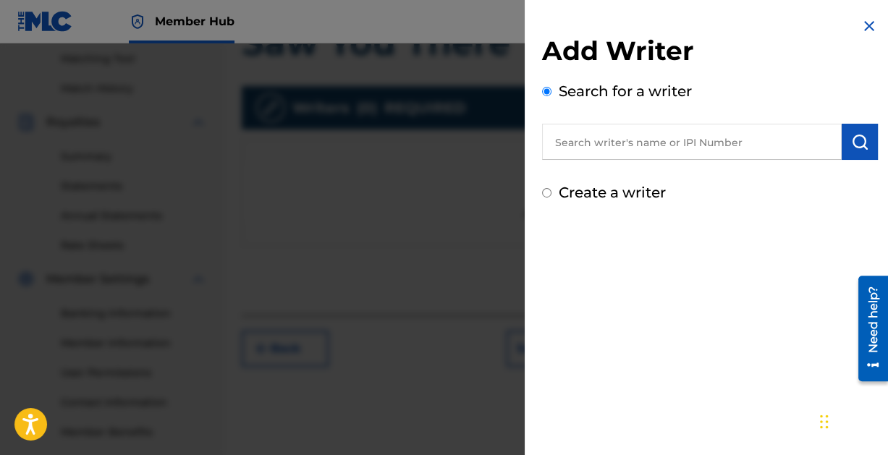
click at [654, 143] on input "text" at bounding box center [692, 142] width 300 height 36
paste input "[PERSON_NAME]"
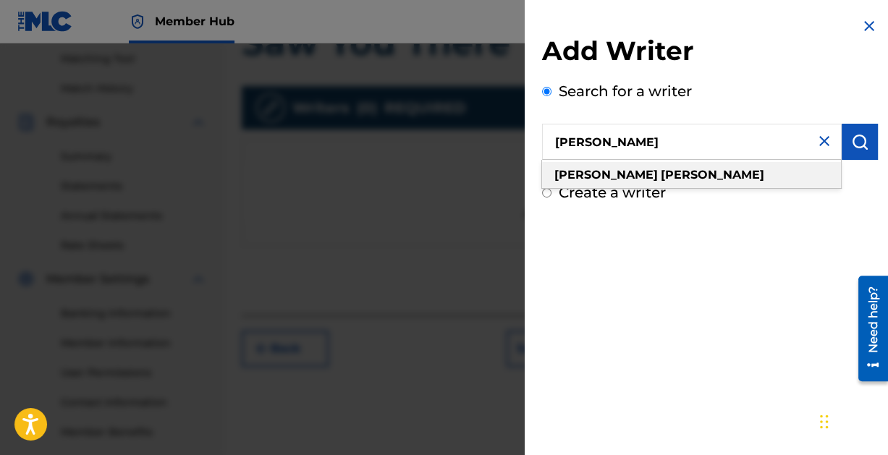
click at [661, 176] on strong "[PERSON_NAME]" at bounding box center [712, 175] width 103 height 14
type input "[PERSON_NAME]"
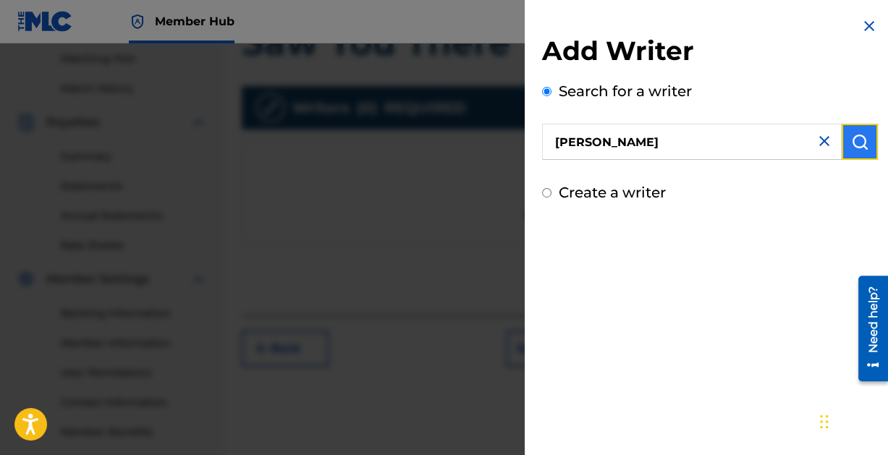
click at [860, 145] on img "submit" at bounding box center [859, 141] width 17 height 17
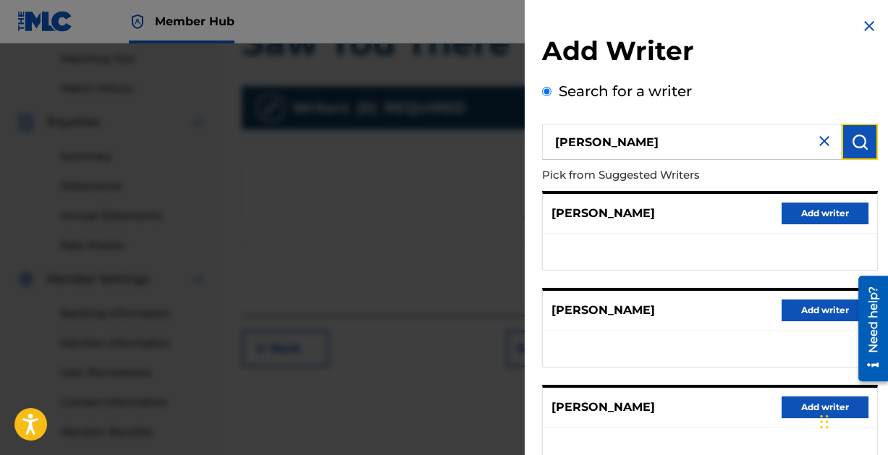
scroll to position [290, 0]
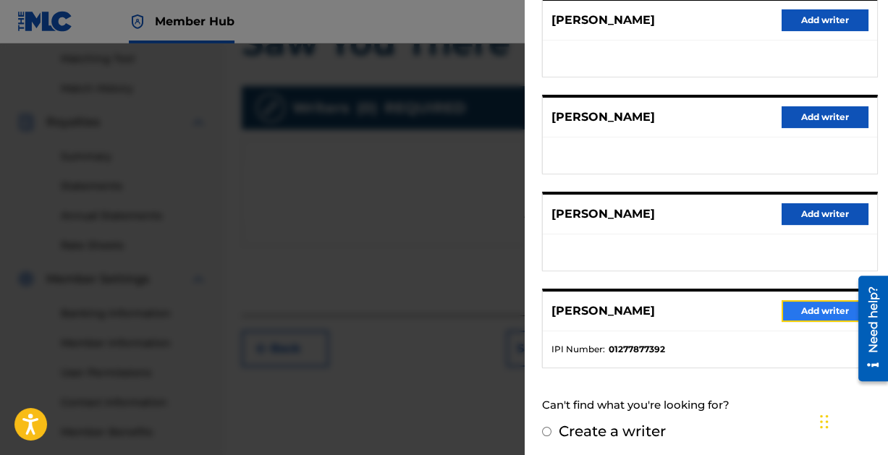
click at [819, 302] on button "Add writer" at bounding box center [824, 311] width 87 height 22
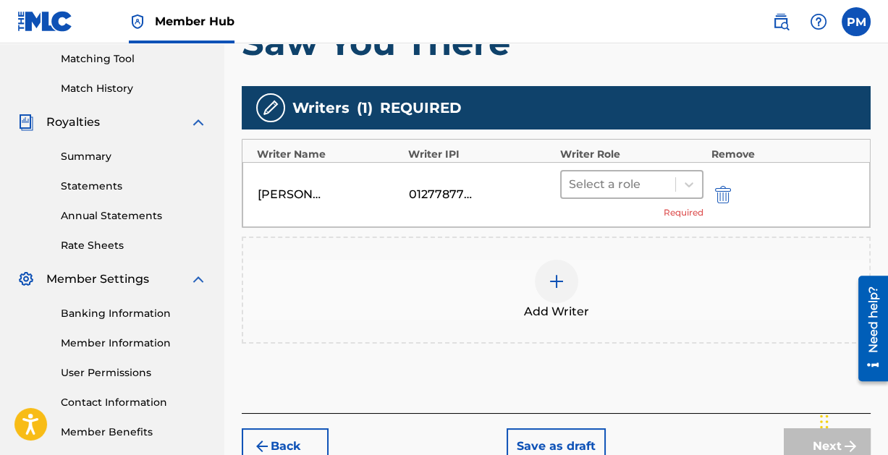
click at [662, 185] on div at bounding box center [619, 184] width 100 height 20
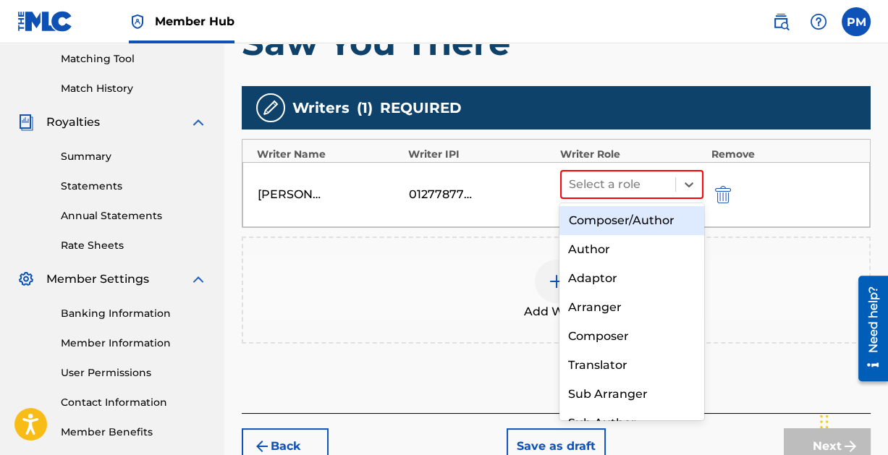
click at [630, 219] on div "Composer/Author" at bounding box center [631, 220] width 144 height 29
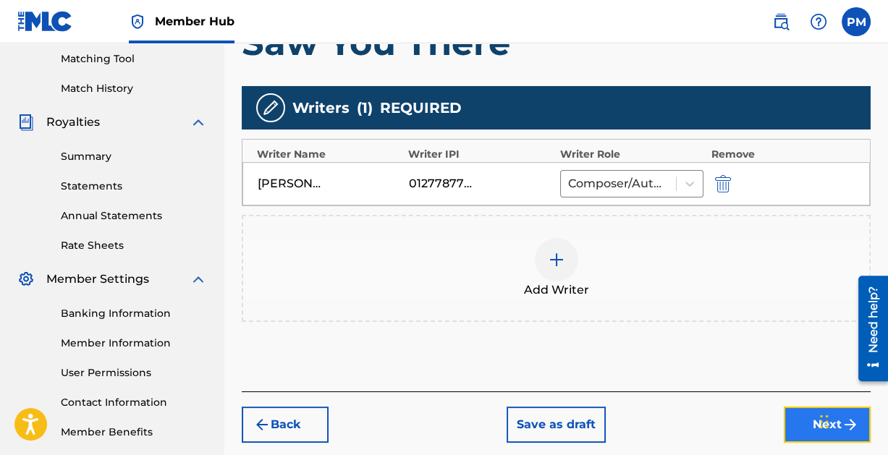
click at [795, 415] on button "Next" at bounding box center [827, 425] width 87 height 36
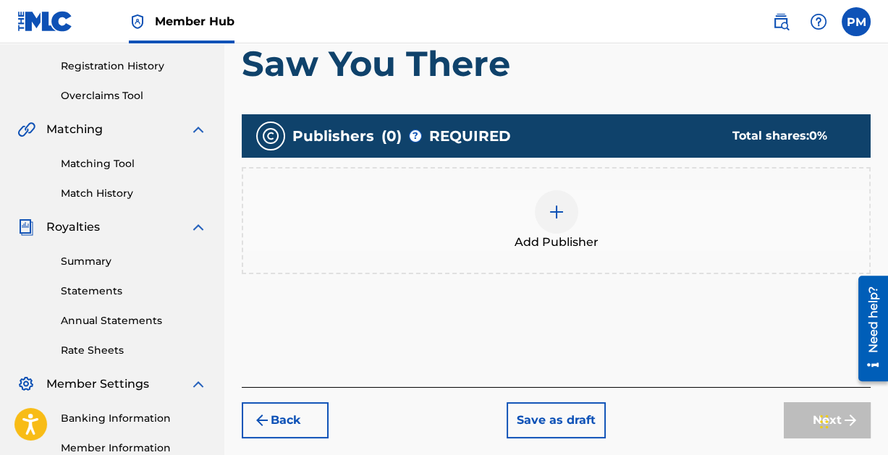
scroll to position [229, 0]
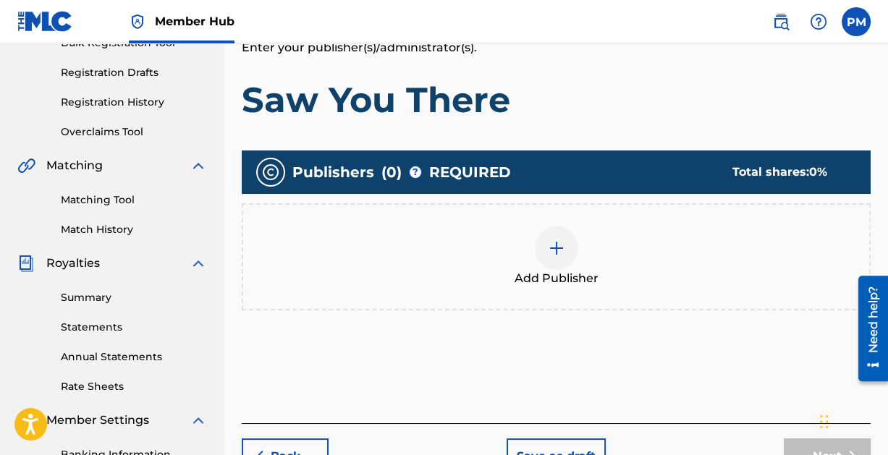
click at [559, 245] on img at bounding box center [556, 247] width 17 height 17
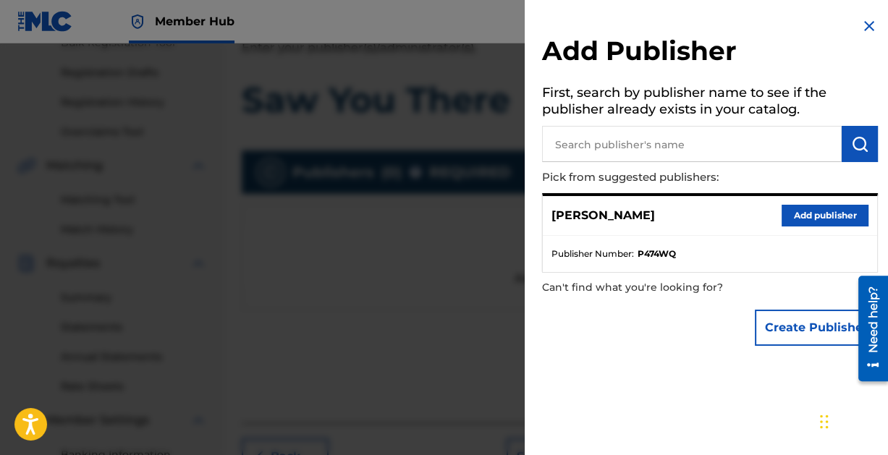
click at [795, 203] on div "[PERSON_NAME] Add publisher" at bounding box center [710, 216] width 334 height 40
click at [802, 213] on button "Add publisher" at bounding box center [824, 216] width 87 height 22
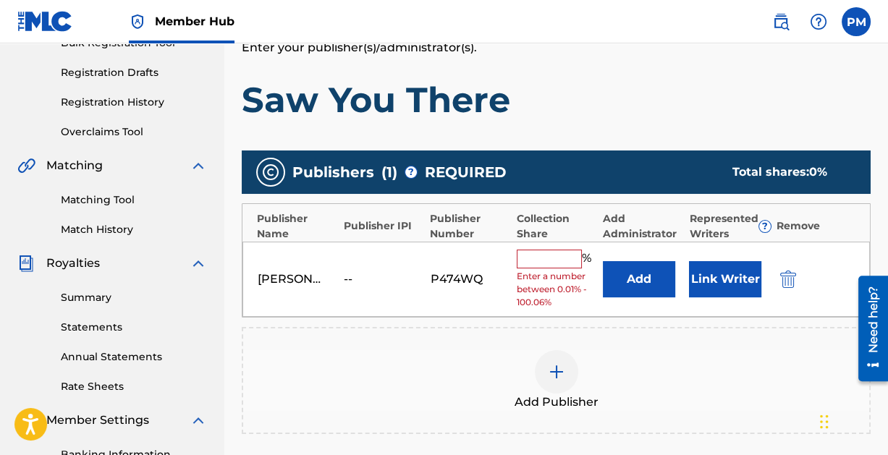
click at [571, 253] on input "text" at bounding box center [549, 259] width 65 height 19
type input "100"
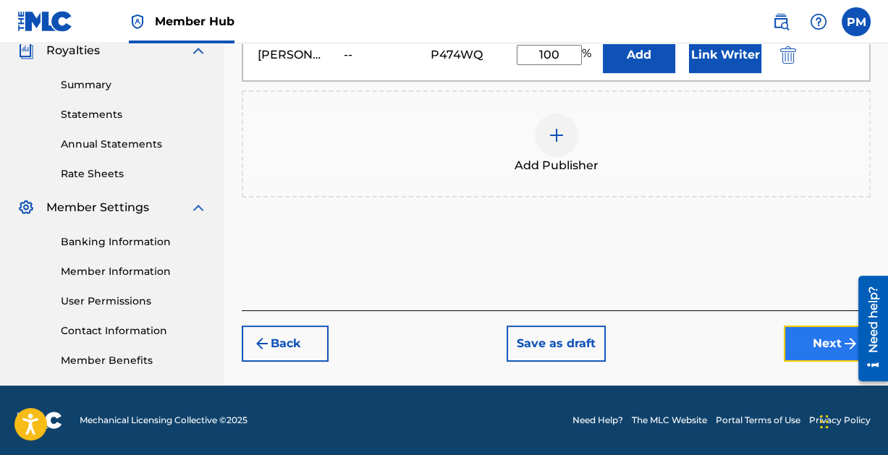
click at [813, 334] on button "Next" at bounding box center [827, 344] width 87 height 36
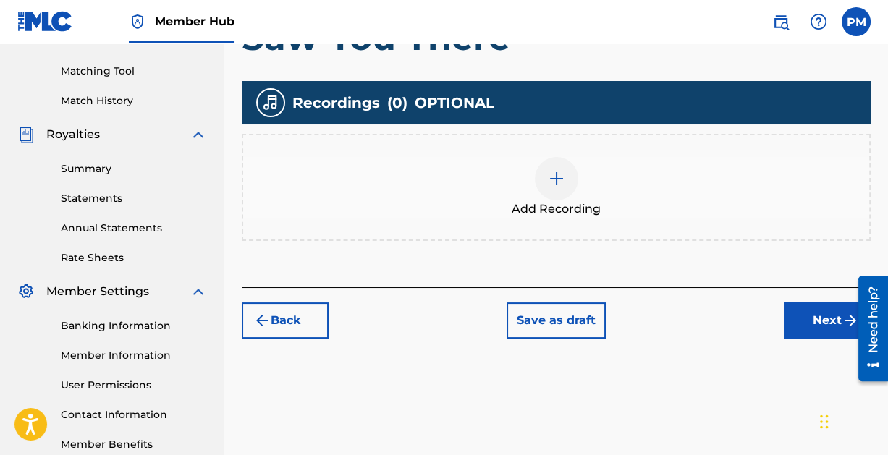
scroll to position [359, 0]
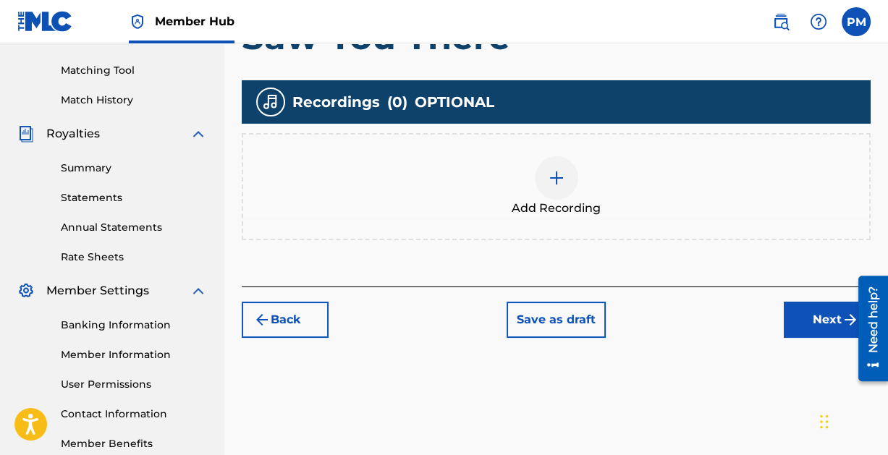
click at [554, 173] on img at bounding box center [556, 177] width 17 height 17
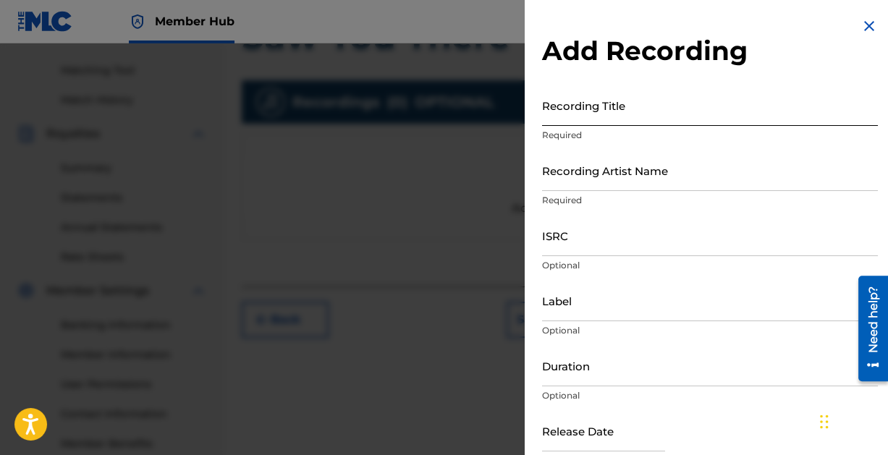
click at [615, 96] on input "Recording Title" at bounding box center [710, 105] width 336 height 41
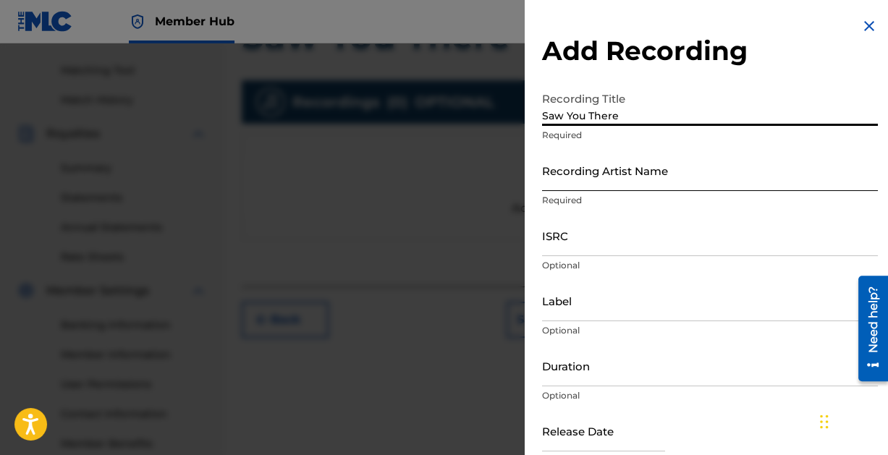
type input "Saw You There"
click at [643, 186] on input "Recording Artist Name" at bounding box center [710, 170] width 336 height 41
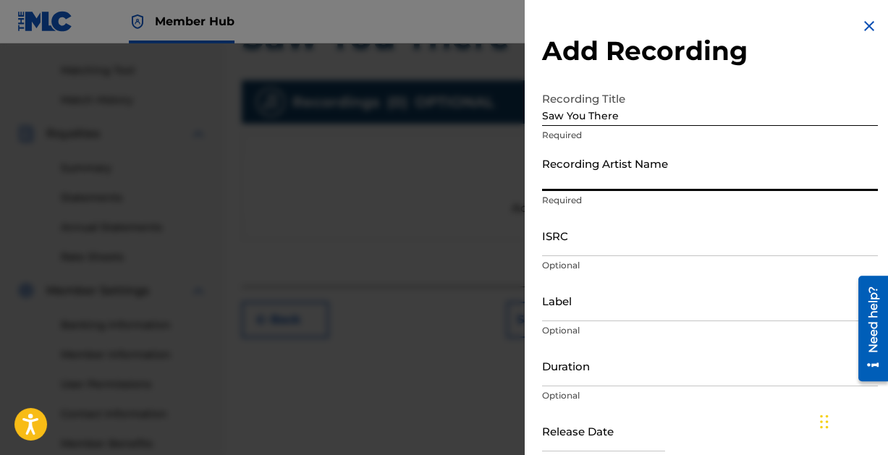
type input "Paintcan"
click at [607, 245] on input "ISRC" at bounding box center [710, 235] width 336 height 41
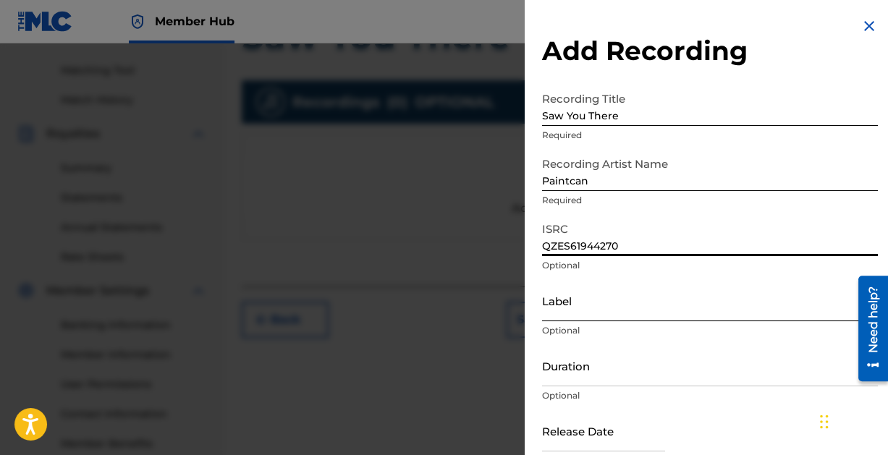
scroll to position [74, 0]
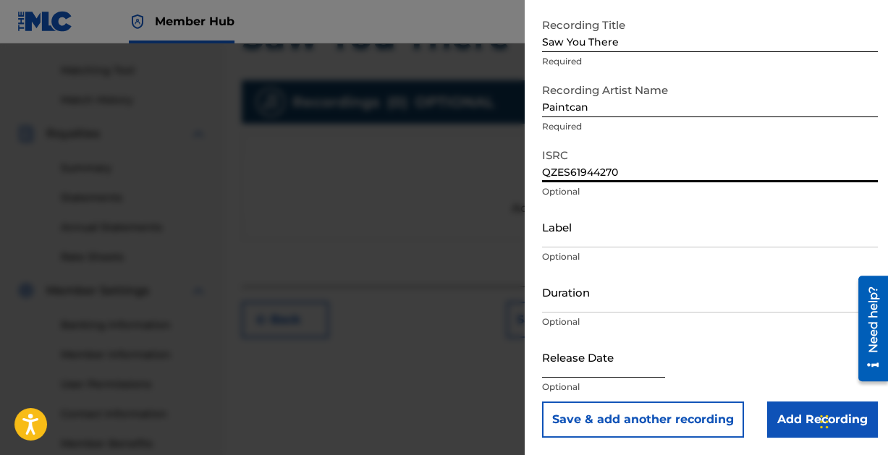
type input "QZES61944270"
click at [572, 365] on input "text" at bounding box center [603, 356] width 123 height 41
select select "8"
select select "2025"
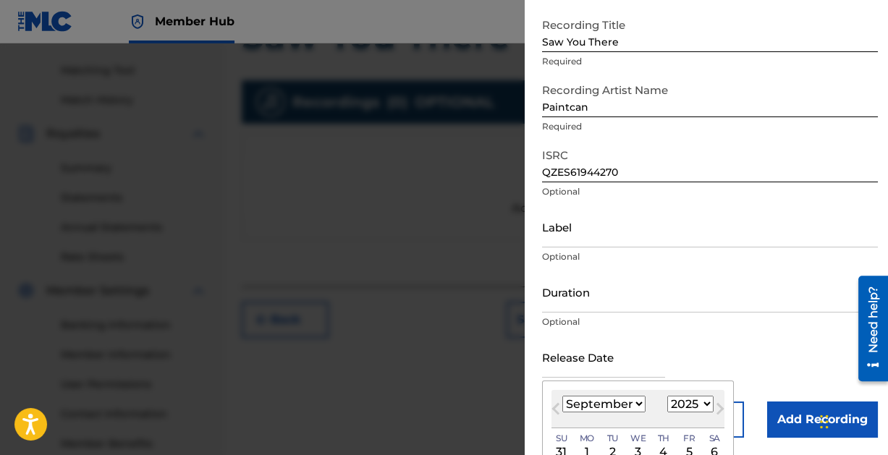
click at [604, 402] on select "January February March April May June July August September October November De…" at bounding box center [603, 404] width 83 height 17
select select "3"
click at [562, 396] on select "January February March April May June July August September October November De…" at bounding box center [603, 404] width 83 height 17
click at [703, 399] on select "1899 1900 1901 1902 1903 1904 1905 1906 1907 1908 1909 1910 1911 1912 1913 1914…" at bounding box center [690, 404] width 46 height 17
select select "2019"
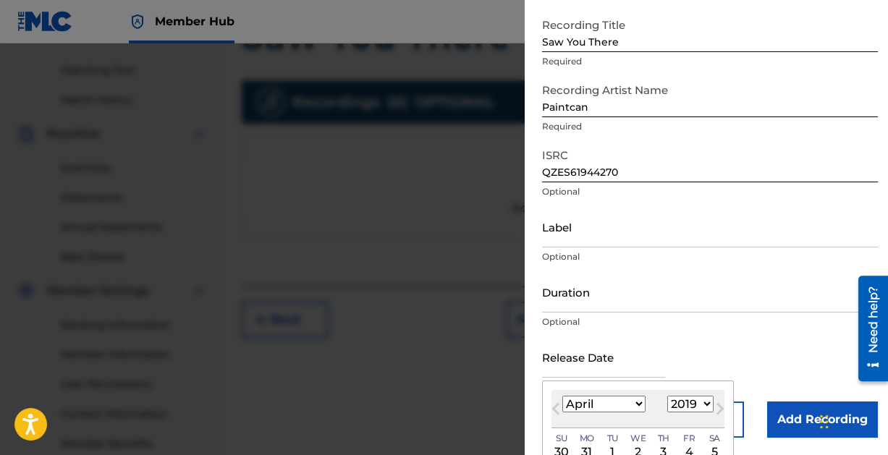
click at [667, 396] on select "1899 1900 1901 1902 1903 1904 1905 1906 1907 1908 1909 1910 1911 1912 1913 1914…" at bounding box center [690, 404] width 46 height 17
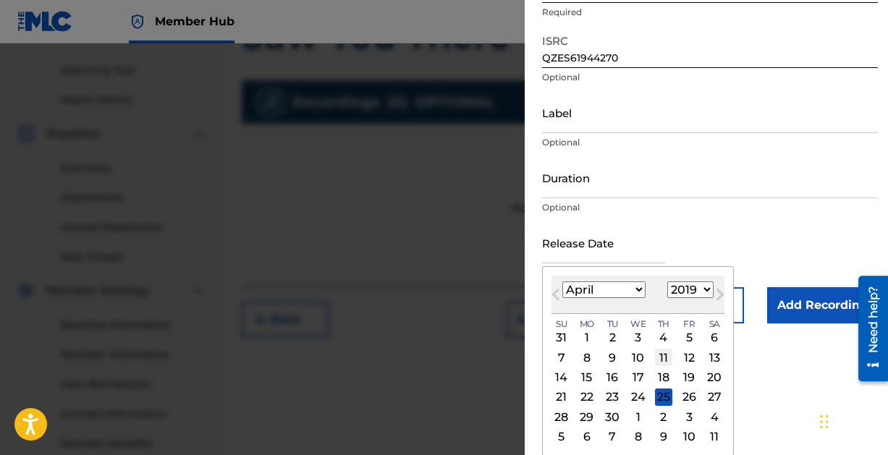
click at [663, 352] on div "11" at bounding box center [663, 357] width 17 height 17
type input "[DATE]"
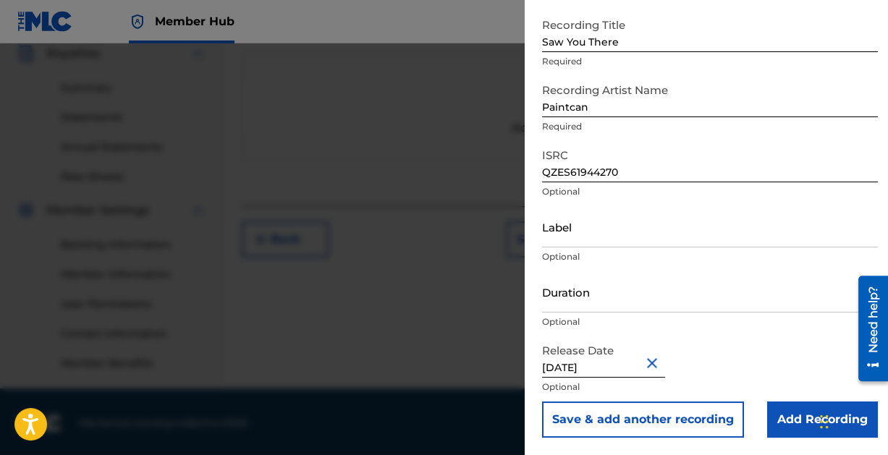
scroll to position [442, 0]
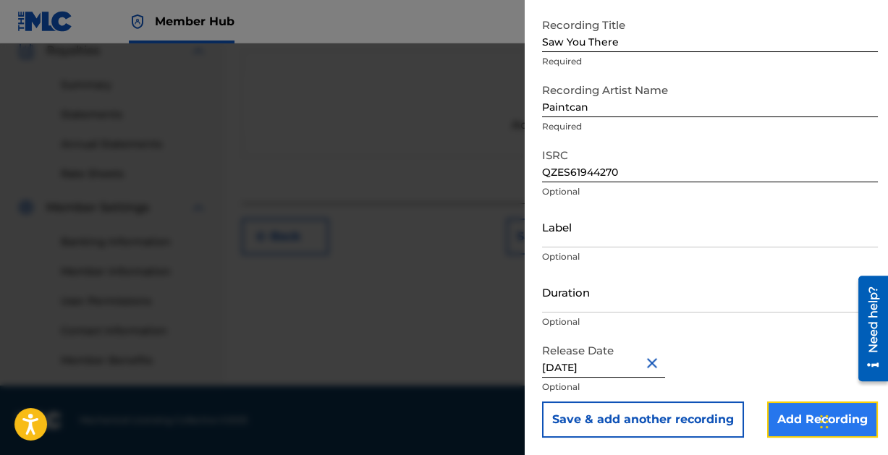
click at [789, 417] on input "Add Recording" at bounding box center [822, 420] width 111 height 36
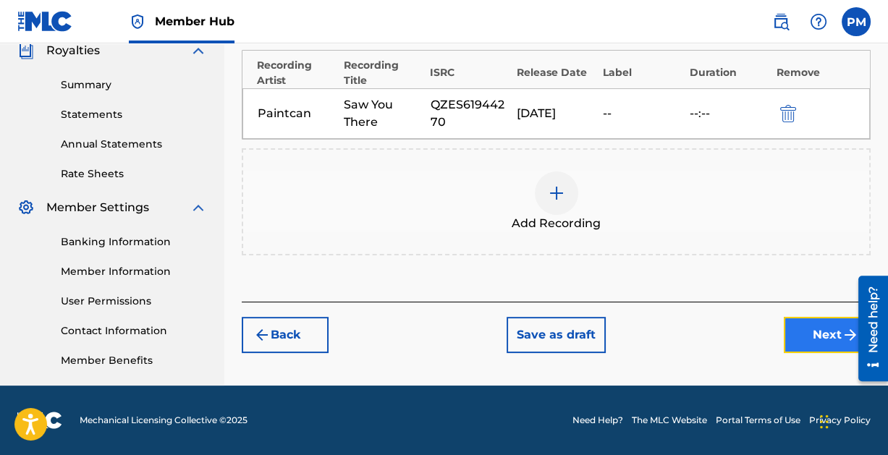
click at [818, 326] on button "Next" at bounding box center [827, 335] width 87 height 36
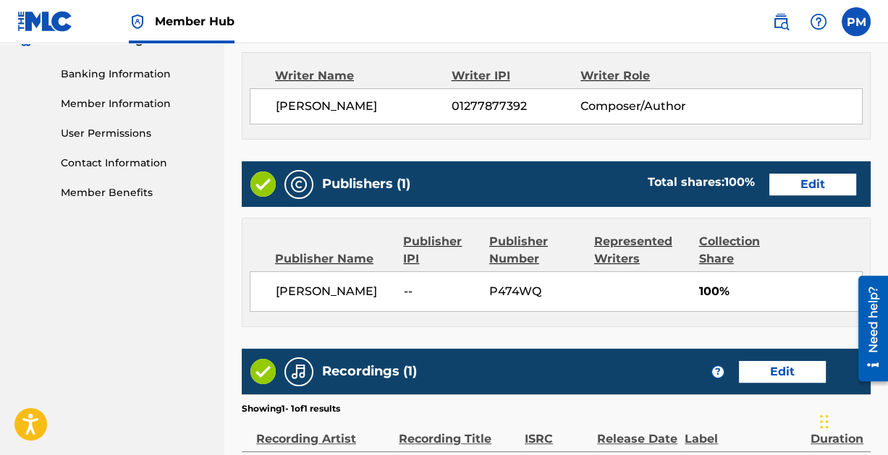
scroll to position [782, 0]
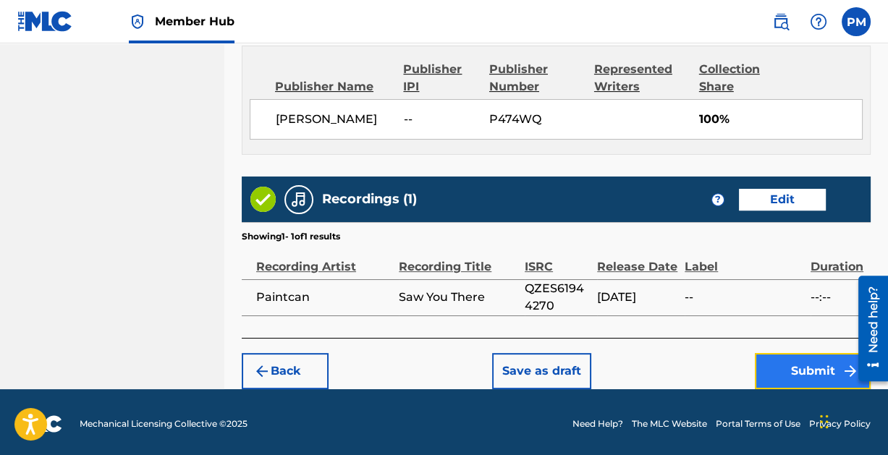
click at [815, 364] on button "Submit" at bounding box center [813, 371] width 116 height 36
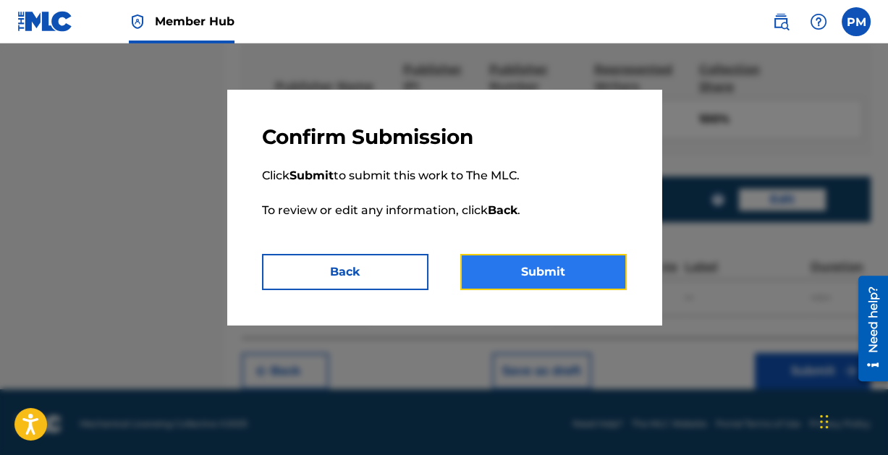
click at [543, 261] on button "Submit" at bounding box center [543, 272] width 166 height 36
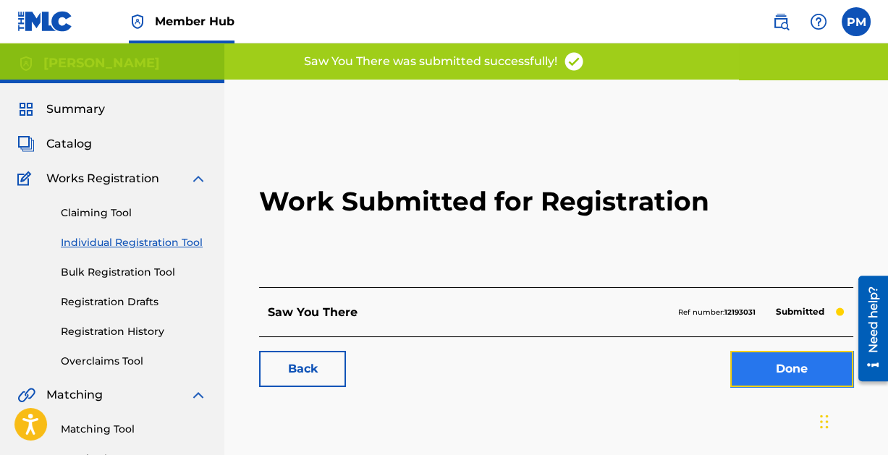
click at [785, 371] on link "Done" at bounding box center [791, 369] width 123 height 36
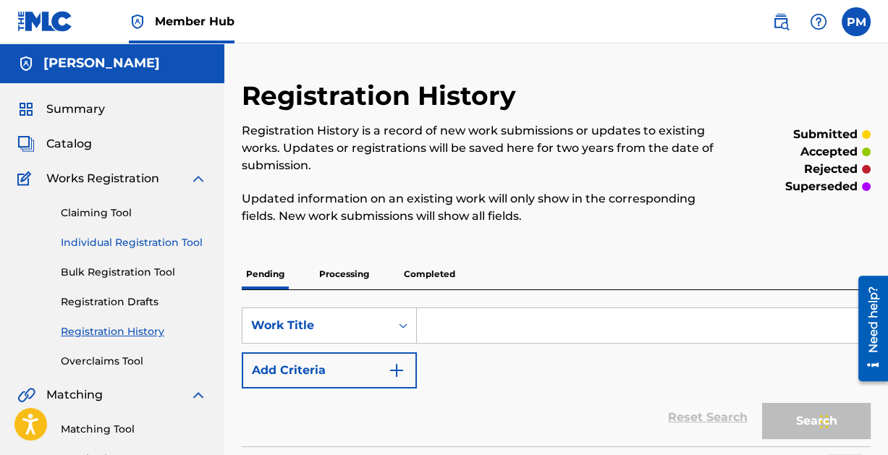
click at [124, 237] on link "Individual Registration Tool" at bounding box center [134, 242] width 146 height 15
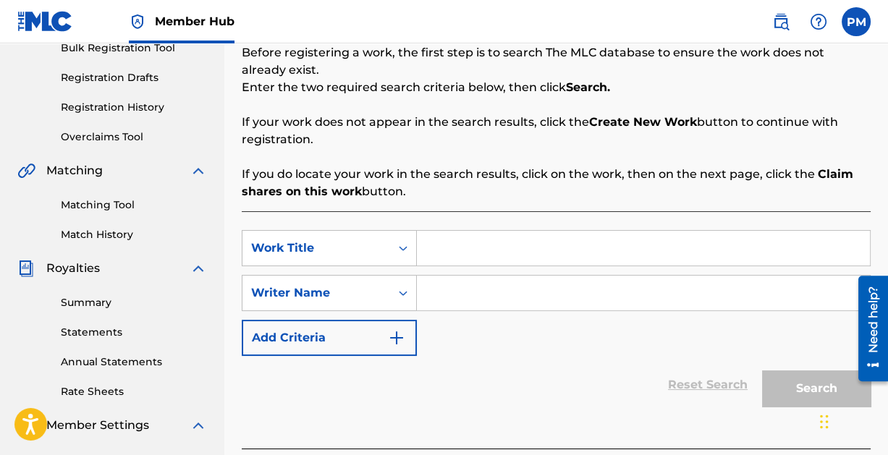
scroll to position [318, 0]
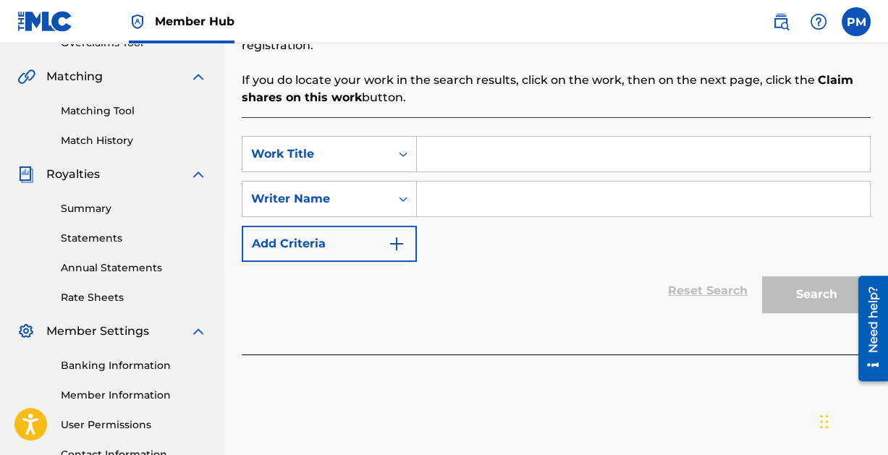
click at [482, 152] on input "Search Form" at bounding box center [643, 154] width 453 height 35
type input "Weather Report"
click at [517, 198] on input "Search Form" at bounding box center [643, 199] width 453 height 35
paste input "[PERSON_NAME]"
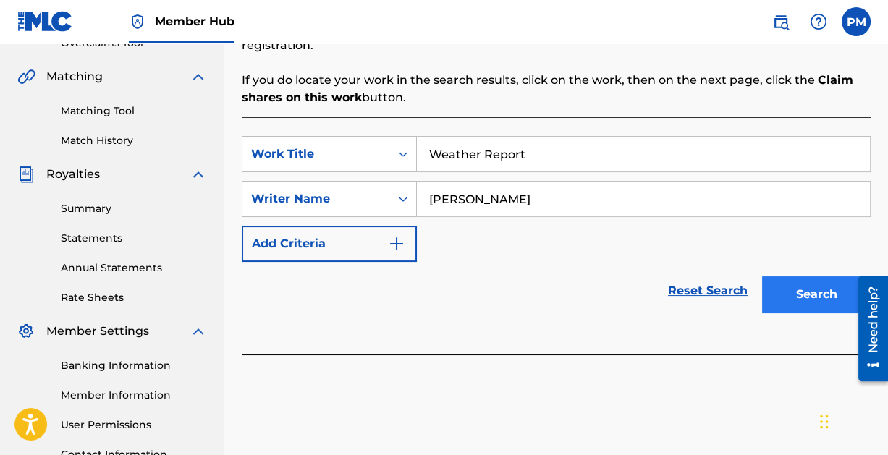
type input "[PERSON_NAME]"
click at [801, 287] on button "Search" at bounding box center [816, 294] width 109 height 36
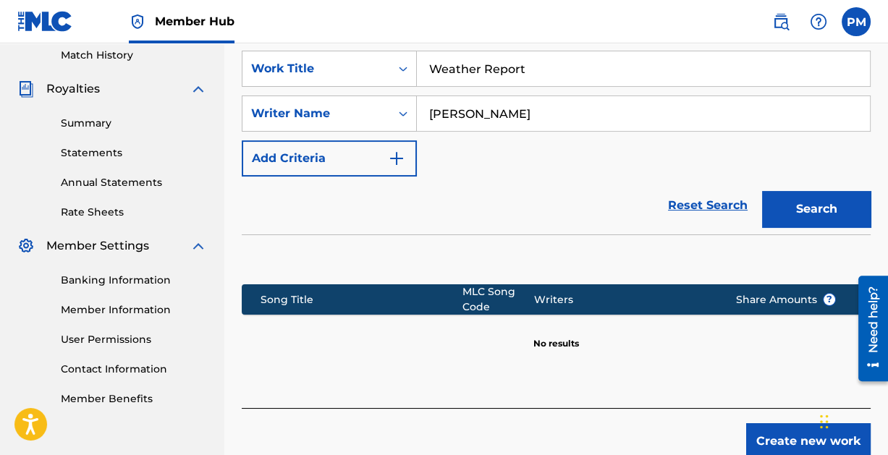
scroll to position [476, 0]
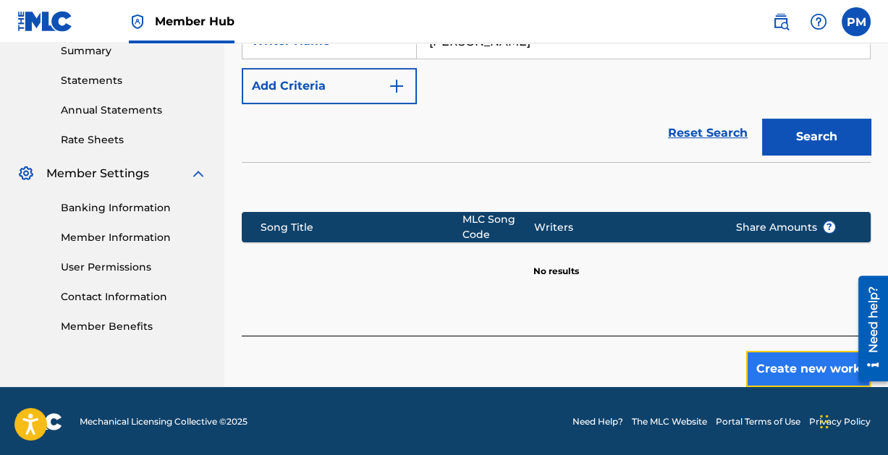
click at [813, 365] on button "Create new work" at bounding box center [808, 369] width 124 height 36
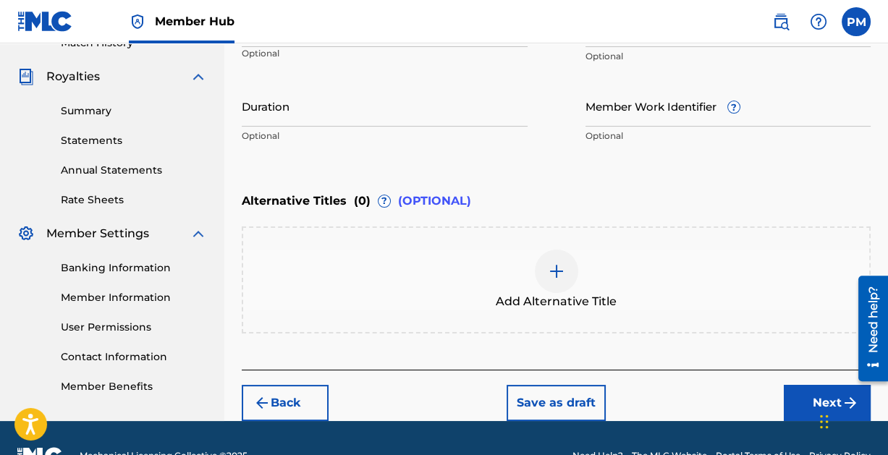
scroll to position [451, 0]
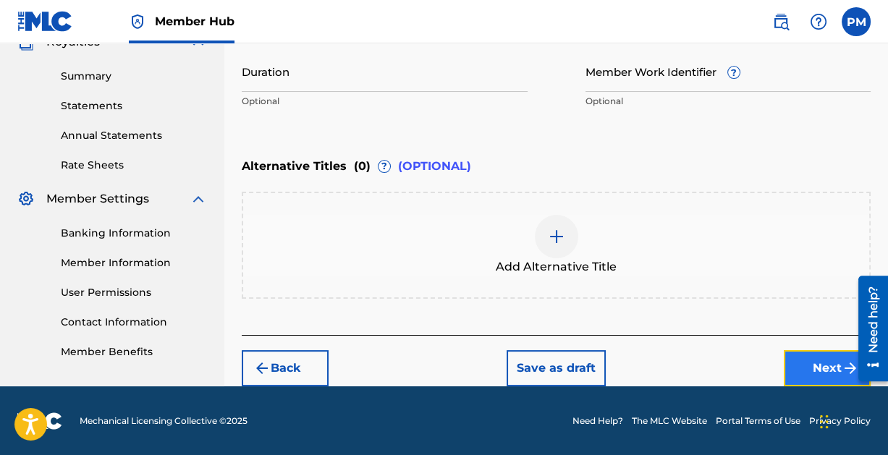
click at [807, 360] on button "Next" at bounding box center [827, 368] width 87 height 36
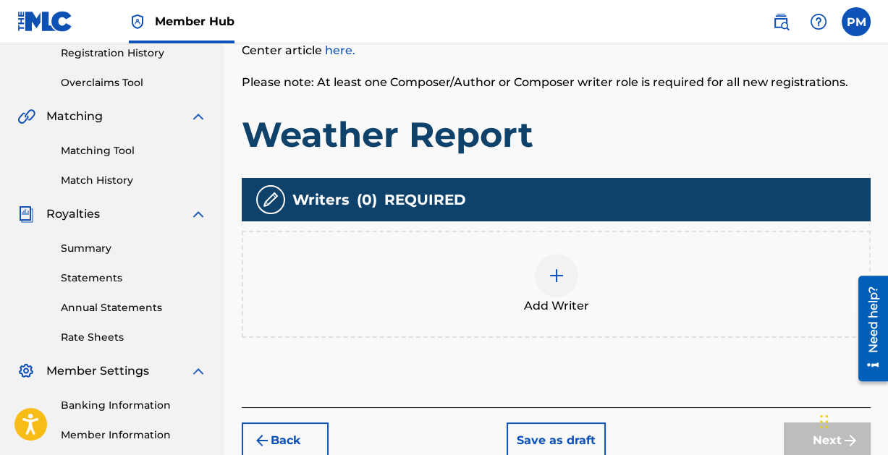
scroll to position [284, 0]
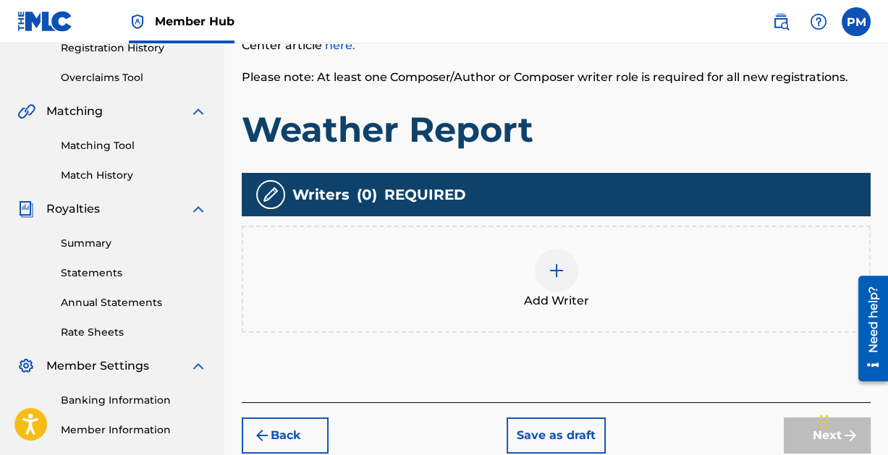
click at [556, 271] on img at bounding box center [556, 270] width 17 height 17
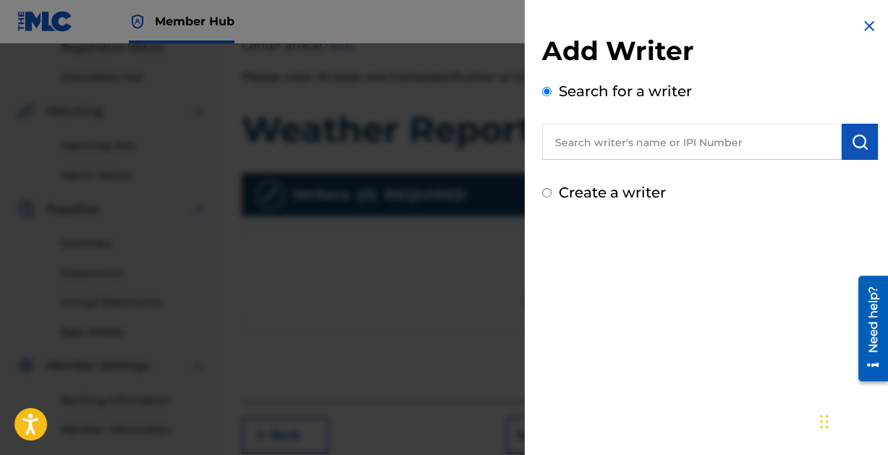
click at [689, 148] on input "text" at bounding box center [692, 142] width 300 height 36
paste input "[PERSON_NAME]"
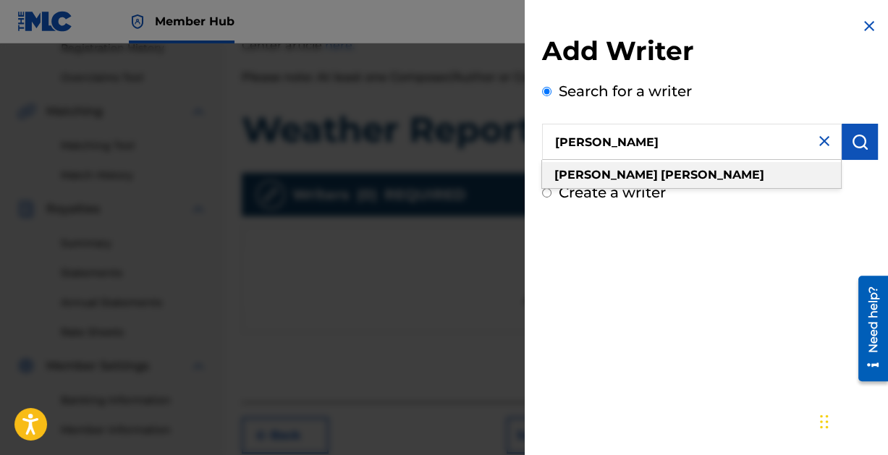
click at [708, 177] on div "[PERSON_NAME]" at bounding box center [691, 175] width 299 height 26
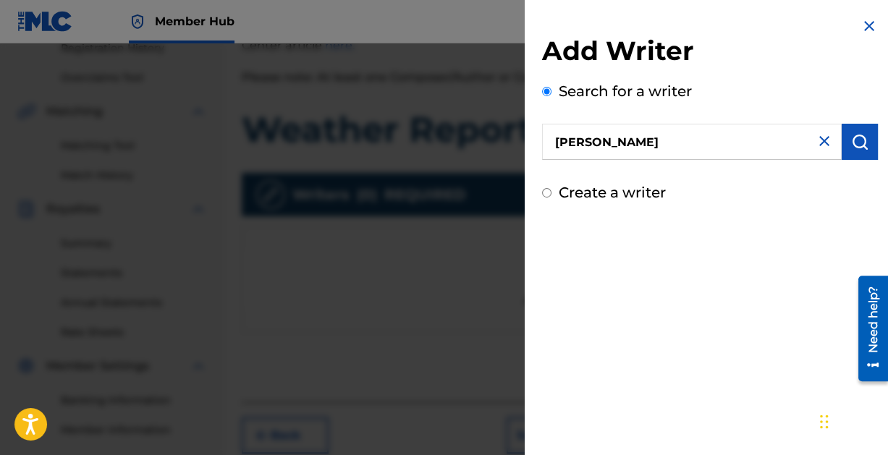
type input "[PERSON_NAME]"
click at [855, 139] on img "submit" at bounding box center [859, 141] width 17 height 17
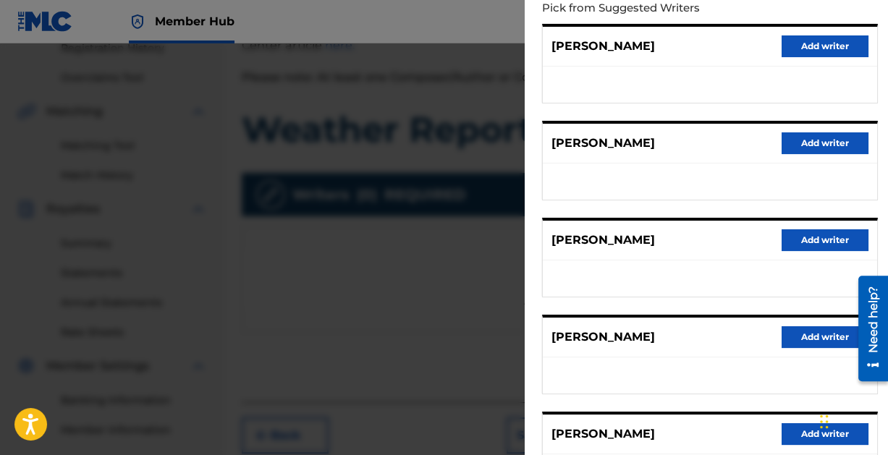
scroll to position [290, 0]
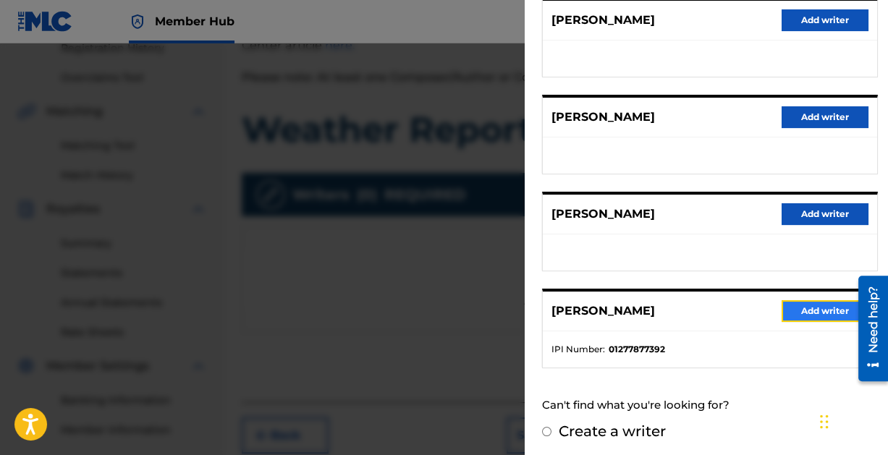
click at [827, 302] on button "Add writer" at bounding box center [824, 311] width 87 height 22
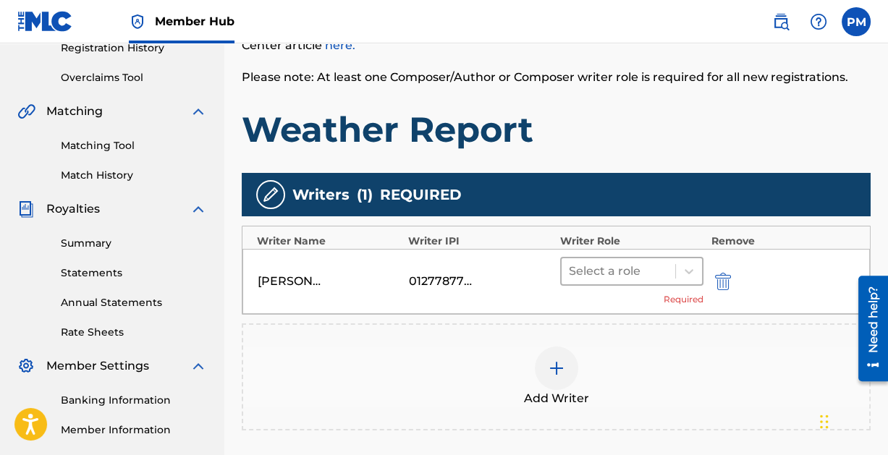
click at [648, 270] on div at bounding box center [619, 271] width 100 height 20
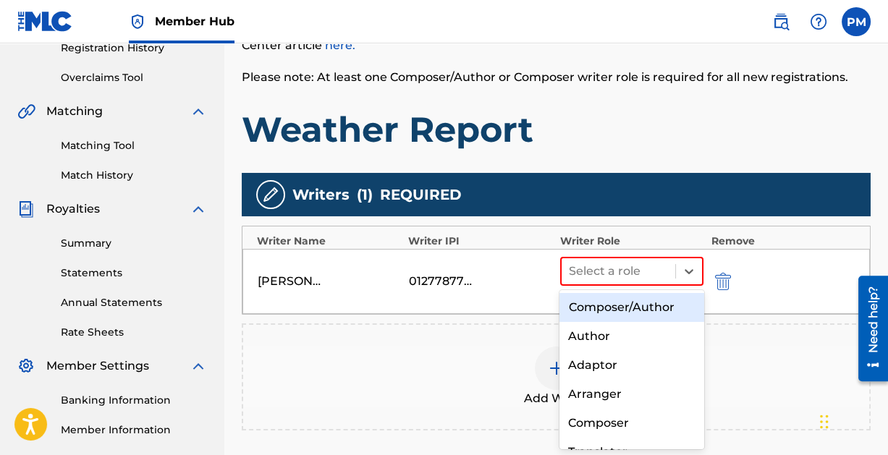
click at [629, 310] on div "Composer/Author" at bounding box center [631, 307] width 144 height 29
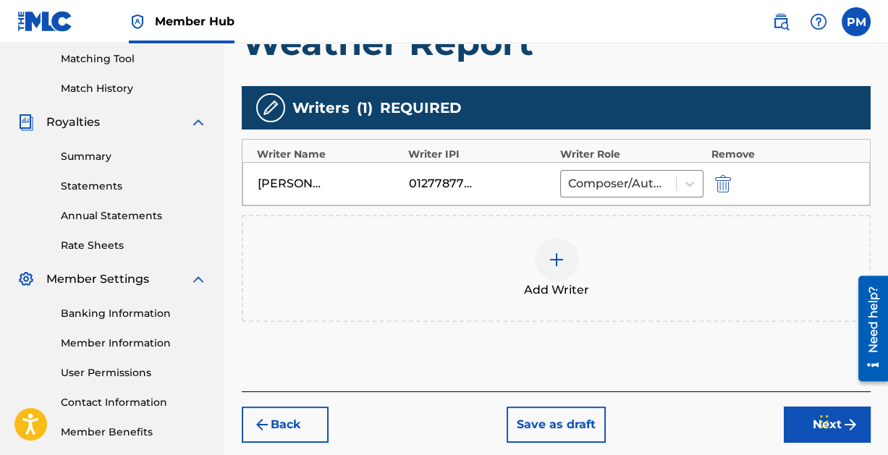
scroll to position [442, 0]
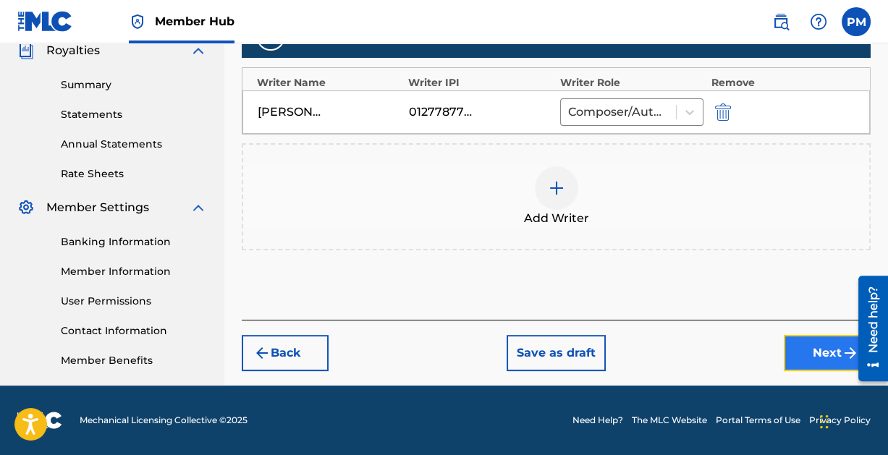
click at [810, 344] on button "Next" at bounding box center [827, 353] width 87 height 36
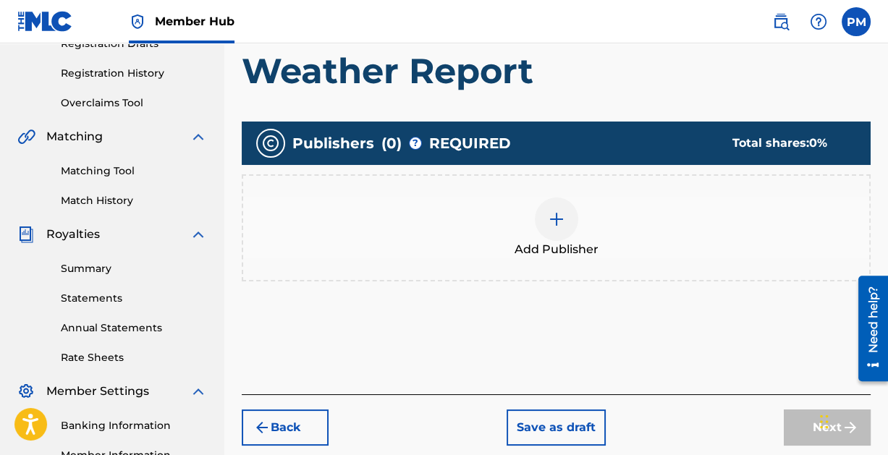
scroll to position [259, 0]
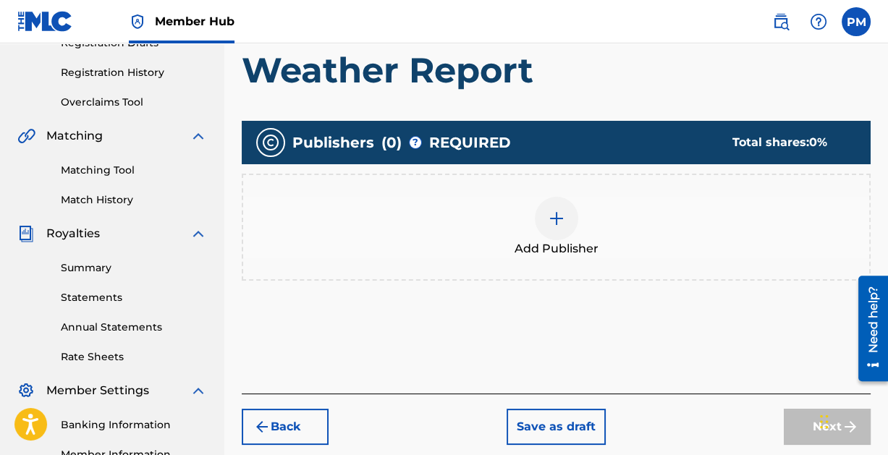
click at [554, 215] on img at bounding box center [556, 218] width 17 height 17
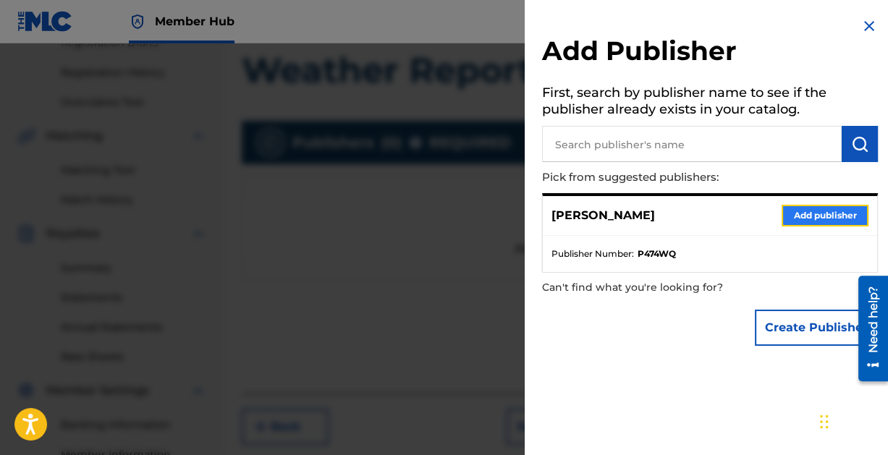
click at [799, 216] on button "Add publisher" at bounding box center [824, 216] width 87 height 22
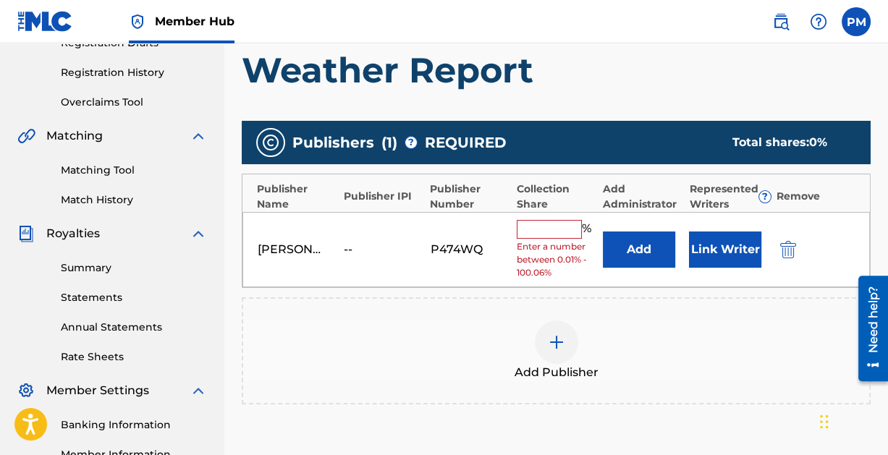
click at [541, 232] on input "text" at bounding box center [549, 229] width 65 height 19
type input "100"
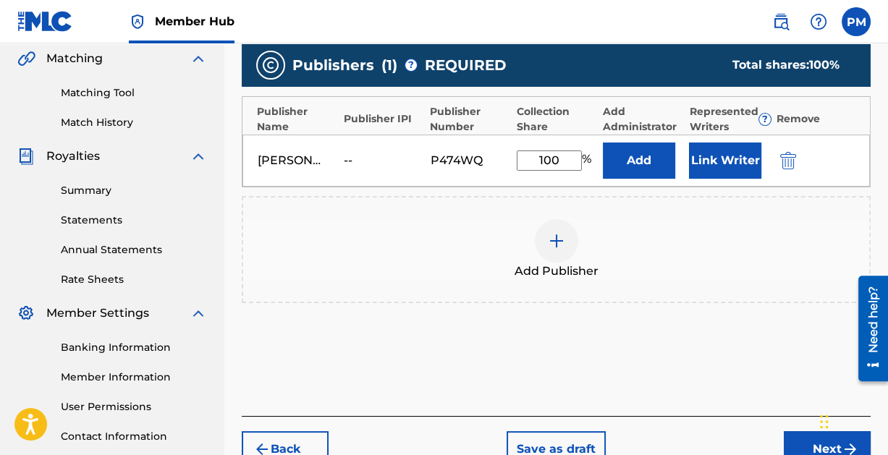
scroll to position [442, 0]
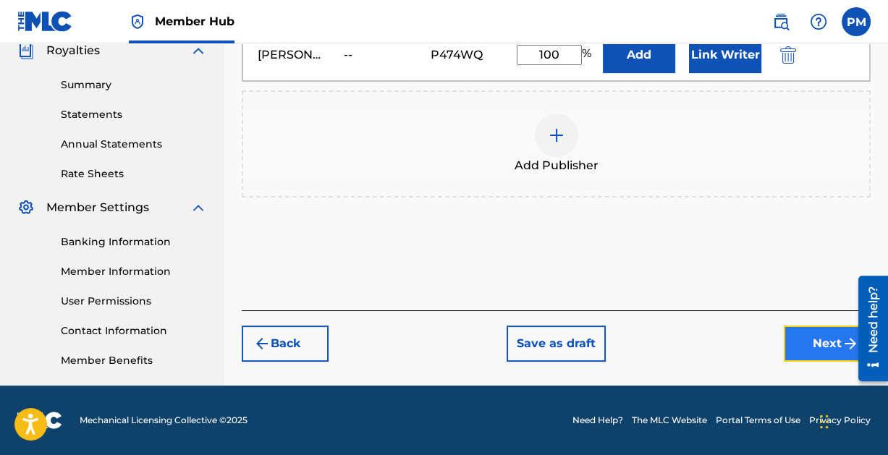
click at [813, 338] on button "Next" at bounding box center [827, 344] width 87 height 36
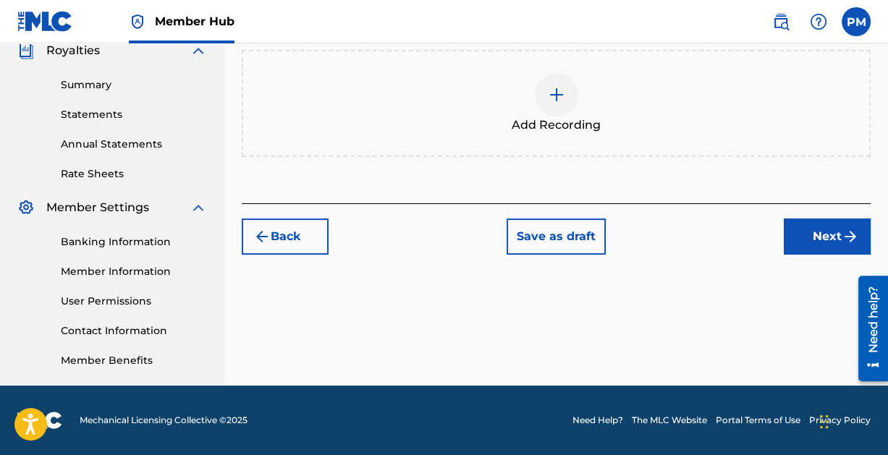
click at [561, 86] on img at bounding box center [556, 94] width 17 height 17
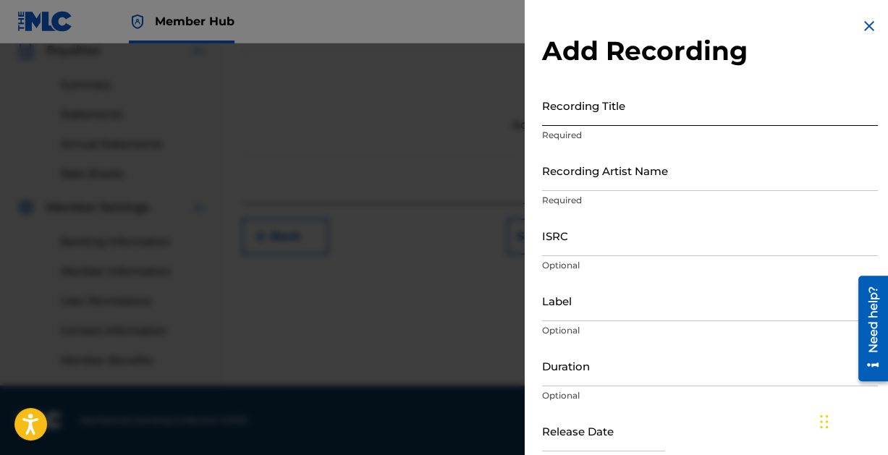
click at [578, 111] on input "Recording Title" at bounding box center [710, 105] width 336 height 41
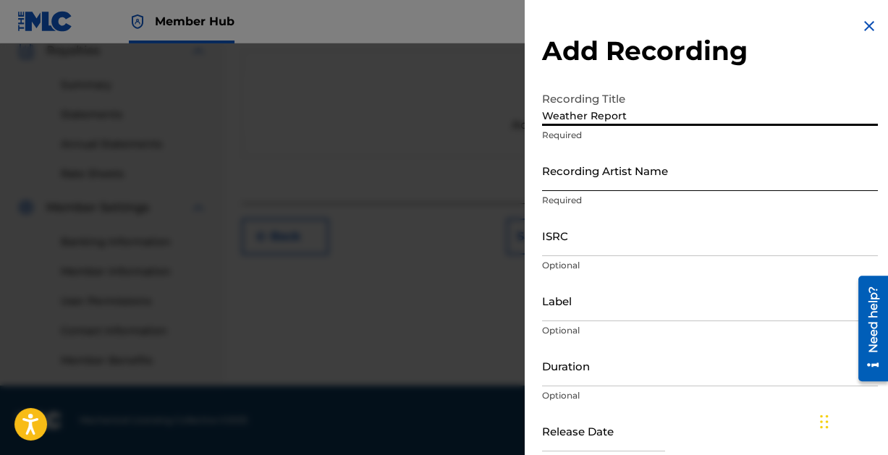
type input "Weather Report"
click at [590, 179] on input "Recording Artist Name" at bounding box center [710, 170] width 336 height 41
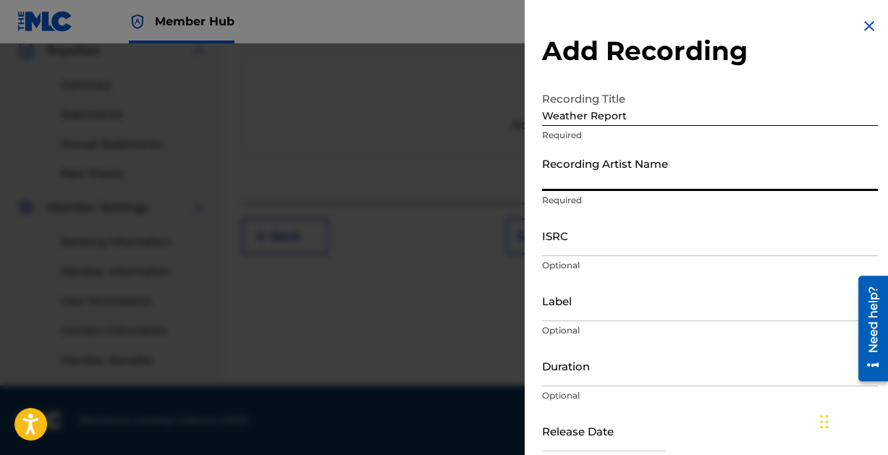
type input "Paintcan"
click at [614, 239] on input "ISRC" at bounding box center [710, 235] width 336 height 41
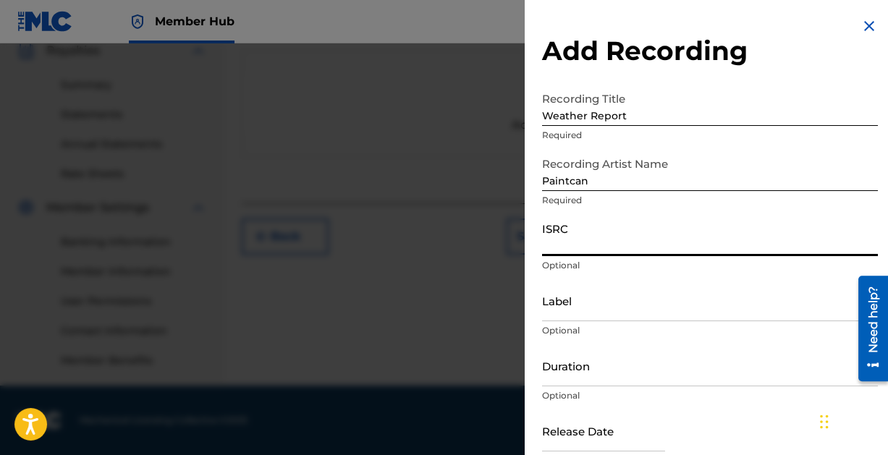
click at [612, 250] on input "ISRC" at bounding box center [710, 235] width 336 height 41
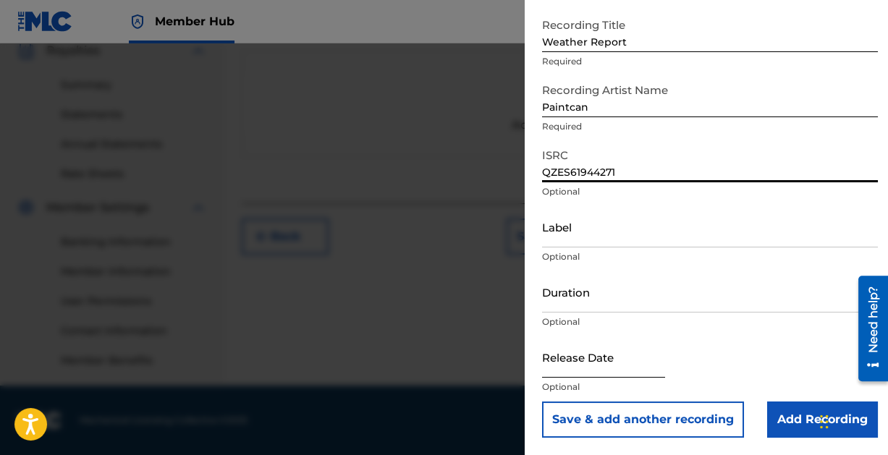
type input "QZES61944271"
click at [584, 360] on input "text" at bounding box center [603, 356] width 123 height 41
select select "8"
select select "2025"
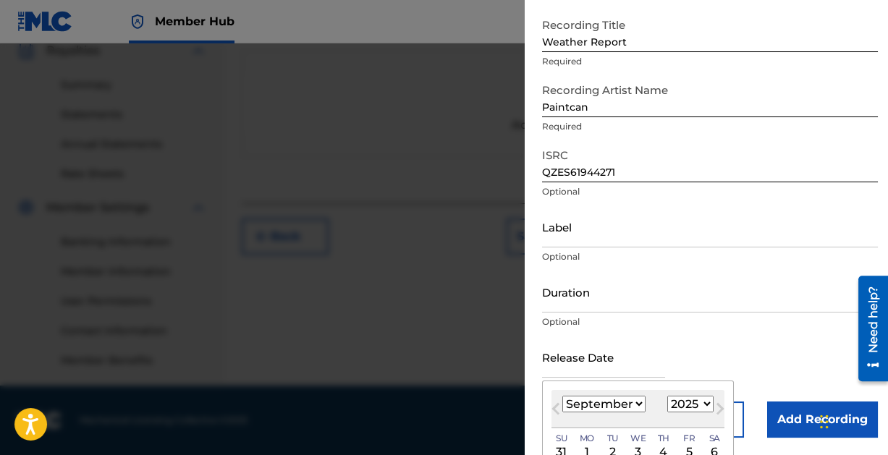
click at [626, 401] on select "January February March April May June July August September October November De…" at bounding box center [603, 404] width 83 height 17
select select "3"
click at [562, 396] on select "January February March April May June July August September October November De…" at bounding box center [603, 404] width 83 height 17
click at [684, 404] on select "1899 1900 1901 1902 1903 1904 1905 1906 1907 1908 1909 1910 1911 1912 1913 1914…" at bounding box center [690, 404] width 46 height 17
select select "2019"
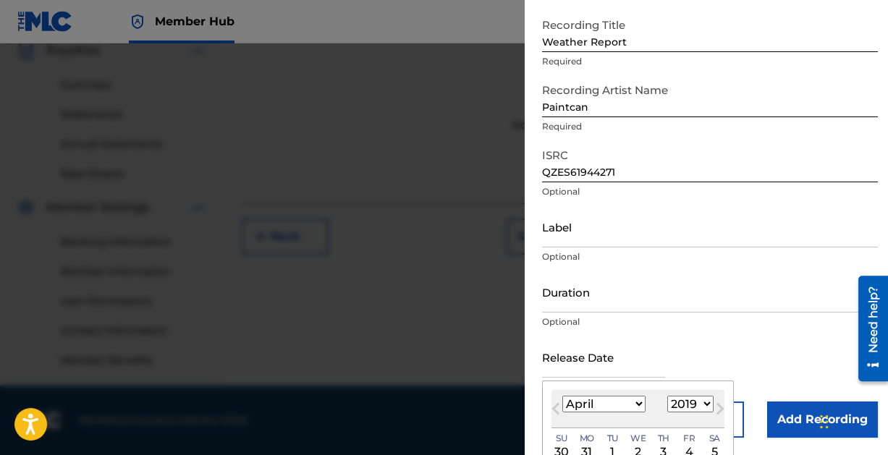
click at [667, 396] on select "1899 1900 1901 1902 1903 1904 1905 1906 1907 1908 1909 1910 1911 1912 1913 1914…" at bounding box center [690, 404] width 46 height 17
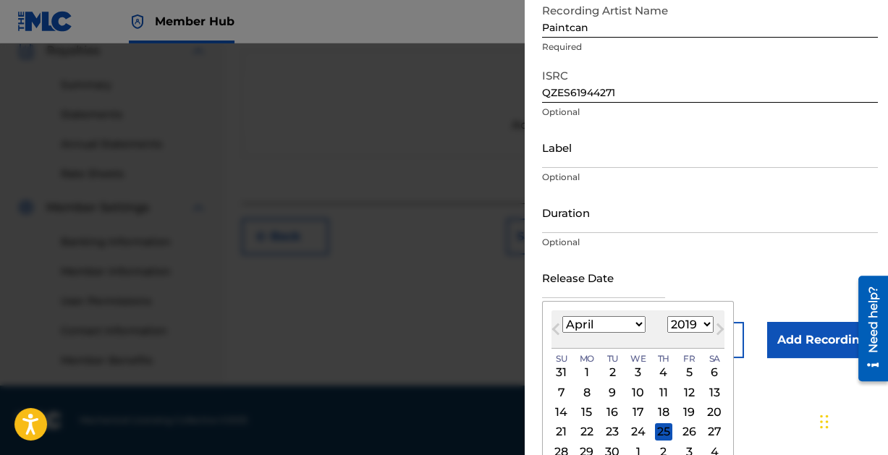
scroll to position [163, 0]
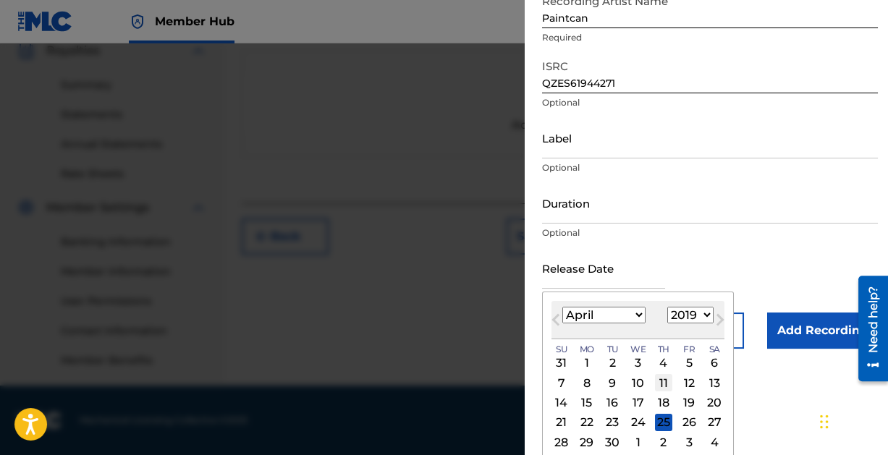
click at [665, 376] on div "11" at bounding box center [663, 382] width 17 height 17
type input "[DATE]"
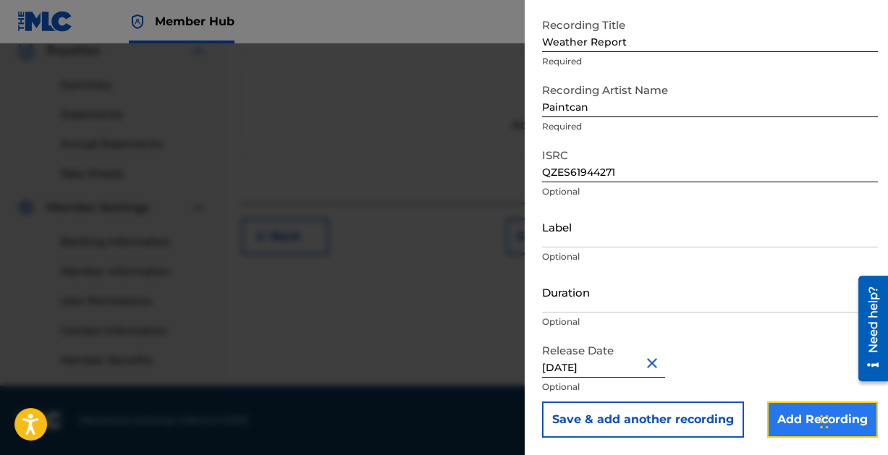
click at [789, 412] on input "Add Recording" at bounding box center [822, 420] width 111 height 36
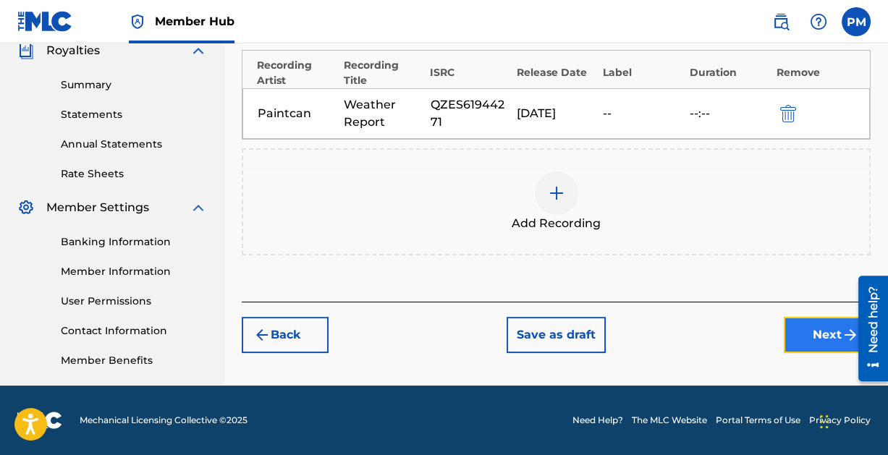
click at [801, 327] on button "Next" at bounding box center [827, 335] width 87 height 36
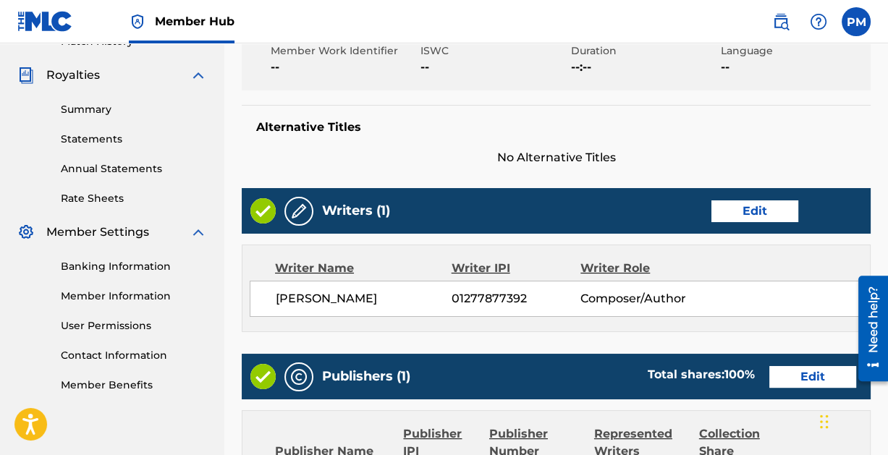
scroll to position [782, 0]
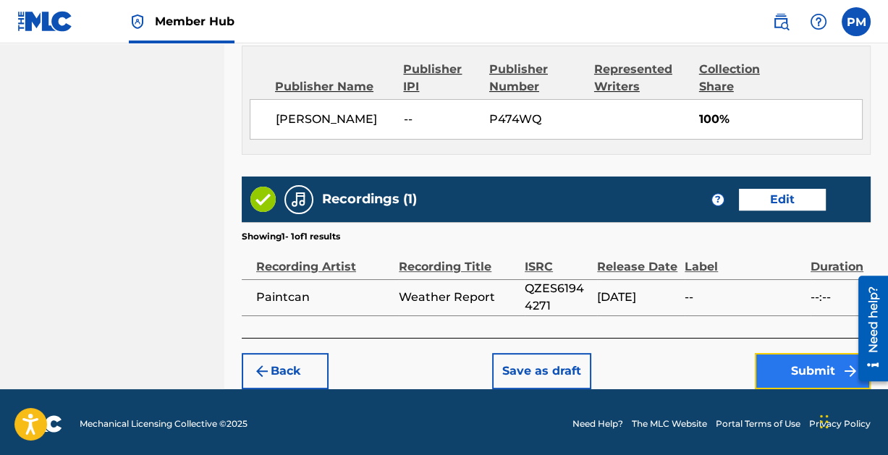
click at [805, 362] on button "Submit" at bounding box center [813, 371] width 116 height 36
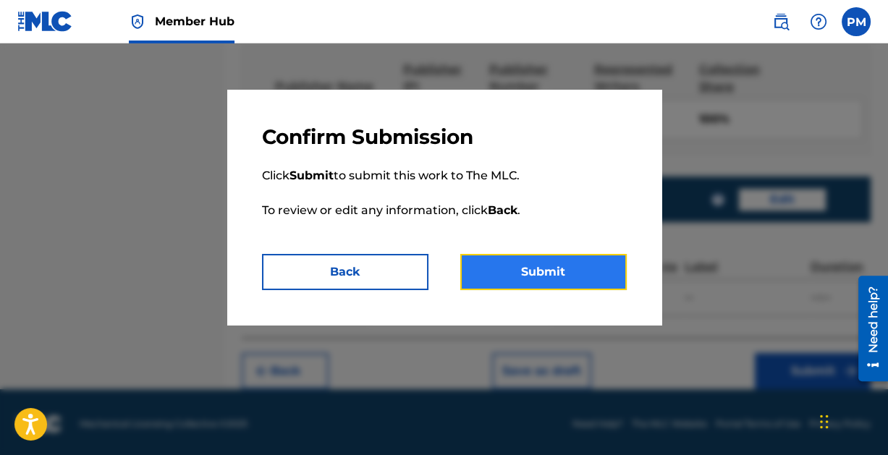
click at [530, 266] on button "Submit" at bounding box center [543, 272] width 166 height 36
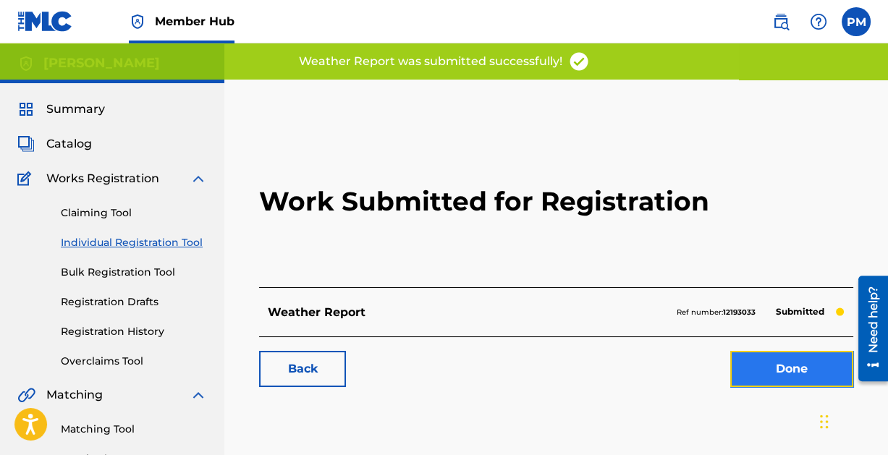
click at [785, 360] on link "Done" at bounding box center [791, 369] width 123 height 36
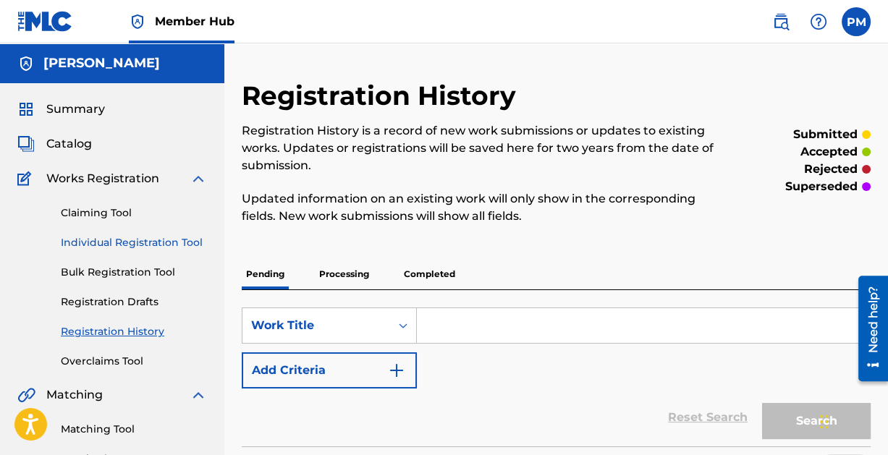
click at [125, 238] on link "Individual Registration Tool" at bounding box center [134, 242] width 146 height 15
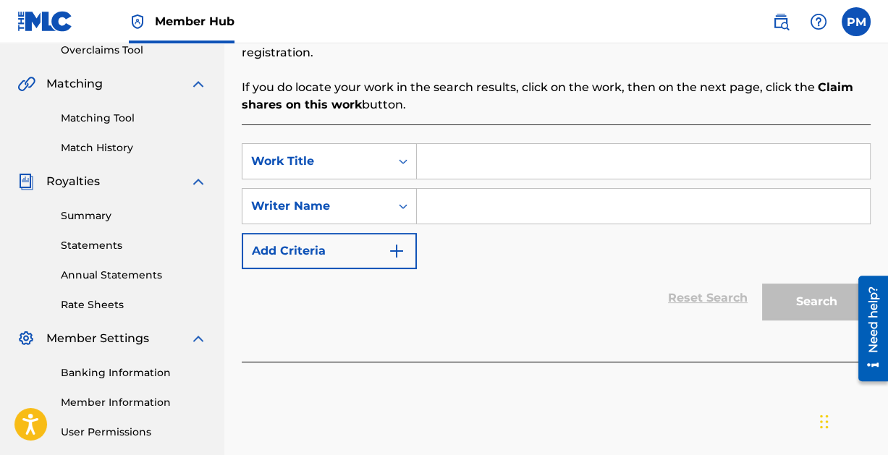
scroll to position [337, 0]
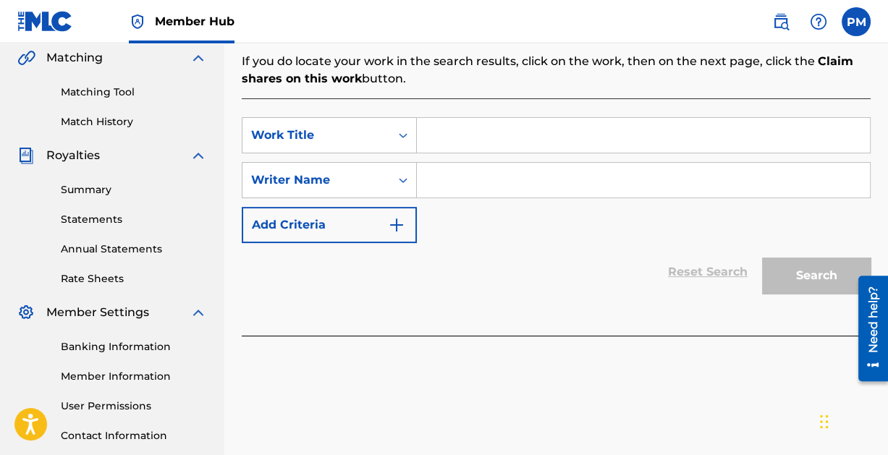
click at [546, 133] on input "Search Form" at bounding box center [643, 135] width 453 height 35
click at [511, 140] on input "Search Form" at bounding box center [643, 135] width 453 height 35
type input "Poor Lizavetta"
click at [523, 177] on input "Search Form" at bounding box center [643, 180] width 453 height 35
paste input "[PERSON_NAME]"
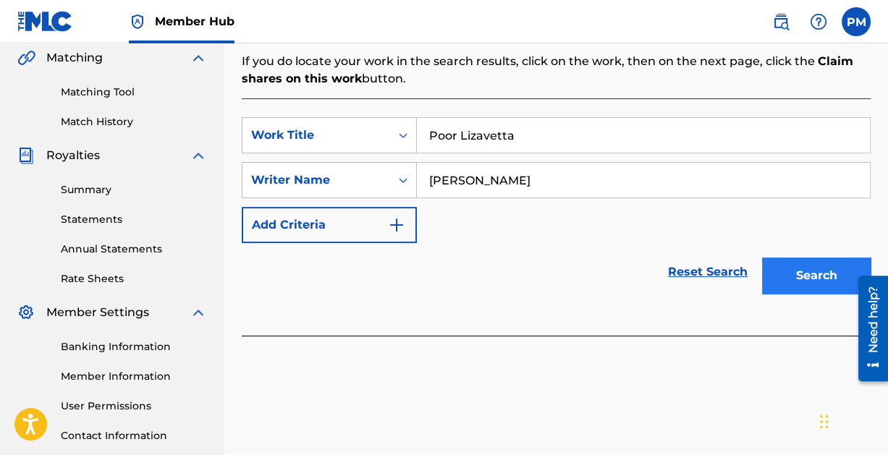
type input "[PERSON_NAME]"
click at [798, 273] on button "Search" at bounding box center [816, 276] width 109 height 36
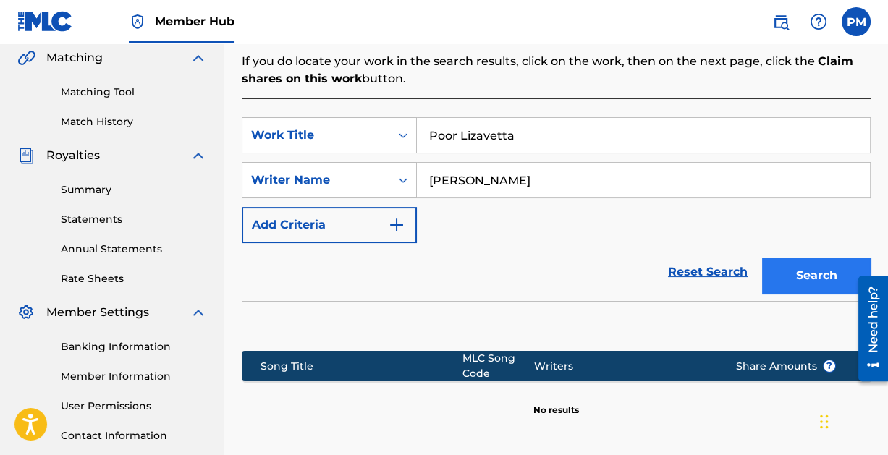
scroll to position [476, 0]
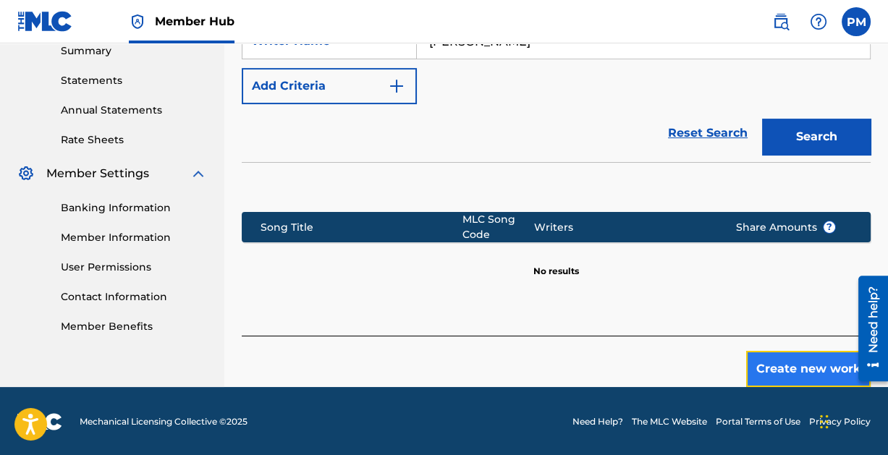
click at [812, 360] on button "Create new work" at bounding box center [808, 369] width 124 height 36
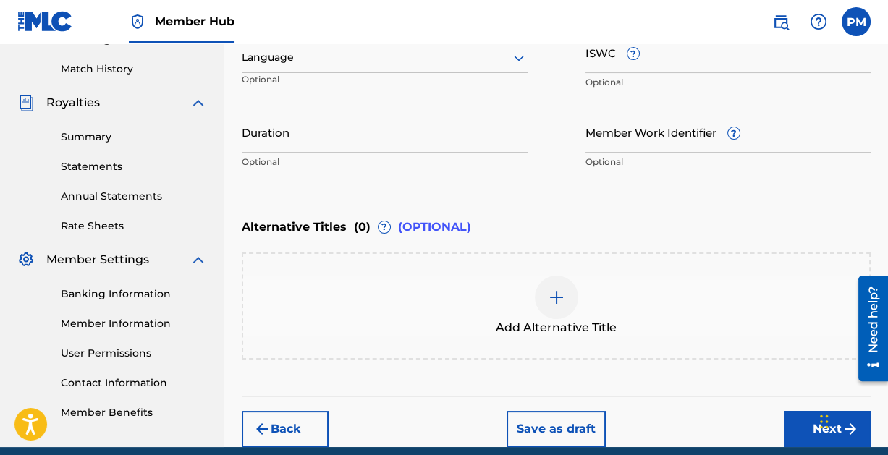
scroll to position [451, 0]
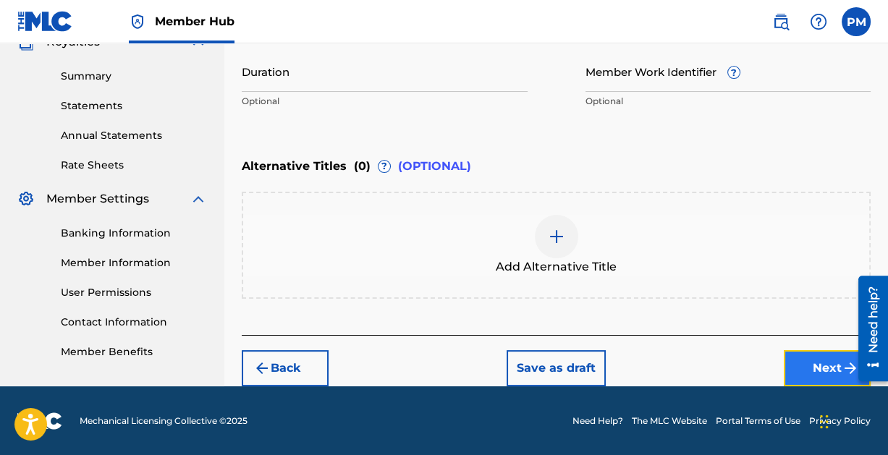
click at [825, 369] on button "Next" at bounding box center [827, 368] width 87 height 36
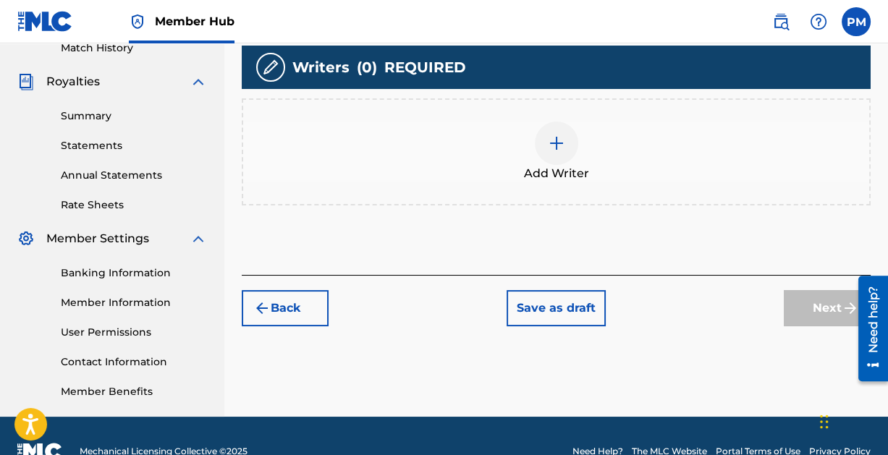
scroll to position [431, 0]
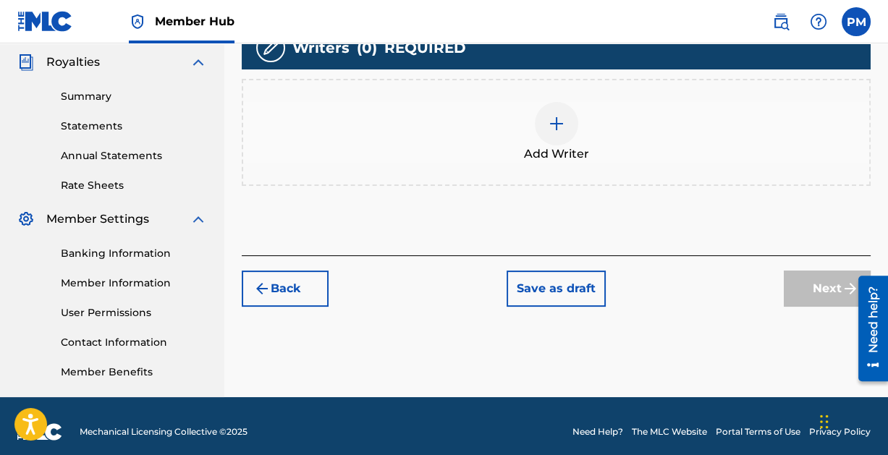
click at [551, 124] on img at bounding box center [556, 123] width 17 height 17
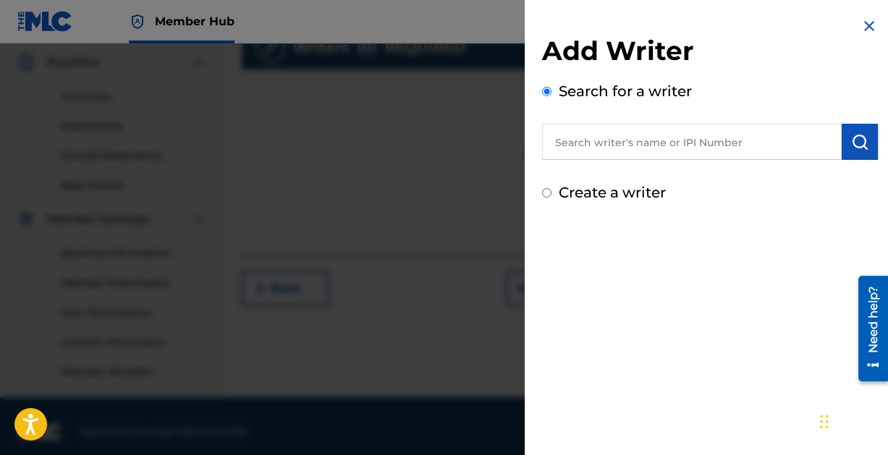
click at [629, 143] on input "text" at bounding box center [692, 142] width 300 height 36
paste input "[PERSON_NAME]"
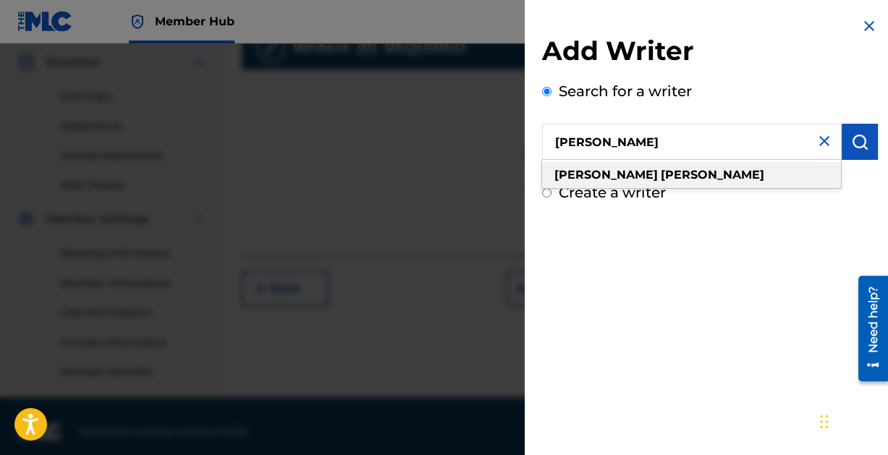
click at [661, 167] on div "[PERSON_NAME]" at bounding box center [691, 175] width 299 height 26
type input "[PERSON_NAME]"
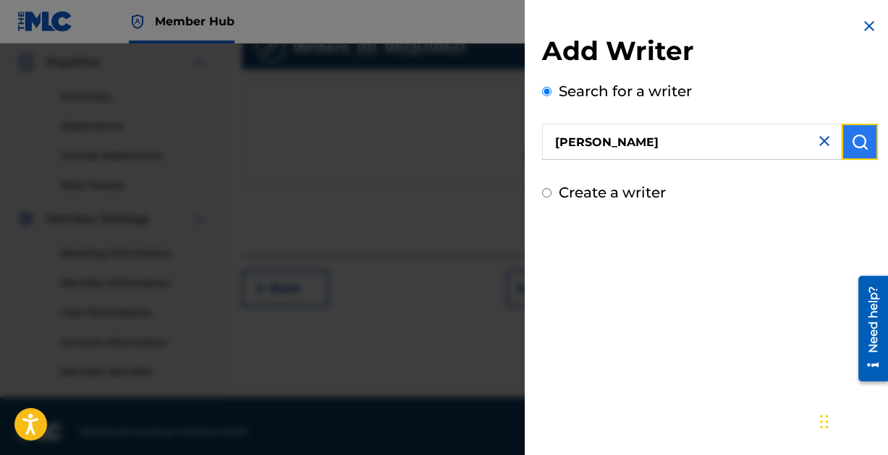
click at [854, 143] on img "submit" at bounding box center [859, 141] width 17 height 17
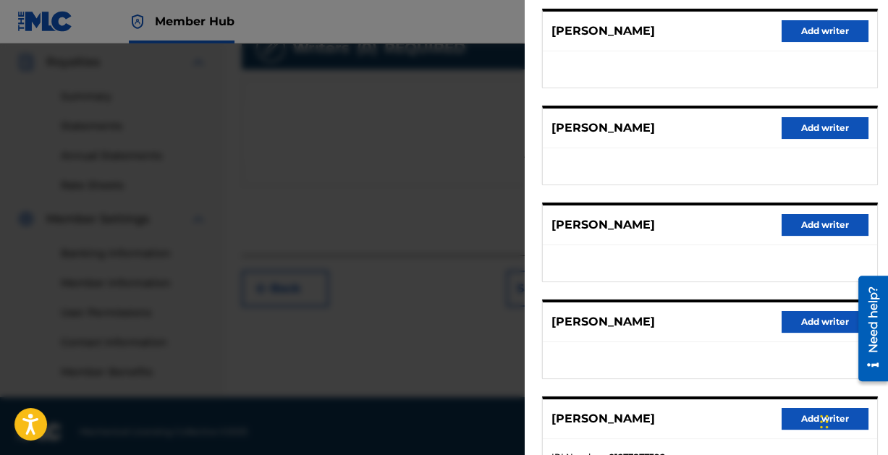
scroll to position [290, 0]
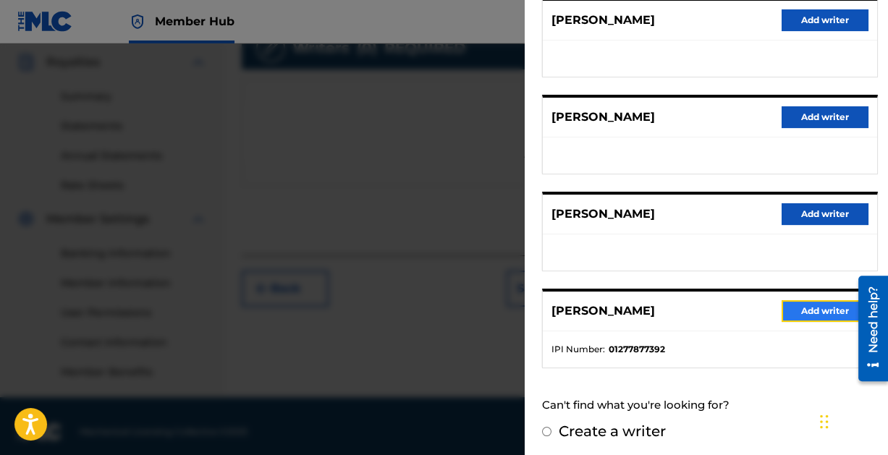
click at [807, 308] on button "Add writer" at bounding box center [824, 311] width 87 height 22
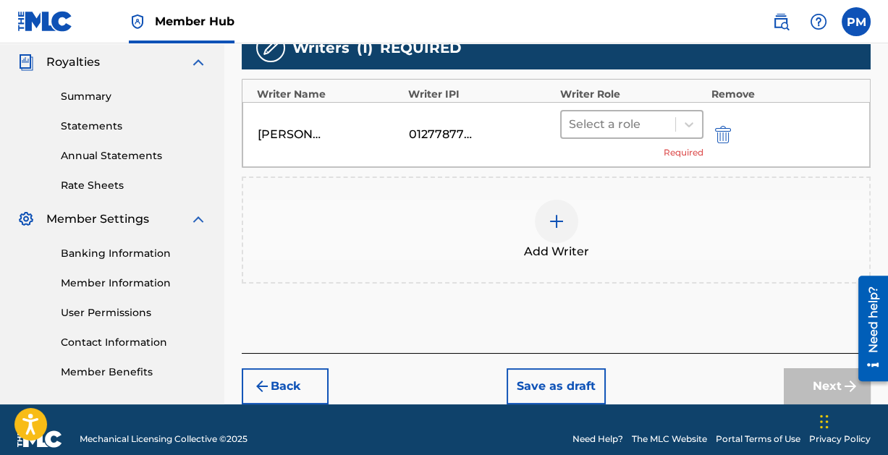
click at [657, 119] on div at bounding box center [619, 124] width 100 height 20
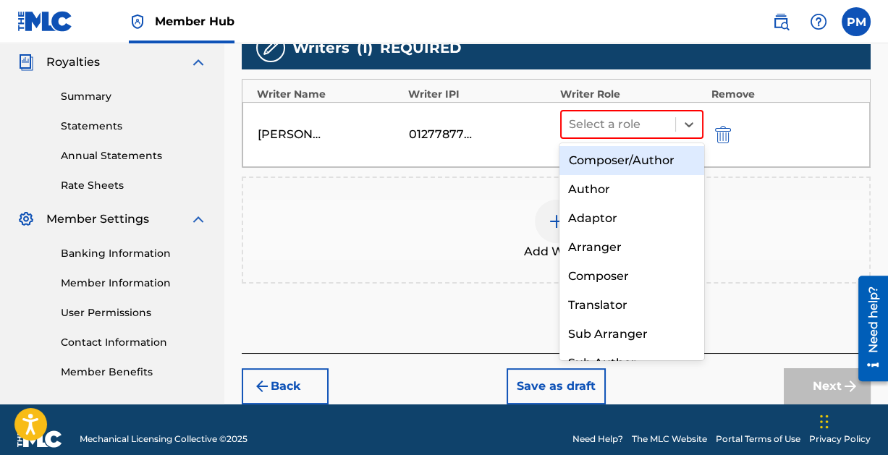
click at [652, 157] on div "Composer/Author" at bounding box center [631, 160] width 144 height 29
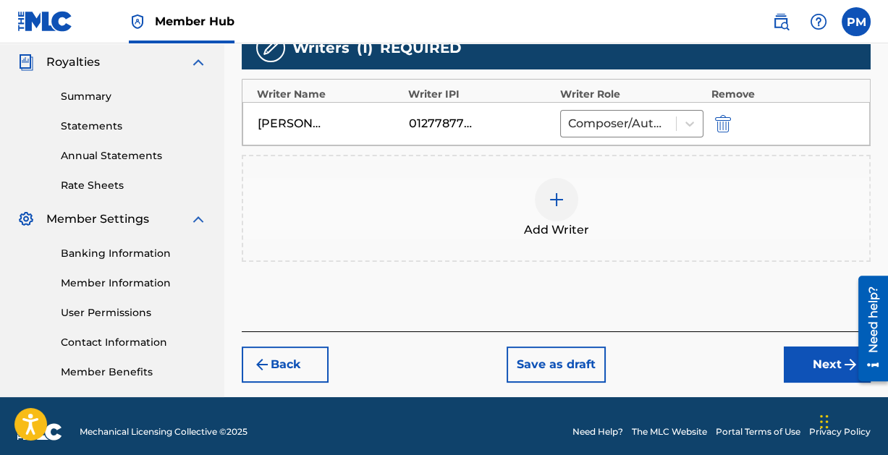
scroll to position [442, 0]
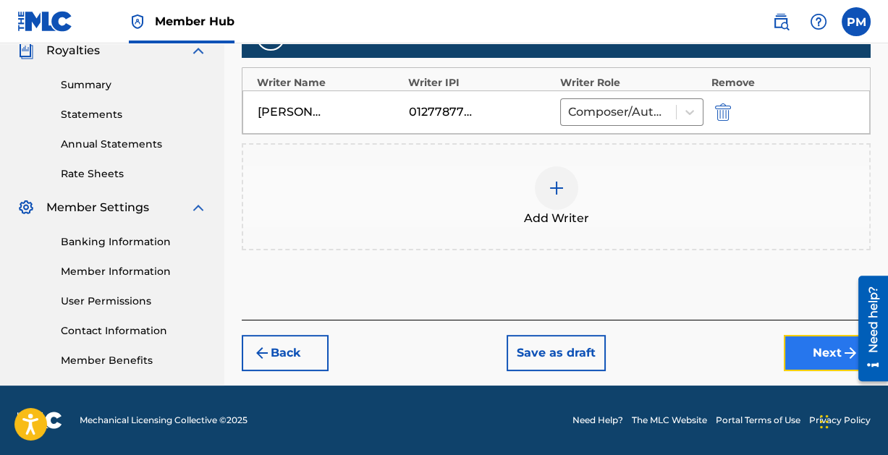
click at [823, 352] on button "Next" at bounding box center [827, 353] width 87 height 36
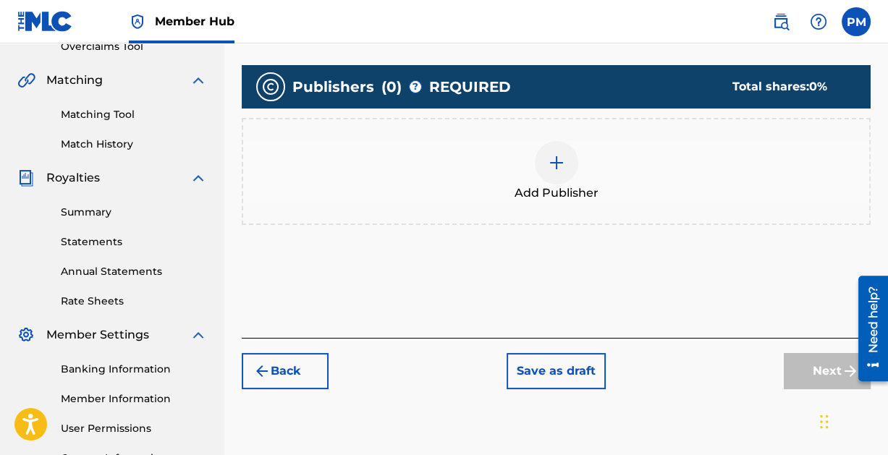
scroll to position [382, 0]
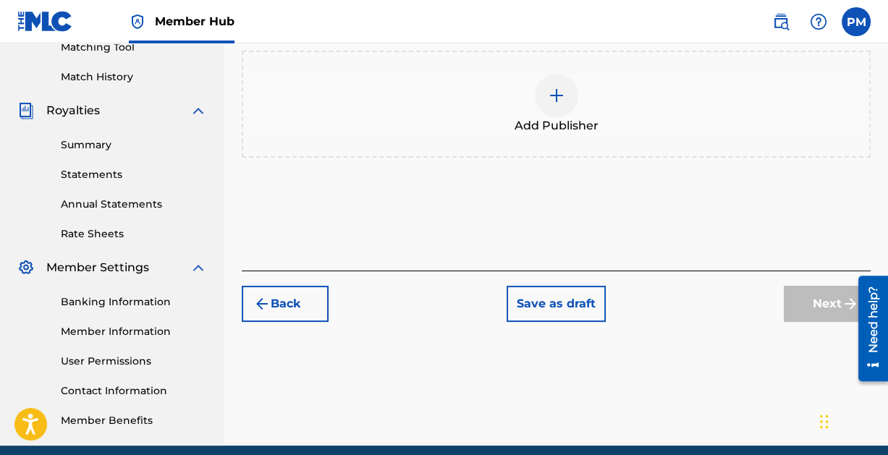
click at [558, 96] on img at bounding box center [556, 95] width 17 height 17
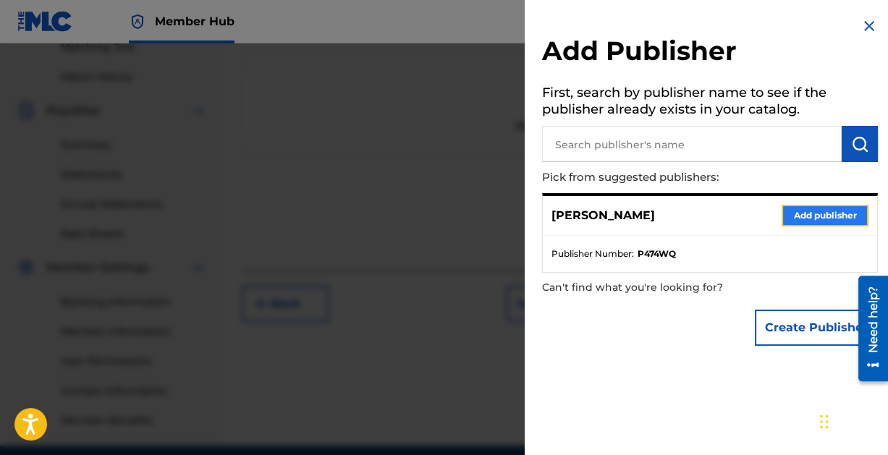
click at [813, 211] on button "Add publisher" at bounding box center [824, 216] width 87 height 22
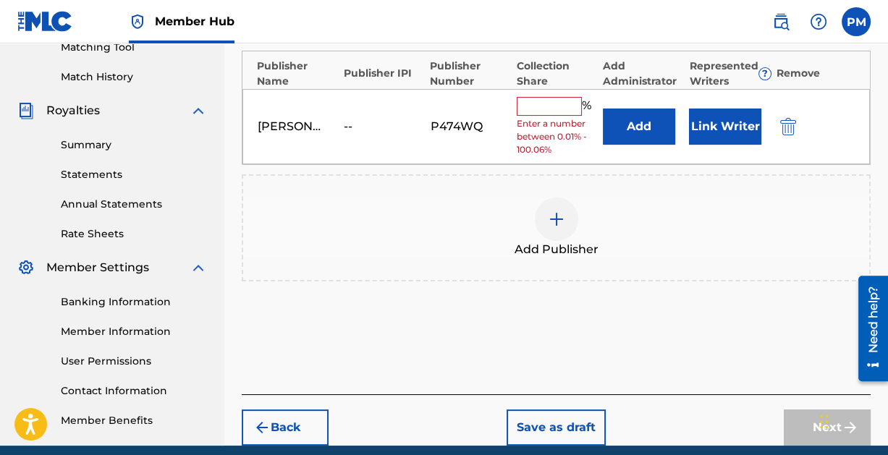
click at [554, 111] on input "text" at bounding box center [549, 106] width 65 height 19
type input "100"
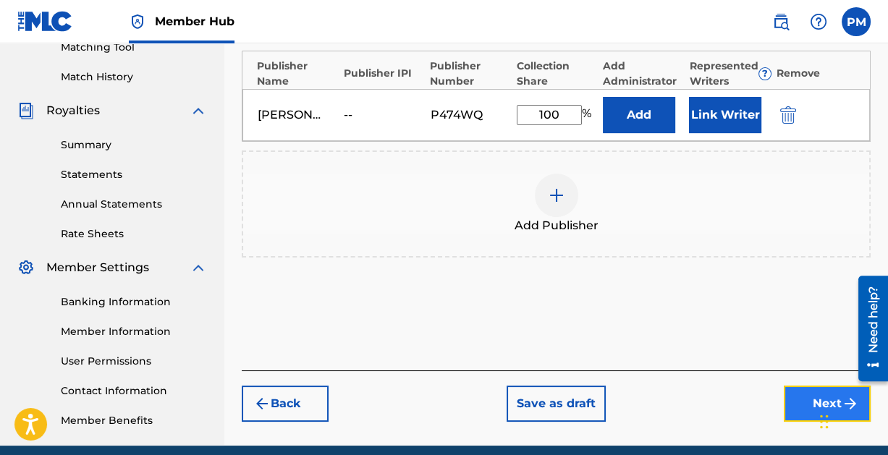
click at [797, 396] on button "Next" at bounding box center [827, 404] width 87 height 36
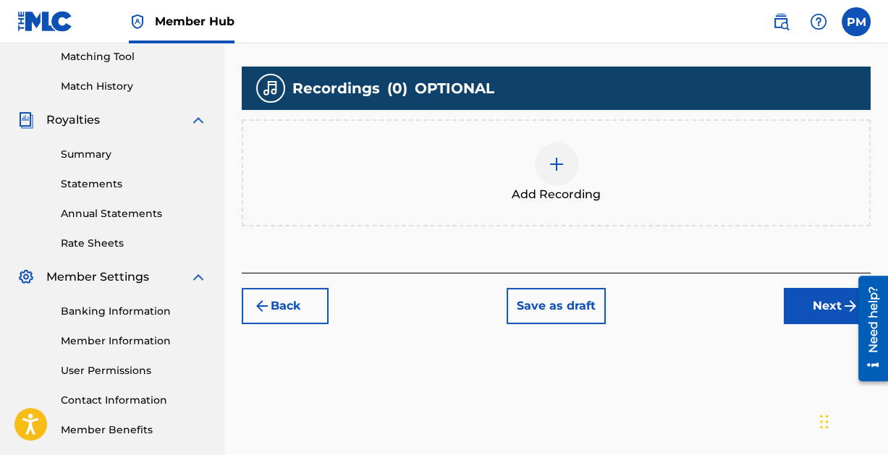
scroll to position [374, 0]
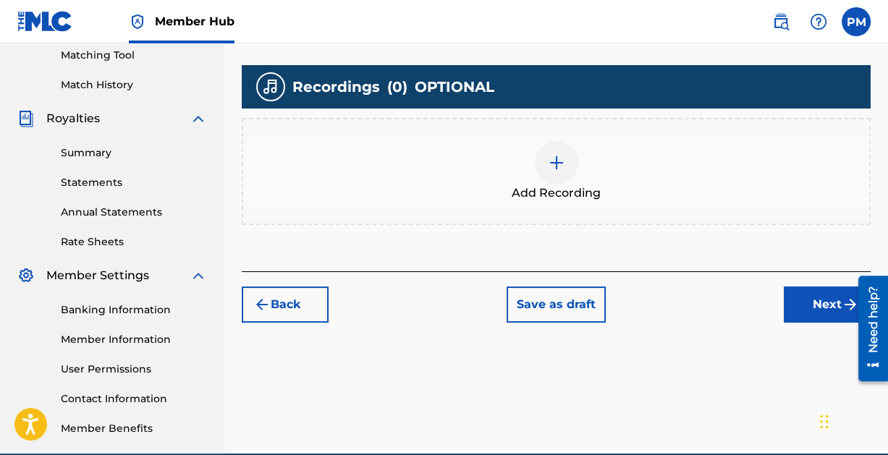
click at [551, 150] on div at bounding box center [556, 162] width 43 height 43
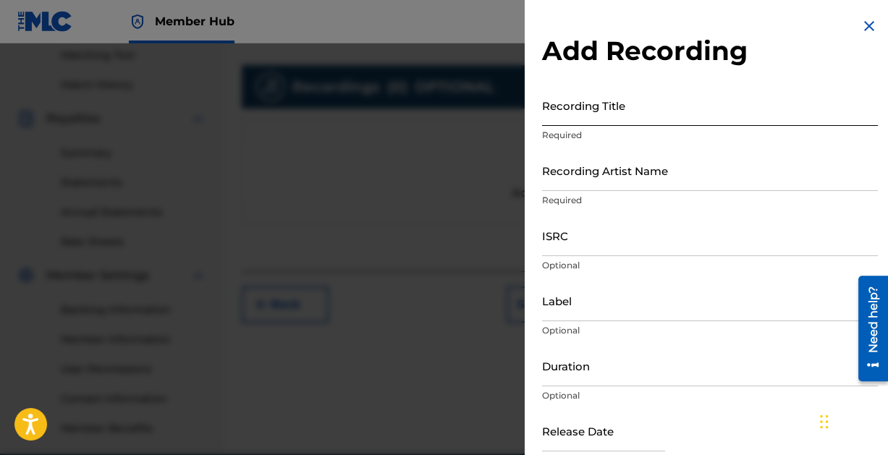
click at [594, 114] on input "Recording Title" at bounding box center [710, 105] width 336 height 41
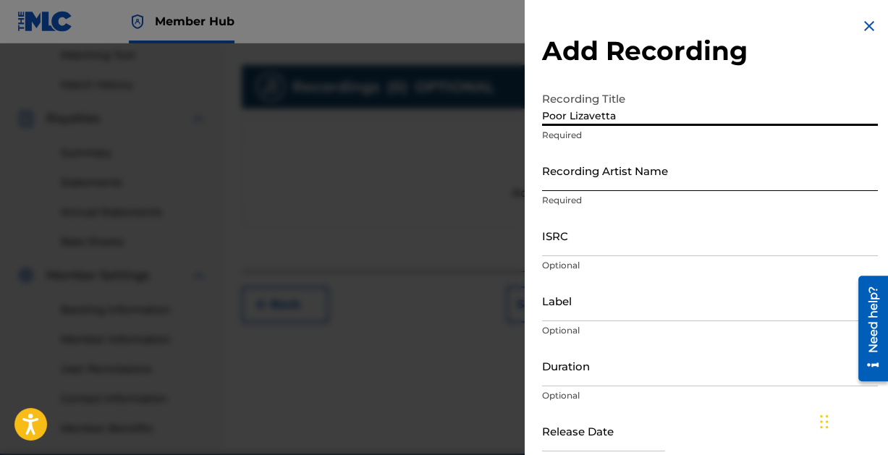
type input "Poor Lizavetta"
click at [629, 182] on input "Recording Artist Name" at bounding box center [710, 170] width 336 height 41
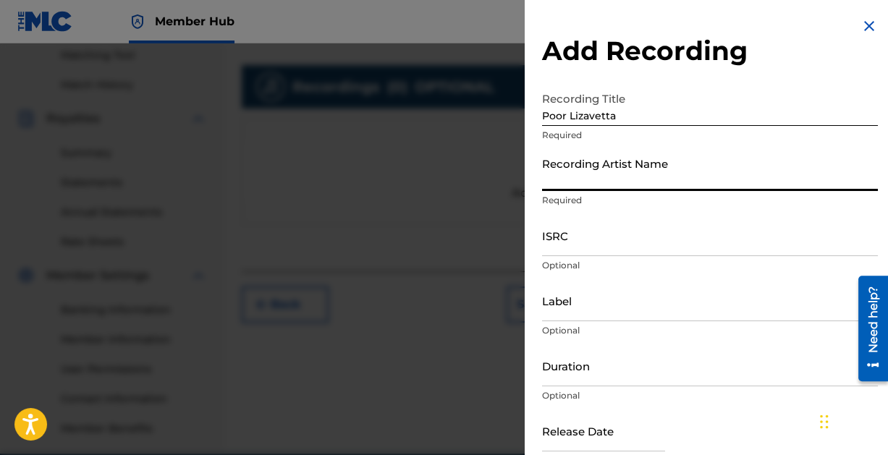
type input "Paintcan"
click at [587, 249] on input "ISRC" at bounding box center [710, 235] width 336 height 41
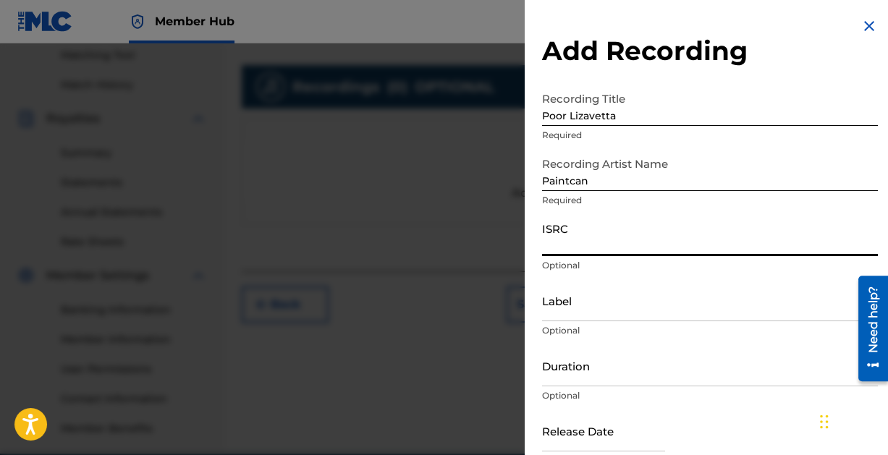
click at [596, 241] on input "ISRC" at bounding box center [710, 235] width 336 height 41
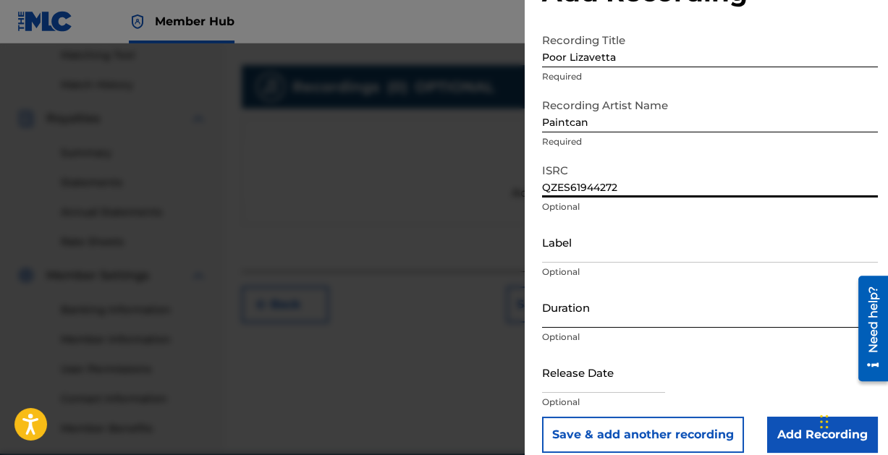
scroll to position [74, 0]
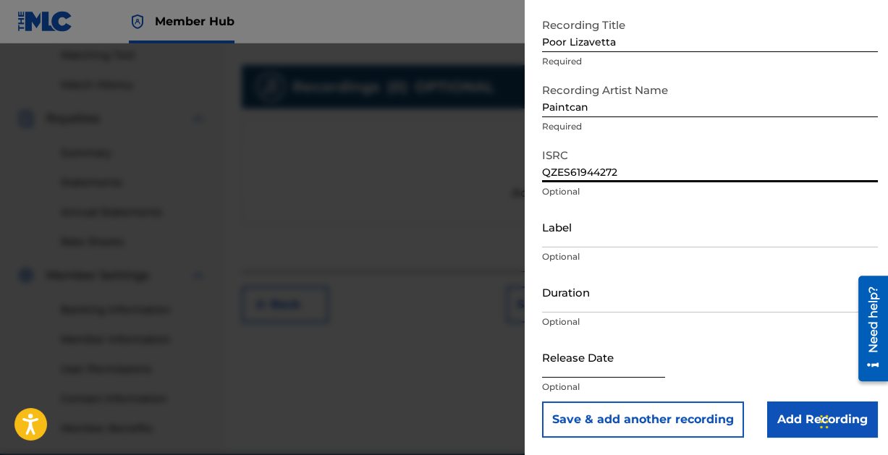
type input "QZES61944272"
click at [611, 365] on input "text" at bounding box center [603, 356] width 123 height 41
select select "8"
select select "2025"
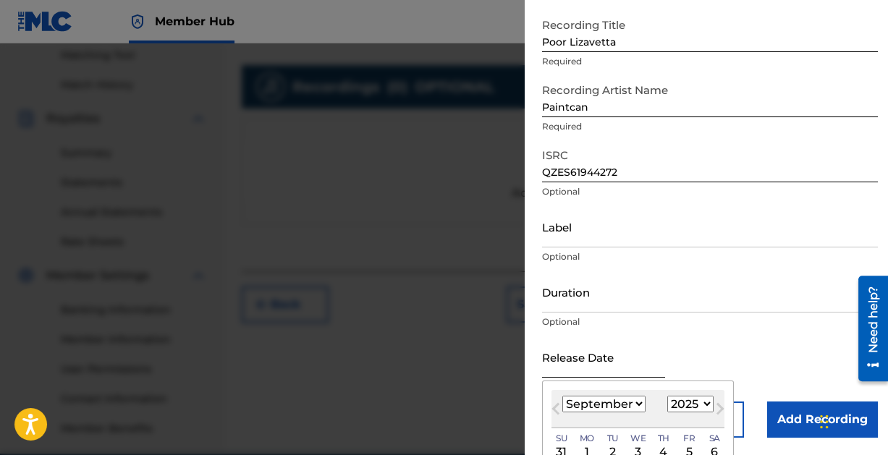
type input "[DATE]"
select select "3"
select select "2019"
click at [781, 352] on div "Release Date [DATE] [DATE] Previous Month Next Month April [DATE] February Marc…" at bounding box center [710, 368] width 336 height 65
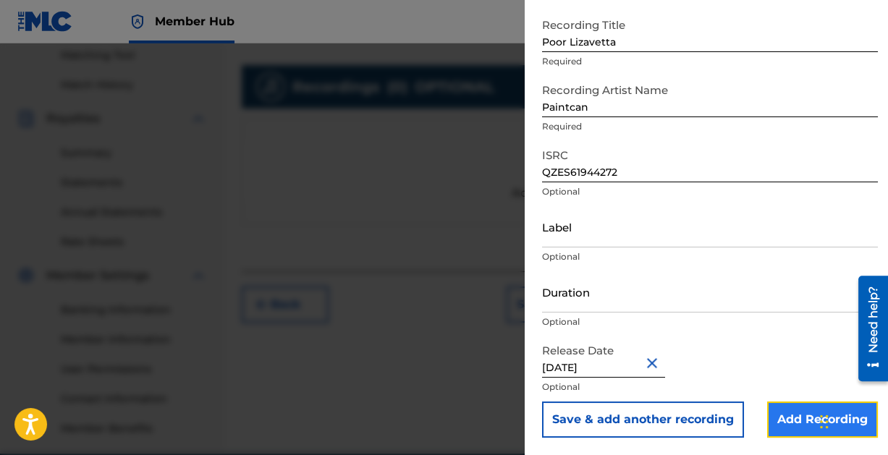
click at [780, 415] on input "Add Recording" at bounding box center [822, 420] width 111 height 36
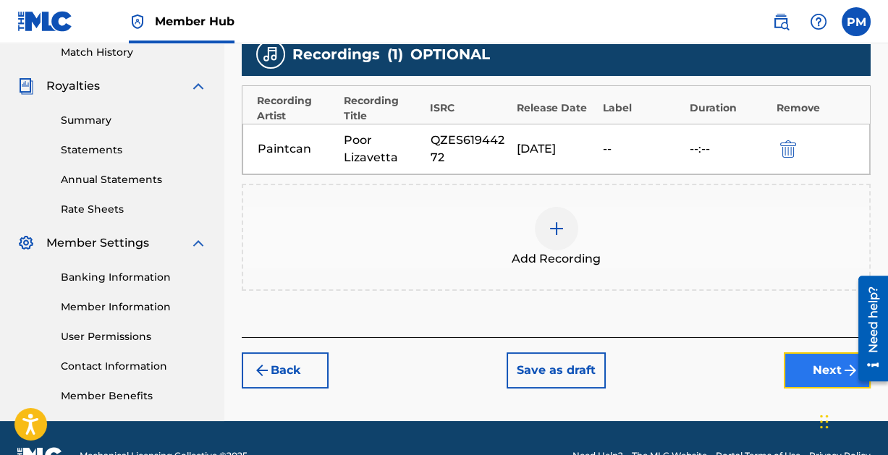
click at [803, 368] on button "Next" at bounding box center [827, 370] width 87 height 36
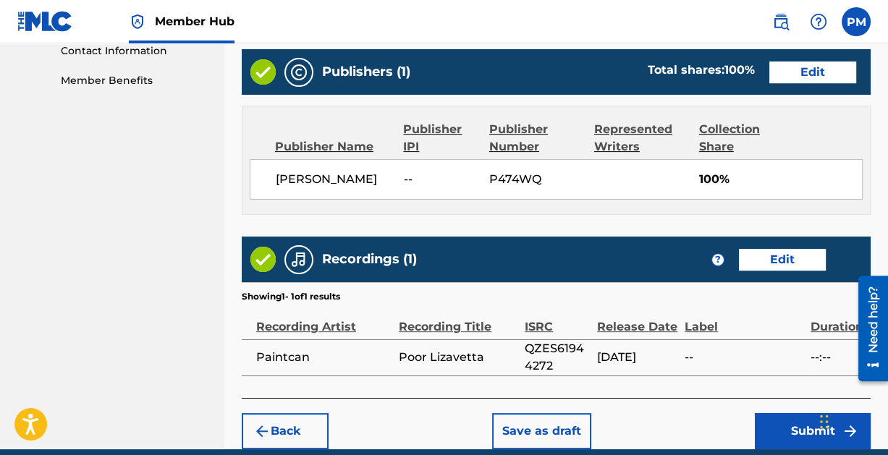
scroll to position [782, 0]
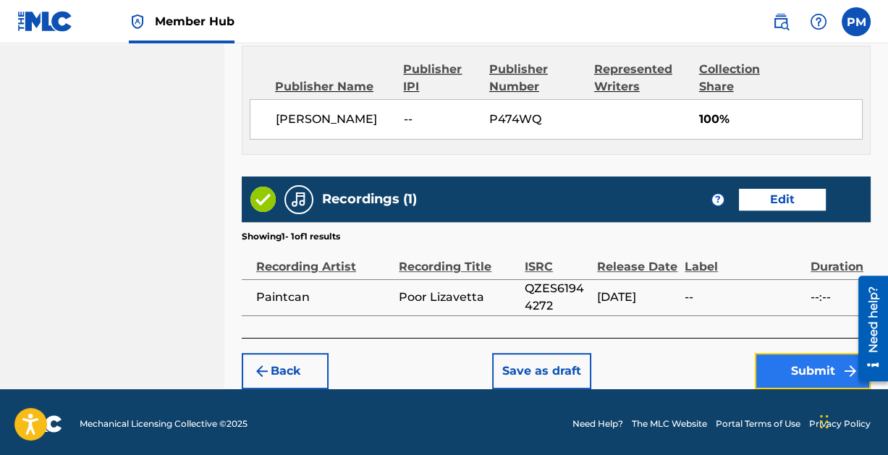
click at [817, 365] on button "Submit" at bounding box center [813, 371] width 116 height 36
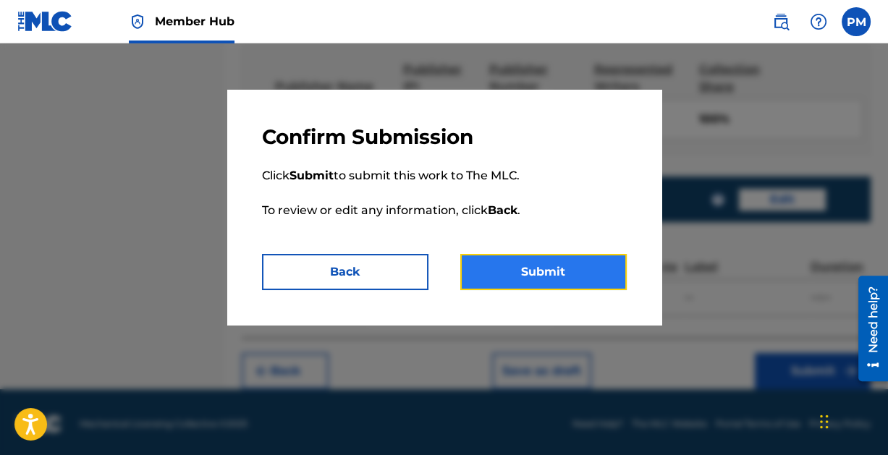
click at [522, 261] on button "Submit" at bounding box center [543, 272] width 166 height 36
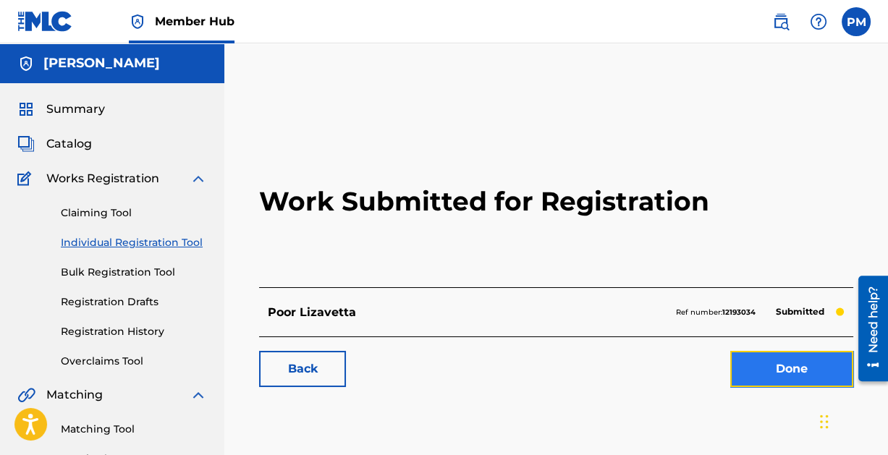
click at [793, 368] on link "Done" at bounding box center [791, 369] width 123 height 36
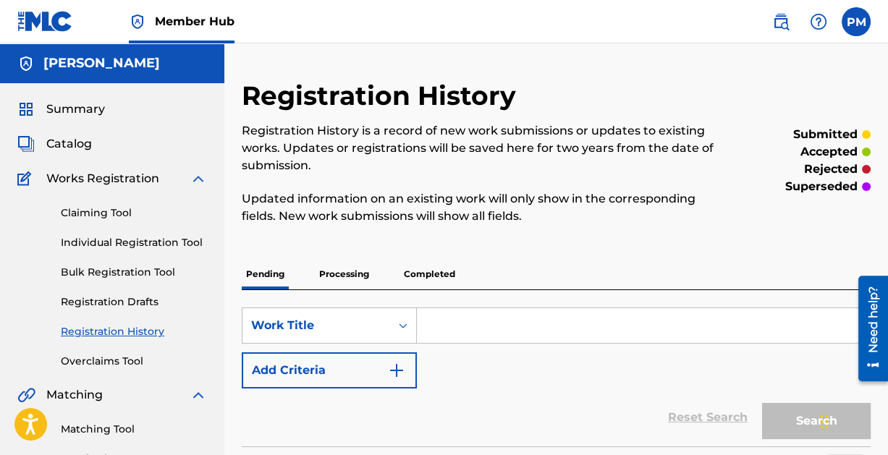
click at [465, 318] on input "Search Form" at bounding box center [643, 325] width 453 height 35
click at [102, 242] on link "Individual Registration Tool" at bounding box center [134, 242] width 146 height 15
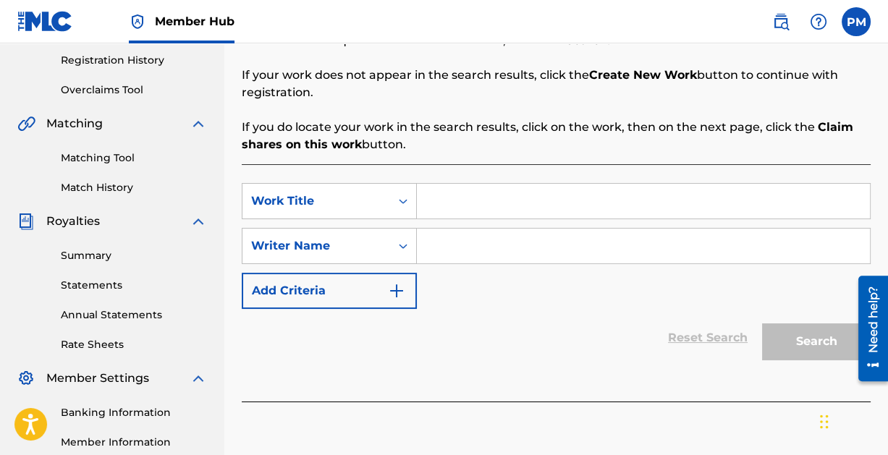
scroll to position [272, 0]
click at [583, 202] on input "Search Form" at bounding box center [643, 200] width 453 height 35
click at [588, 203] on input "Search Form" at bounding box center [643, 200] width 453 height 35
type input "It Begins!"
click at [567, 250] on input "Search Form" at bounding box center [643, 245] width 453 height 35
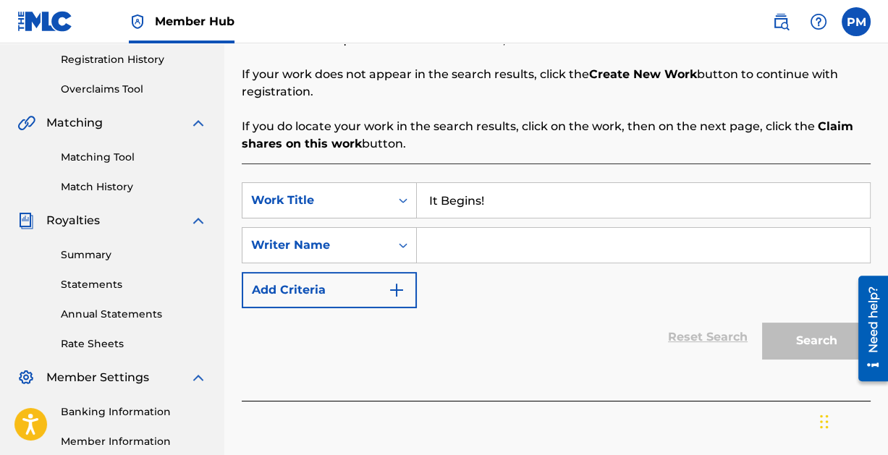
paste input "[PERSON_NAME]"
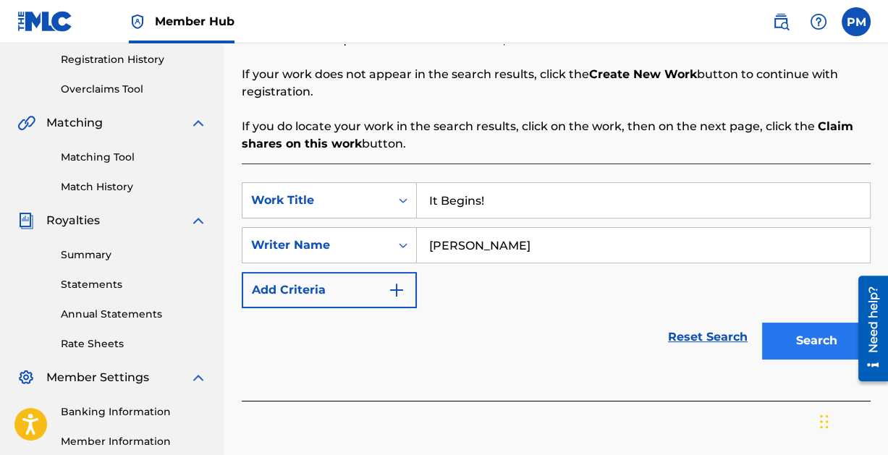
type input "[PERSON_NAME]"
click at [813, 336] on button "Search" at bounding box center [816, 341] width 109 height 36
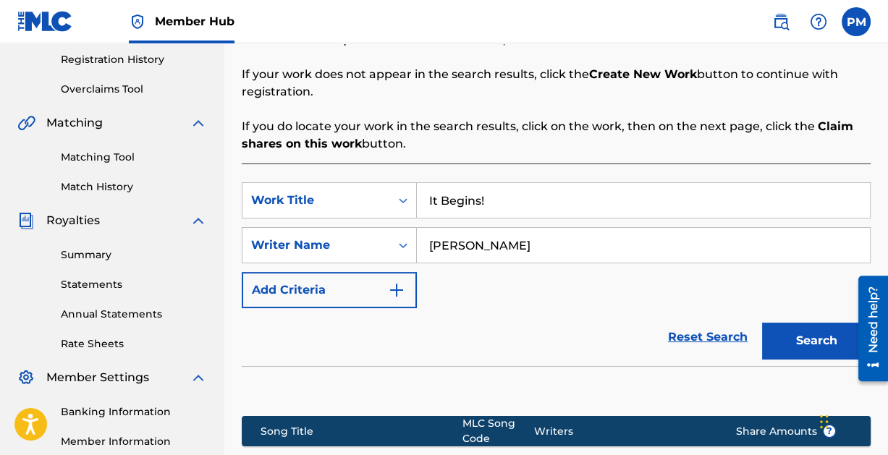
scroll to position [476, 0]
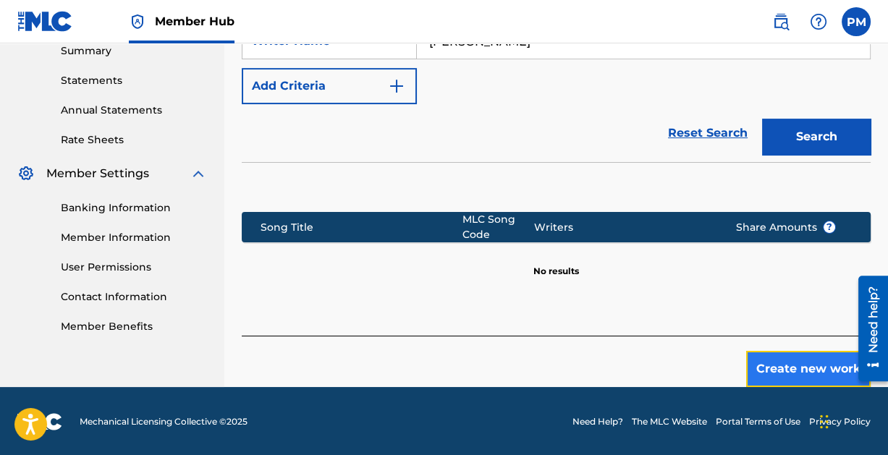
click at [795, 362] on button "Create new work" at bounding box center [808, 369] width 124 height 36
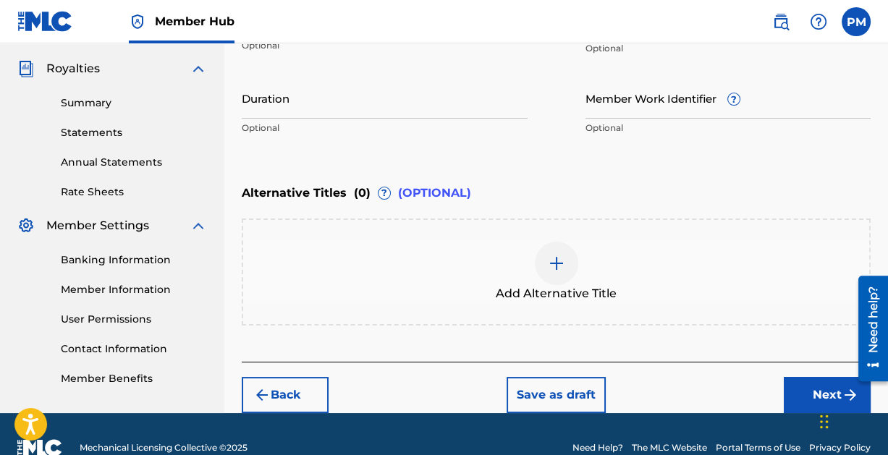
scroll to position [451, 0]
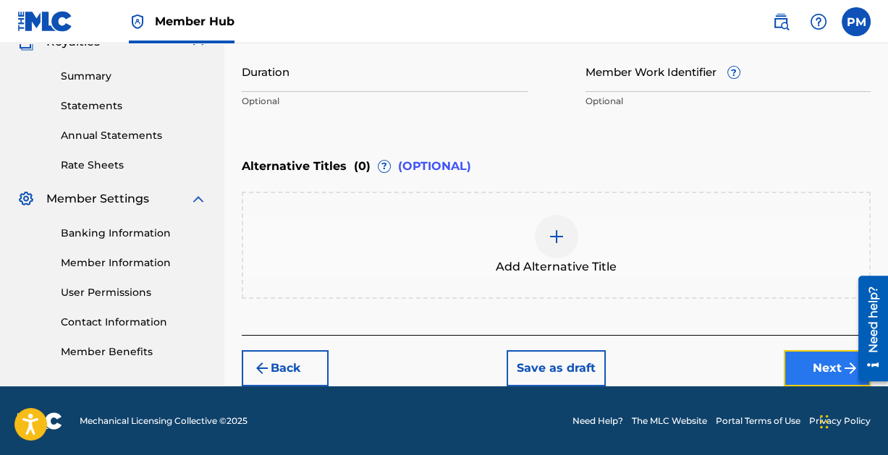
click at [818, 357] on button "Next" at bounding box center [827, 368] width 87 height 36
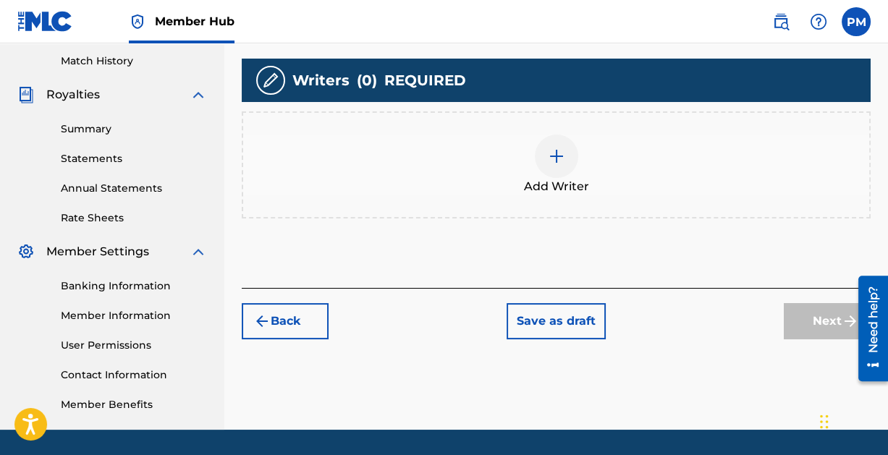
scroll to position [402, 0]
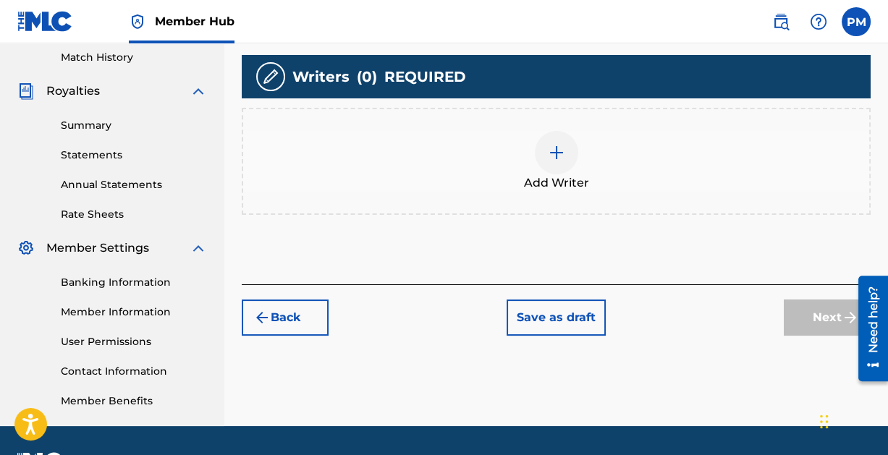
click at [552, 150] on img at bounding box center [556, 152] width 17 height 17
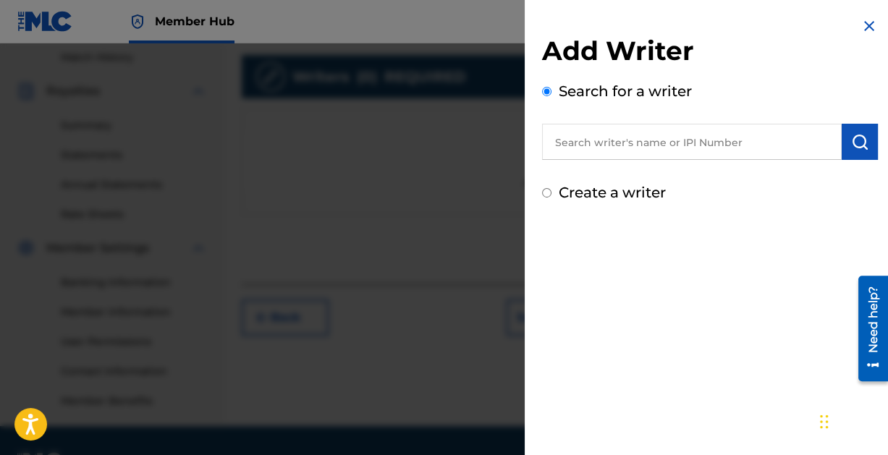
click at [642, 151] on input "text" at bounding box center [692, 142] width 300 height 36
paste input "[PERSON_NAME]"
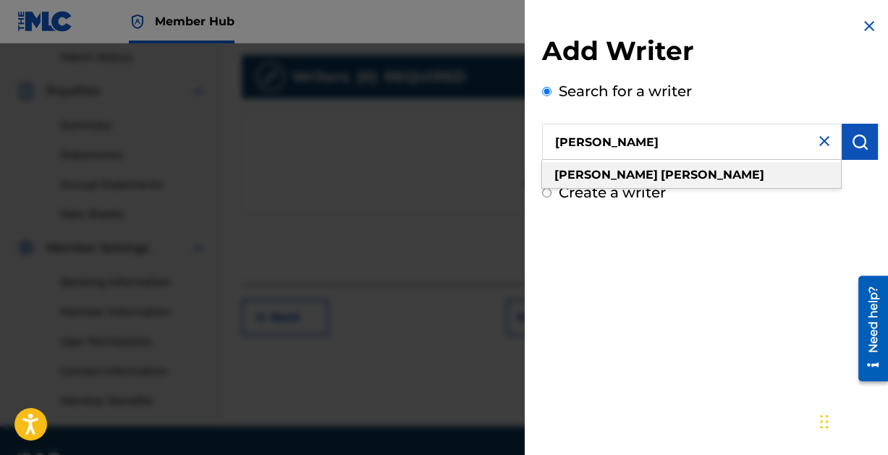
click at [658, 180] on div "[PERSON_NAME]" at bounding box center [691, 175] width 299 height 26
type input "[PERSON_NAME]"
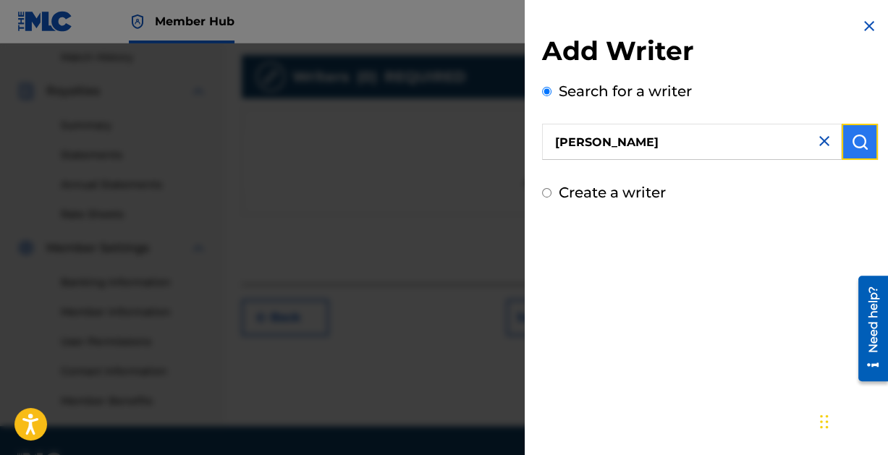
click at [859, 150] on button "submit" at bounding box center [859, 142] width 36 height 36
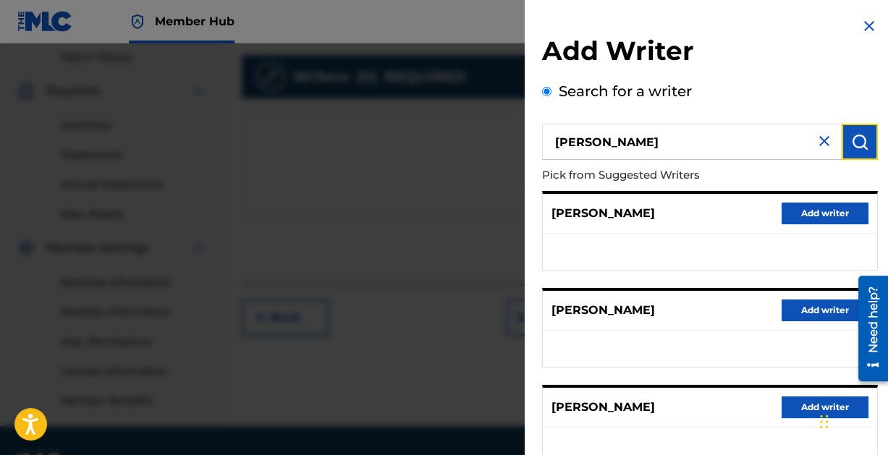
scroll to position [290, 0]
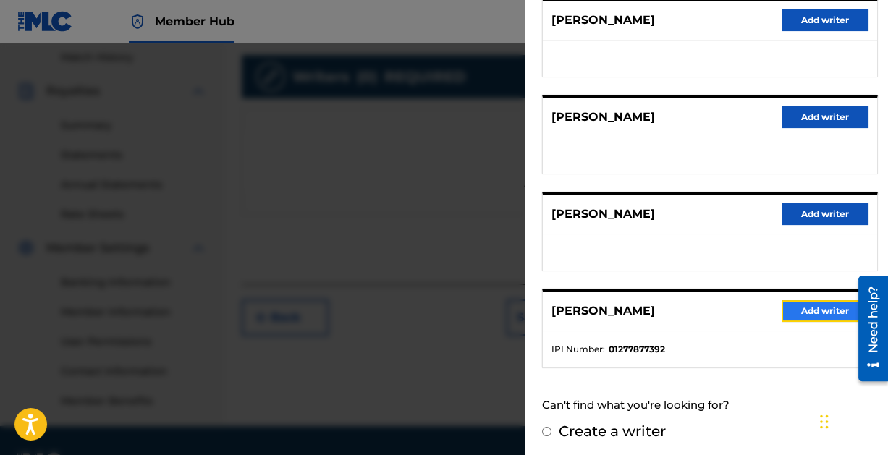
click at [802, 305] on button "Add writer" at bounding box center [824, 311] width 87 height 22
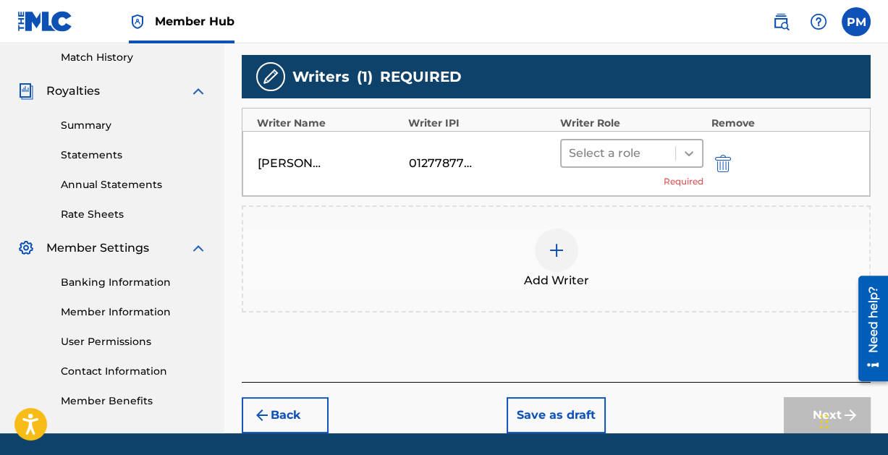
click at [690, 153] on icon at bounding box center [688, 153] width 9 height 5
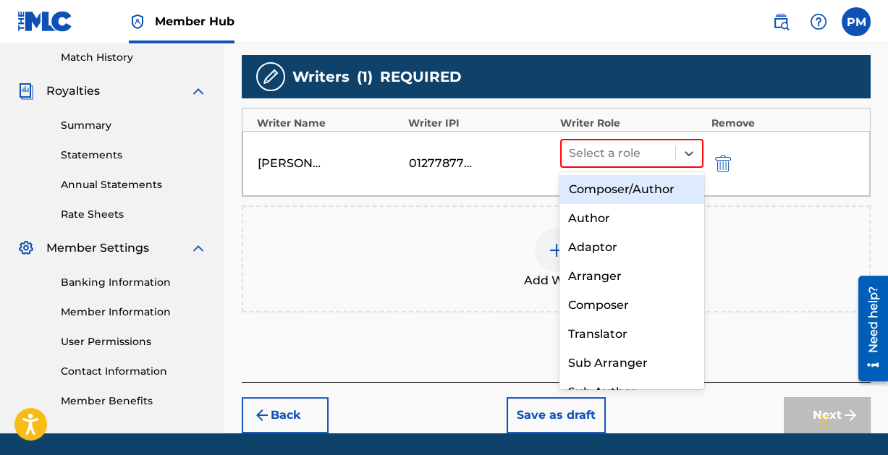
click at [649, 190] on div "Composer/Author" at bounding box center [631, 189] width 144 height 29
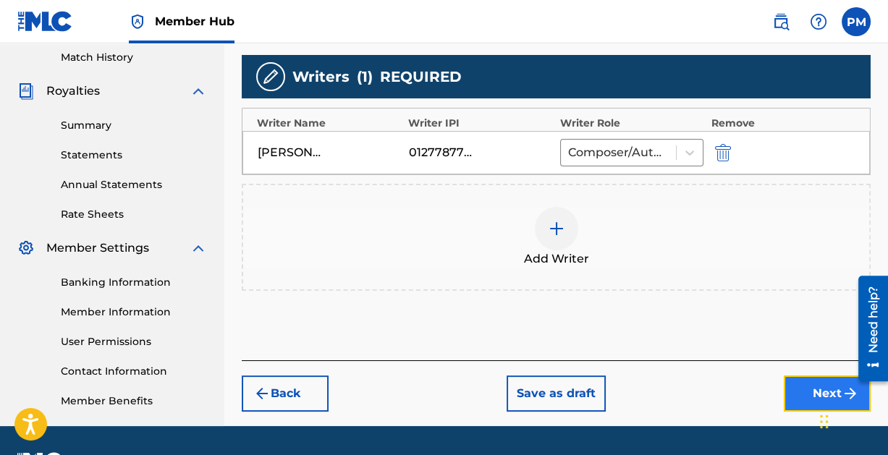
click at [798, 378] on button "Next" at bounding box center [827, 394] width 87 height 36
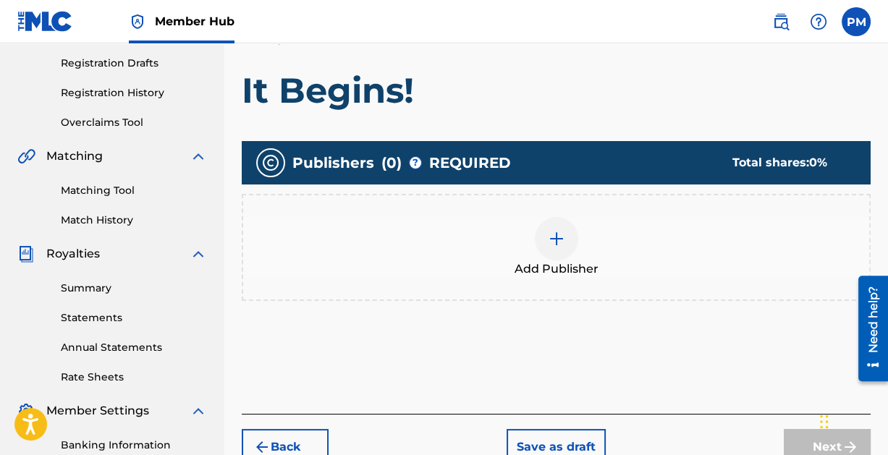
scroll to position [246, 0]
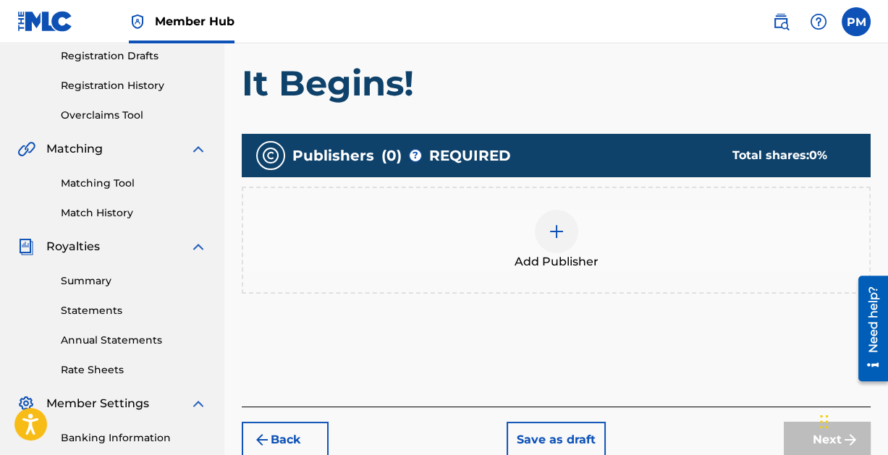
click at [555, 230] on img at bounding box center [556, 231] width 17 height 17
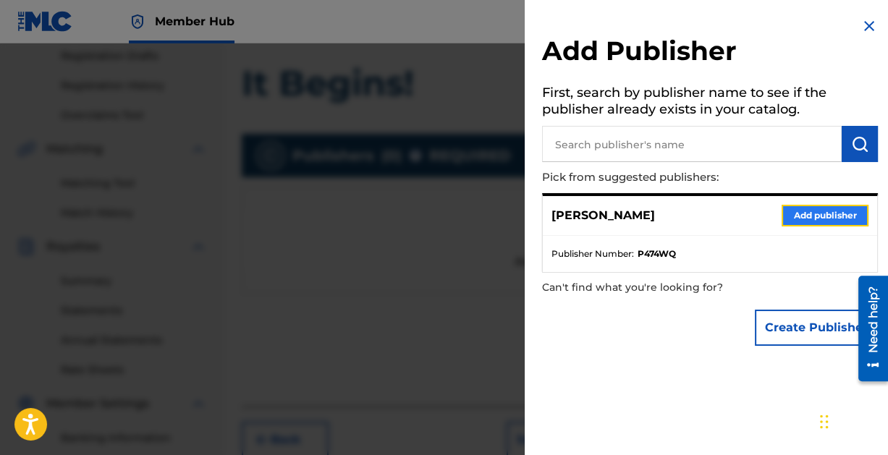
click at [810, 211] on button "Add publisher" at bounding box center [824, 216] width 87 height 22
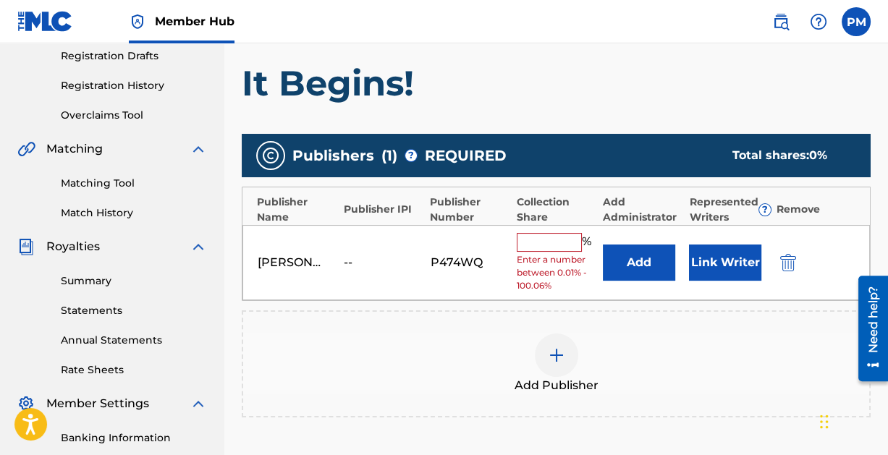
click at [559, 239] on input "text" at bounding box center [549, 242] width 65 height 19
type input "100"
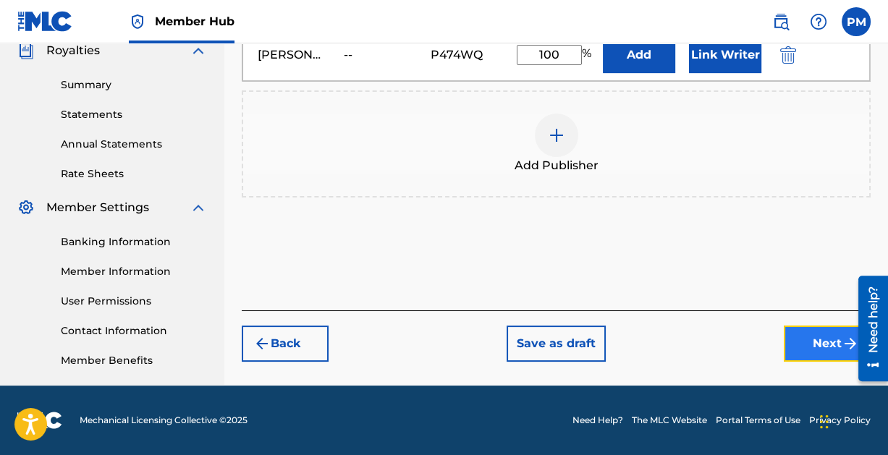
click at [813, 327] on button "Next" at bounding box center [827, 344] width 87 height 36
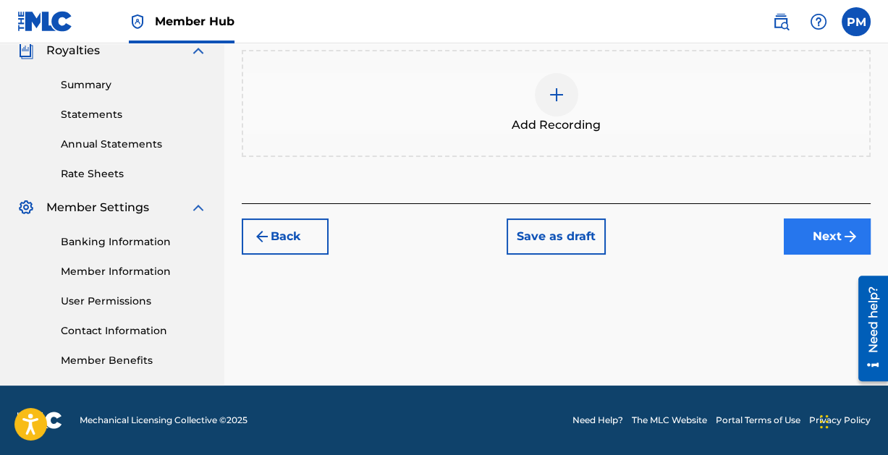
scroll to position [298, 0]
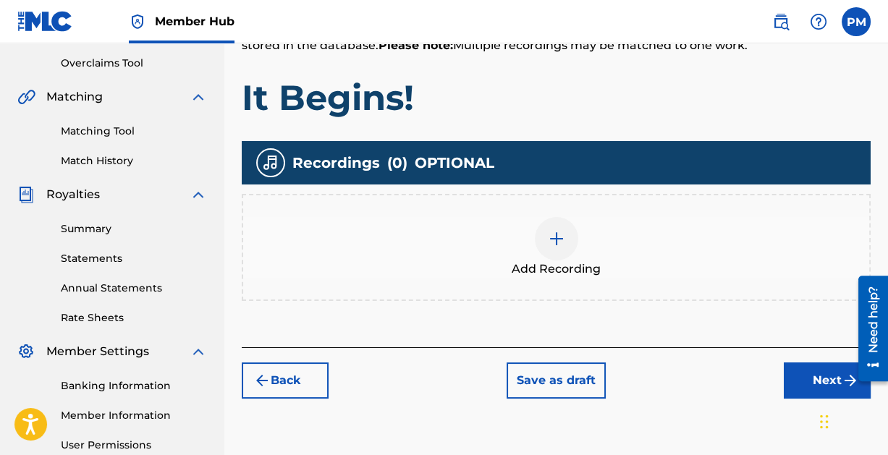
click at [557, 239] on img at bounding box center [556, 238] width 17 height 17
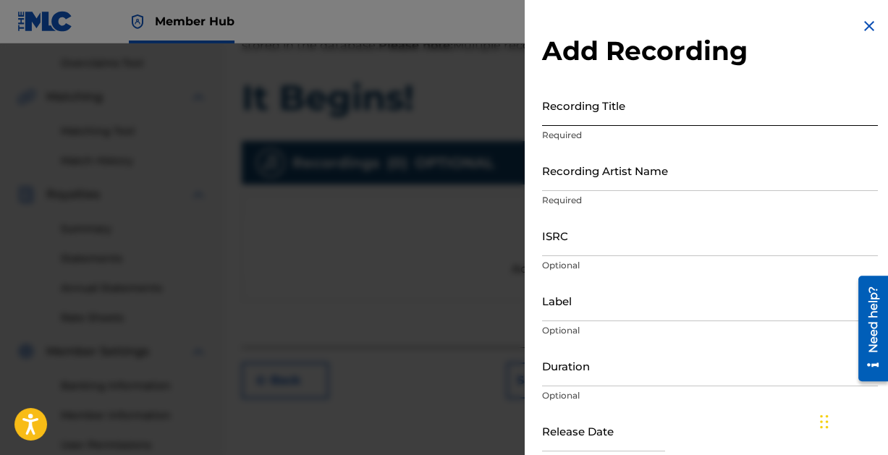
click at [577, 111] on input "Recording Title" at bounding box center [710, 105] width 336 height 41
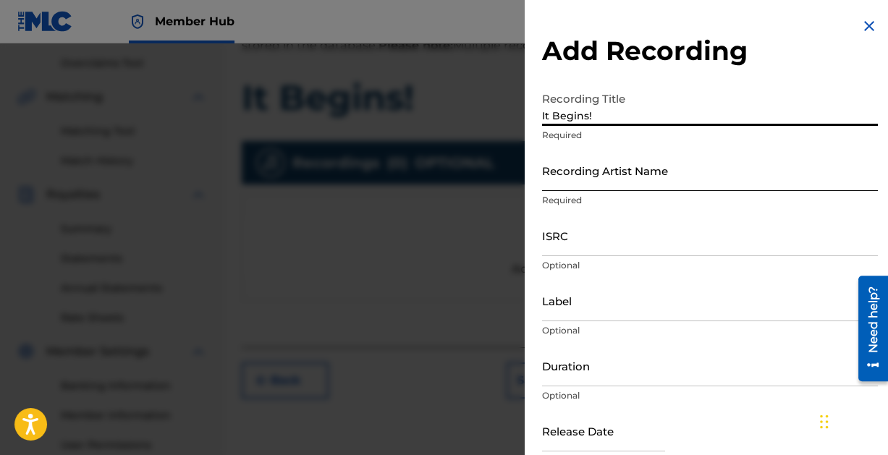
type input "It Begins!"
click at [610, 186] on input "Recording Artist Name" at bounding box center [710, 170] width 336 height 41
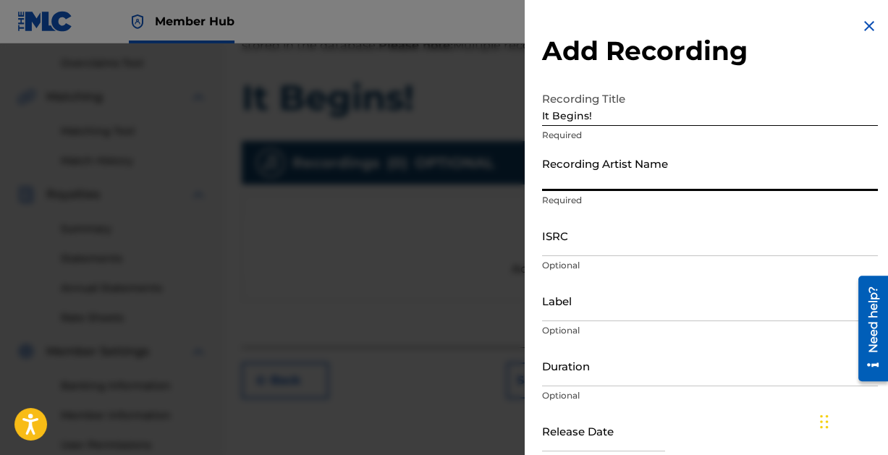
type input "Paintcan"
click at [593, 243] on input "ISRC" at bounding box center [710, 235] width 336 height 41
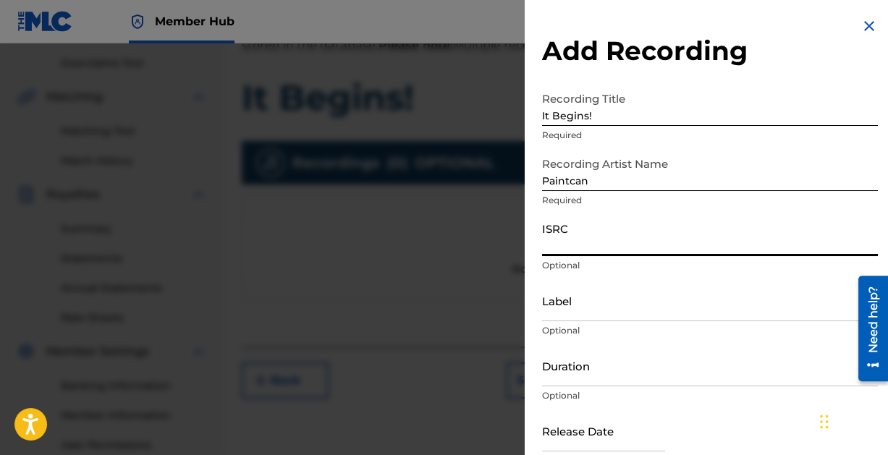
click at [586, 247] on input "ISRC" at bounding box center [710, 235] width 336 height 41
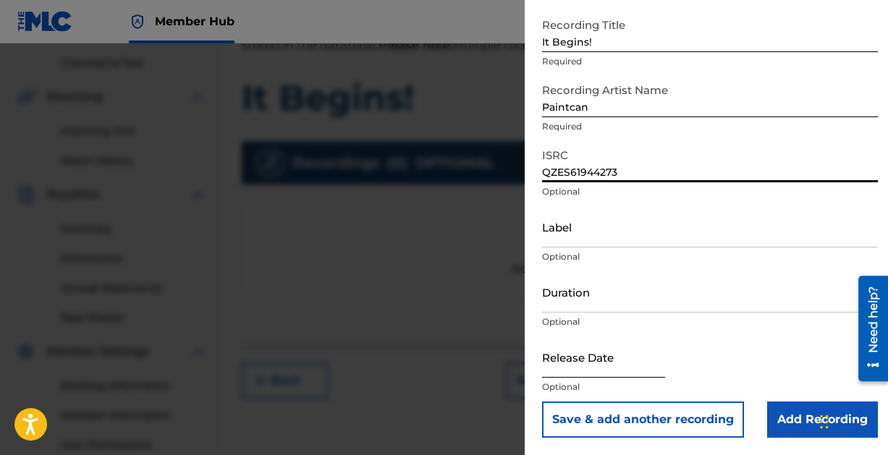
type input "QZES61944273"
click at [596, 365] on input "text" at bounding box center [603, 356] width 123 height 41
select select "8"
select select "2025"
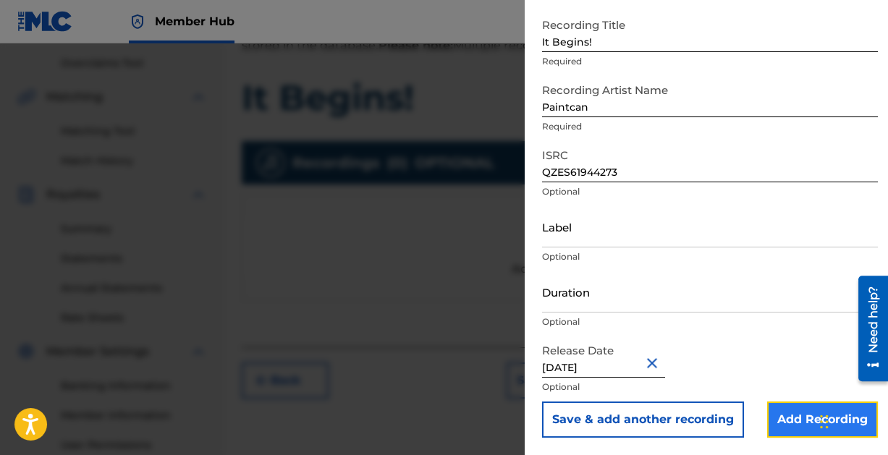
click at [781, 412] on input "Add Recording" at bounding box center [822, 420] width 111 height 36
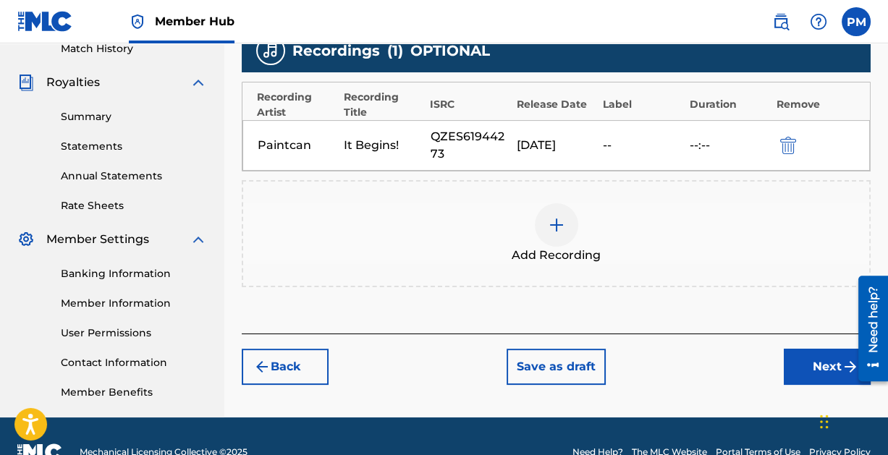
scroll to position [442, 0]
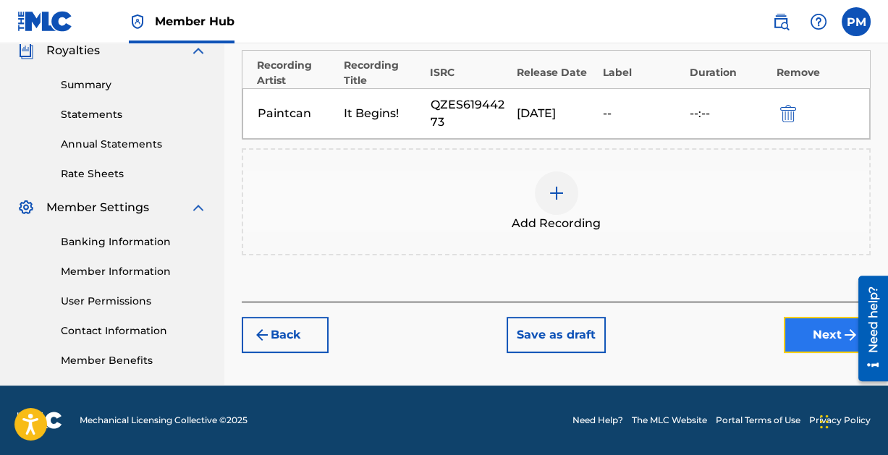
click at [825, 335] on button "Next" at bounding box center [827, 335] width 87 height 36
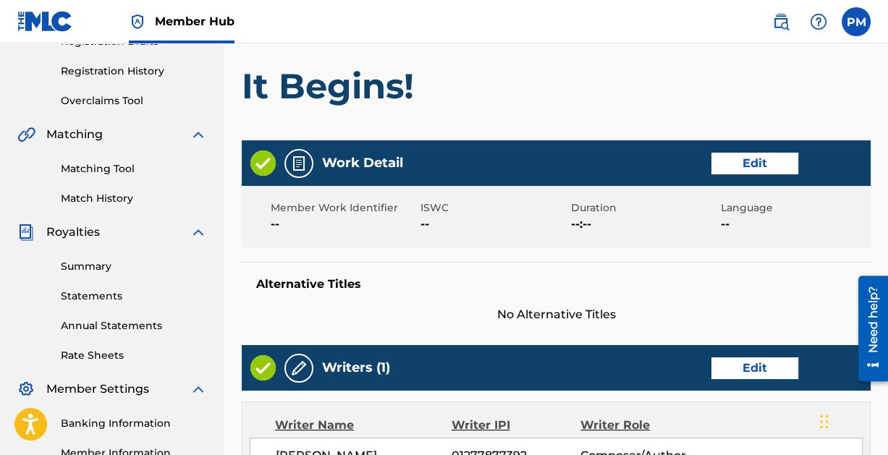
scroll to position [782, 0]
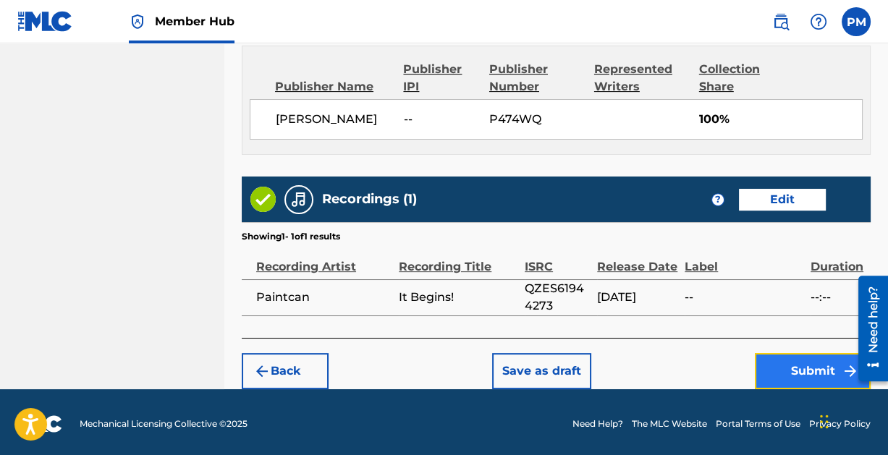
click at [815, 366] on button "Submit" at bounding box center [813, 371] width 116 height 36
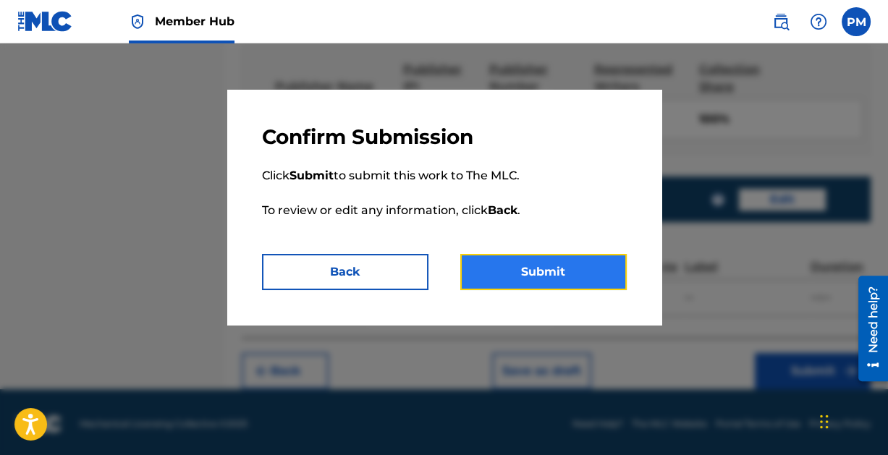
click at [540, 263] on button "Submit" at bounding box center [543, 272] width 166 height 36
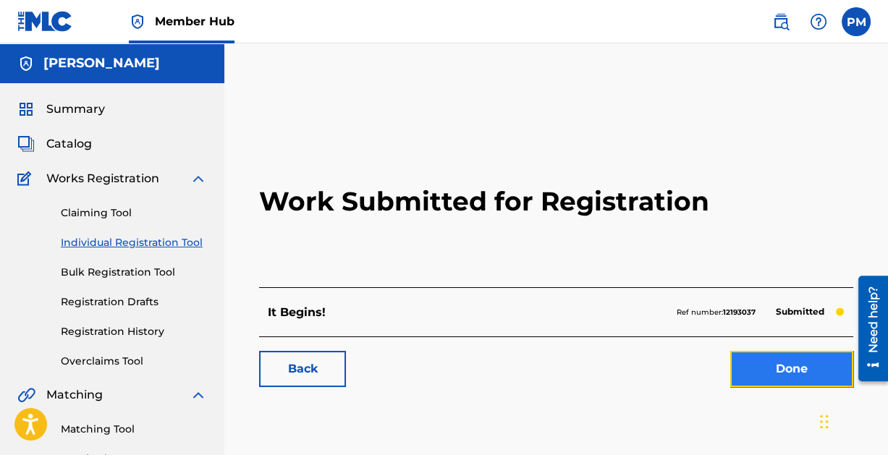
click at [791, 363] on link "Done" at bounding box center [791, 369] width 123 height 36
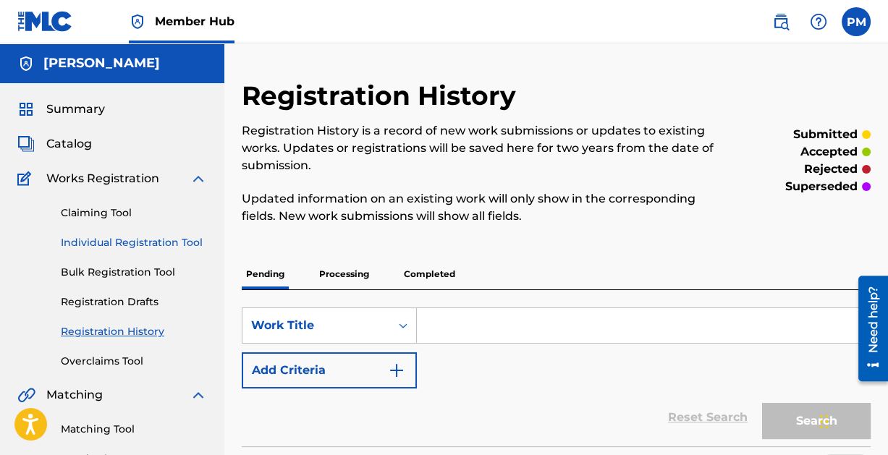
click at [116, 238] on link "Individual Registration Tool" at bounding box center [134, 242] width 146 height 15
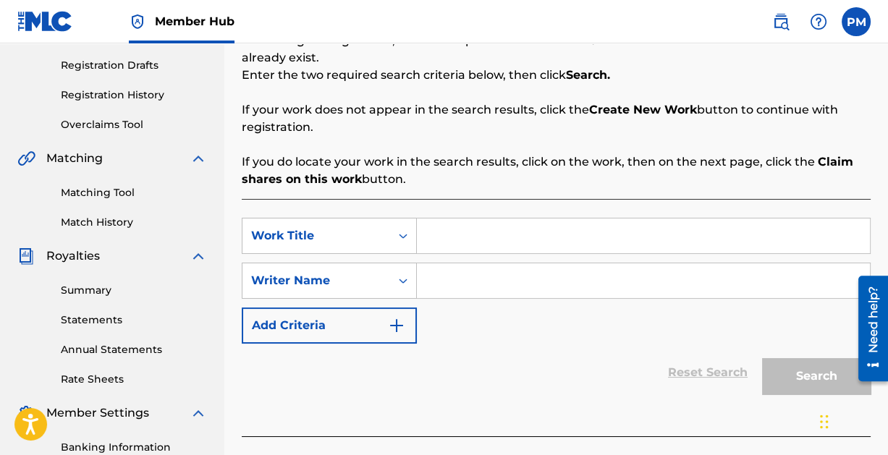
scroll to position [241, 0]
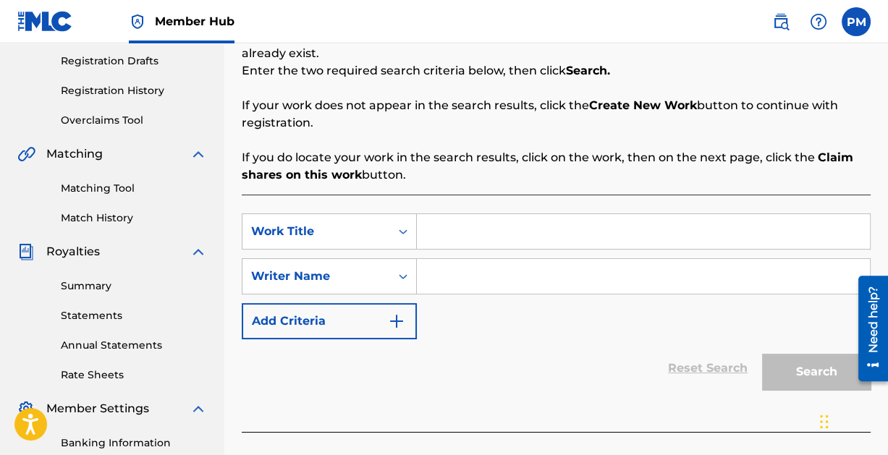
click at [458, 230] on input "Search Form" at bounding box center [643, 231] width 453 height 35
click at [465, 281] on input "Search Form" at bounding box center [643, 276] width 453 height 35
paste input "[PERSON_NAME]"
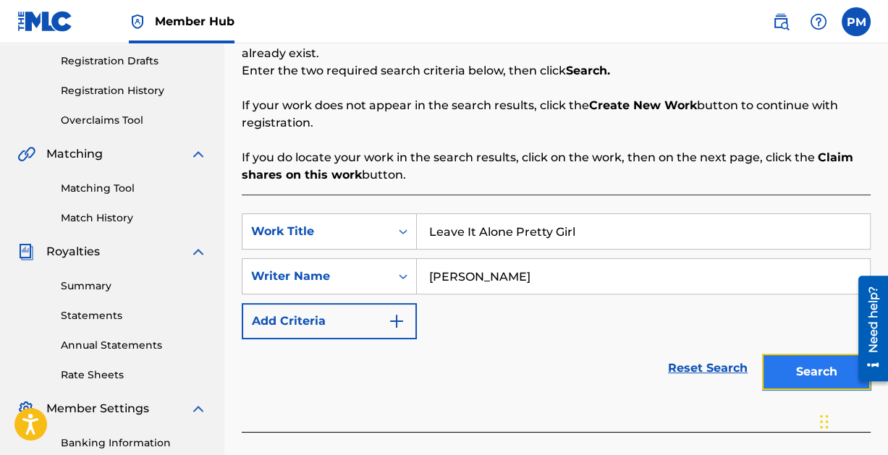
click at [799, 364] on button "Search" at bounding box center [816, 372] width 109 height 36
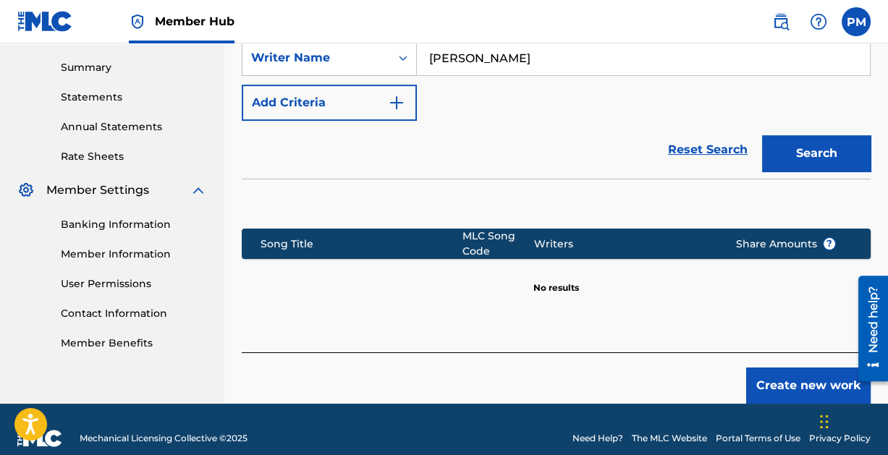
scroll to position [476, 0]
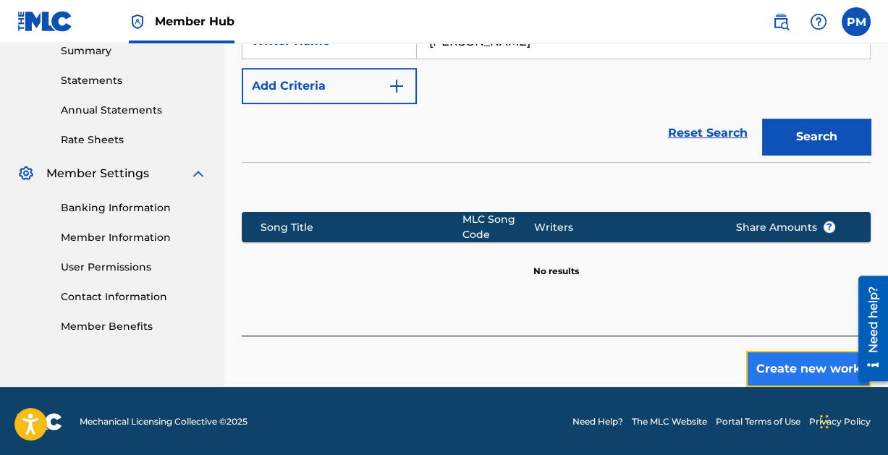
click at [805, 361] on button "Create new work" at bounding box center [808, 369] width 124 height 36
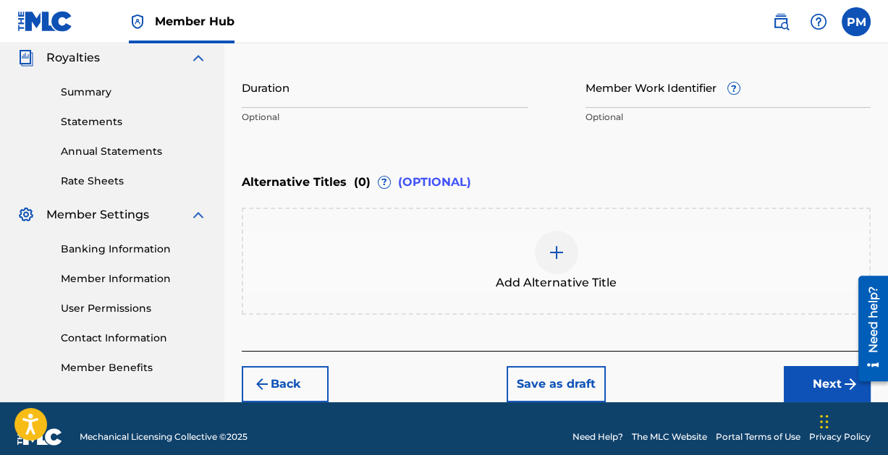
scroll to position [451, 0]
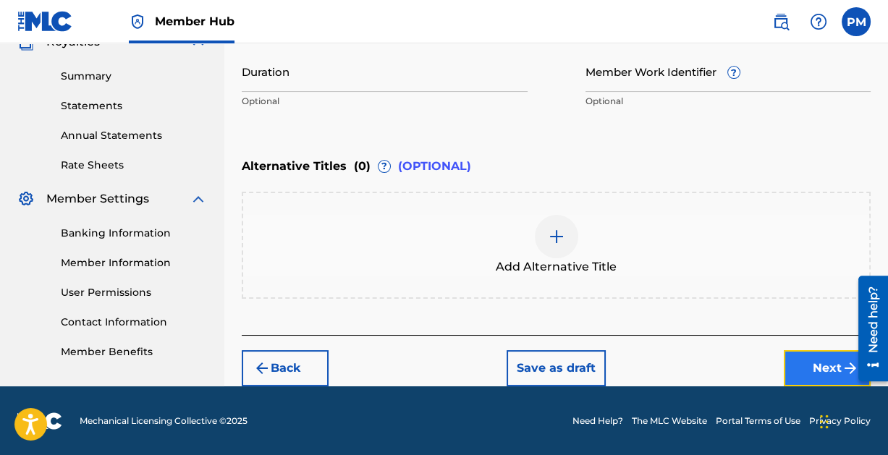
click at [815, 366] on button "Next" at bounding box center [827, 368] width 87 height 36
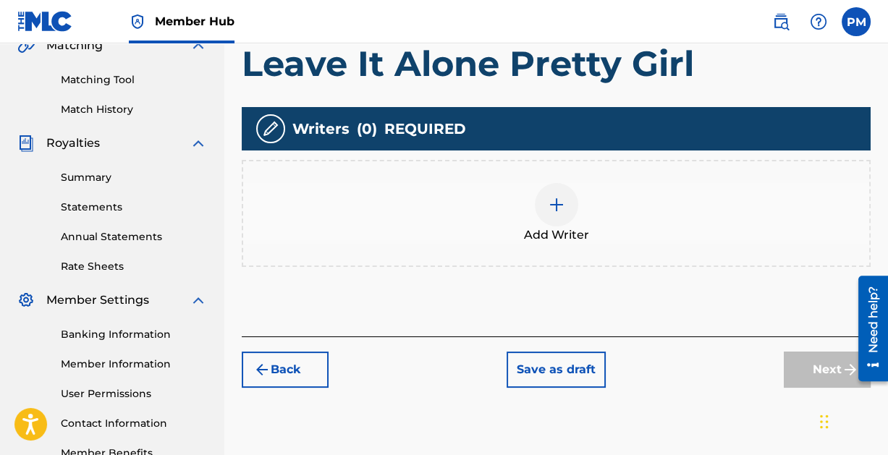
scroll to position [355, 0]
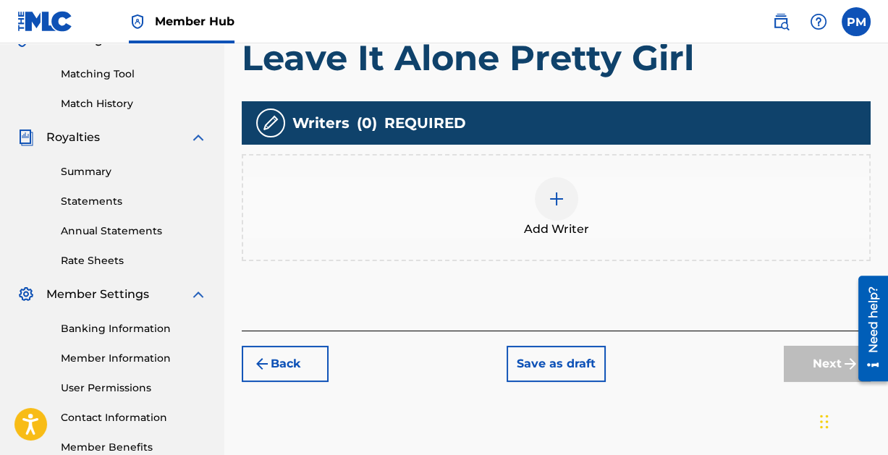
click at [550, 195] on img at bounding box center [556, 198] width 17 height 17
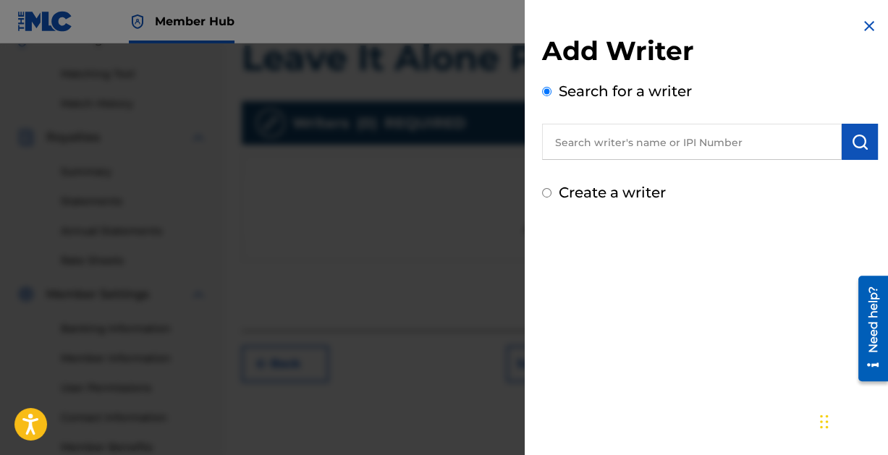
click at [594, 145] on input "text" at bounding box center [692, 142] width 300 height 36
paste input "[PERSON_NAME]"
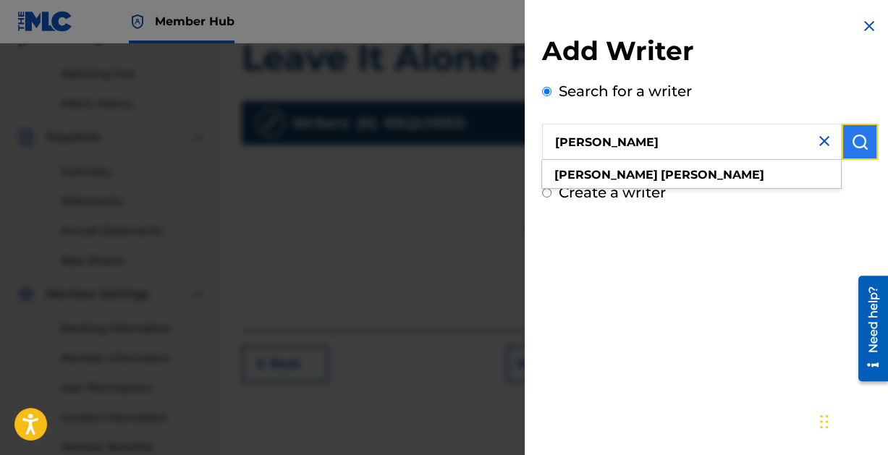
click at [858, 151] on button "submit" at bounding box center [859, 142] width 36 height 36
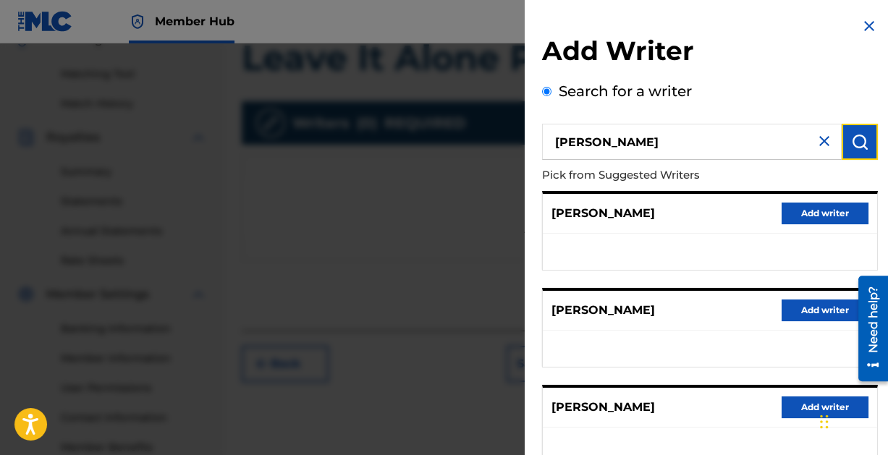
scroll to position [290, 0]
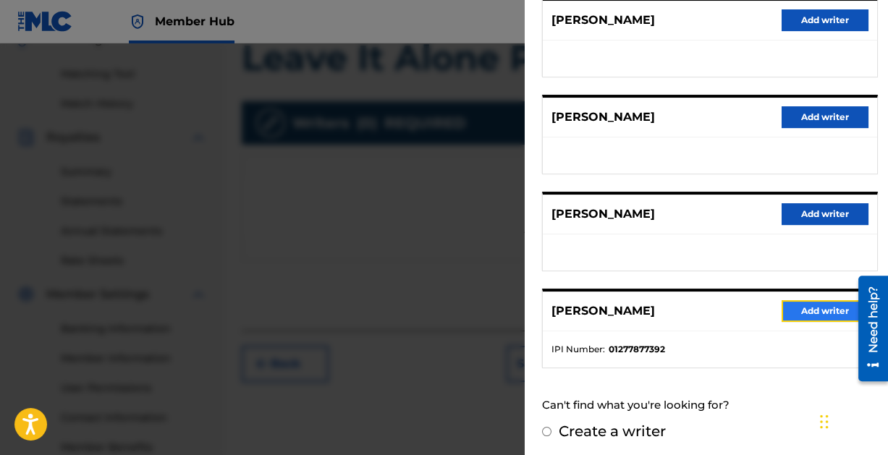
click at [825, 306] on button "Add writer" at bounding box center [824, 311] width 87 height 22
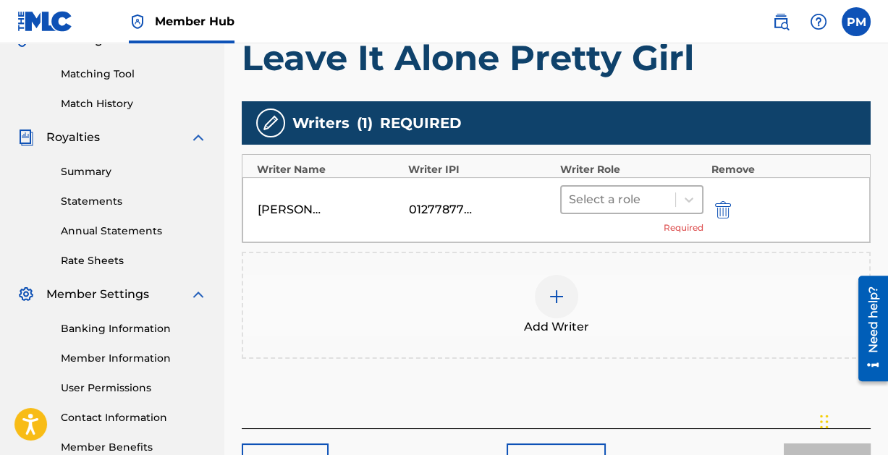
click at [642, 195] on div at bounding box center [619, 200] width 100 height 20
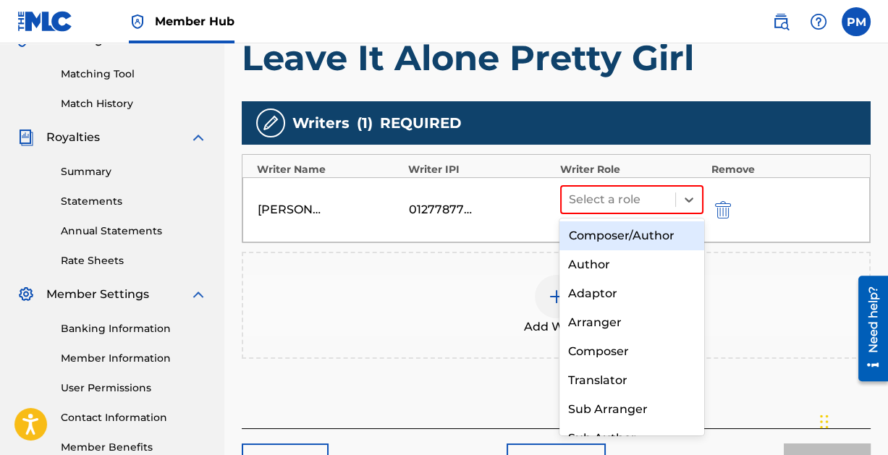
click at [627, 232] on div "Composer/Author" at bounding box center [631, 235] width 144 height 29
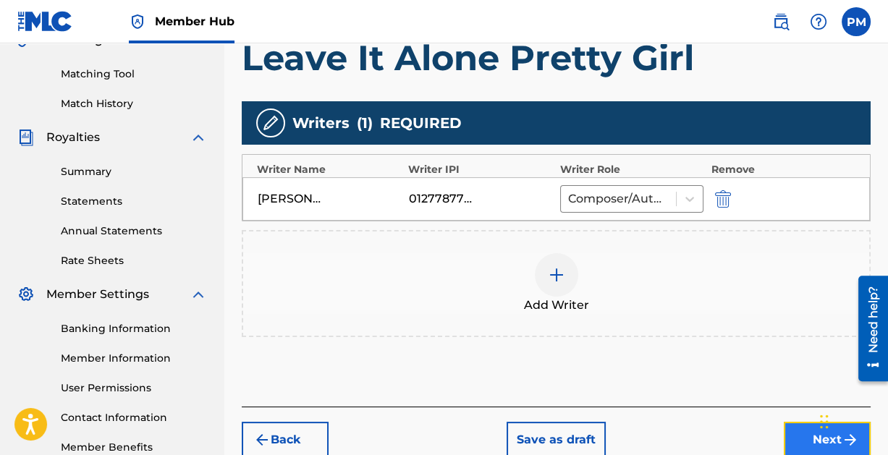
click at [809, 433] on button "Next" at bounding box center [827, 440] width 87 height 36
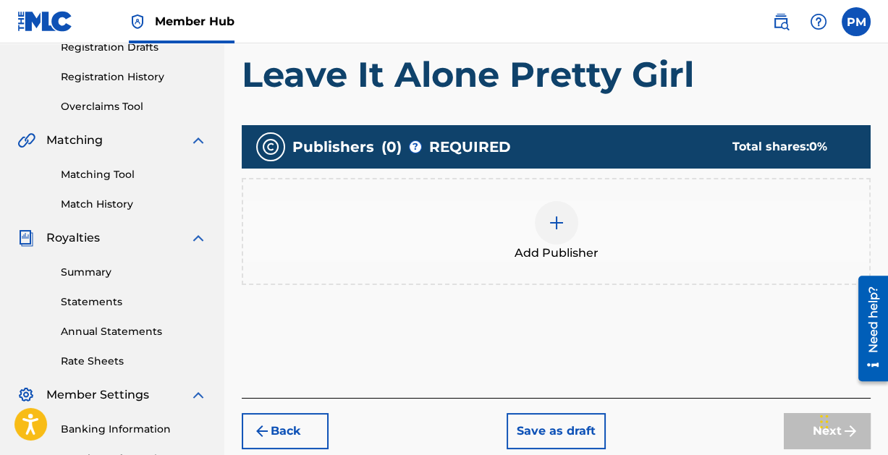
scroll to position [259, 0]
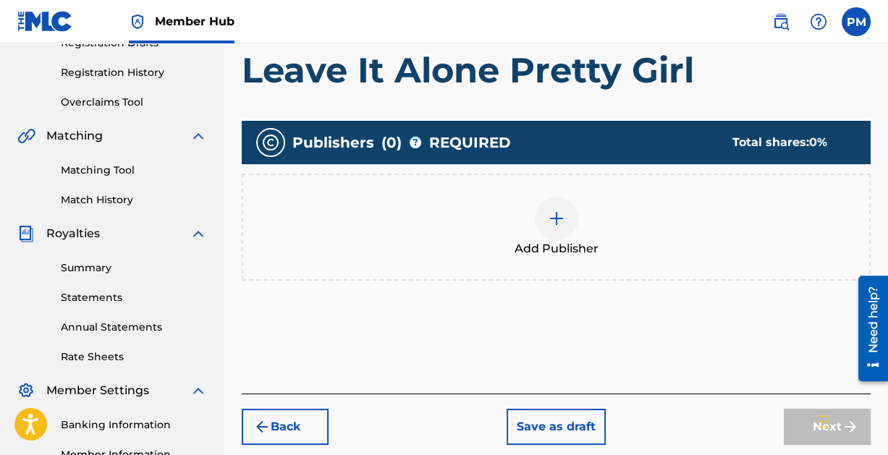
click at [553, 211] on img at bounding box center [556, 218] width 17 height 17
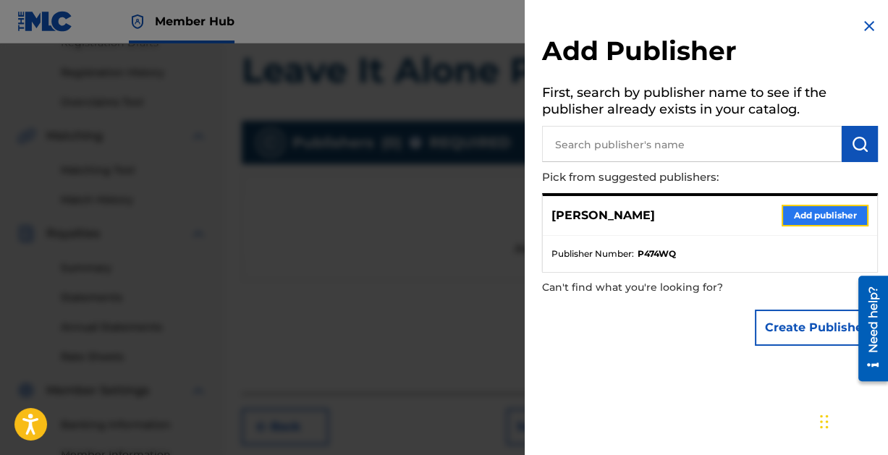
click at [810, 213] on button "Add publisher" at bounding box center [824, 216] width 87 height 22
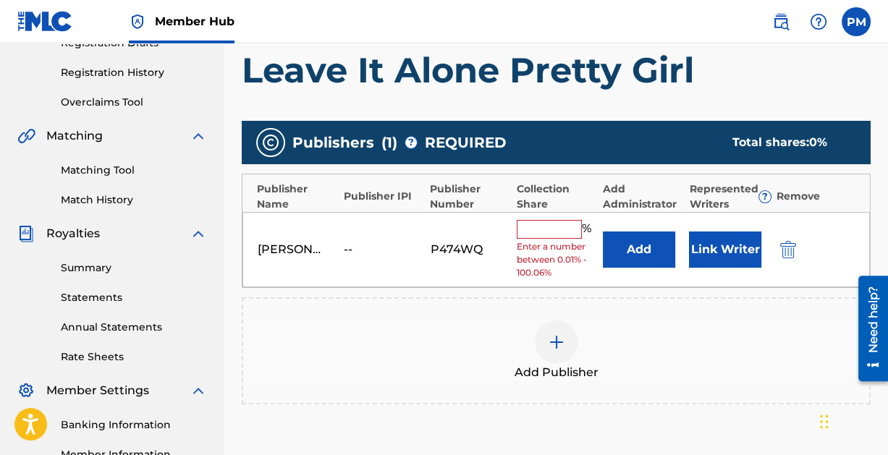
click at [555, 229] on input "text" at bounding box center [549, 229] width 65 height 19
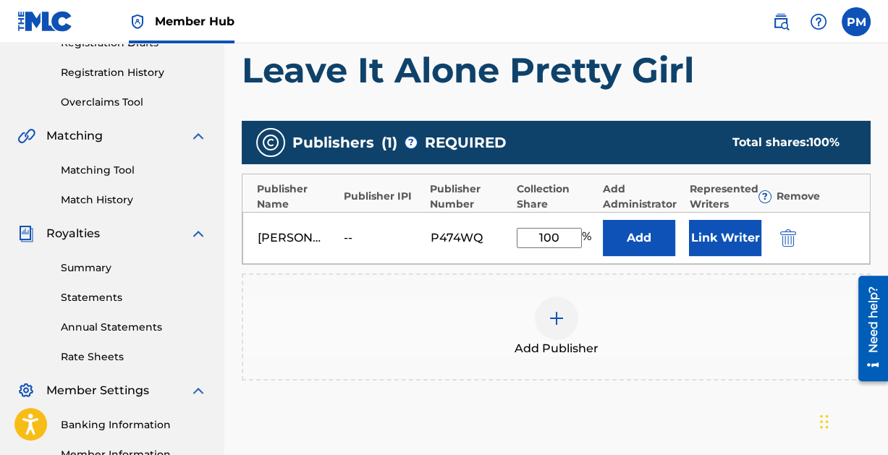
scroll to position [442, 0]
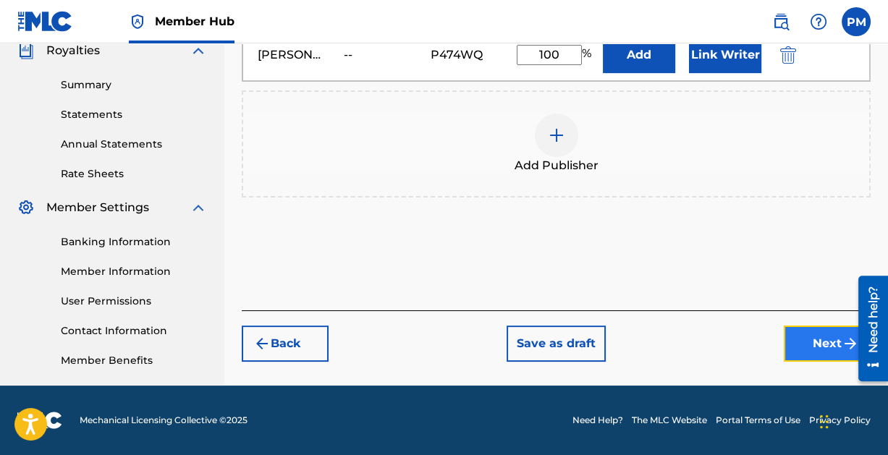
click at [808, 334] on button "Next" at bounding box center [827, 344] width 87 height 36
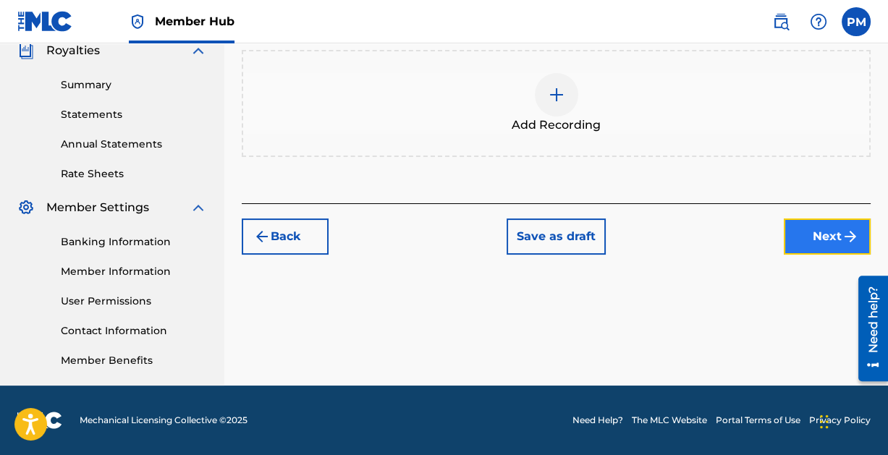
click at [803, 234] on button "Next" at bounding box center [827, 237] width 87 height 36
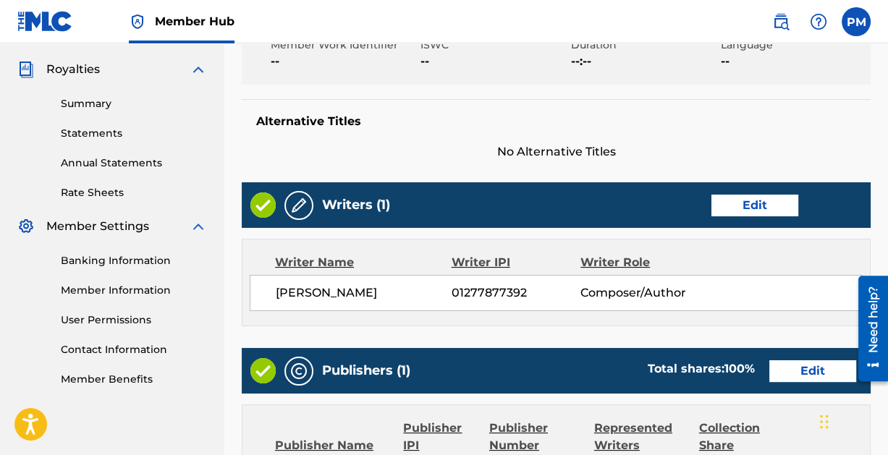
scroll to position [735, 0]
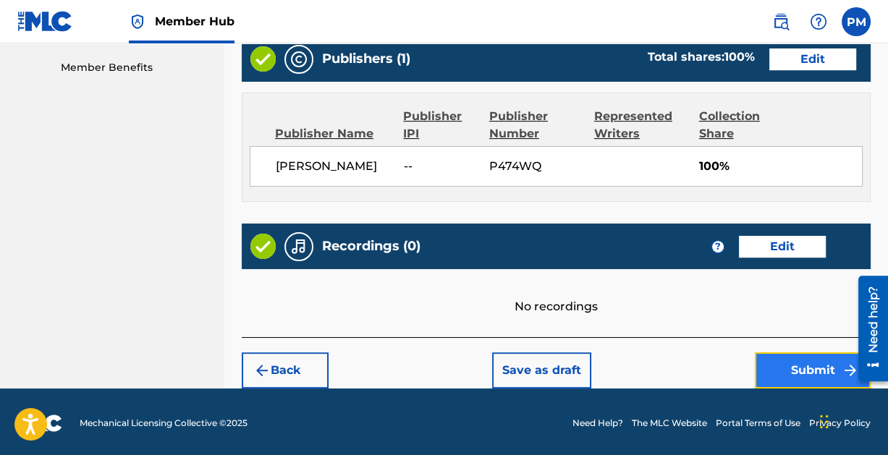
click at [803, 357] on button "Submit" at bounding box center [813, 370] width 116 height 36
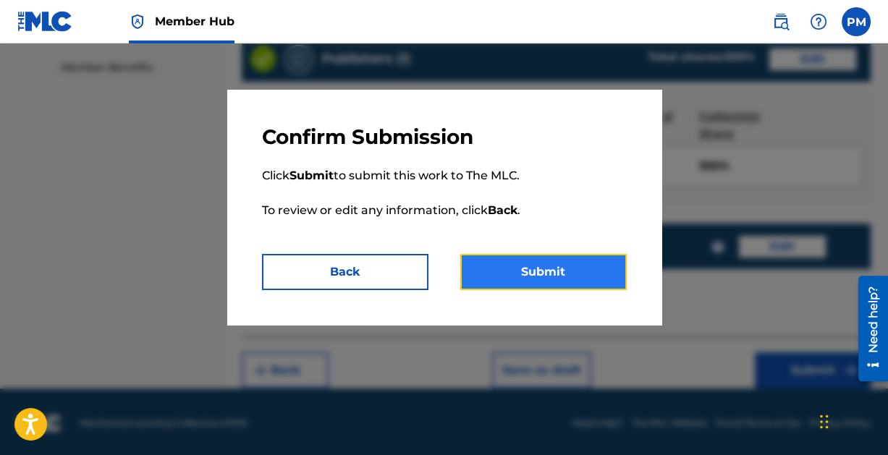
click at [516, 271] on button "Submit" at bounding box center [543, 272] width 166 height 36
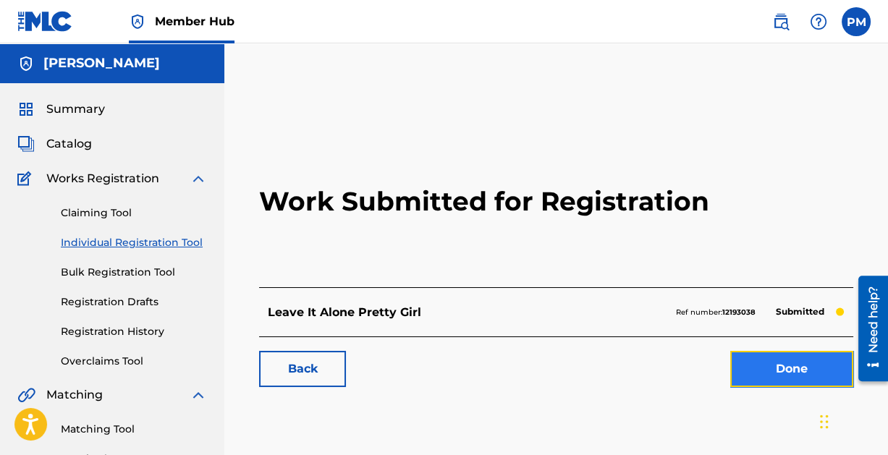
click at [784, 367] on link "Done" at bounding box center [791, 369] width 123 height 36
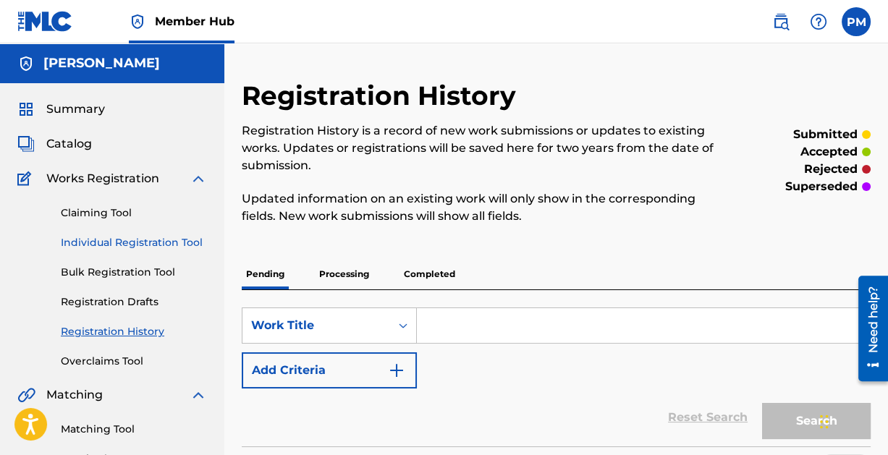
click at [156, 242] on link "Individual Registration Tool" at bounding box center [134, 242] width 146 height 15
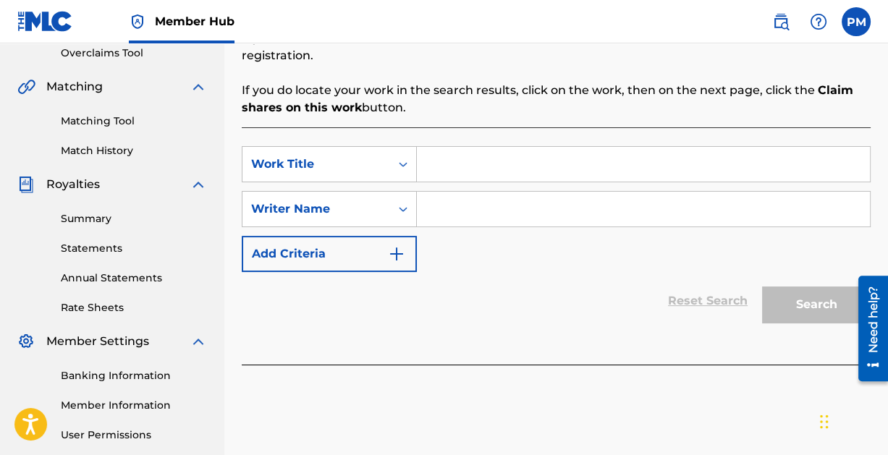
scroll to position [309, 0]
click at [443, 162] on input "Search Form" at bounding box center [643, 163] width 453 height 35
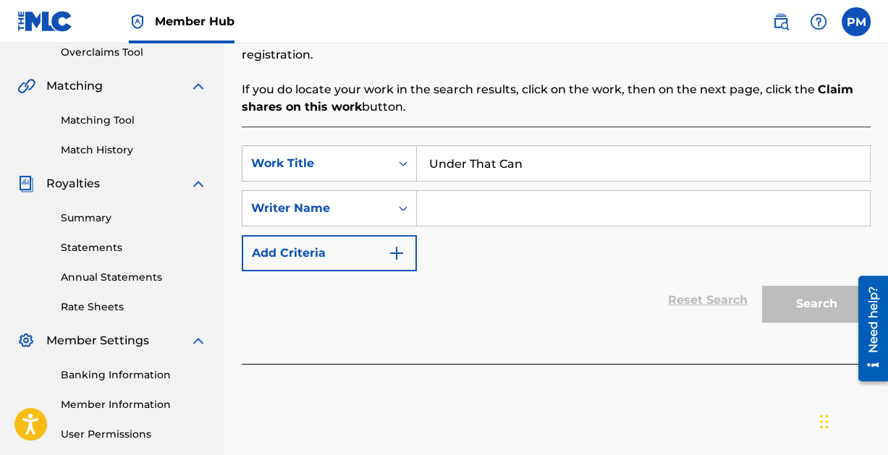
click at [463, 202] on input "Search Form" at bounding box center [643, 208] width 453 height 35
paste input "[PERSON_NAME]"
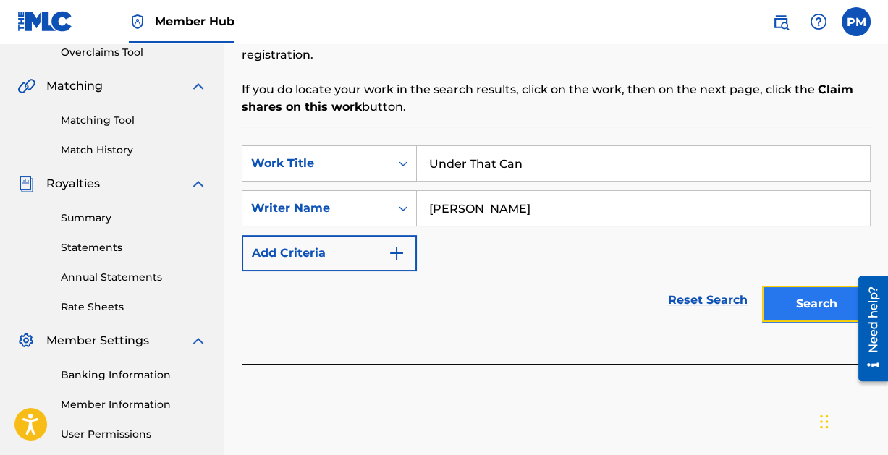
click at [813, 299] on button "Search" at bounding box center [816, 304] width 109 height 36
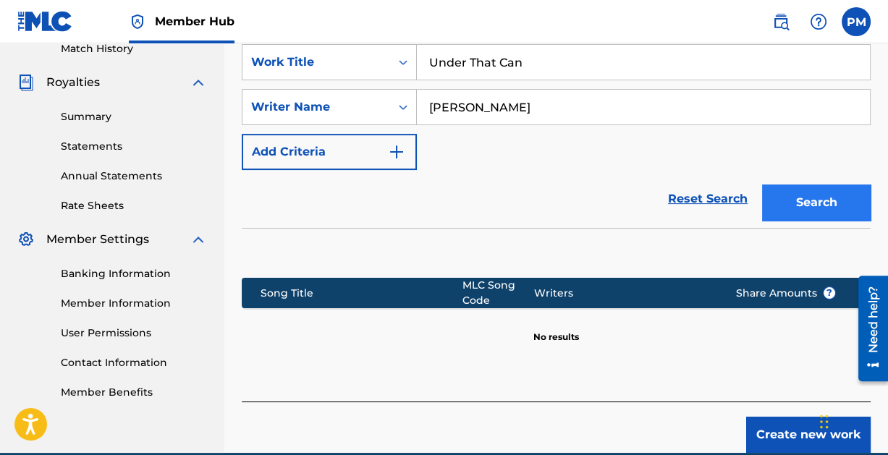
scroll to position [476, 0]
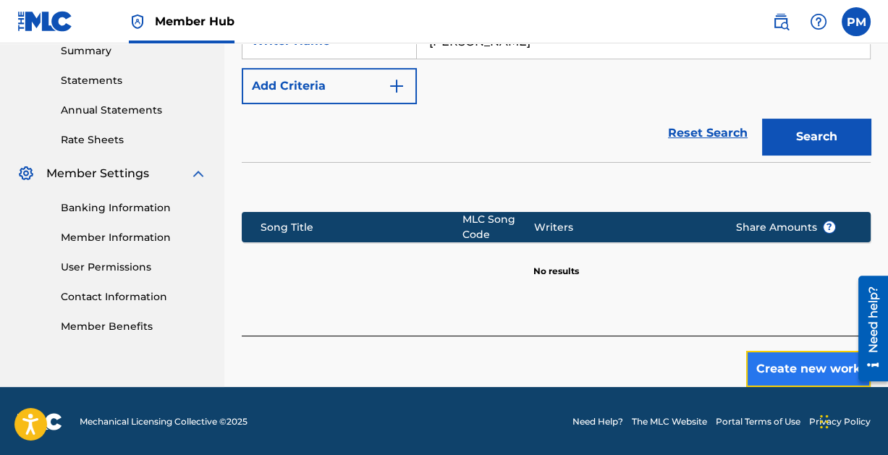
click at [810, 362] on button "Create new work" at bounding box center [808, 369] width 124 height 36
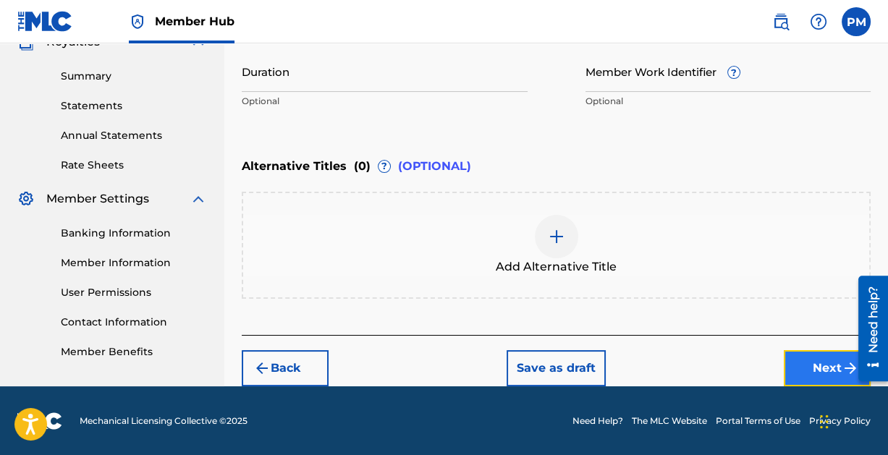
click at [819, 369] on button "Next" at bounding box center [827, 368] width 87 height 36
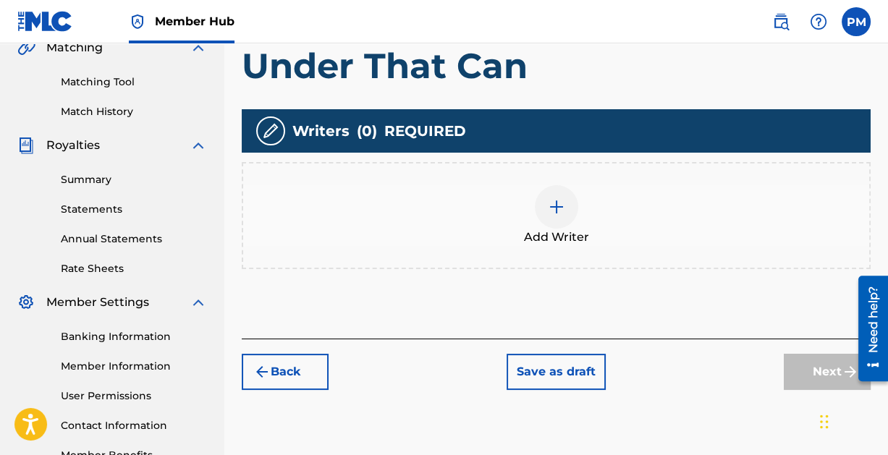
scroll to position [389, 0]
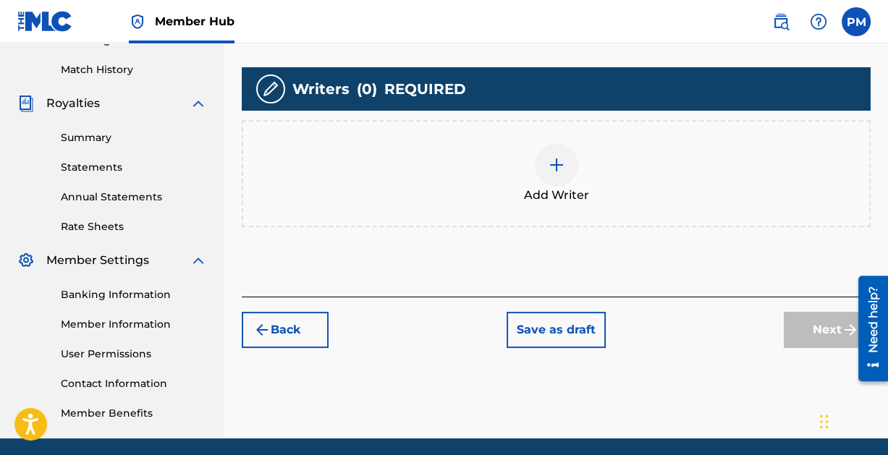
click at [556, 166] on img at bounding box center [556, 164] width 17 height 17
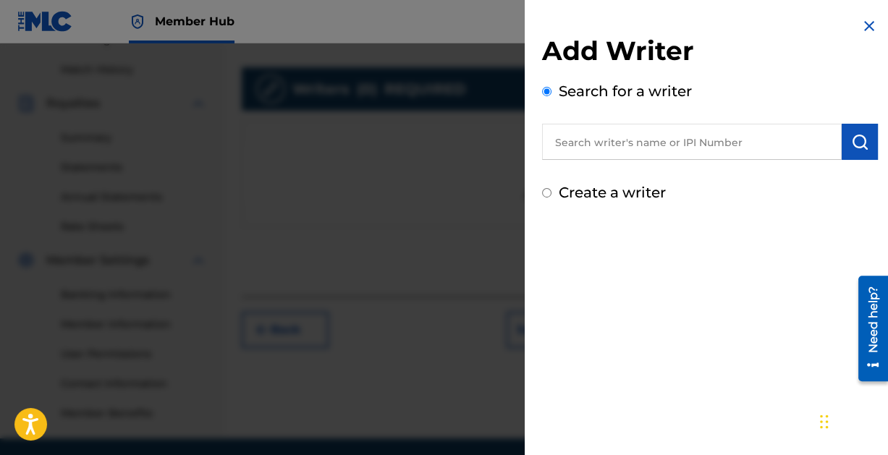
click at [627, 140] on input "text" at bounding box center [692, 142] width 300 height 36
paste input "[PERSON_NAME]"
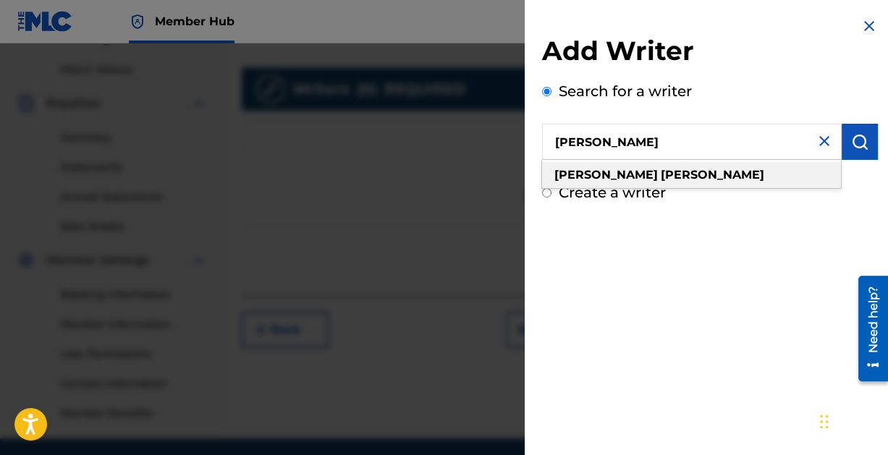
click at [656, 171] on div "[PERSON_NAME]" at bounding box center [691, 175] width 299 height 26
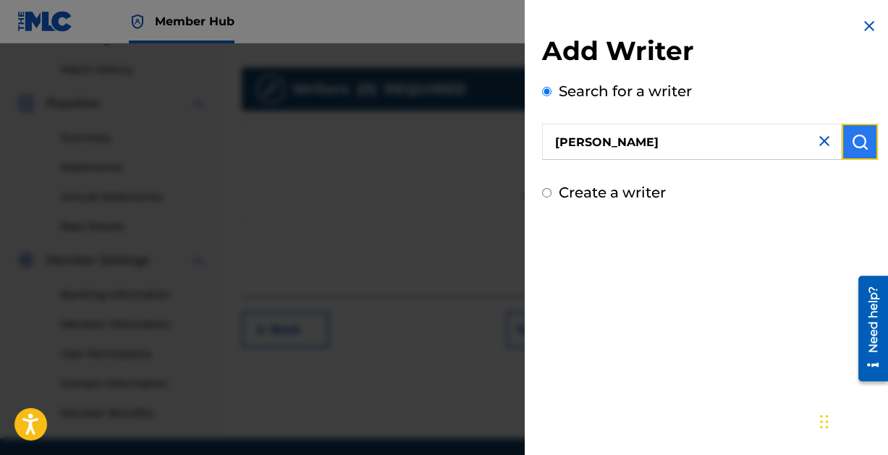
click at [866, 150] on button "submit" at bounding box center [859, 142] width 36 height 36
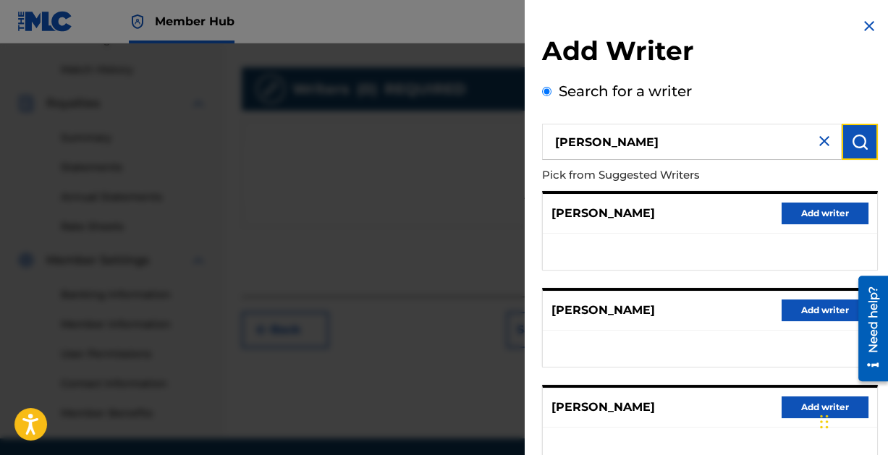
scroll to position [290, 0]
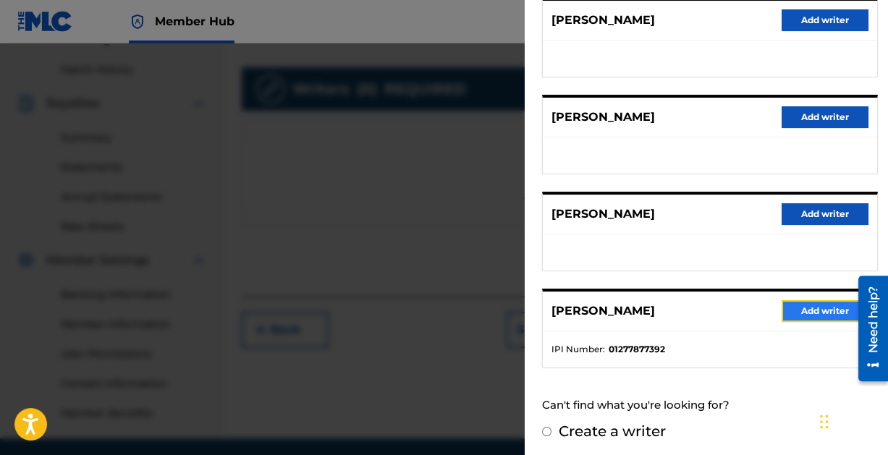
click at [821, 308] on button "Add writer" at bounding box center [824, 311] width 87 height 22
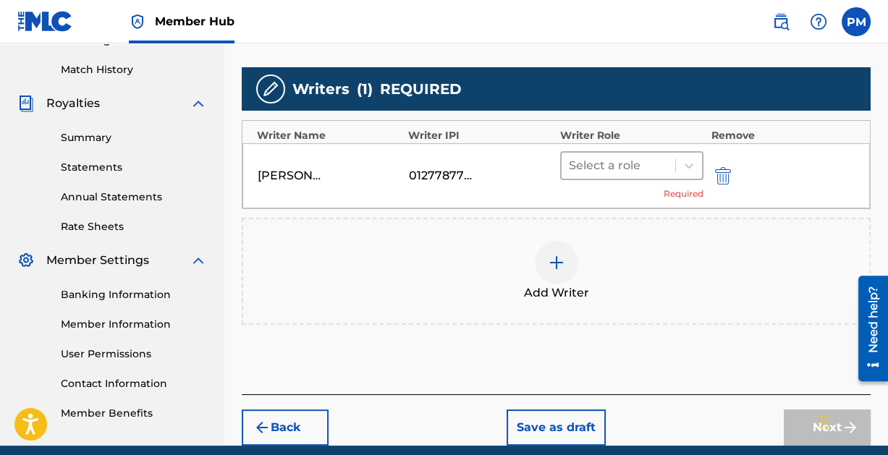
click at [633, 167] on div at bounding box center [619, 166] width 100 height 20
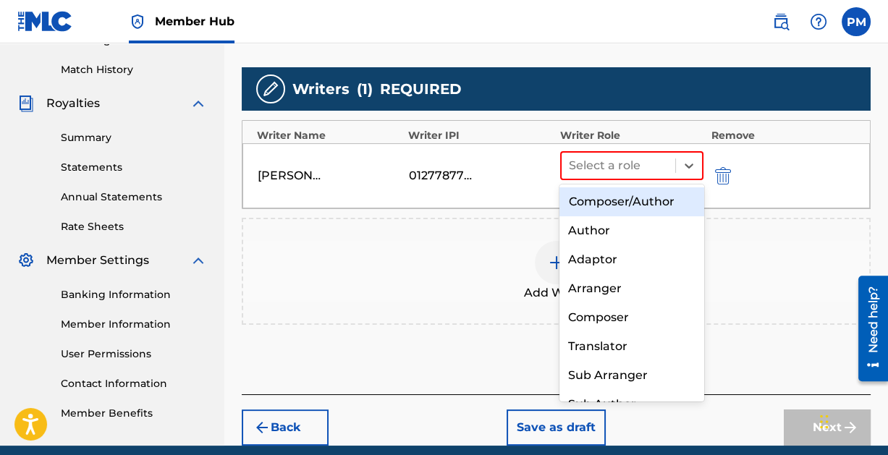
click at [612, 199] on div "Composer/Author" at bounding box center [631, 201] width 144 height 29
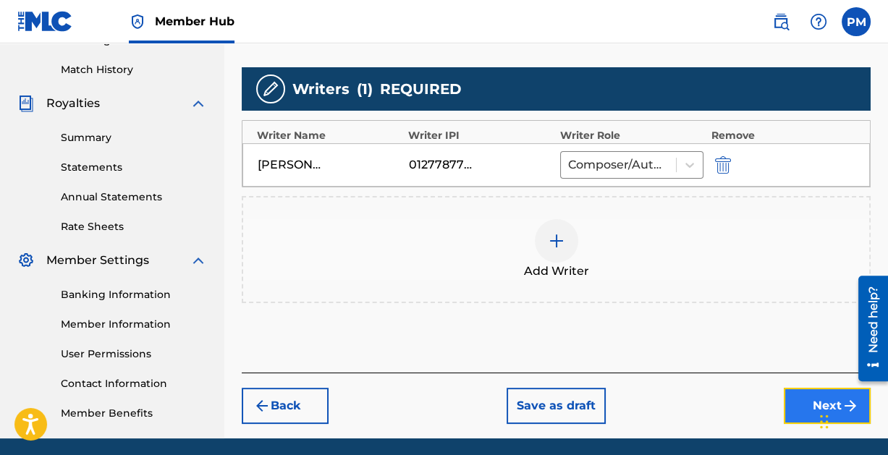
click at [797, 404] on button "Next" at bounding box center [827, 406] width 87 height 36
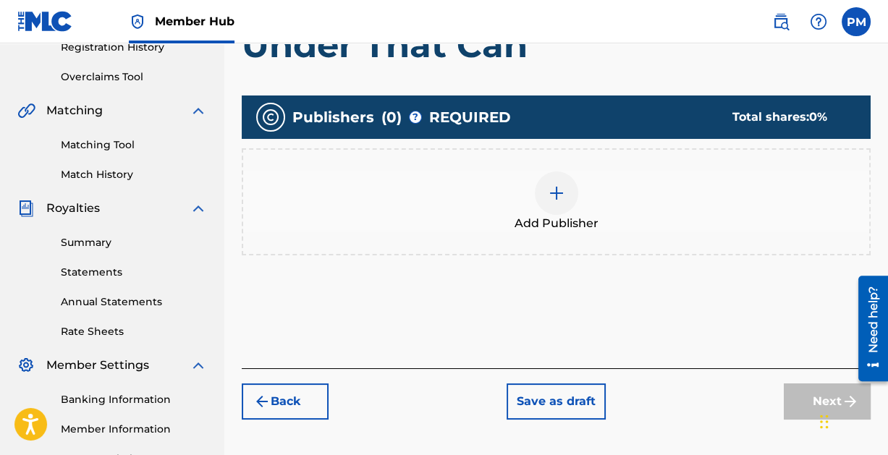
scroll to position [292, 0]
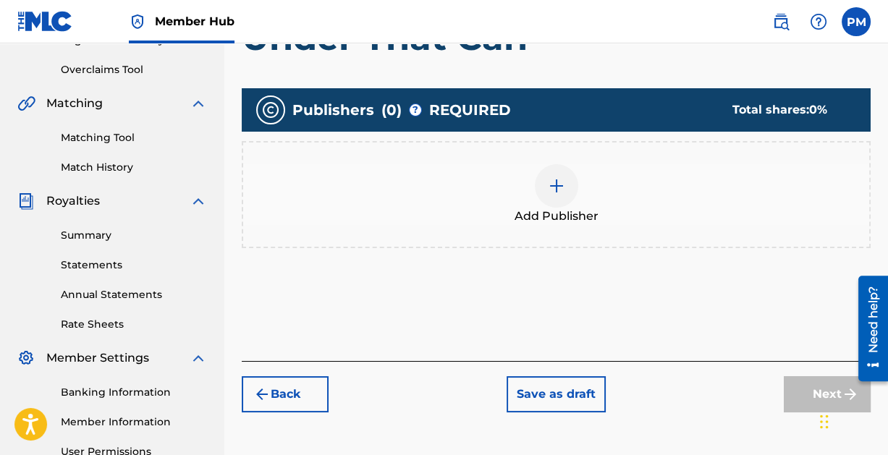
click at [548, 181] on img at bounding box center [556, 185] width 17 height 17
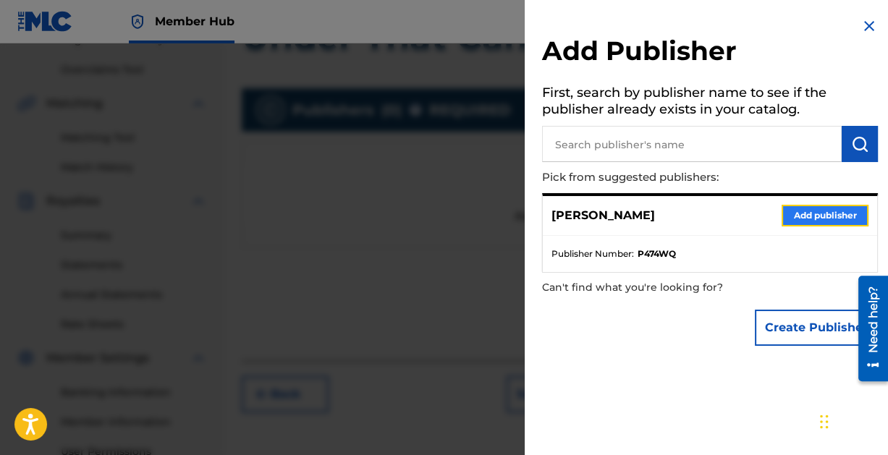
click at [803, 211] on button "Add publisher" at bounding box center [824, 216] width 87 height 22
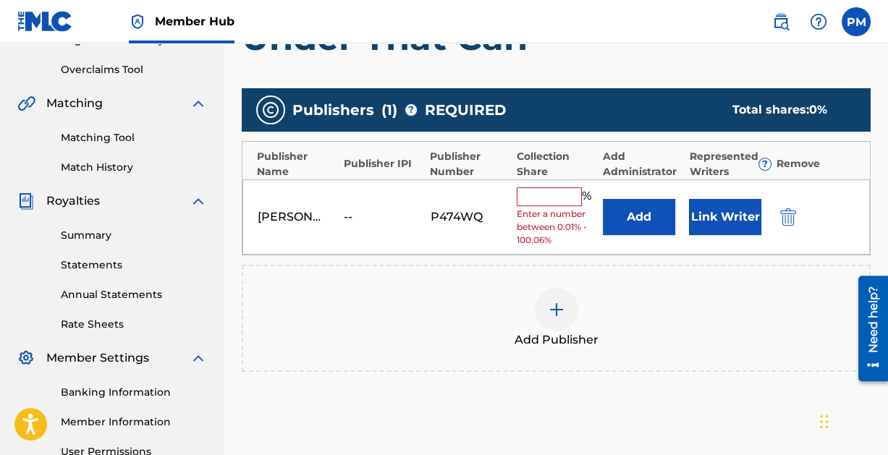
click at [558, 187] on input "text" at bounding box center [549, 196] width 65 height 19
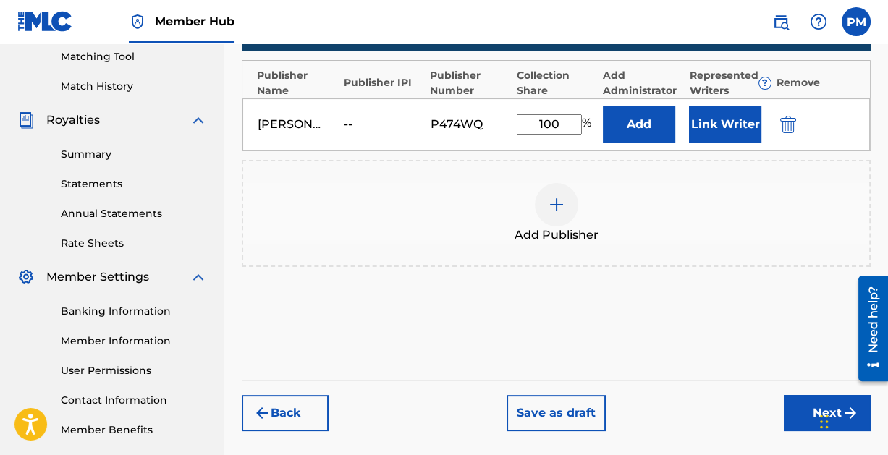
scroll to position [370, 0]
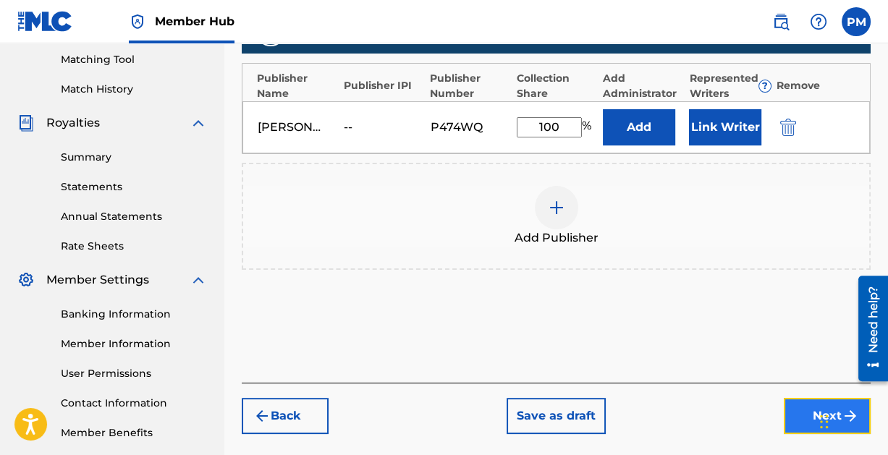
click at [790, 403] on button "Next" at bounding box center [827, 416] width 87 height 36
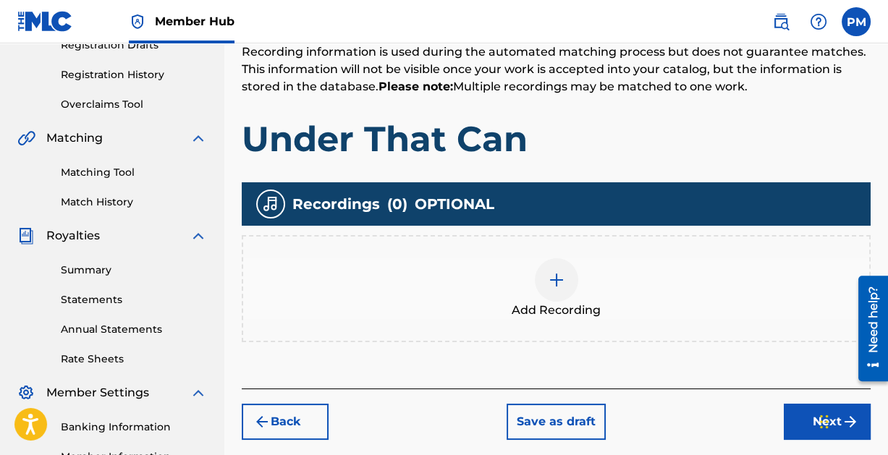
scroll to position [262, 0]
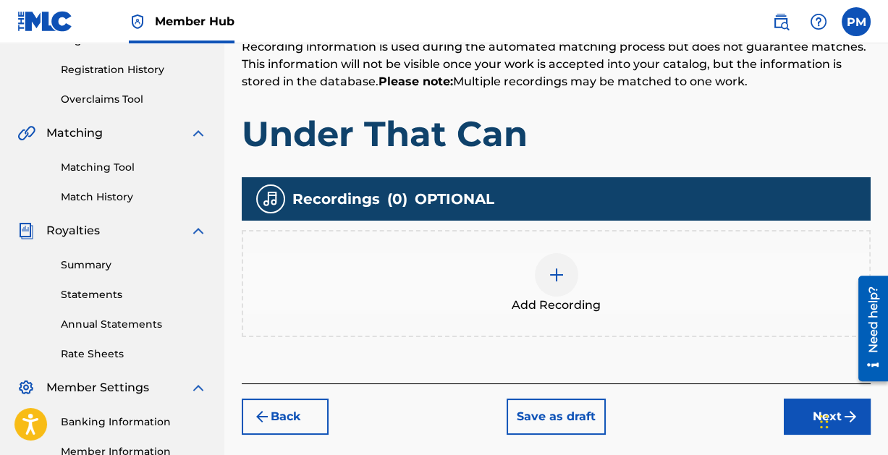
click at [549, 269] on img at bounding box center [556, 274] width 17 height 17
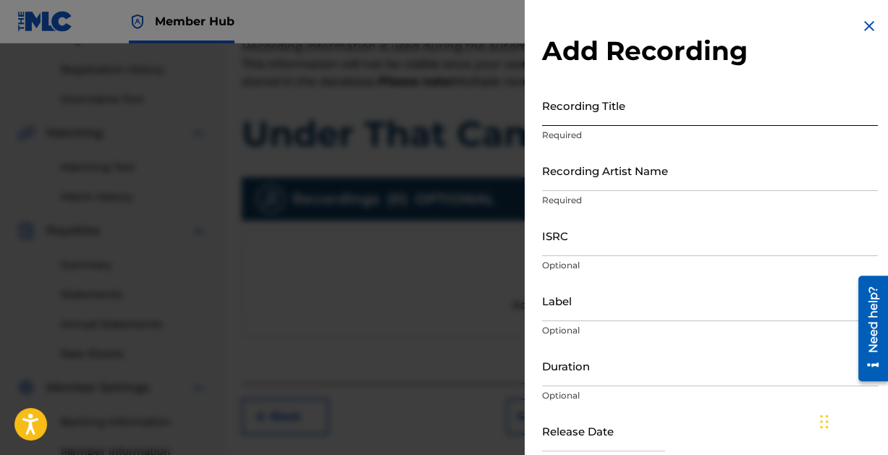
click at [590, 119] on input "Recording Title" at bounding box center [710, 105] width 336 height 41
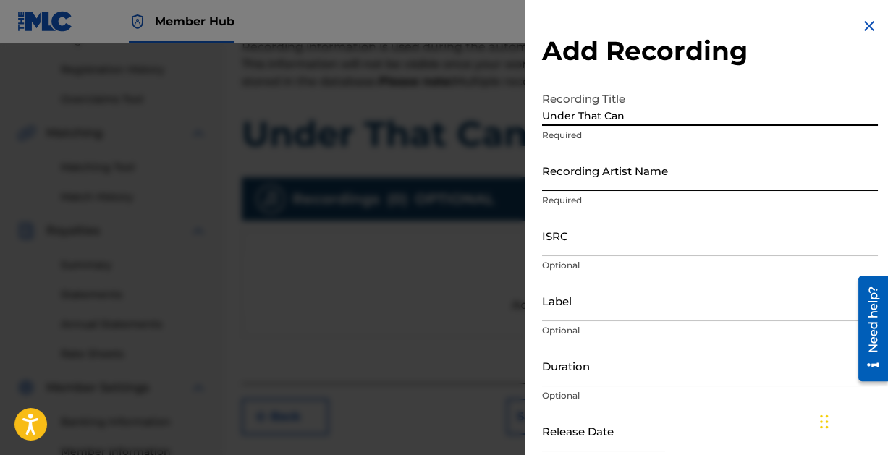
click at [619, 179] on input "Recording Artist Name" at bounding box center [710, 170] width 336 height 41
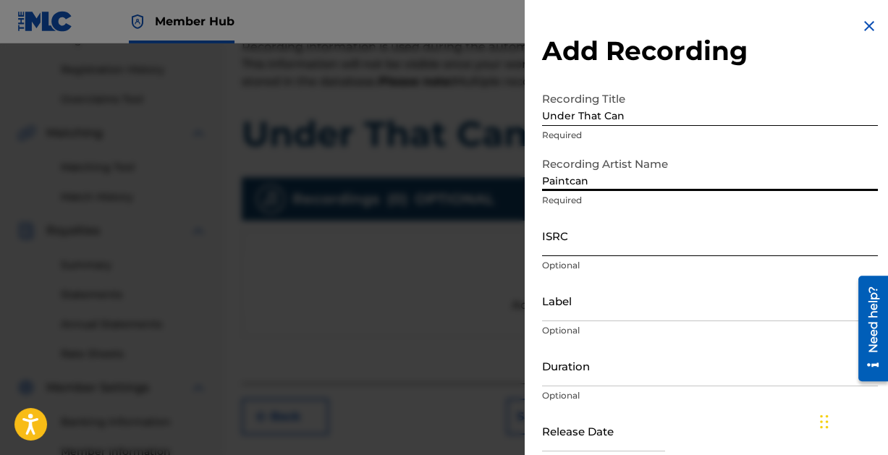
click at [602, 247] on input "ISRC" at bounding box center [710, 235] width 336 height 41
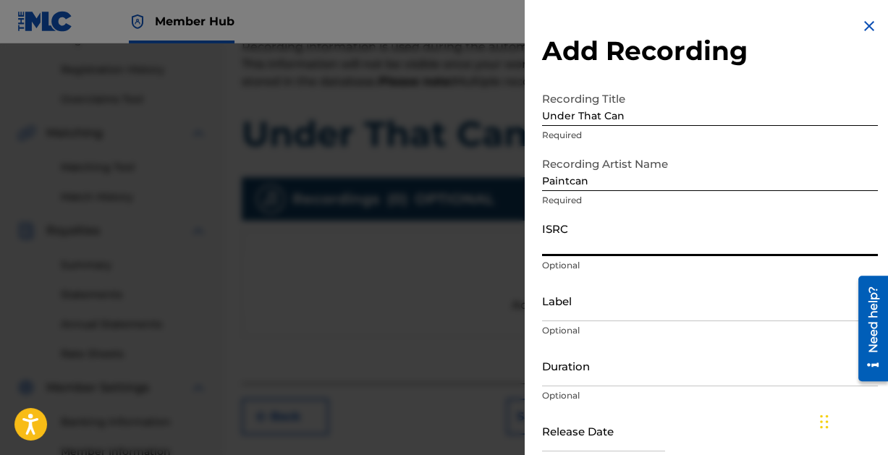
click at [580, 245] on input "ISRC" at bounding box center [710, 235] width 336 height 41
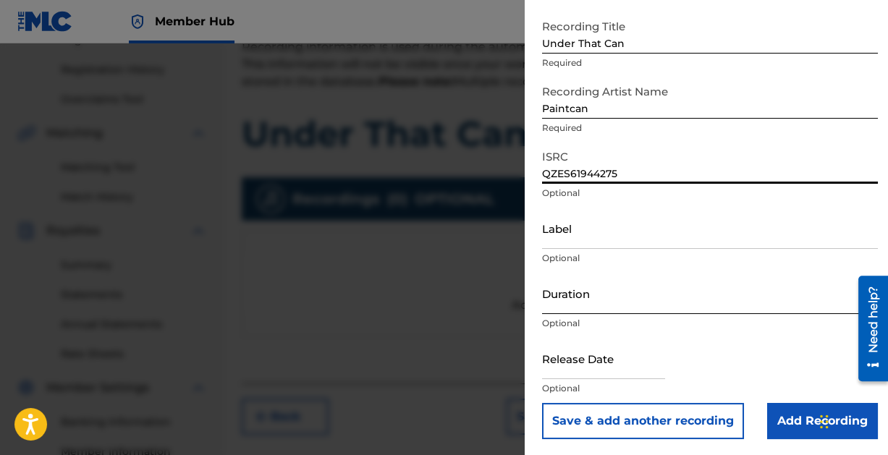
scroll to position [74, 0]
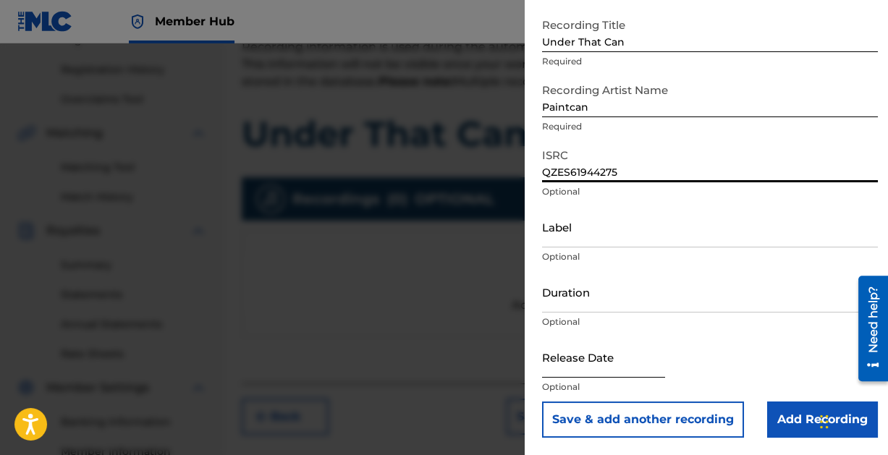
click at [589, 363] on input "text" at bounding box center [603, 356] width 123 height 41
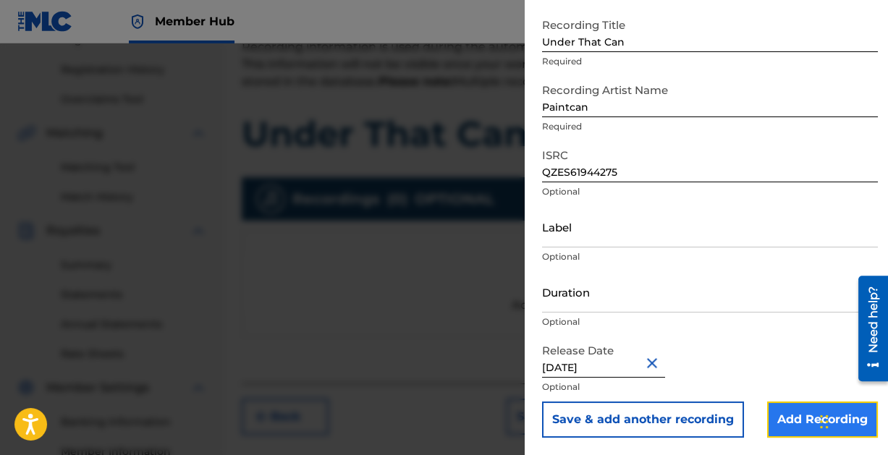
click at [781, 411] on input "Add Recording" at bounding box center [822, 420] width 111 height 36
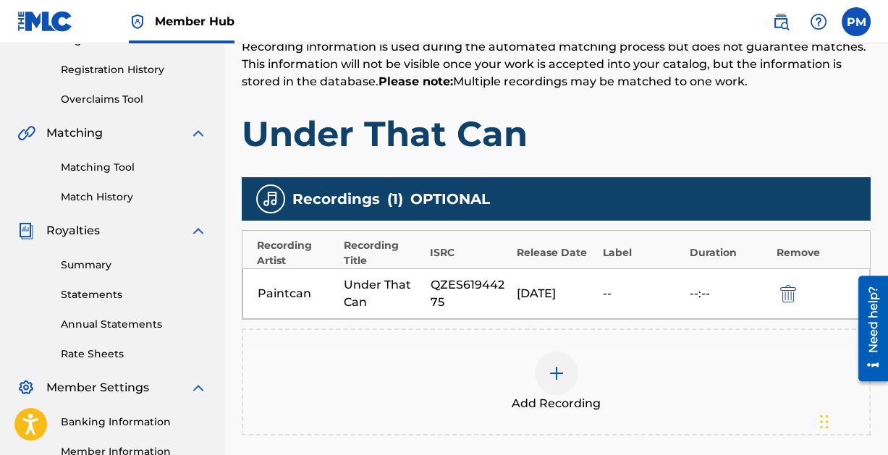
scroll to position [442, 0]
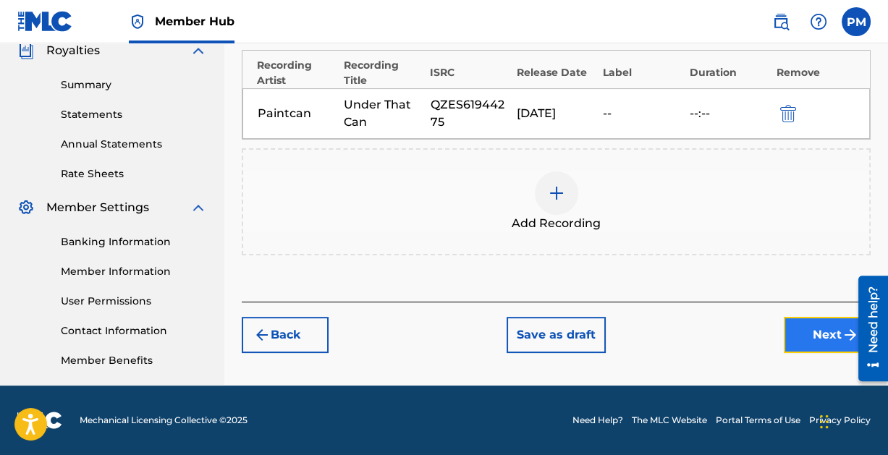
click at [807, 334] on button "Next" at bounding box center [827, 335] width 87 height 36
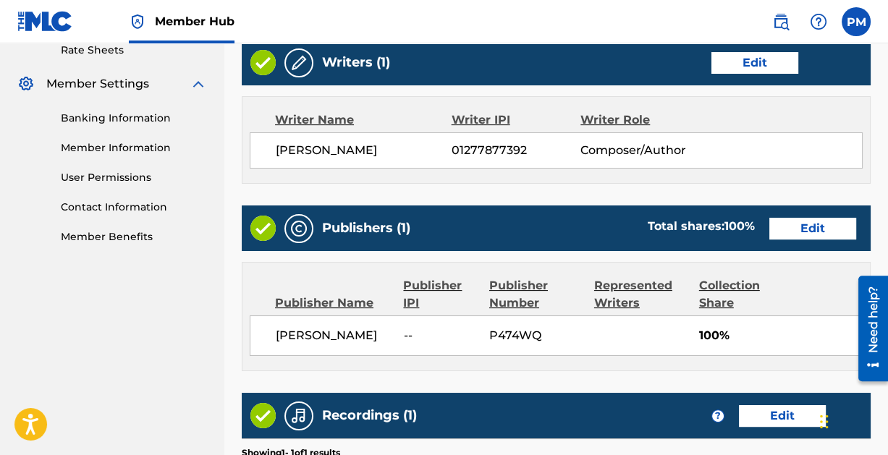
scroll to position [782, 0]
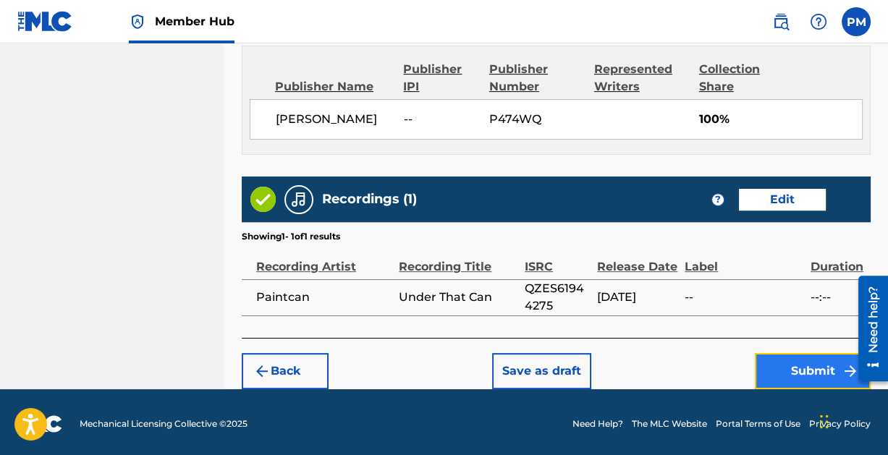
click at [802, 361] on button "Submit" at bounding box center [813, 371] width 116 height 36
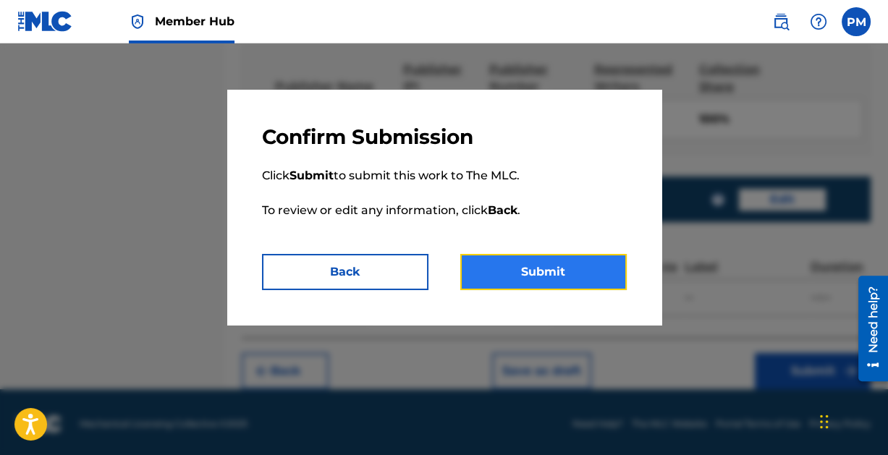
click at [511, 262] on button "Submit" at bounding box center [543, 272] width 166 height 36
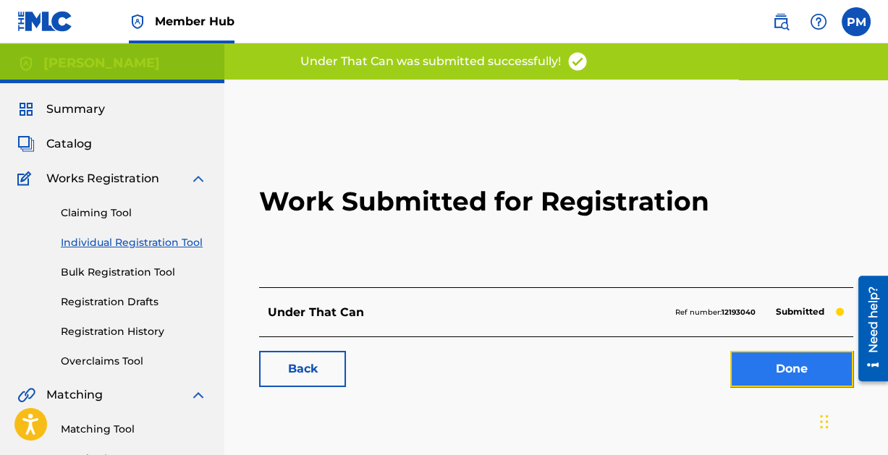
click at [789, 370] on link "Done" at bounding box center [791, 369] width 123 height 36
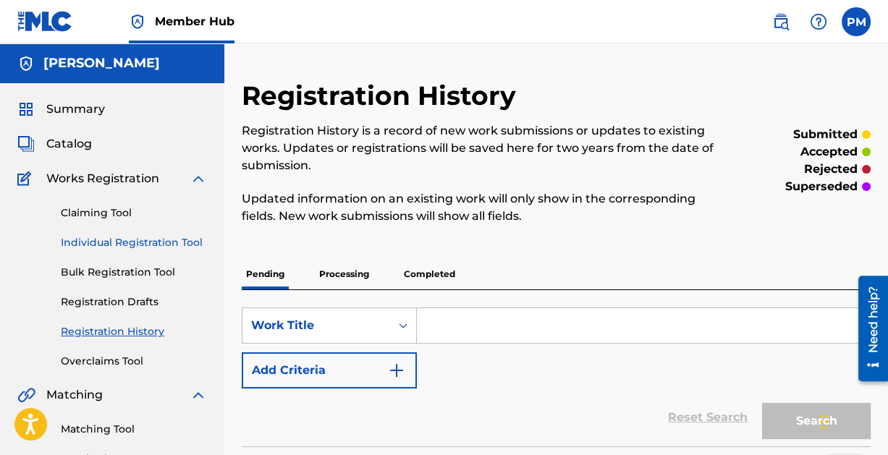
click at [130, 242] on link "Individual Registration Tool" at bounding box center [134, 242] width 146 height 15
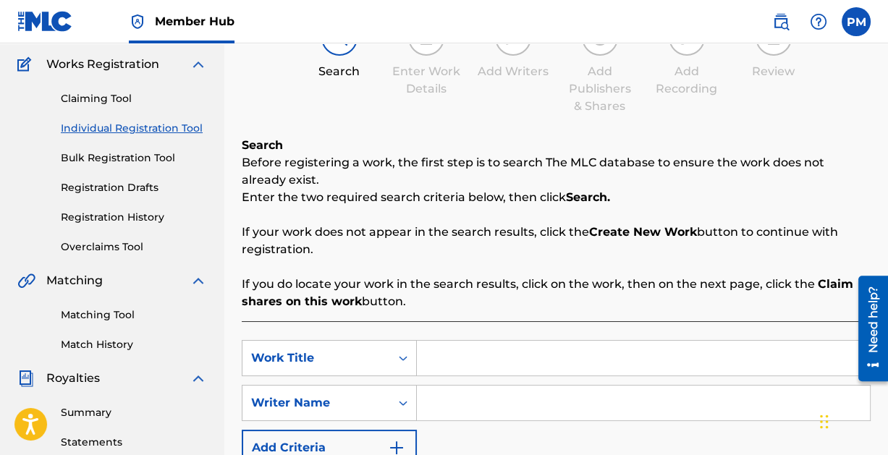
scroll to position [174, 0]
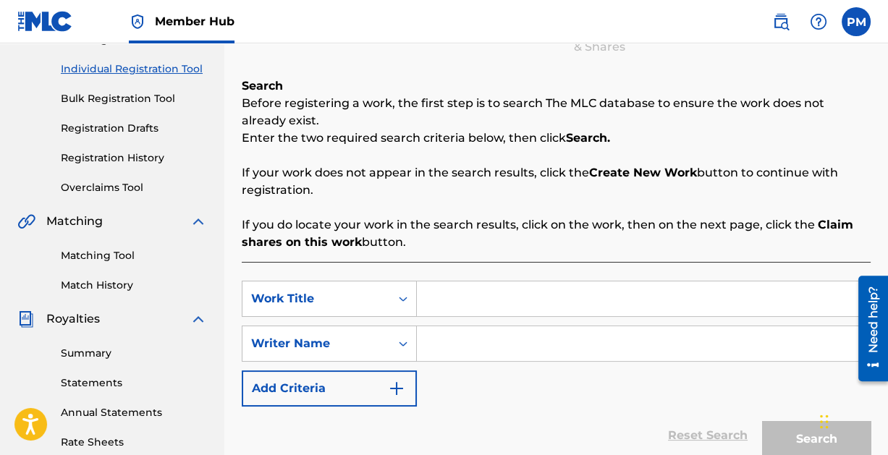
click at [524, 311] on input "Search Form" at bounding box center [643, 298] width 453 height 35
click at [527, 342] on input "Search Form" at bounding box center [643, 343] width 453 height 35
paste input "[PERSON_NAME]"
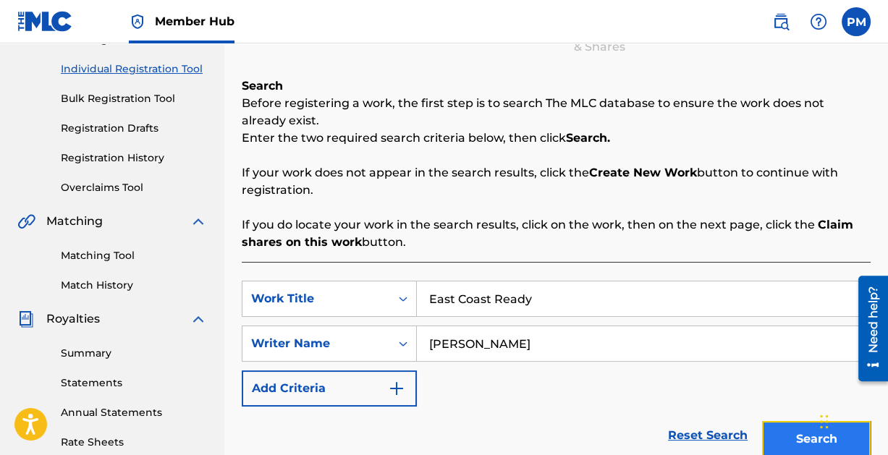
click at [786, 431] on button "Search" at bounding box center [816, 439] width 109 height 36
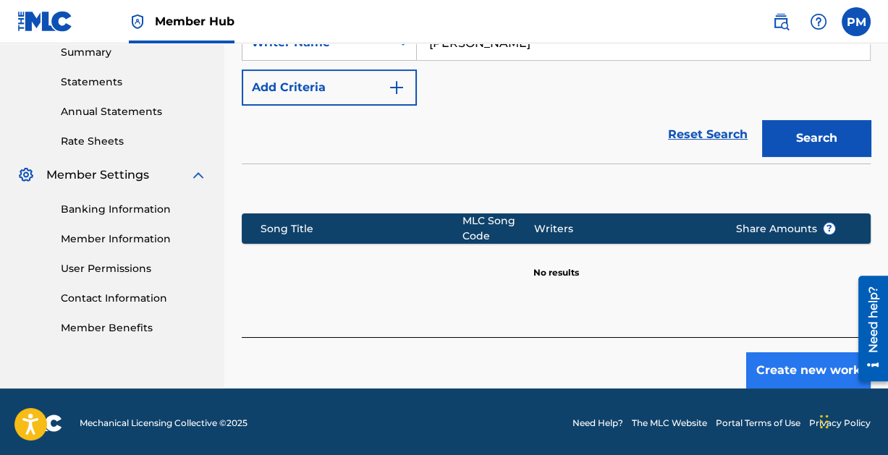
scroll to position [476, 0]
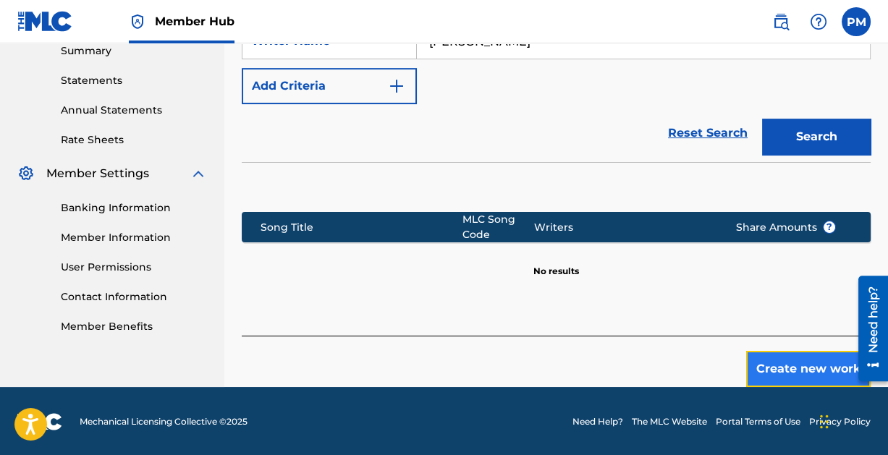
click at [789, 370] on button "Create new work" at bounding box center [808, 369] width 124 height 36
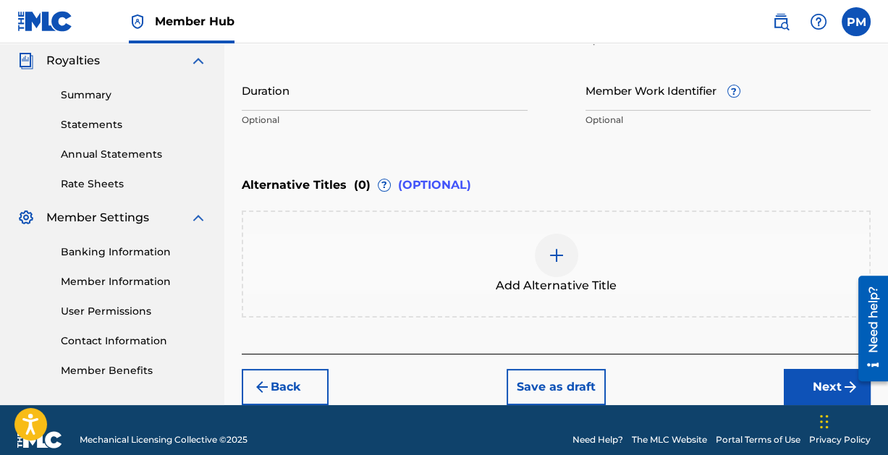
scroll to position [451, 0]
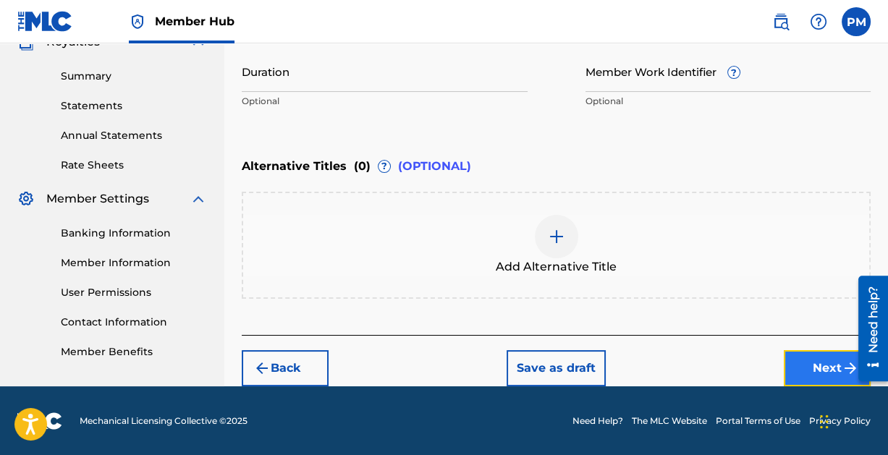
click at [813, 362] on button "Next" at bounding box center [827, 368] width 87 height 36
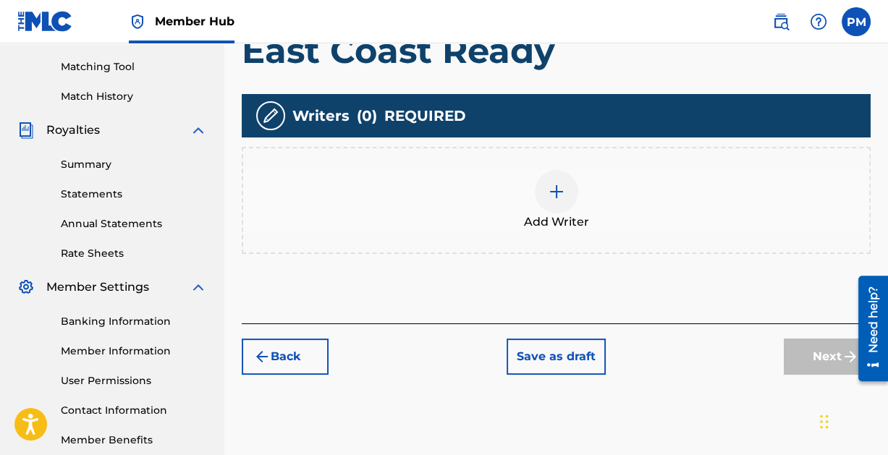
scroll to position [362, 0]
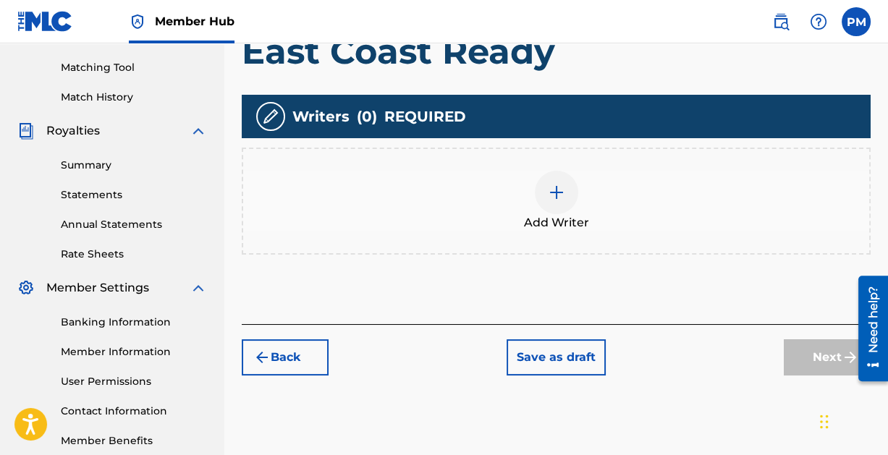
click at [559, 192] on img at bounding box center [556, 192] width 17 height 17
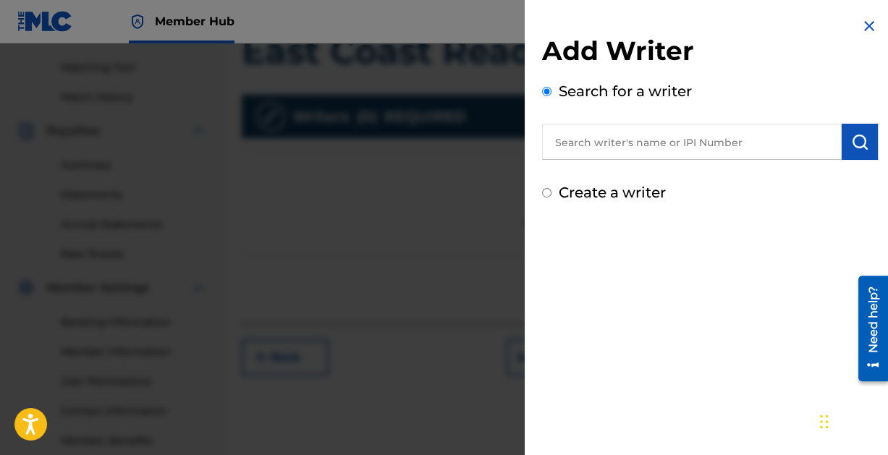
click at [658, 147] on input "text" at bounding box center [692, 142] width 300 height 36
paste input "[PERSON_NAME]"
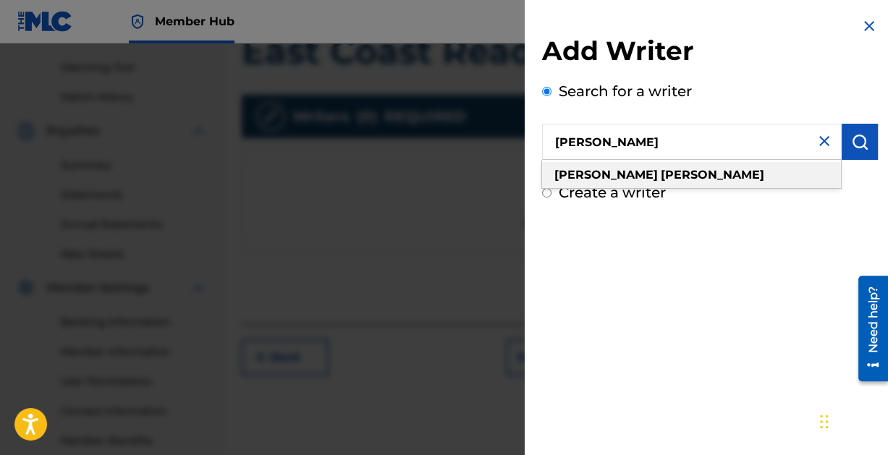
click at [662, 174] on div "[PERSON_NAME]" at bounding box center [691, 175] width 299 height 26
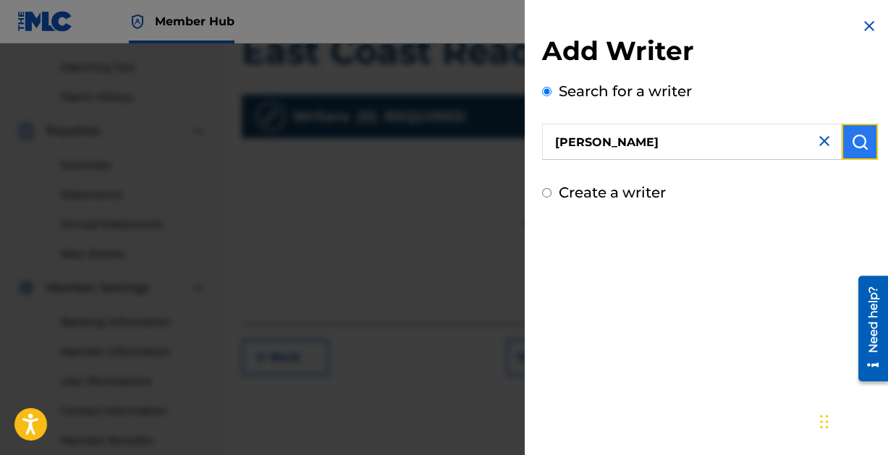
click at [861, 137] on img "submit" at bounding box center [859, 141] width 17 height 17
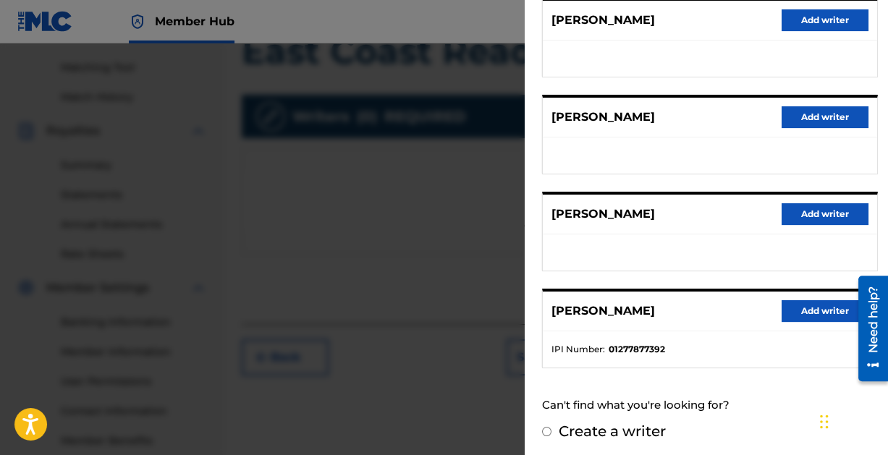
scroll to position [442, 0]
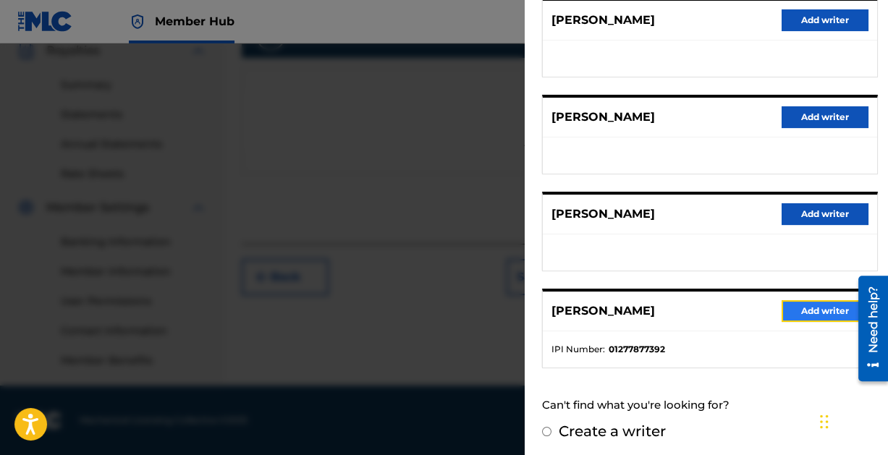
click at [810, 309] on button "Add writer" at bounding box center [824, 311] width 87 height 22
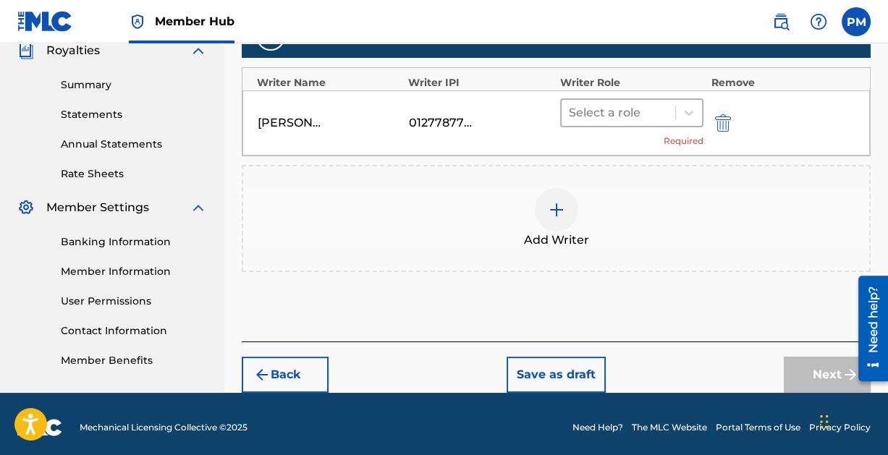
click at [638, 104] on div at bounding box center [619, 113] width 100 height 20
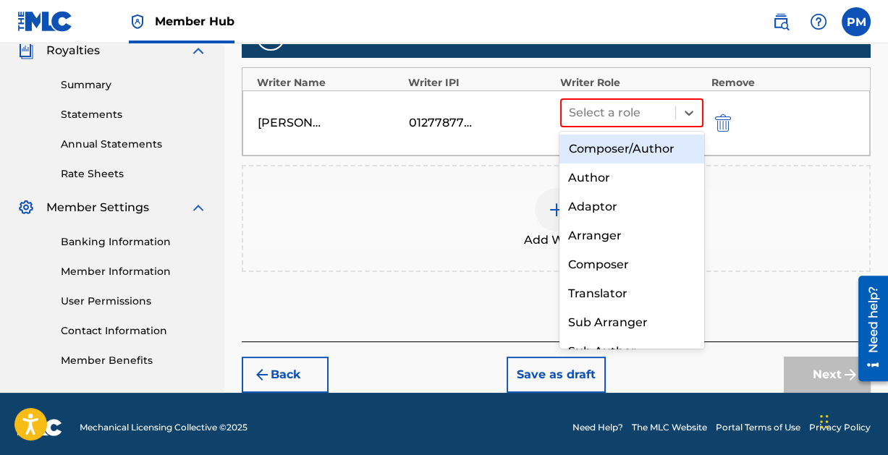
click at [629, 145] on div "Composer/Author" at bounding box center [631, 149] width 144 height 29
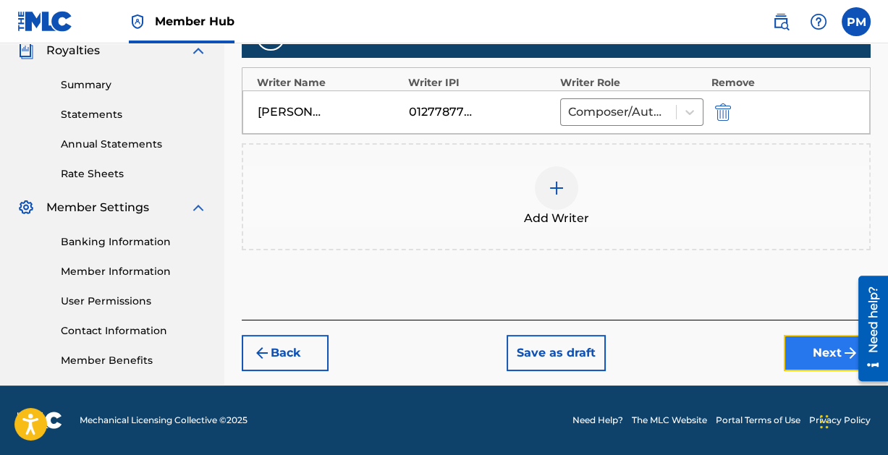
click at [817, 349] on button "Next" at bounding box center [827, 353] width 87 height 36
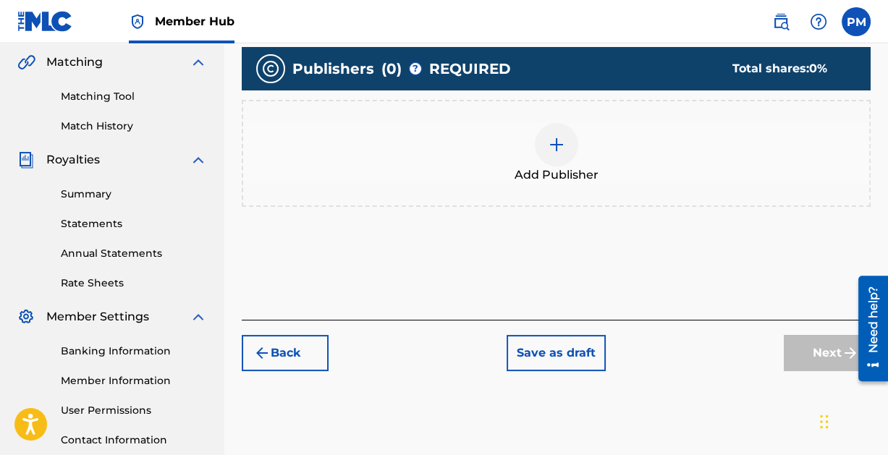
scroll to position [338, 0]
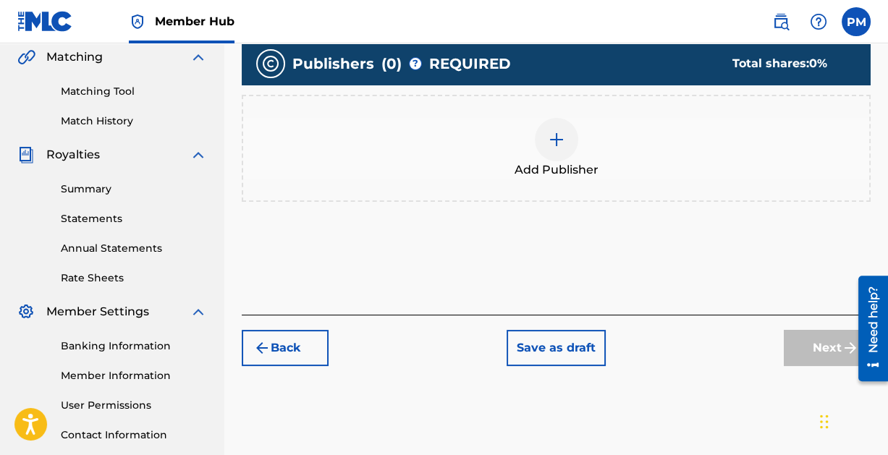
click at [553, 132] on img at bounding box center [556, 139] width 17 height 17
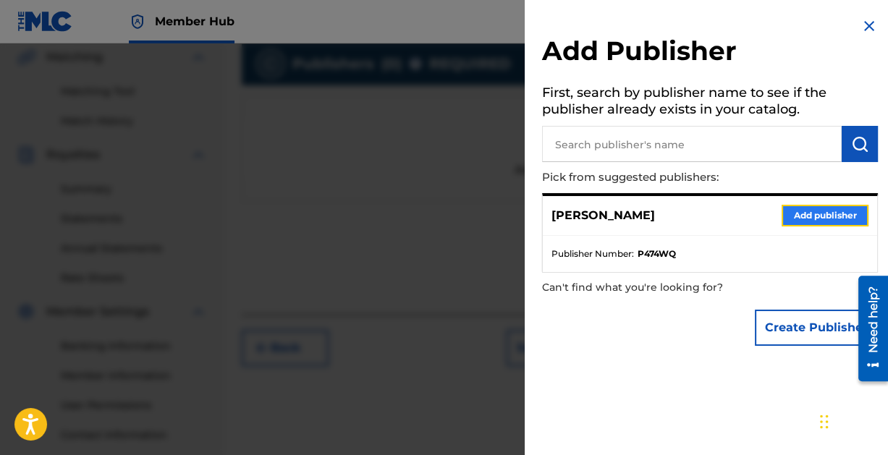
click at [793, 211] on button "Add publisher" at bounding box center [824, 216] width 87 height 22
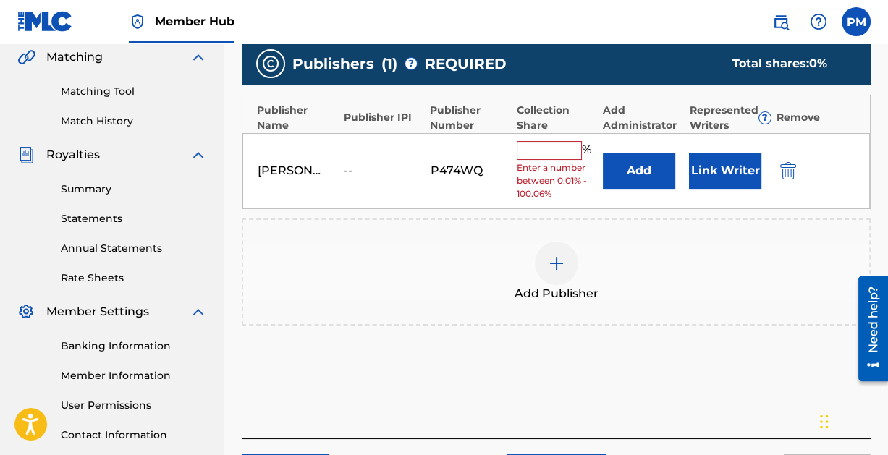
click at [561, 152] on input "text" at bounding box center [549, 150] width 65 height 19
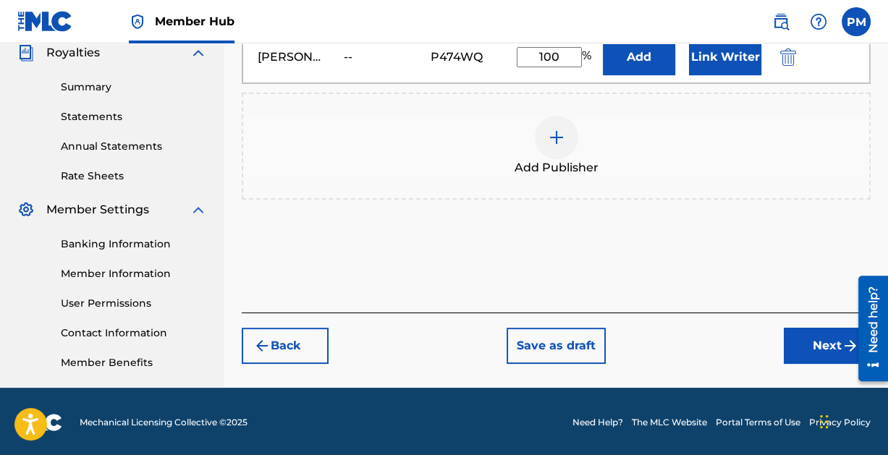
scroll to position [442, 0]
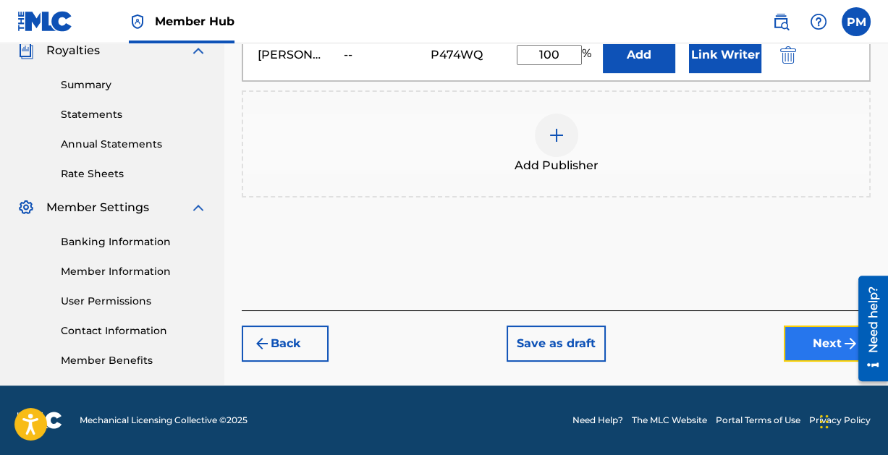
click at [805, 336] on button "Next" at bounding box center [827, 344] width 87 height 36
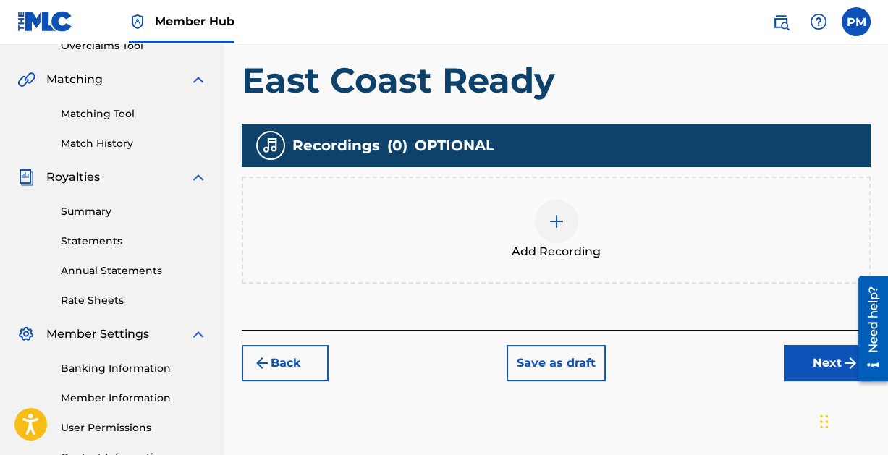
scroll to position [316, 0]
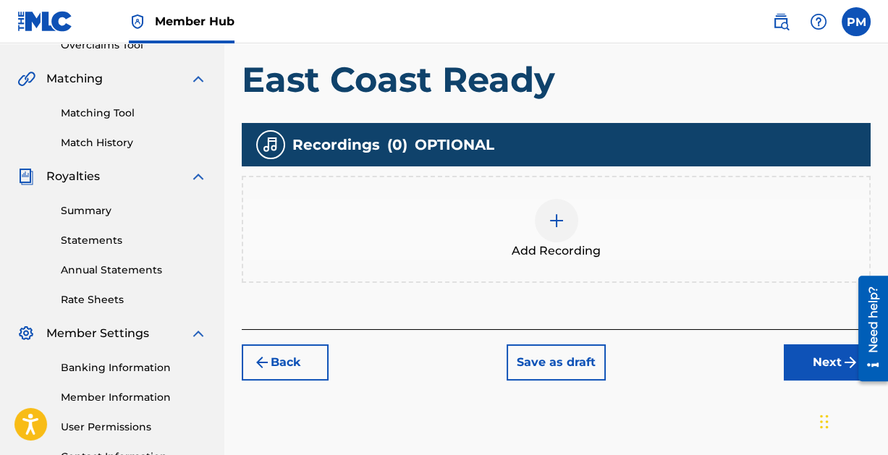
click at [558, 217] on img at bounding box center [556, 220] width 17 height 17
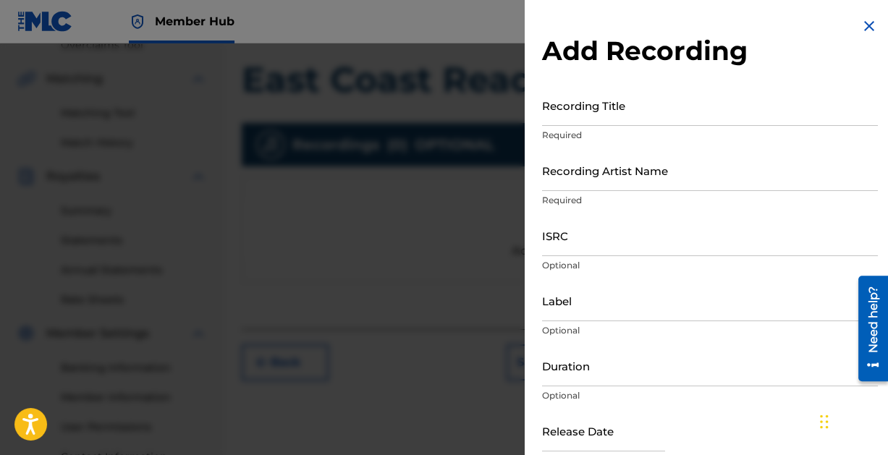
click at [617, 126] on div "Recording Title Required" at bounding box center [710, 117] width 336 height 65
click at [617, 120] on input "Recording Title" at bounding box center [710, 105] width 336 height 41
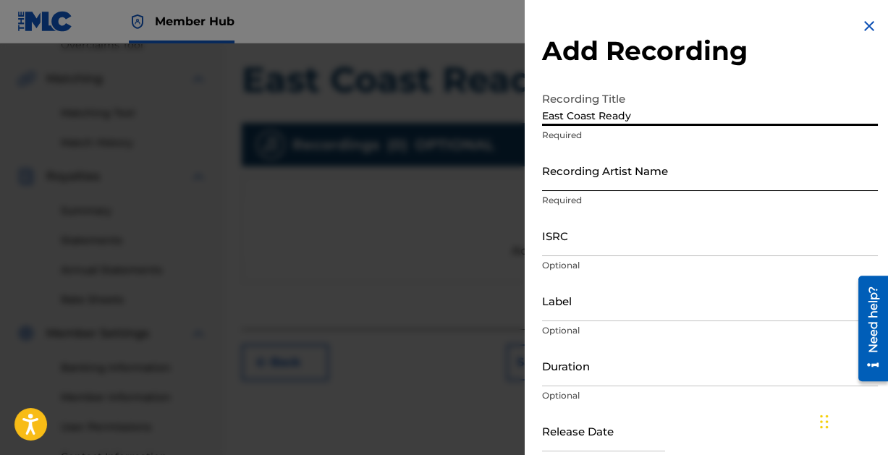
click at [623, 181] on input "Recording Artist Name" at bounding box center [710, 170] width 336 height 41
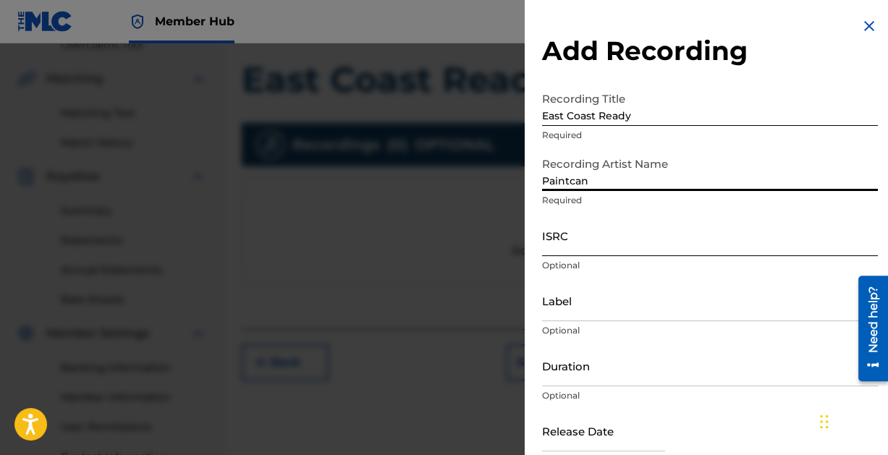
click at [601, 242] on input "ISRC" at bounding box center [710, 235] width 336 height 41
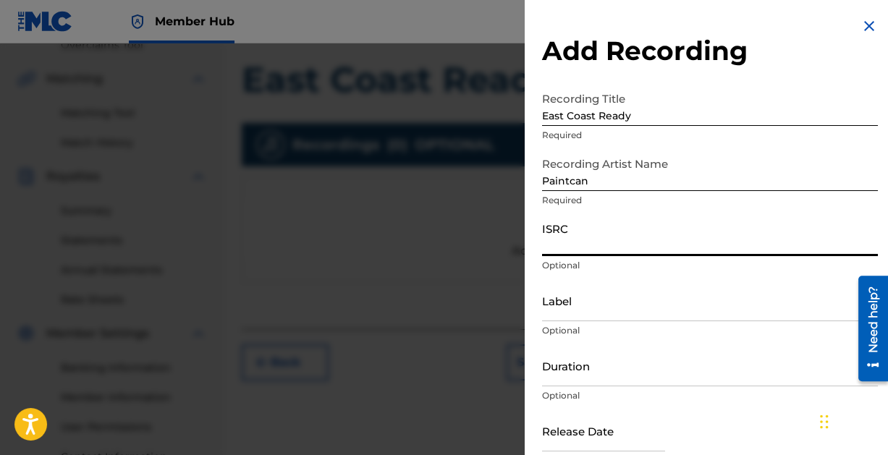
click at [624, 244] on input "ISRC" at bounding box center [710, 235] width 336 height 41
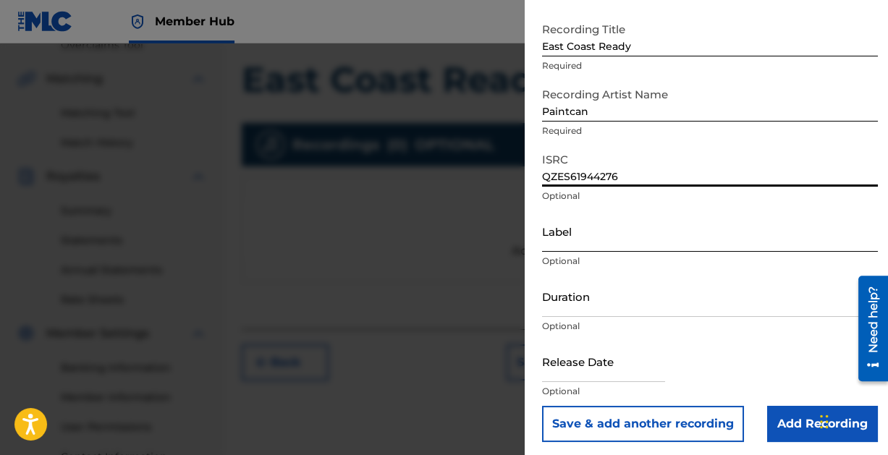
scroll to position [74, 0]
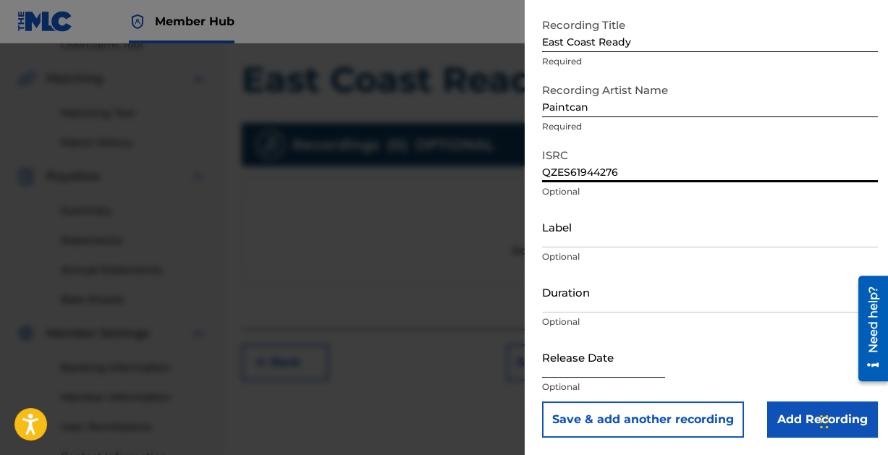
click at [561, 361] on input "text" at bounding box center [603, 356] width 123 height 41
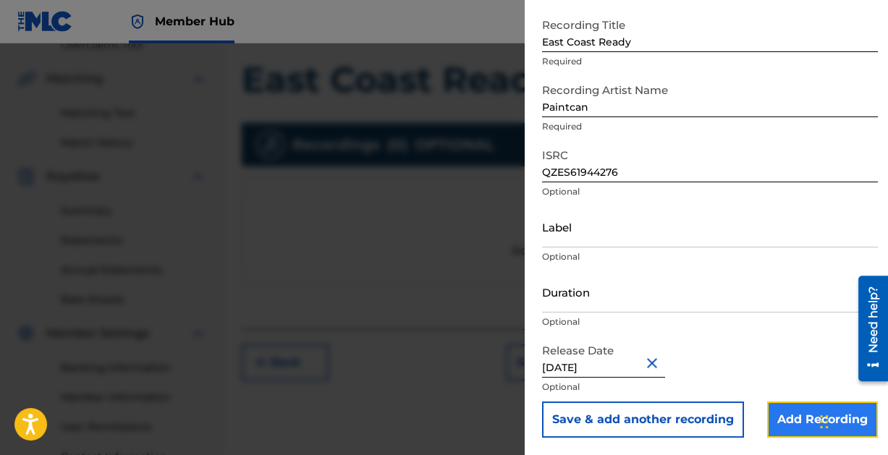
click at [784, 415] on input "Add Recording" at bounding box center [822, 420] width 111 height 36
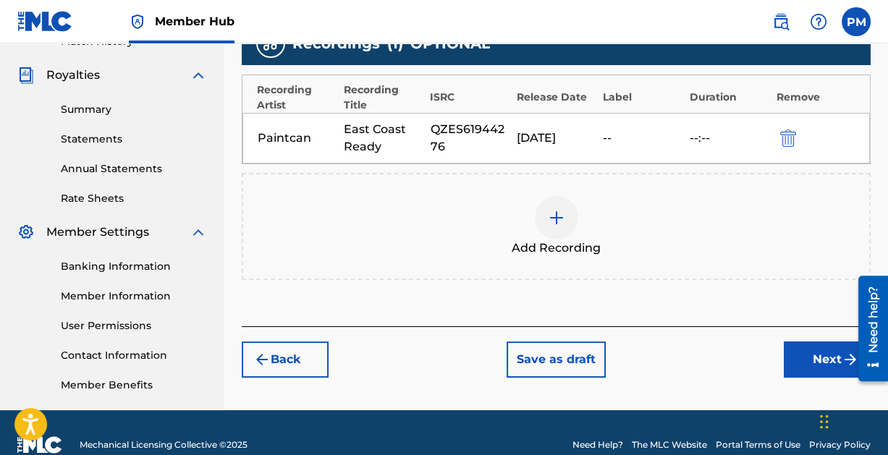
scroll to position [442, 0]
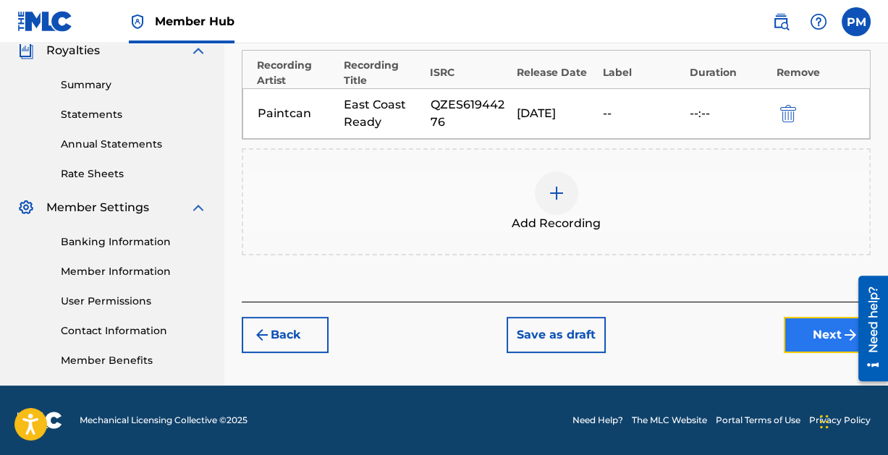
click at [797, 331] on button "Next" at bounding box center [827, 335] width 87 height 36
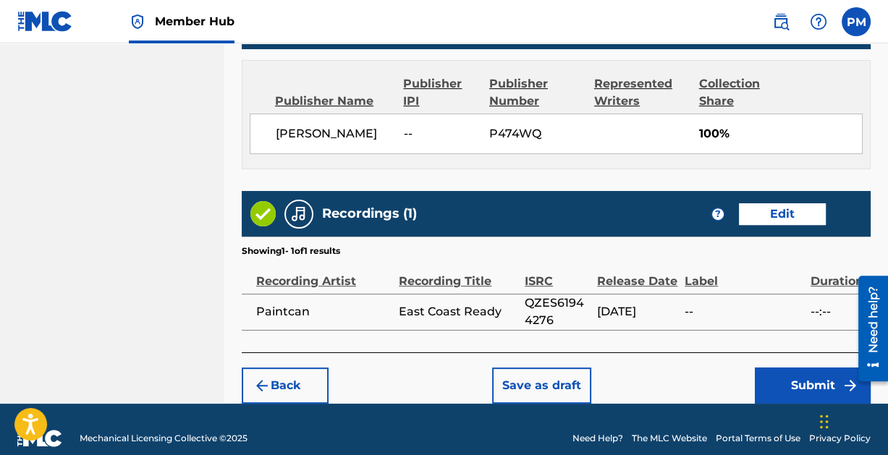
scroll to position [782, 0]
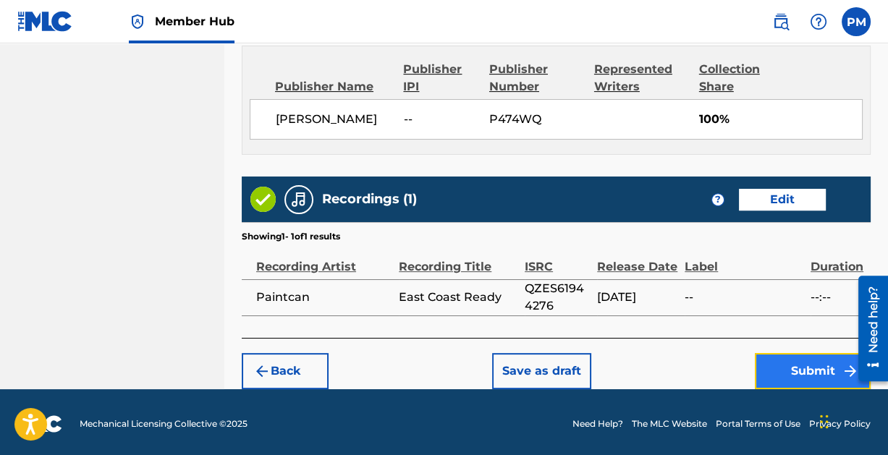
click at [794, 363] on button "Submit" at bounding box center [813, 371] width 116 height 36
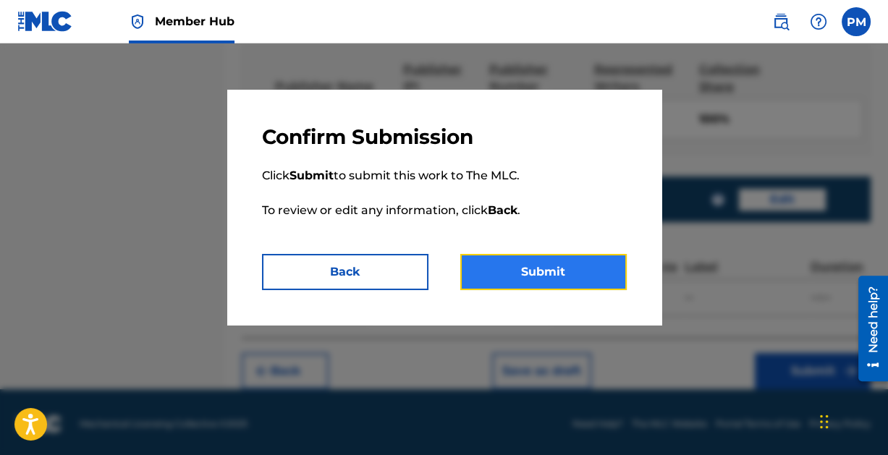
click at [537, 268] on button "Submit" at bounding box center [543, 272] width 166 height 36
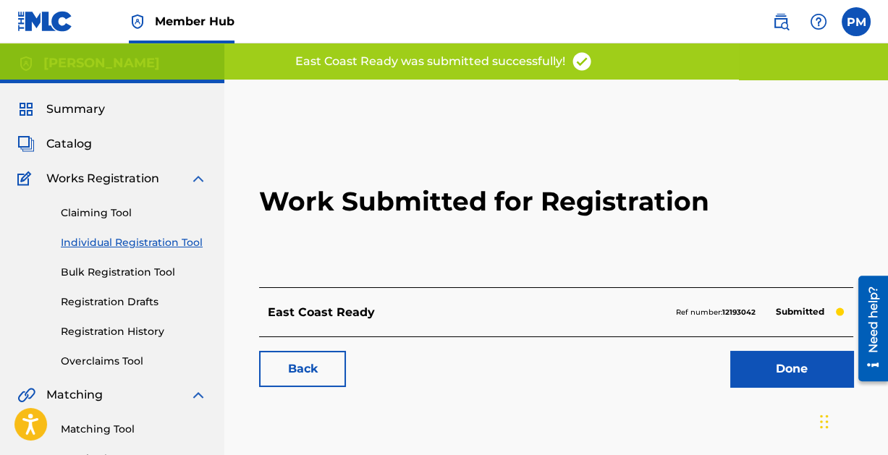
scroll to position [13, 0]
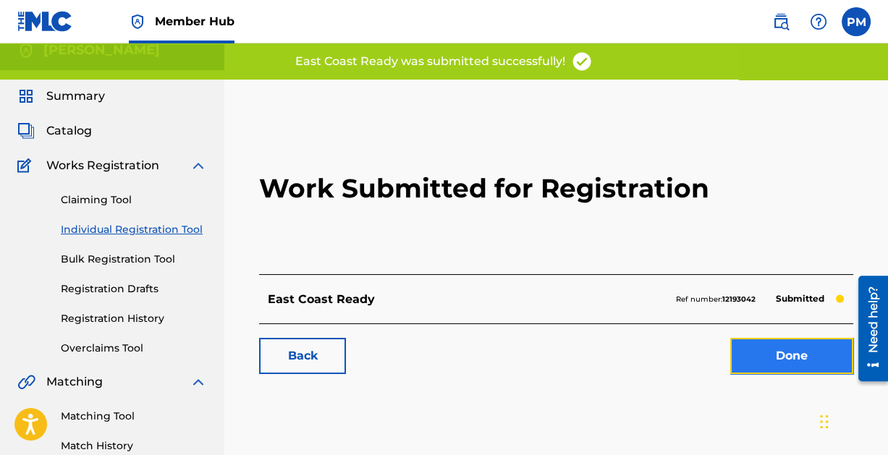
click at [771, 341] on link "Done" at bounding box center [791, 356] width 123 height 36
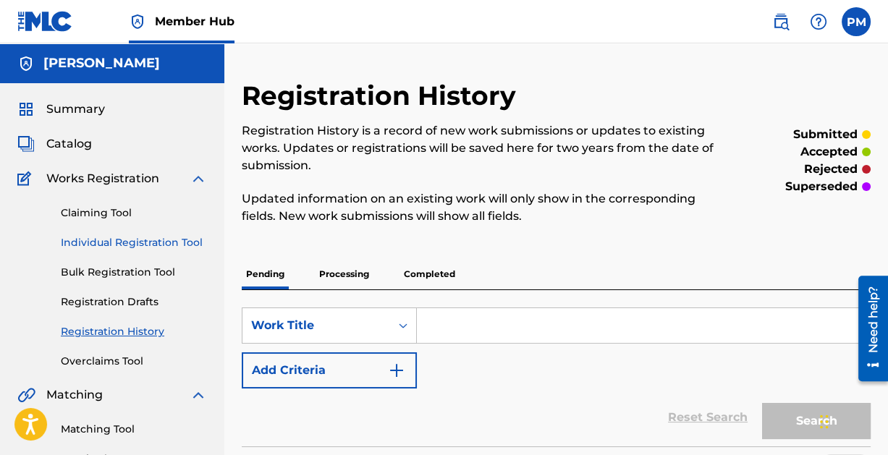
click at [109, 241] on link "Individual Registration Tool" at bounding box center [134, 242] width 146 height 15
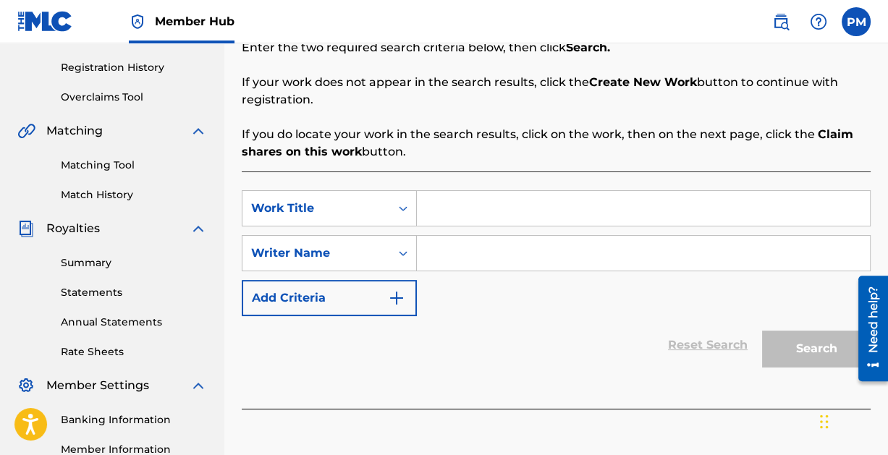
scroll to position [288, 0]
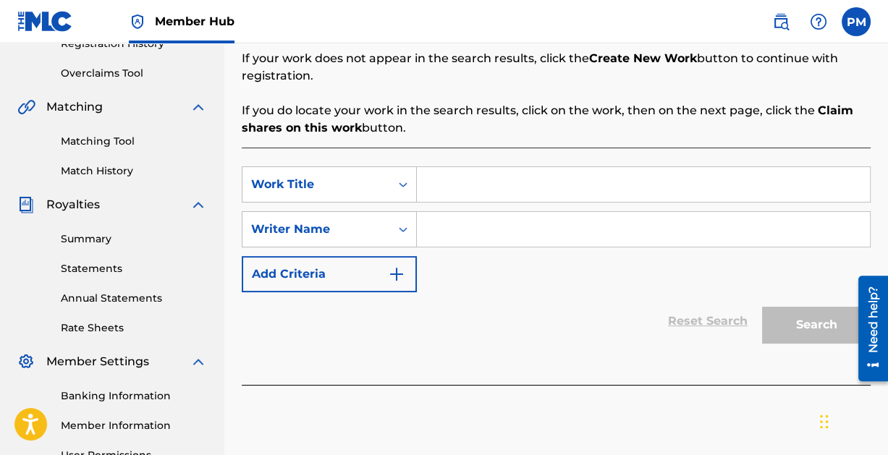
click at [559, 187] on input "Search Form" at bounding box center [643, 184] width 453 height 35
click at [471, 195] on input "Search Form" at bounding box center [643, 184] width 453 height 35
click at [466, 224] on input "Search Form" at bounding box center [643, 229] width 453 height 35
paste input "[PERSON_NAME]"
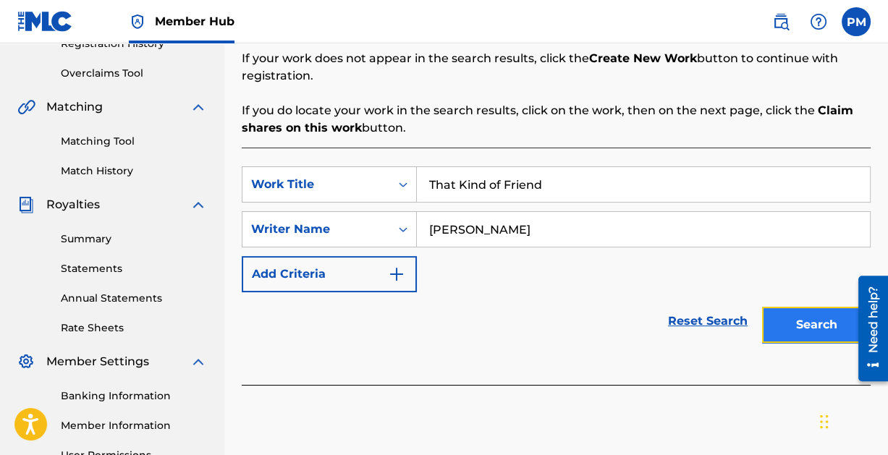
click at [788, 323] on button "Search" at bounding box center [816, 325] width 109 height 36
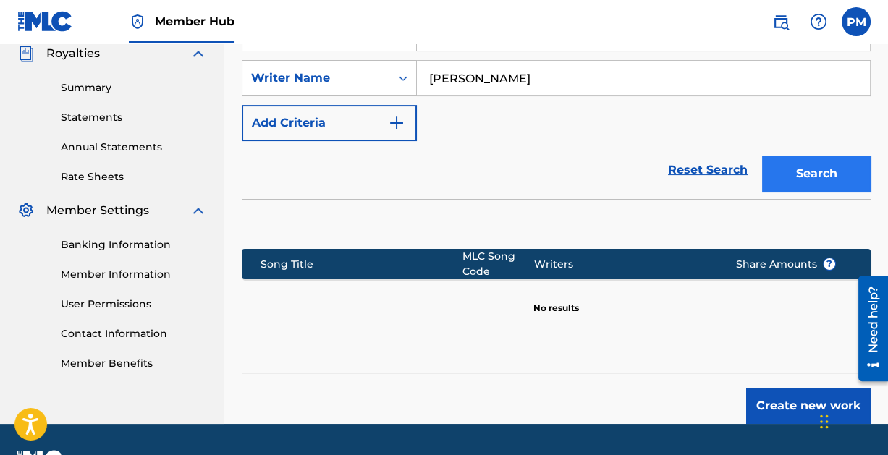
scroll to position [476, 0]
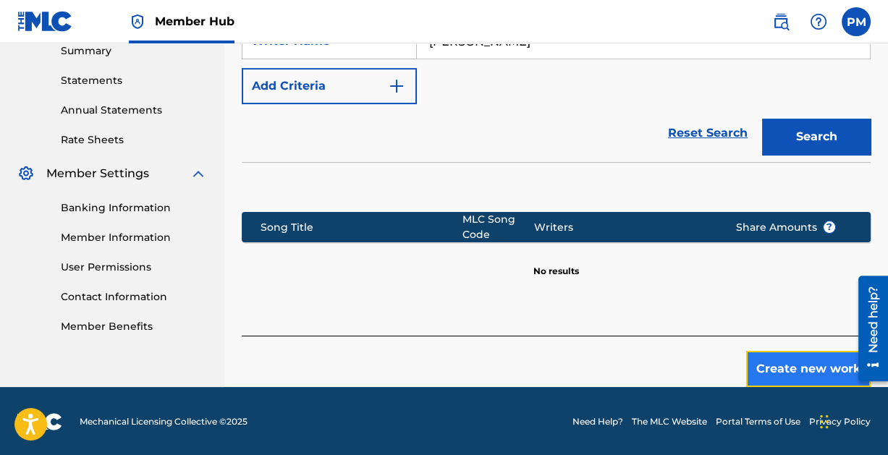
click at [815, 368] on button "Create new work" at bounding box center [808, 369] width 124 height 36
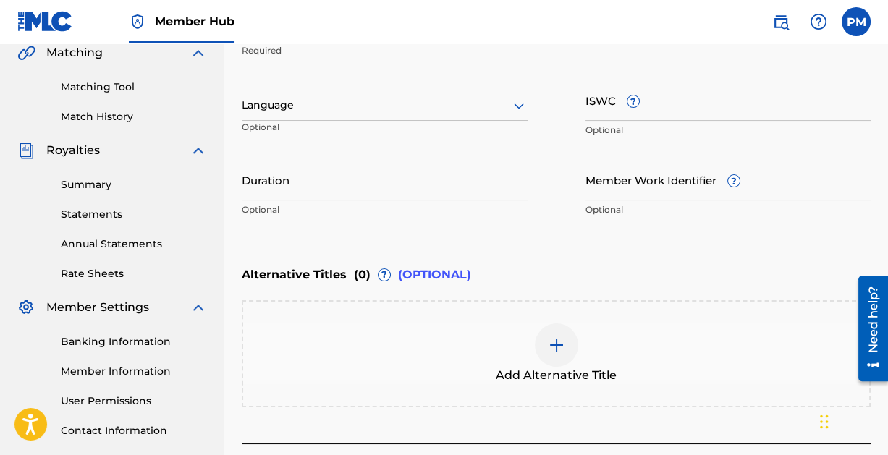
scroll to position [451, 0]
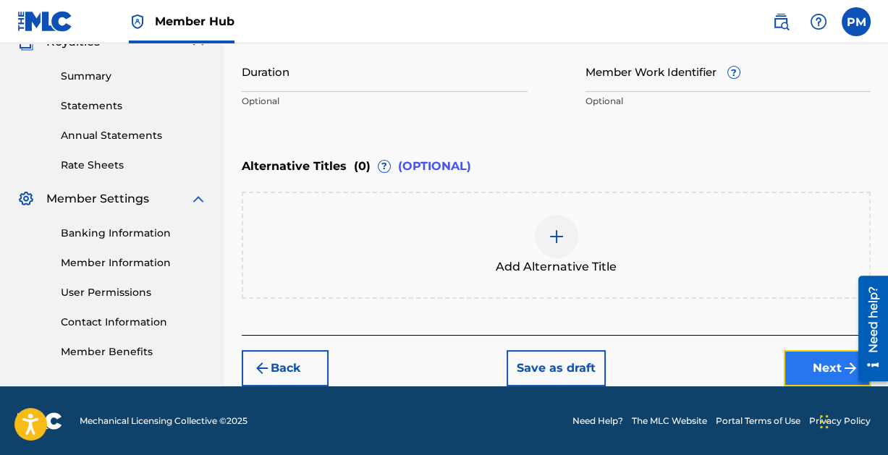
click at [813, 362] on button "Next" at bounding box center [827, 368] width 87 height 36
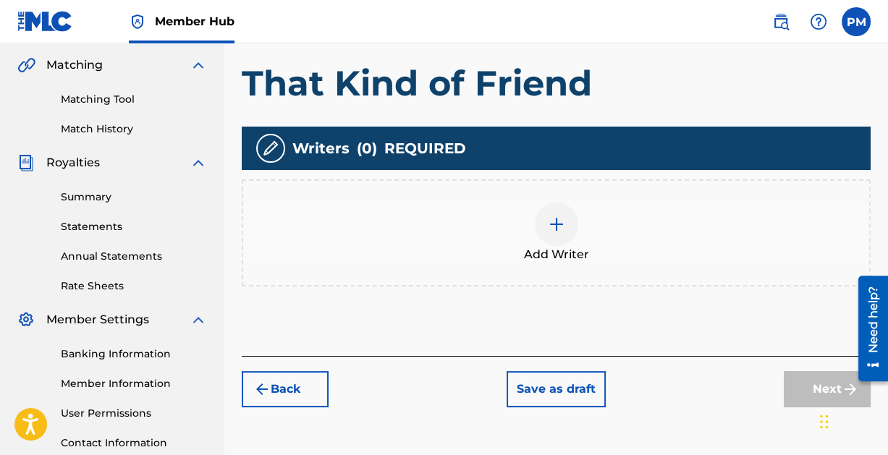
scroll to position [334, 0]
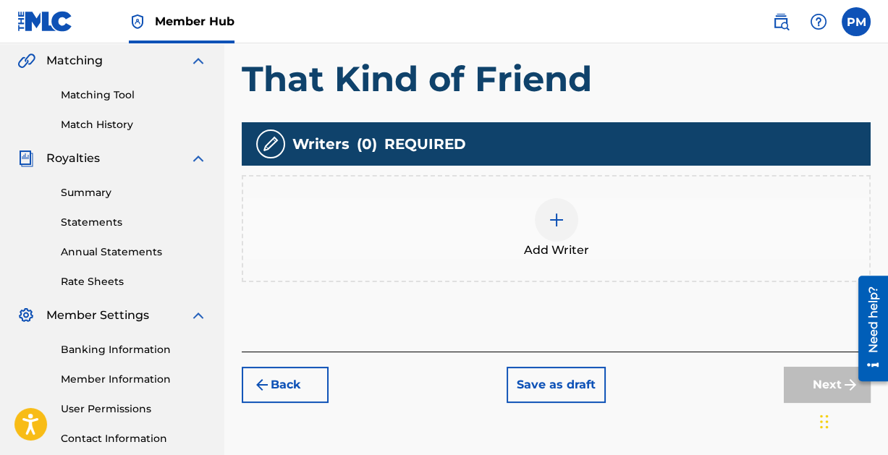
click at [550, 224] on img at bounding box center [556, 219] width 17 height 17
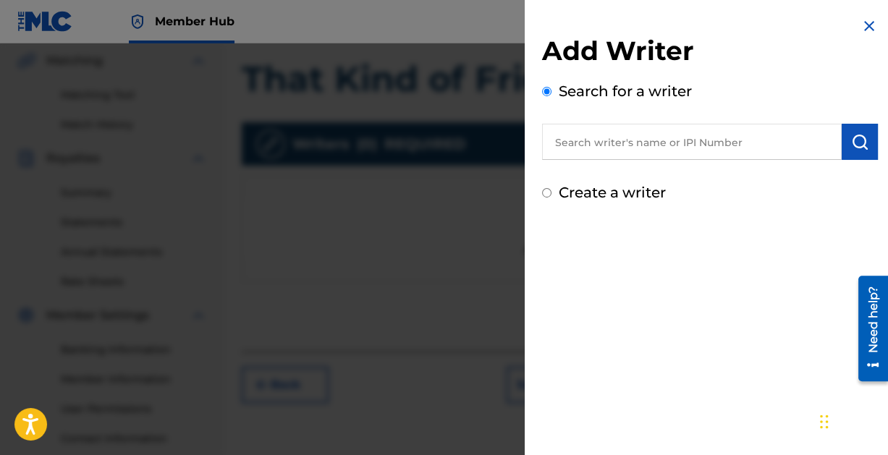
click at [694, 141] on input "text" at bounding box center [692, 142] width 300 height 36
paste input "[PERSON_NAME]"
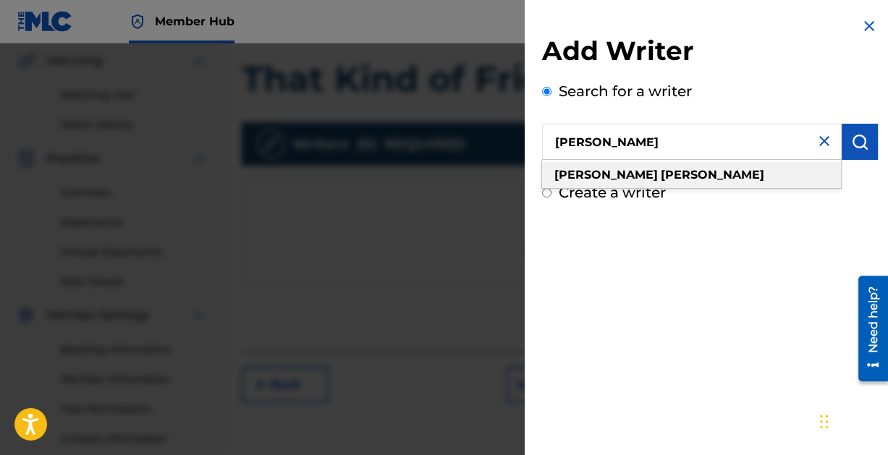
click at [687, 180] on div "[PERSON_NAME]" at bounding box center [691, 175] width 299 height 26
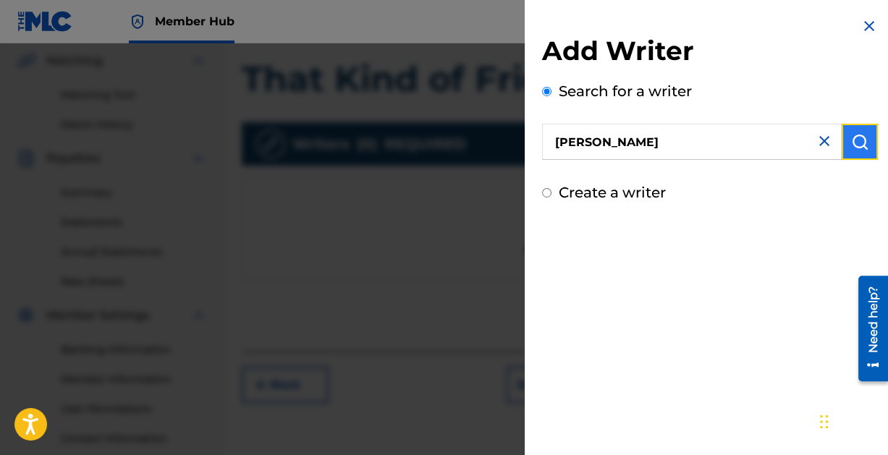
click at [857, 143] on img "submit" at bounding box center [859, 141] width 17 height 17
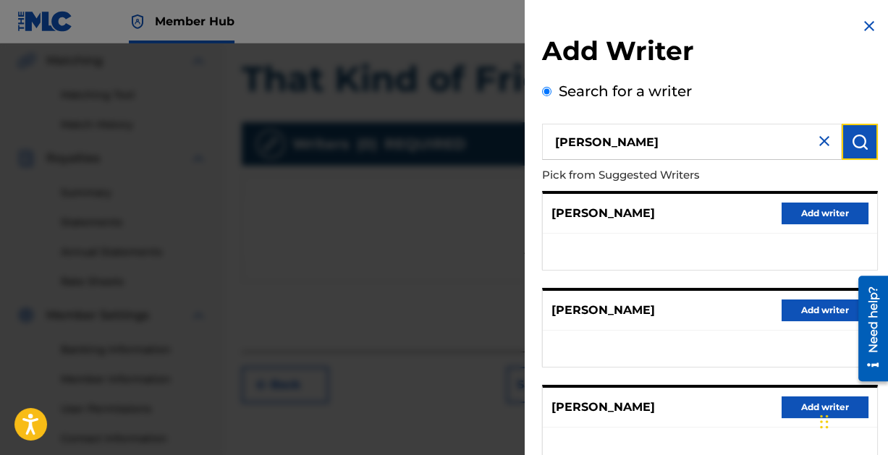
scroll to position [290, 0]
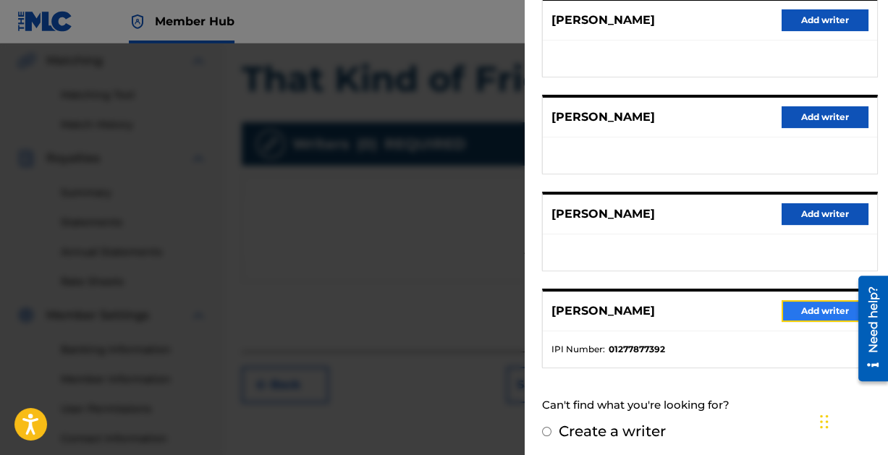
click at [827, 301] on button "Add writer" at bounding box center [824, 311] width 87 height 22
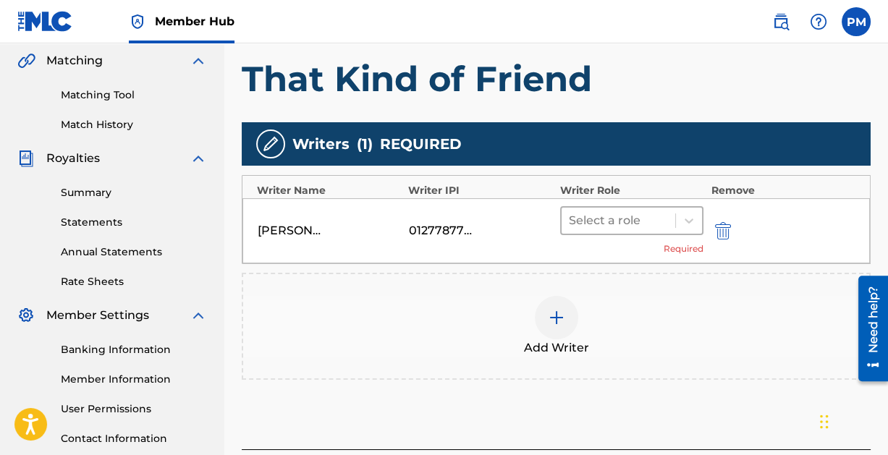
click at [627, 216] on div at bounding box center [619, 221] width 100 height 20
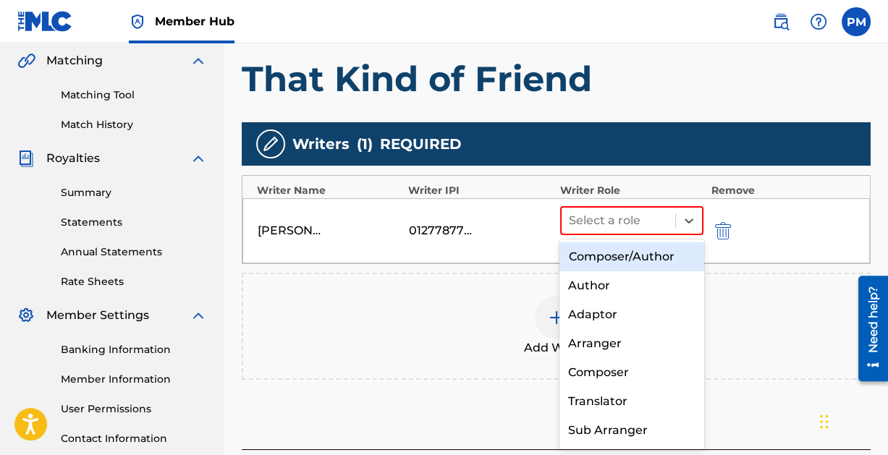
click at [629, 255] on div "Composer/Author" at bounding box center [631, 256] width 144 height 29
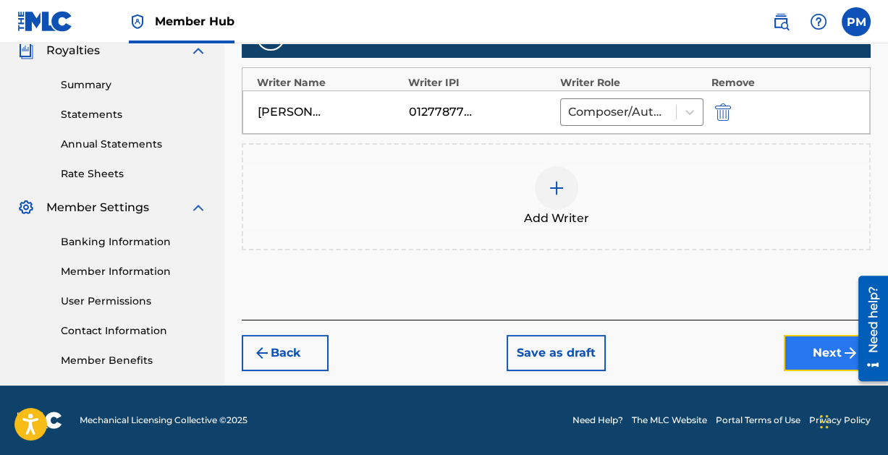
click at [803, 355] on button "Next" at bounding box center [827, 353] width 87 height 36
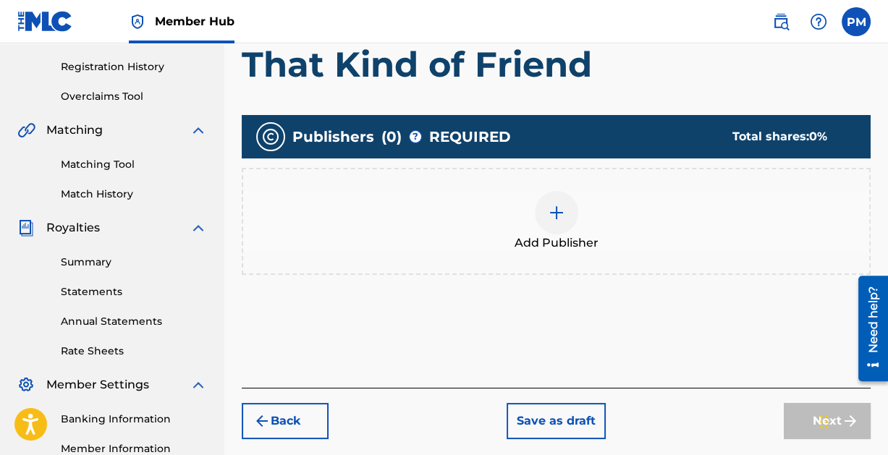
scroll to position [274, 0]
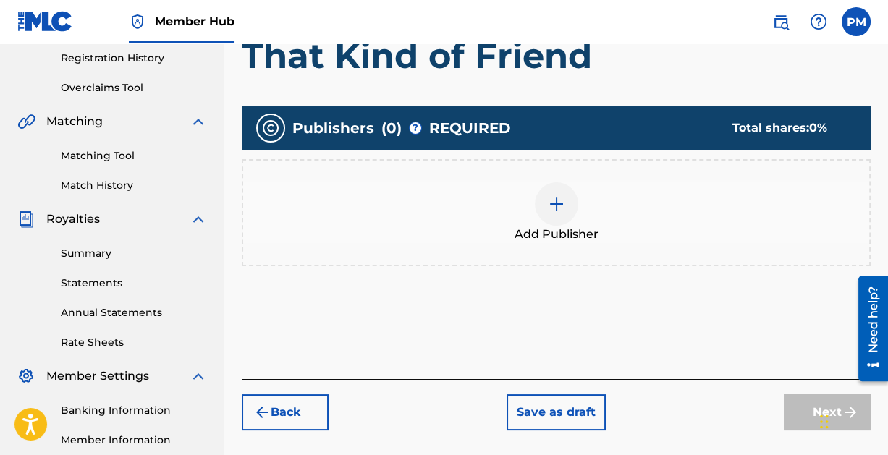
click at [558, 202] on img at bounding box center [556, 203] width 17 height 17
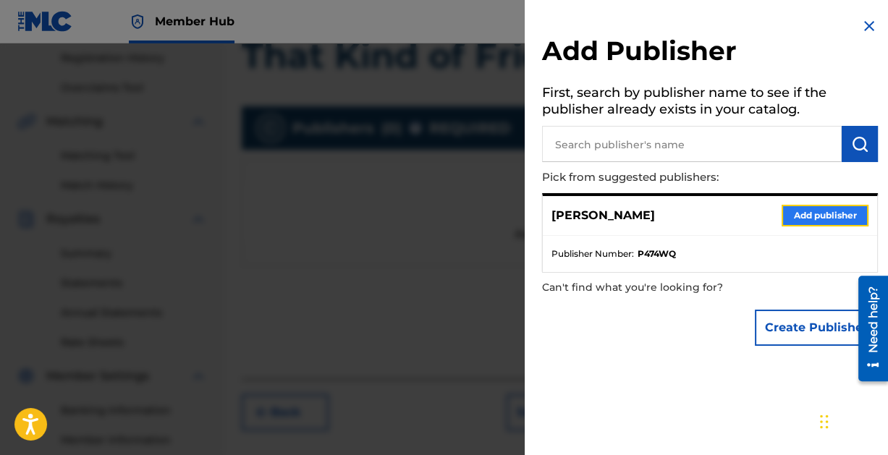
click at [800, 214] on button "Add publisher" at bounding box center [824, 216] width 87 height 22
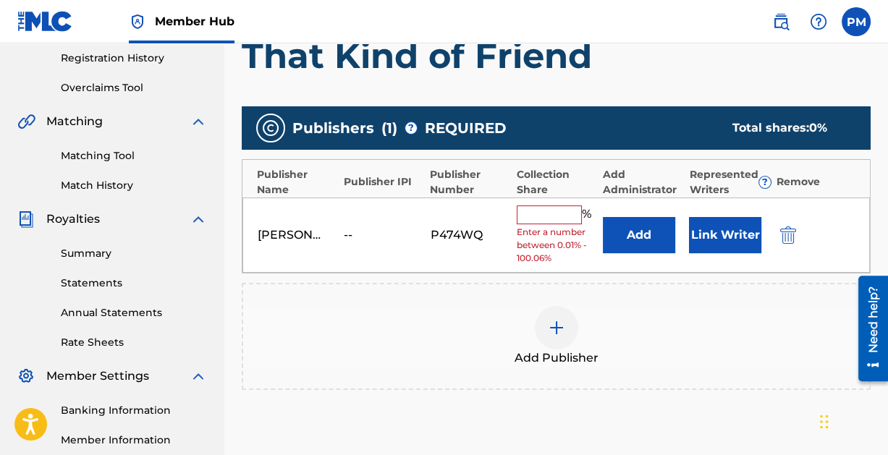
click at [531, 220] on input "text" at bounding box center [549, 214] width 65 height 19
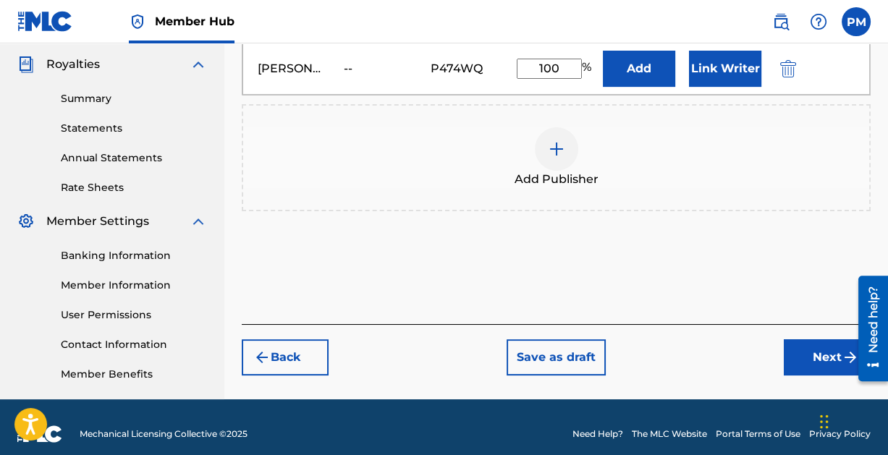
scroll to position [442, 0]
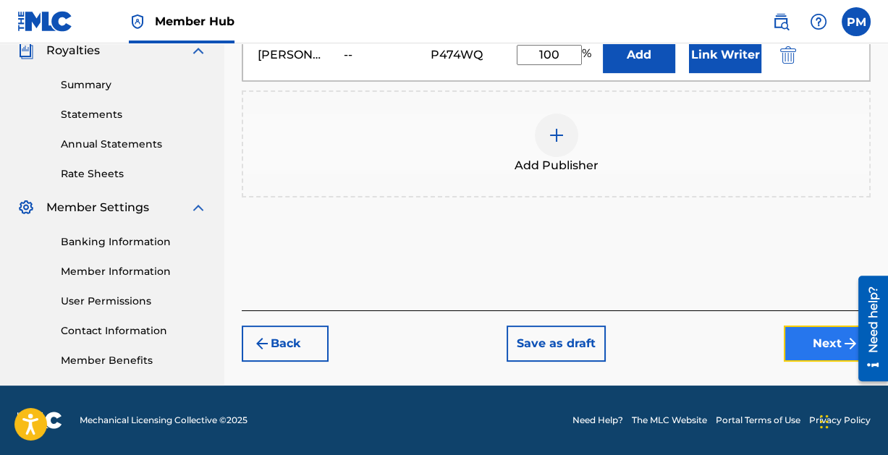
click at [808, 336] on button "Next" at bounding box center [827, 344] width 87 height 36
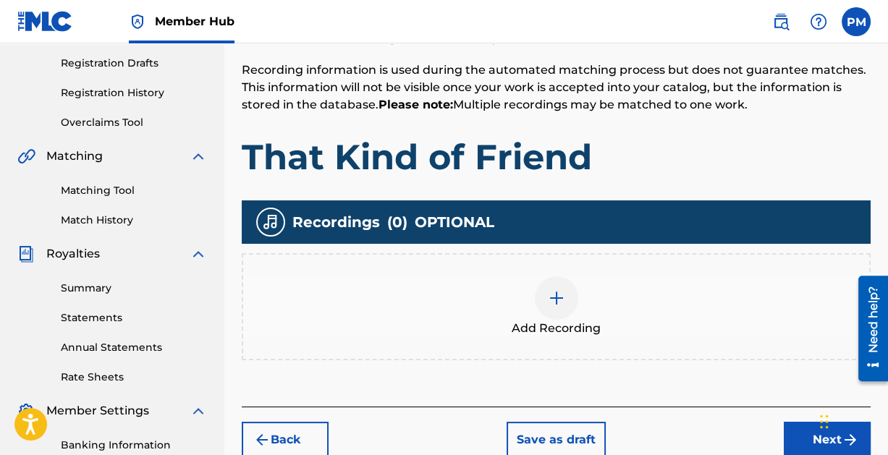
scroll to position [327, 0]
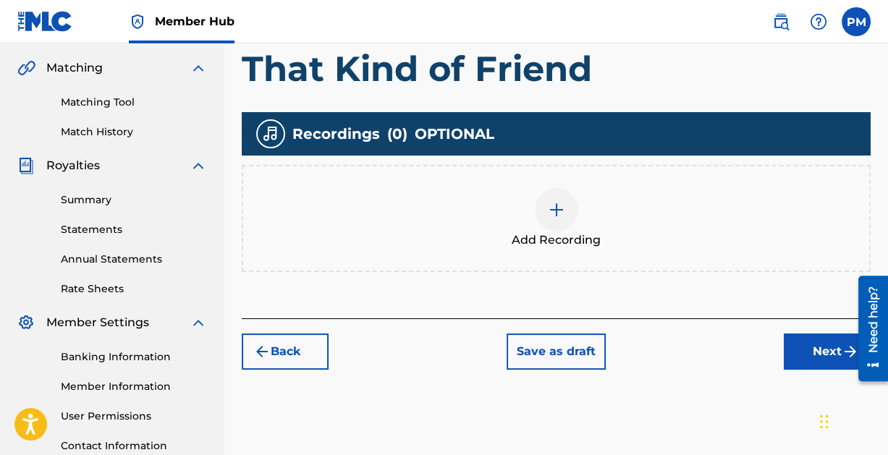
click at [558, 207] on img at bounding box center [556, 209] width 17 height 17
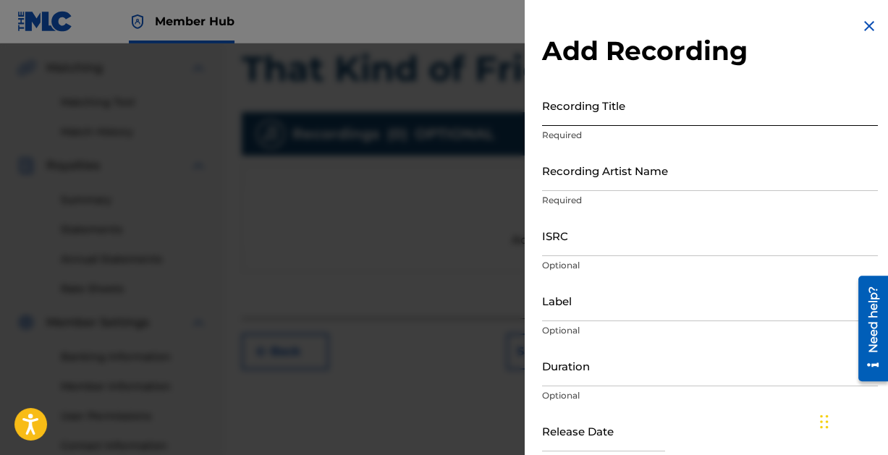
click at [607, 120] on input "Recording Title" at bounding box center [710, 105] width 336 height 41
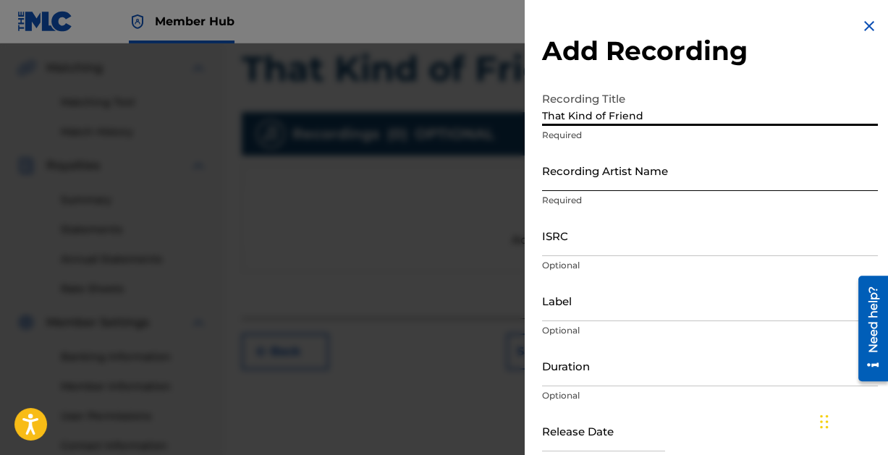
click at [638, 181] on input "Recording Artist Name" at bounding box center [710, 170] width 336 height 41
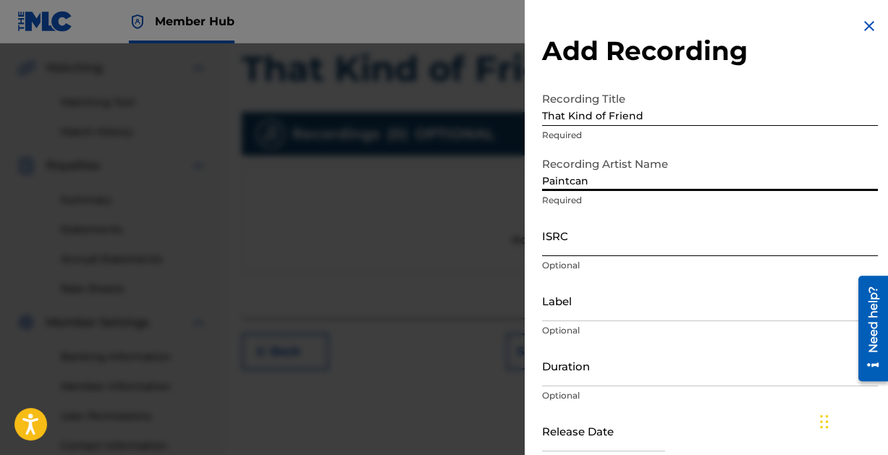
click at [608, 250] on input "ISRC" at bounding box center [710, 235] width 336 height 41
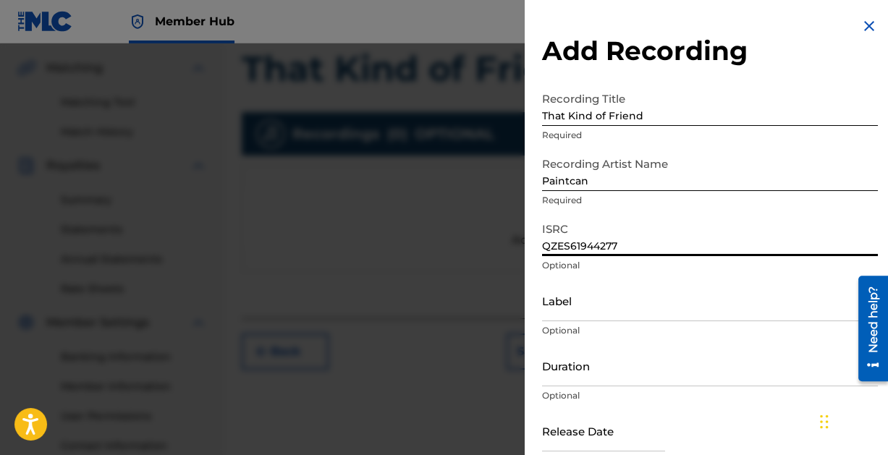
scroll to position [74, 0]
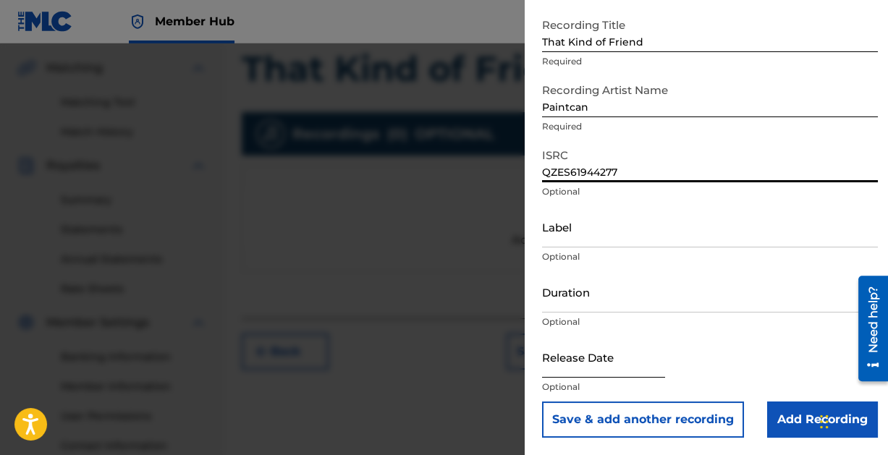
click at [587, 352] on input "text" at bounding box center [603, 356] width 123 height 41
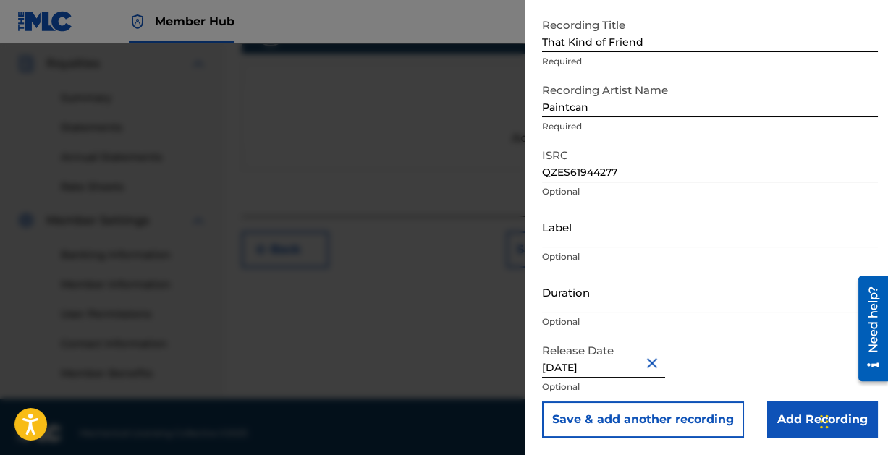
scroll to position [442, 0]
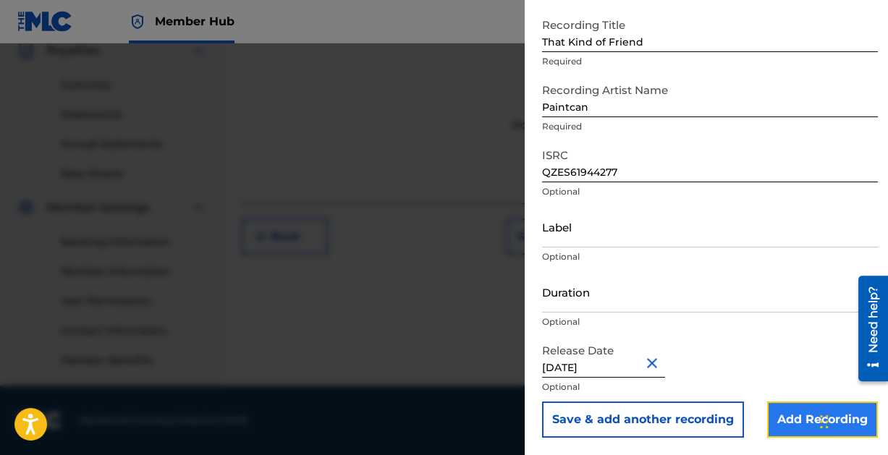
click at [770, 412] on input "Add Recording" at bounding box center [822, 420] width 111 height 36
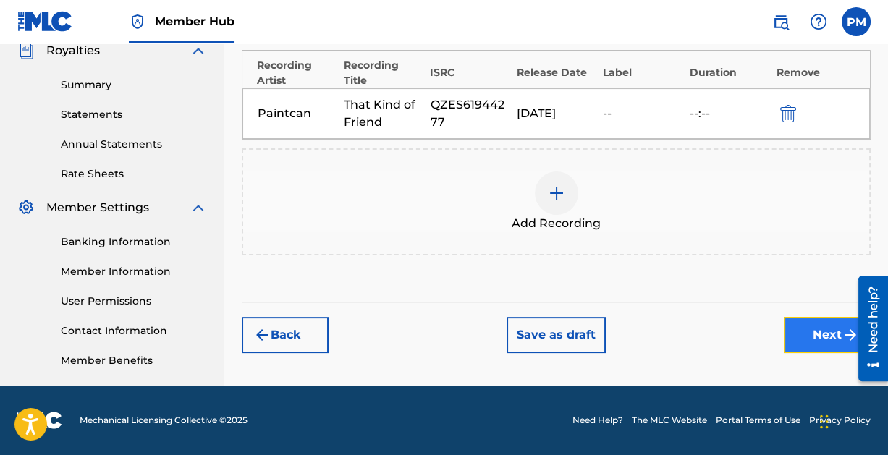
click at [804, 329] on button "Next" at bounding box center [827, 335] width 87 height 36
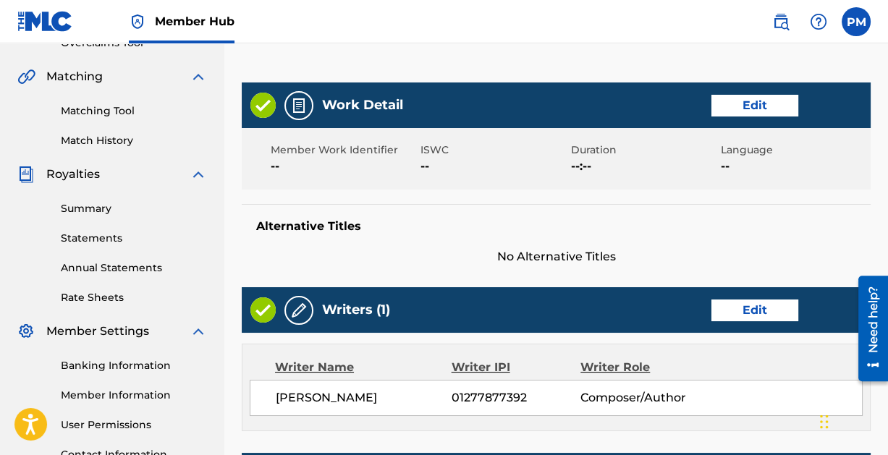
scroll to position [782, 0]
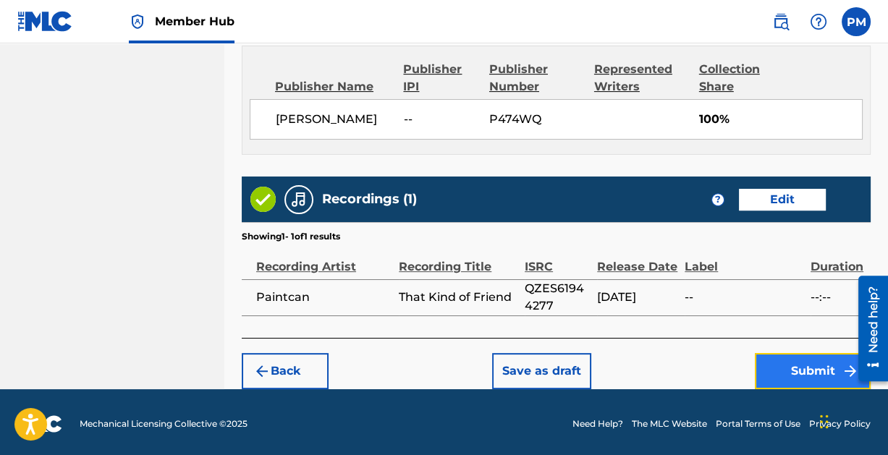
click at [805, 356] on button "Submit" at bounding box center [813, 371] width 116 height 36
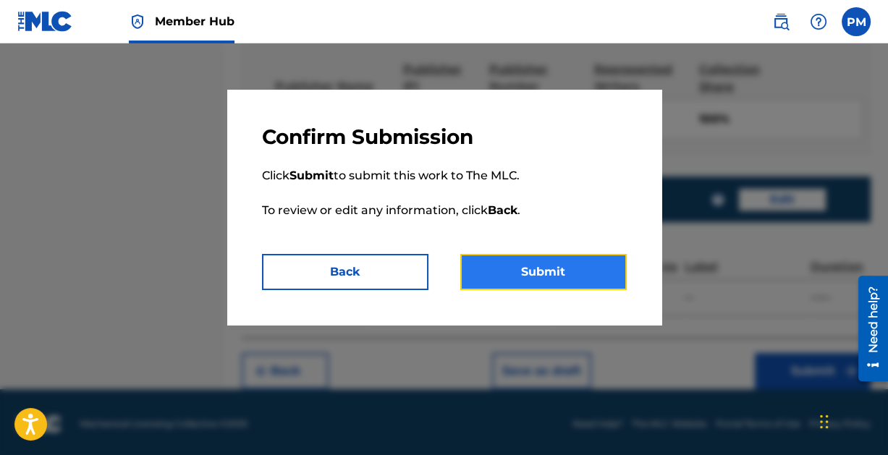
click at [535, 266] on button "Submit" at bounding box center [543, 272] width 166 height 36
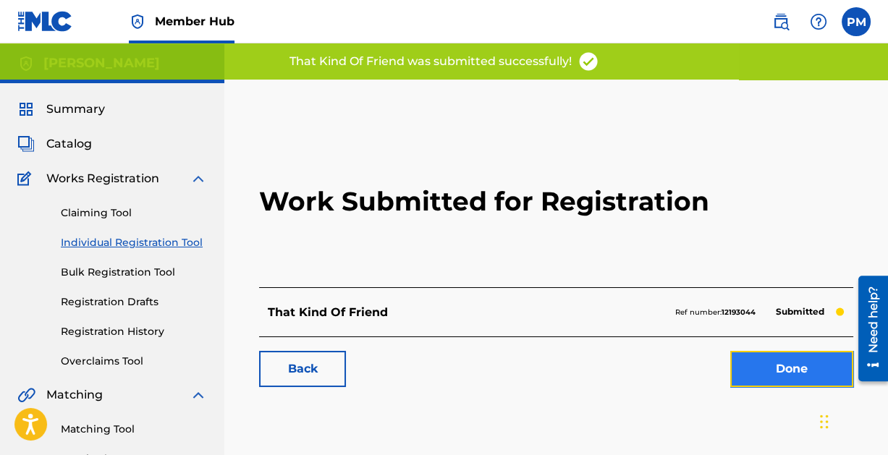
click at [776, 367] on link "Done" at bounding box center [791, 369] width 123 height 36
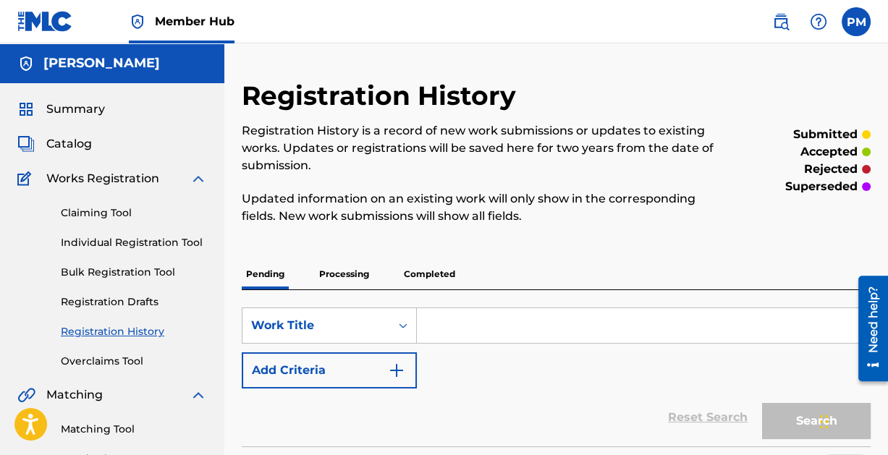
click at [443, 324] on input "Search Form" at bounding box center [643, 325] width 453 height 35
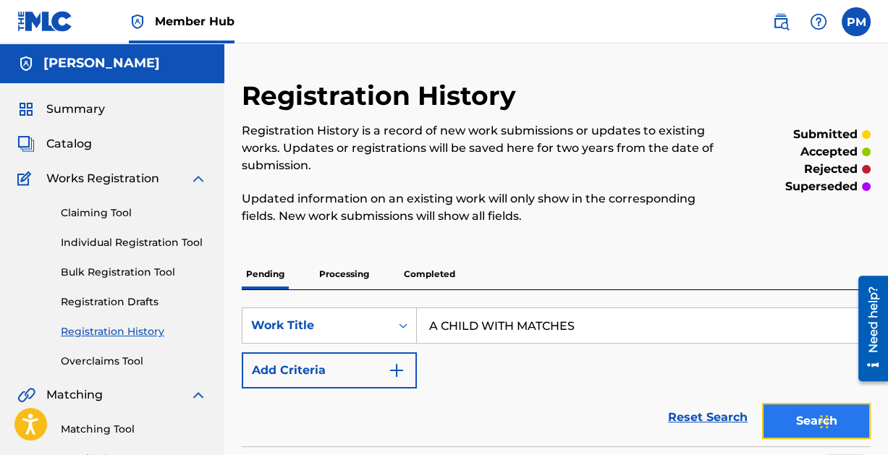
click at [797, 418] on button "Search" at bounding box center [816, 421] width 109 height 36
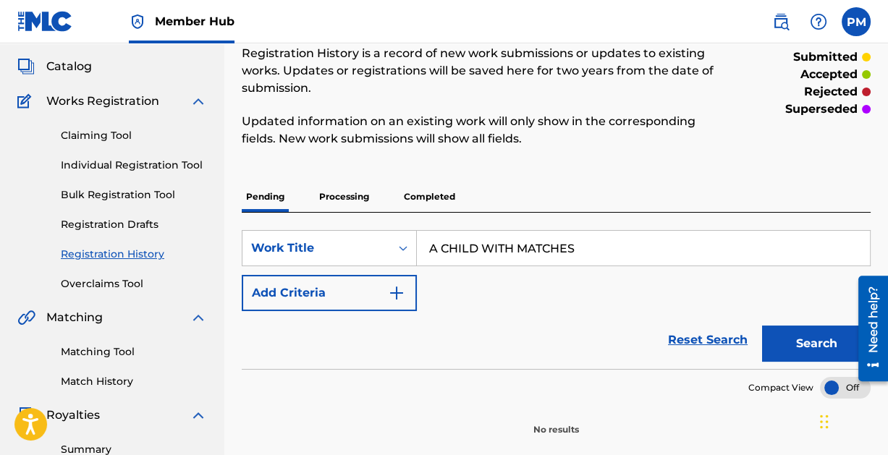
scroll to position [73, 0]
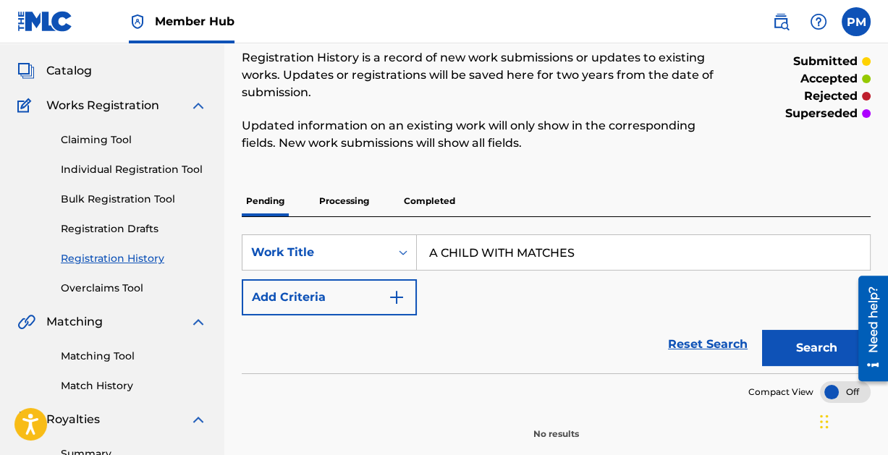
click at [113, 161] on div "Claiming Tool Individual Registration Tool Bulk Registration Tool Registration …" at bounding box center [112, 205] width 190 height 182
click at [115, 165] on link "Individual Registration Tool" at bounding box center [134, 169] width 146 height 15
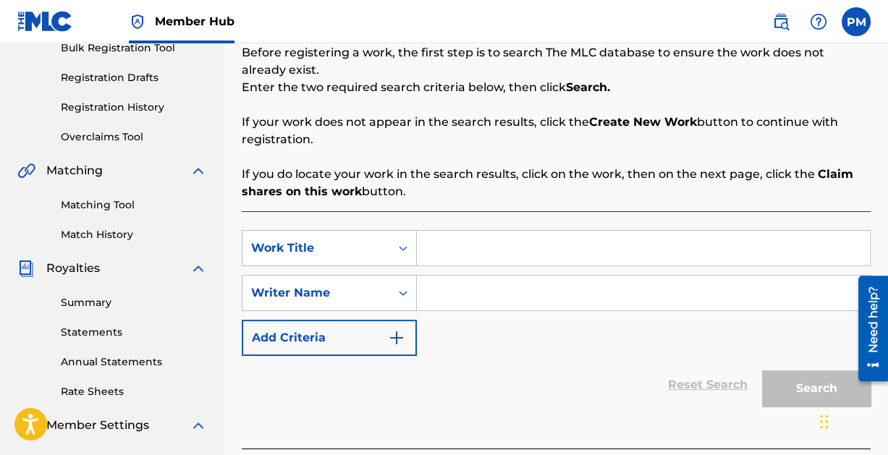
scroll to position [229, 0]
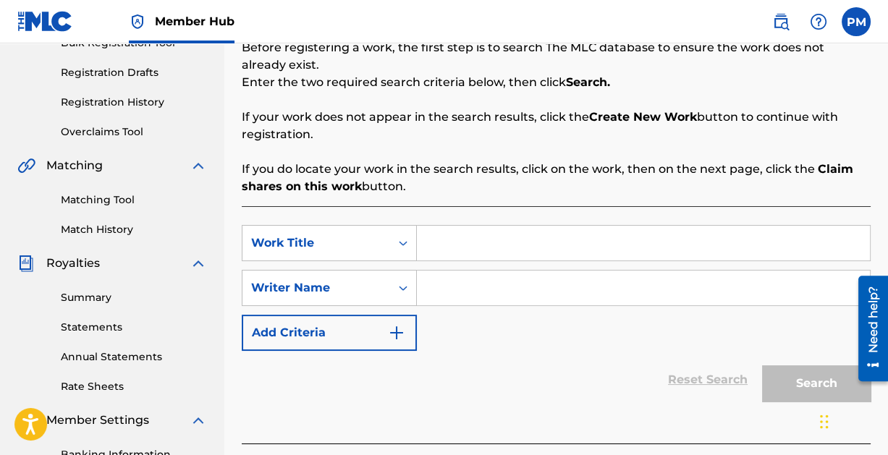
click at [495, 245] on input "Search Form" at bounding box center [643, 243] width 453 height 35
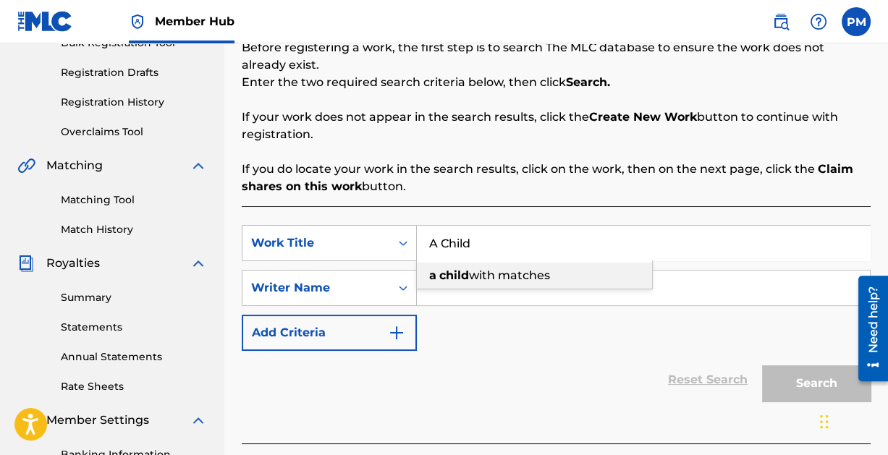
click at [513, 269] on span "with matches" at bounding box center [509, 275] width 81 height 14
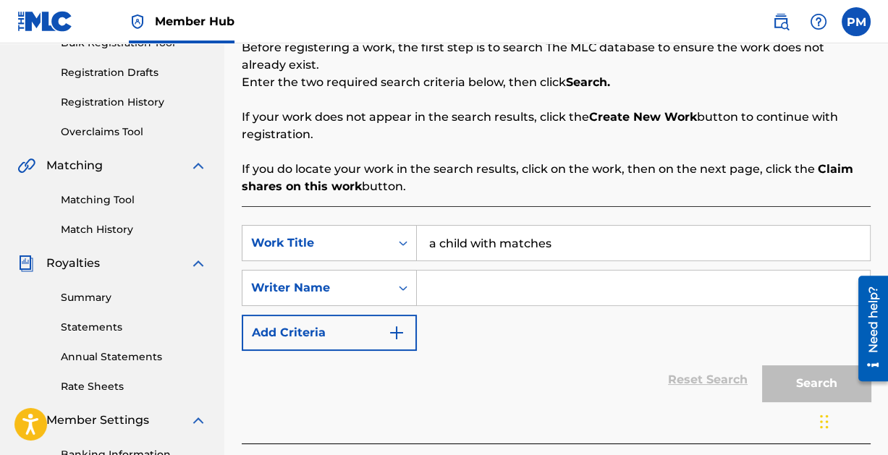
click at [505, 296] on input "Search Form" at bounding box center [643, 288] width 453 height 35
paste input "[PERSON_NAME]"
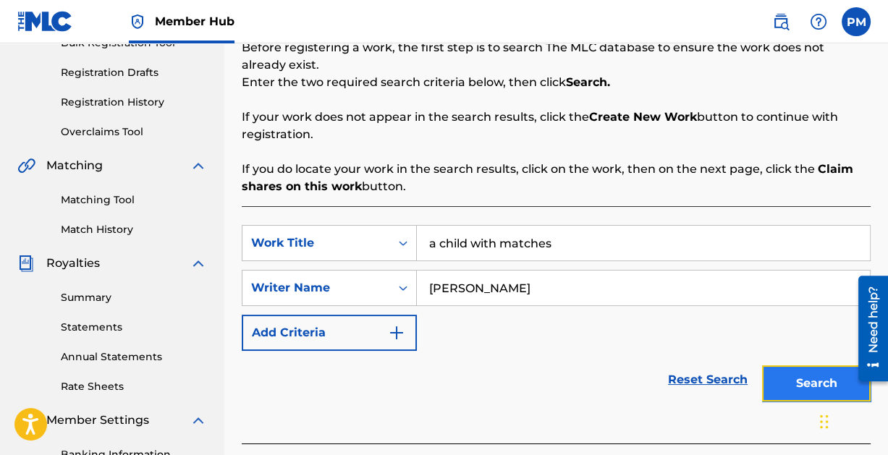
click at [789, 374] on button "Search" at bounding box center [816, 383] width 109 height 36
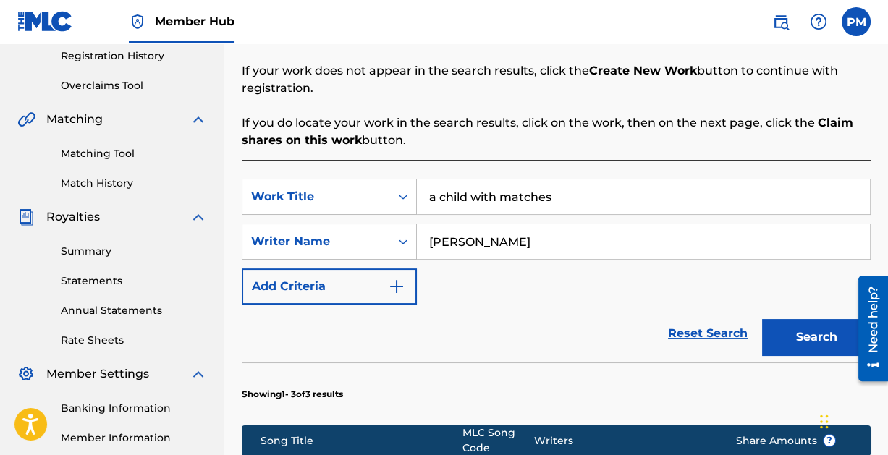
scroll to position [284, 0]
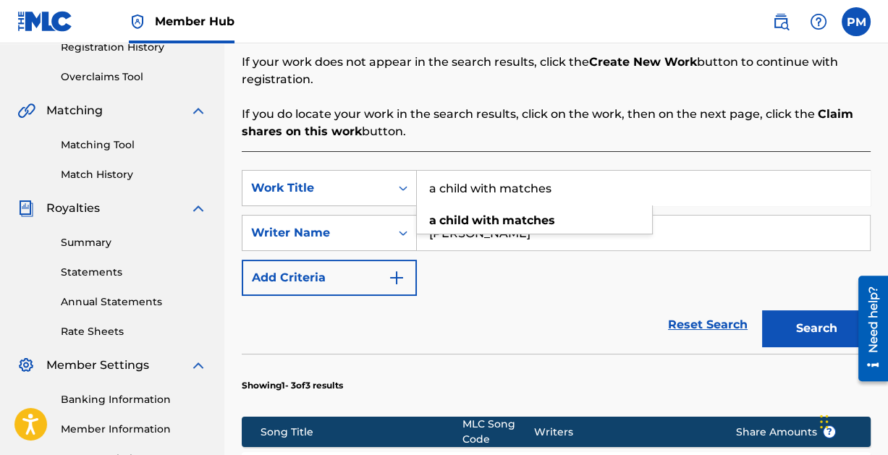
drag, startPoint x: 595, startPoint y: 192, endPoint x: 328, endPoint y: 164, distance: 267.8
click at [329, 164] on div "SearchWithCriteria7178e352-8104-4beb-98f3-4431b527ef1e Work Title a child with …" at bounding box center [556, 445] width 629 height 589
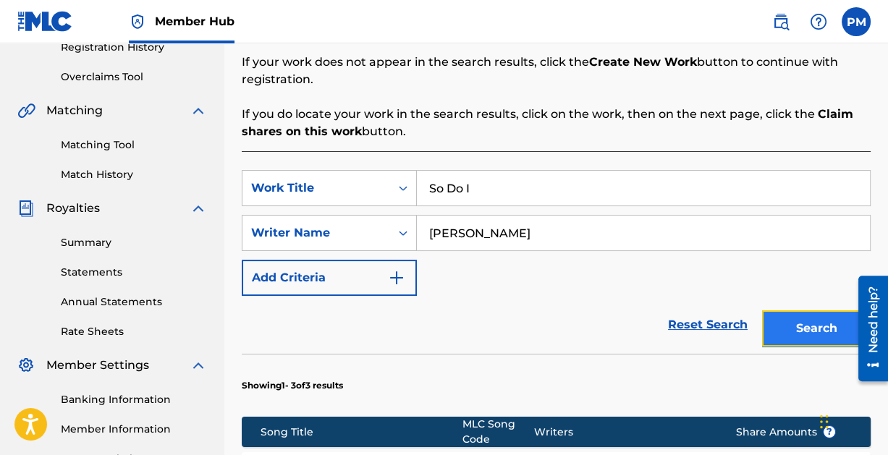
click at [784, 315] on button "Search" at bounding box center [816, 328] width 109 height 36
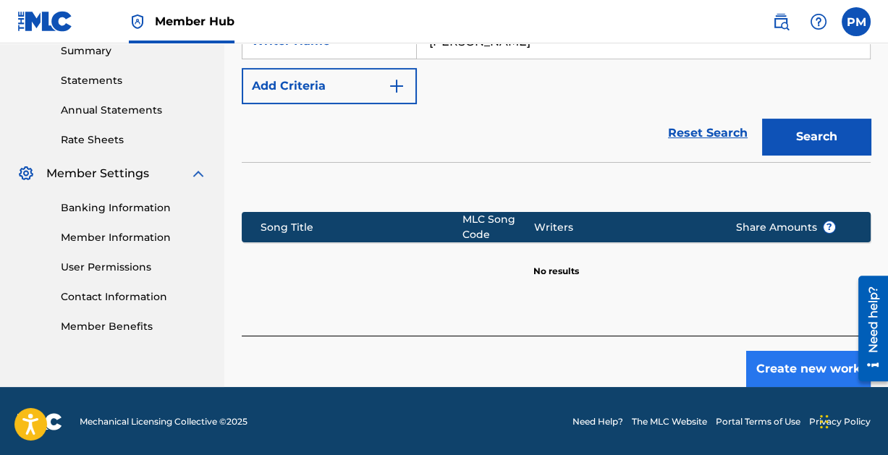
scroll to position [476, 0]
click at [801, 368] on button "Create new work" at bounding box center [808, 369] width 124 height 36
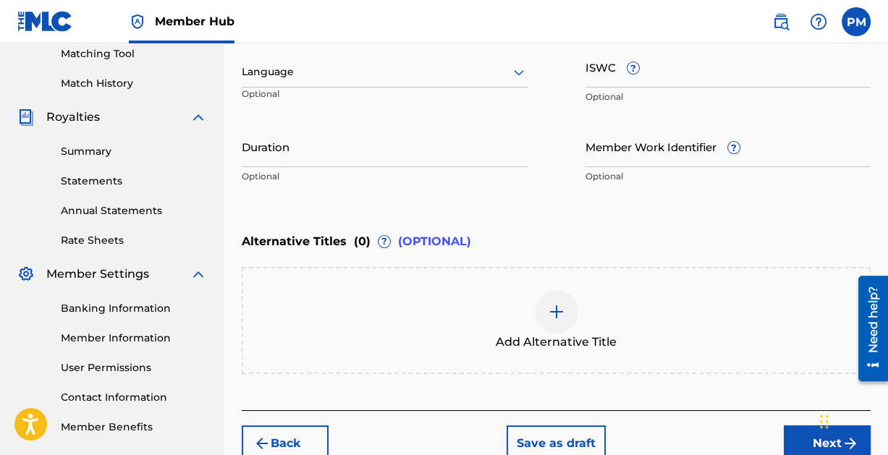
scroll to position [451, 0]
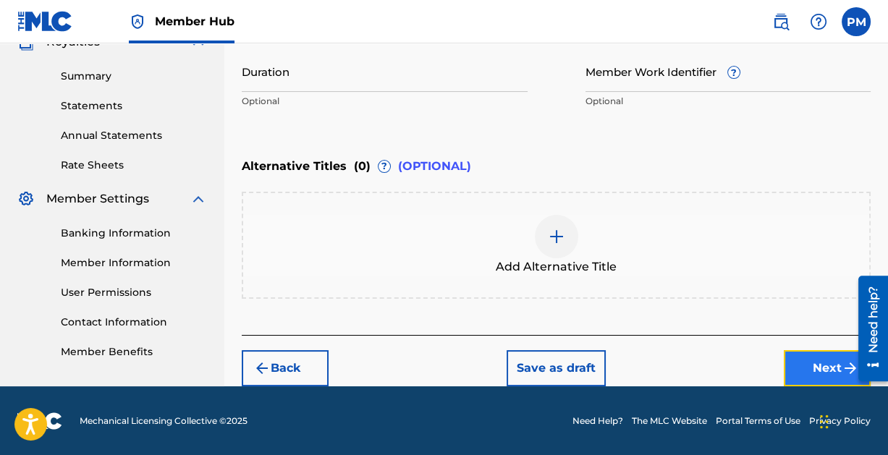
click at [819, 361] on button "Next" at bounding box center [827, 368] width 87 height 36
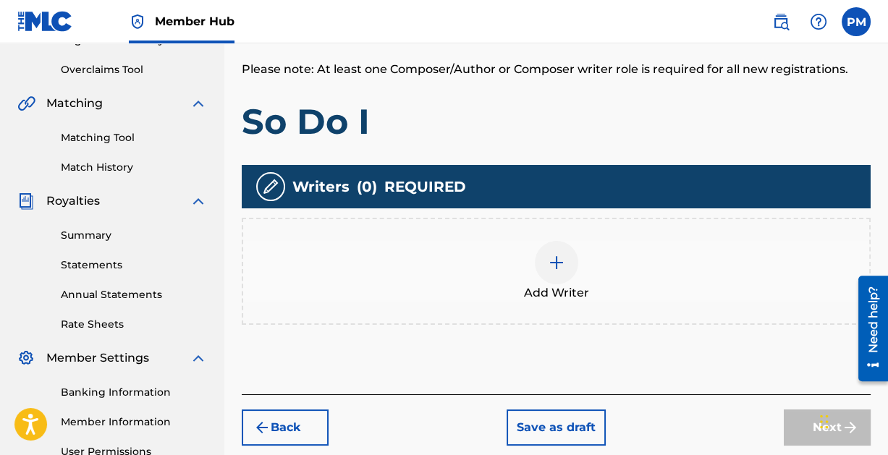
scroll to position [294, 0]
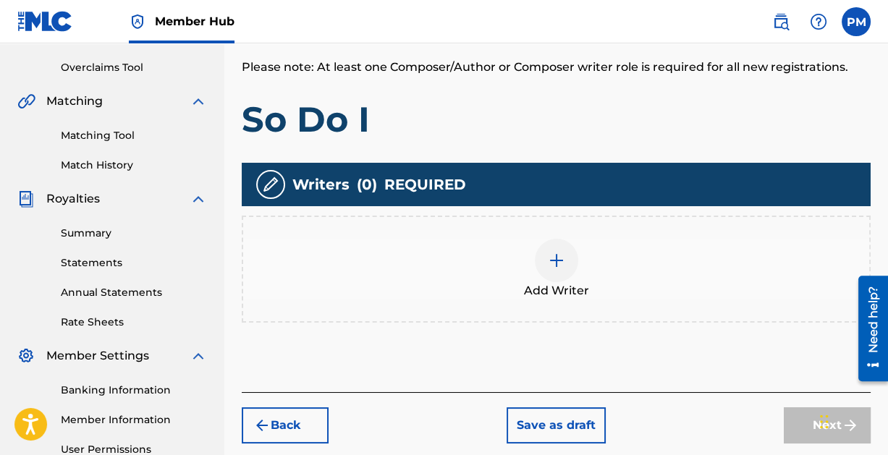
click at [551, 259] on img at bounding box center [556, 260] width 17 height 17
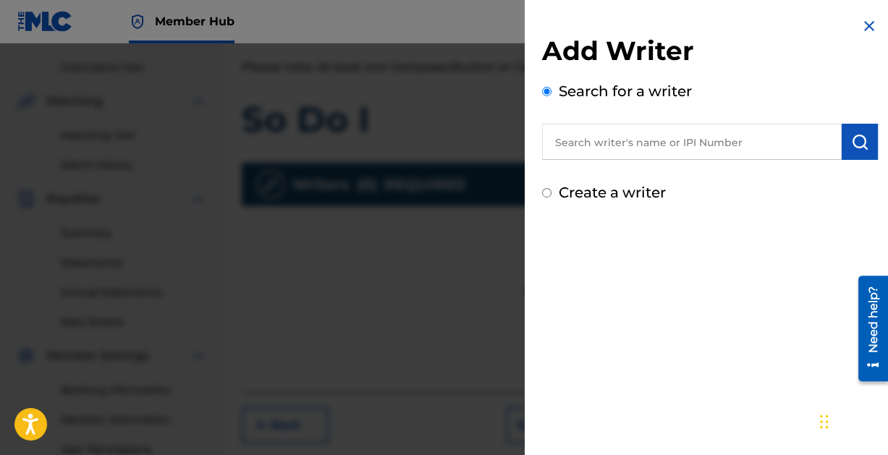
click at [676, 140] on input "text" at bounding box center [692, 142] width 300 height 36
paste input "[PERSON_NAME]"
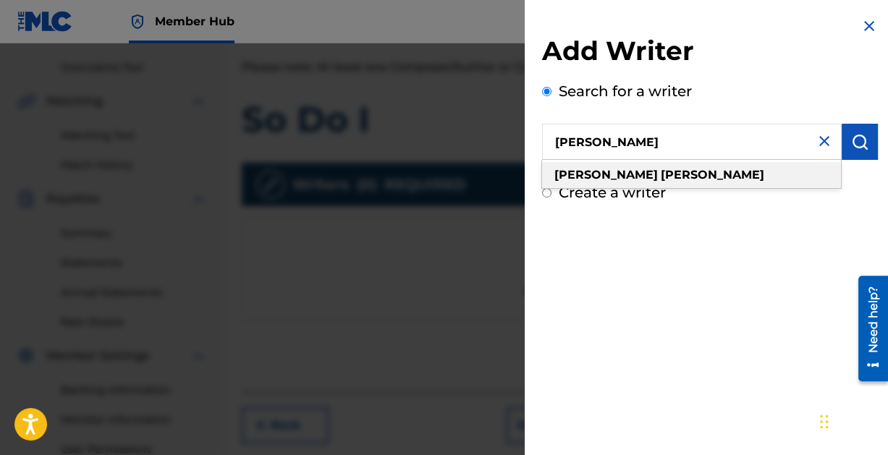
click at [677, 181] on div "[PERSON_NAME]" at bounding box center [691, 175] width 299 height 26
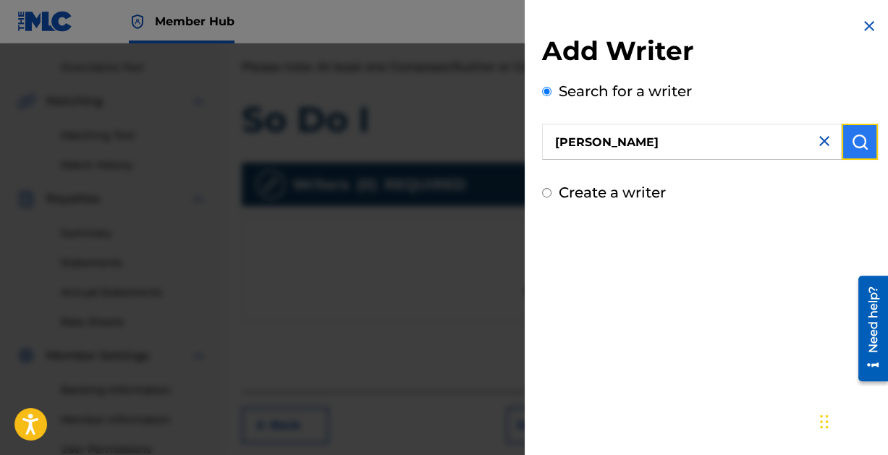
click at [852, 141] on img "submit" at bounding box center [859, 141] width 17 height 17
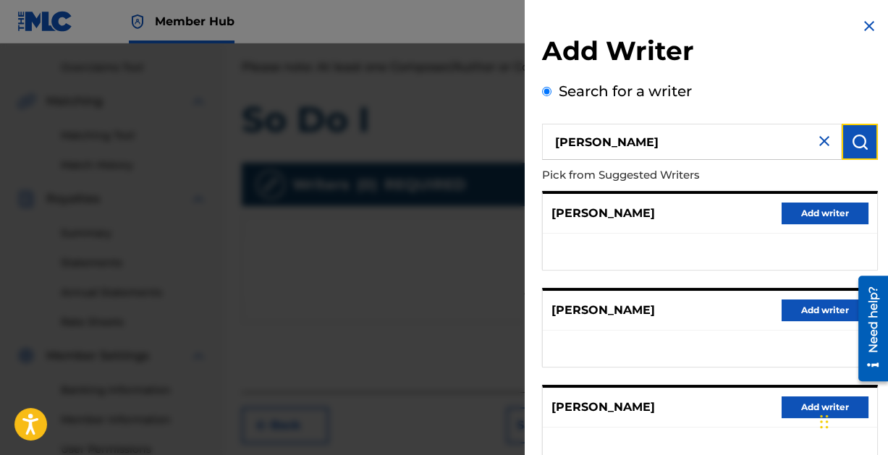
scroll to position [290, 0]
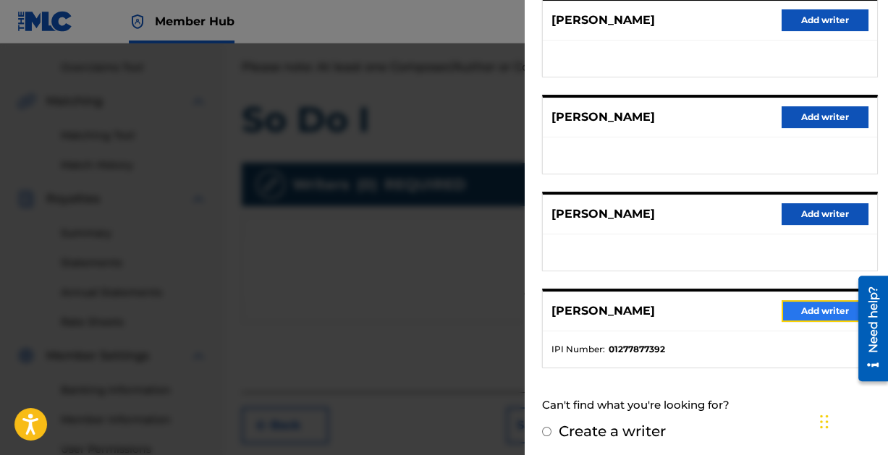
click at [821, 303] on button "Add writer" at bounding box center [824, 311] width 87 height 22
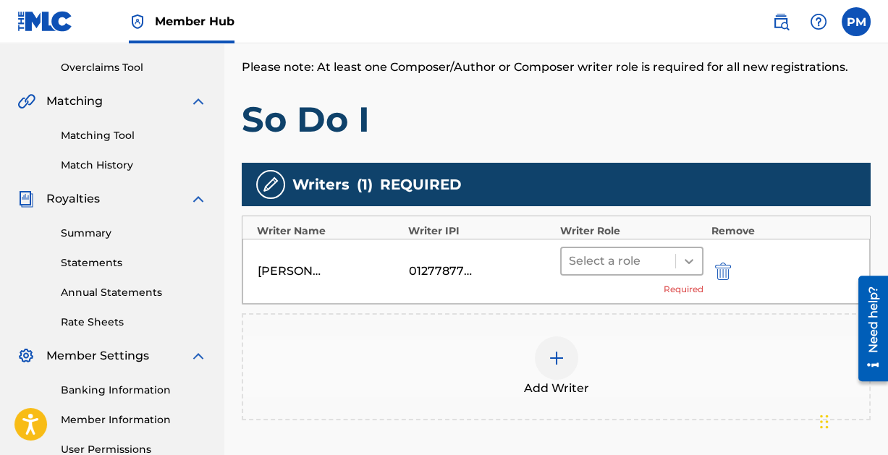
click at [678, 263] on div at bounding box center [689, 261] width 26 height 26
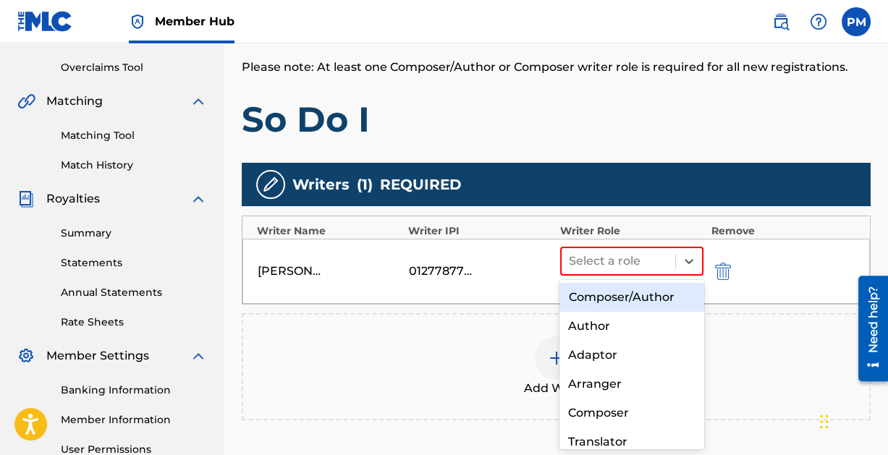
click at [660, 293] on div "Composer/Author" at bounding box center [631, 297] width 144 height 29
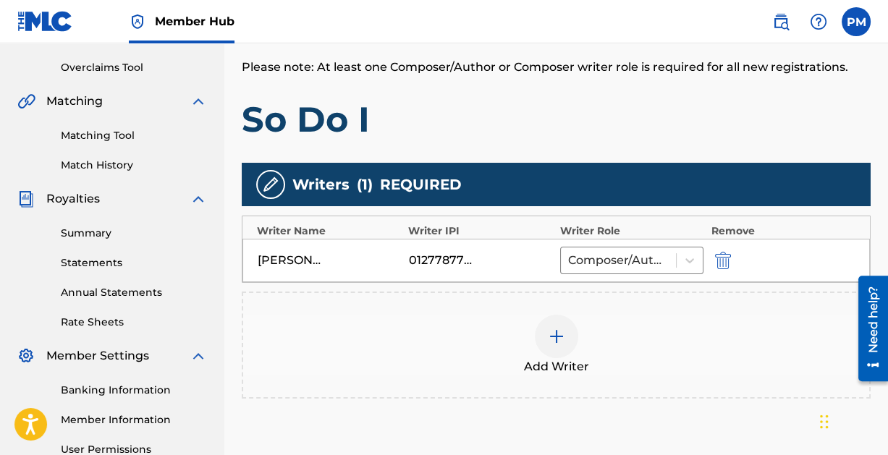
scroll to position [442, 0]
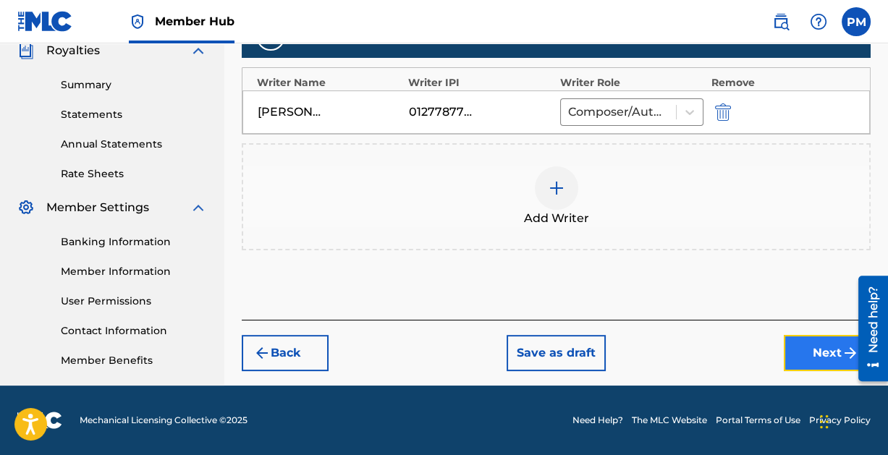
click at [813, 342] on button "Next" at bounding box center [827, 353] width 87 height 36
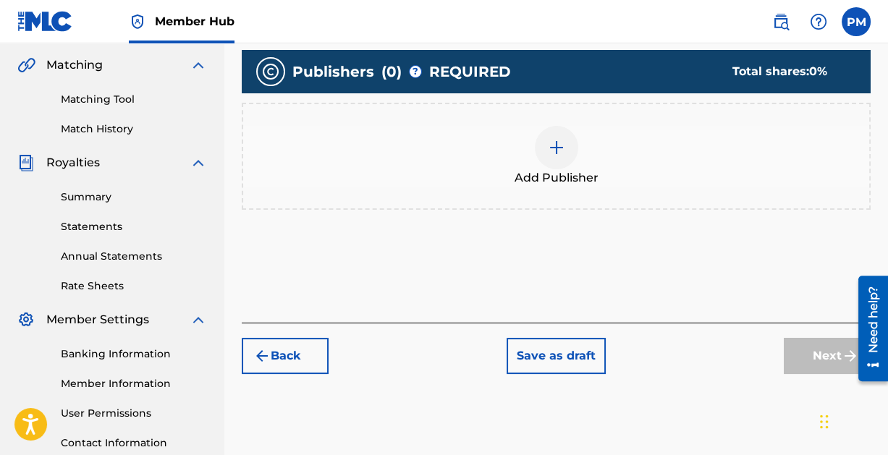
scroll to position [334, 0]
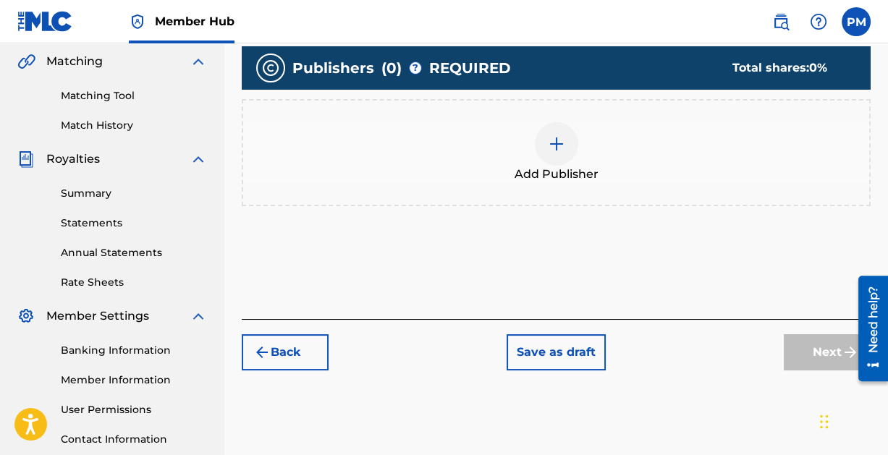
click at [555, 144] on img at bounding box center [556, 143] width 17 height 17
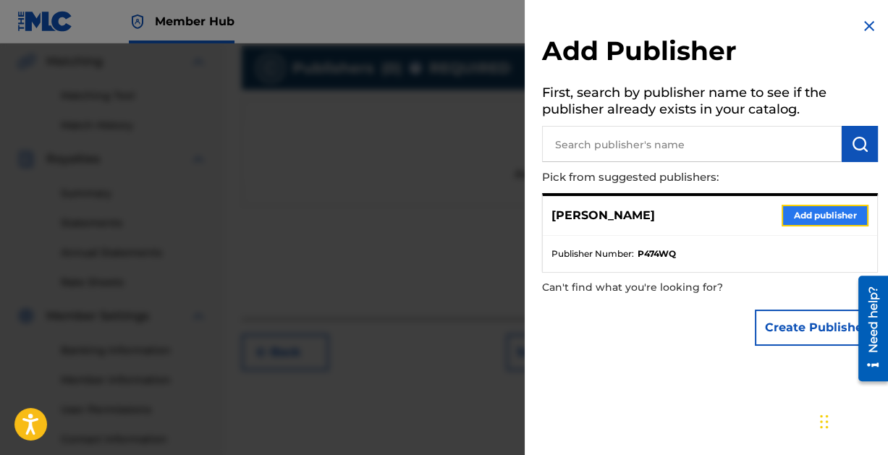
click at [813, 209] on button "Add publisher" at bounding box center [824, 216] width 87 height 22
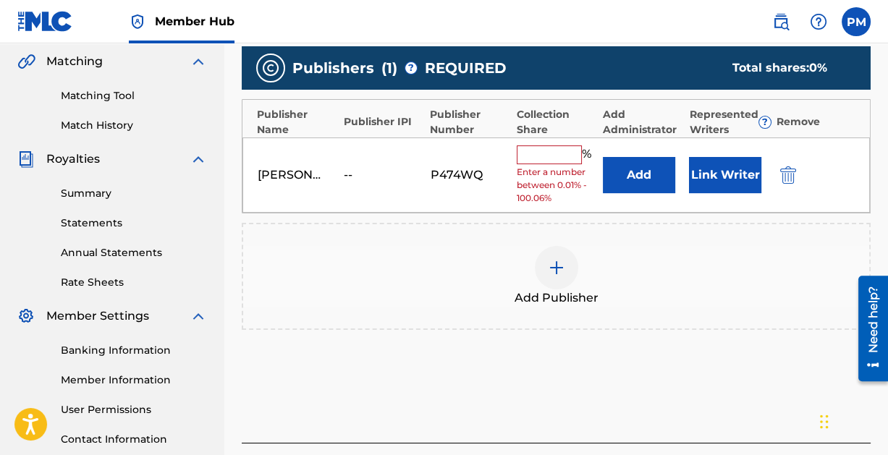
click at [555, 158] on input "text" at bounding box center [549, 154] width 65 height 19
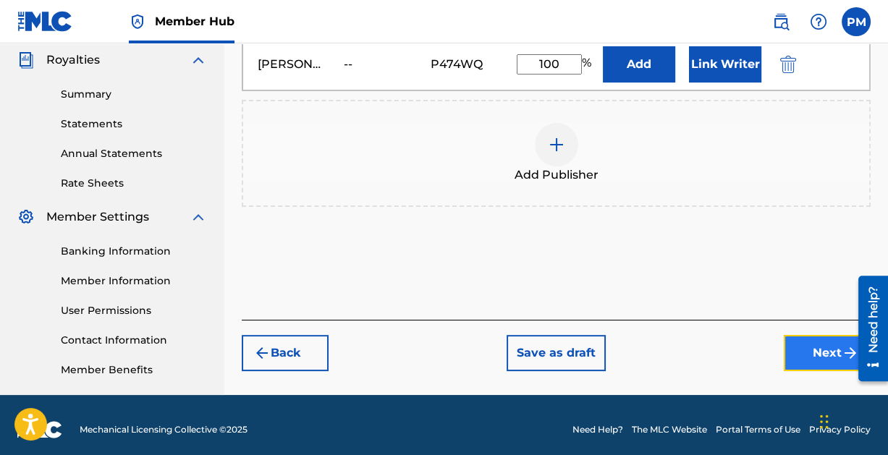
click at [797, 351] on button "Next" at bounding box center [827, 353] width 87 height 36
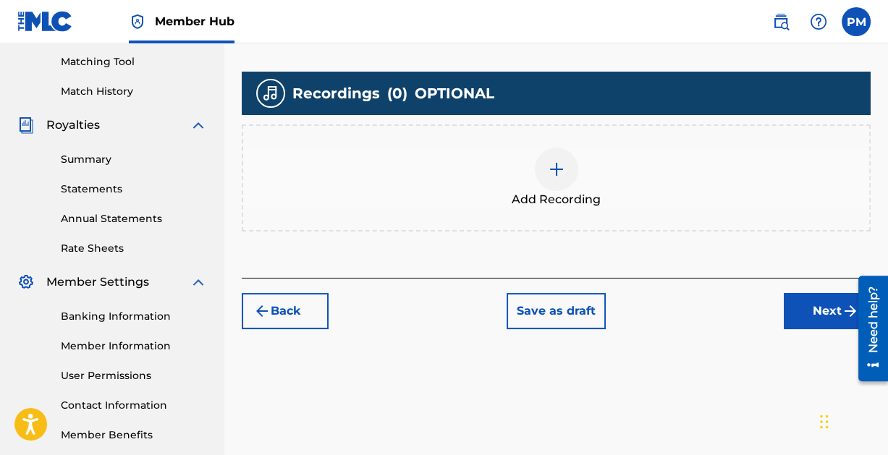
scroll to position [373, 0]
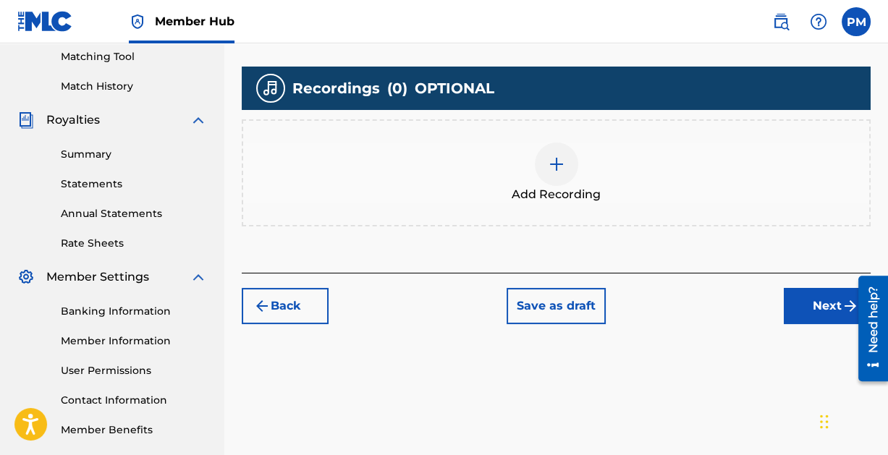
click at [562, 158] on img at bounding box center [556, 164] width 17 height 17
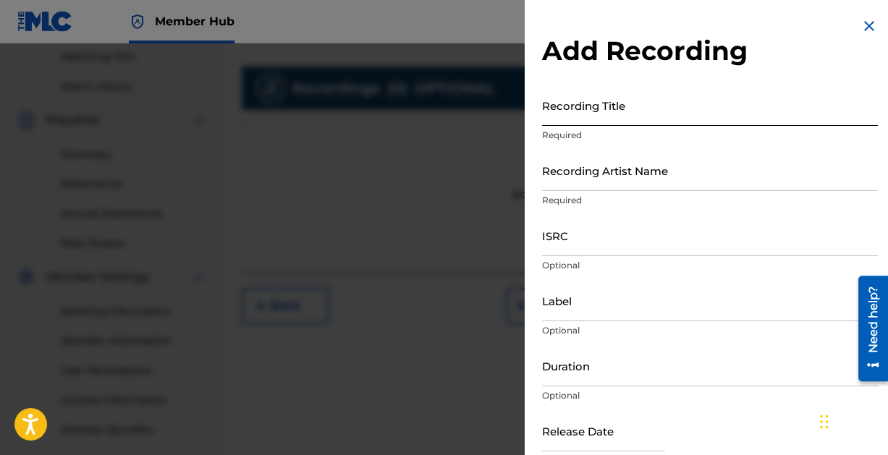
click at [628, 115] on input "Recording Title" at bounding box center [710, 105] width 336 height 41
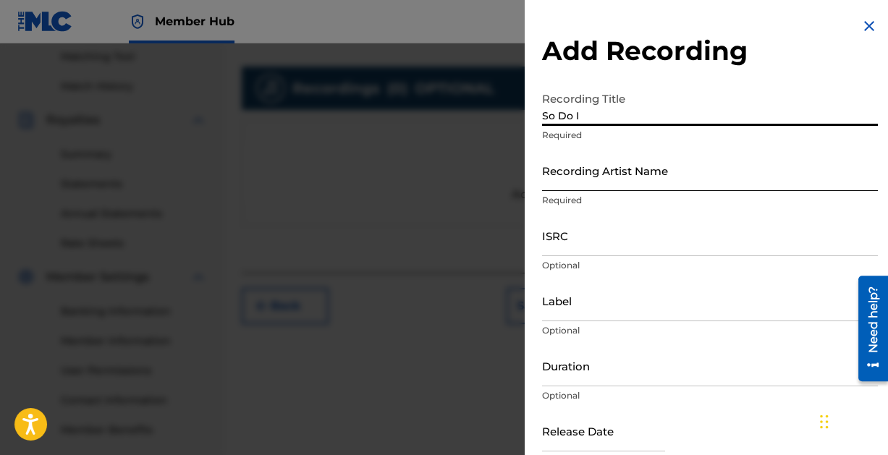
click at [657, 177] on input "Recording Artist Name" at bounding box center [710, 170] width 336 height 41
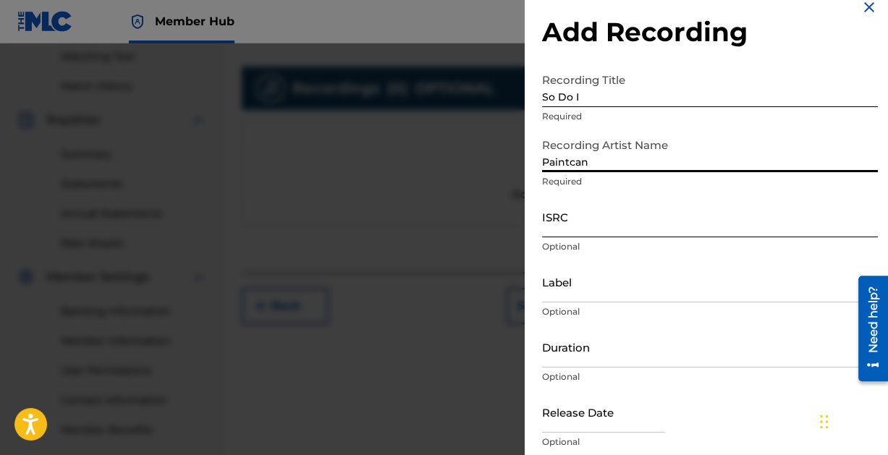
scroll to position [20, 0]
click at [635, 224] on input "ISRC" at bounding box center [710, 215] width 336 height 41
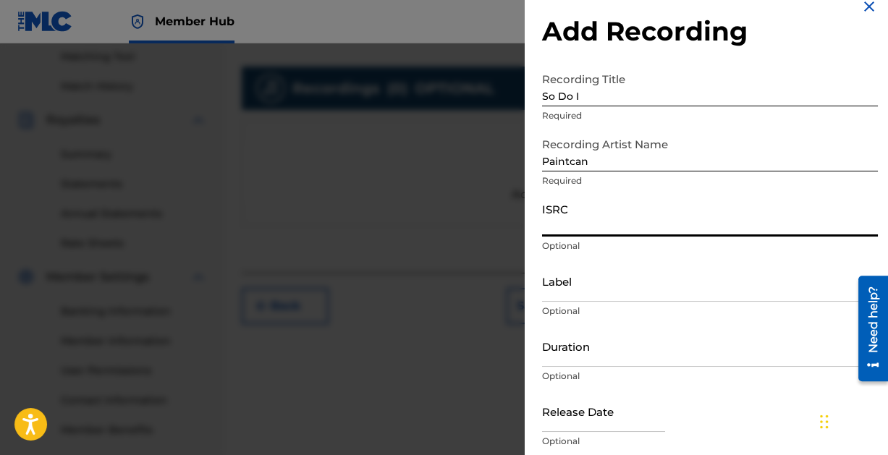
click at [618, 224] on input "ISRC" at bounding box center [710, 215] width 336 height 41
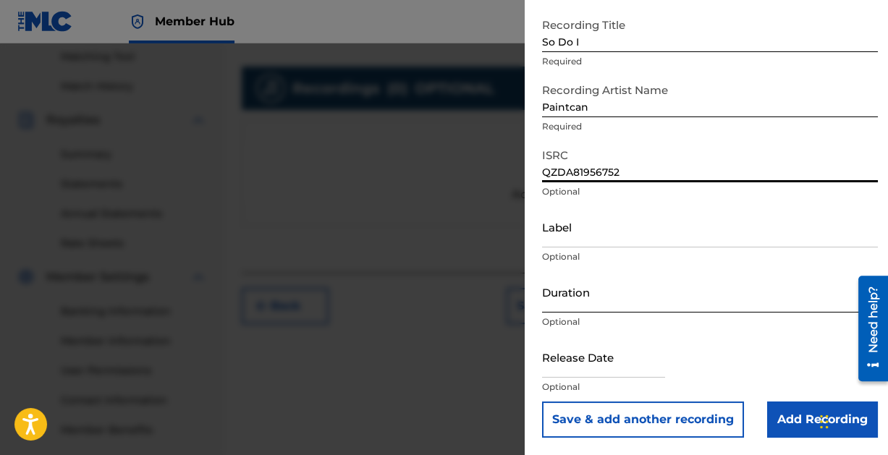
click at [600, 306] on input "Duration" at bounding box center [710, 291] width 336 height 41
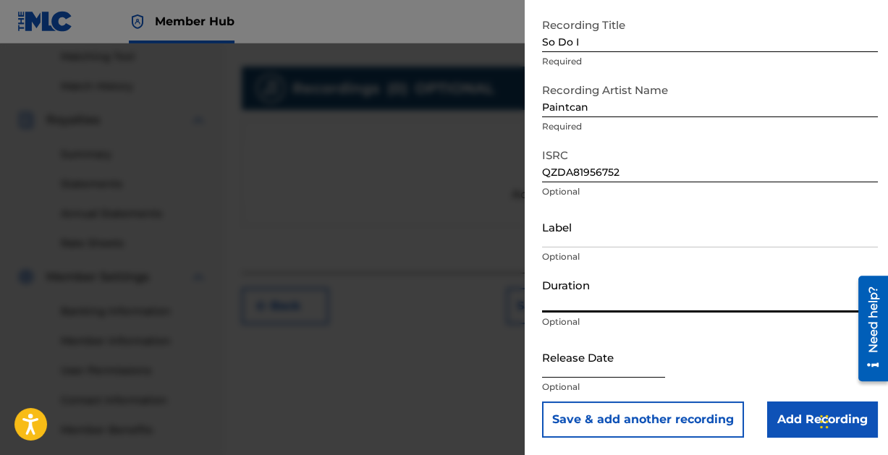
click at [581, 359] on input "text" at bounding box center [603, 356] width 123 height 41
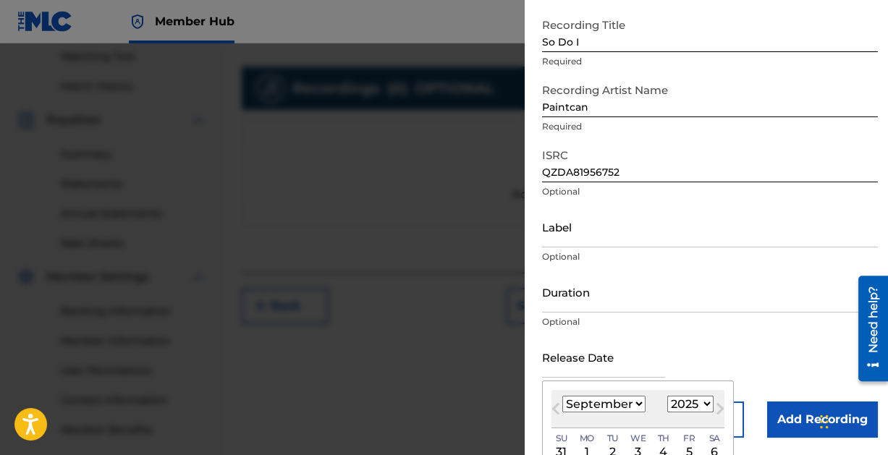
click at [630, 399] on select "January February March April May June July August September October November De…" at bounding box center [603, 404] width 83 height 17
click at [562, 396] on select "January February March April May June July August September October November De…" at bounding box center [603, 404] width 83 height 17
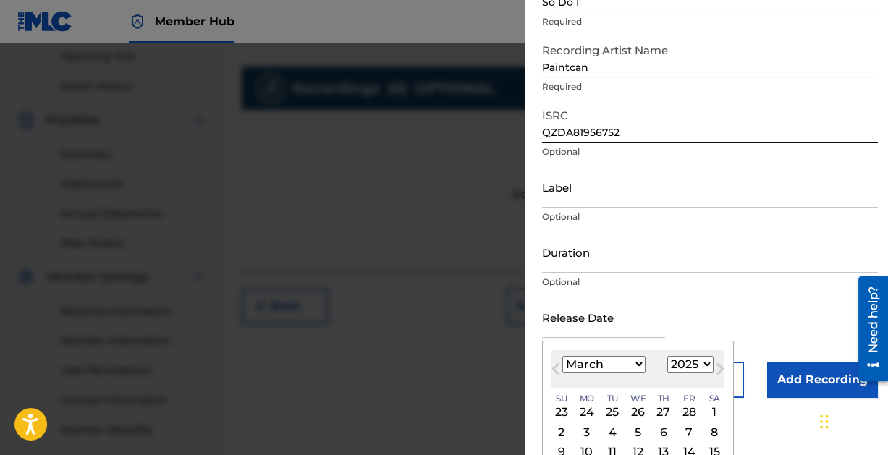
scroll to position [116, 0]
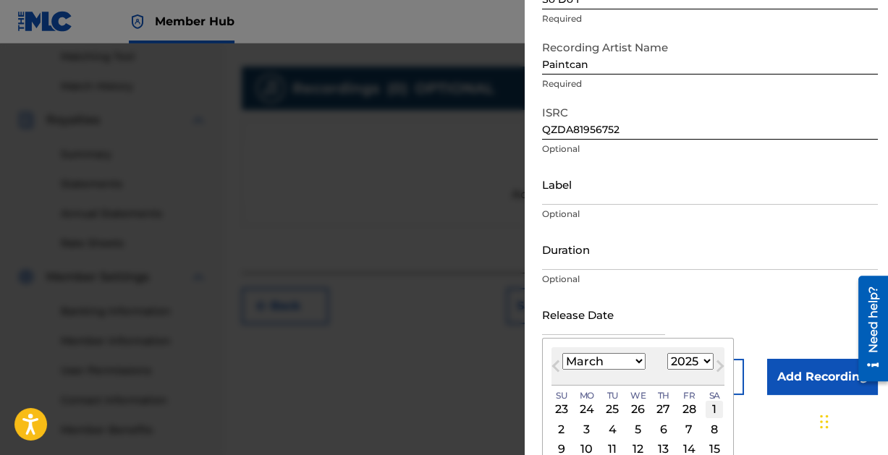
click at [715, 404] on div "1" at bounding box center [713, 409] width 17 height 17
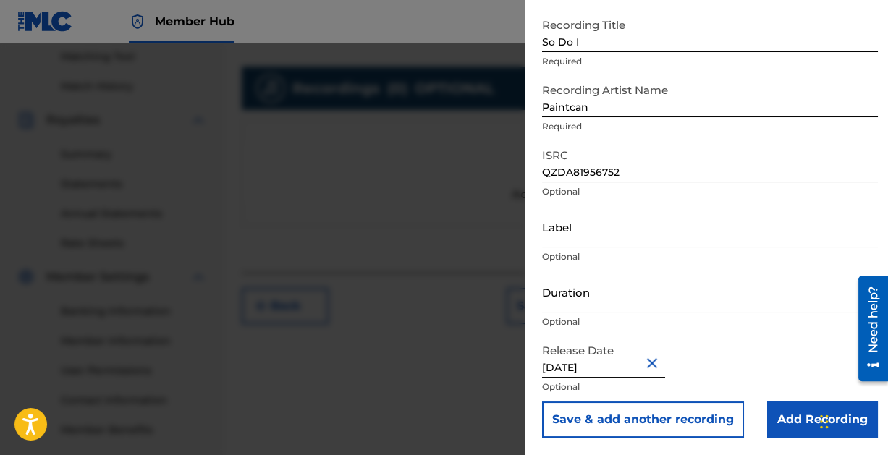
click at [617, 365] on input "[DATE]" at bounding box center [603, 356] width 123 height 41
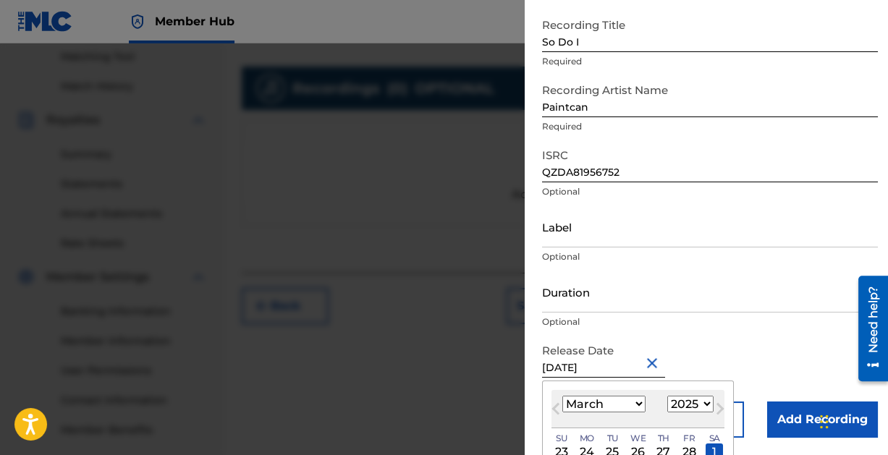
click at [698, 398] on select "1899 1900 1901 1902 1903 1904 1905 1906 1907 1908 1909 1910 1911 1912 1913 1914…" at bounding box center [690, 404] width 46 height 17
click at [667, 396] on select "1899 1900 1901 1902 1903 1904 1905 1906 1907 1908 1909 1910 1911 1912 1913 1914…" at bounding box center [690, 404] width 46 height 17
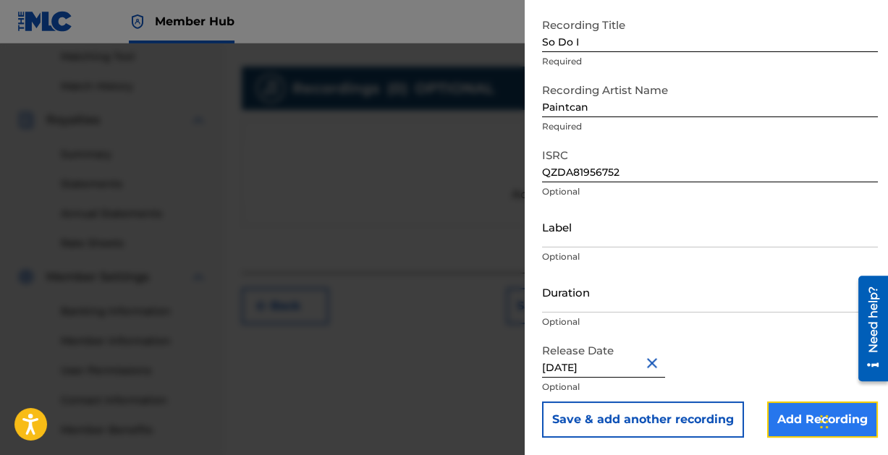
click at [786, 411] on input "Add Recording" at bounding box center [822, 420] width 111 height 36
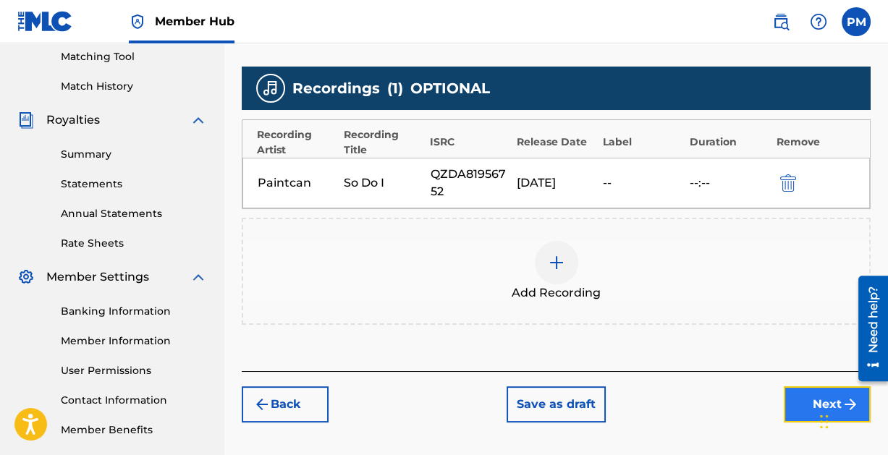
click at [795, 399] on button "Next" at bounding box center [827, 404] width 87 height 36
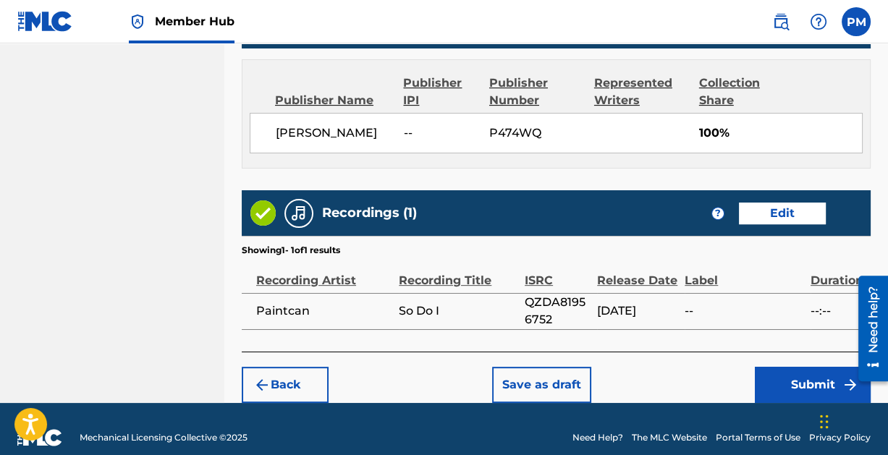
scroll to position [782, 0]
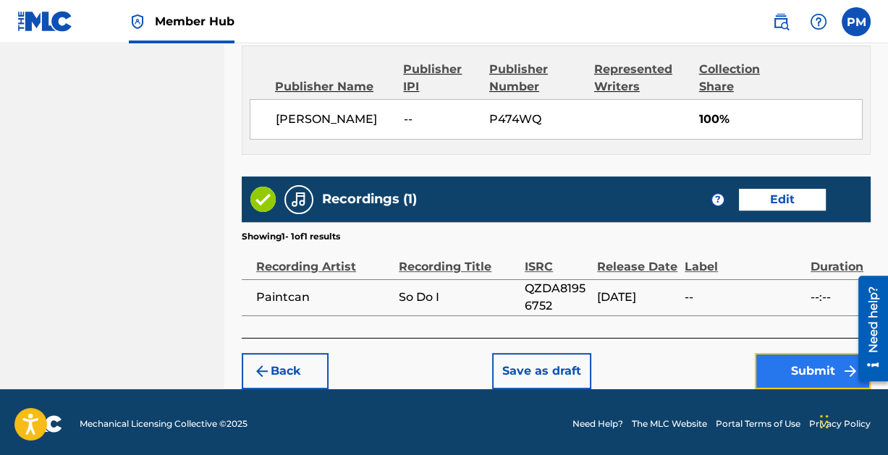
click at [798, 362] on button "Submit" at bounding box center [813, 371] width 116 height 36
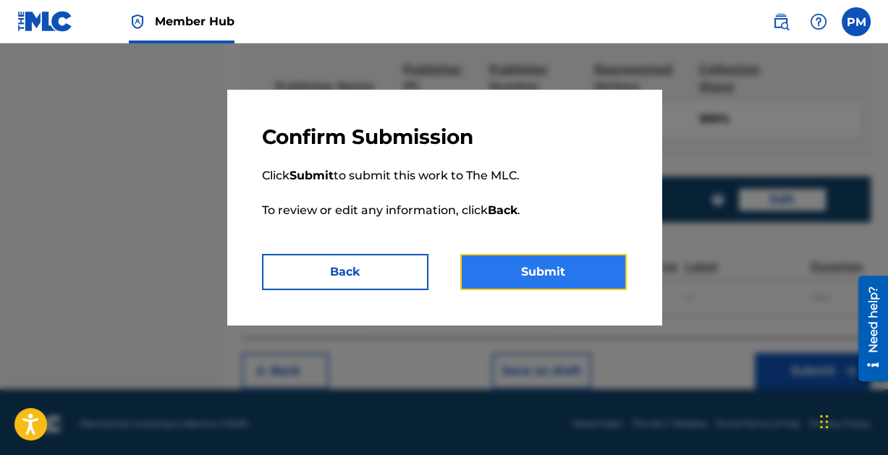
click at [525, 257] on button "Submit" at bounding box center [543, 272] width 166 height 36
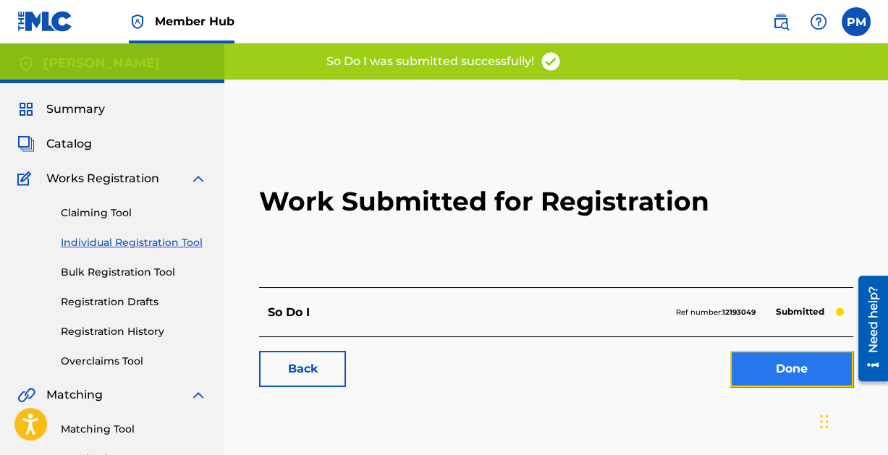
click at [778, 362] on link "Done" at bounding box center [791, 369] width 123 height 36
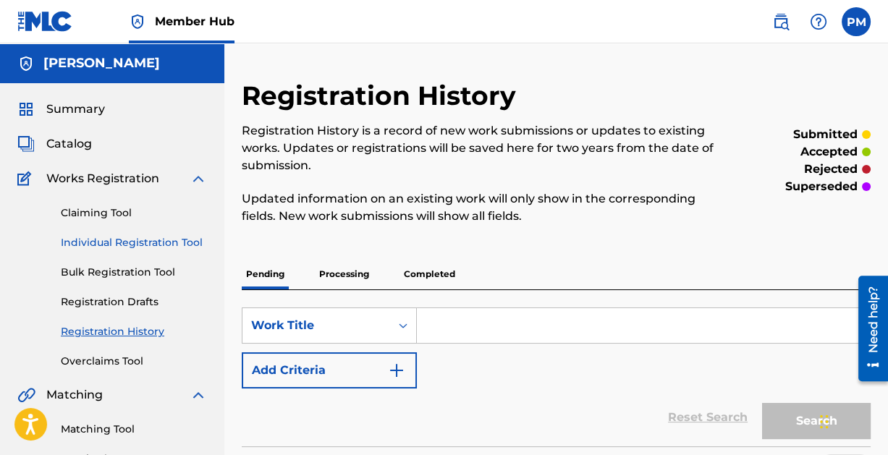
click at [130, 239] on link "Individual Registration Tool" at bounding box center [134, 242] width 146 height 15
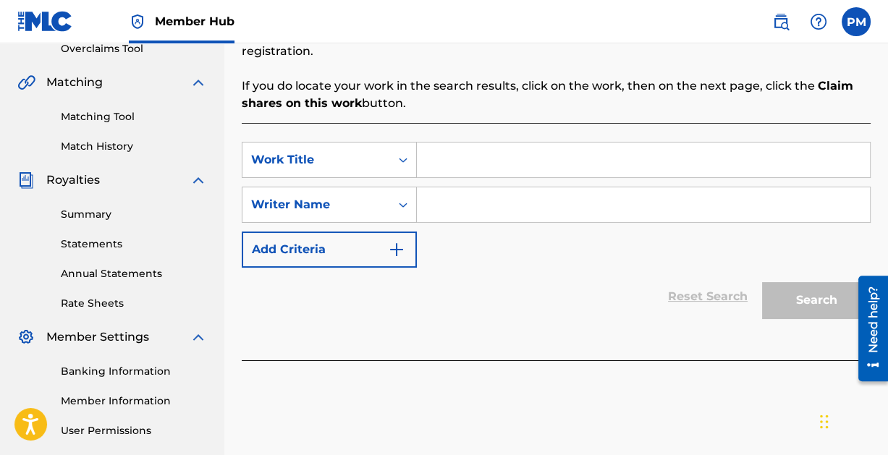
scroll to position [322, 0]
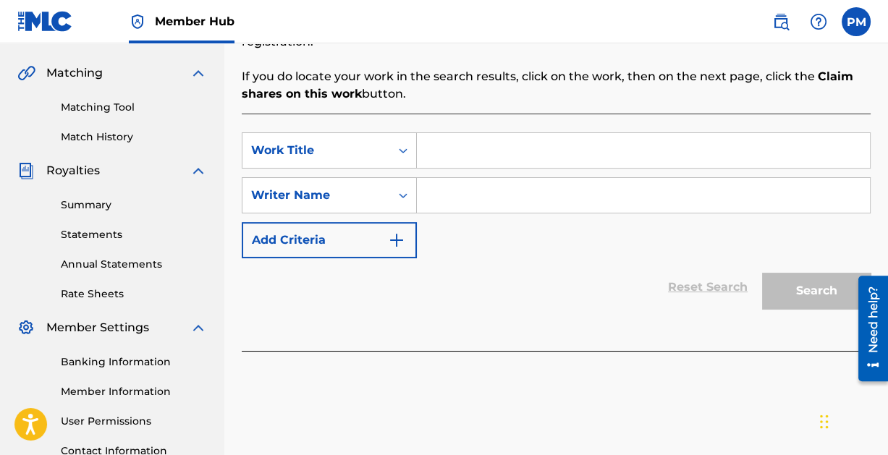
click at [465, 147] on input "Search Form" at bounding box center [643, 150] width 453 height 35
click at [489, 188] on input "Search Form" at bounding box center [643, 195] width 453 height 35
paste input "[PERSON_NAME]"
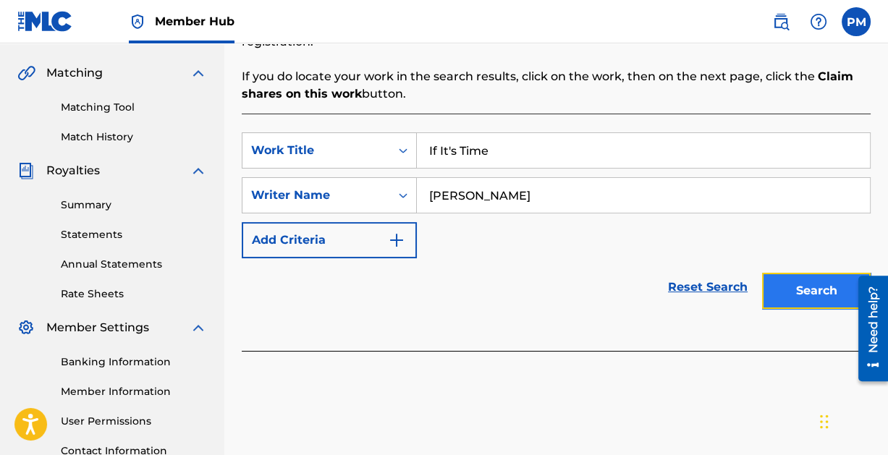
click at [793, 289] on button "Search" at bounding box center [816, 291] width 109 height 36
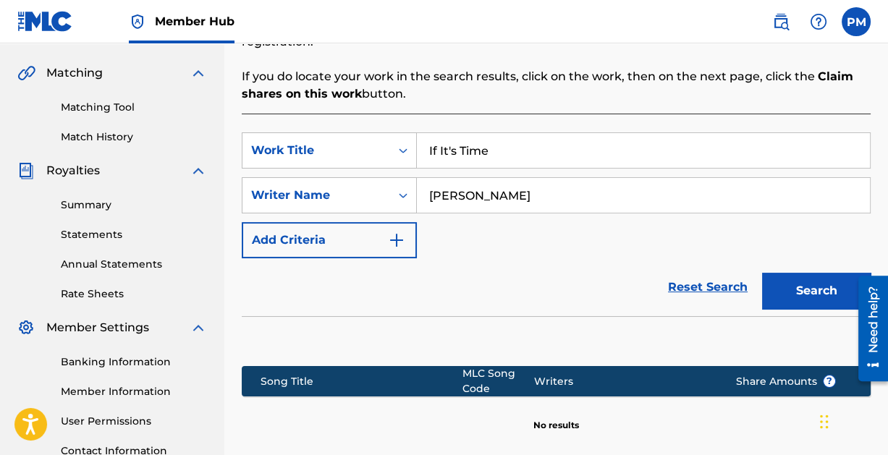
scroll to position [476, 0]
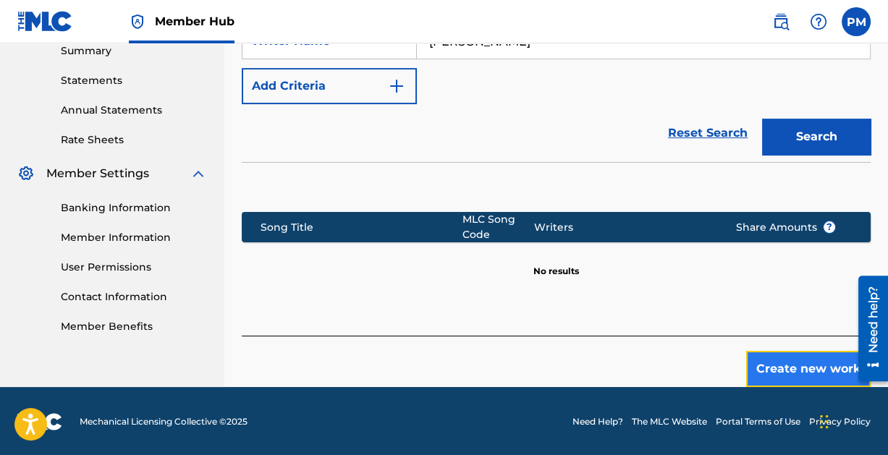
click at [789, 365] on button "Create new work" at bounding box center [808, 369] width 124 height 36
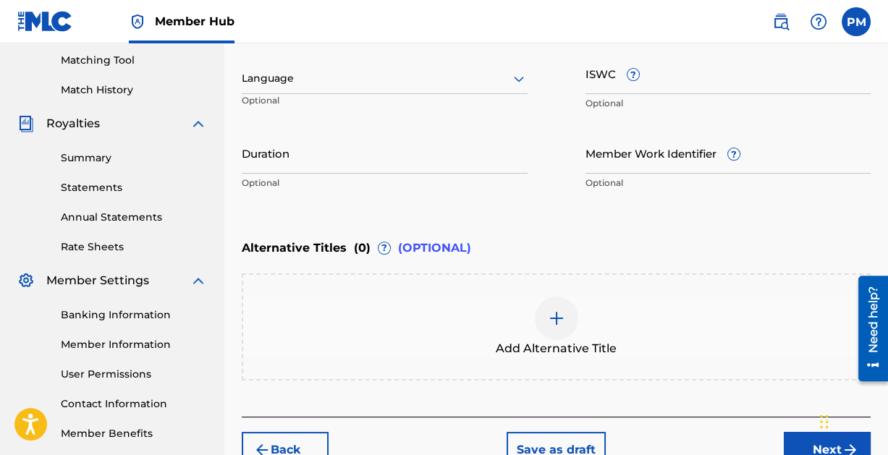
scroll to position [451, 0]
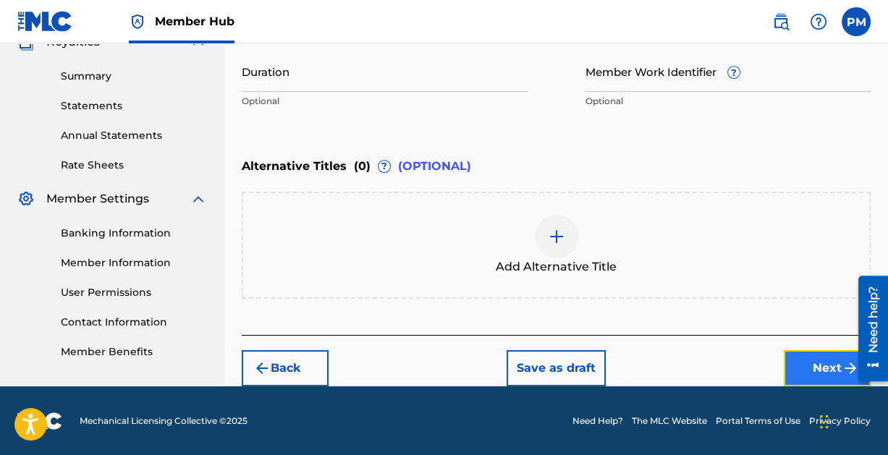
click at [819, 363] on button "Next" at bounding box center [827, 368] width 87 height 36
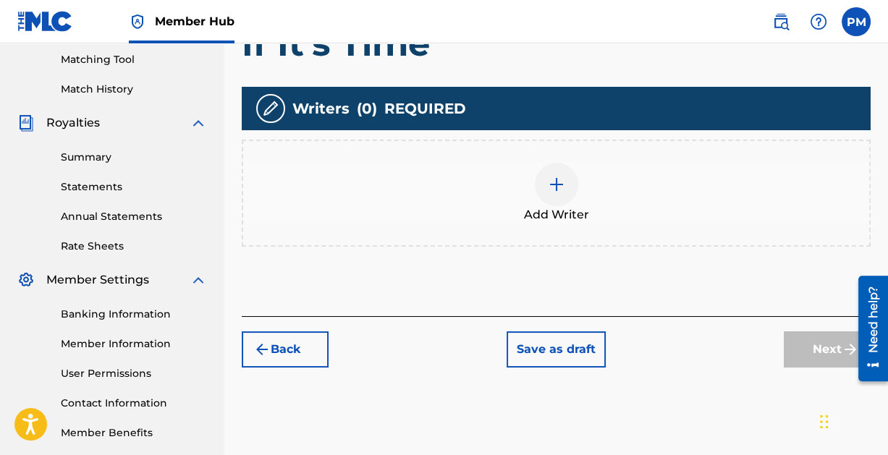
scroll to position [373, 0]
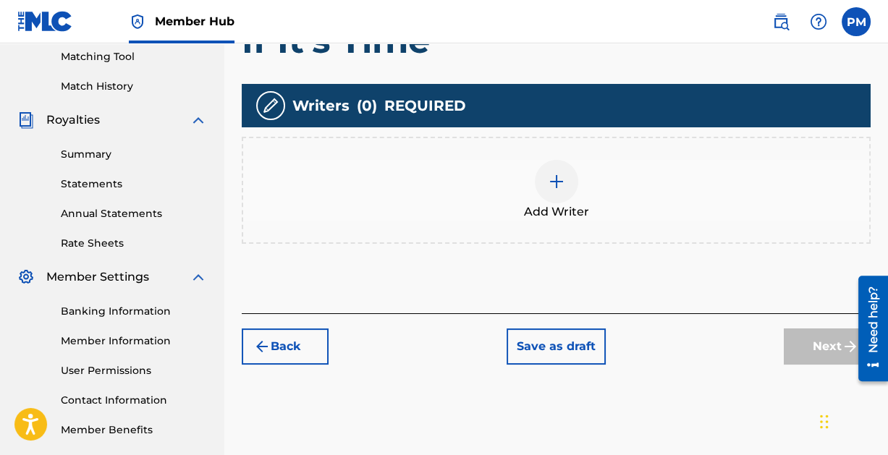
click at [556, 178] on img at bounding box center [556, 181] width 17 height 17
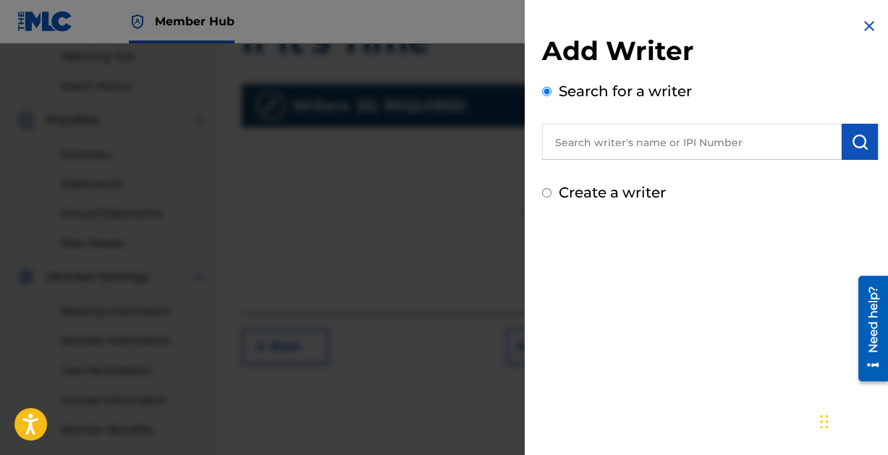
click at [610, 145] on input "text" at bounding box center [692, 142] width 300 height 36
paste input "[PERSON_NAME]"
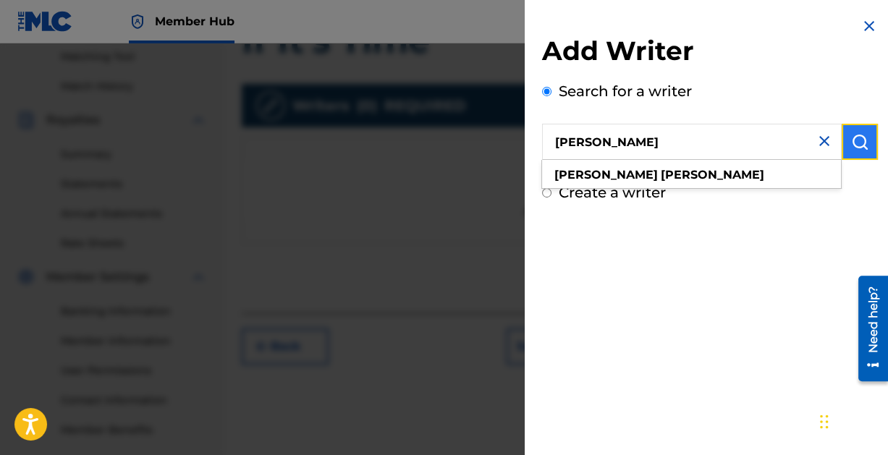
click at [854, 143] on img "submit" at bounding box center [859, 141] width 17 height 17
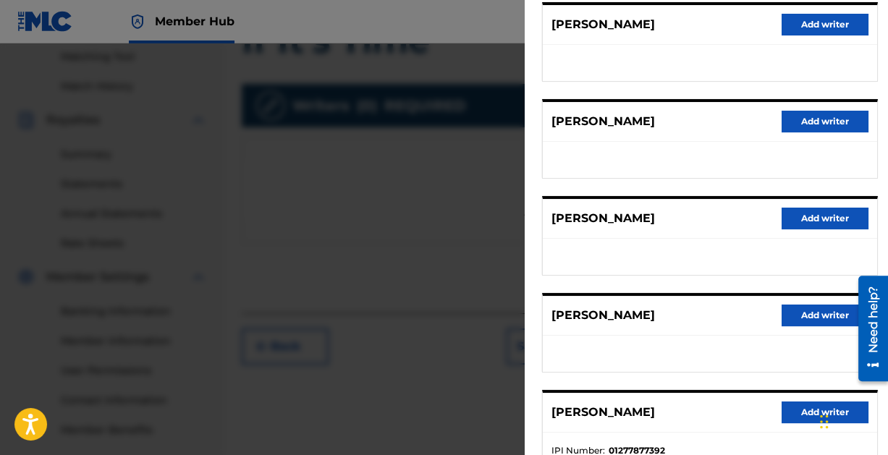
scroll to position [290, 0]
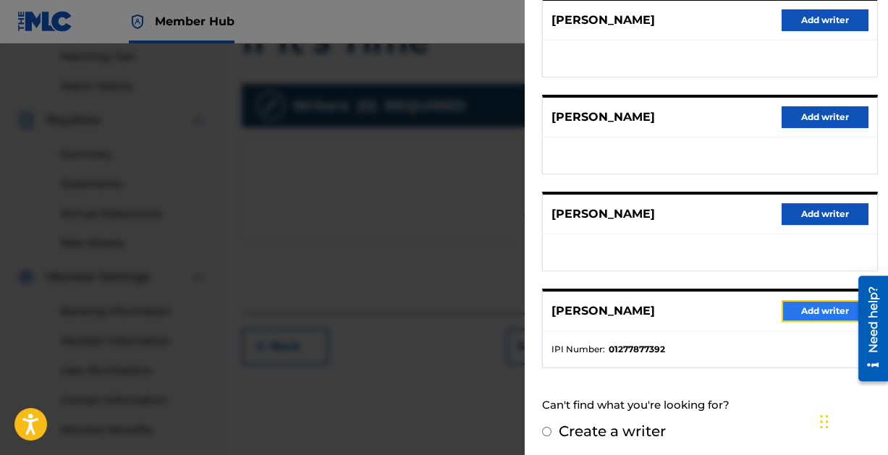
click at [812, 303] on button "Add writer" at bounding box center [824, 311] width 87 height 22
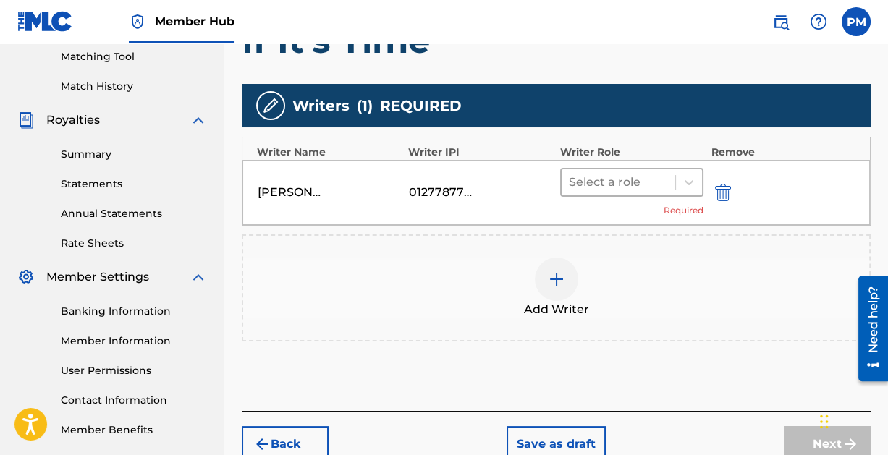
click at [624, 184] on div at bounding box center [619, 182] width 100 height 20
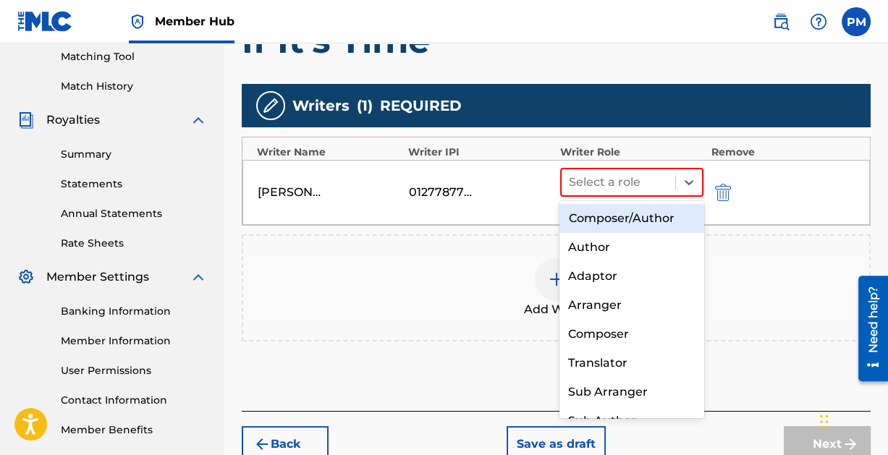
click at [602, 216] on div "Composer/Author" at bounding box center [631, 218] width 144 height 29
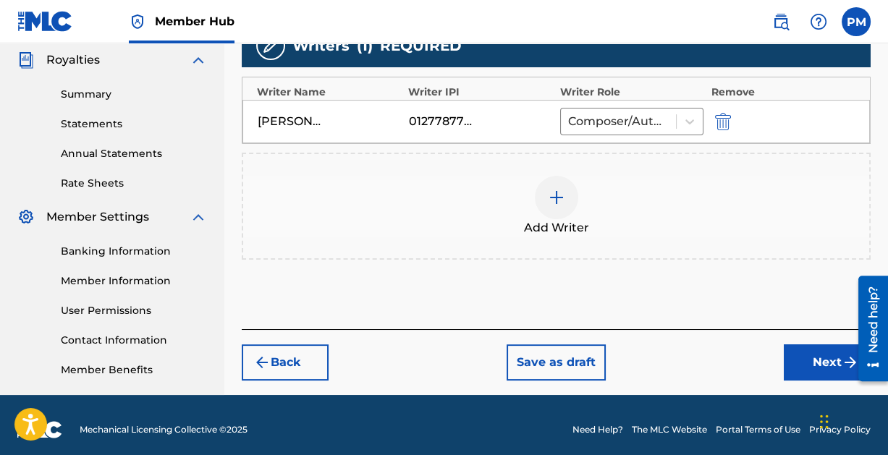
scroll to position [442, 0]
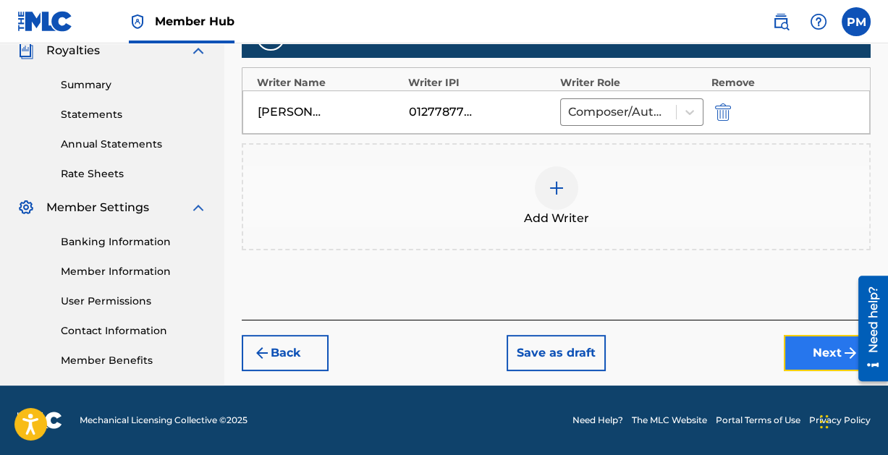
click at [794, 352] on button "Next" at bounding box center [827, 353] width 87 height 36
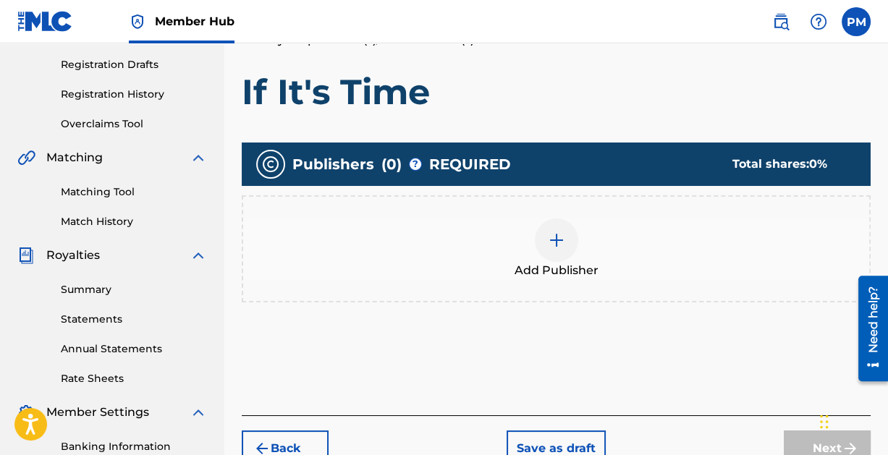
scroll to position [239, 0]
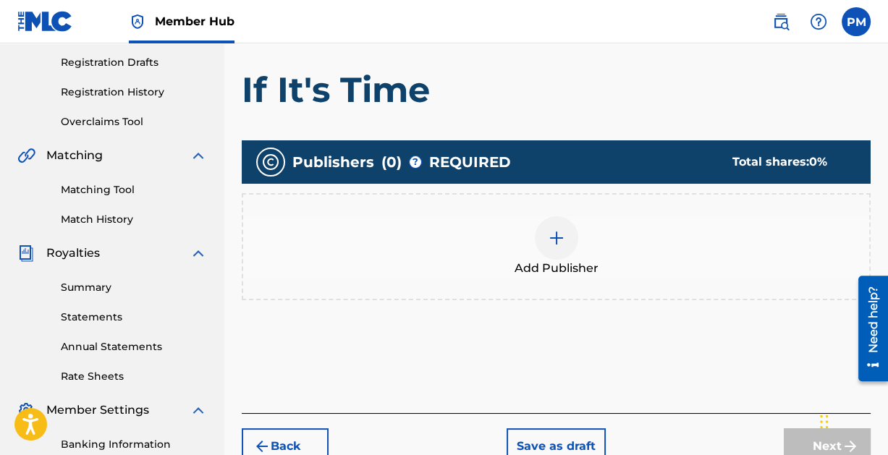
click at [546, 234] on div at bounding box center [556, 237] width 43 height 43
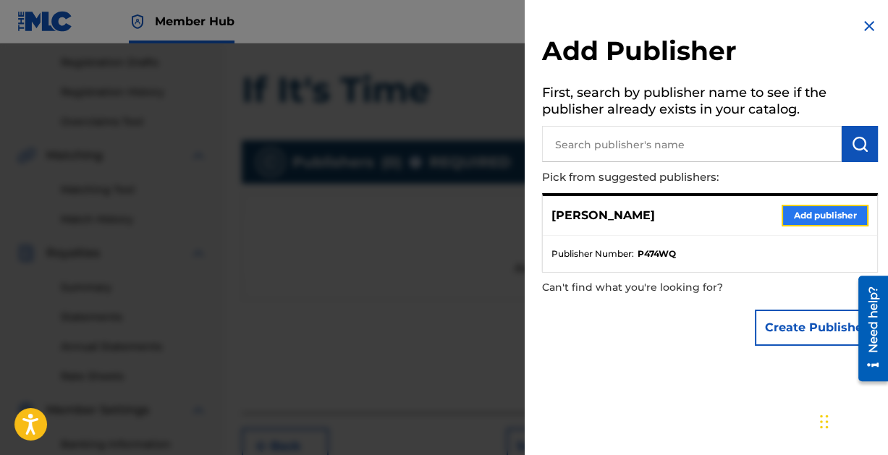
click at [796, 214] on button "Add publisher" at bounding box center [824, 216] width 87 height 22
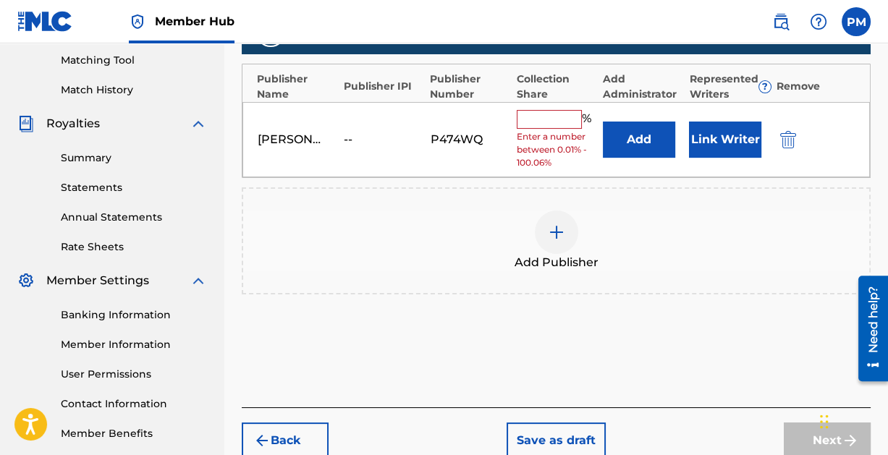
scroll to position [370, 0]
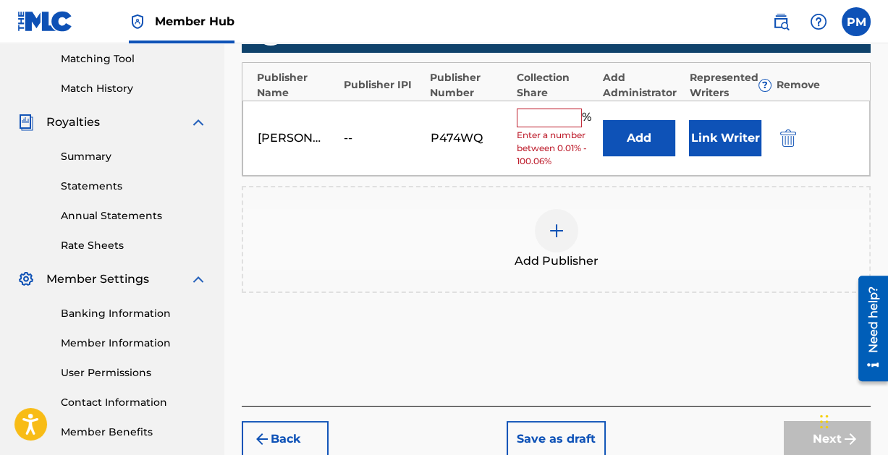
click at [533, 114] on input "text" at bounding box center [549, 118] width 65 height 19
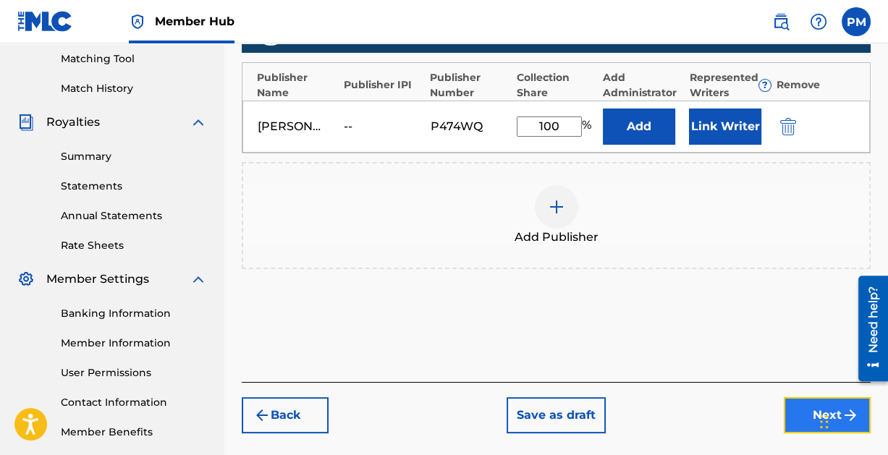
click at [802, 411] on button "Next" at bounding box center [827, 415] width 87 height 36
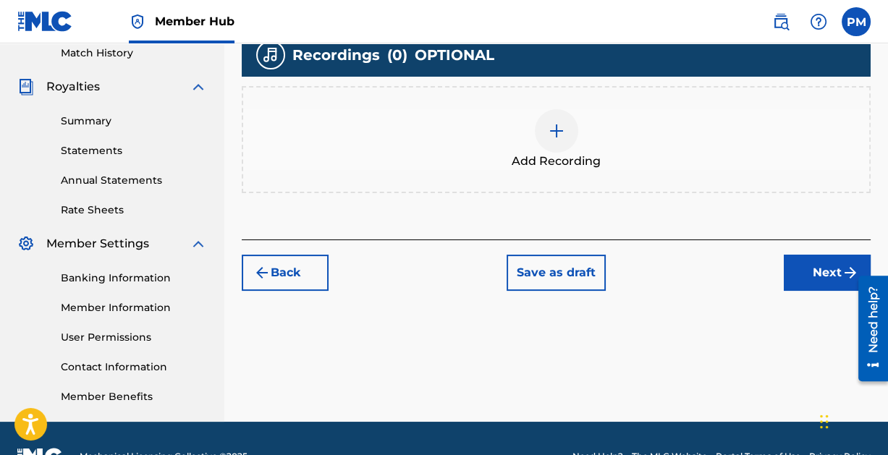
scroll to position [411, 0]
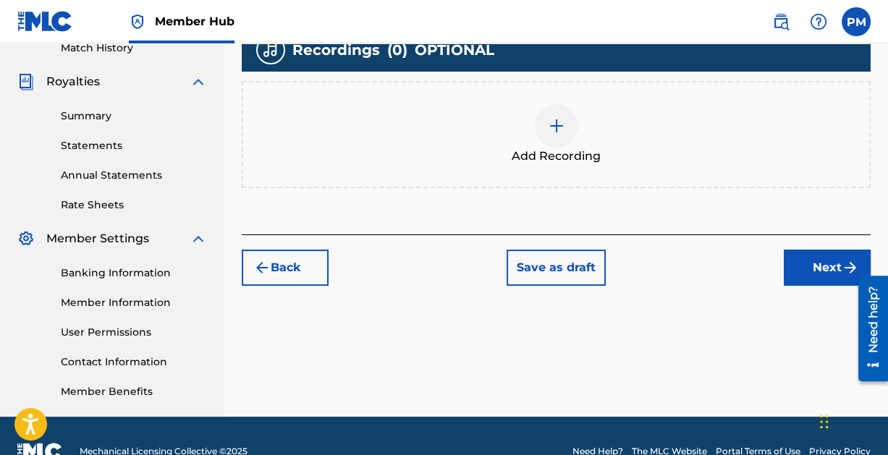
click at [551, 121] on img at bounding box center [556, 125] width 17 height 17
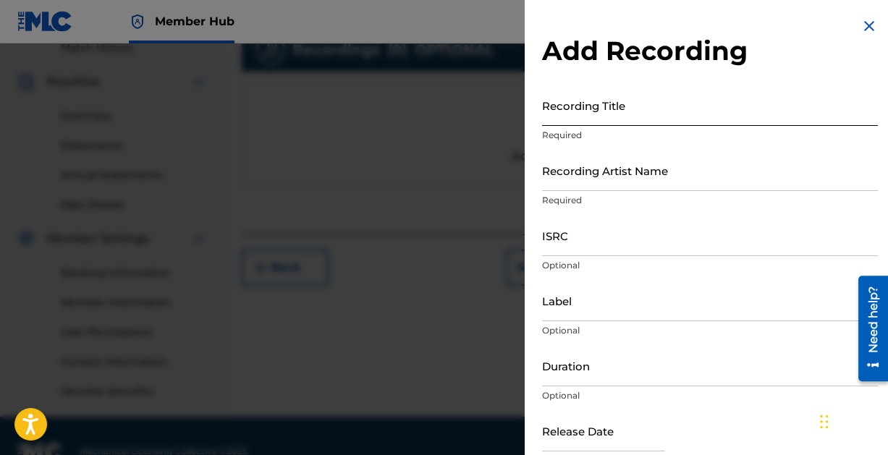
click at [567, 118] on input "Recording Title" at bounding box center [710, 105] width 336 height 41
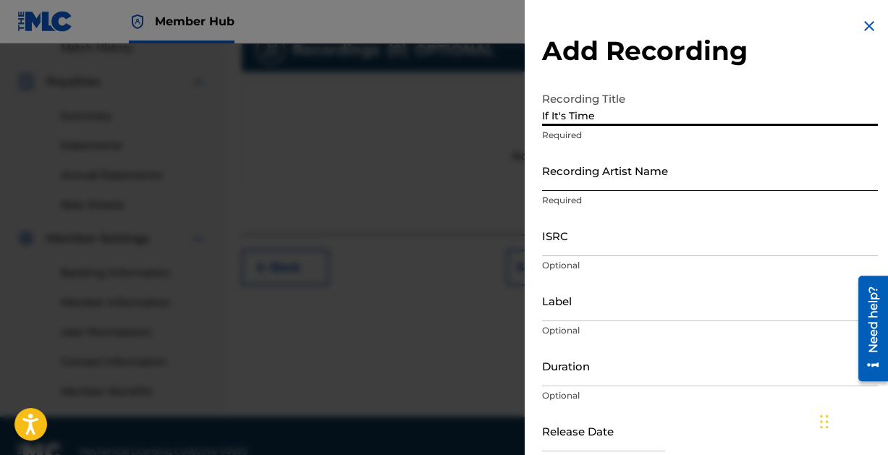
click at [588, 177] on input "Recording Artist Name" at bounding box center [710, 170] width 336 height 41
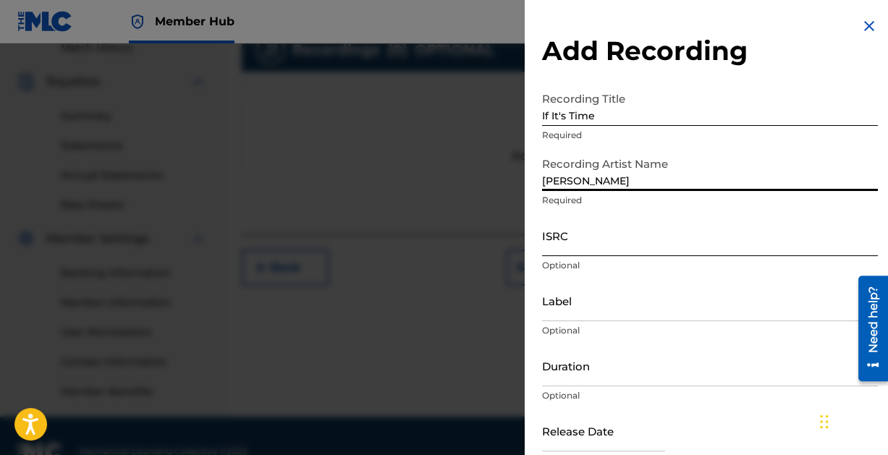
click at [617, 244] on input "ISRC" at bounding box center [710, 235] width 336 height 41
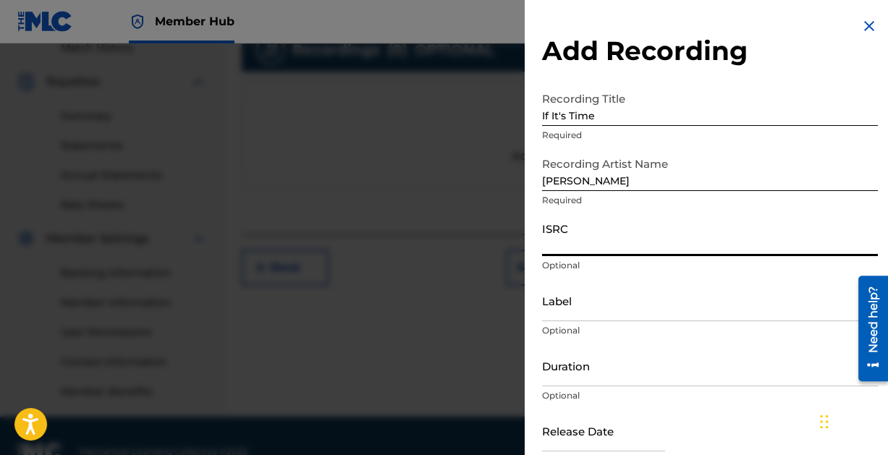
click at [606, 243] on input "ISRC" at bounding box center [710, 235] width 336 height 41
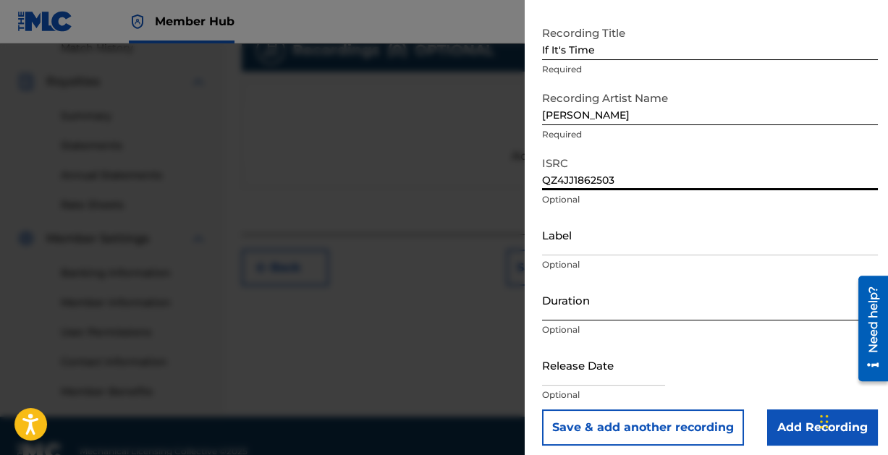
scroll to position [74, 0]
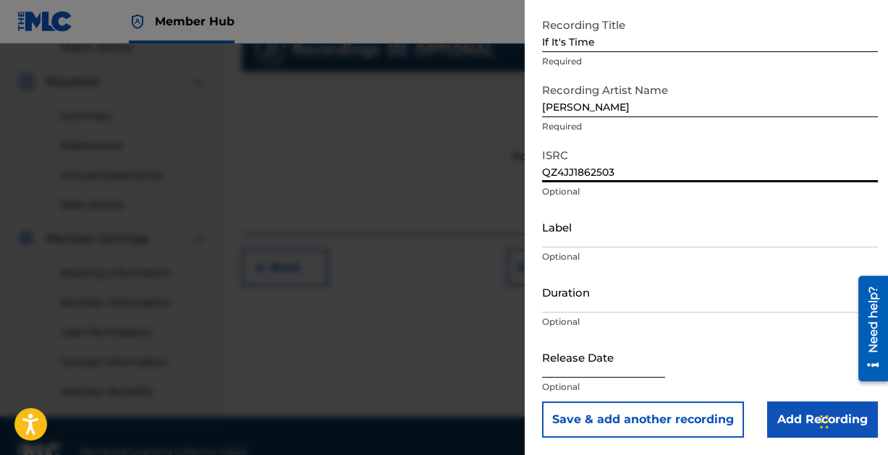
click at [608, 362] on input "text" at bounding box center [603, 356] width 123 height 41
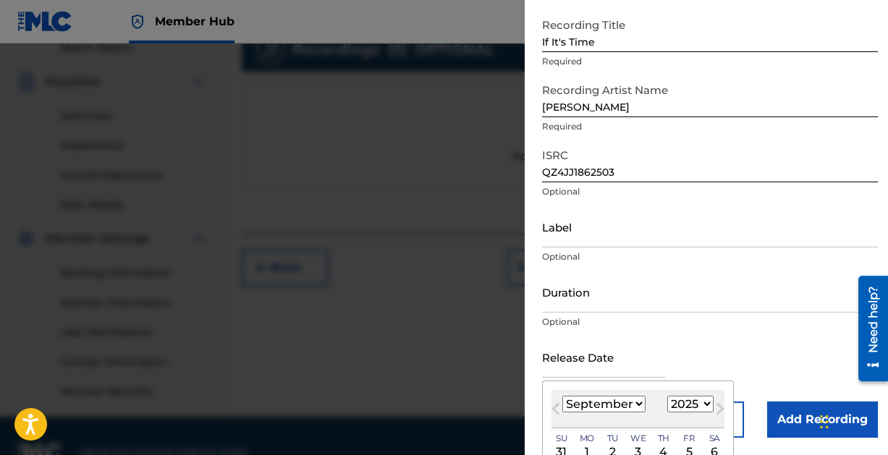
click at [628, 404] on select "January February March April May June July August September October November De…" at bounding box center [603, 404] width 83 height 17
click at [562, 396] on select "January February March April May June July August September October November De…" at bounding box center [603, 404] width 83 height 17
click at [699, 400] on select "1899 1900 1901 1902 1903 1904 1905 1906 1907 1908 1909 1910 1911 1912 1913 1914…" at bounding box center [690, 404] width 46 height 17
click at [667, 396] on select "1899 1900 1901 1902 1903 1904 1905 1906 1907 1908 1909 1910 1911 1912 1913 1914…" at bounding box center [690, 404] width 46 height 17
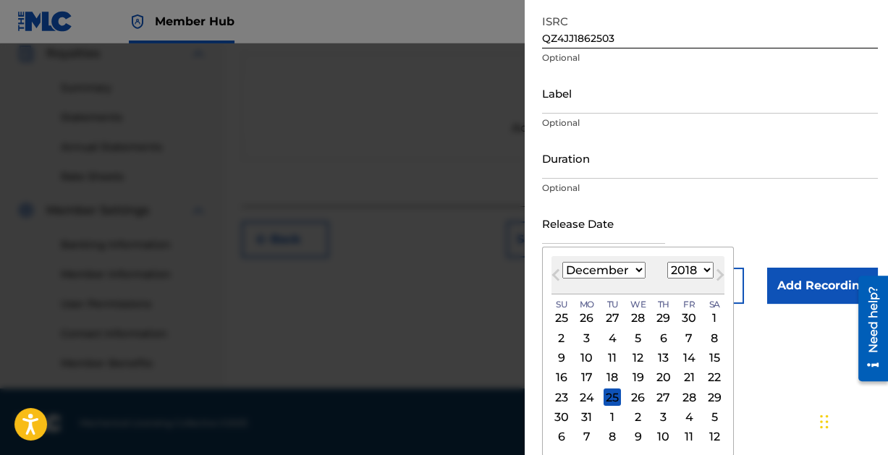
scroll to position [442, 0]
click at [585, 414] on div "31" at bounding box center [586, 417] width 17 height 17
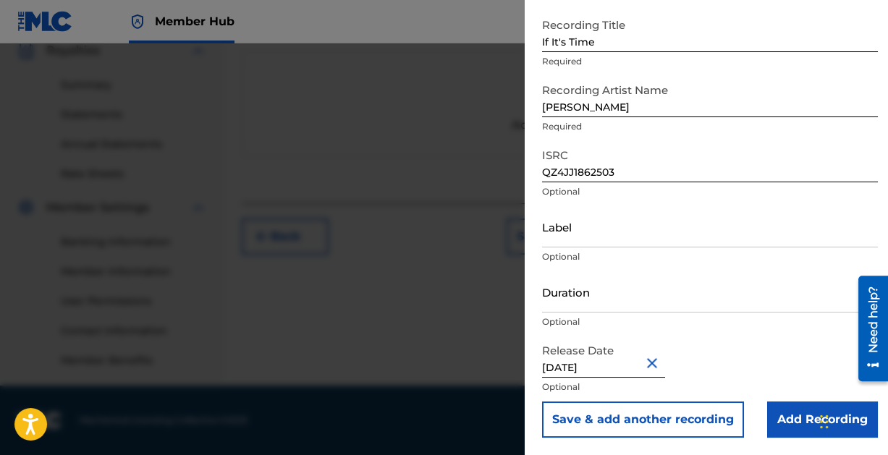
scroll to position [74, 0]
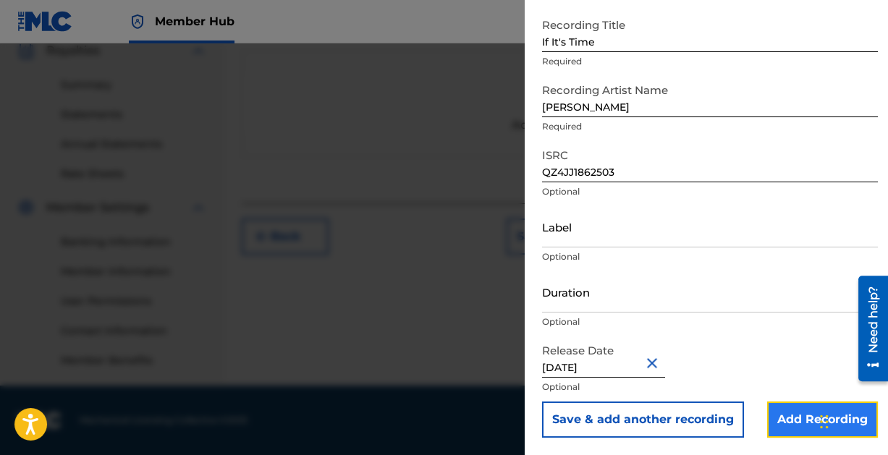
click at [785, 423] on input "Add Recording" at bounding box center [822, 420] width 111 height 36
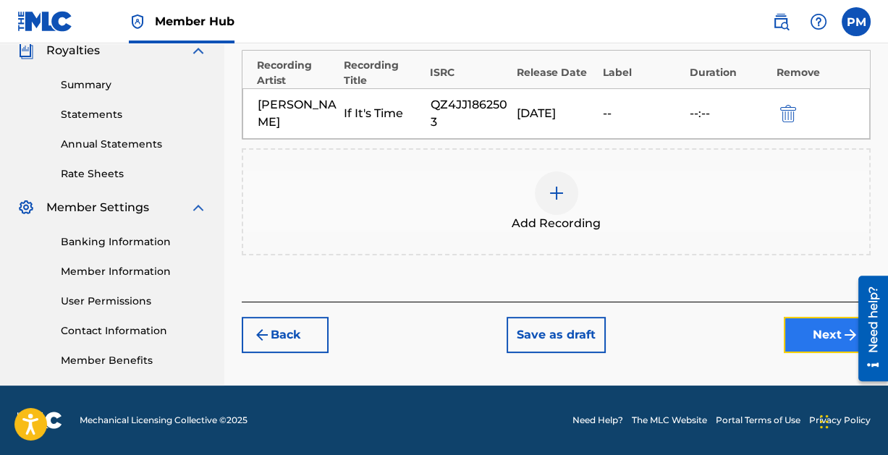
click at [801, 334] on button "Next" at bounding box center [827, 335] width 87 height 36
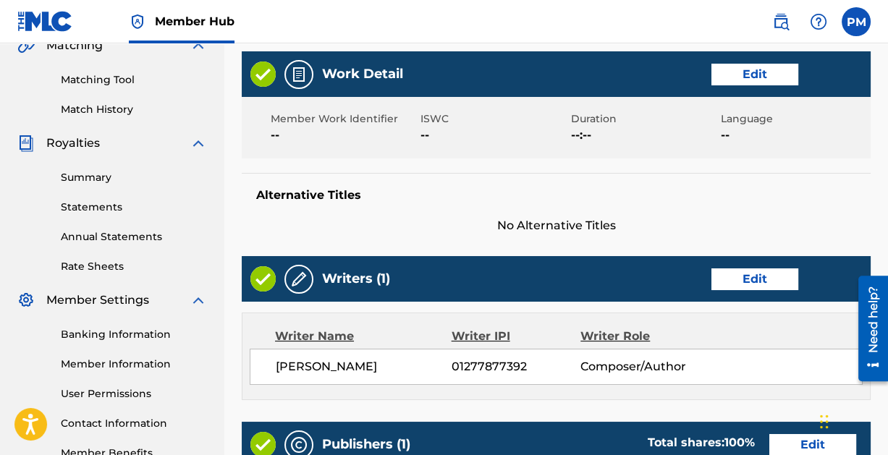
scroll to position [782, 0]
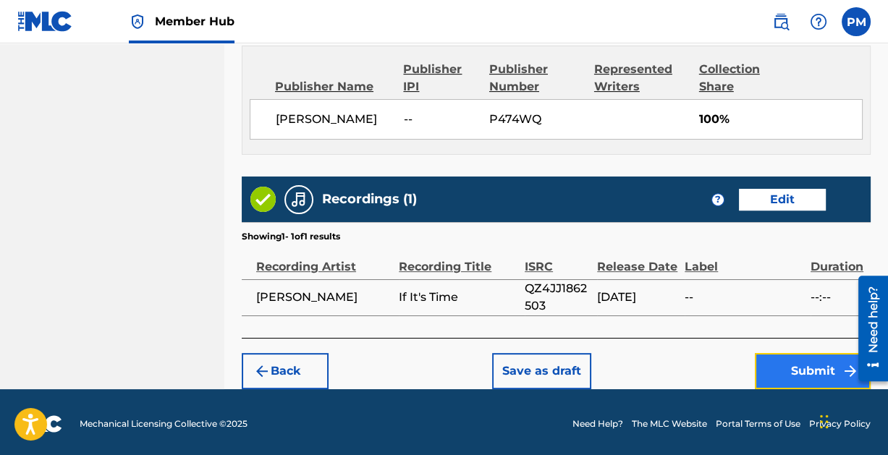
click at [807, 370] on button "Submit" at bounding box center [813, 371] width 116 height 36
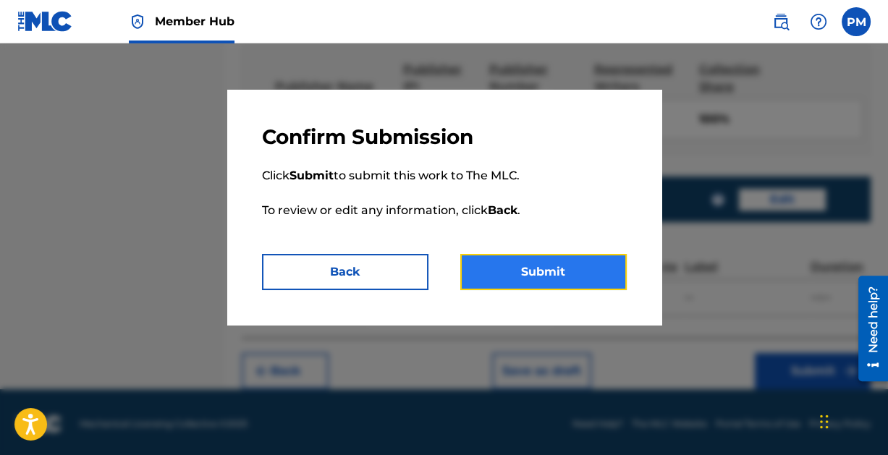
click at [534, 269] on button "Submit" at bounding box center [543, 272] width 166 height 36
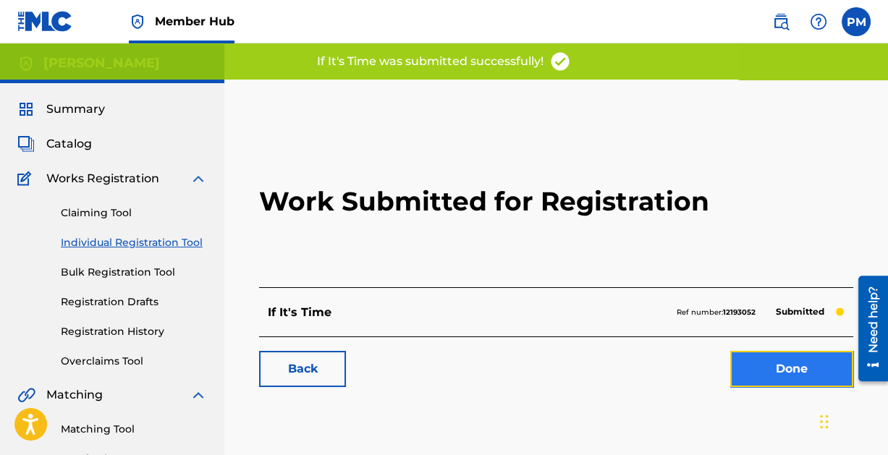
click at [765, 365] on link "Done" at bounding box center [791, 369] width 123 height 36
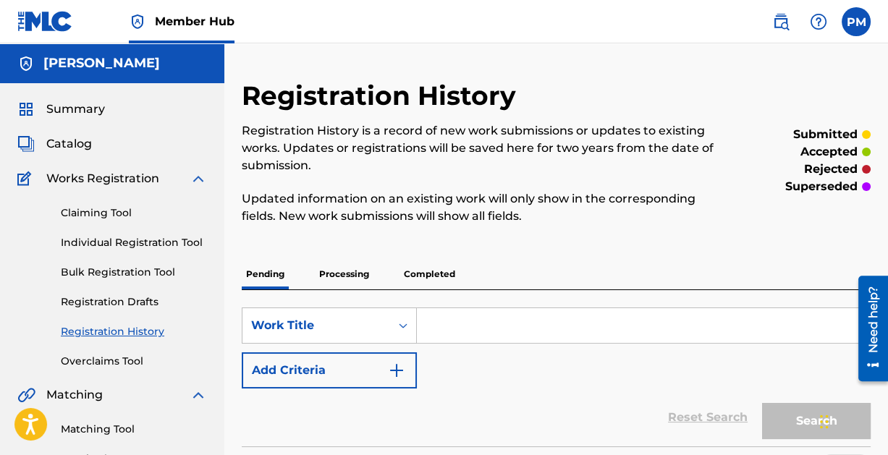
click at [495, 314] on input "Search Form" at bounding box center [643, 325] width 453 height 35
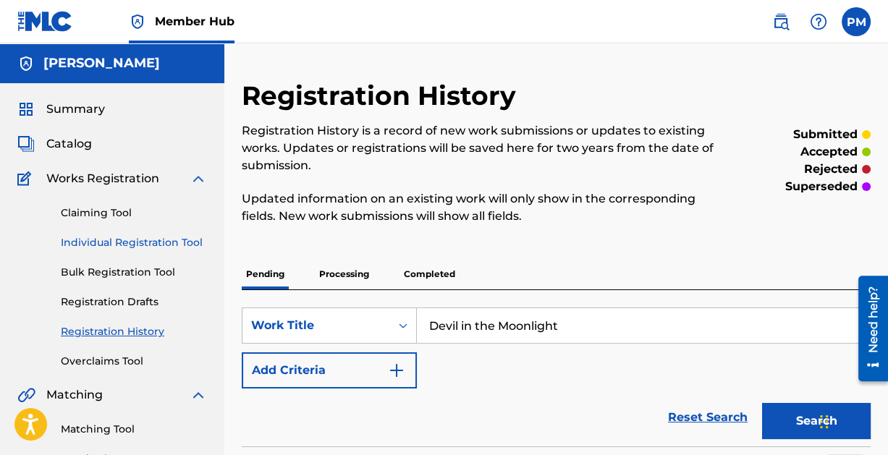
click at [114, 241] on link "Individual Registration Tool" at bounding box center [134, 242] width 146 height 15
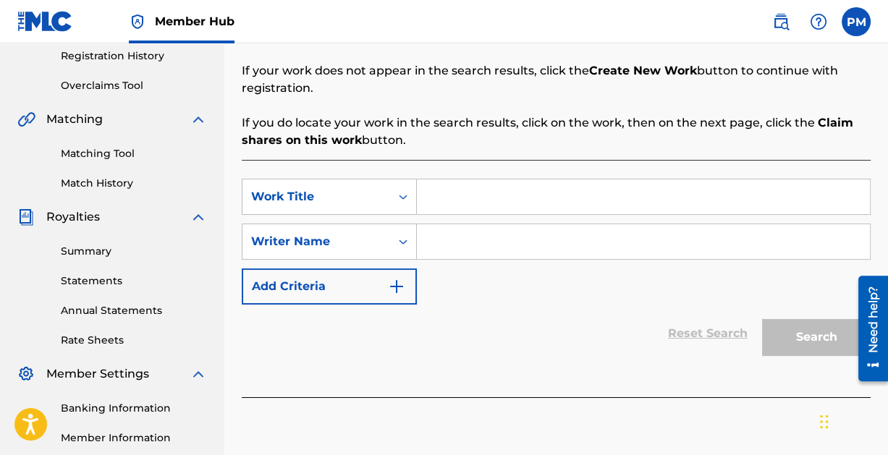
scroll to position [277, 0]
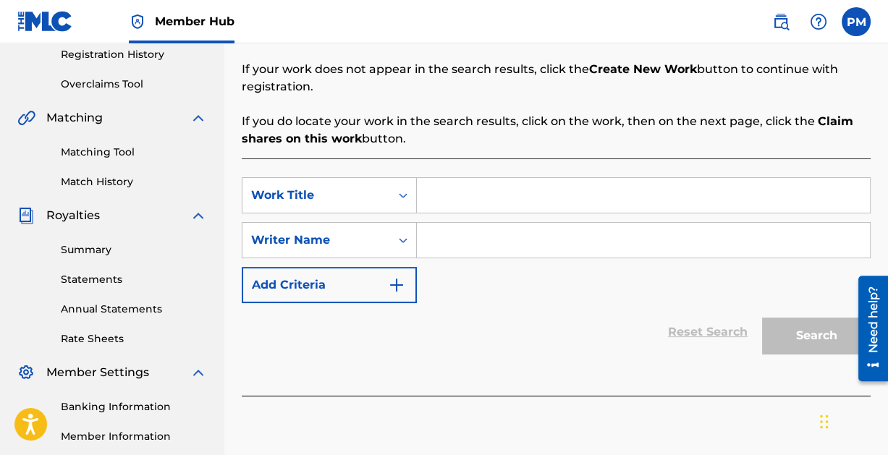
click at [500, 187] on input "Search Form" at bounding box center [643, 195] width 453 height 35
click at [524, 231] on input "Search Form" at bounding box center [643, 240] width 453 height 35
paste input "[PERSON_NAME]"
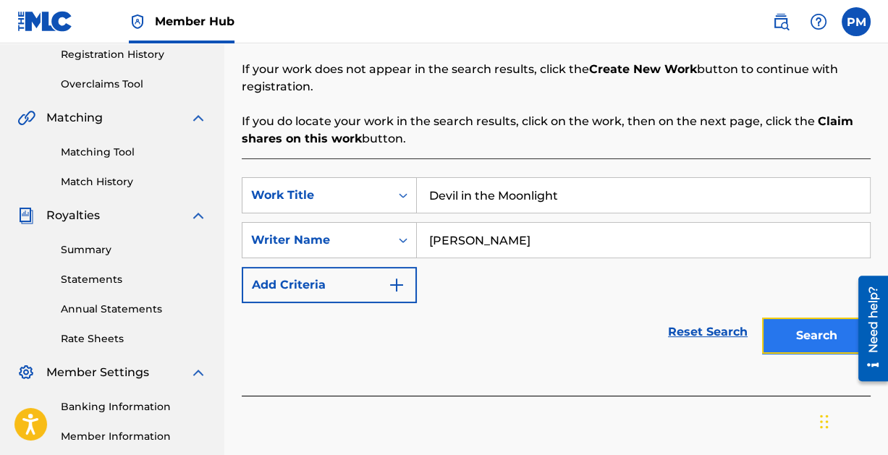
click at [820, 339] on button "Search" at bounding box center [816, 336] width 109 height 36
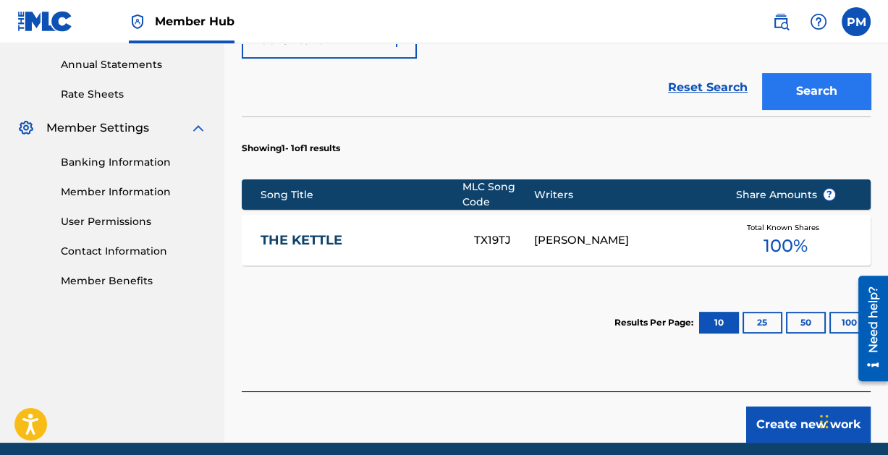
scroll to position [525, 0]
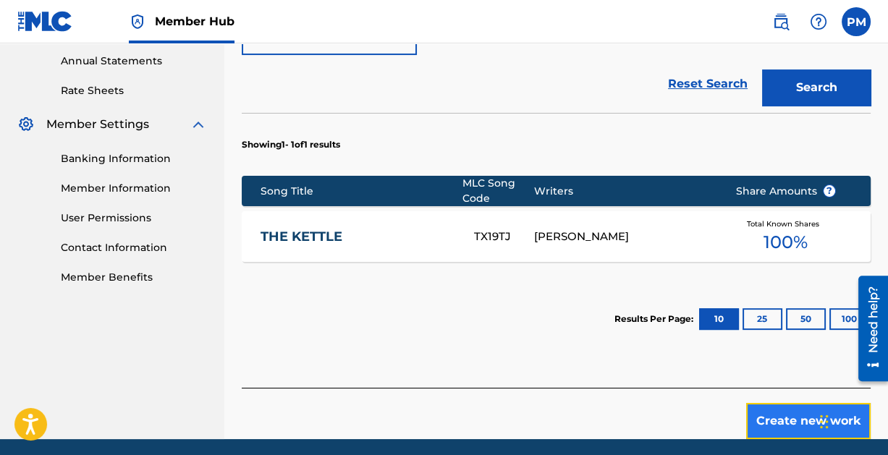
click at [768, 419] on button "Create new work" at bounding box center [808, 421] width 124 height 36
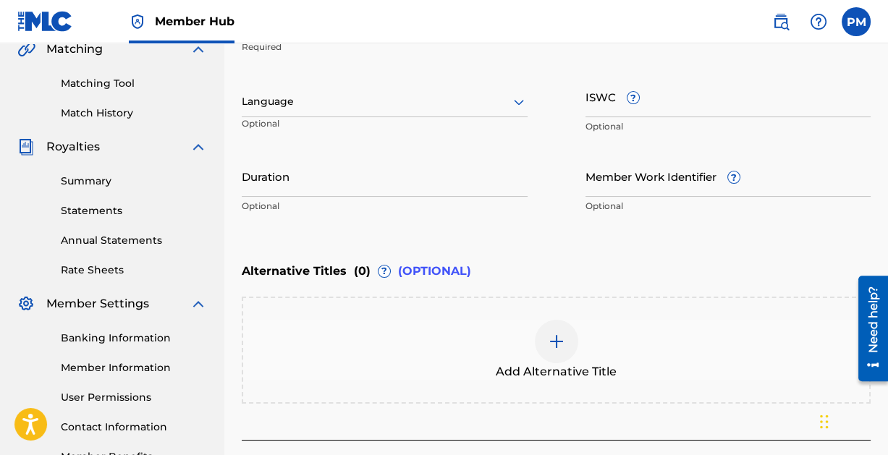
scroll to position [451, 0]
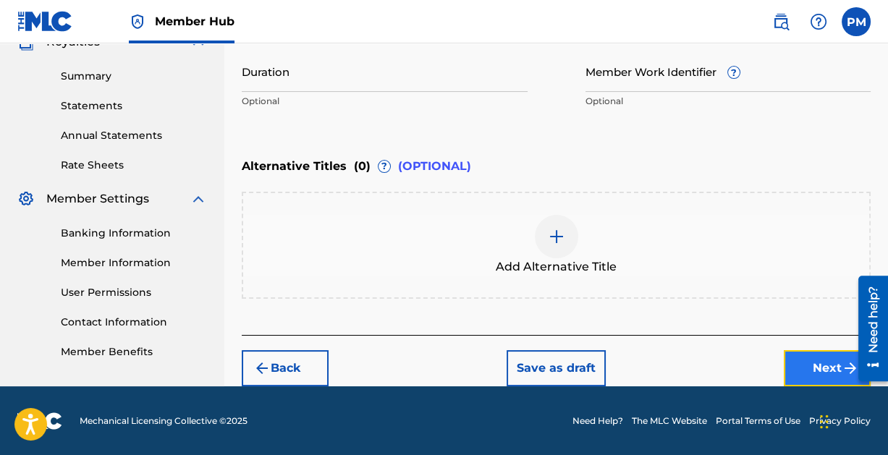
click at [800, 358] on button "Next" at bounding box center [827, 368] width 87 height 36
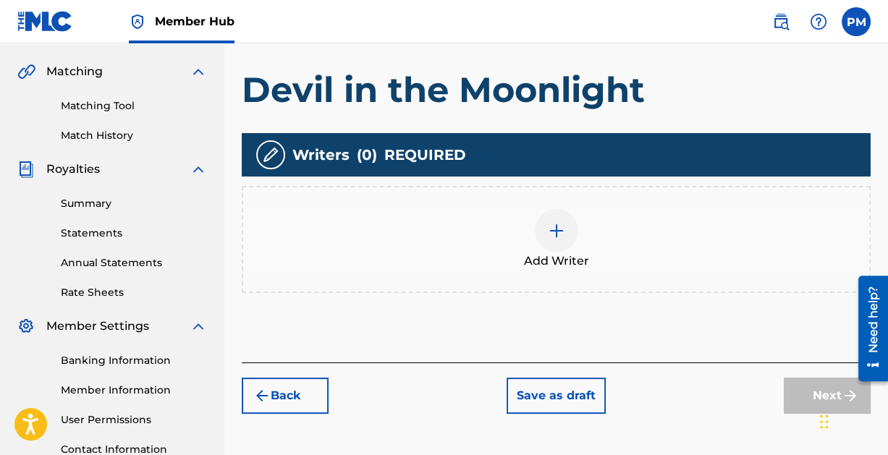
scroll to position [331, 0]
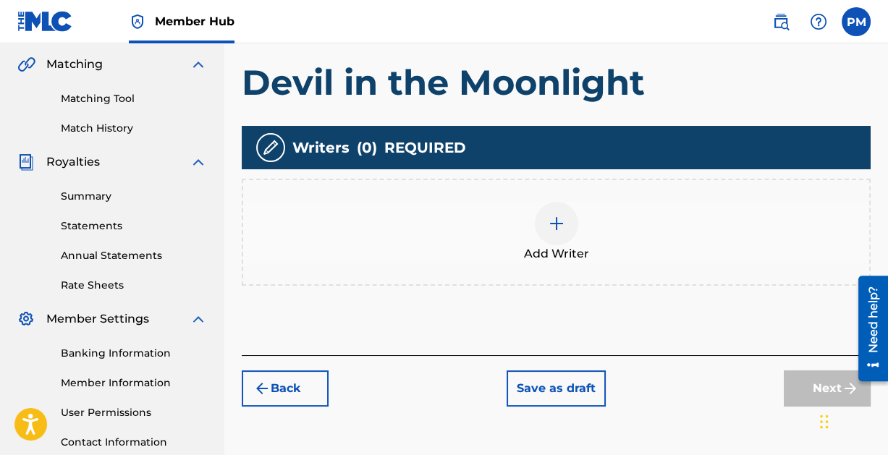
click at [554, 224] on img at bounding box center [556, 223] width 17 height 17
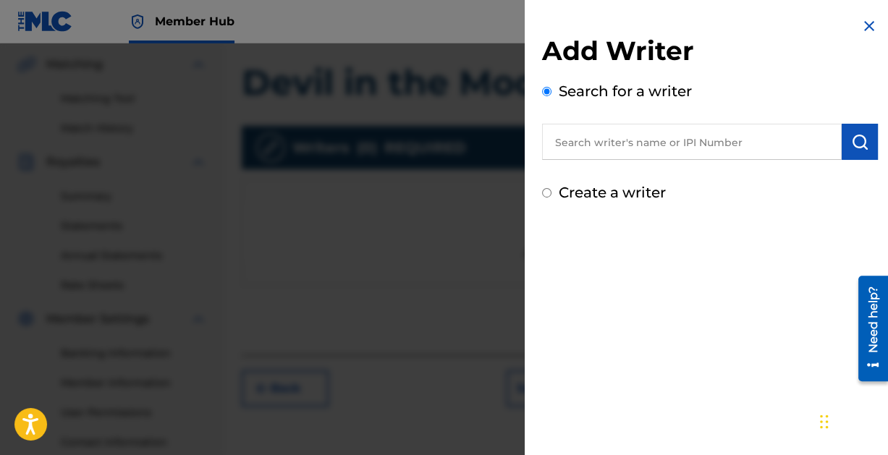
click at [619, 138] on input "text" at bounding box center [692, 142] width 300 height 36
paste input "[PERSON_NAME]"
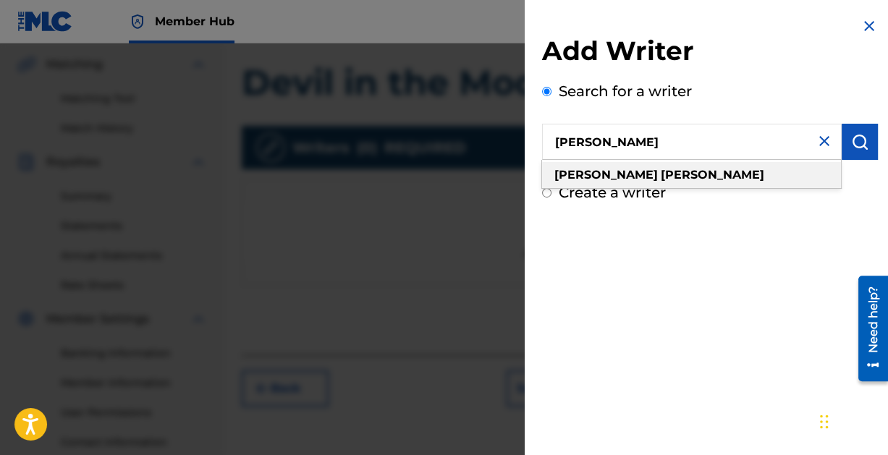
click at [661, 179] on strong "[PERSON_NAME]" at bounding box center [712, 175] width 103 height 14
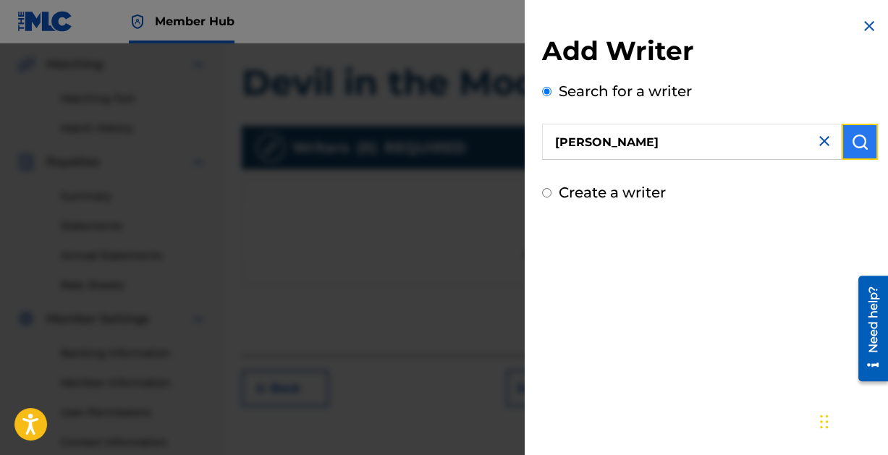
click at [845, 141] on button "submit" at bounding box center [859, 142] width 36 height 36
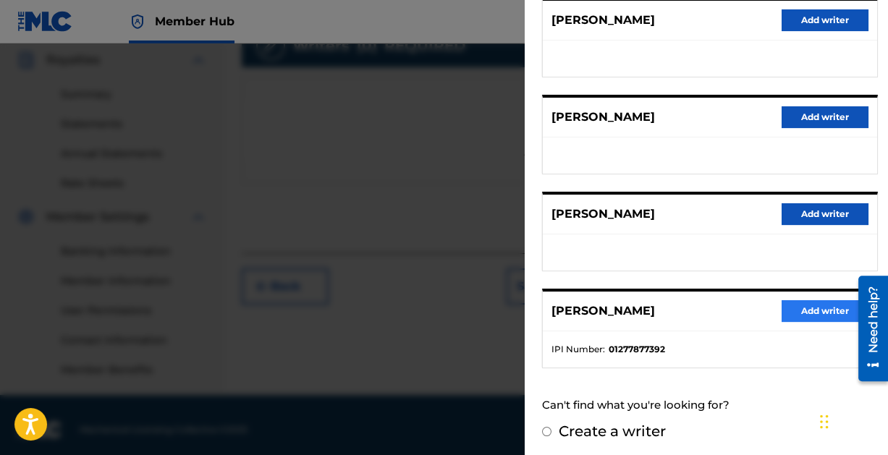
scroll to position [442, 0]
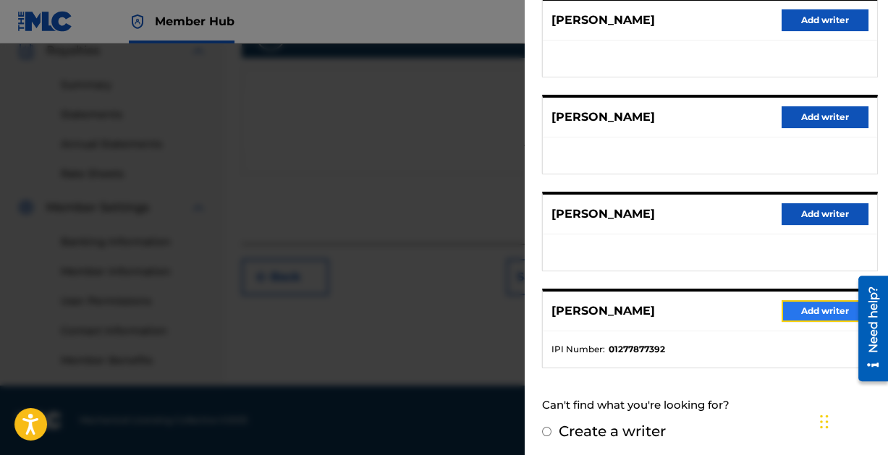
click at [817, 305] on button "Add writer" at bounding box center [824, 311] width 87 height 22
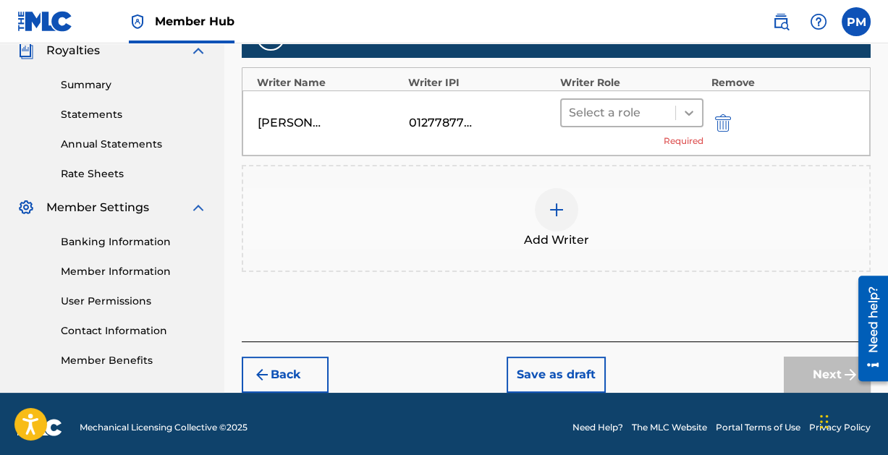
click at [679, 107] on div at bounding box center [689, 113] width 26 height 26
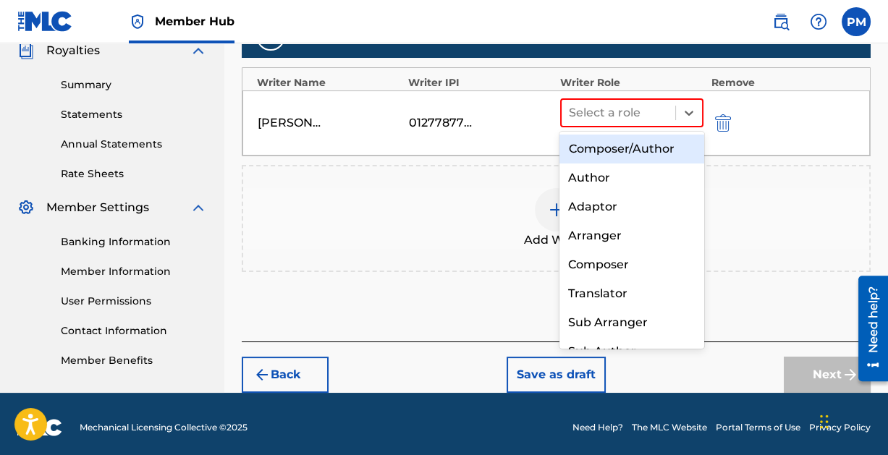
click at [655, 153] on div "Composer/Author" at bounding box center [631, 149] width 144 height 29
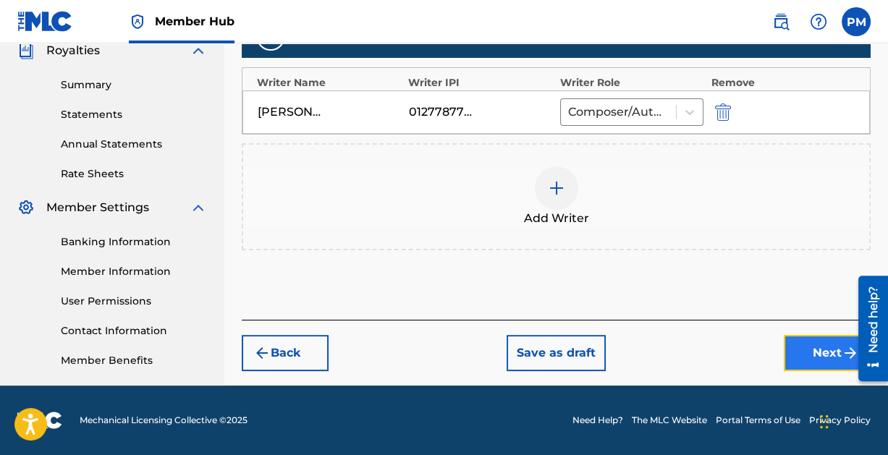
click at [812, 347] on button "Next" at bounding box center [827, 353] width 87 height 36
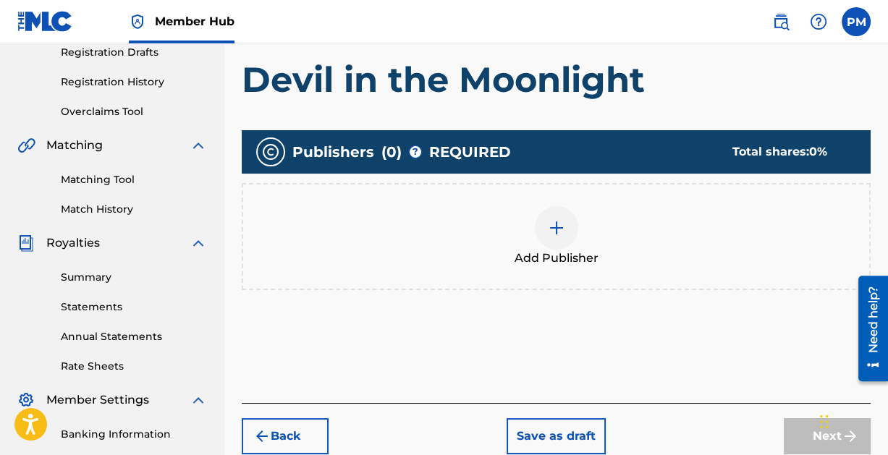
scroll to position [250, 0]
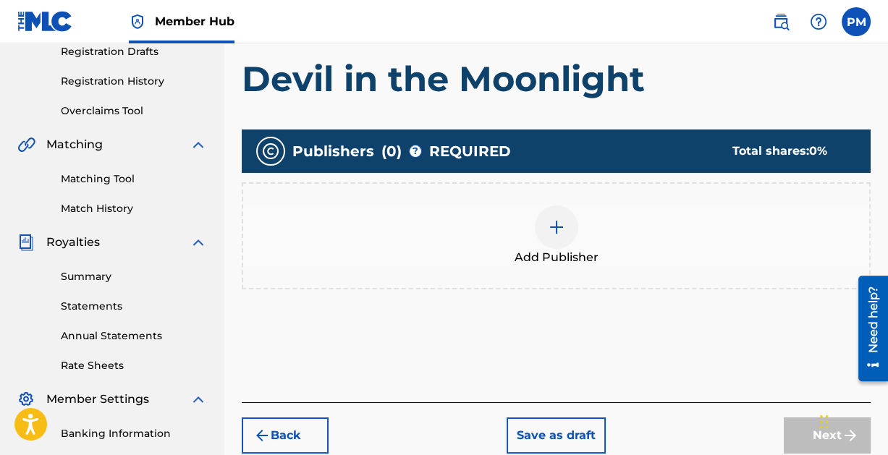
click at [561, 229] on img at bounding box center [556, 227] width 17 height 17
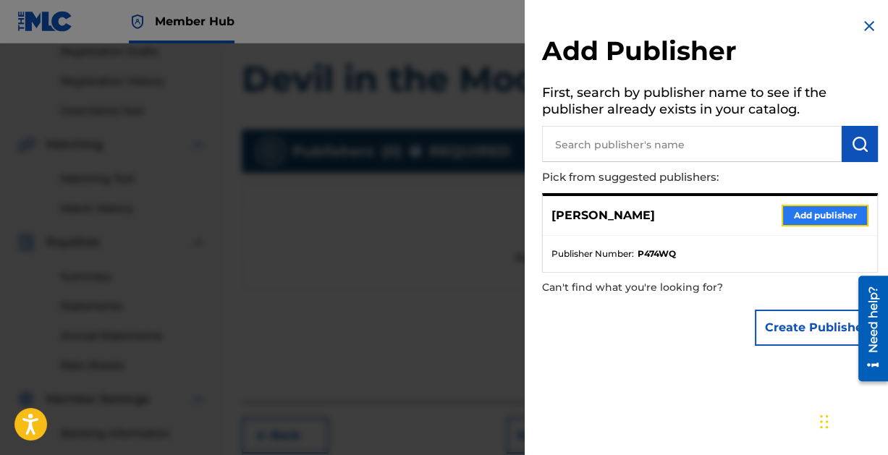
click at [800, 214] on button "Add publisher" at bounding box center [824, 216] width 87 height 22
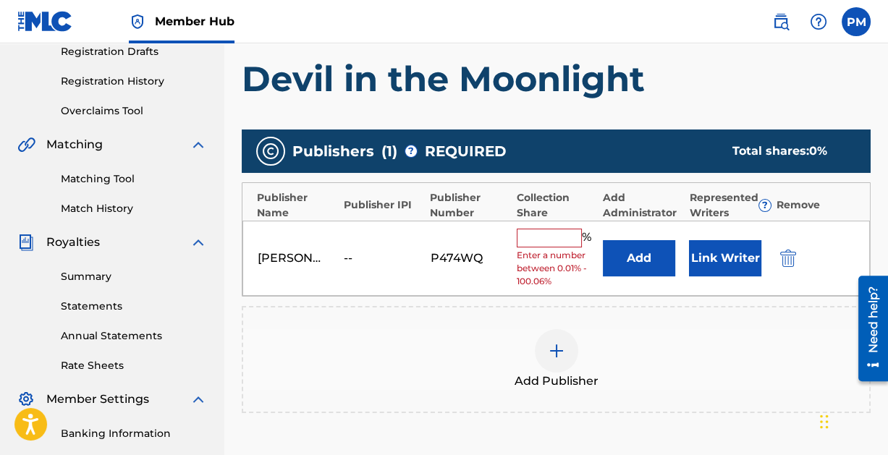
click at [556, 232] on input "text" at bounding box center [549, 238] width 65 height 19
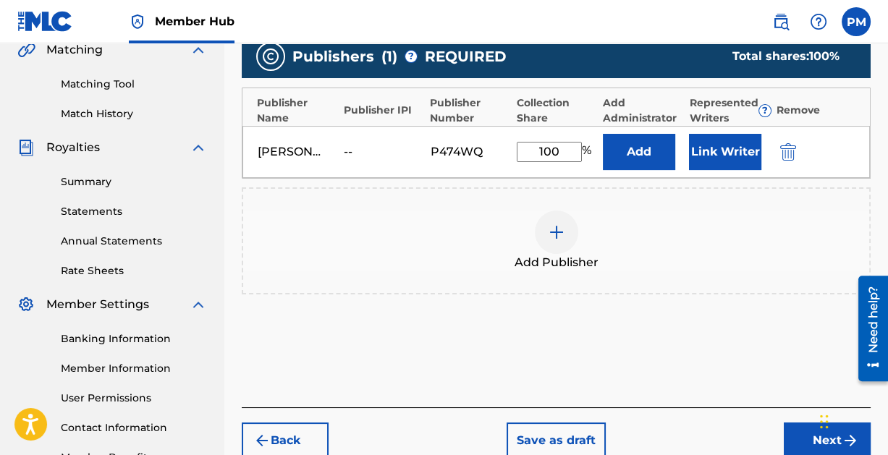
scroll to position [442, 0]
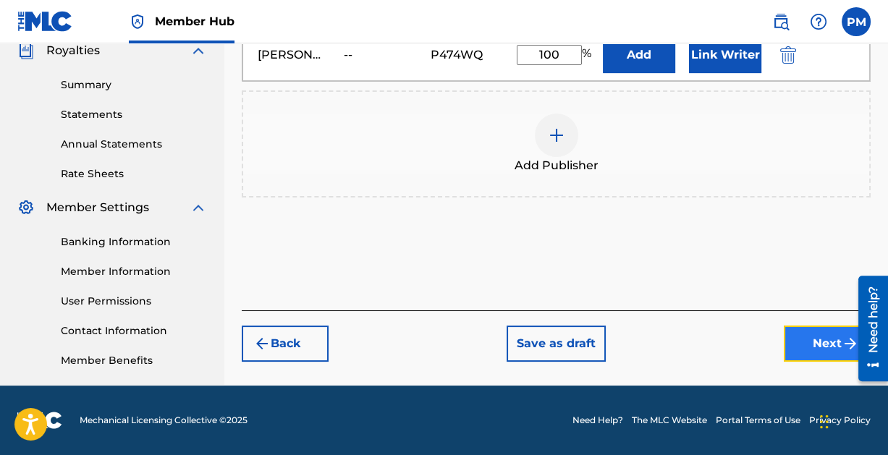
click at [818, 346] on button "Next" at bounding box center [827, 344] width 87 height 36
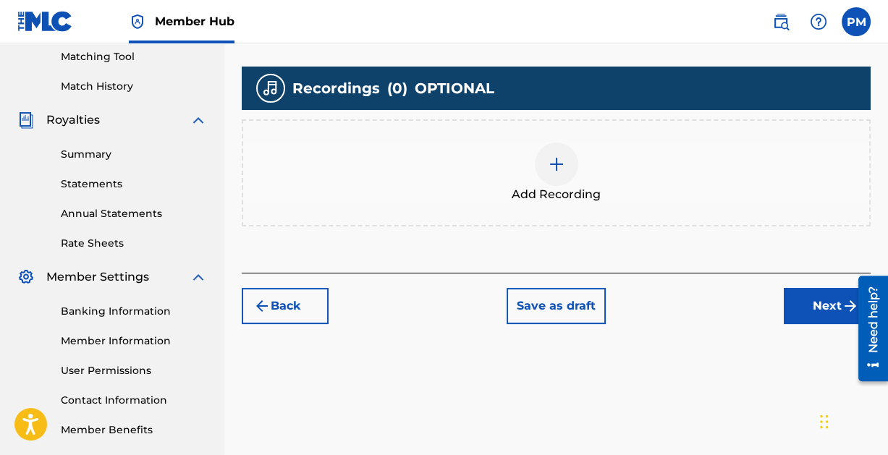
scroll to position [375, 0]
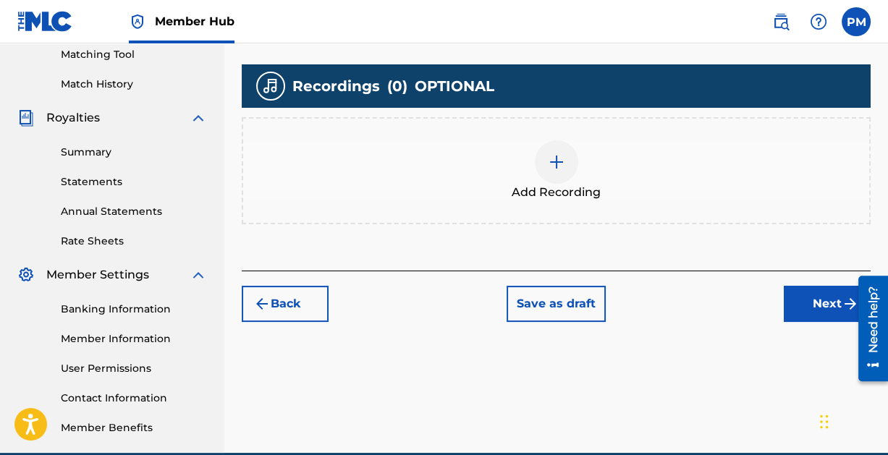
click at [549, 158] on img at bounding box center [556, 161] width 17 height 17
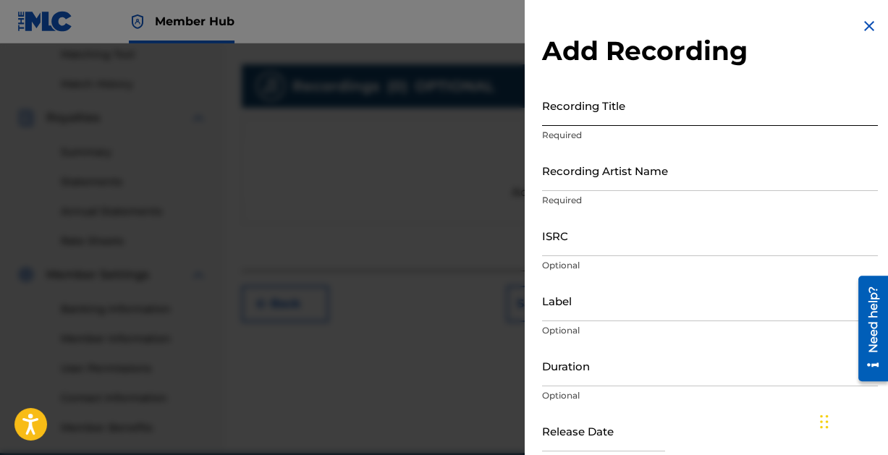
click at [598, 114] on input "Recording Title" at bounding box center [710, 105] width 336 height 41
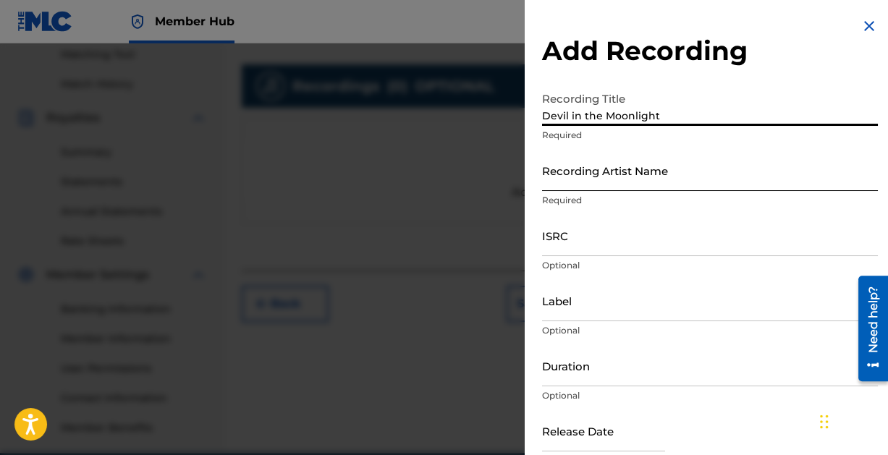
click at [608, 185] on input "Recording Artist Name" at bounding box center [710, 170] width 336 height 41
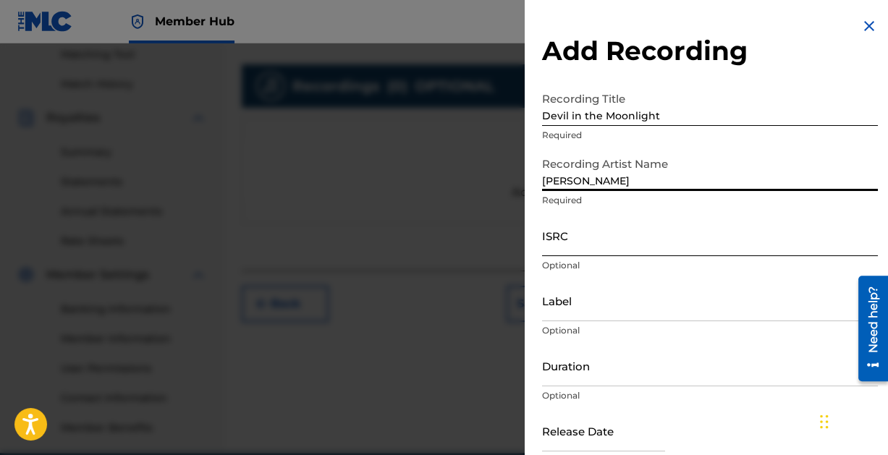
click at [616, 243] on input "ISRC" at bounding box center [710, 235] width 336 height 41
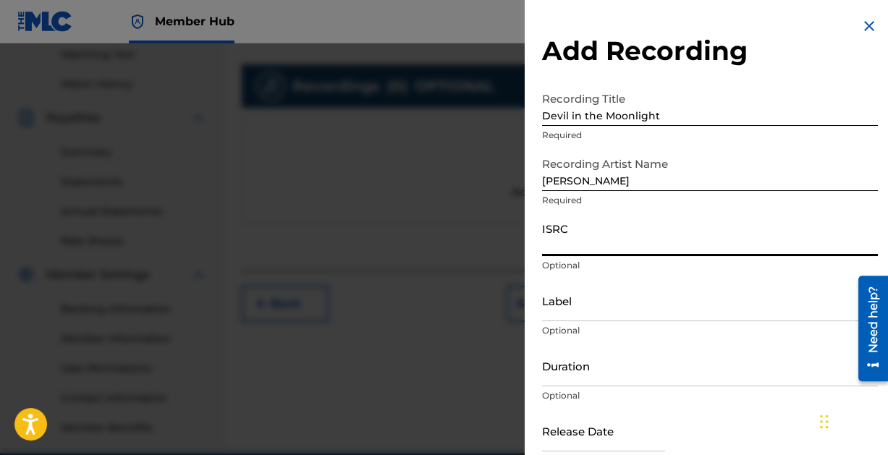
click at [565, 242] on input "ISRC" at bounding box center [710, 235] width 336 height 41
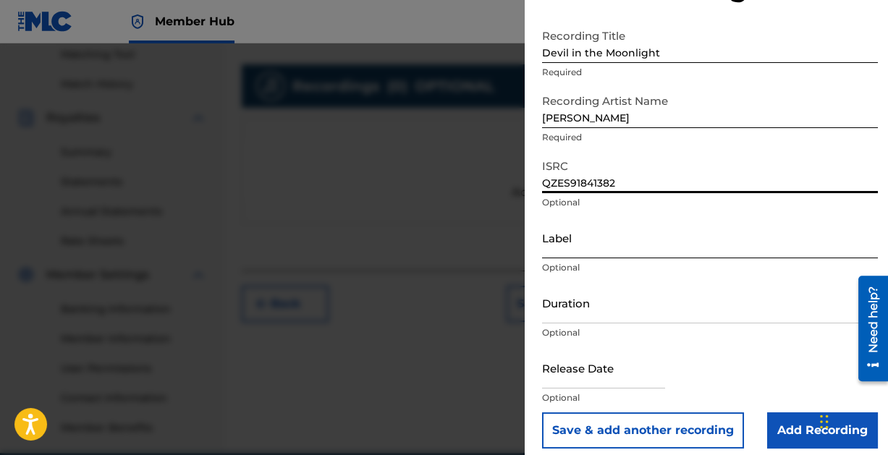
scroll to position [74, 0]
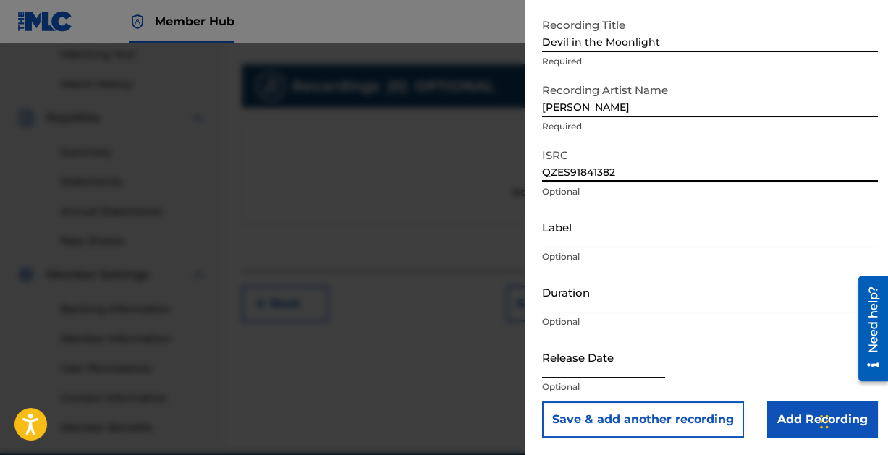
click at [563, 367] on input "text" at bounding box center [603, 356] width 123 height 41
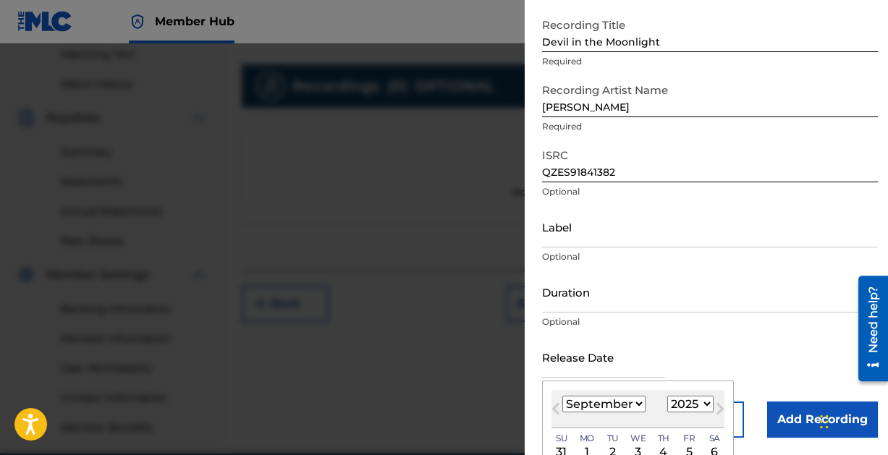
click at [632, 402] on select "January February March April May June July August September October November De…" at bounding box center [603, 404] width 83 height 17
click at [562, 396] on select "January February March April May June July August September October November De…" at bounding box center [603, 404] width 83 height 17
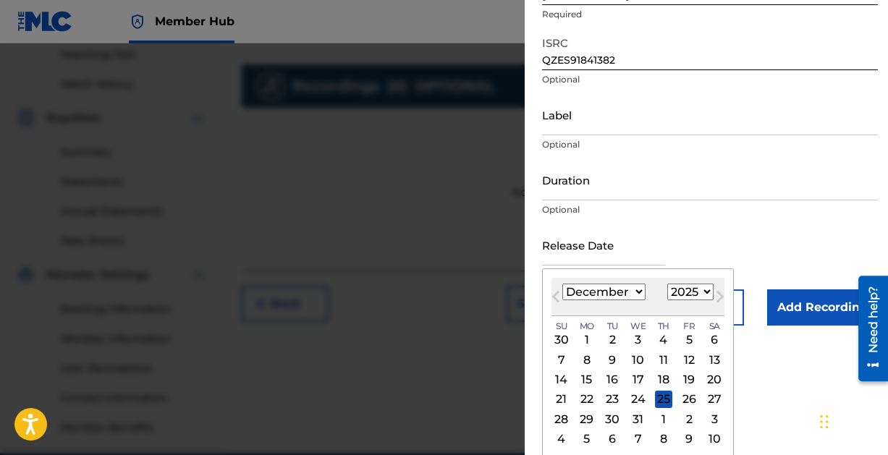
scroll to position [188, 0]
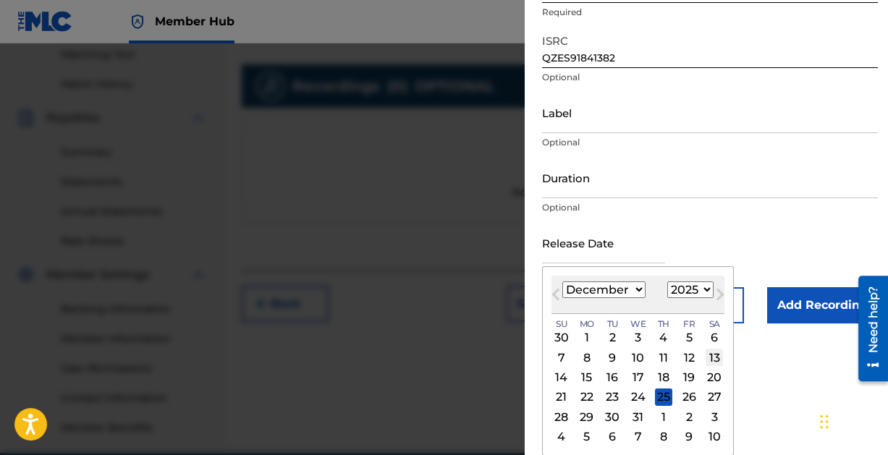
click at [712, 357] on div "13" at bounding box center [713, 357] width 17 height 17
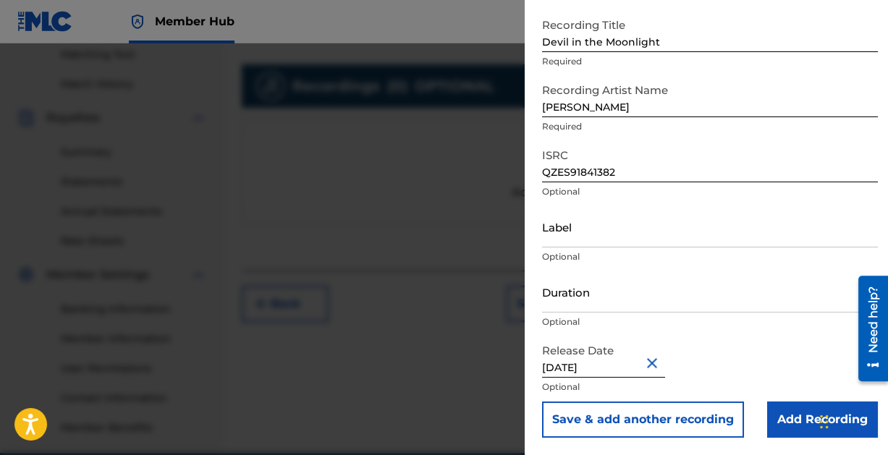
scroll to position [74, 0]
click at [632, 366] on input "[DATE]" at bounding box center [603, 356] width 123 height 41
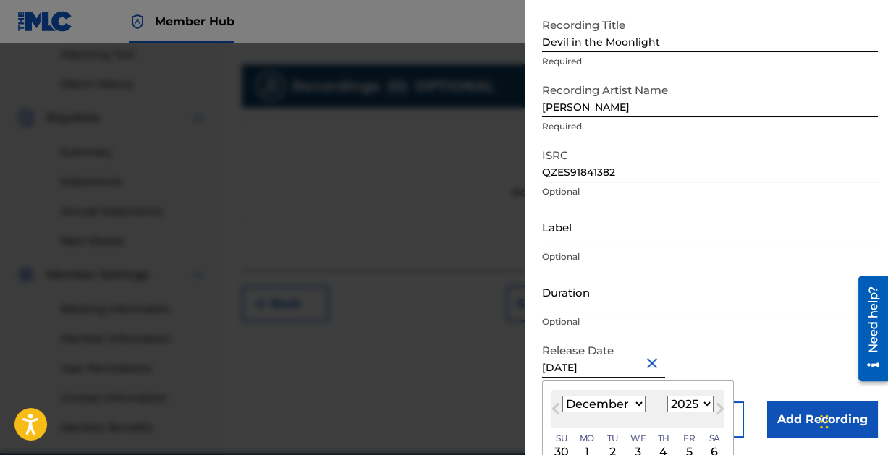
click at [706, 399] on select "1899 1900 1901 1902 1903 1904 1905 1906 1907 1908 1909 1910 1911 1912 1913 1914…" at bounding box center [690, 404] width 46 height 17
click at [667, 396] on select "1899 1900 1901 1902 1903 1904 1905 1906 1907 1908 1909 1910 1911 1912 1913 1914…" at bounding box center [690, 404] width 46 height 17
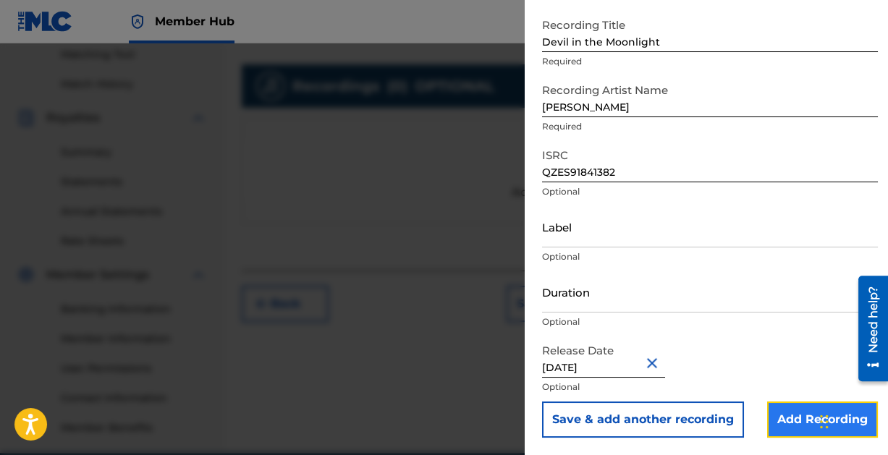
click at [790, 416] on input "Add Recording" at bounding box center [822, 420] width 111 height 36
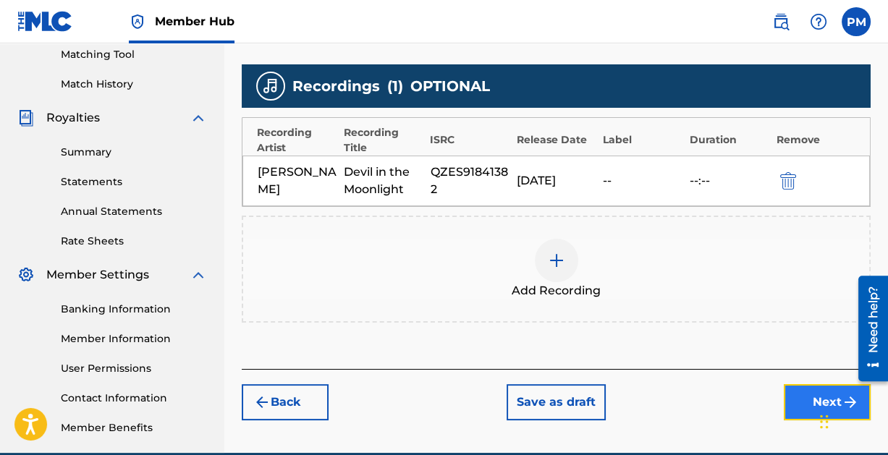
click at [800, 392] on button "Next" at bounding box center [827, 402] width 87 height 36
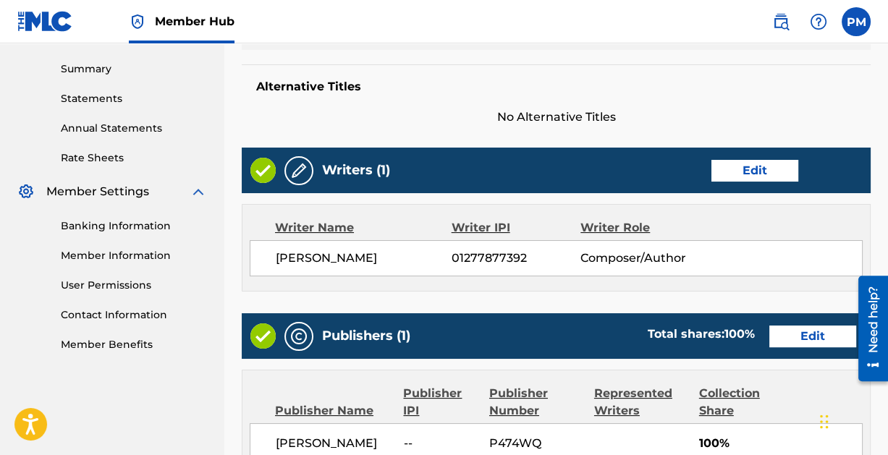
scroll to position [782, 0]
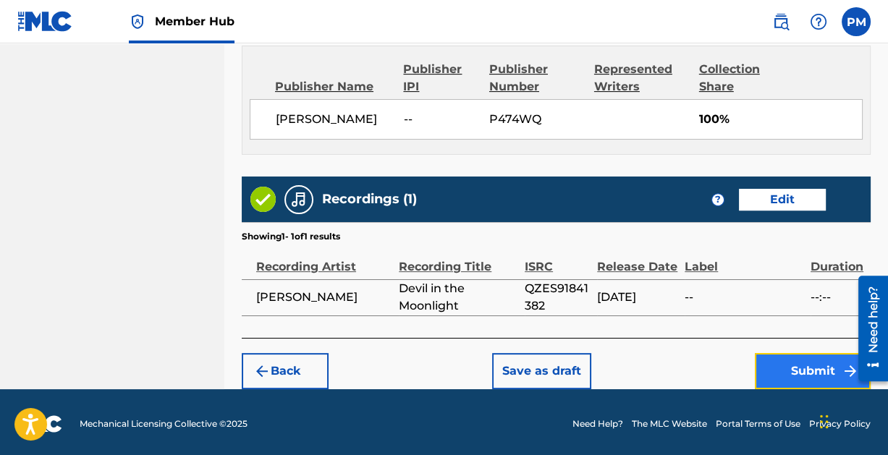
click at [798, 369] on button "Submit" at bounding box center [813, 371] width 116 height 36
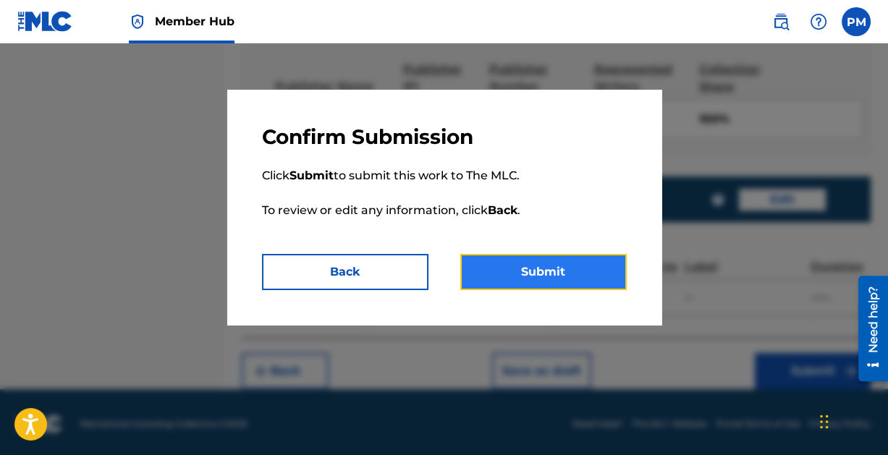
click at [527, 264] on button "Submit" at bounding box center [543, 272] width 166 height 36
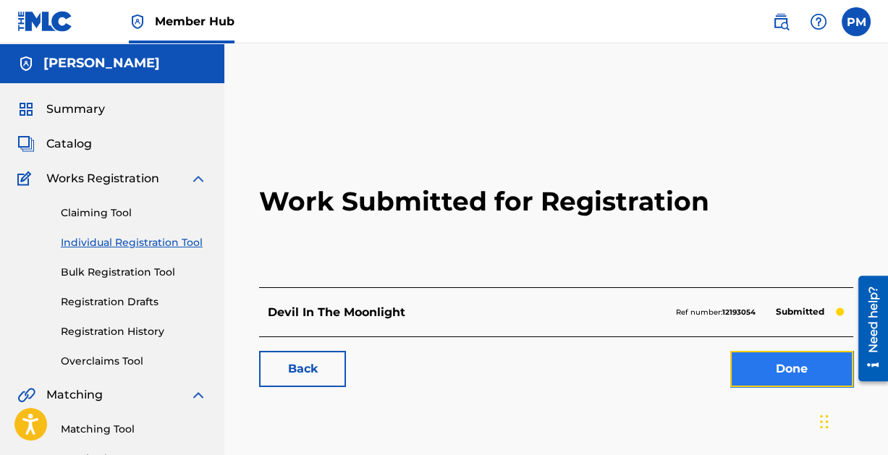
click at [796, 365] on link "Done" at bounding box center [791, 369] width 123 height 36
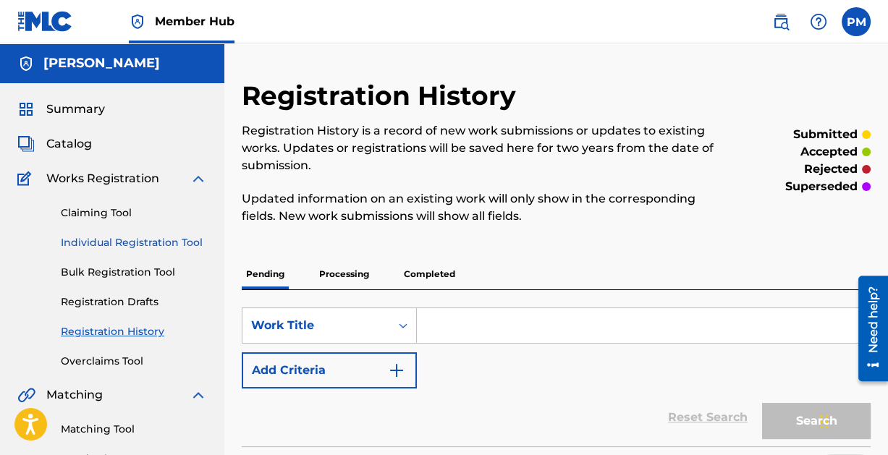
click at [121, 242] on link "Individual Registration Tool" at bounding box center [134, 242] width 146 height 15
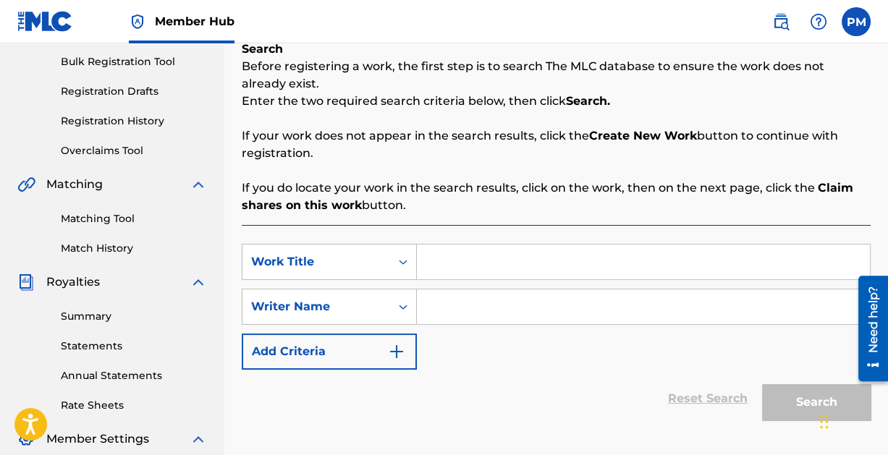
scroll to position [210, 0]
click at [482, 267] on input "Search Form" at bounding box center [643, 262] width 453 height 35
click at [479, 308] on input "Search Form" at bounding box center [643, 307] width 453 height 35
paste input "[PERSON_NAME]"
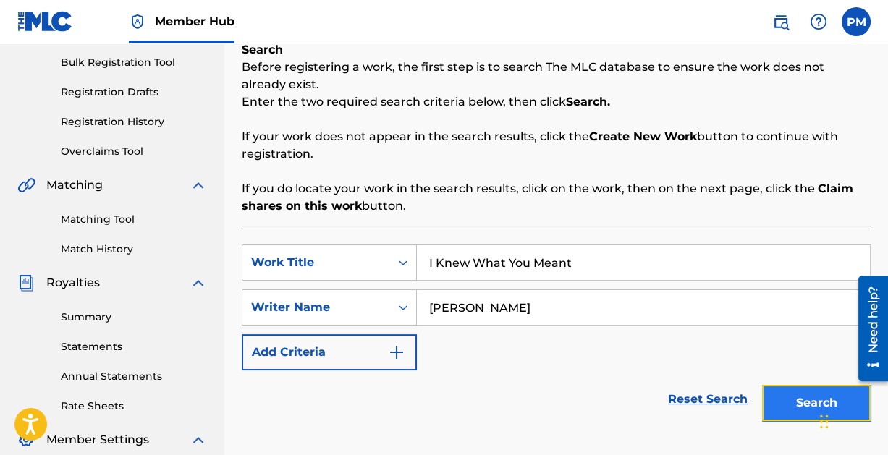
click at [788, 394] on button "Search" at bounding box center [816, 403] width 109 height 36
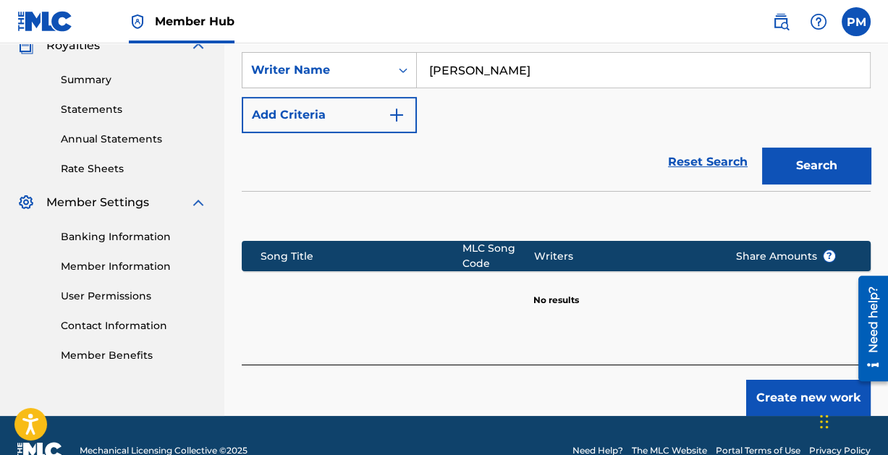
scroll to position [476, 0]
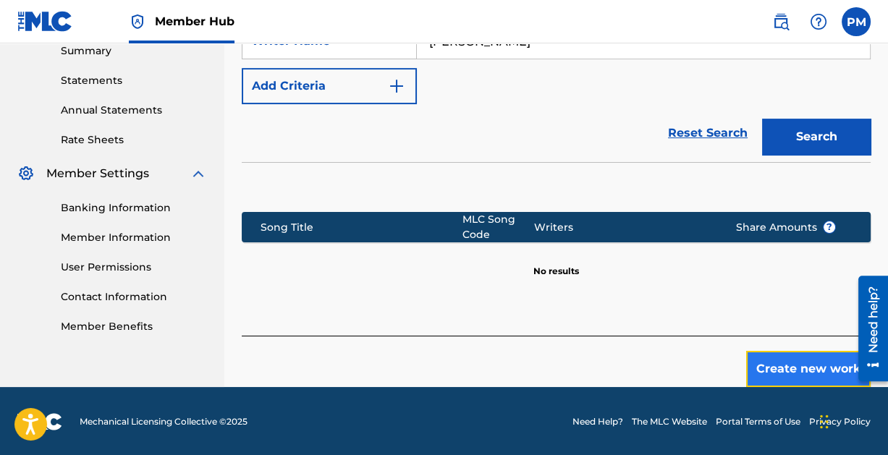
click at [793, 360] on button "Create new work" at bounding box center [808, 369] width 124 height 36
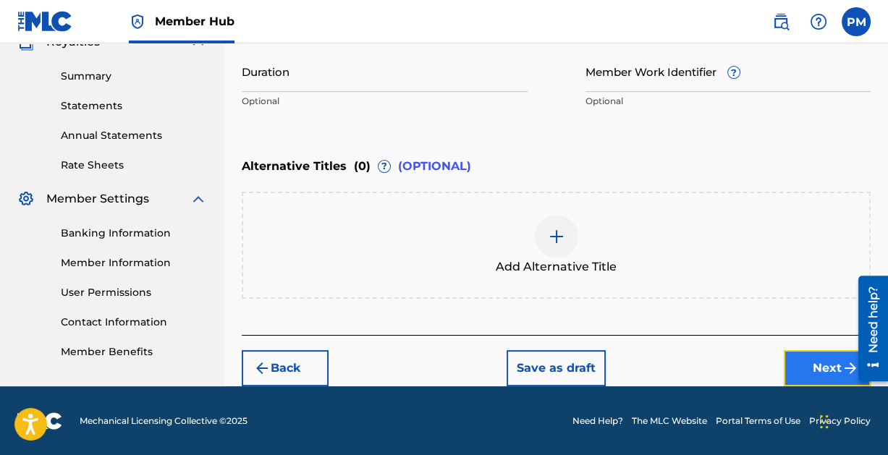
click at [805, 365] on button "Next" at bounding box center [827, 368] width 87 height 36
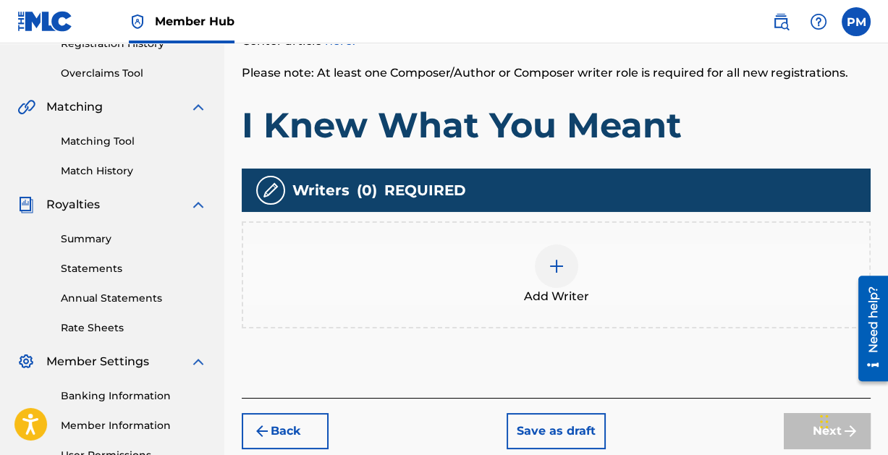
scroll to position [338, 0]
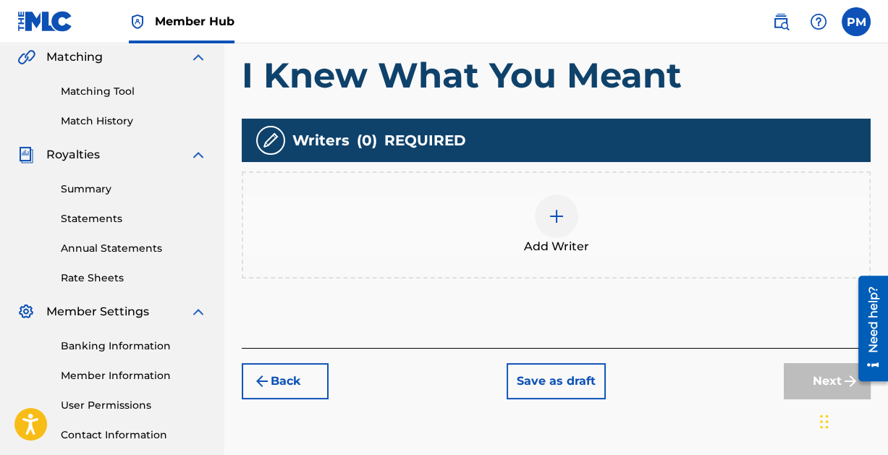
click at [557, 214] on img at bounding box center [556, 216] width 17 height 17
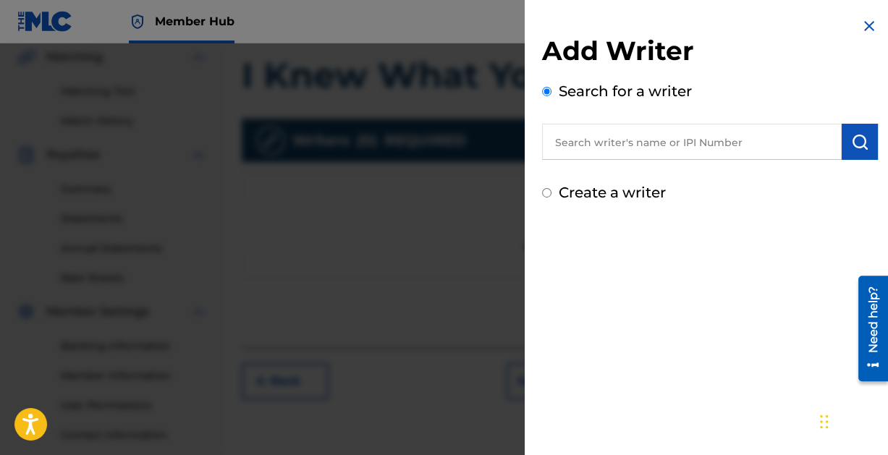
click at [595, 150] on input "text" at bounding box center [692, 142] width 300 height 36
paste input "[PERSON_NAME]"
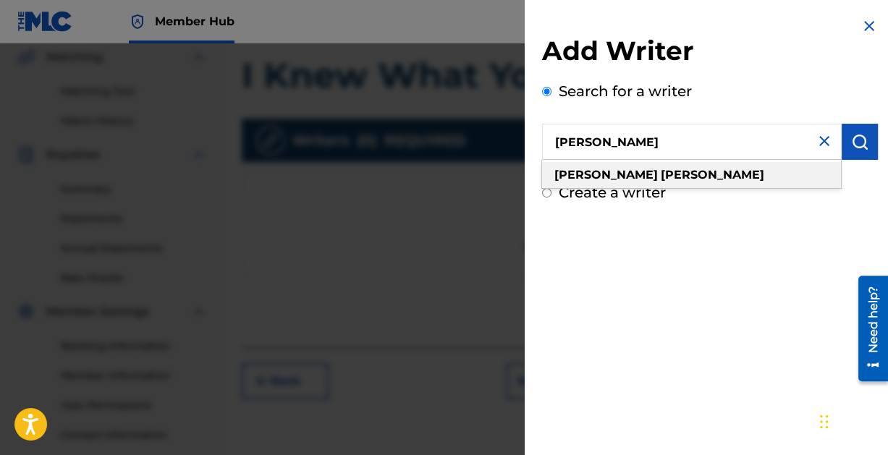
click at [661, 174] on strong "[PERSON_NAME]" at bounding box center [712, 175] width 103 height 14
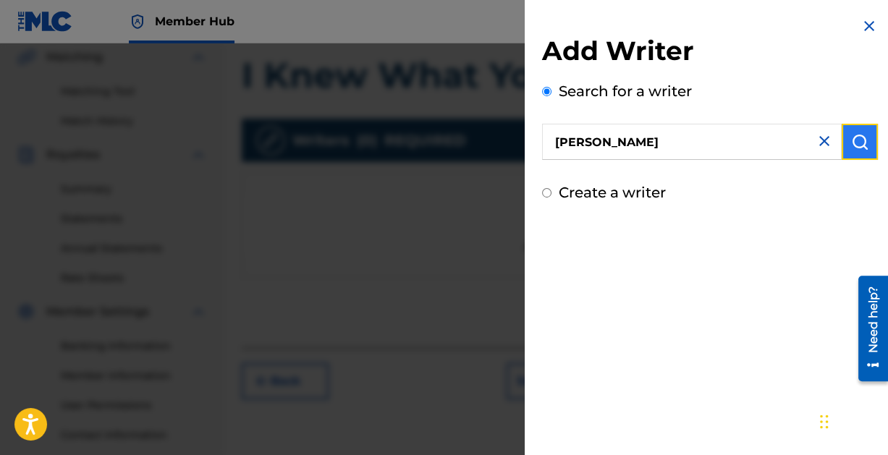
click at [856, 151] on button "submit" at bounding box center [859, 142] width 36 height 36
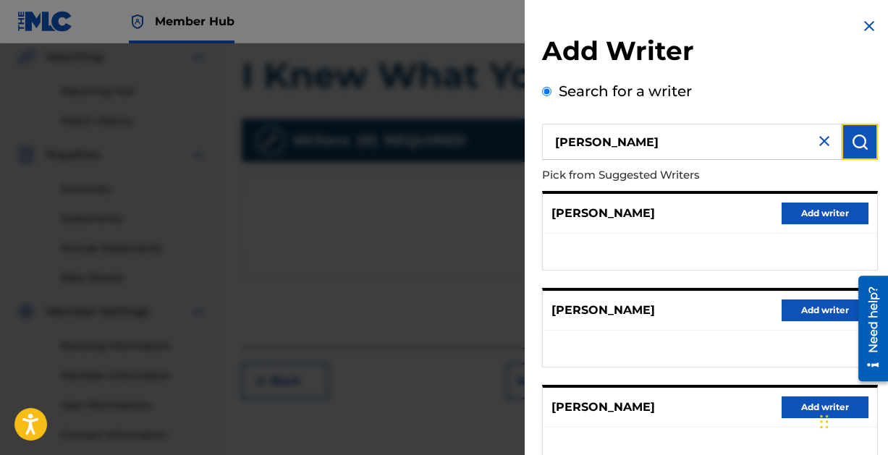
scroll to position [290, 0]
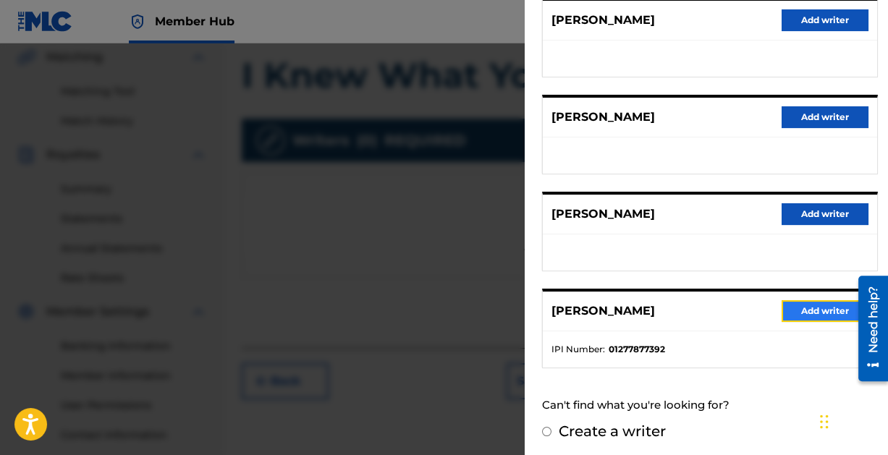
click at [827, 303] on button "Add writer" at bounding box center [824, 311] width 87 height 22
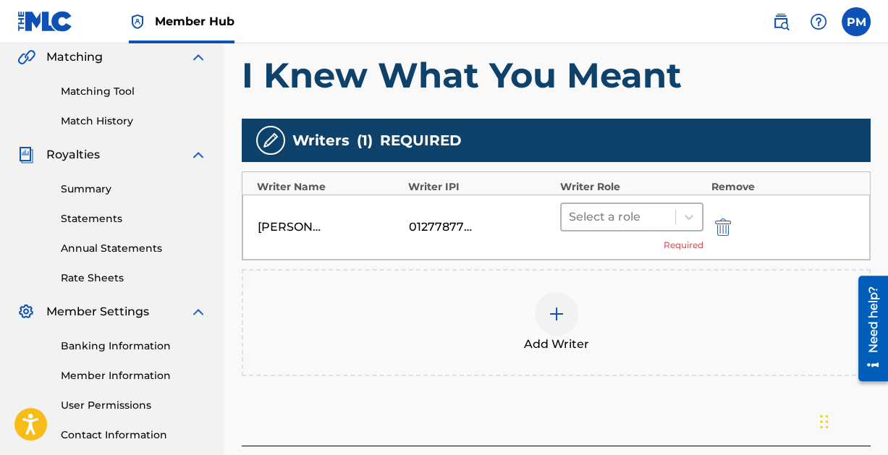
click at [650, 209] on div at bounding box center [619, 217] width 100 height 20
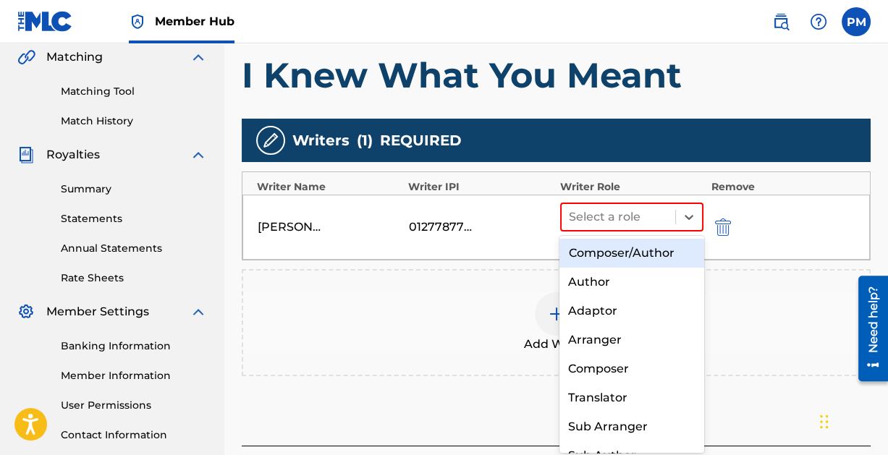
click at [627, 254] on div "Composer/Author" at bounding box center [631, 253] width 144 height 29
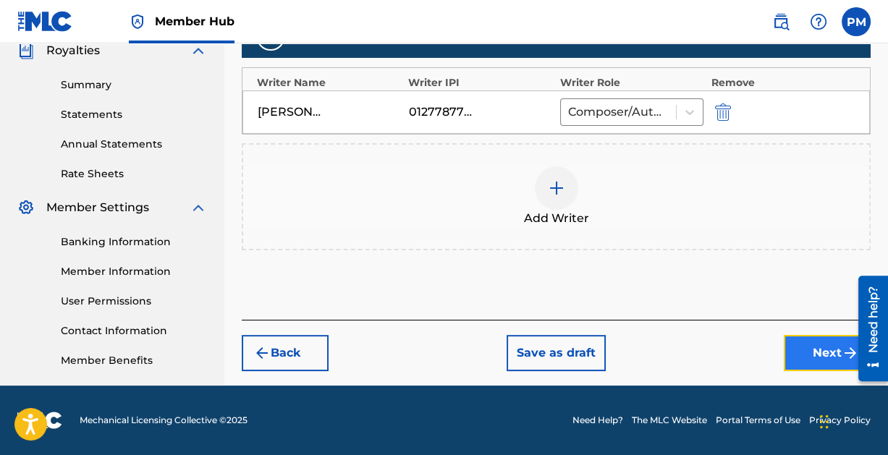
click at [804, 335] on button "Next" at bounding box center [827, 353] width 87 height 36
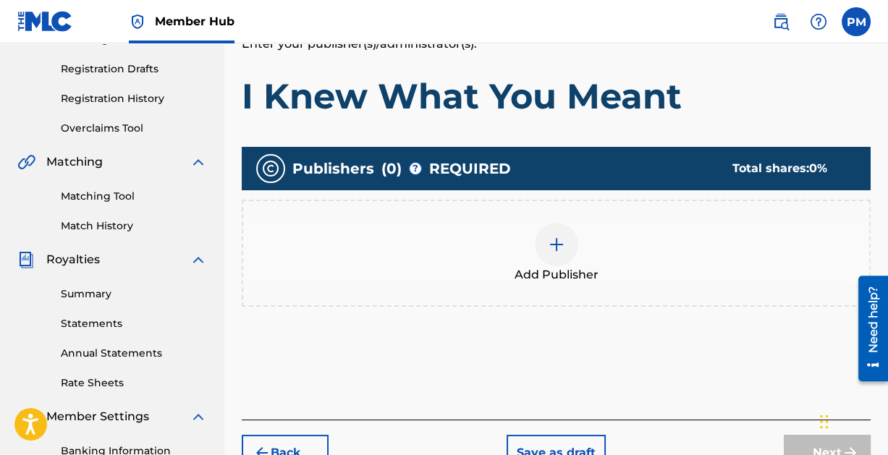
scroll to position [241, 0]
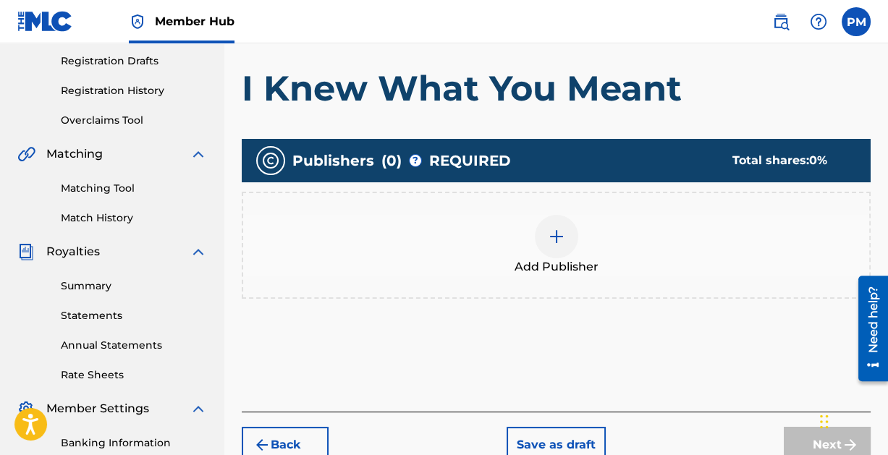
click at [540, 226] on div at bounding box center [556, 236] width 43 height 43
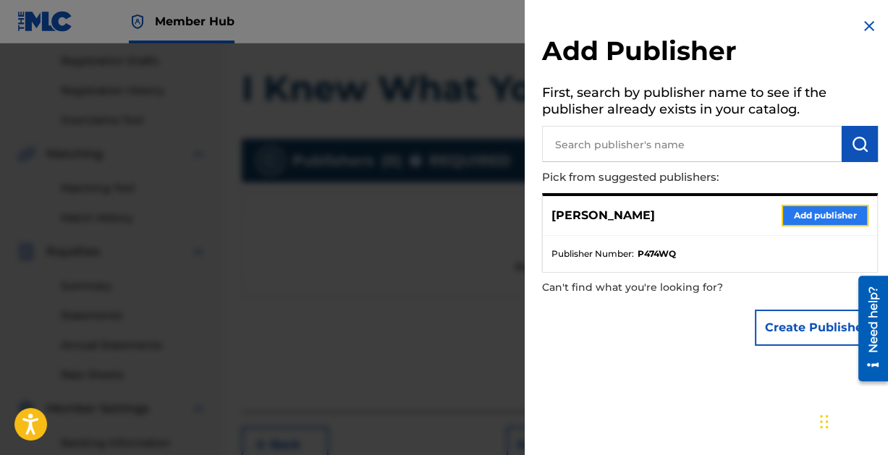
click at [804, 217] on button "Add publisher" at bounding box center [824, 216] width 87 height 22
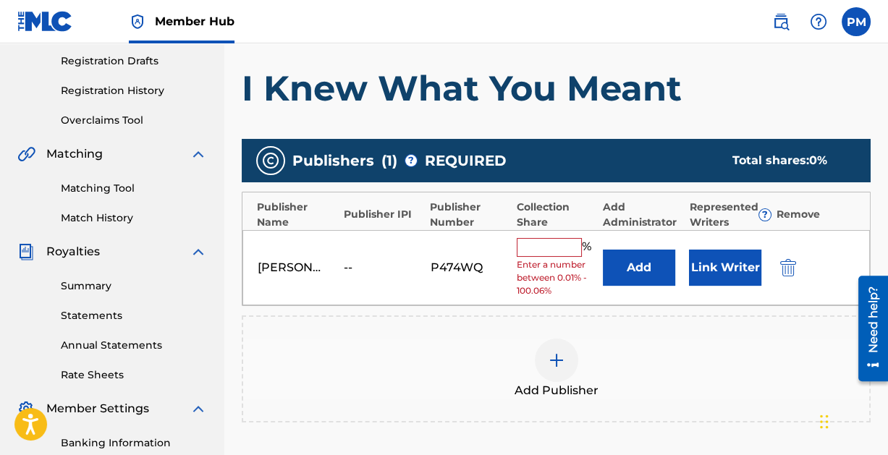
click at [558, 252] on input "text" at bounding box center [549, 247] width 65 height 19
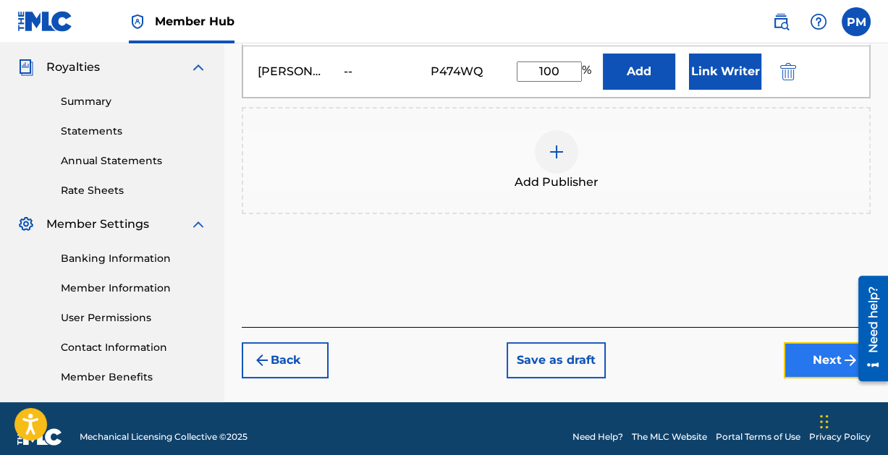
click at [810, 352] on button "Next" at bounding box center [827, 360] width 87 height 36
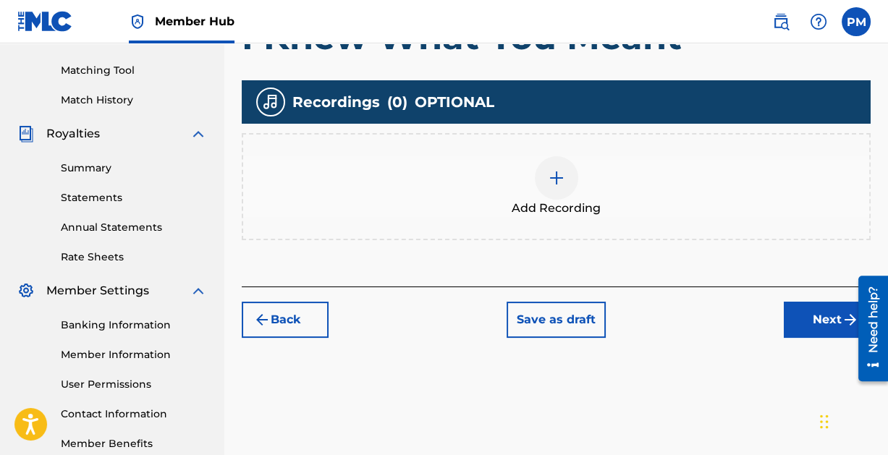
scroll to position [364, 0]
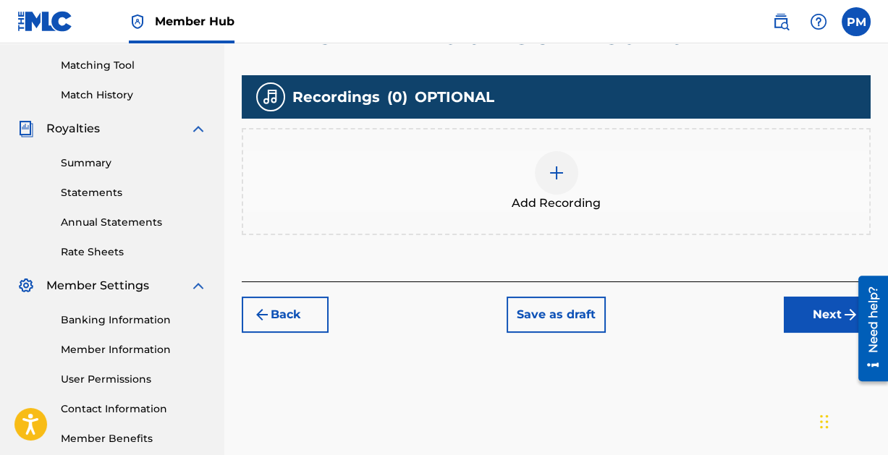
click at [559, 164] on img at bounding box center [556, 172] width 17 height 17
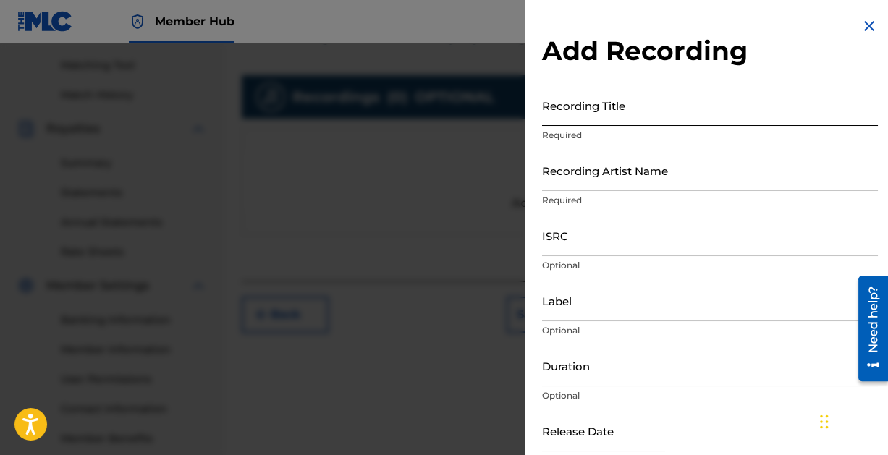
click at [561, 109] on input "Recording Title" at bounding box center [710, 105] width 336 height 41
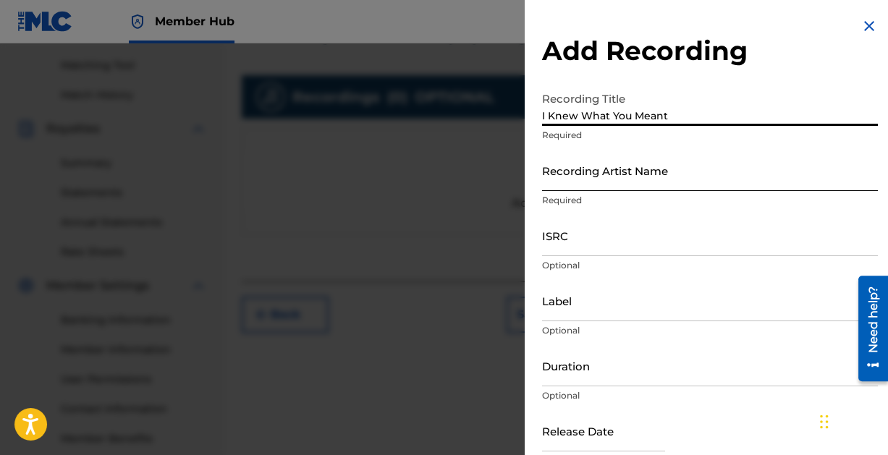
click at [582, 182] on input "Recording Artist Name" at bounding box center [710, 170] width 336 height 41
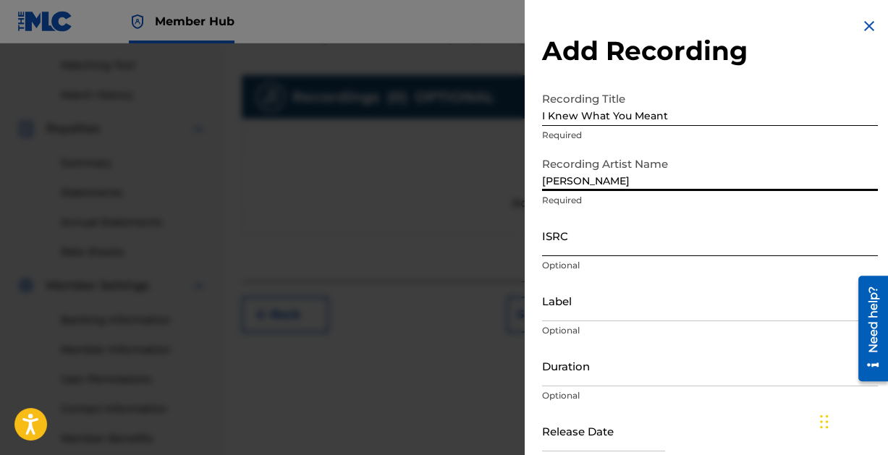
click at [613, 241] on input "ISRC" at bounding box center [710, 235] width 336 height 41
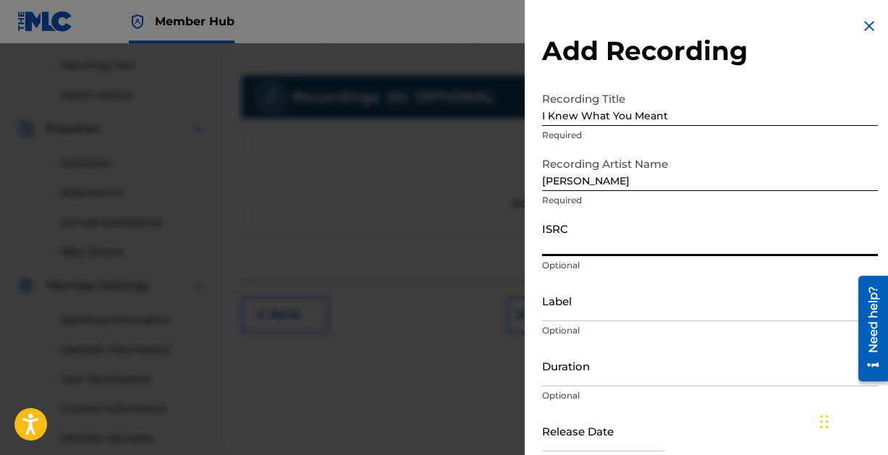
click at [596, 245] on input "ISRC" at bounding box center [710, 235] width 336 height 41
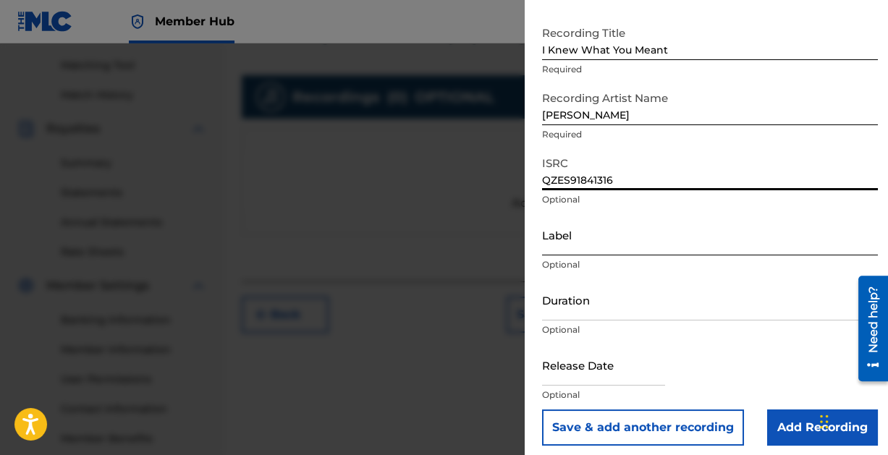
scroll to position [74, 0]
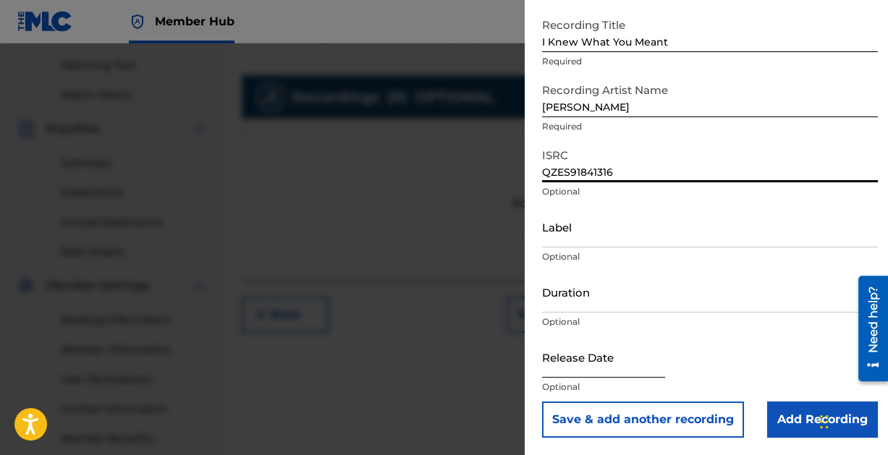
click at [590, 371] on input "text" at bounding box center [603, 356] width 123 height 41
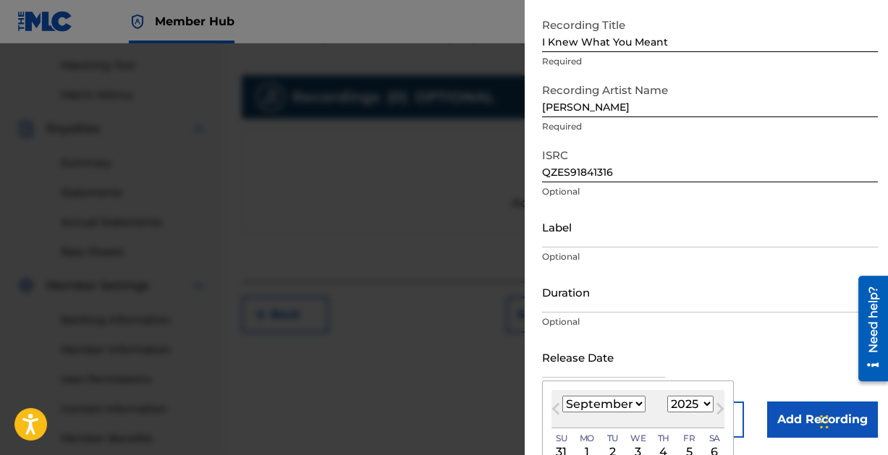
click at [636, 402] on select "January February March April May June July August September October November De…" at bounding box center [603, 404] width 83 height 17
click at [562, 396] on select "January February March April May June July August September October November De…" at bounding box center [603, 404] width 83 height 17
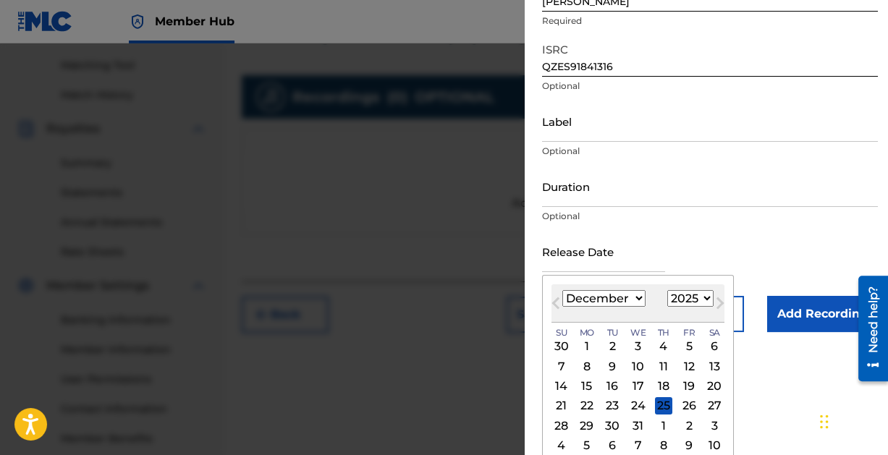
scroll to position [182, 0]
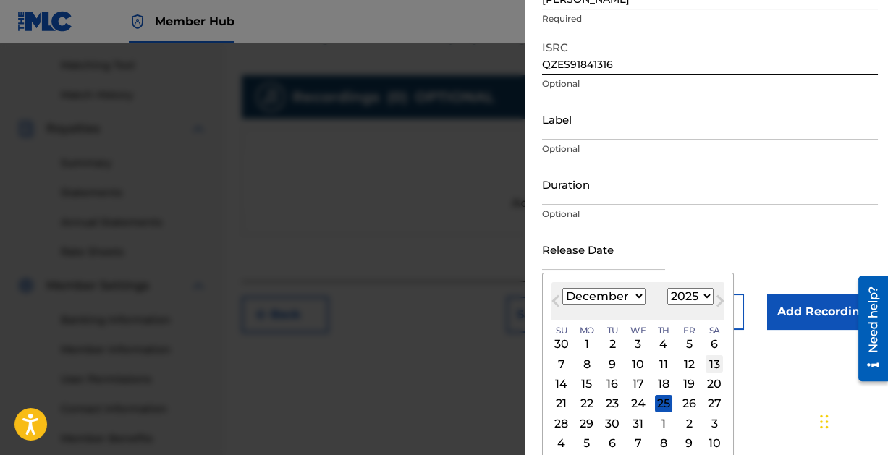
click at [710, 359] on div "13" at bounding box center [713, 363] width 17 height 17
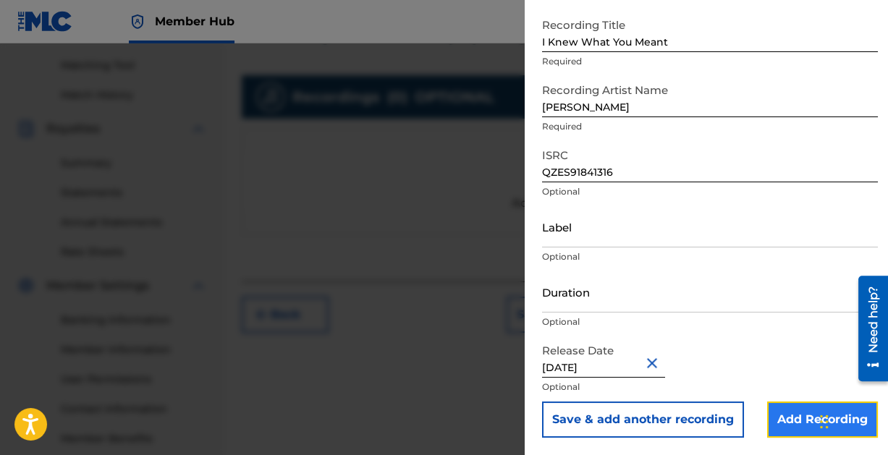
click at [782, 417] on input "Add Recording" at bounding box center [822, 420] width 111 height 36
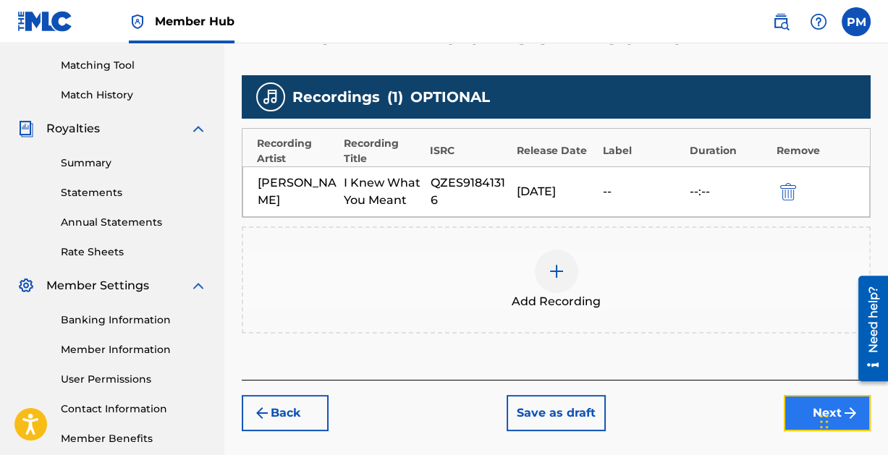
click at [793, 407] on button "Next" at bounding box center [827, 413] width 87 height 36
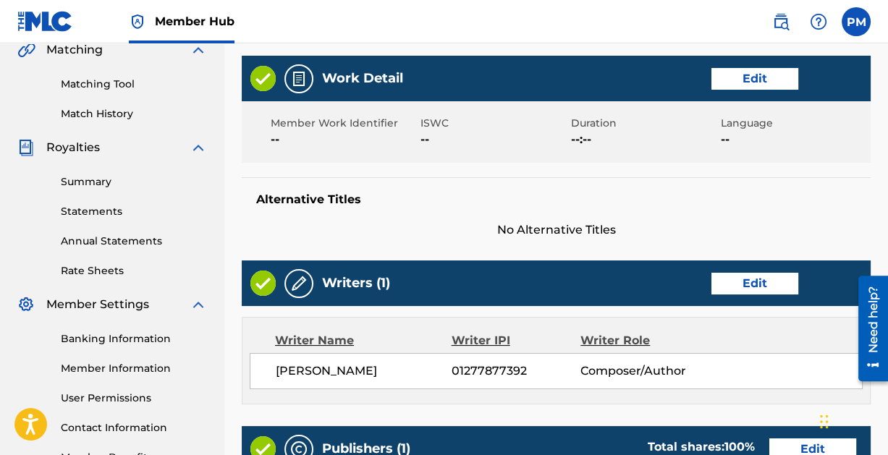
scroll to position [782, 0]
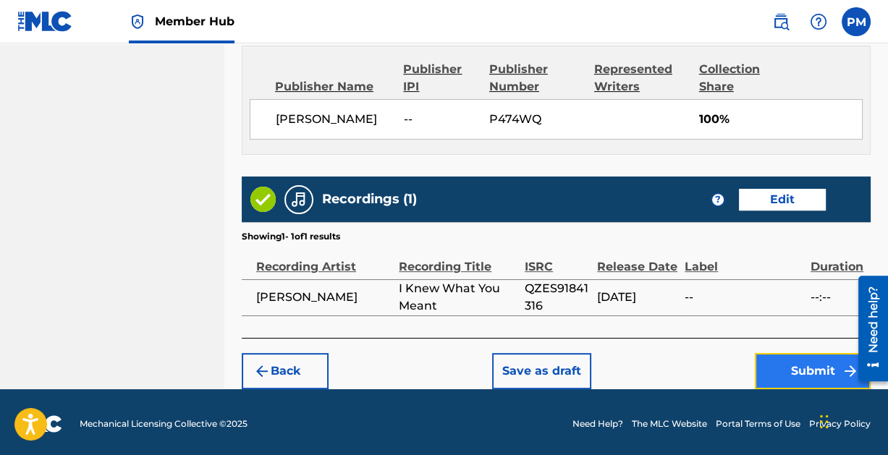
click at [804, 361] on button "Submit" at bounding box center [813, 371] width 116 height 36
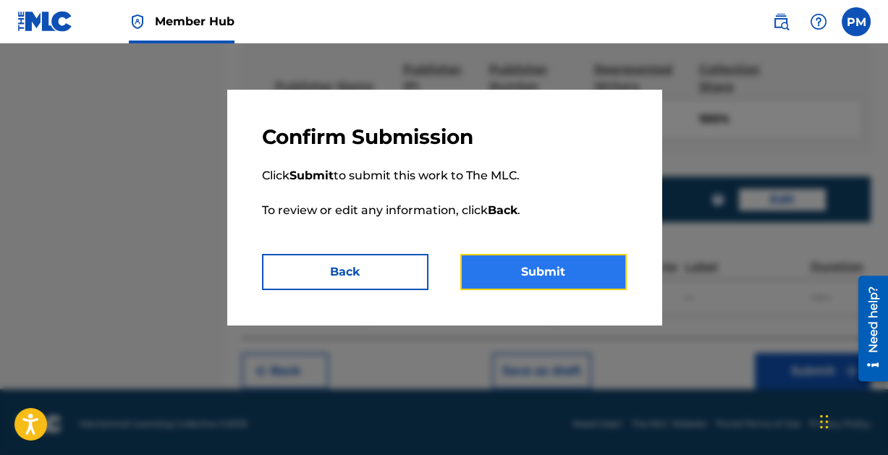
click at [554, 263] on button "Submit" at bounding box center [543, 272] width 166 height 36
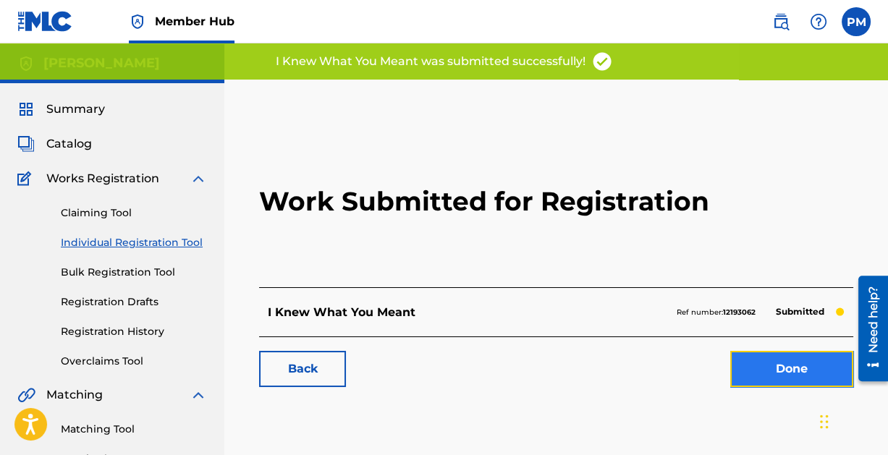
click at [792, 368] on link "Done" at bounding box center [791, 369] width 123 height 36
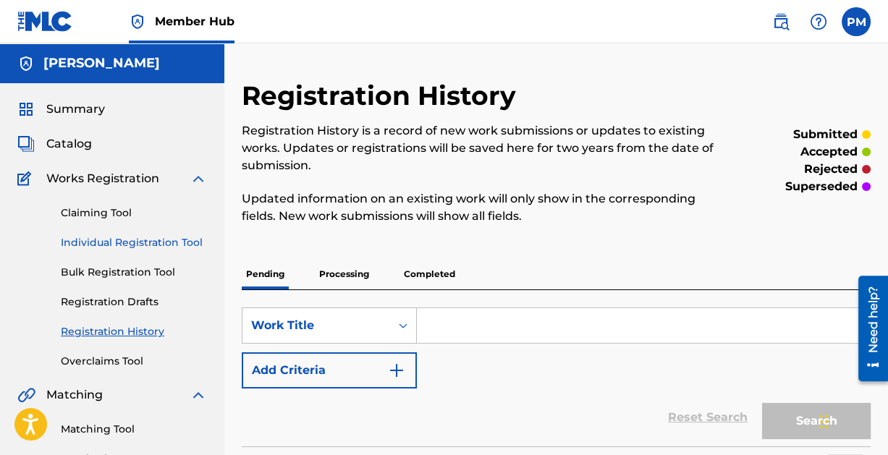
click at [130, 238] on link "Individual Registration Tool" at bounding box center [134, 242] width 146 height 15
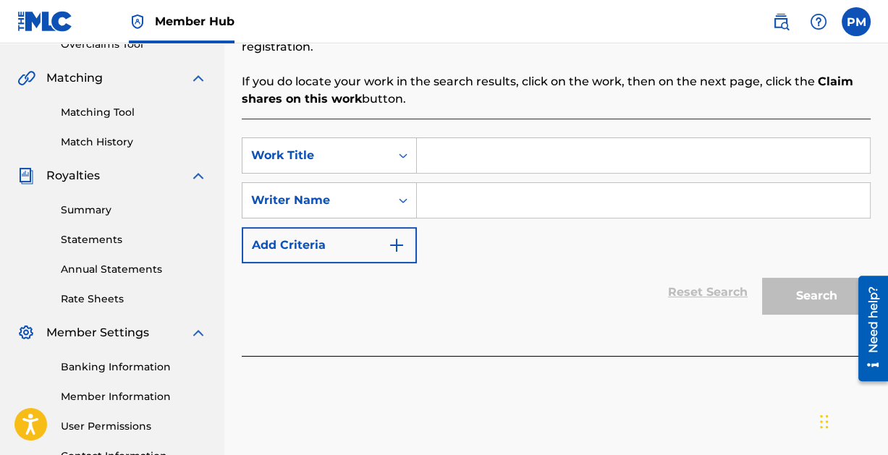
scroll to position [320, 0]
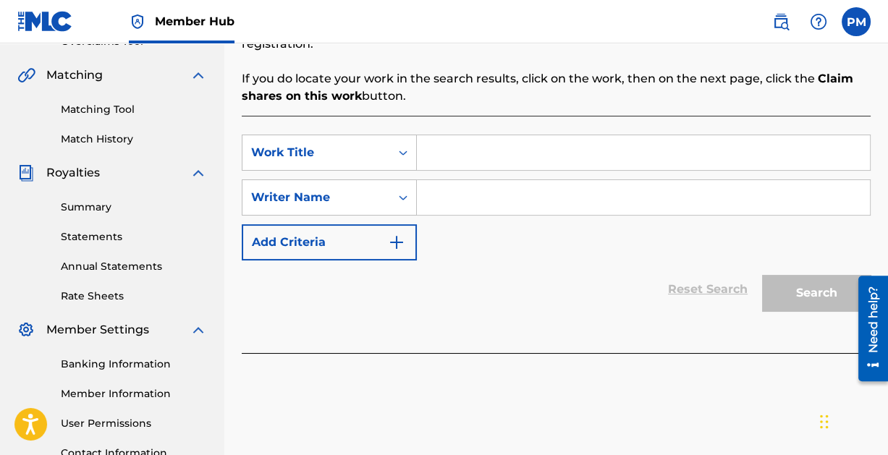
click at [478, 153] on input "Search Form" at bounding box center [643, 152] width 453 height 35
click at [505, 199] on input "Search Form" at bounding box center [643, 197] width 453 height 35
paste input "[PERSON_NAME]"
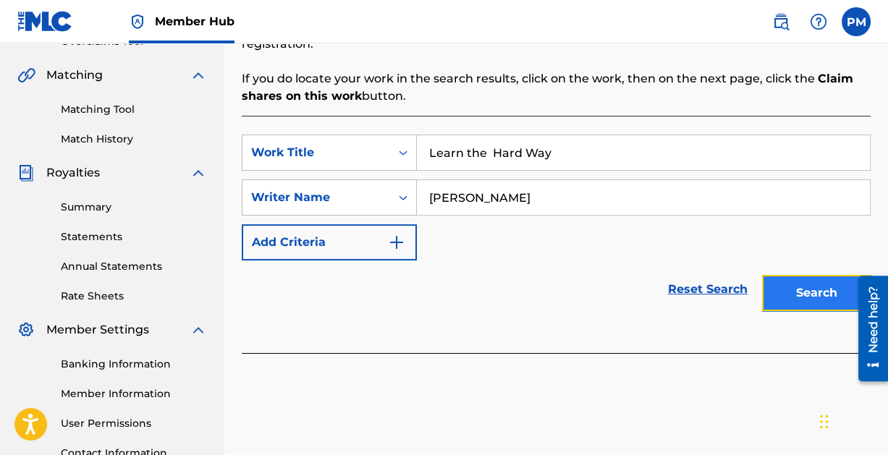
click at [805, 295] on button "Search" at bounding box center [816, 293] width 109 height 36
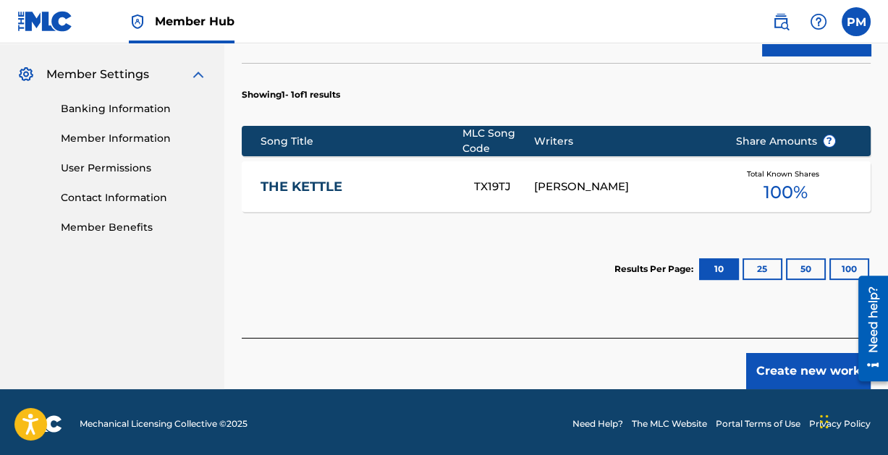
scroll to position [577, 0]
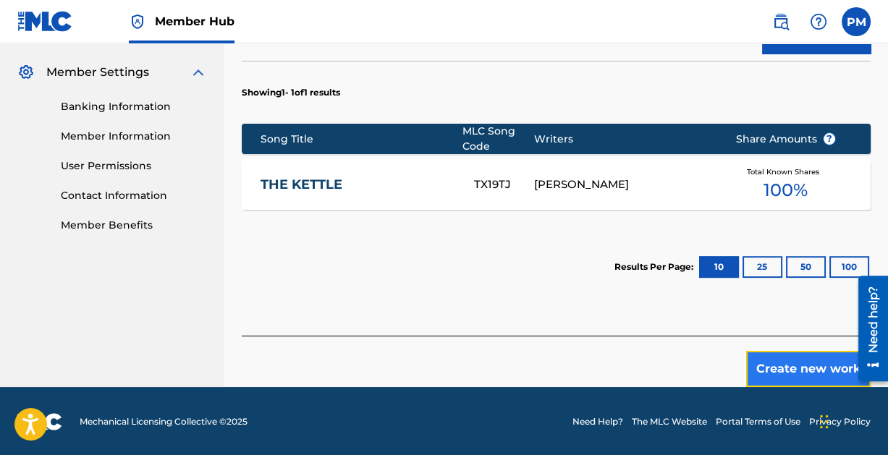
click at [798, 359] on button "Create new work" at bounding box center [808, 369] width 124 height 36
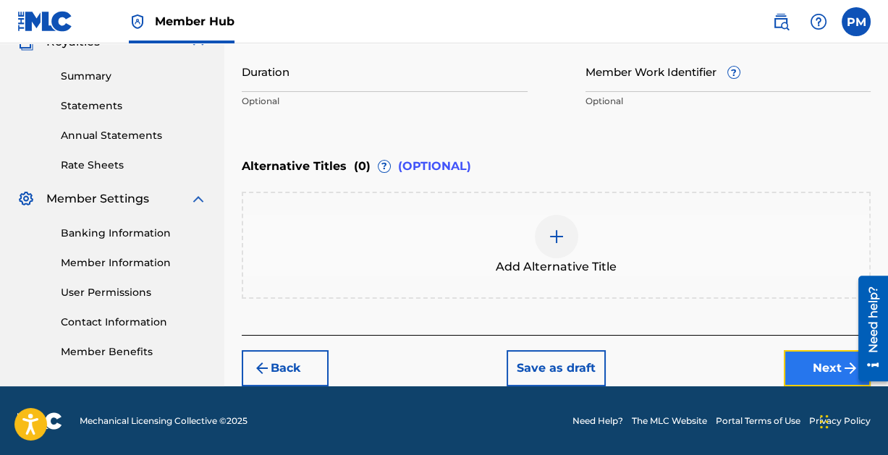
click at [807, 360] on button "Next" at bounding box center [827, 368] width 87 height 36
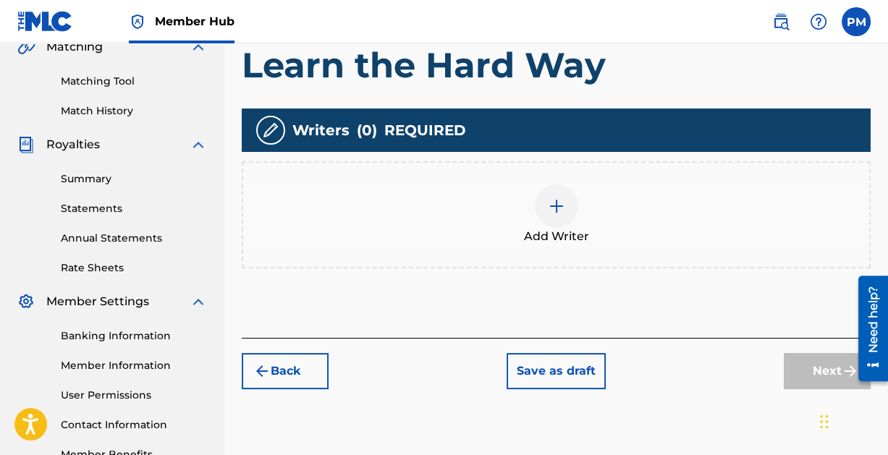
scroll to position [349, 0]
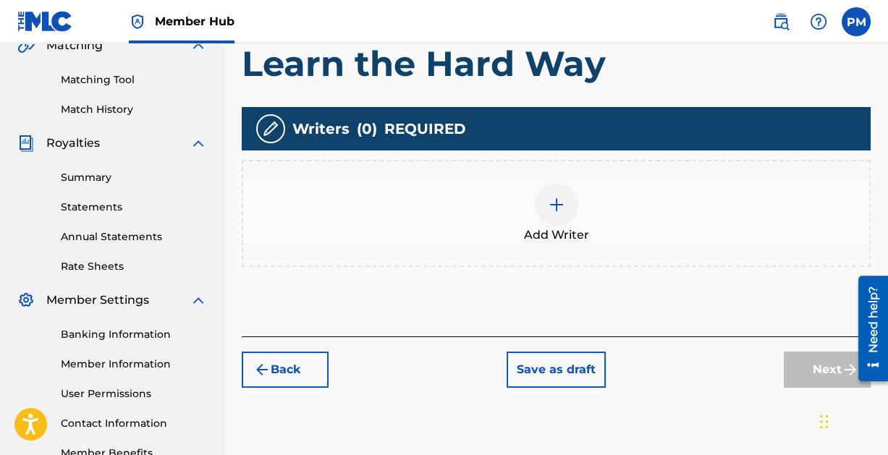
click at [554, 205] on img at bounding box center [556, 204] width 17 height 17
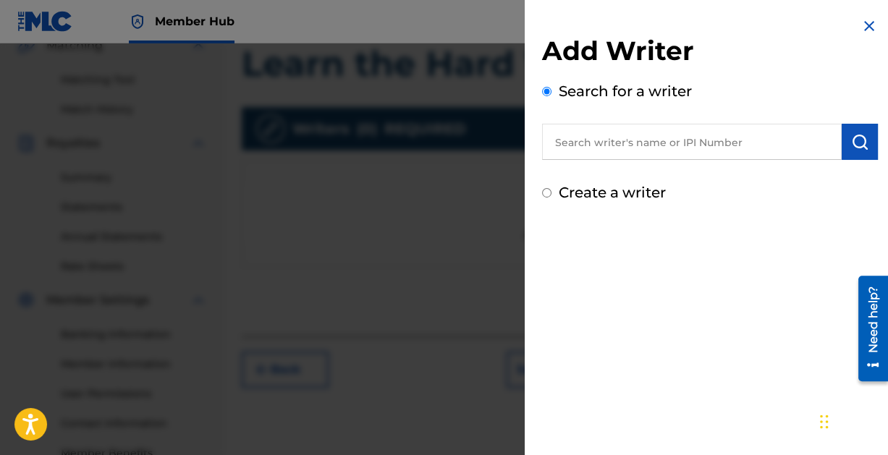
click at [624, 138] on input "text" at bounding box center [692, 142] width 300 height 36
paste input "[PERSON_NAME]"
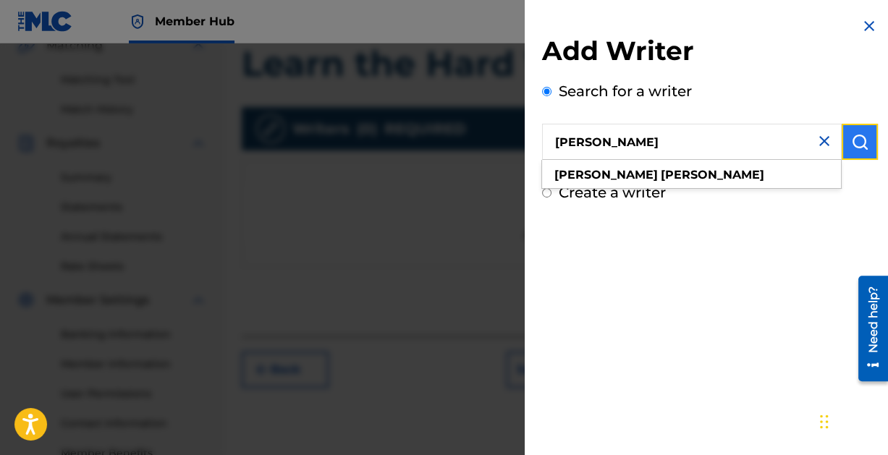
click at [855, 145] on img "submit" at bounding box center [859, 141] width 17 height 17
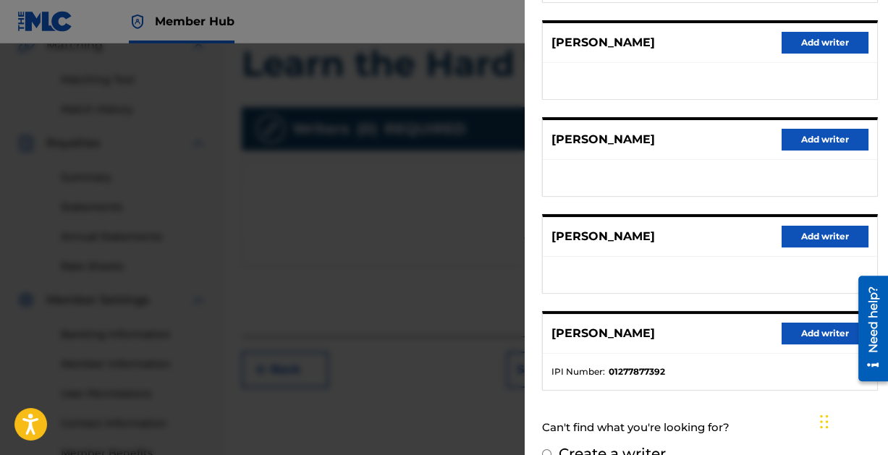
scroll to position [290, 0]
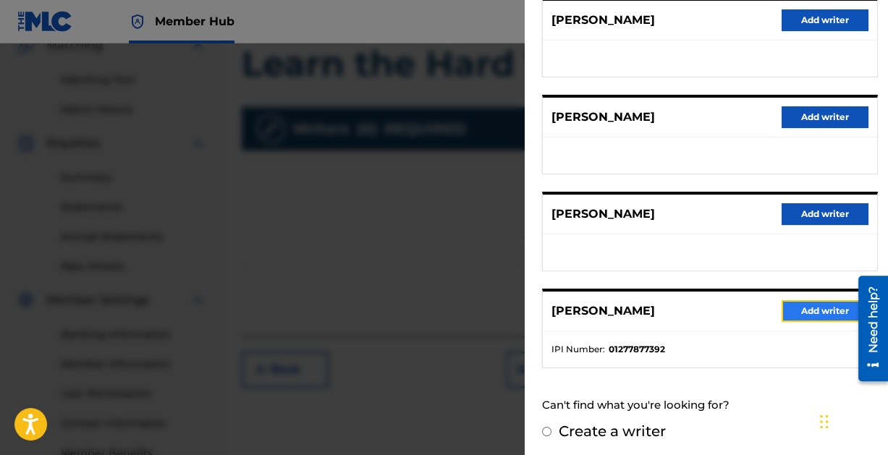
click at [816, 300] on button "Add writer" at bounding box center [824, 311] width 87 height 22
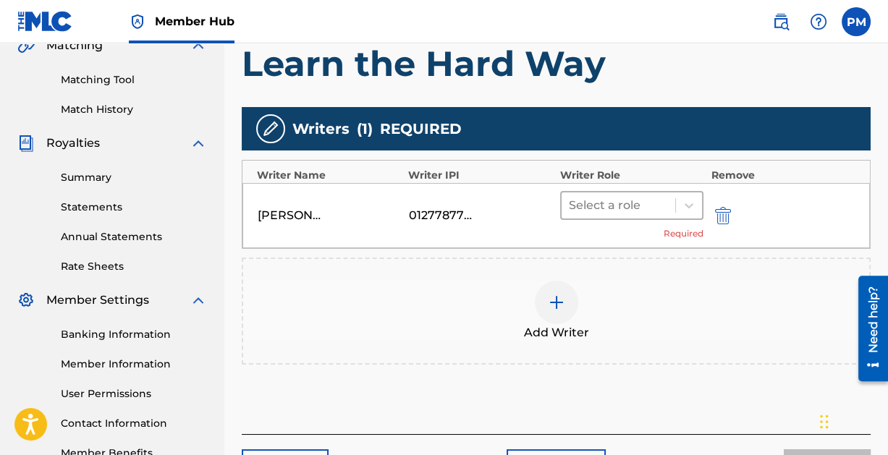
click at [630, 205] on div at bounding box center [619, 205] width 100 height 20
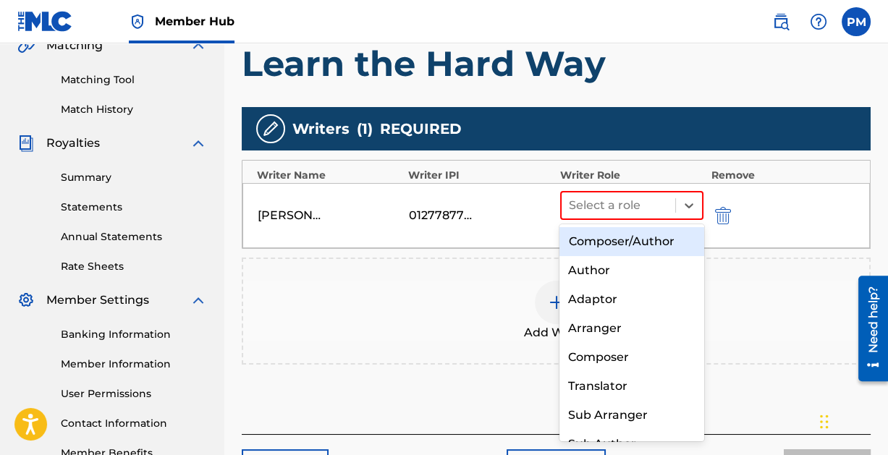
click at [625, 242] on div "Composer/Author" at bounding box center [631, 241] width 144 height 29
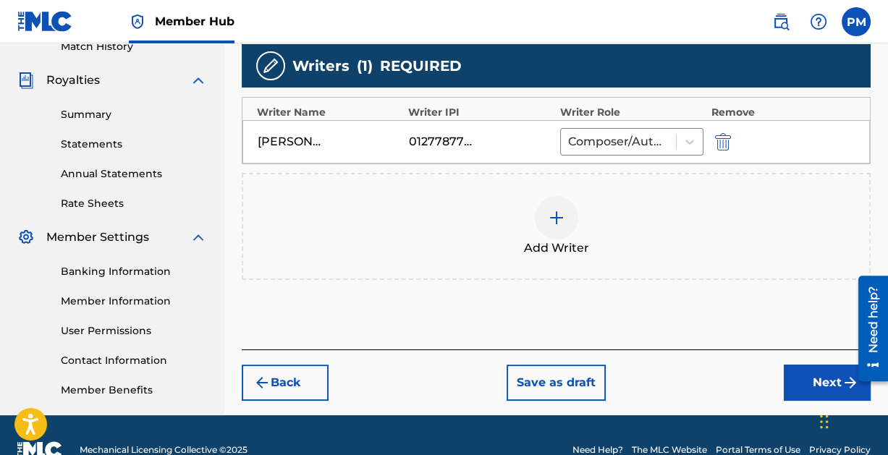
scroll to position [442, 0]
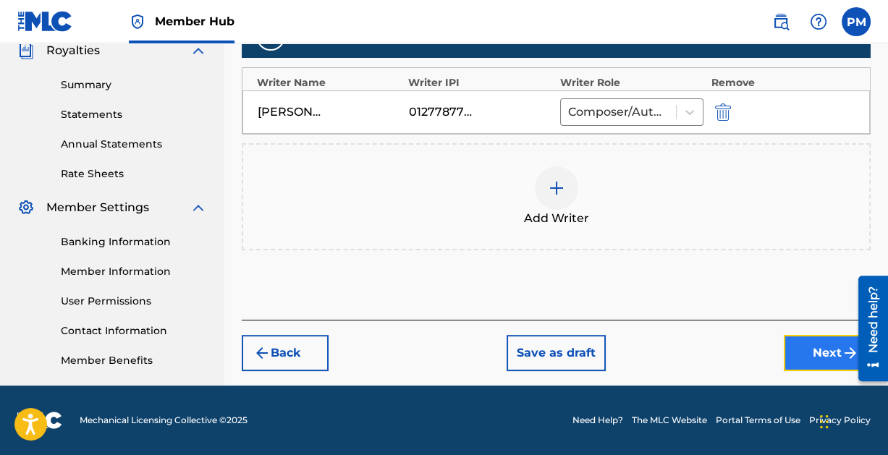
click at [811, 349] on button "Next" at bounding box center [827, 353] width 87 height 36
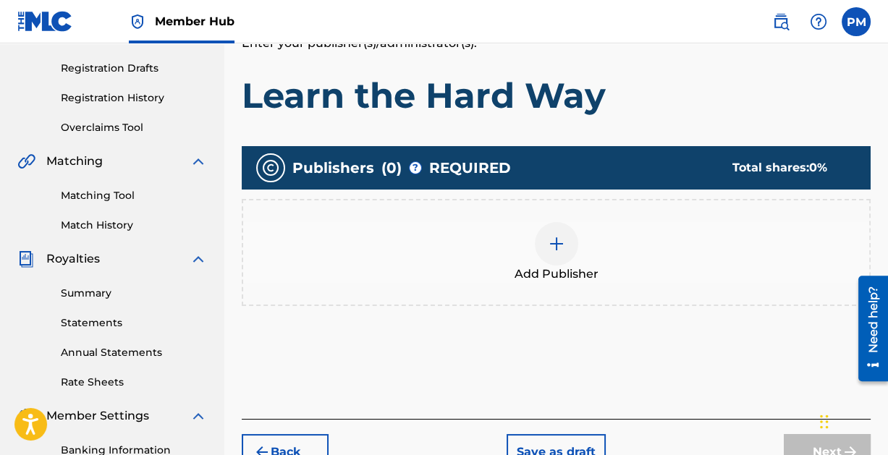
scroll to position [241, 0]
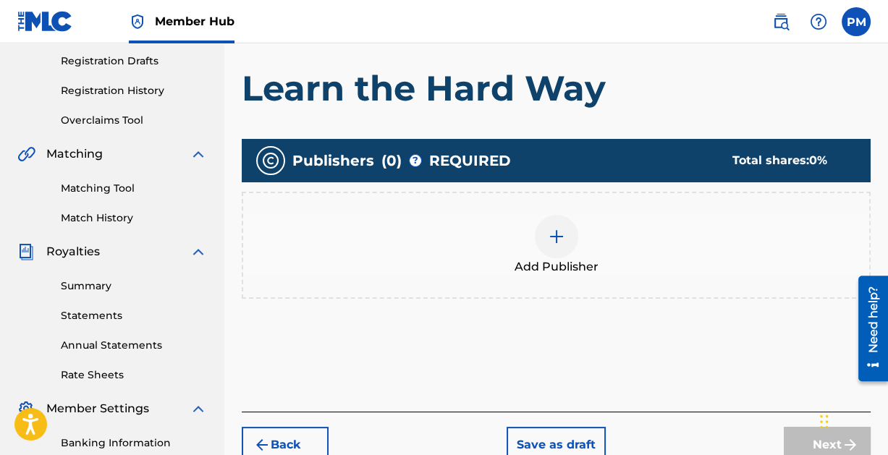
click at [556, 236] on img at bounding box center [556, 236] width 17 height 17
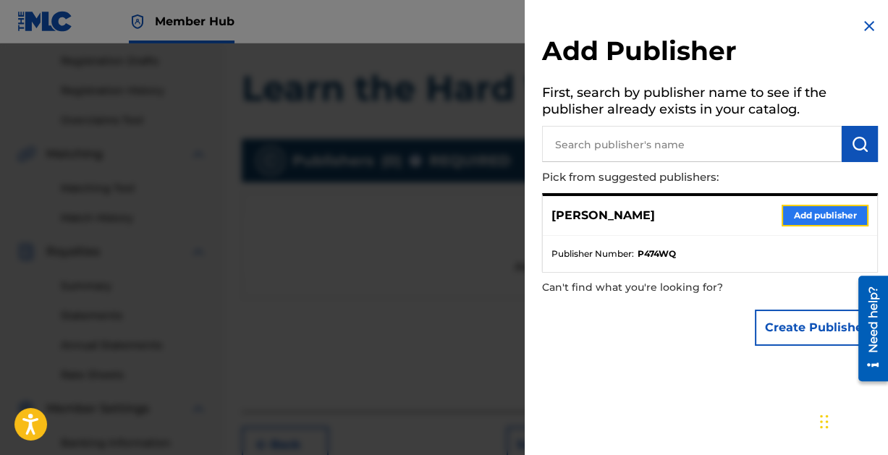
click at [826, 211] on button "Add publisher" at bounding box center [824, 216] width 87 height 22
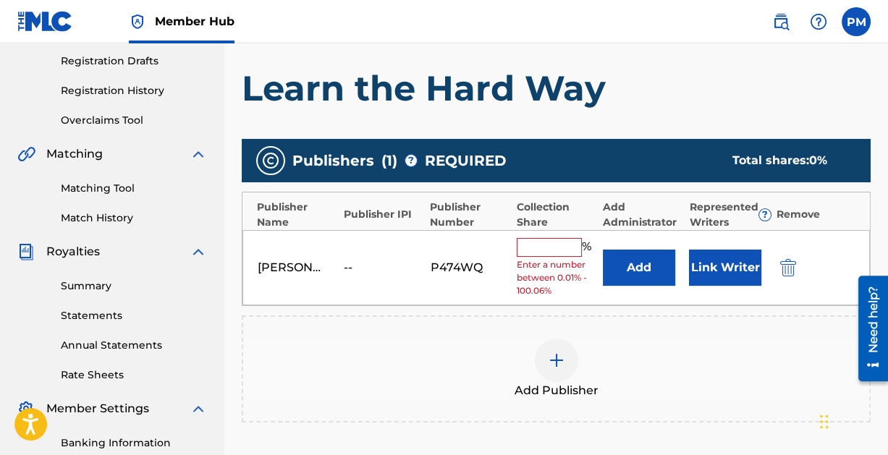
click at [541, 260] on span "Enter a number between 0.01% - 100.06%" at bounding box center [556, 277] width 79 height 39
click at [536, 249] on input "text" at bounding box center [549, 247] width 65 height 19
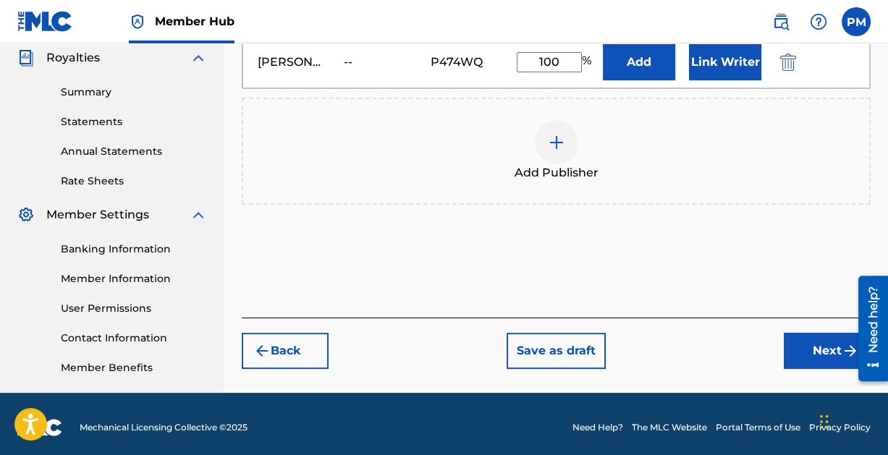
scroll to position [442, 0]
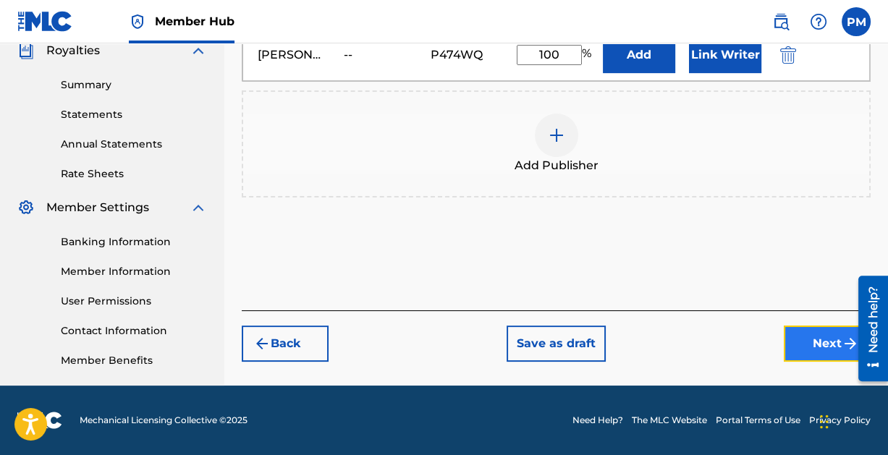
click at [814, 347] on button "Next" at bounding box center [827, 344] width 87 height 36
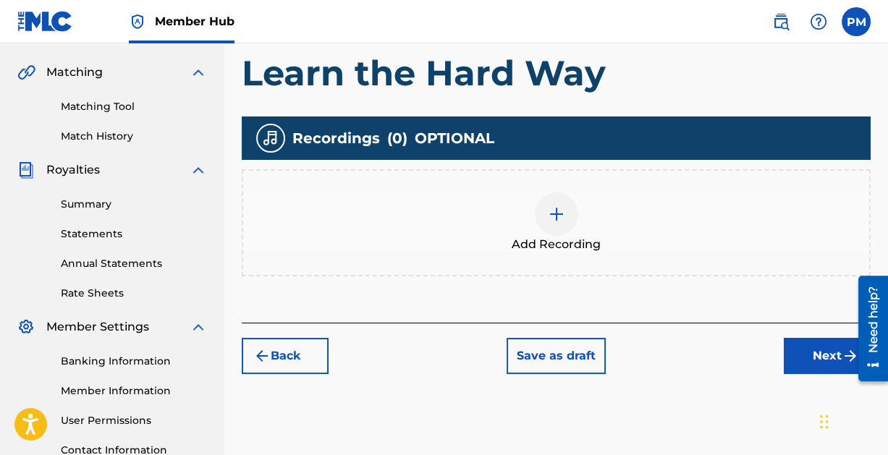
scroll to position [324, 0]
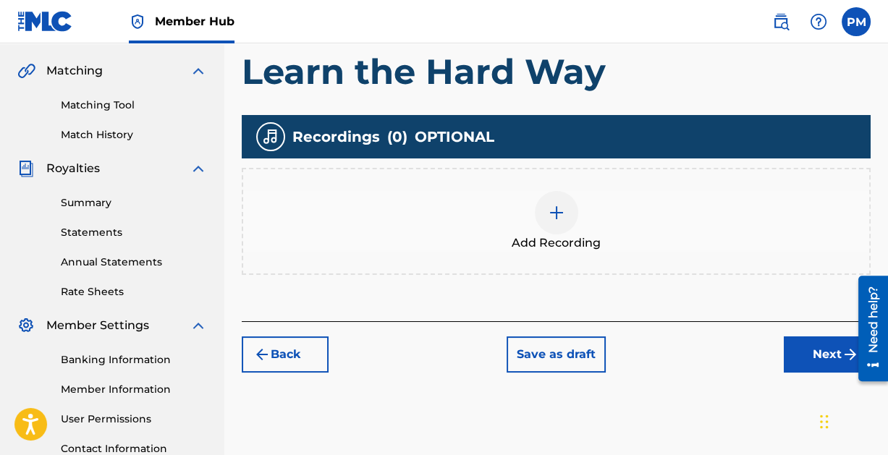
click at [561, 205] on img at bounding box center [556, 212] width 17 height 17
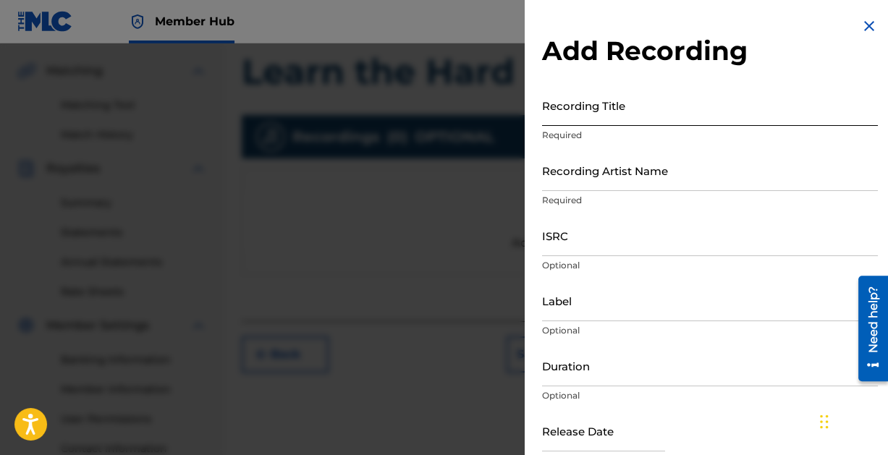
click at [585, 108] on input "Recording Title" at bounding box center [710, 105] width 336 height 41
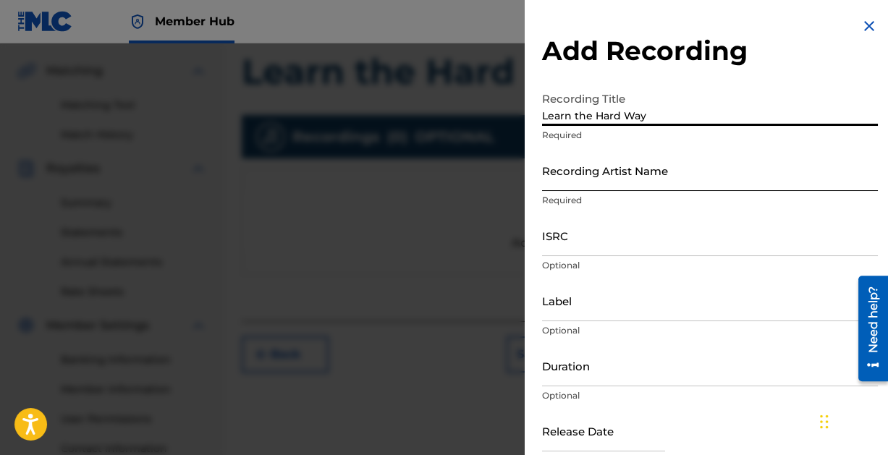
click at [609, 181] on input "Recording Artist Name" at bounding box center [710, 170] width 336 height 41
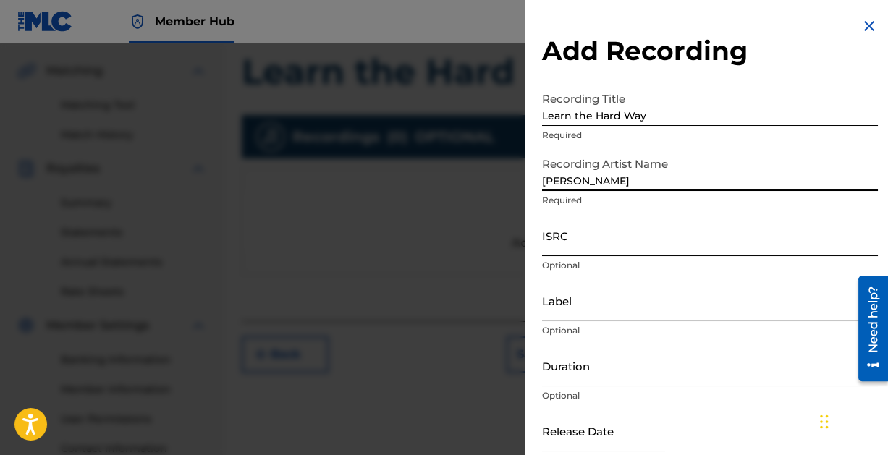
click at [619, 244] on input "ISRC" at bounding box center [710, 235] width 336 height 41
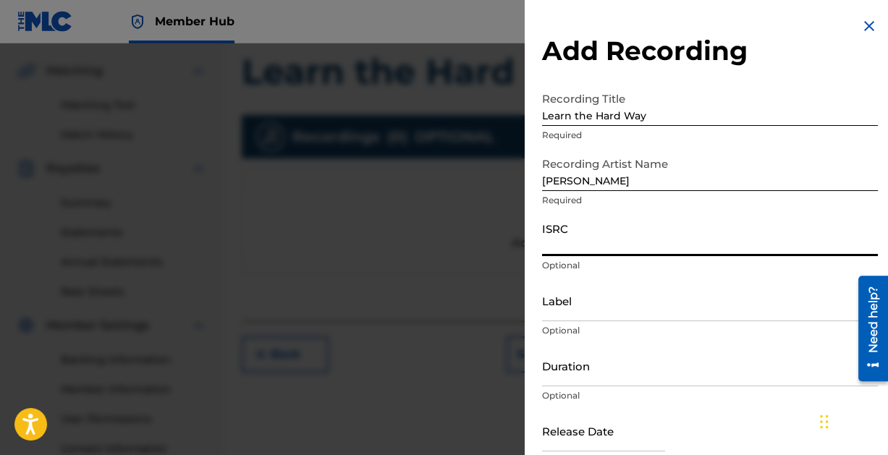
click at [595, 247] on input "ISRC" at bounding box center [710, 235] width 336 height 41
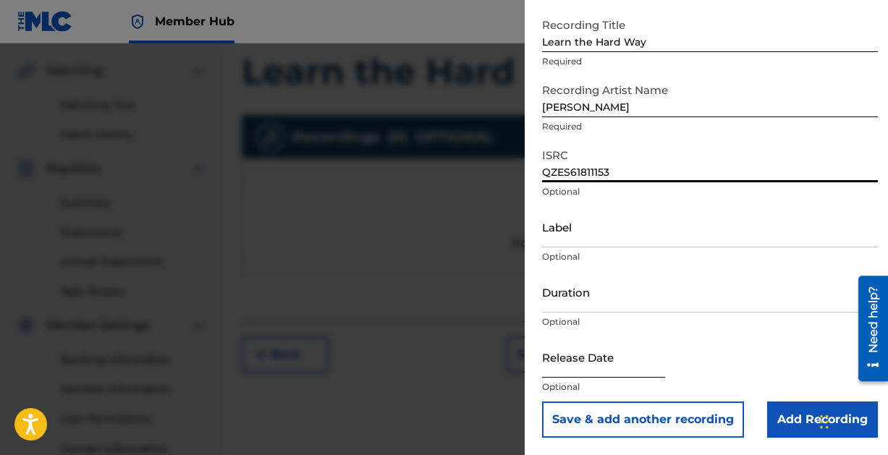
click at [567, 366] on input "text" at bounding box center [603, 356] width 123 height 41
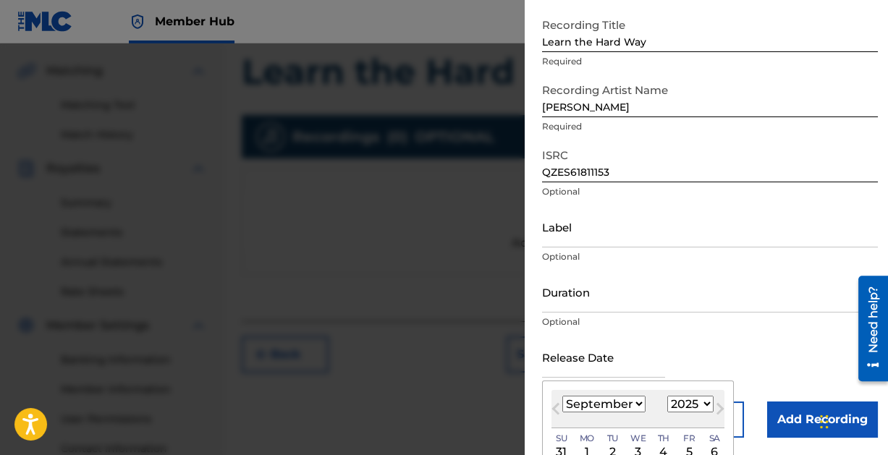
click at [605, 402] on select "January February March April May June July August September October November De…" at bounding box center [603, 404] width 83 height 17
click at [562, 396] on select "January February March April May June July August September October November De…" at bounding box center [603, 404] width 83 height 17
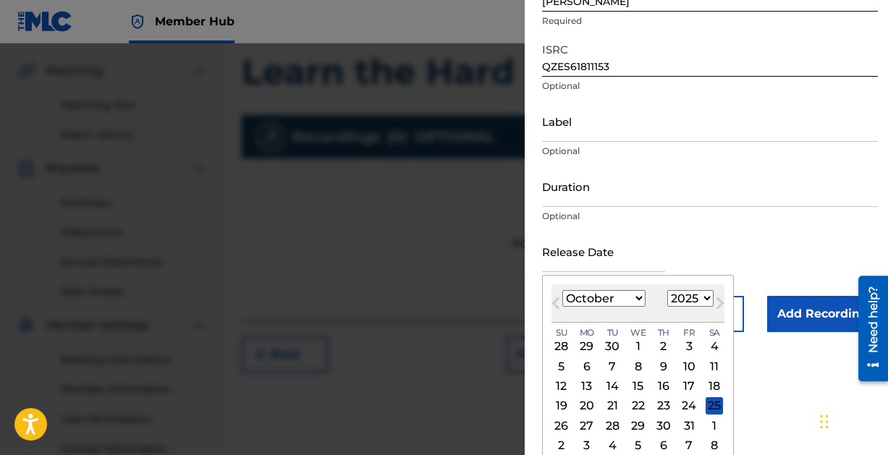
scroll to position [181, 0]
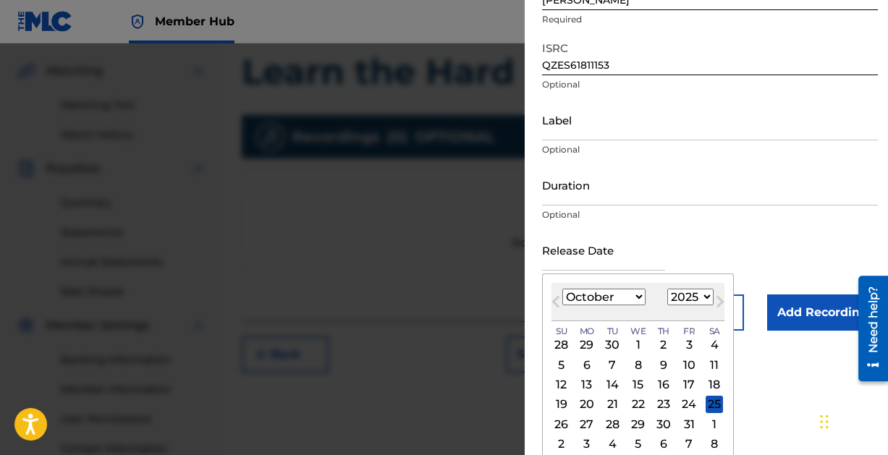
click at [704, 297] on select "1899 1900 1901 1902 1903 1904 1905 1906 1907 1908 1909 1910 1911 1912 1913 1914…" at bounding box center [690, 297] width 46 height 17
click at [667, 289] on select "1899 1900 1901 1902 1903 1904 1905 1906 1907 1908 1909 1910 1911 1912 1913 1914…" at bounding box center [690, 297] width 46 height 17
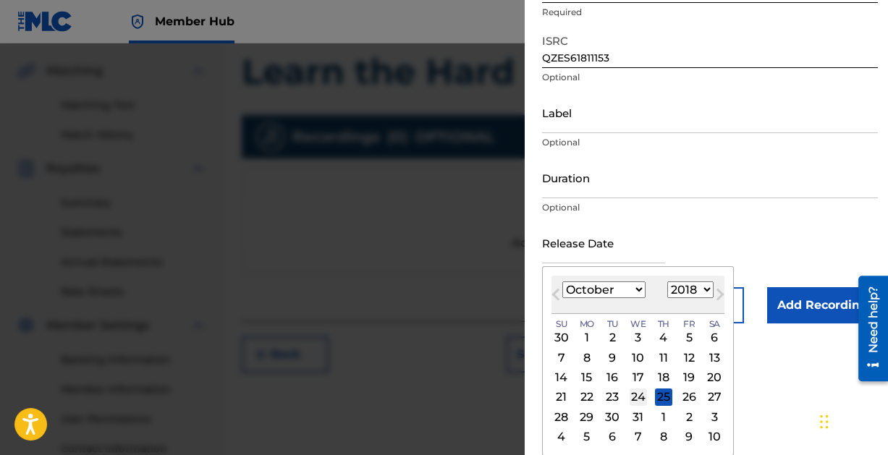
click at [638, 397] on div "24" at bounding box center [637, 397] width 17 height 17
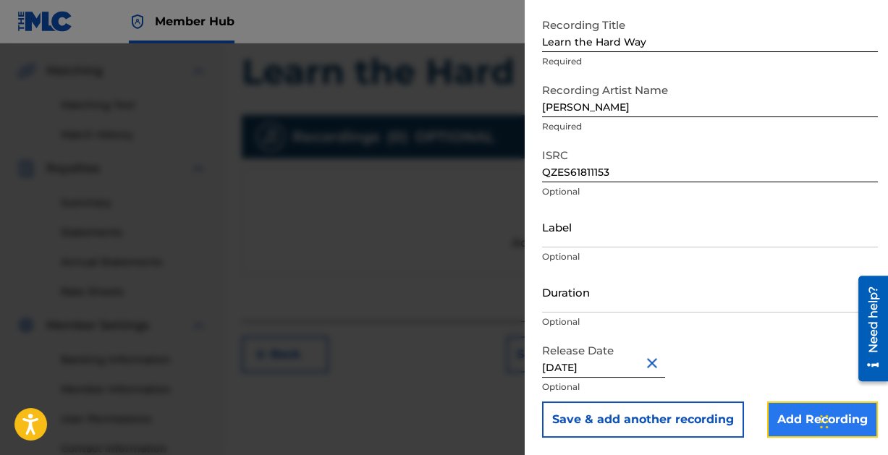
click at [787, 414] on input "Add Recording" at bounding box center [822, 420] width 111 height 36
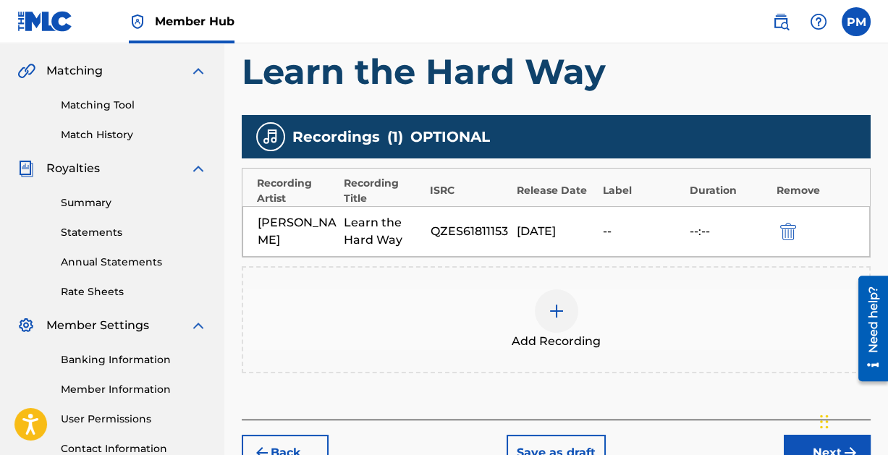
scroll to position [358, 0]
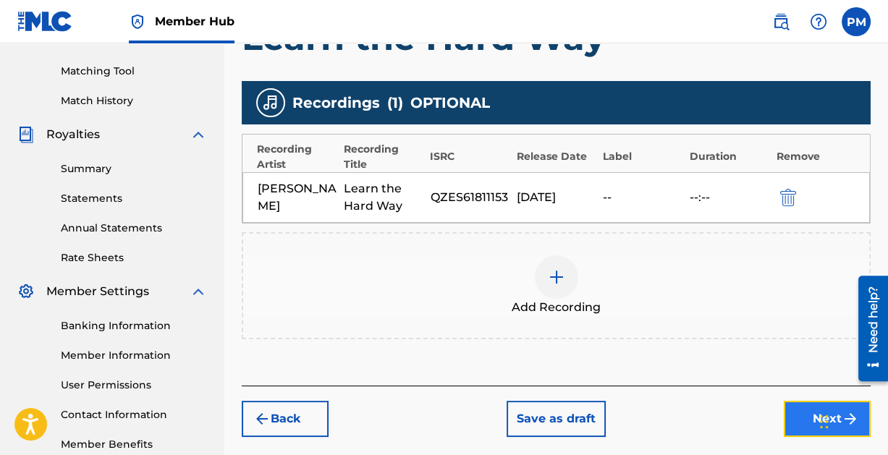
click at [795, 416] on button "Next" at bounding box center [827, 419] width 87 height 36
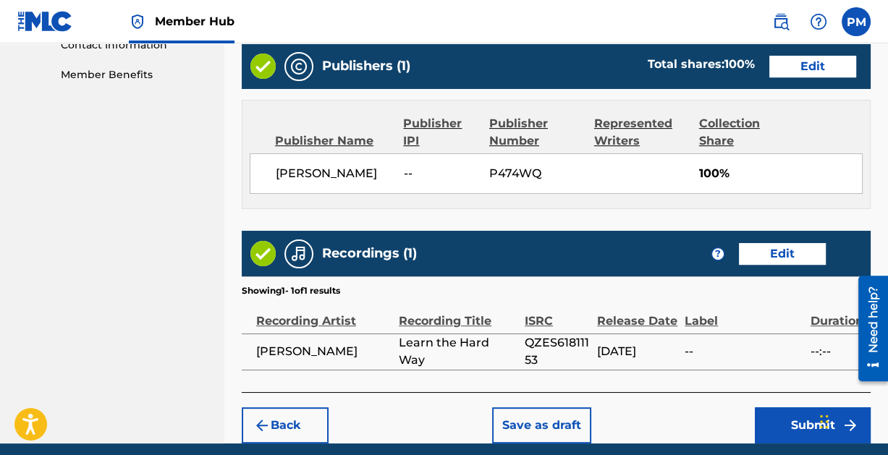
scroll to position [782, 0]
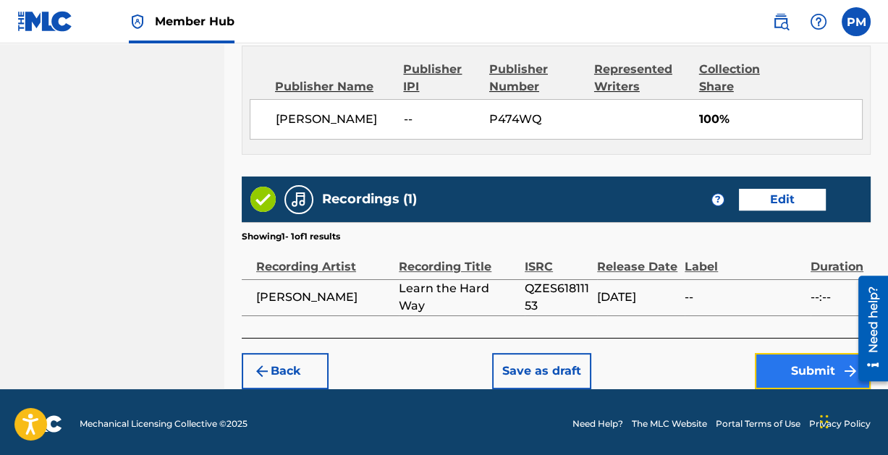
click at [783, 363] on button "Submit" at bounding box center [813, 371] width 116 height 36
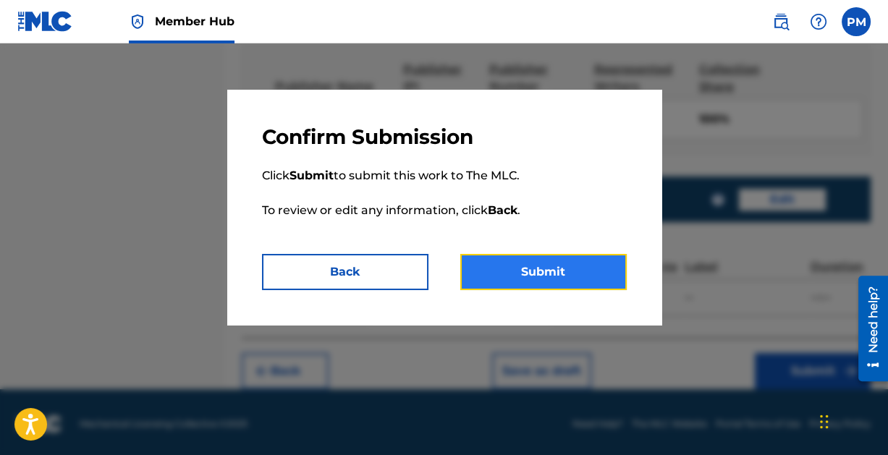
click at [548, 266] on button "Submit" at bounding box center [543, 272] width 166 height 36
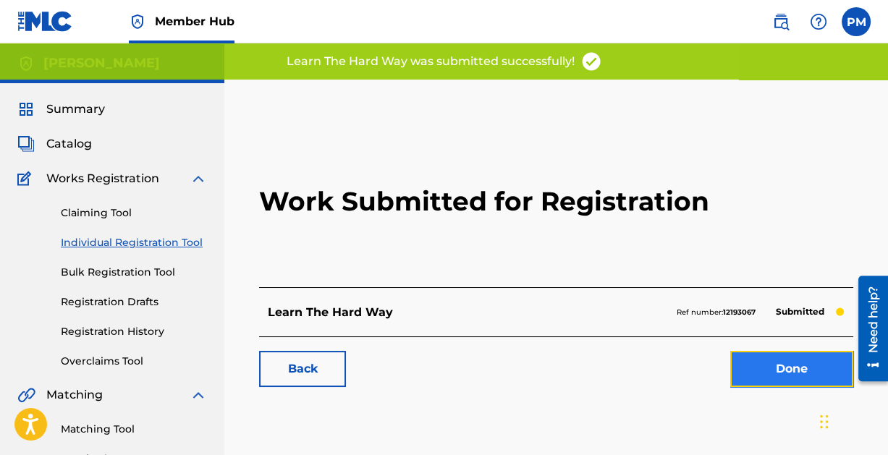
click at [782, 361] on link "Done" at bounding box center [791, 369] width 123 height 36
